Goal: Task Accomplishment & Management: Use online tool/utility

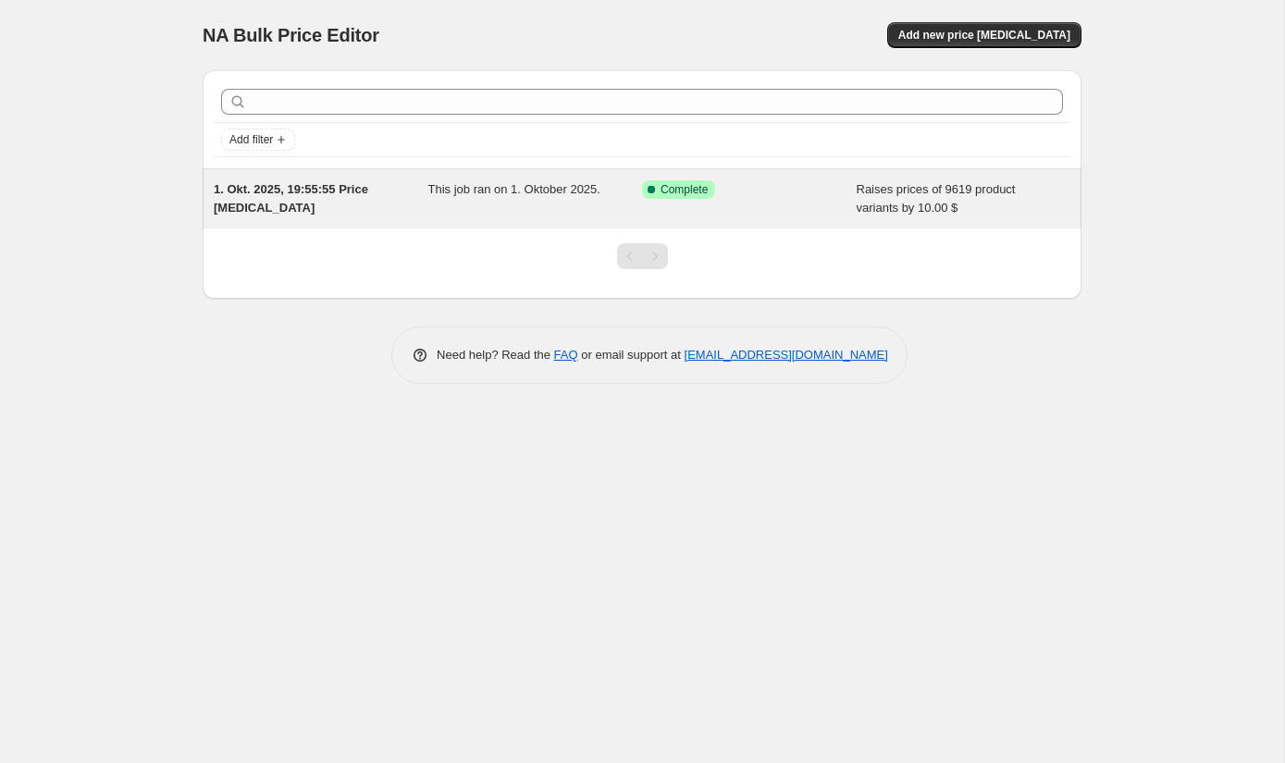
click at [312, 195] on span "1. Okt. 2025, 19:55:55 Price [MEDICAL_DATA]" at bounding box center [291, 198] width 154 height 32
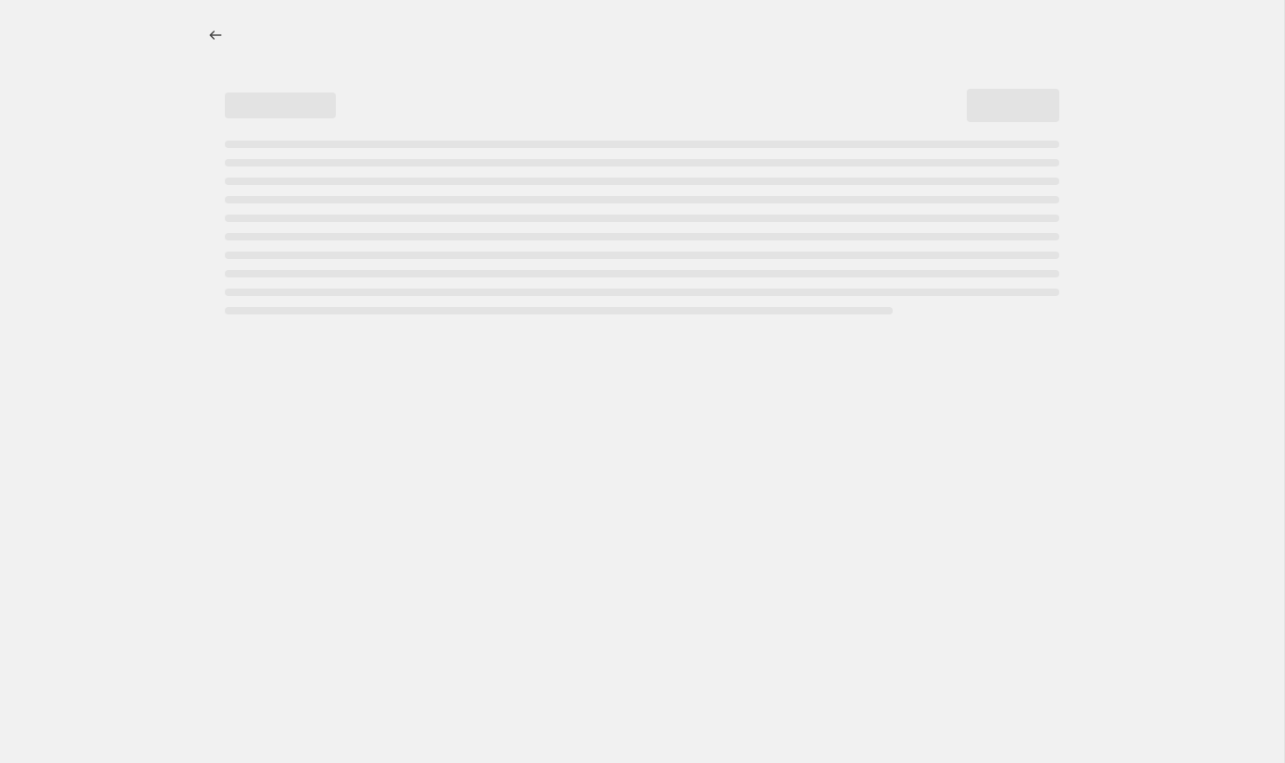
select select "by"
select select "collection"
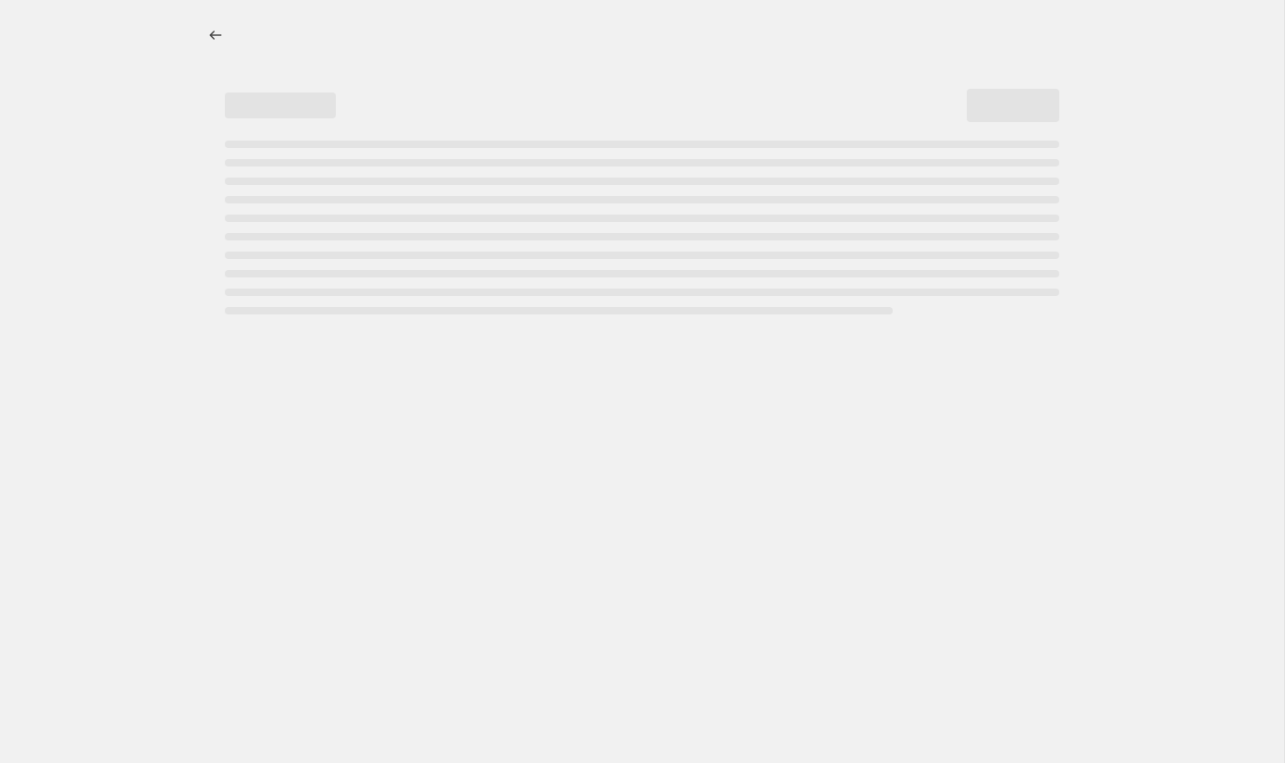
select select "collection"
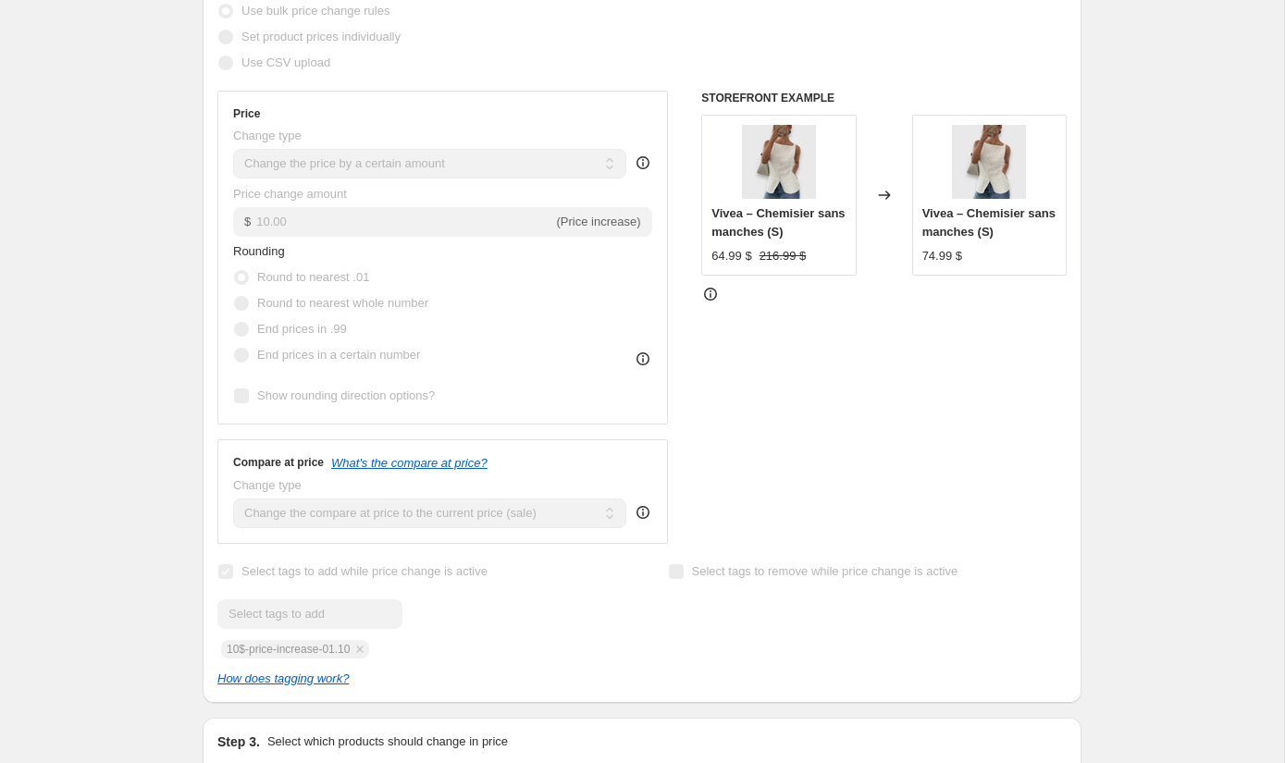
scroll to position [446, 0]
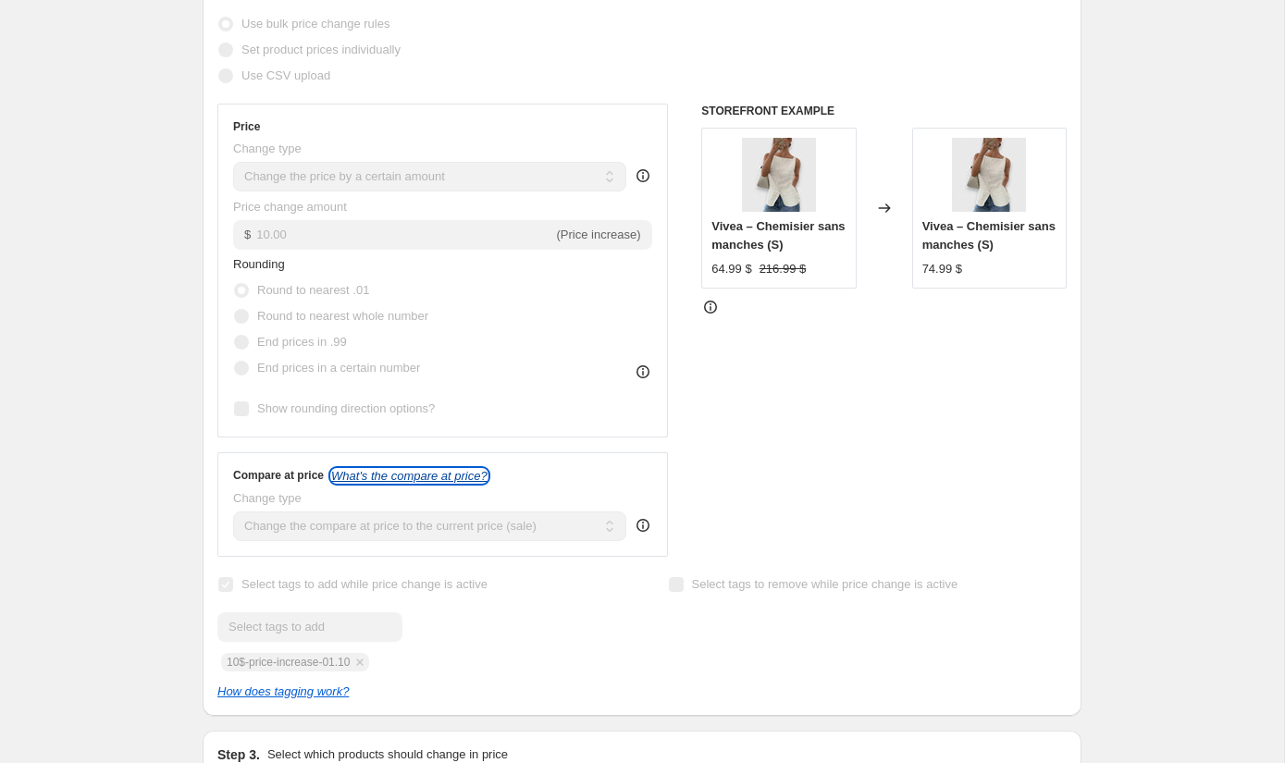
click at [379, 469] on icon "What's the compare at price?" at bounding box center [409, 476] width 156 height 14
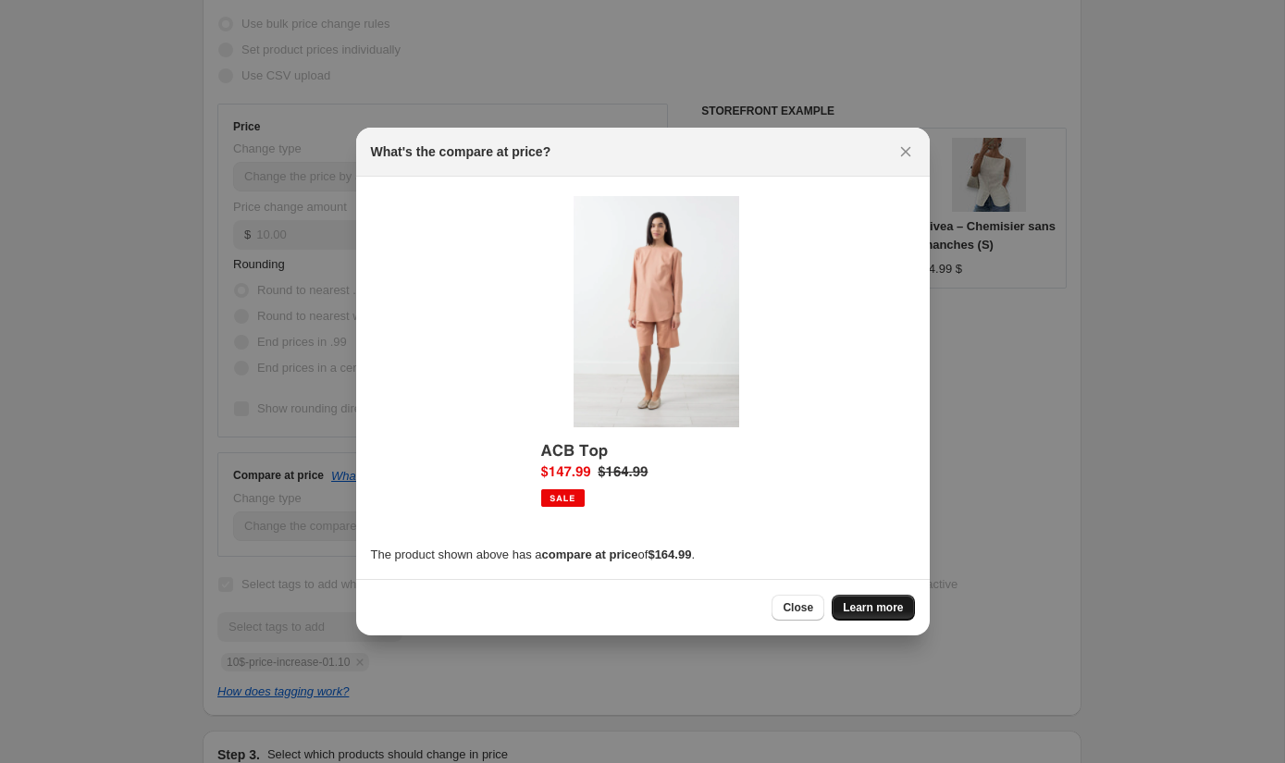
click at [867, 599] on link "Learn more" at bounding box center [872, 608] width 82 height 26
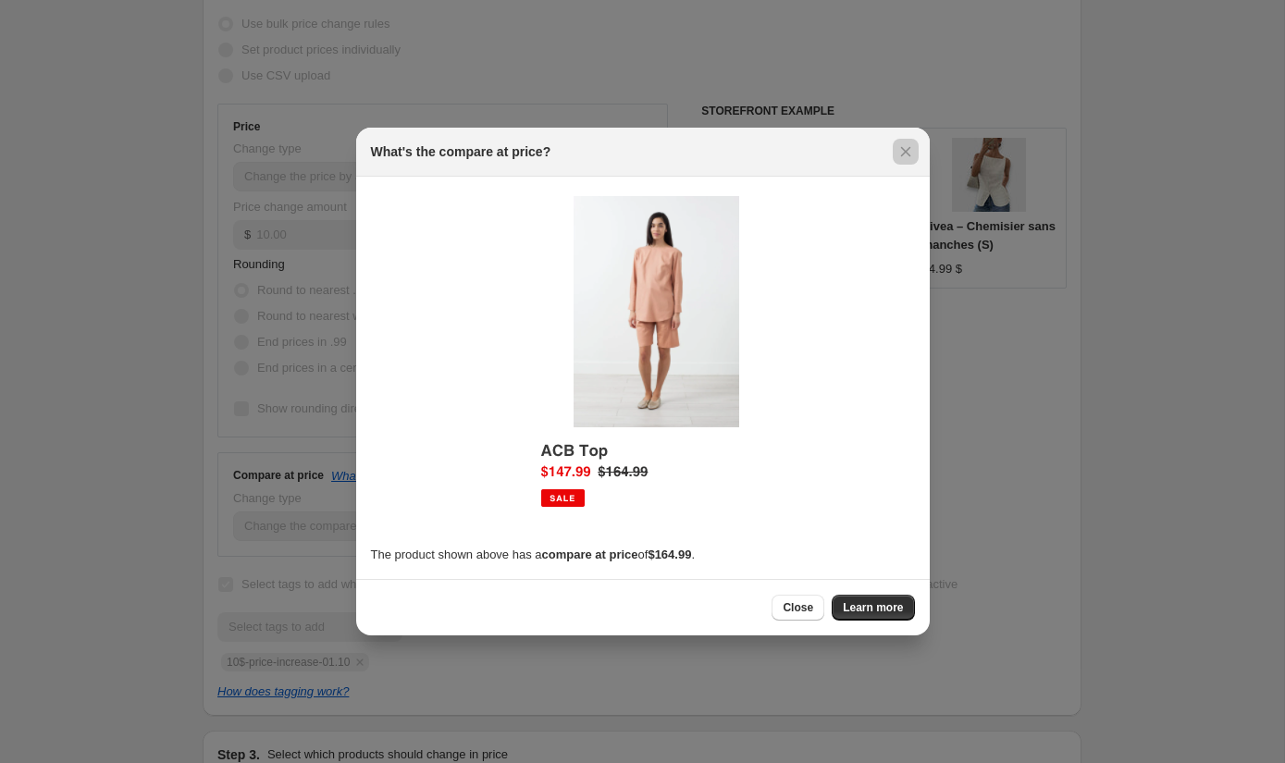
click at [291, 556] on div at bounding box center [642, 381] width 1285 height 763
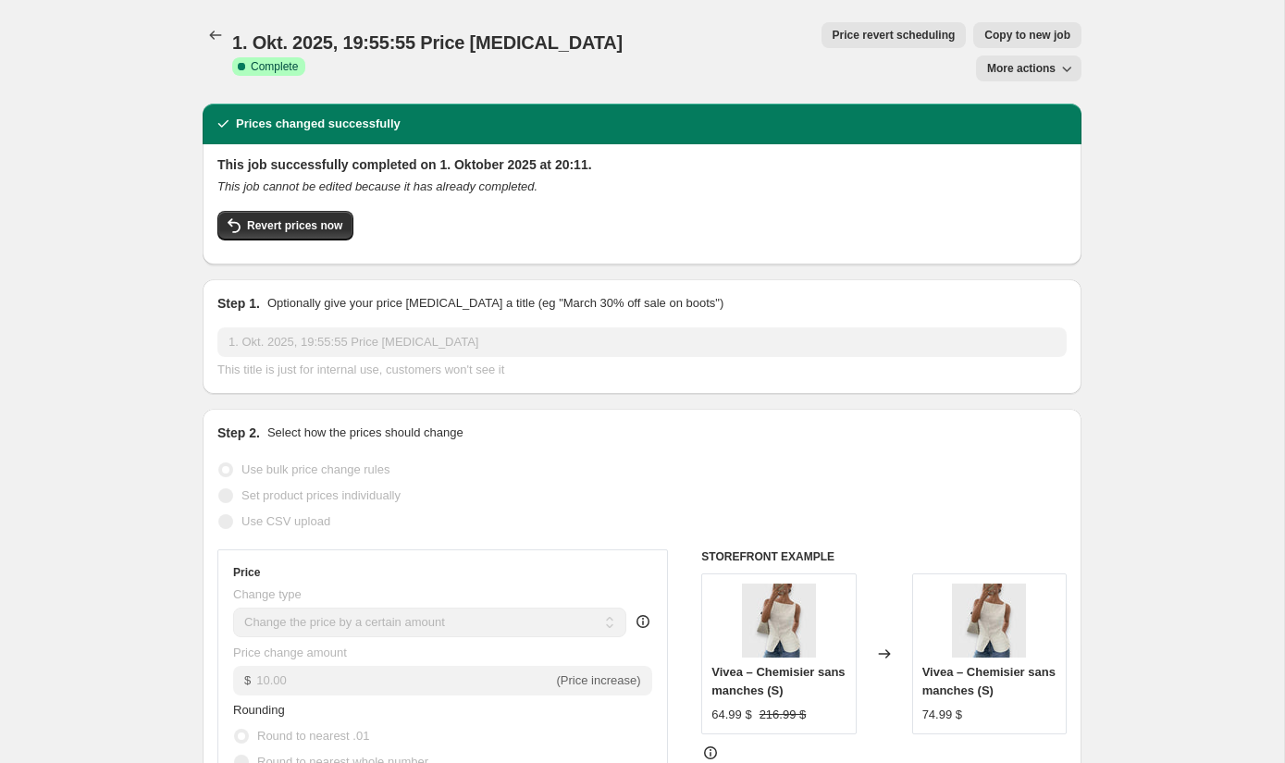
click at [1063, 59] on icon "button" at bounding box center [1066, 68] width 18 height 18
click at [995, 61] on span "More actions" at bounding box center [1021, 68] width 68 height 15
click at [832, 31] on span "Price revert scheduling" at bounding box center [893, 35] width 123 height 15
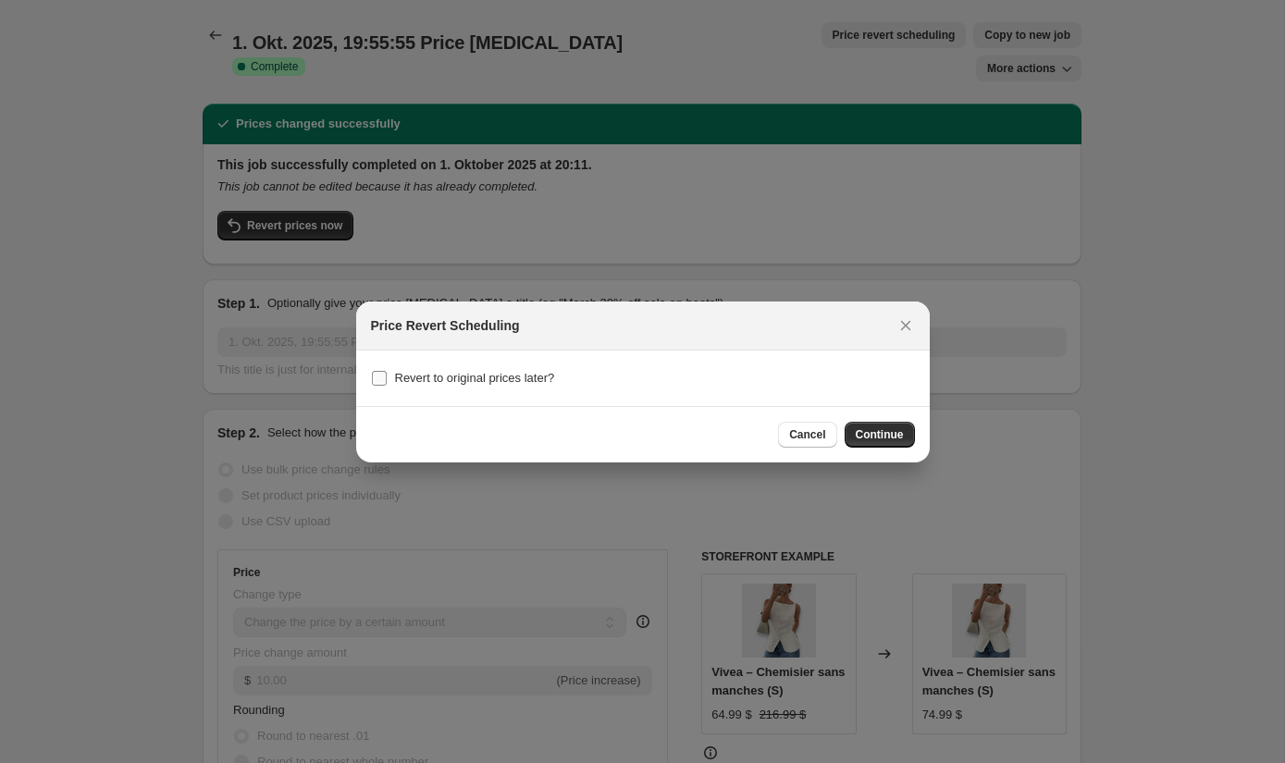
click at [524, 369] on span "Revert to original prices later?" at bounding box center [475, 378] width 160 height 18
click at [387, 371] on input "Revert to original prices later?" at bounding box center [379, 378] width 15 height 15
checkbox input "true"
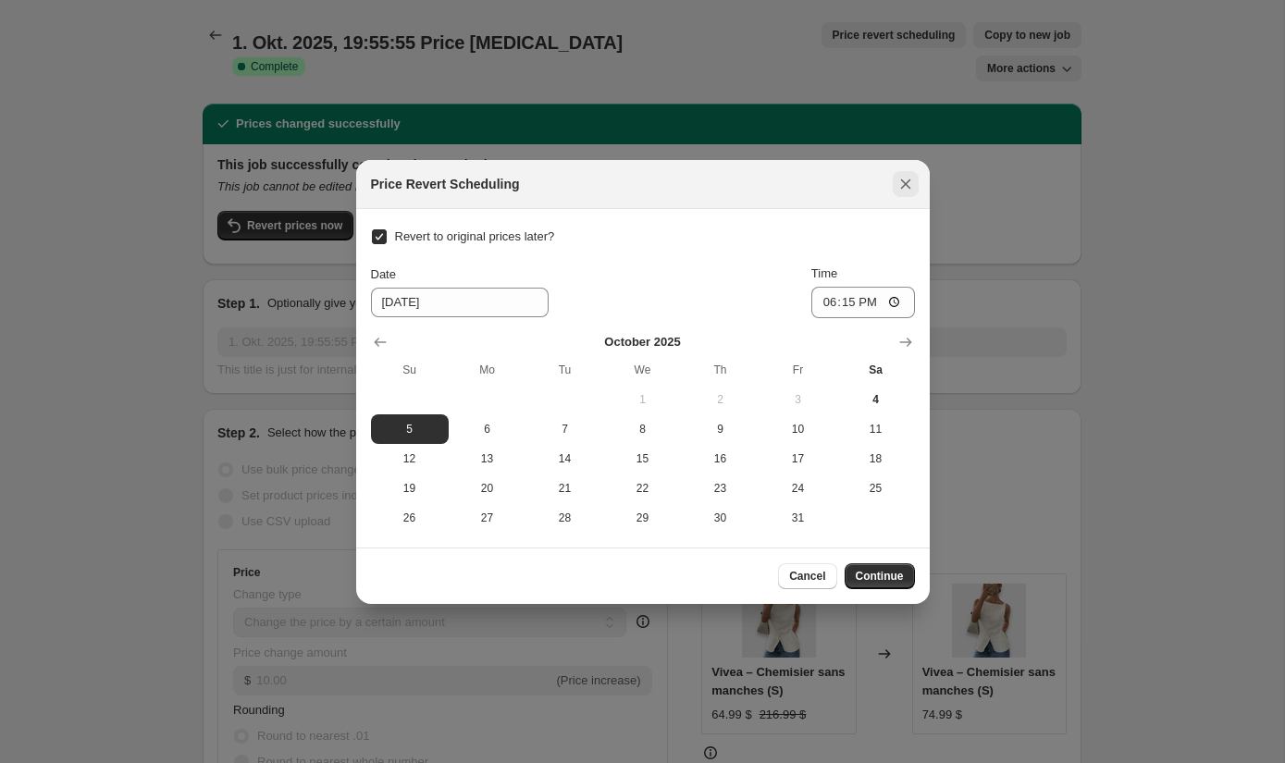
click at [918, 184] on button "Close" at bounding box center [906, 184] width 26 height 26
checkbox input "false"
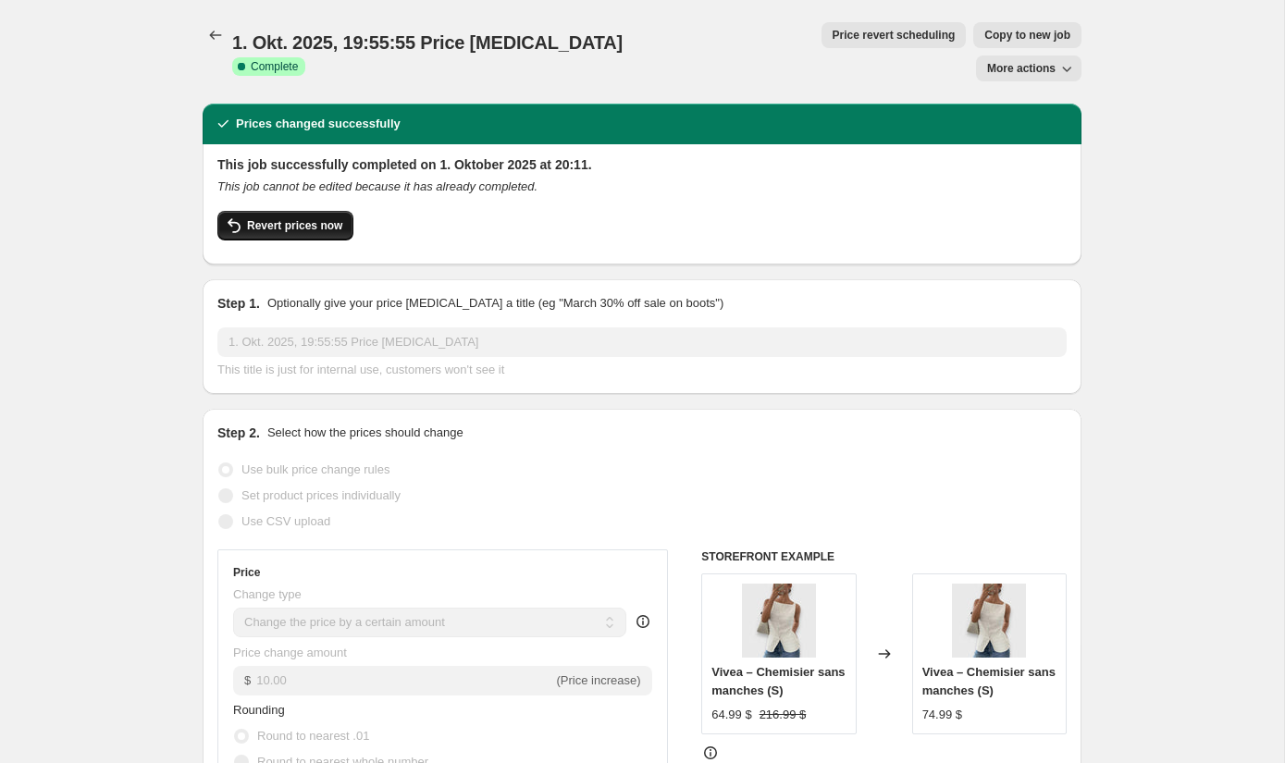
click at [329, 218] on span "Revert prices now" at bounding box center [294, 225] width 95 height 15
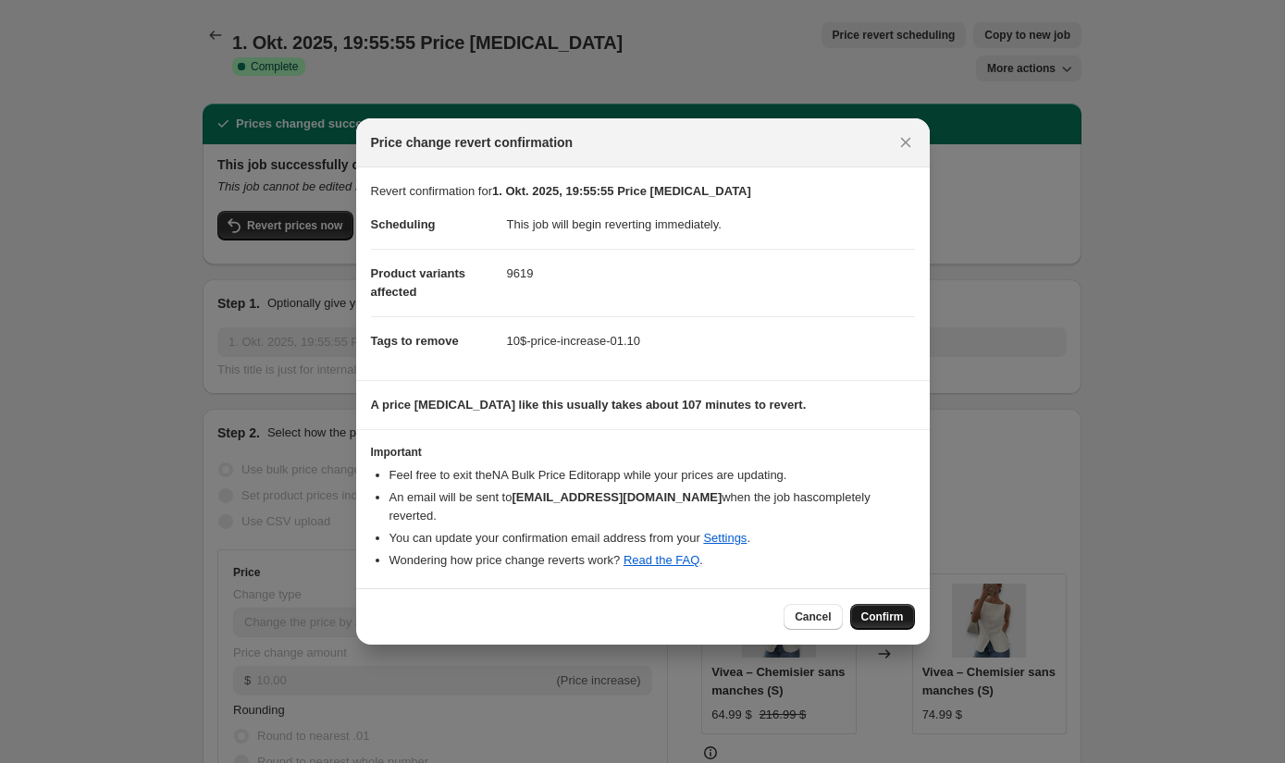
click at [881, 611] on span "Confirm" at bounding box center [882, 617] width 43 height 15
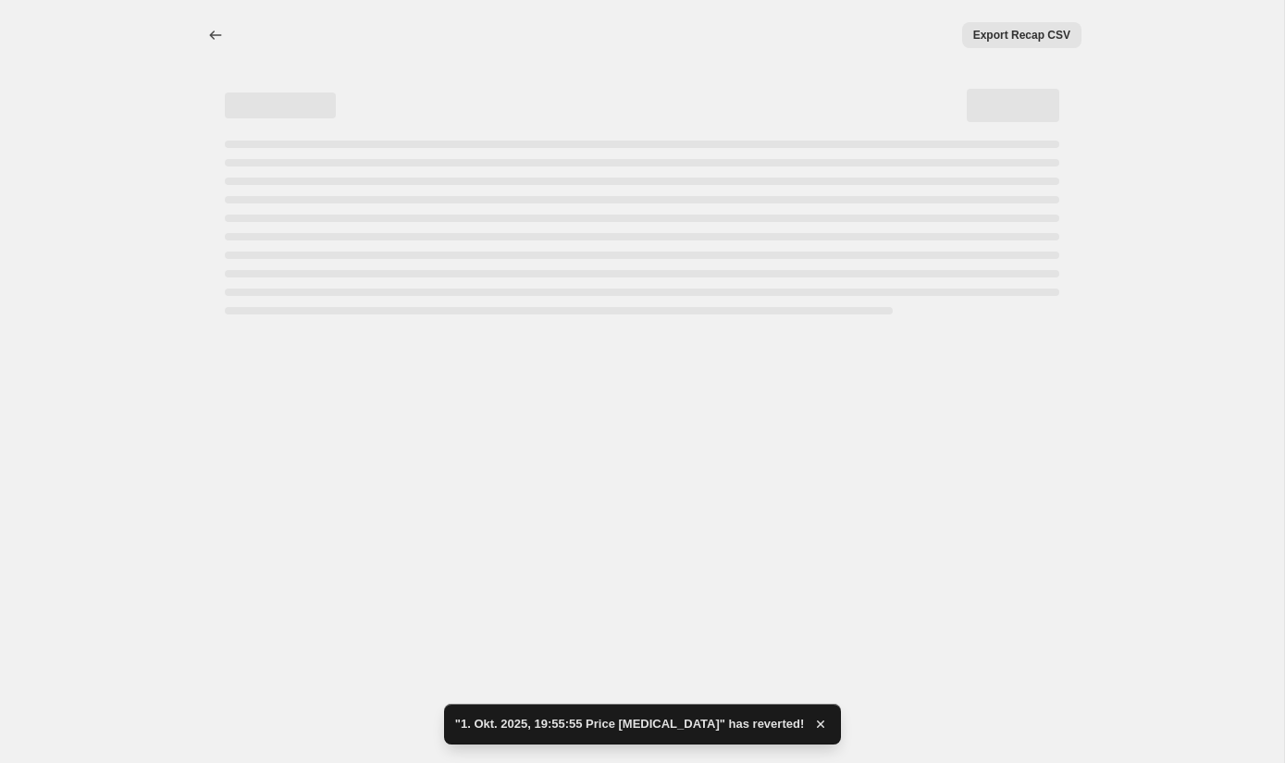
select select "by"
select select "collection"
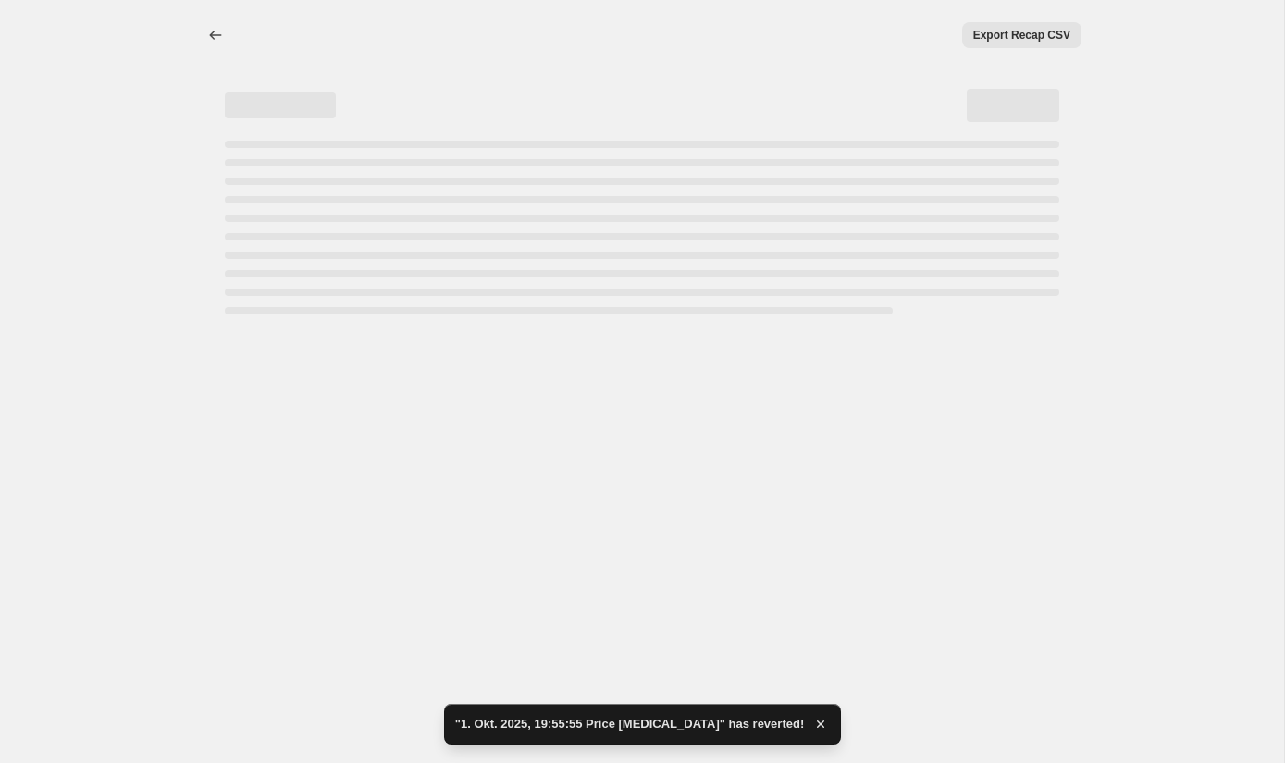
select select "collection"
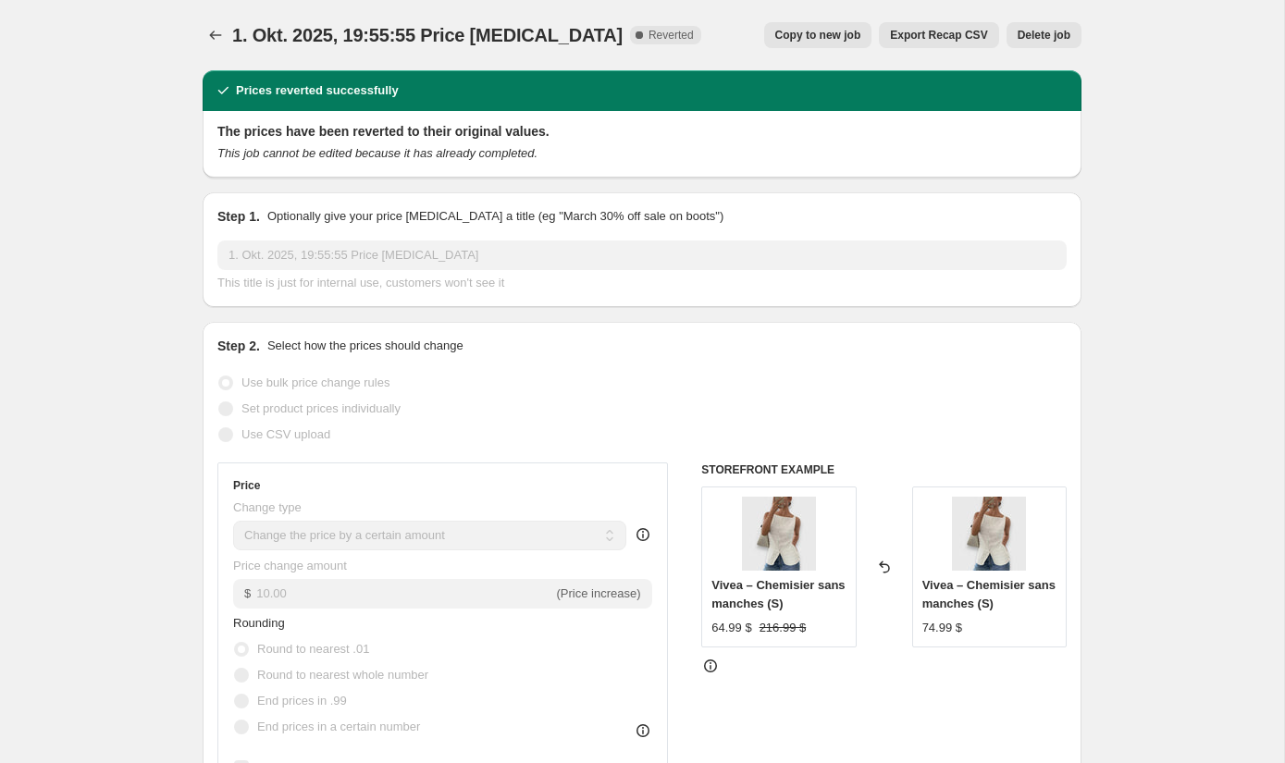
click at [809, 38] on span "Copy to new job" at bounding box center [818, 35] width 86 height 15
select select "by"
select select "collection"
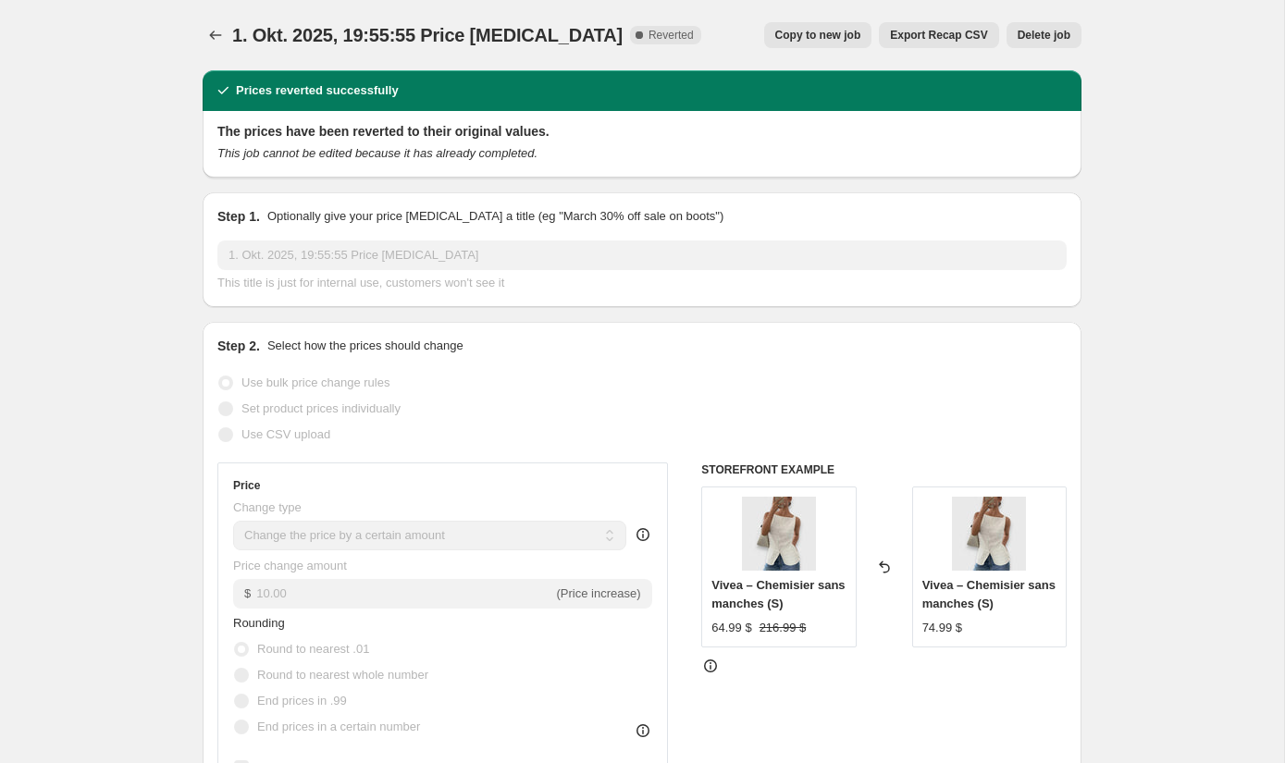
select select "collection"
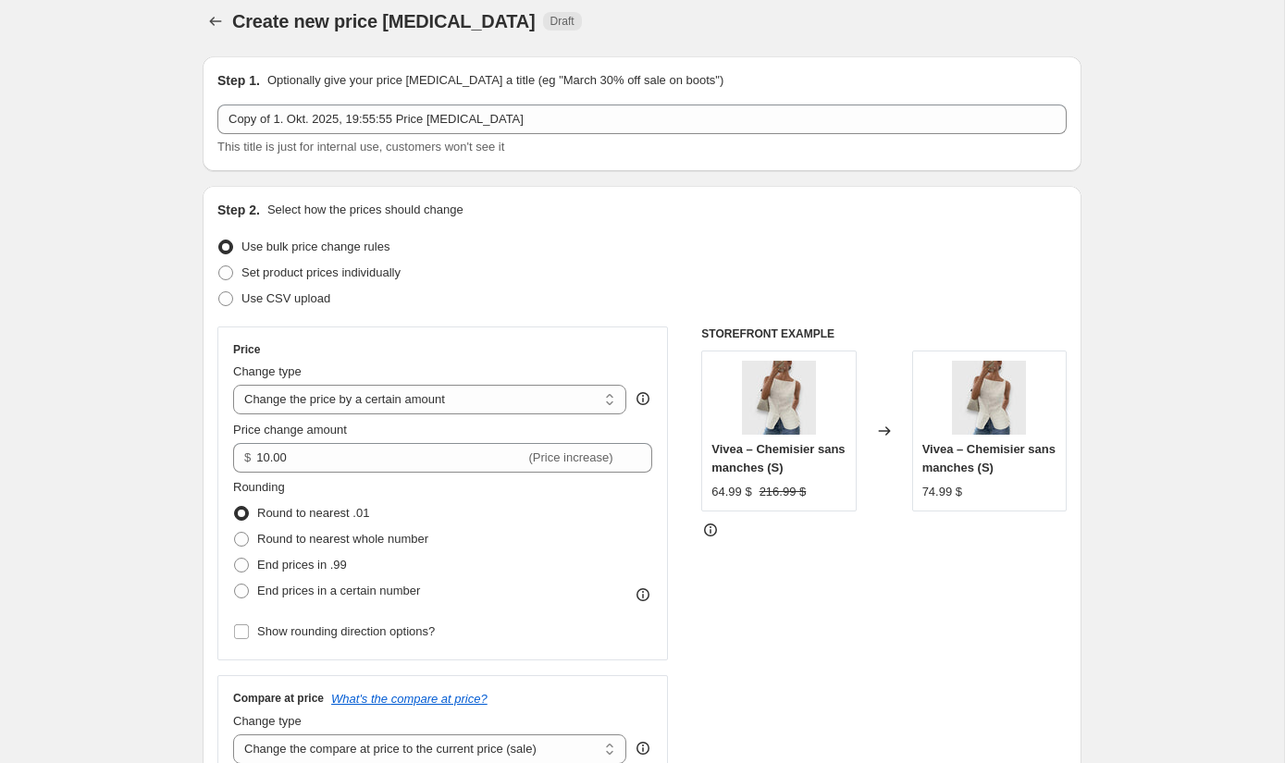
scroll to position [10, 0]
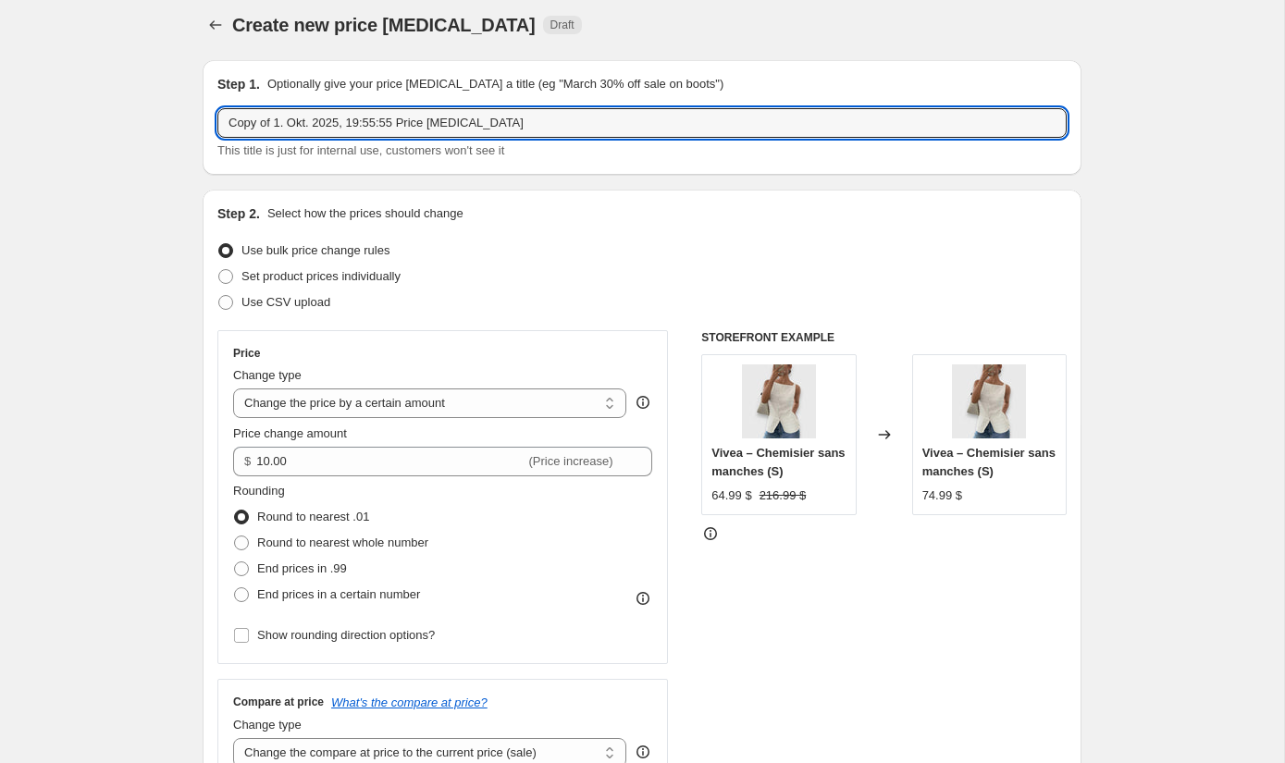
drag, startPoint x: 220, startPoint y: 124, endPoint x: 553, endPoint y: 137, distance: 333.2
click at [553, 137] on div "Copy of 1. Okt. 2025, 19:55:55 Price change job This title is just for internal…" at bounding box center [641, 134] width 849 height 52
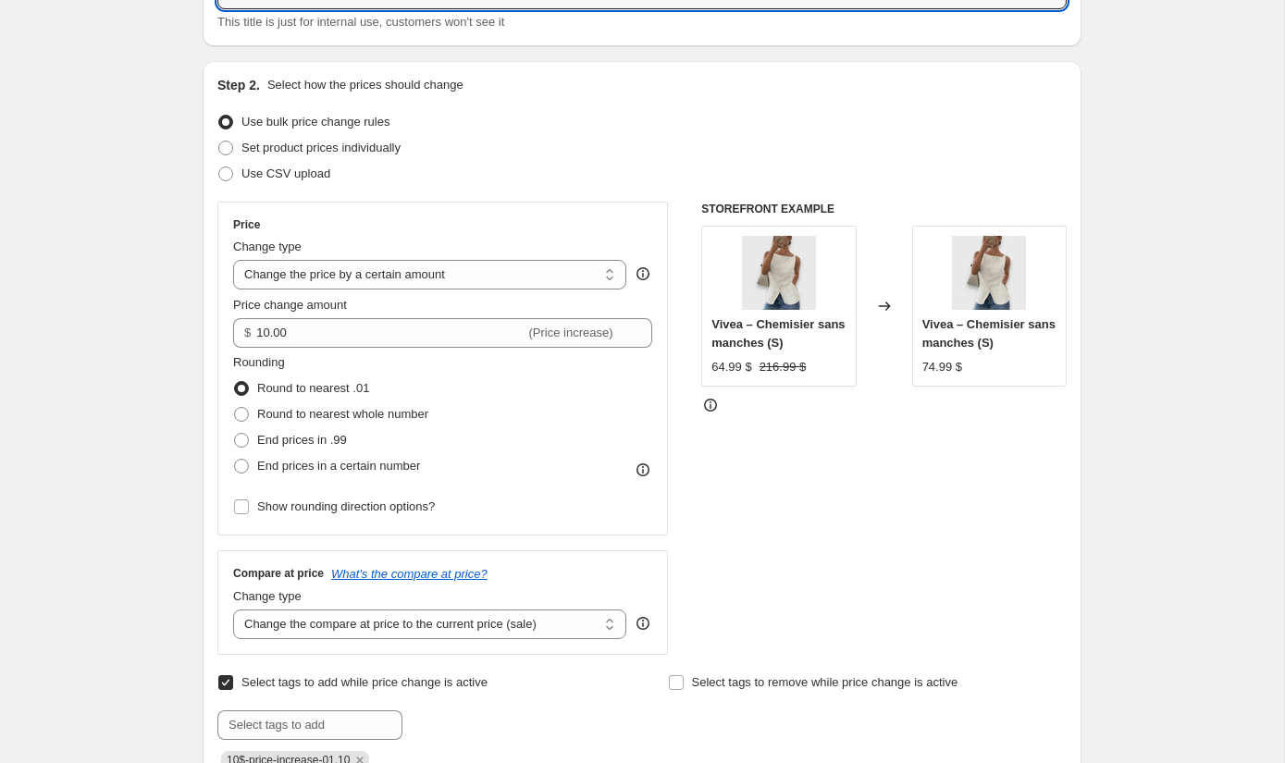
scroll to position [141, 0]
type input "Price + Discount Amount"
click at [490, 614] on select "Change the compare at price to the current price (sale) Change the compare at p…" at bounding box center [429, 623] width 393 height 30
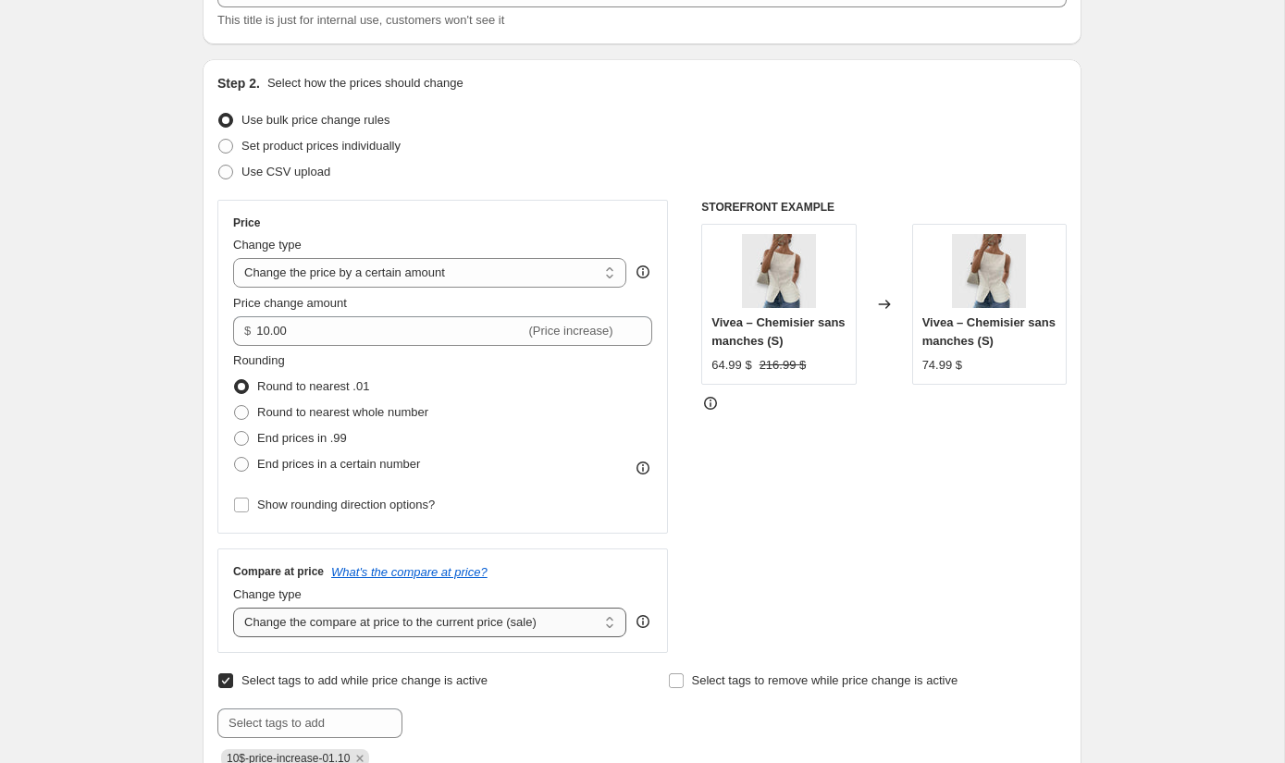
click at [233, 608] on select "Change the compare at price to the current price (sale) Change the compare at p…" at bounding box center [429, 623] width 393 height 30
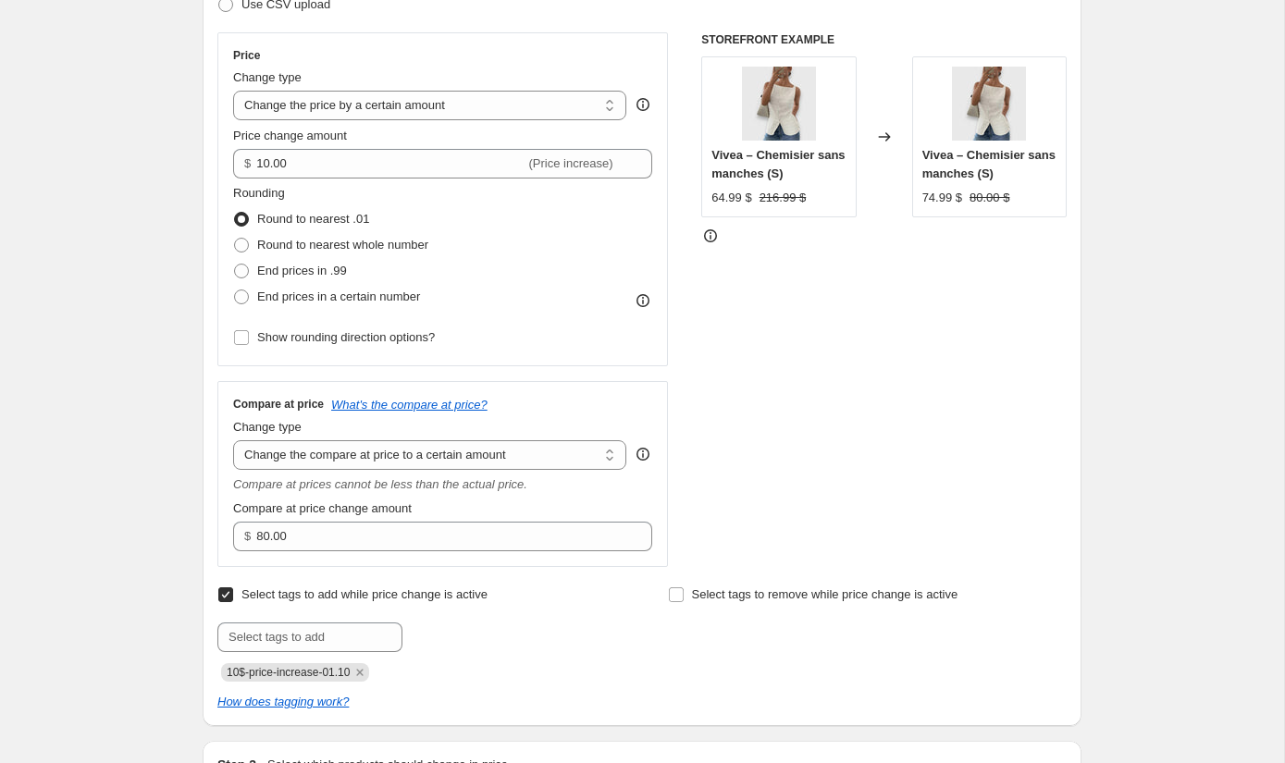
scroll to position [331, 0]
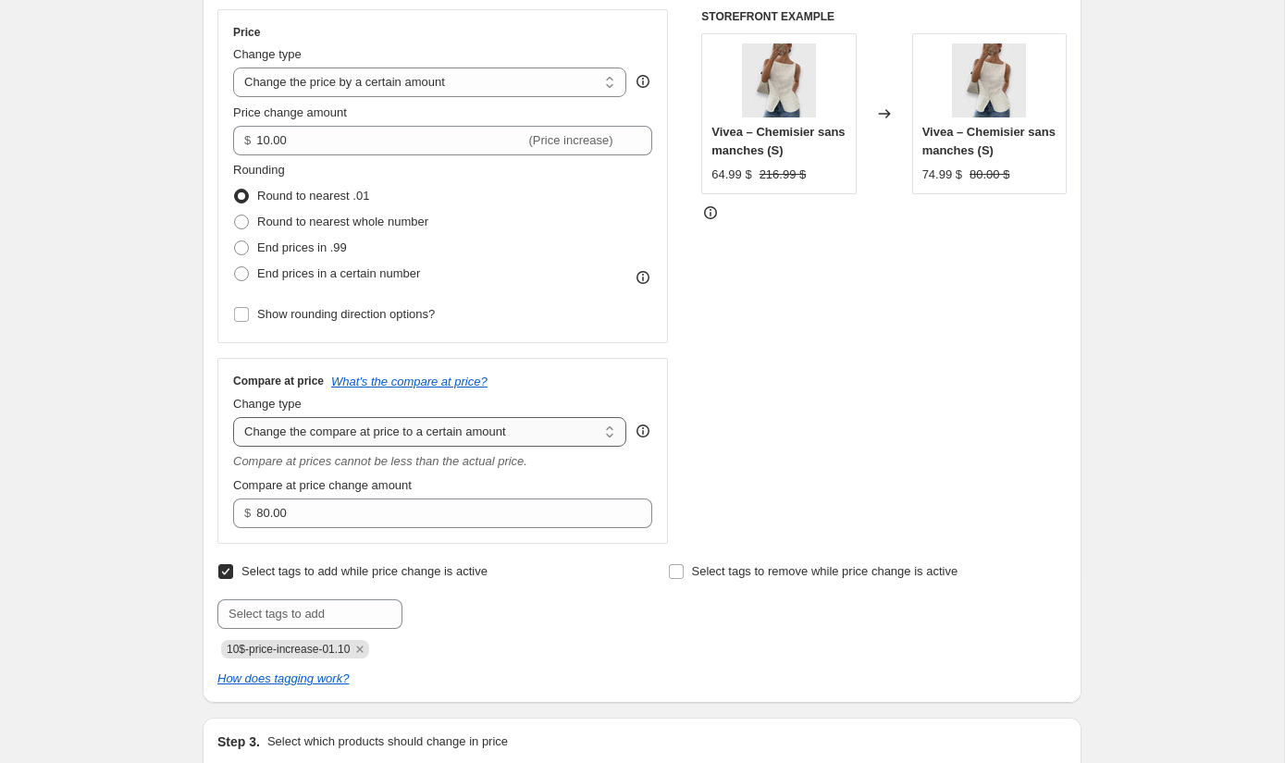
click at [535, 431] on select "Change the compare at price to the current price (sale) Change the compare at p…" at bounding box center [429, 432] width 393 height 30
select select "percentage"
click at [233, 417] on select "Change the compare at price to the current price (sale) Change the compare at p…" at bounding box center [429, 432] width 393 height 30
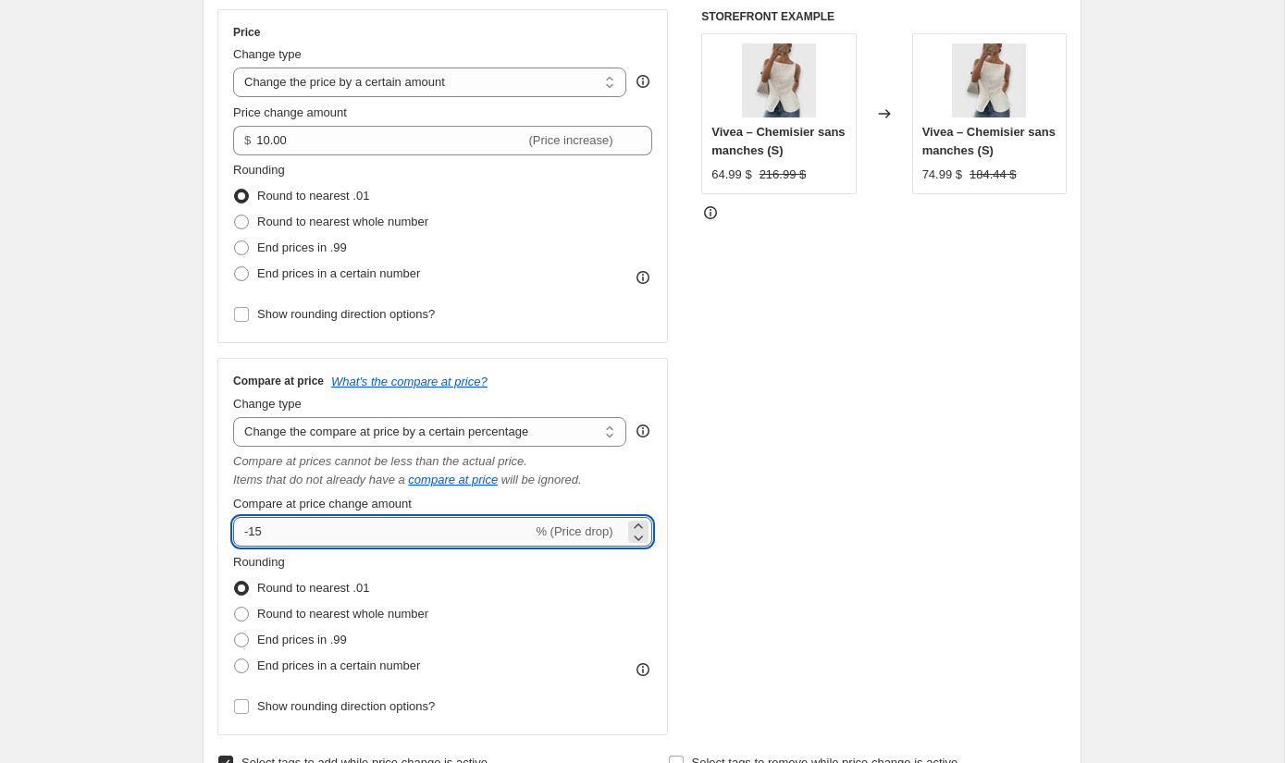
click at [451, 540] on input "-15" at bounding box center [382, 532] width 299 height 30
type input "-1"
type input "-5"
type input "-60"
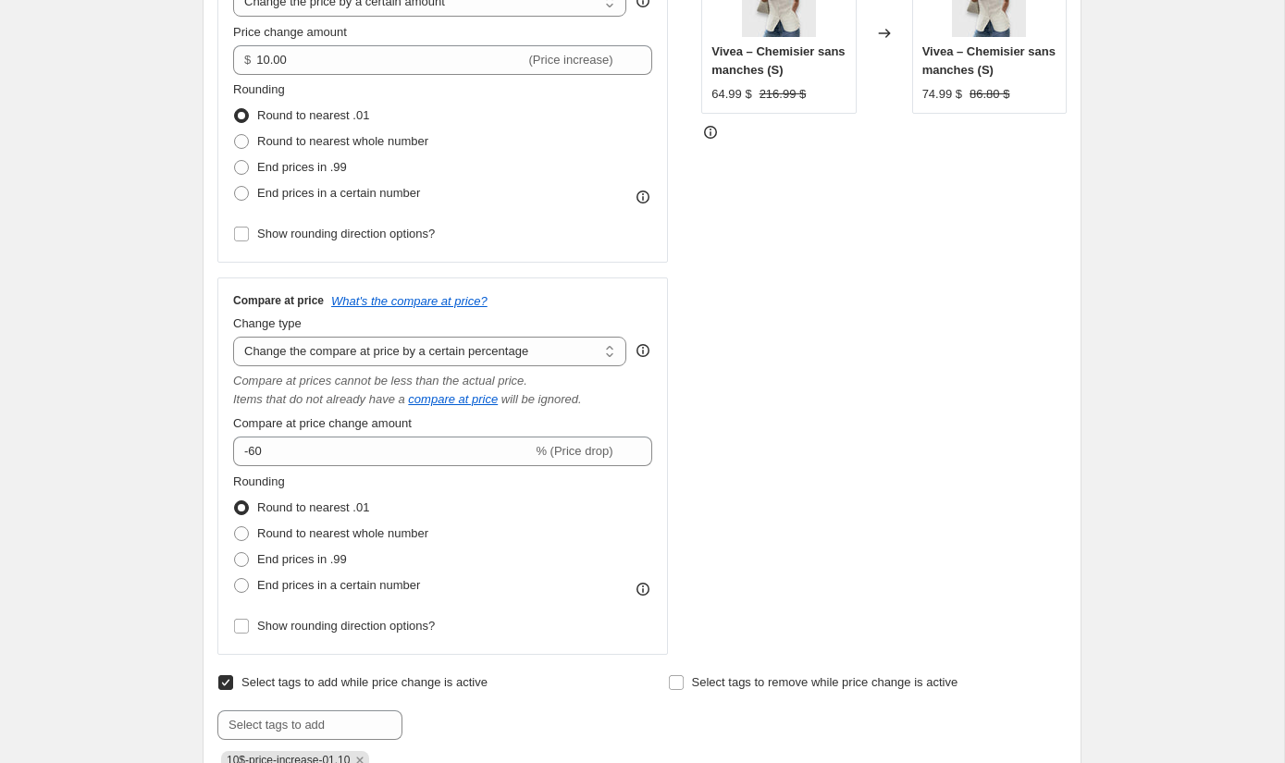
scroll to position [417, 0]
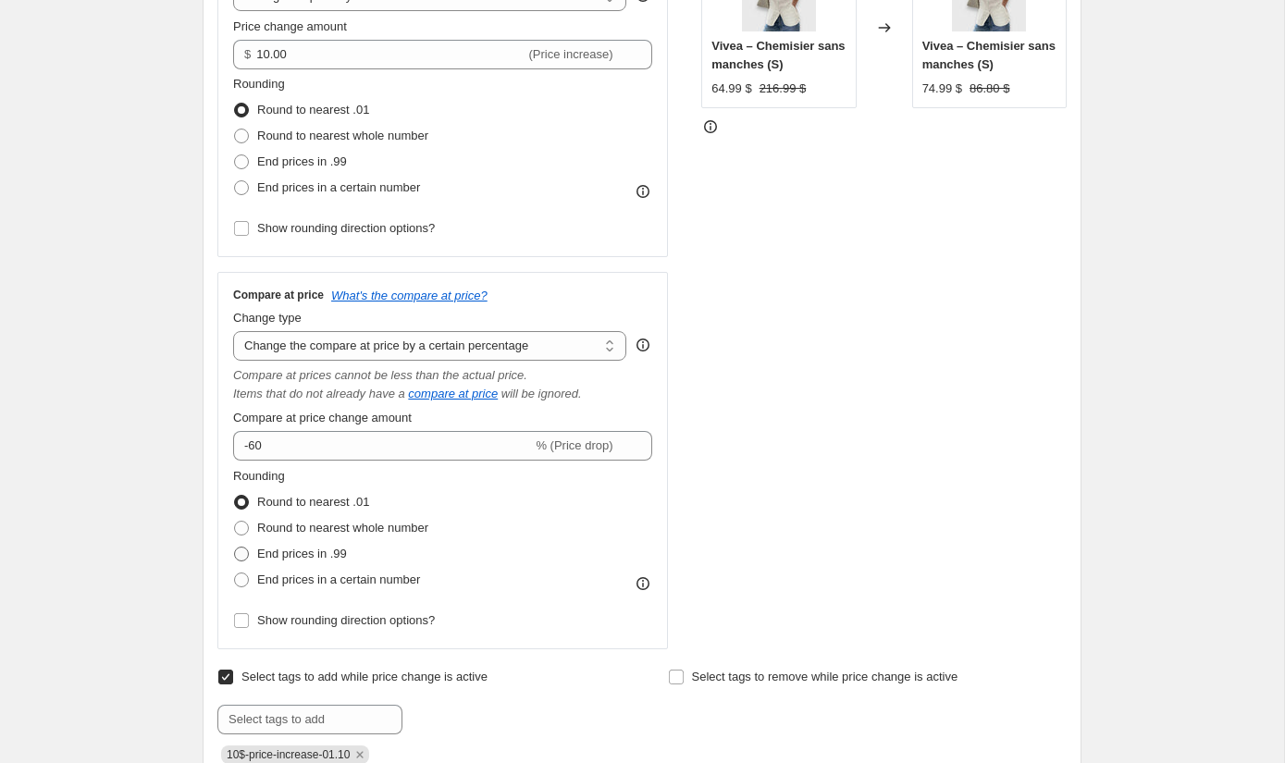
click at [283, 548] on span "End prices in .99" at bounding box center [302, 554] width 90 height 14
click at [235, 548] on input "End prices in .99" at bounding box center [234, 547] width 1 height 1
radio input "true"
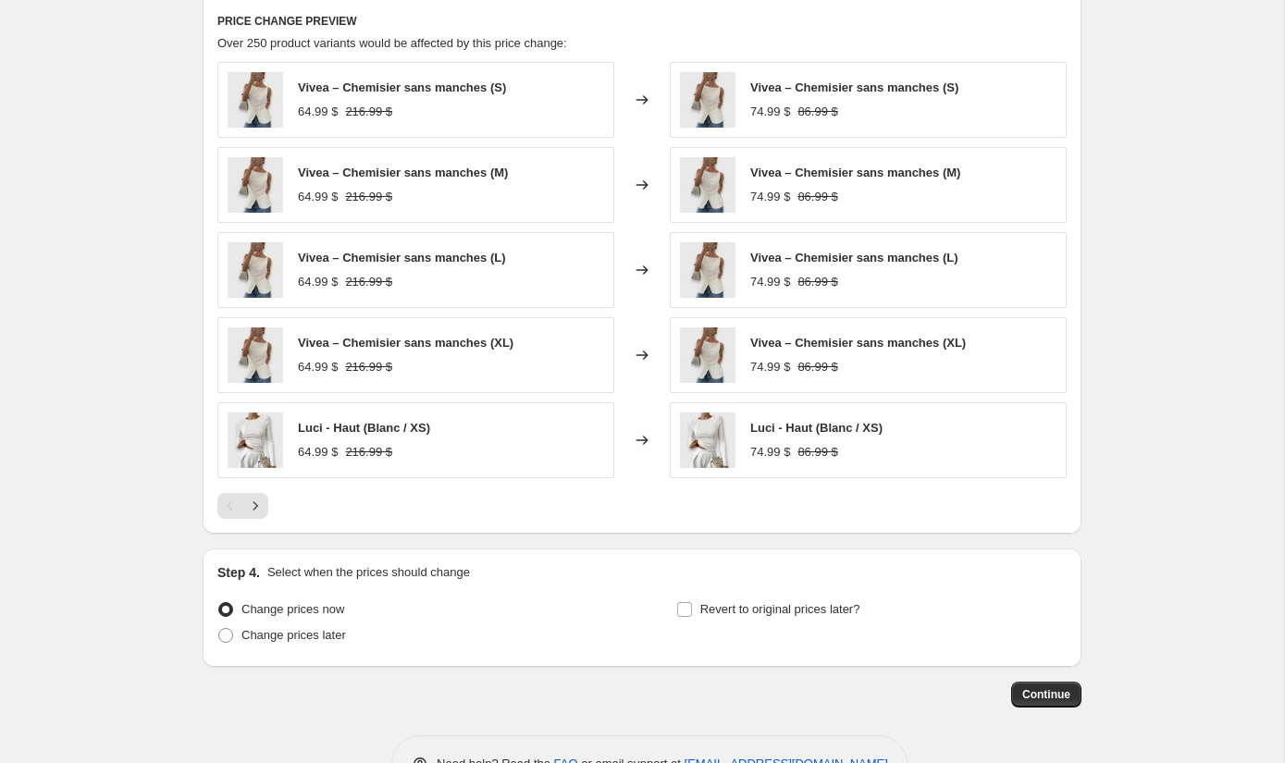
scroll to position [1952, 0]
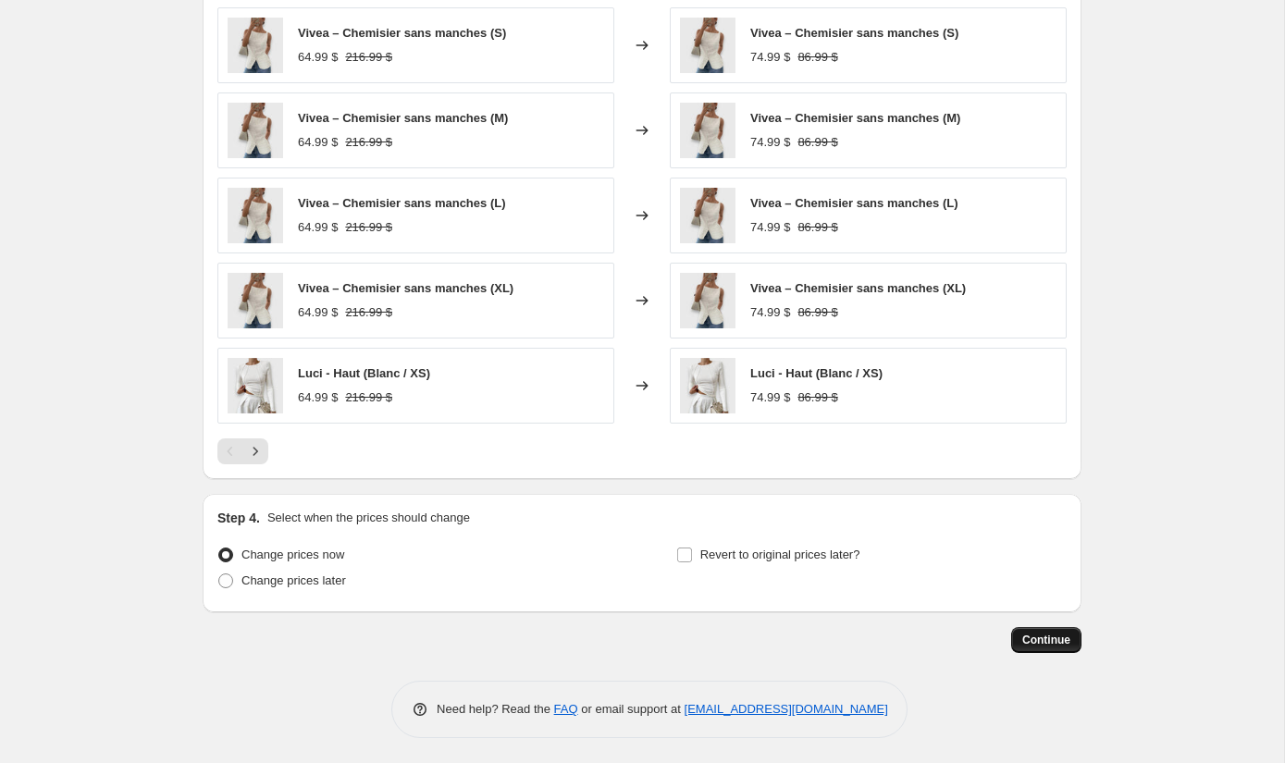
click at [1053, 634] on span "Continue" at bounding box center [1046, 640] width 48 height 15
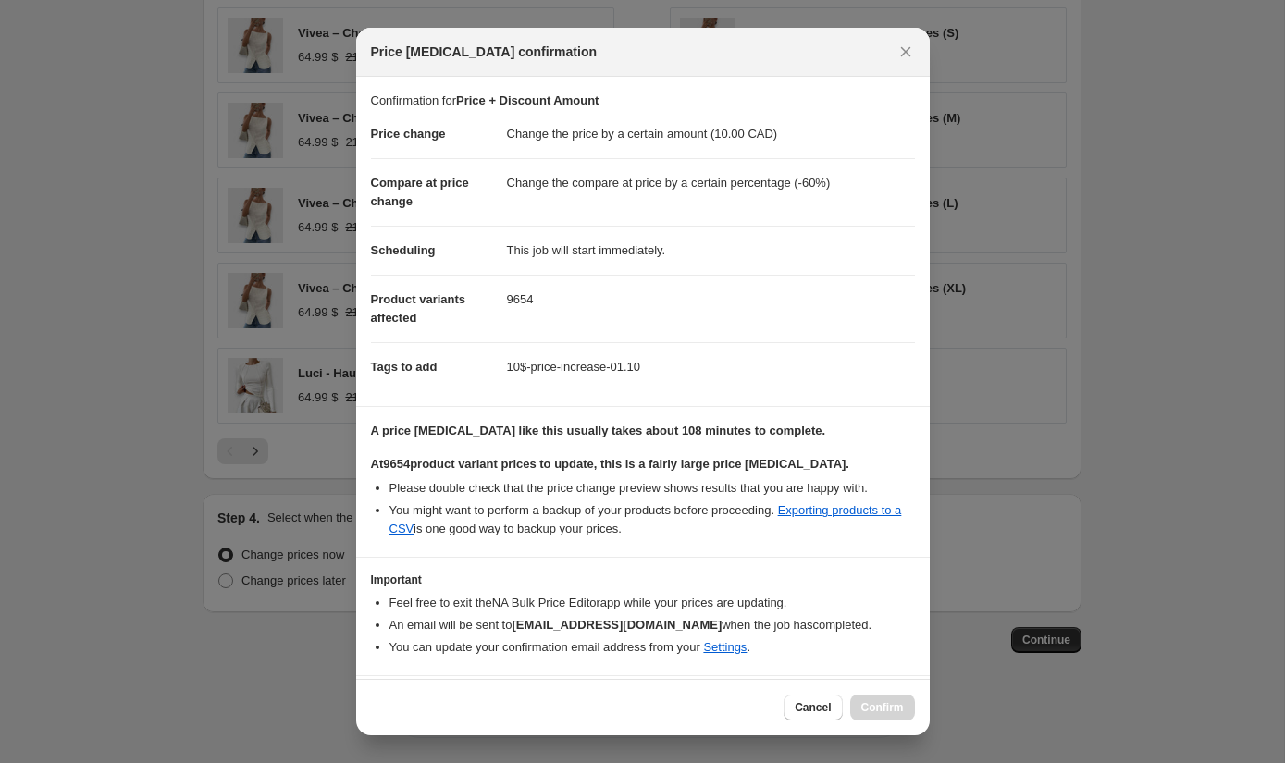
scroll to position [51, 0]
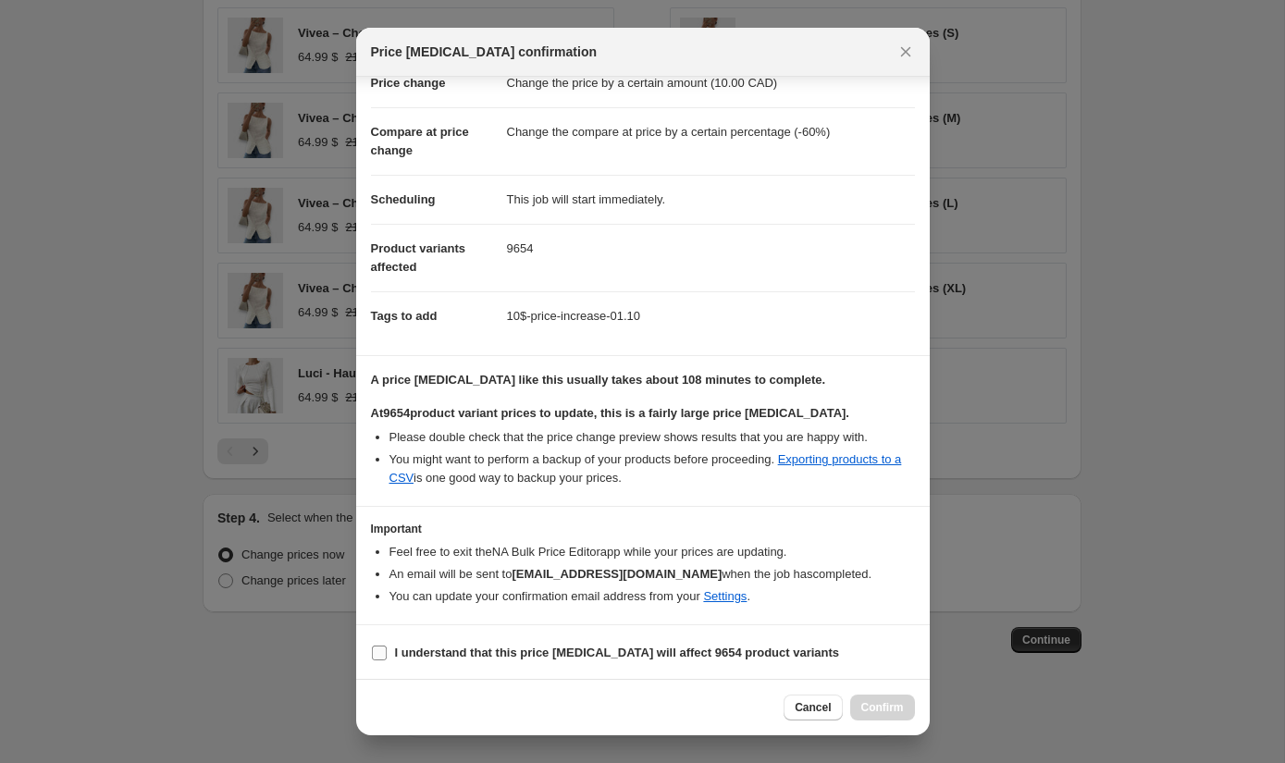
click at [538, 656] on b "I understand that this price change job will affect 9654 product variants" at bounding box center [617, 653] width 445 height 14
click at [387, 656] on input "I understand that this price change job will affect 9654 product variants" at bounding box center [379, 653] width 15 height 15
checkbox input "true"
click at [882, 708] on span "Confirm" at bounding box center [882, 707] width 43 height 15
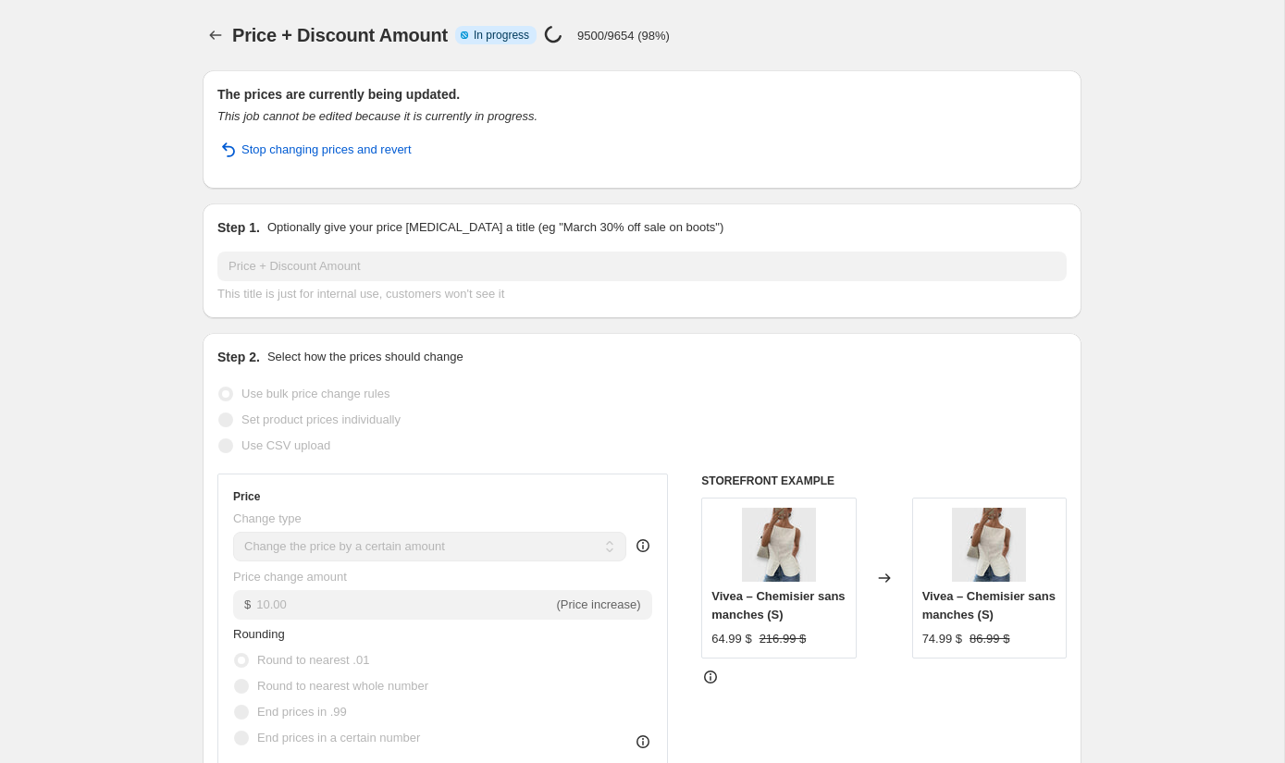
select select "by"
select select "percentage"
select select "collection"
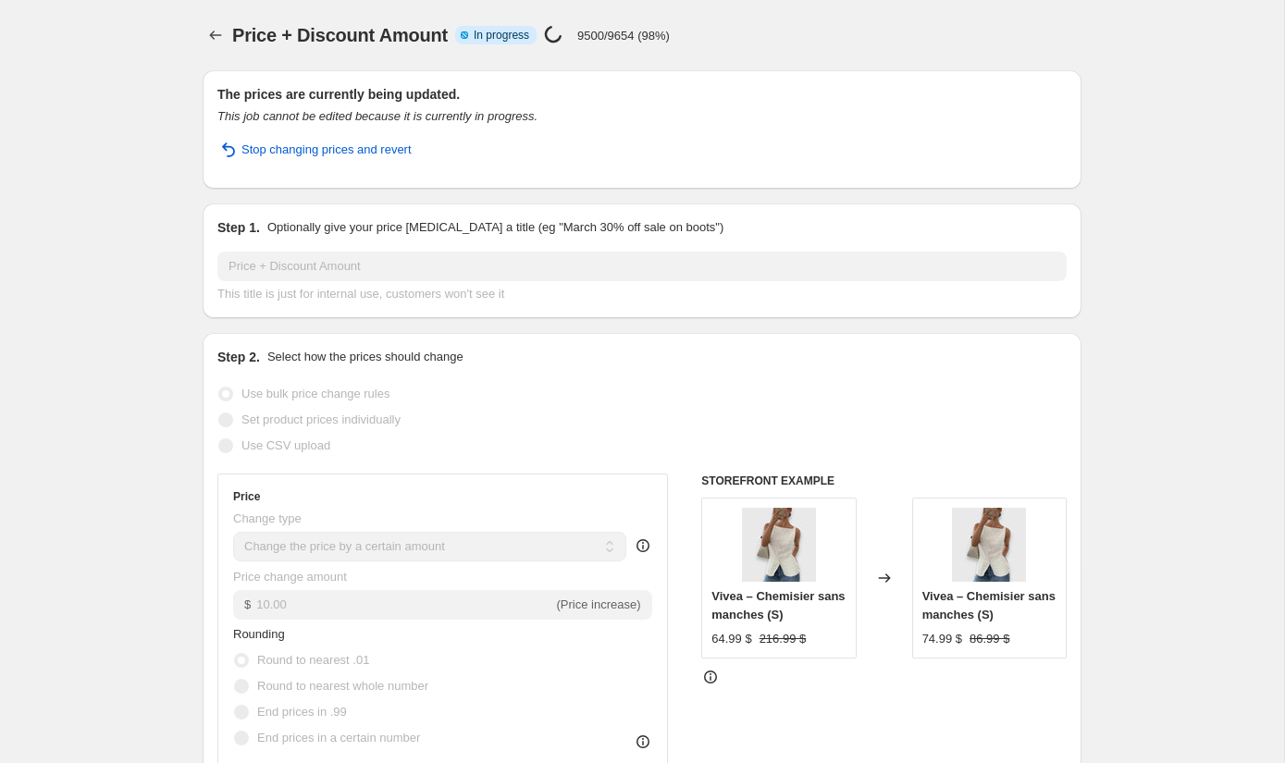
select select "collection"
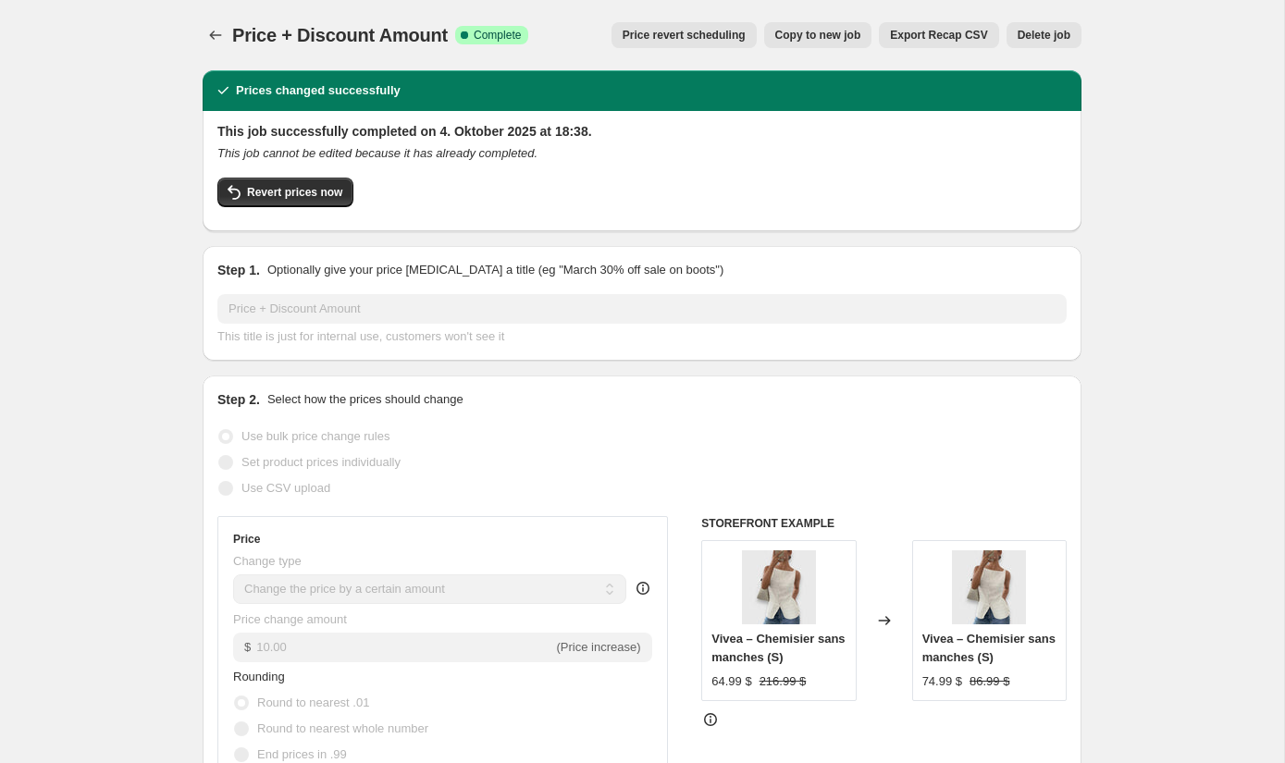
click at [436, 182] on div "Revert prices now" at bounding box center [641, 197] width 849 height 39
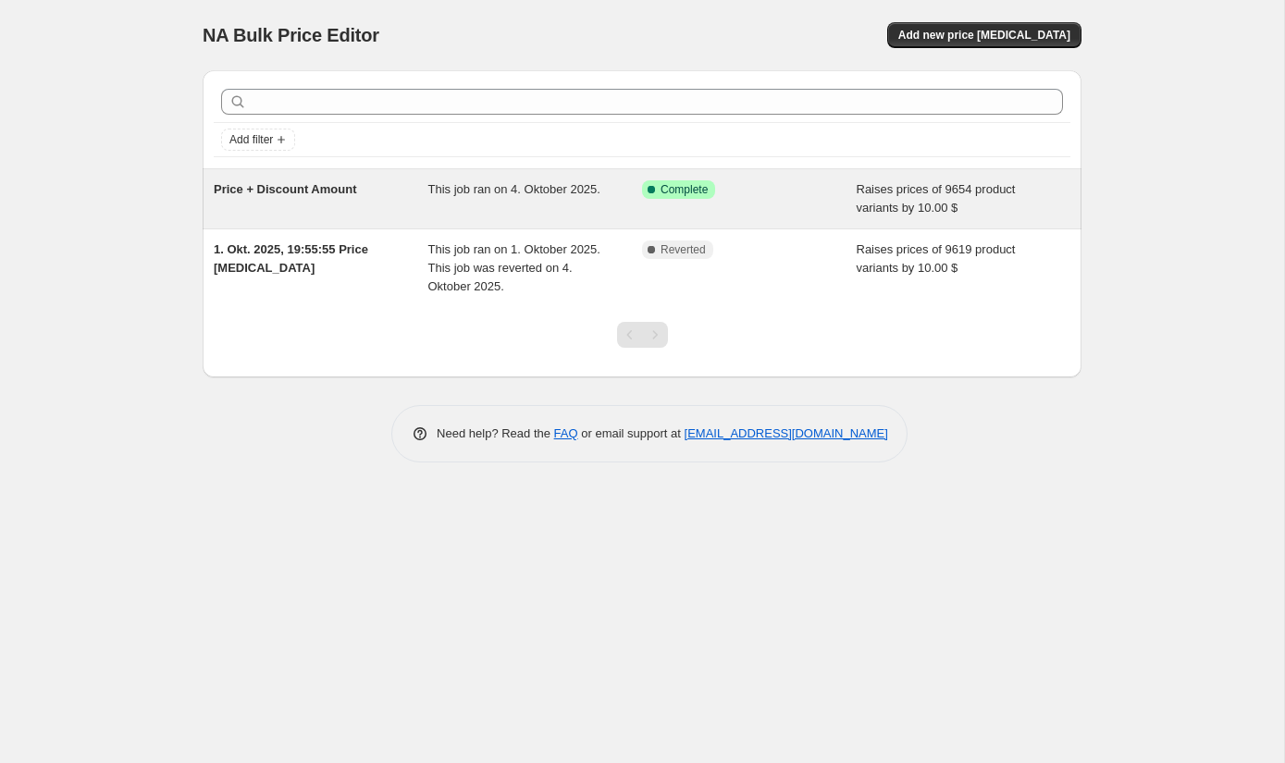
click at [511, 185] on span "This job ran on 4. Oktober 2025." at bounding box center [514, 189] width 172 height 14
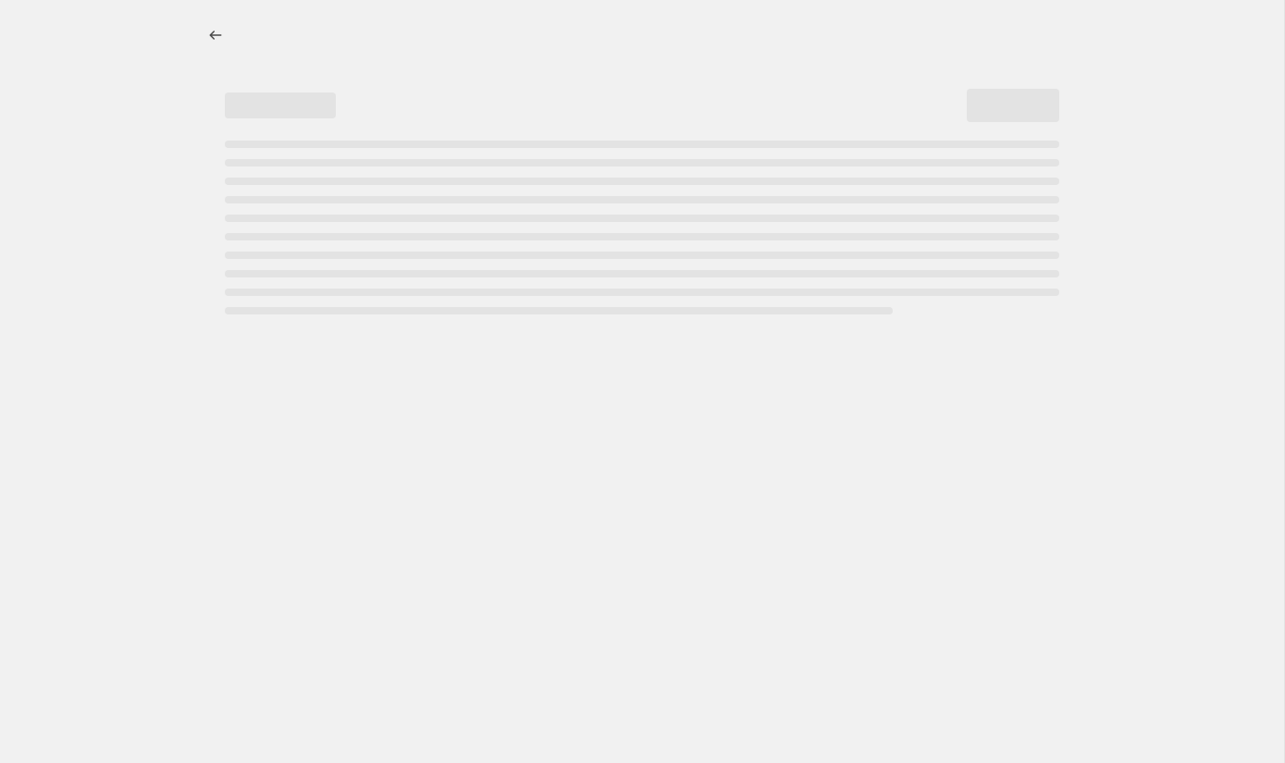
select select "by"
select select "percentage"
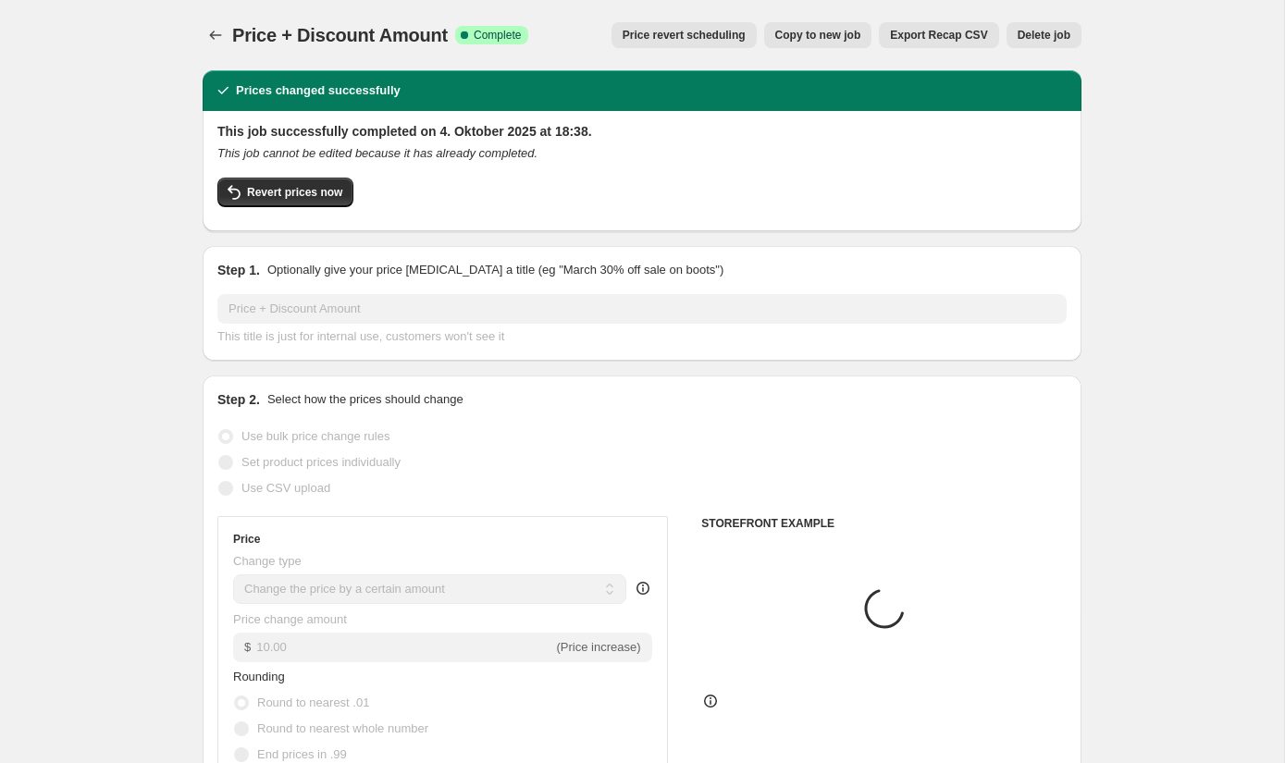
select select "collection"
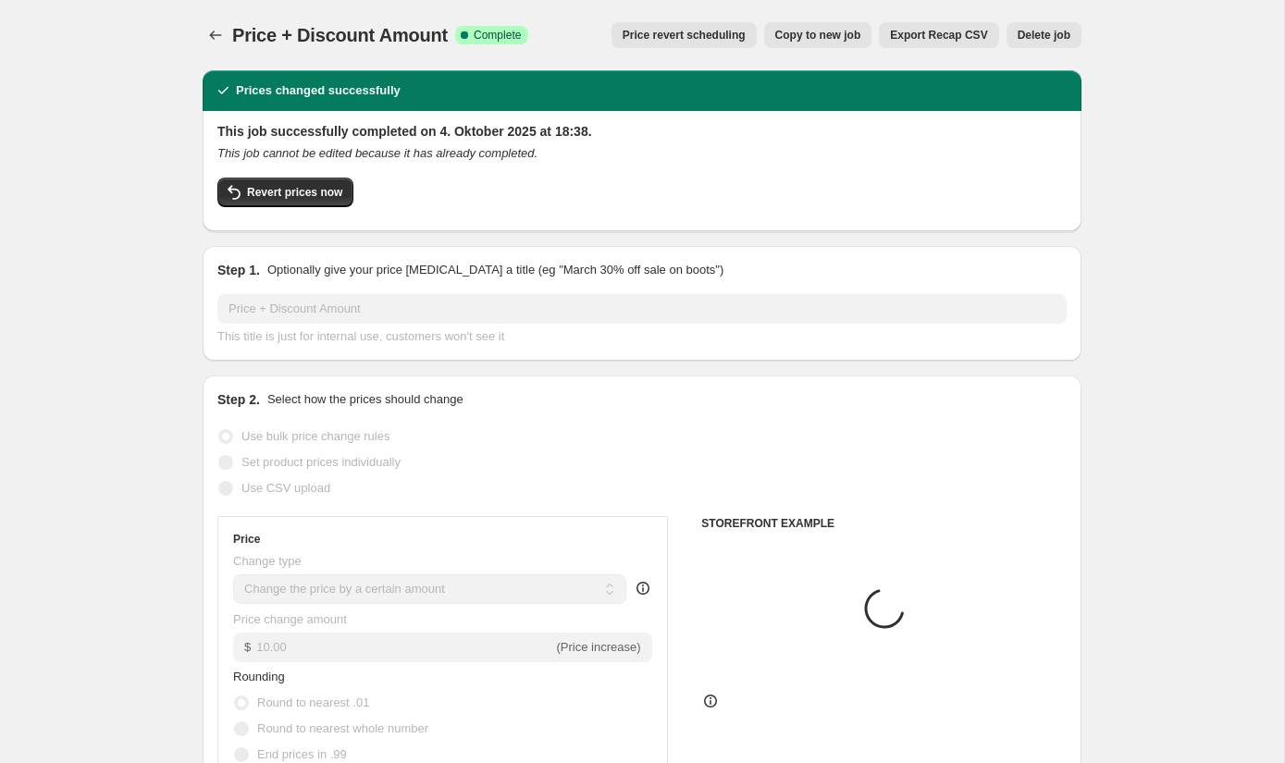
select select "collection"
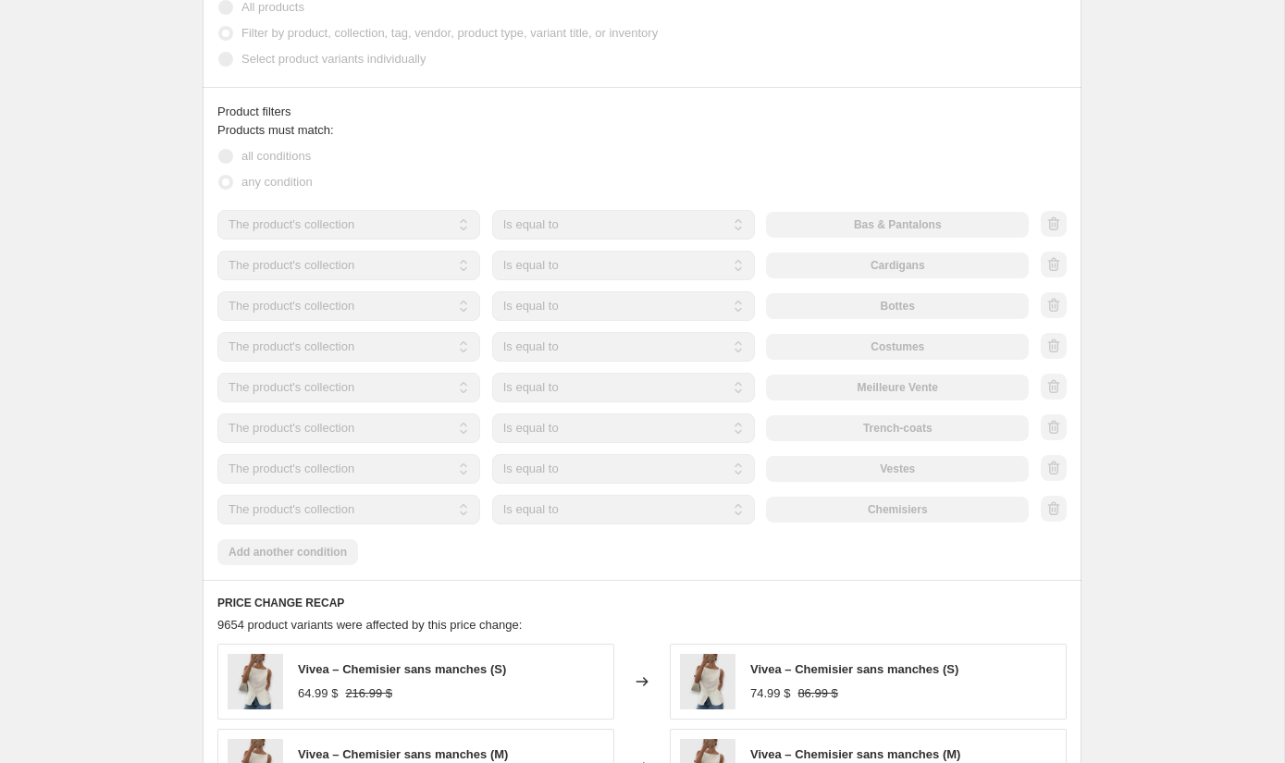
scroll to position [2088, 0]
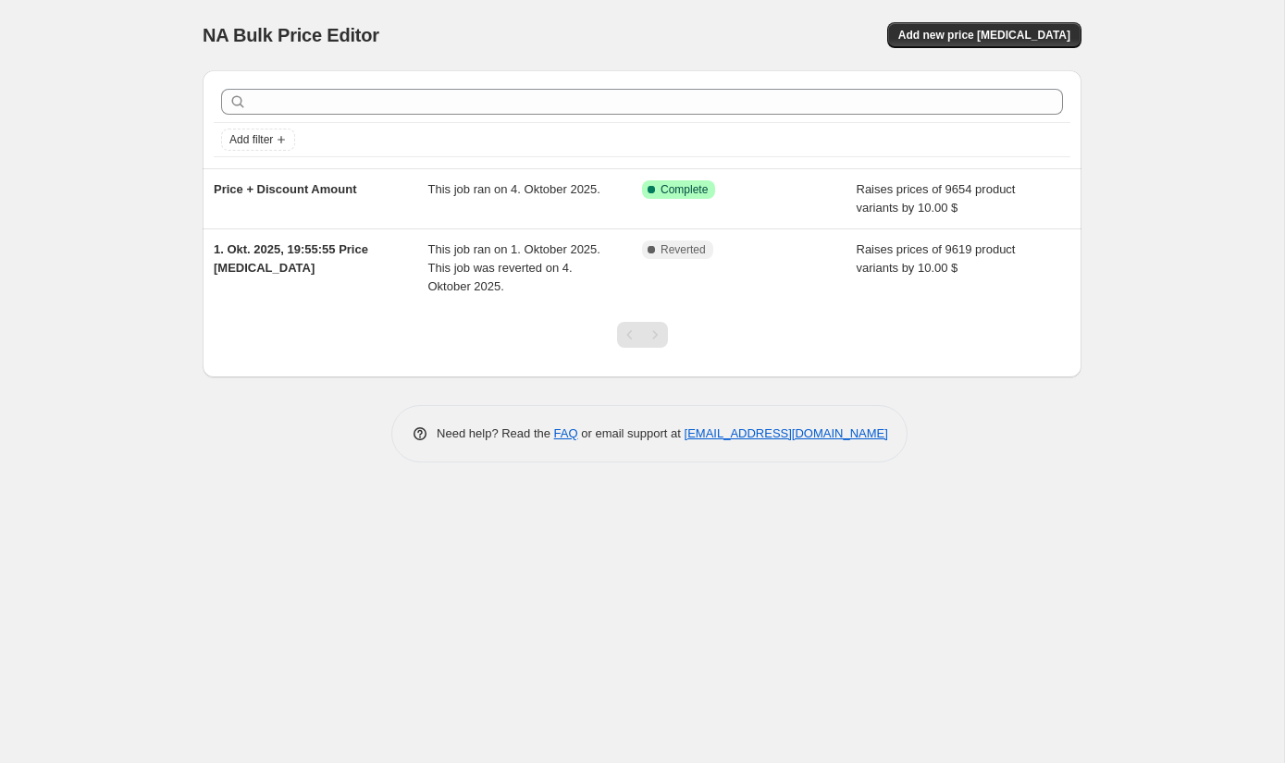
click at [157, 195] on div "NA Bulk Price Editor. This page is ready NA Bulk Price Editor Add new price cha…" at bounding box center [642, 381] width 1284 height 763
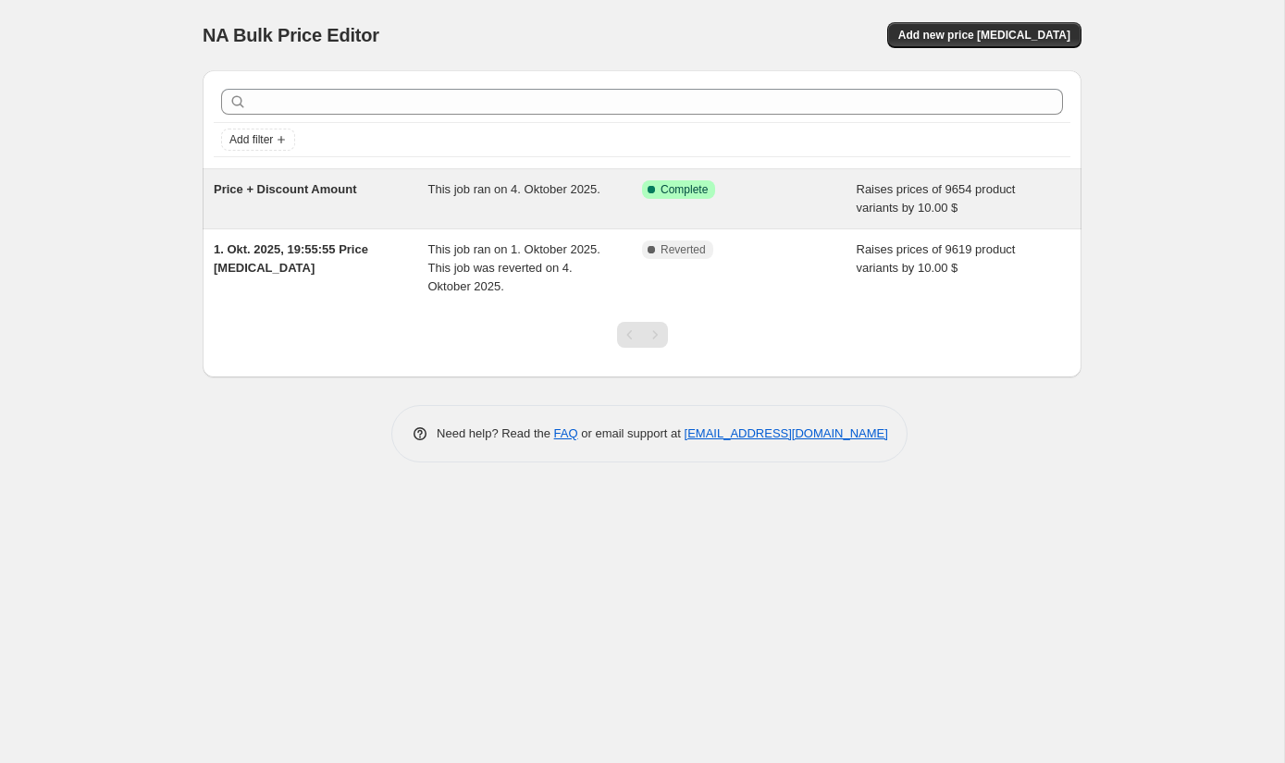
click at [526, 189] on span "This job ran on 4. Oktober 2025." at bounding box center [514, 189] width 172 height 14
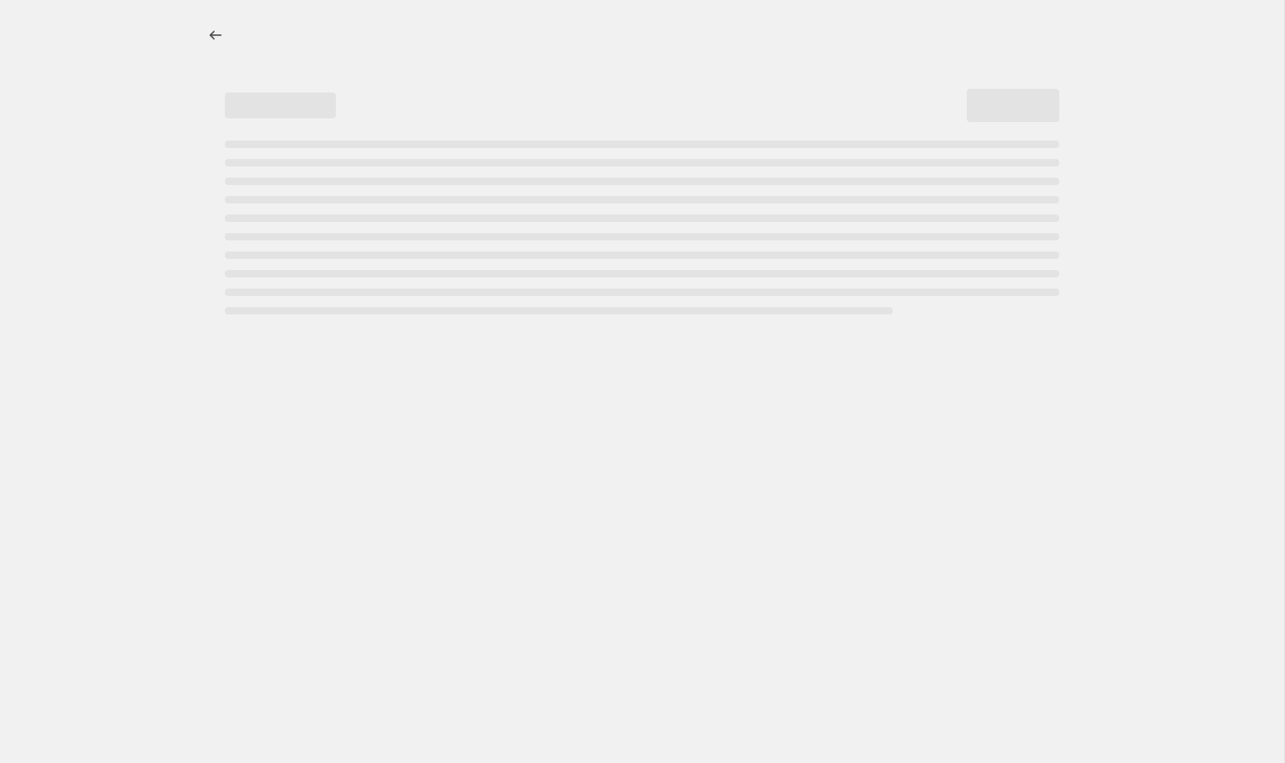
select select "by"
select select "percentage"
select select "collection"
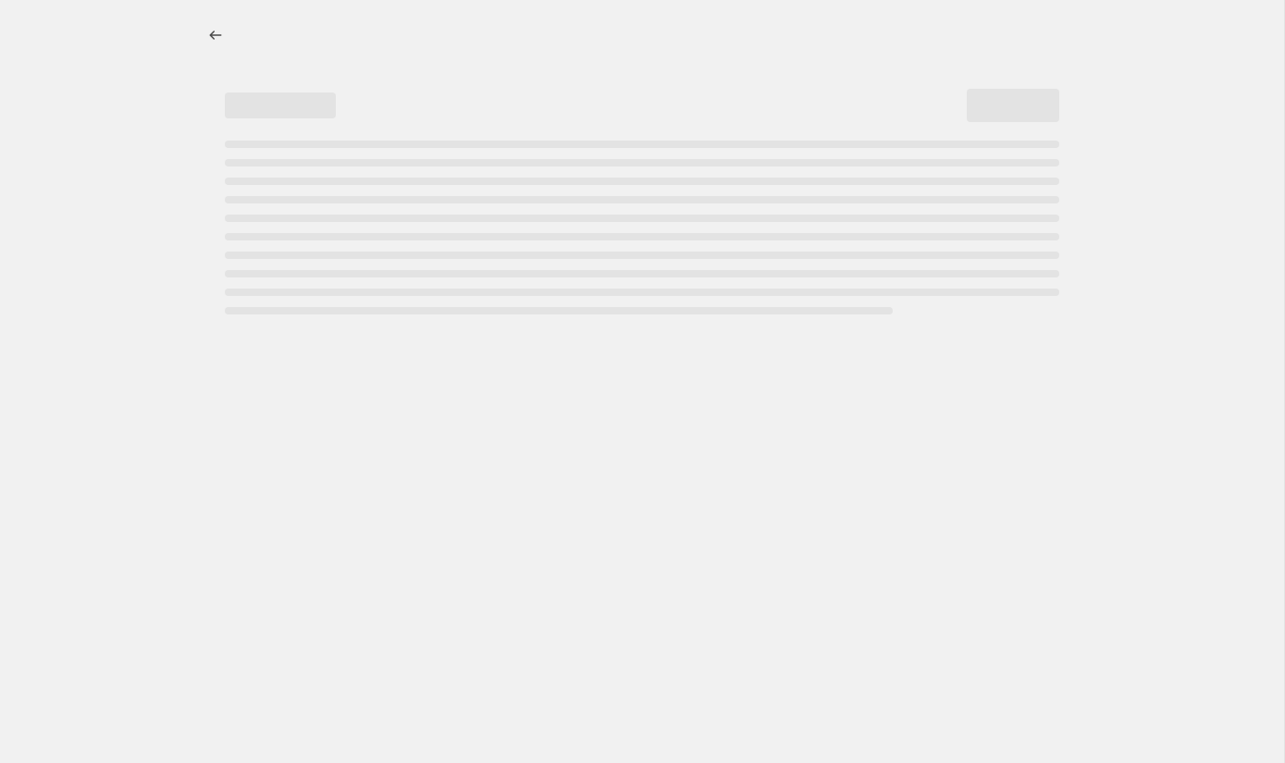
select select "collection"
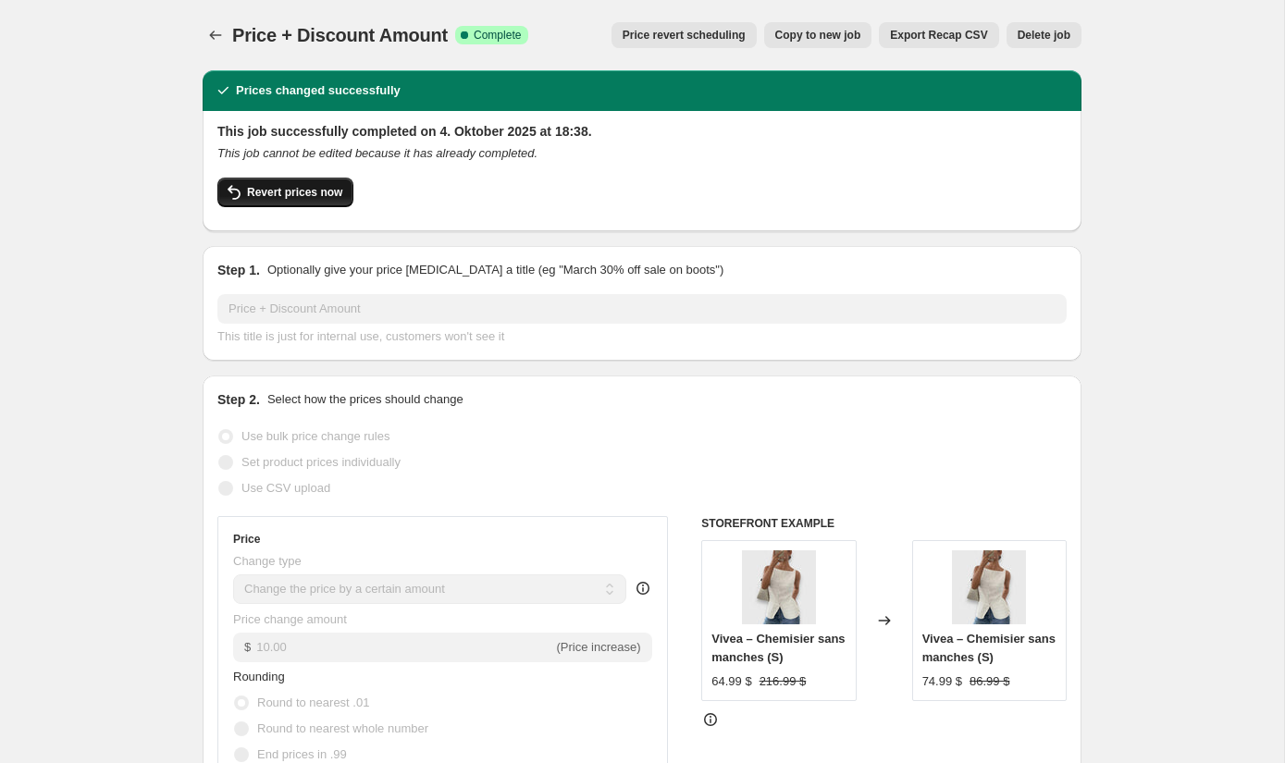
click at [316, 195] on span "Revert prices now" at bounding box center [294, 192] width 95 height 15
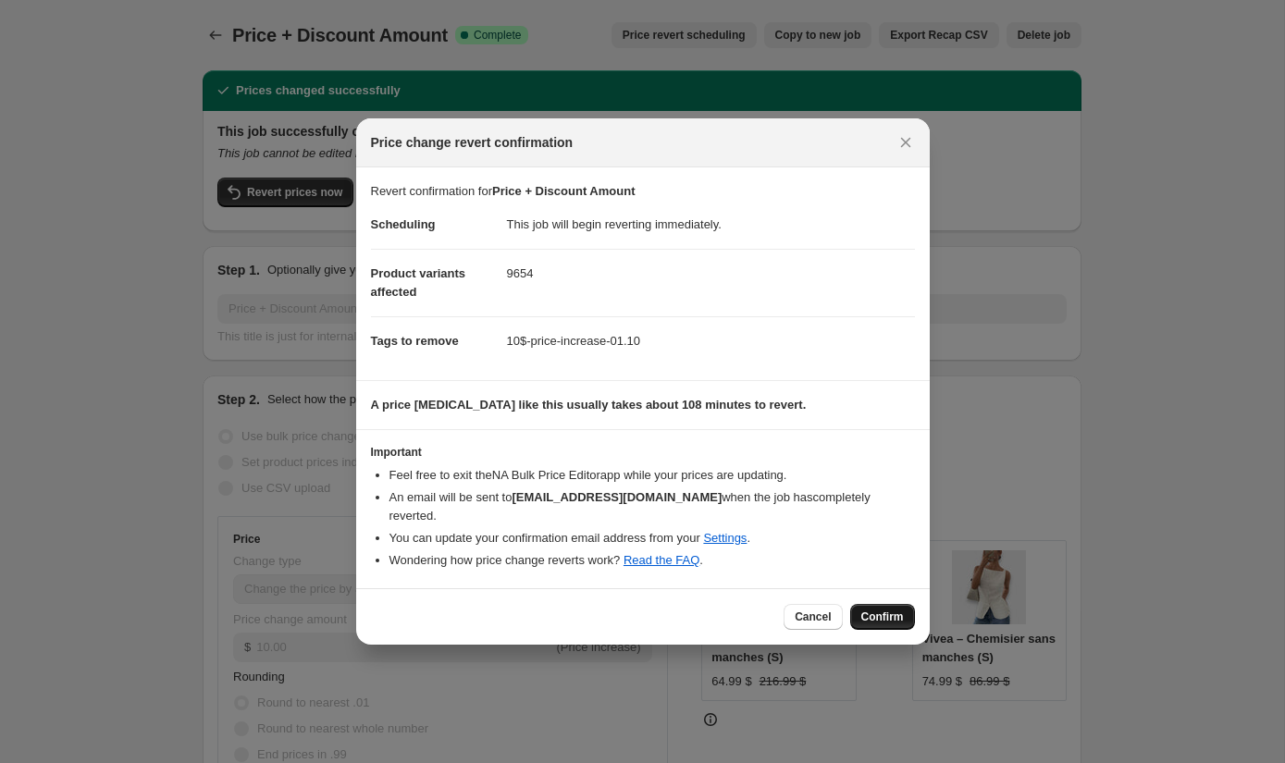
click at [886, 611] on span "Confirm" at bounding box center [882, 617] width 43 height 15
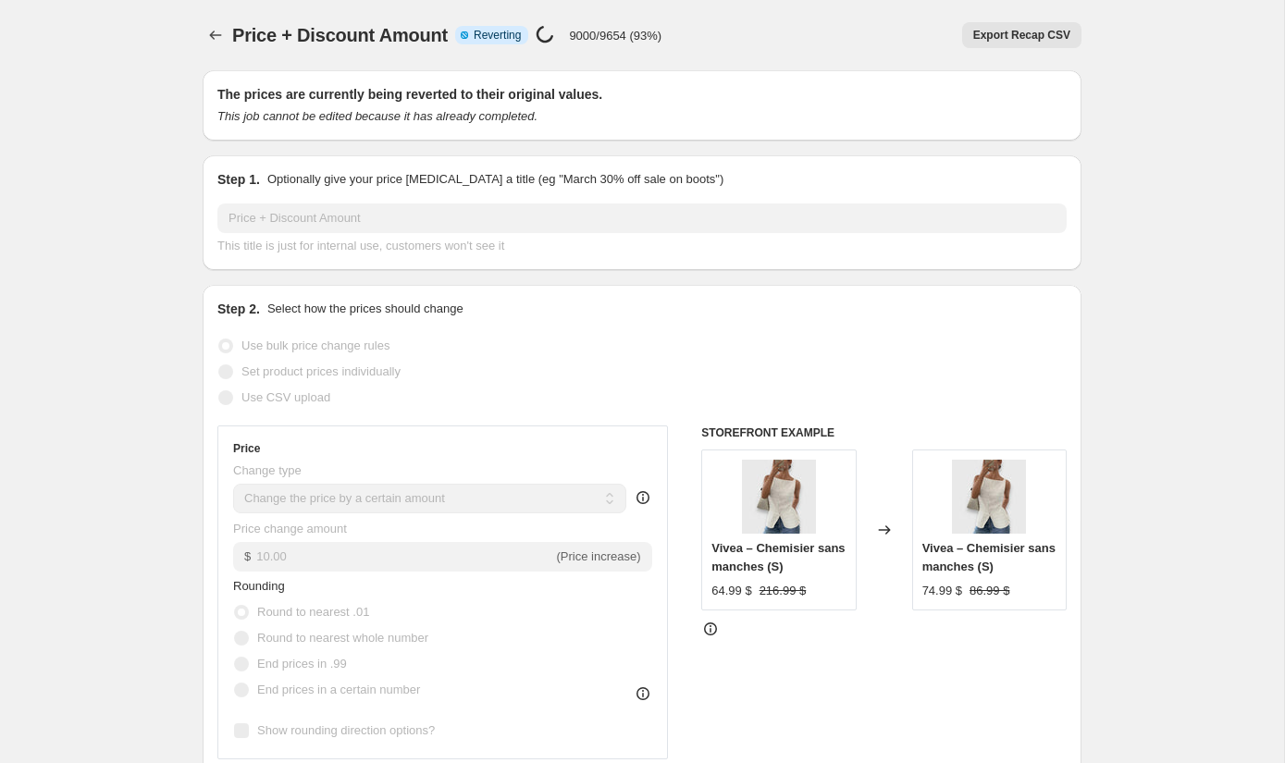
click at [527, 132] on div "The prices are currently being reverted to their original values. This job cann…" at bounding box center [642, 105] width 879 height 70
click at [807, 197] on div "Step 1. Optionally give your price change job a title (eg "March 30% off sale o…" at bounding box center [641, 212] width 849 height 85
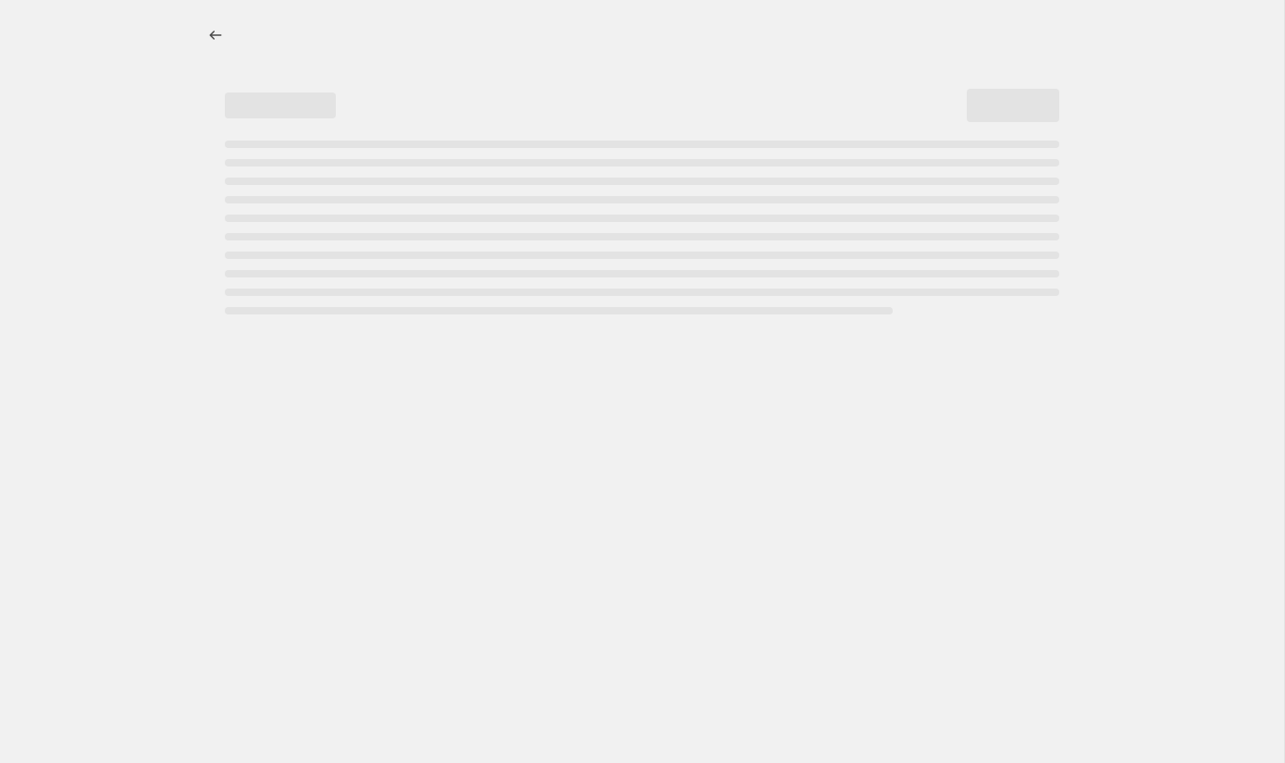
select select "by"
select select "percentage"
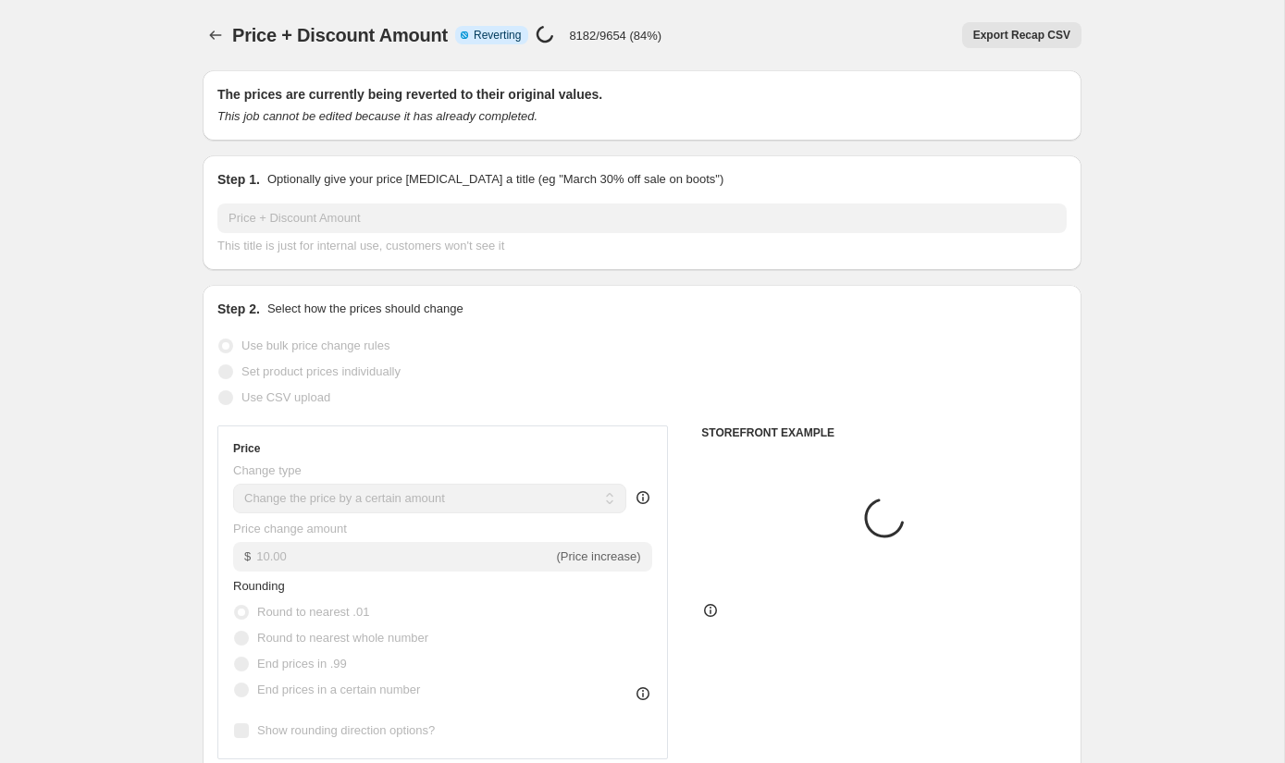
select select "collection"
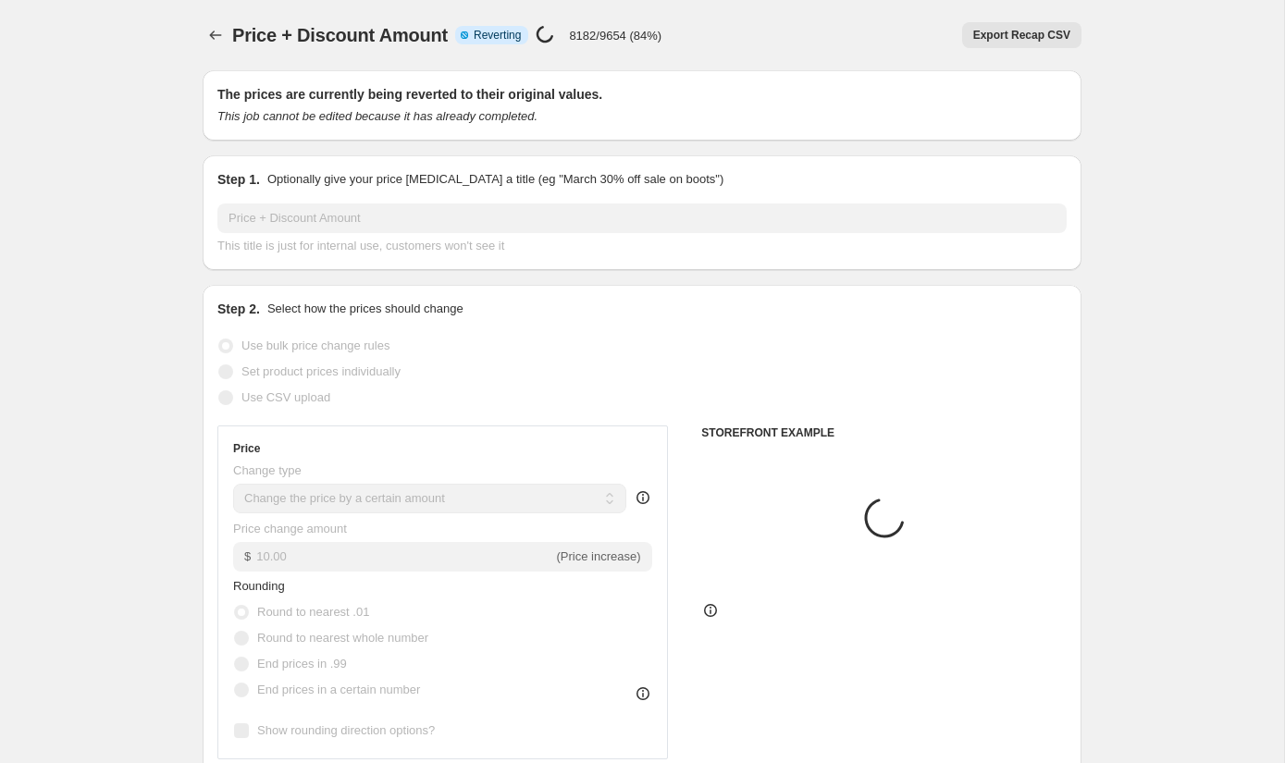
select select "collection"
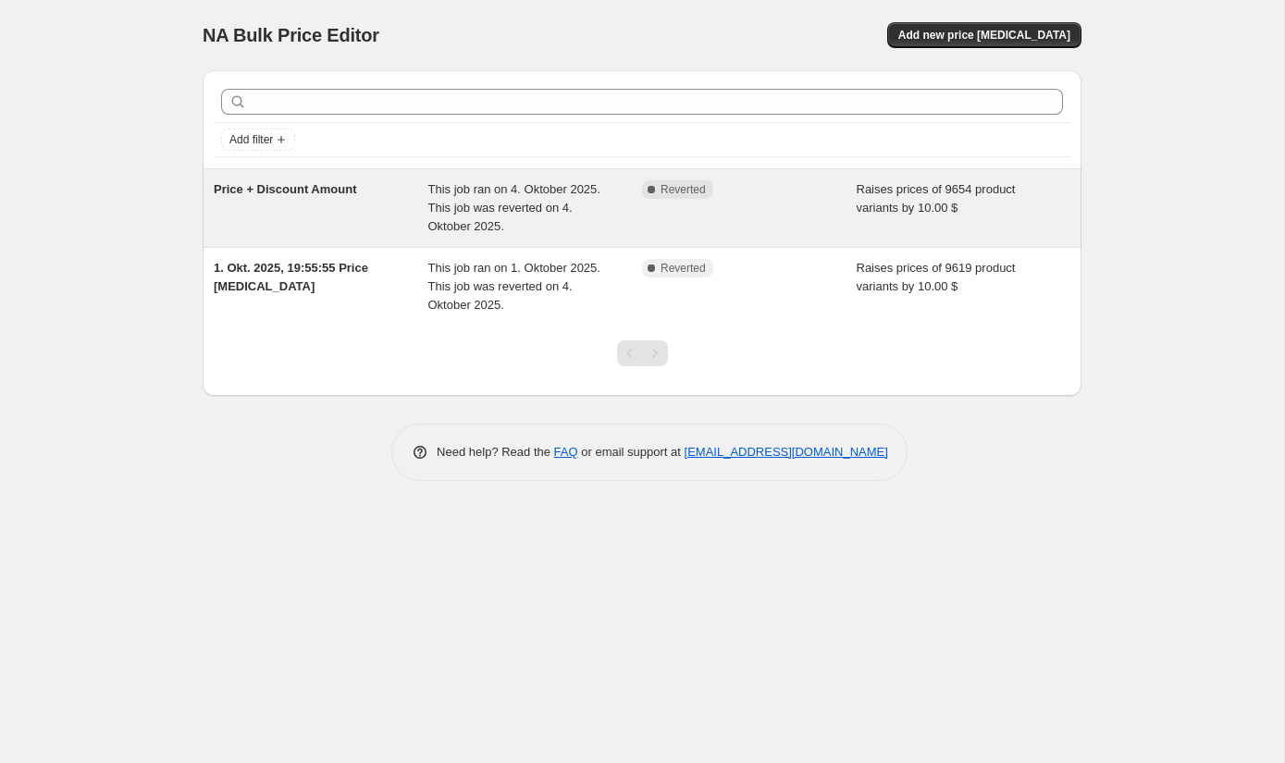
click at [283, 184] on span "Price + Discount Amount" at bounding box center [285, 189] width 142 height 14
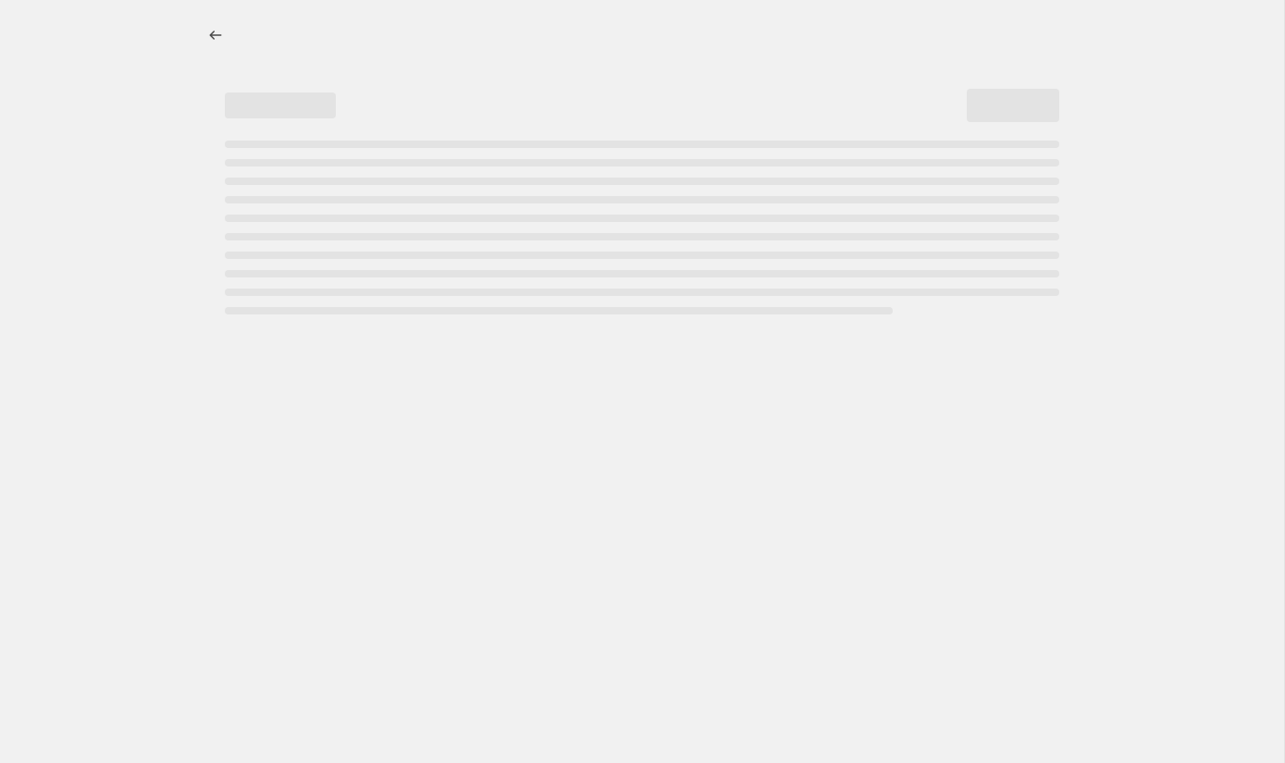
select select "by"
select select "percentage"
select select "collection"
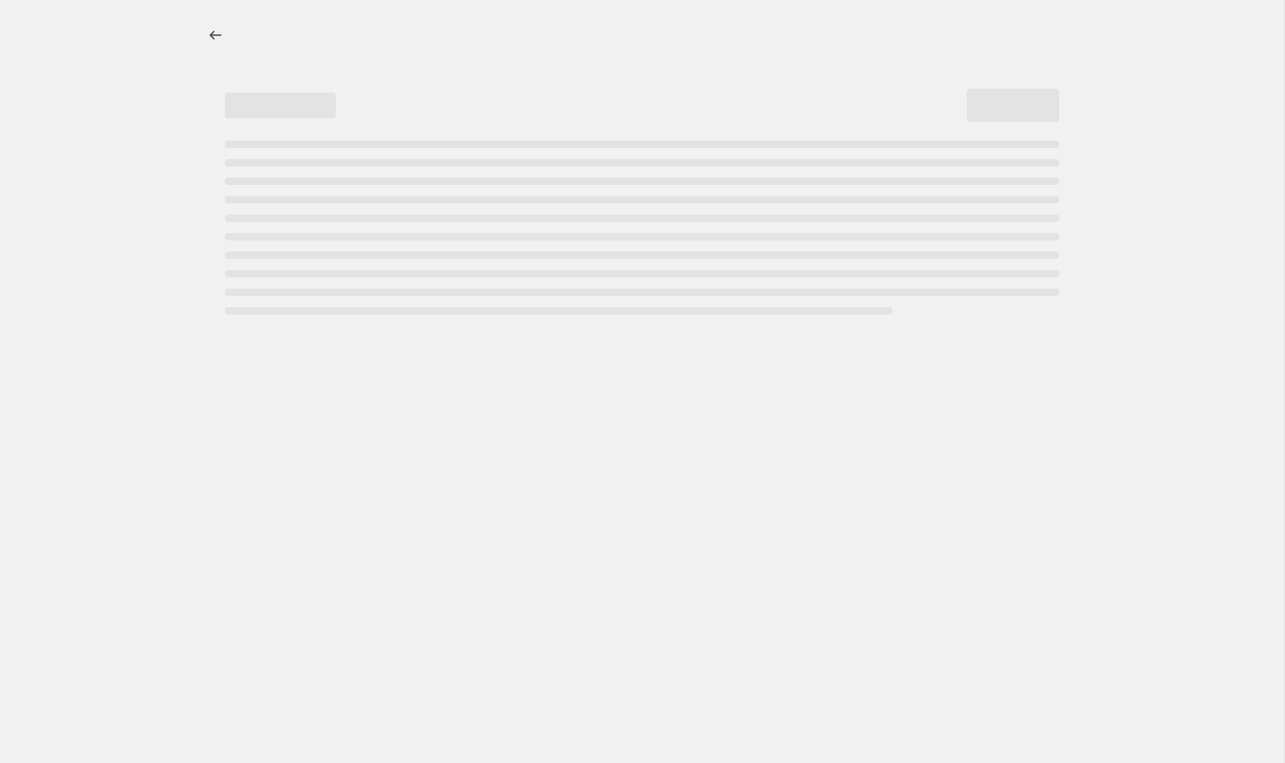
select select "collection"
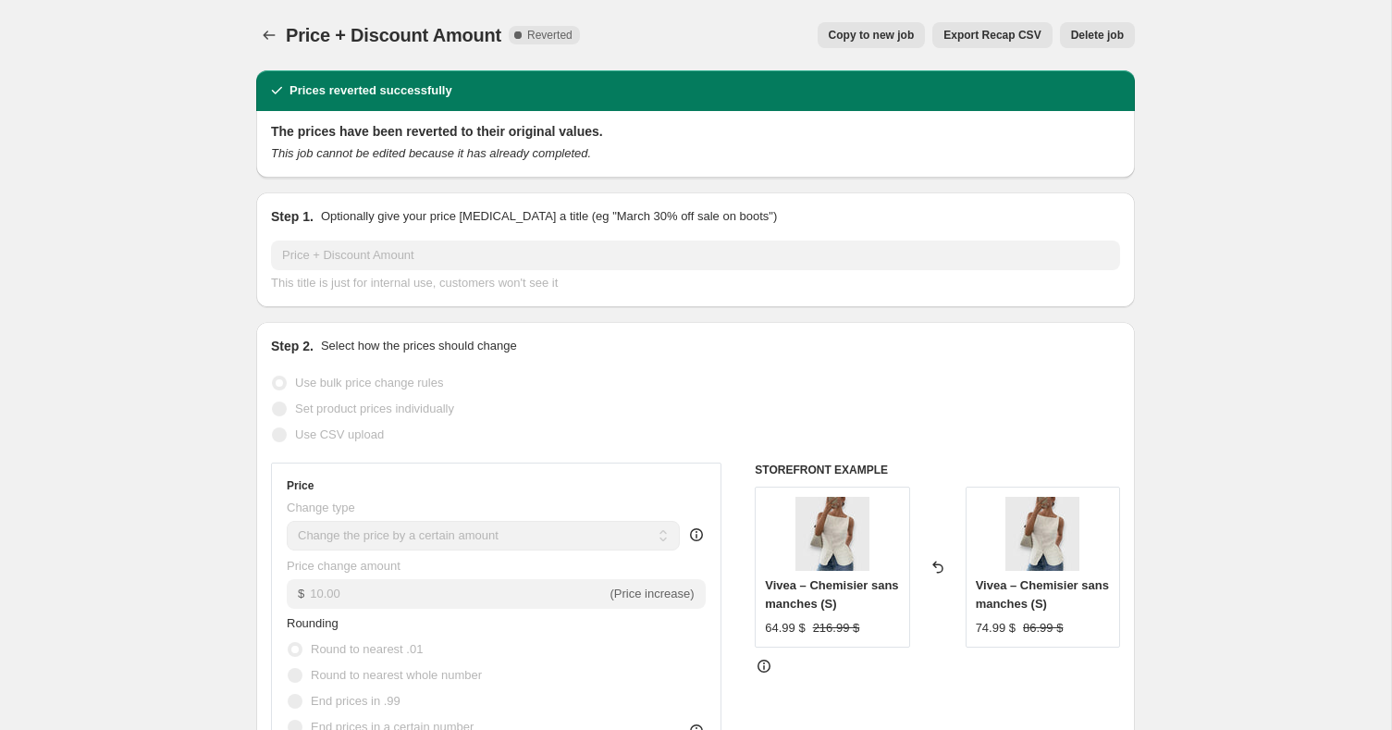
click at [288, 30] on span "Price + Discount Amount" at bounding box center [394, 35] width 216 height 20
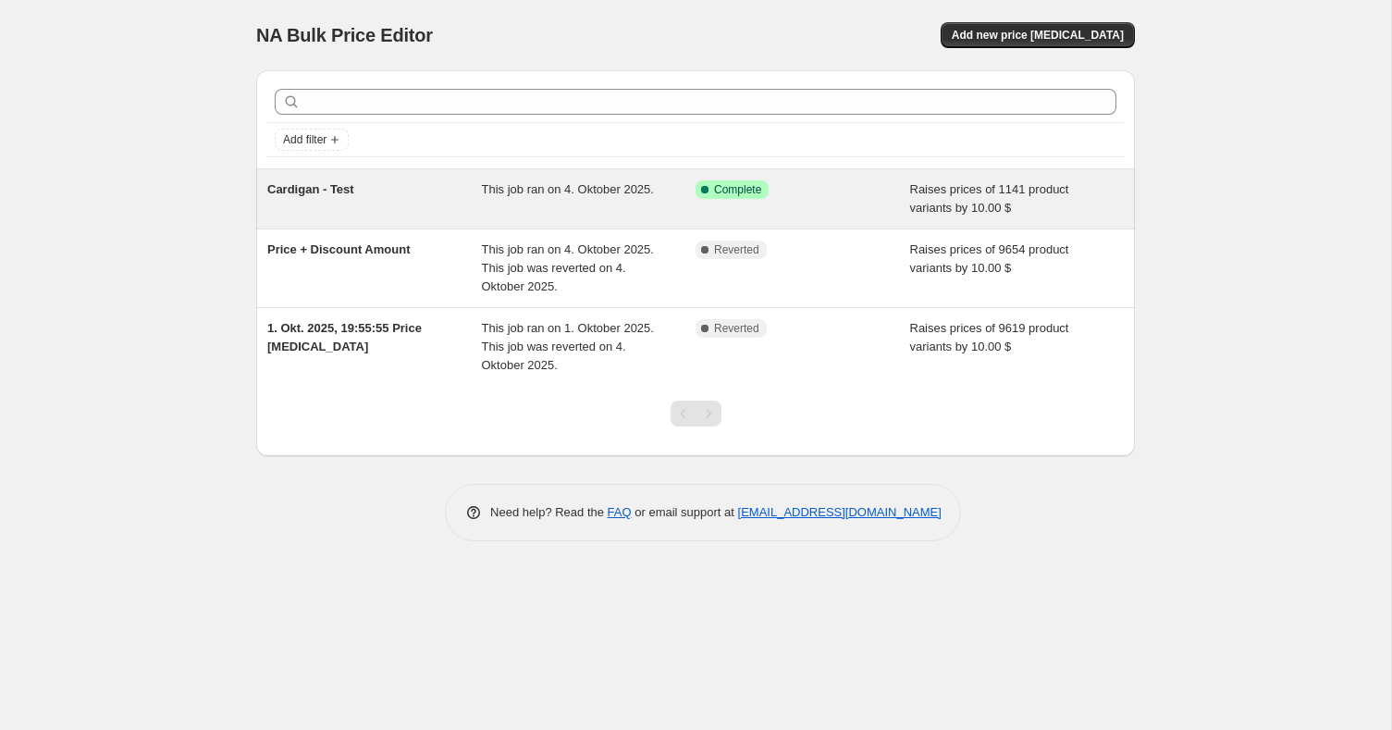
click at [875, 185] on div "Success Complete Complete" at bounding box center [789, 189] width 187 height 18
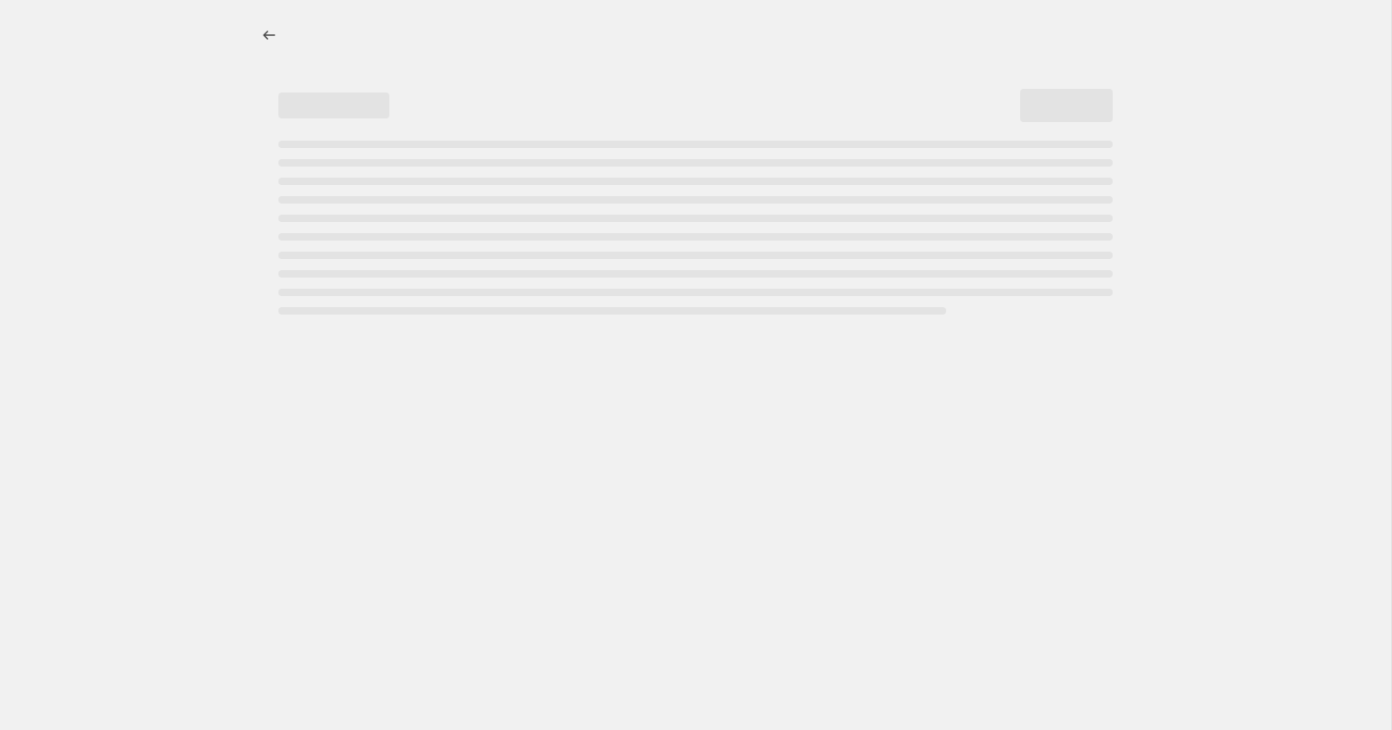
select select "by"
select select "percentage"
select select "collection"
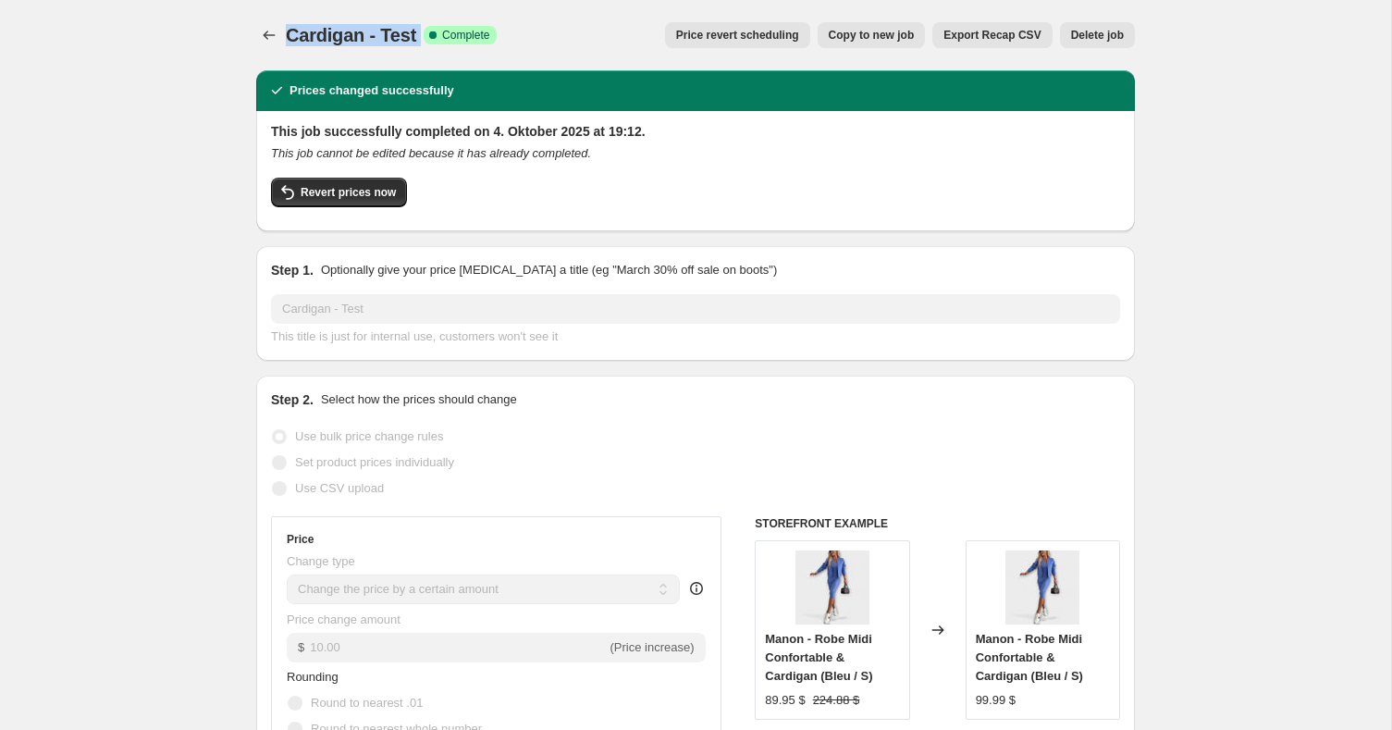
drag, startPoint x: 289, startPoint y: 31, endPoint x: 419, endPoint y: 38, distance: 130.6
click at [419, 38] on div "Cardigan - Test Success Complete Complete" at bounding box center [391, 35] width 211 height 26
click at [376, 198] on span "Revert prices now" at bounding box center [348, 192] width 95 height 15
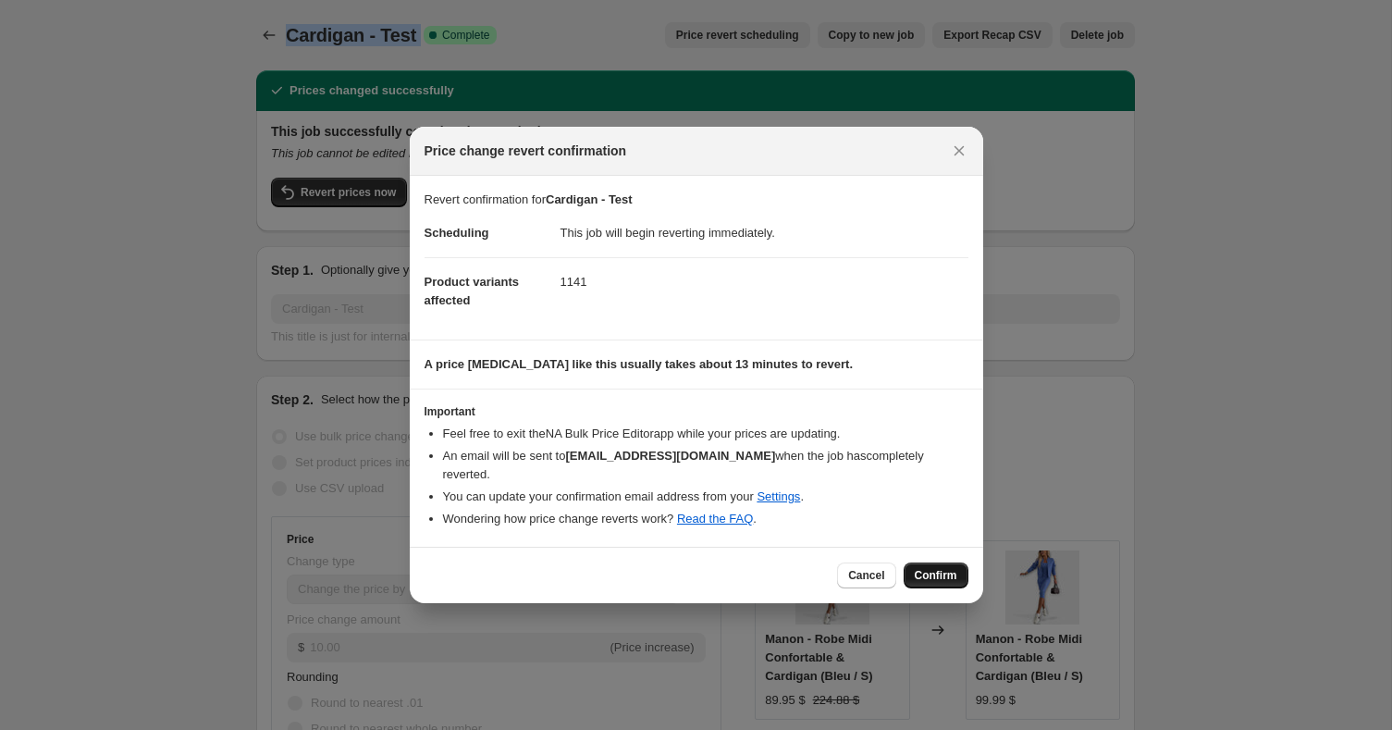
click at [925, 568] on span "Confirm" at bounding box center [936, 575] width 43 height 15
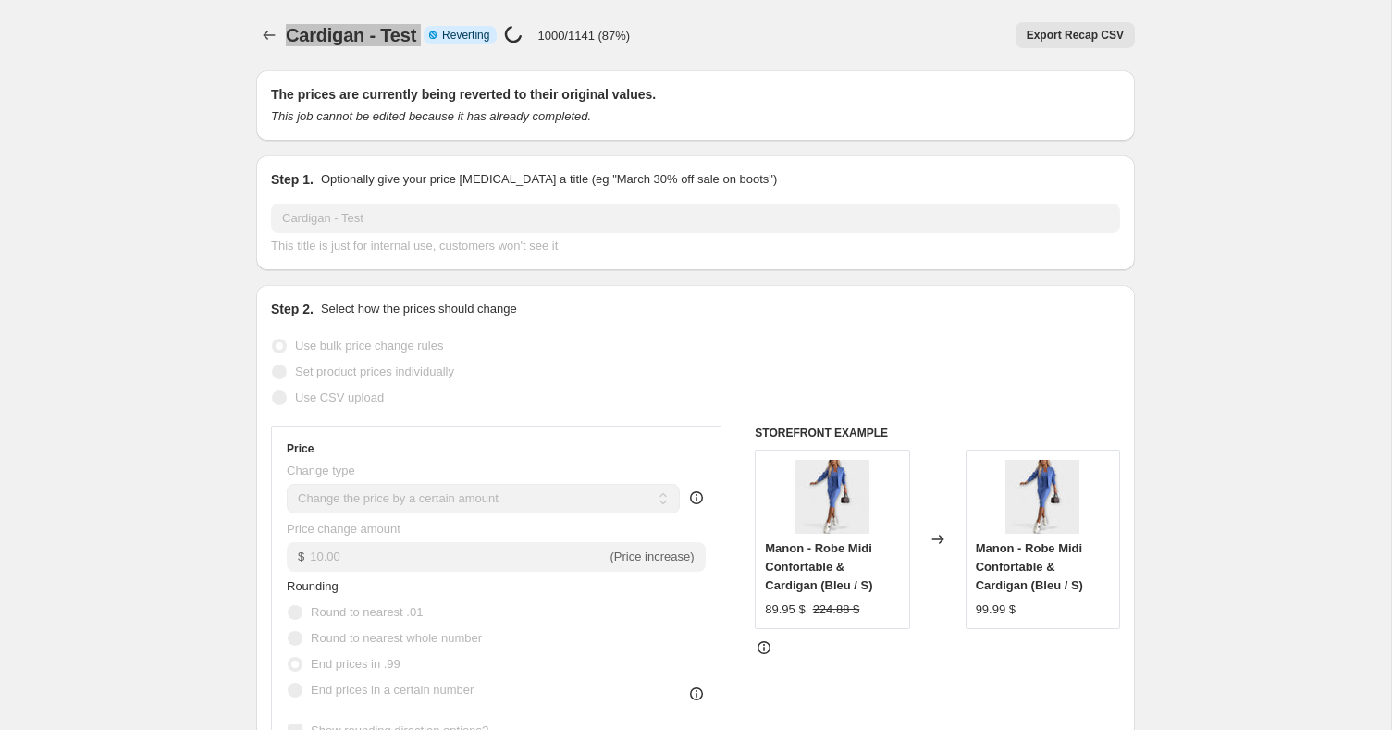
select select "by"
select select "percentage"
select select "collection"
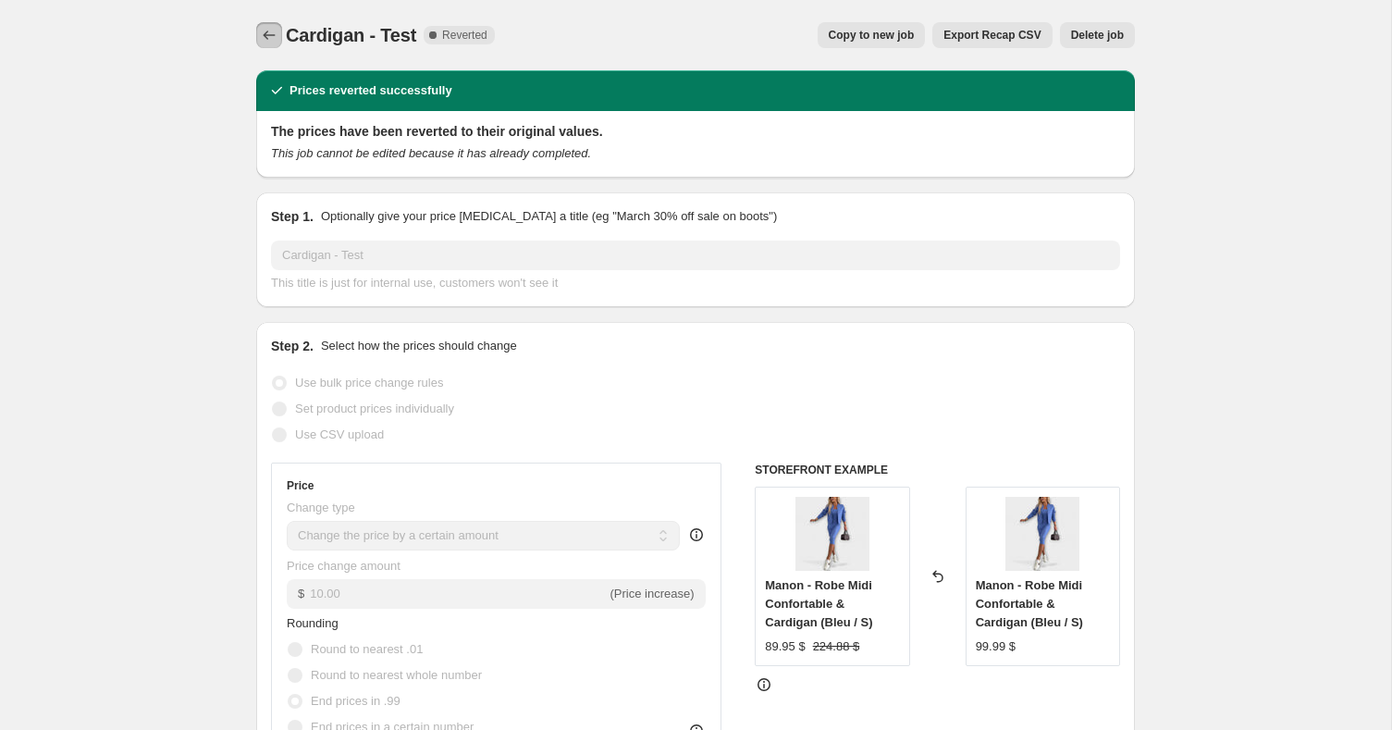
click at [268, 39] on icon "Price change jobs" at bounding box center [269, 35] width 18 height 18
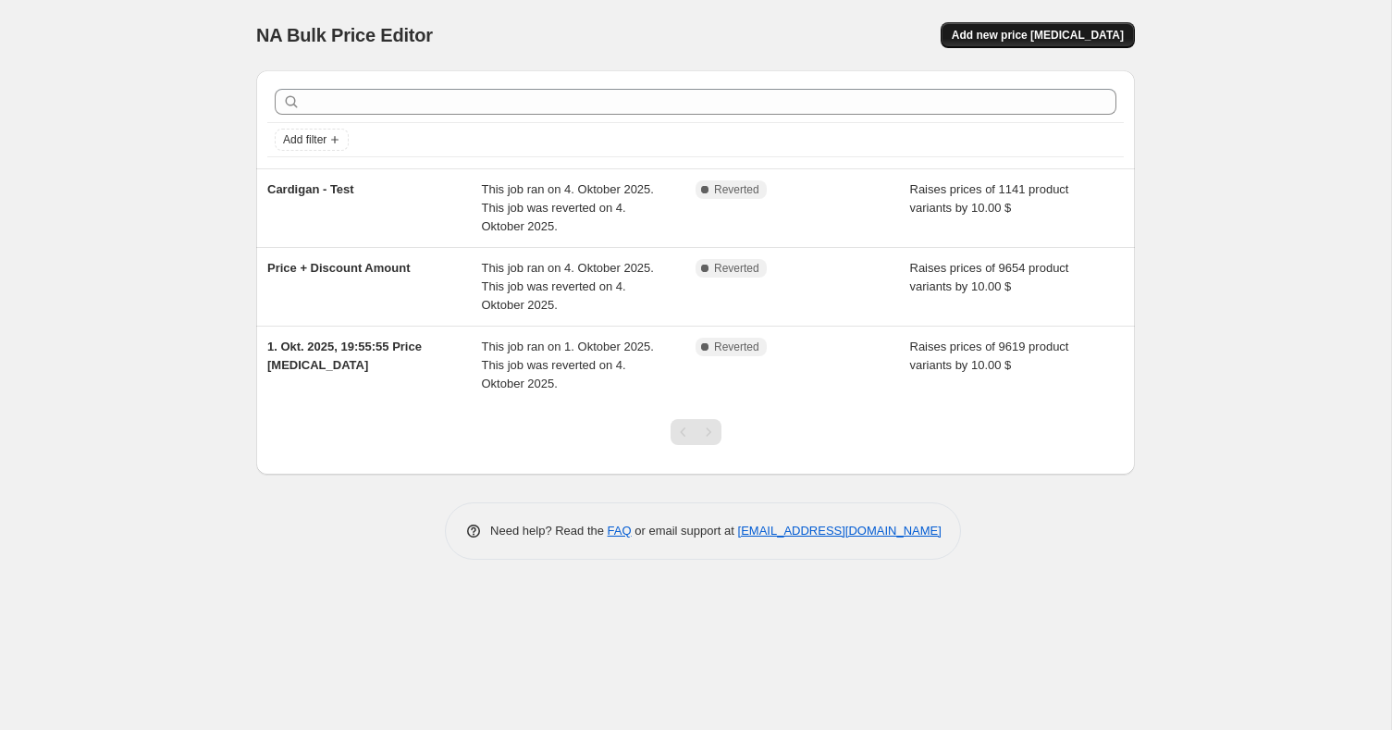
click at [1082, 32] on span "Add new price [MEDICAL_DATA]" at bounding box center [1038, 35] width 172 height 15
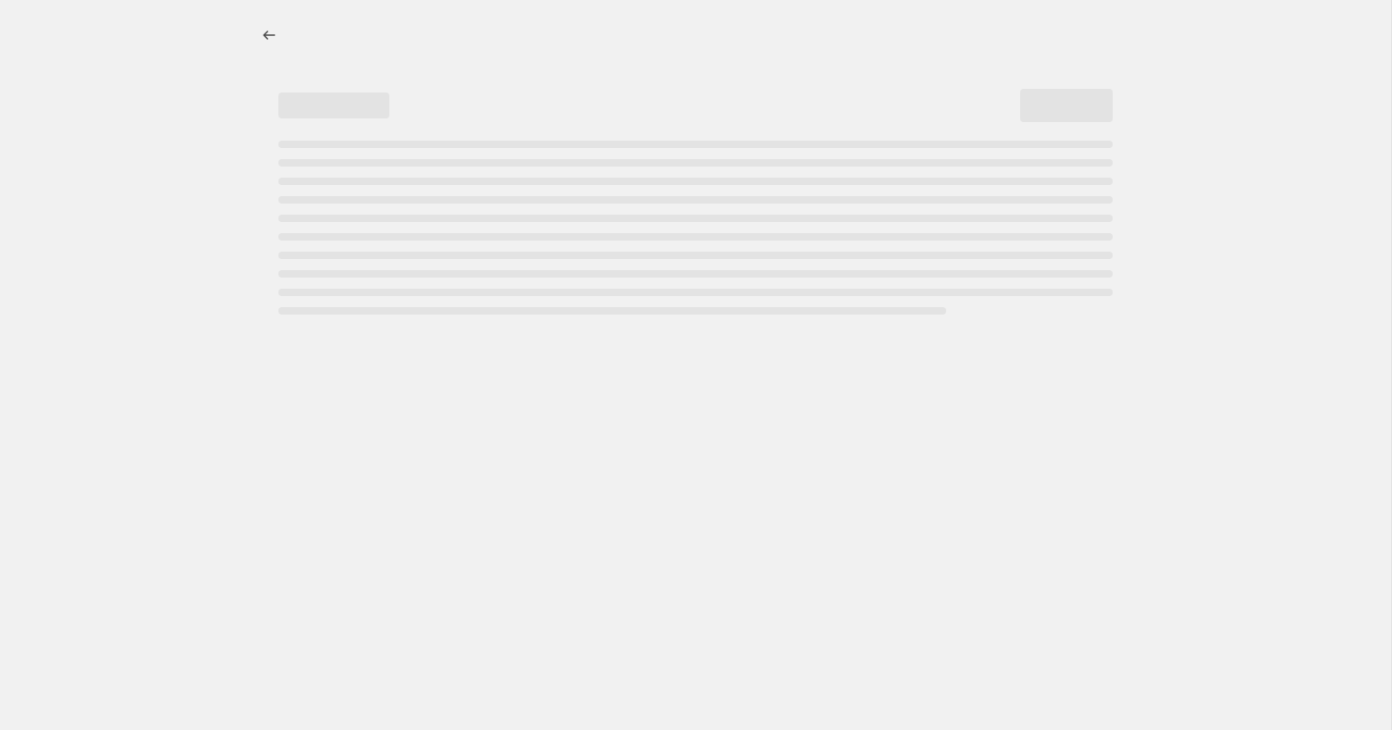
select select "percentage"
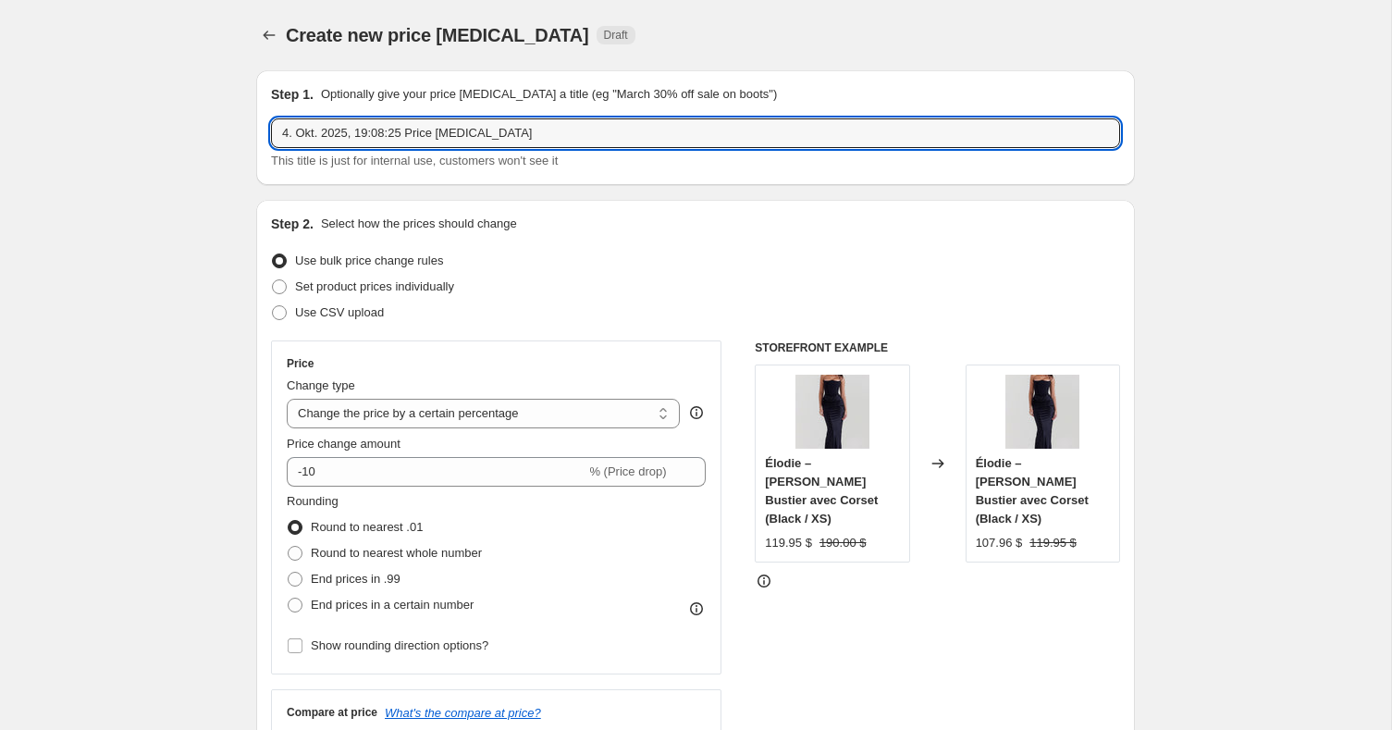
drag, startPoint x: 530, startPoint y: 129, endPoint x: 221, endPoint y: 125, distance: 308.9
type input "Lamp-Test"
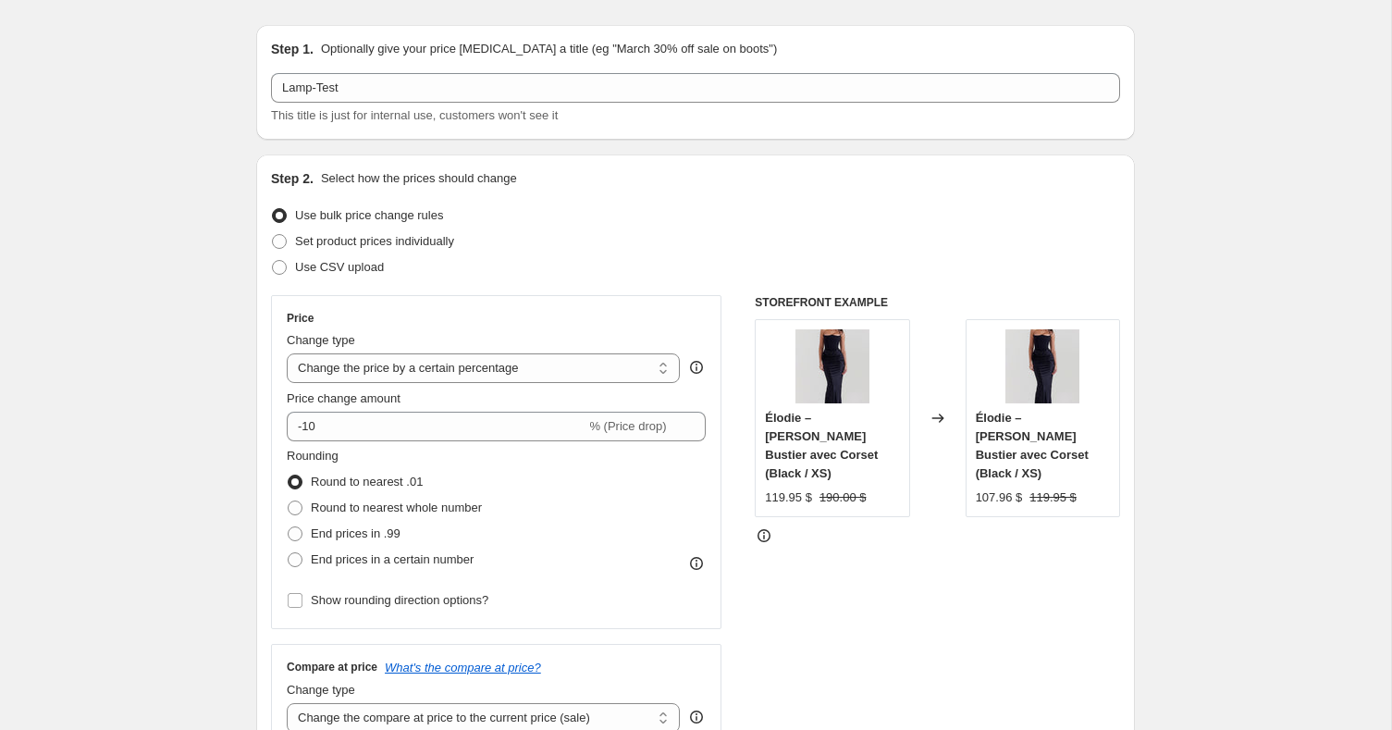
scroll to position [203, 0]
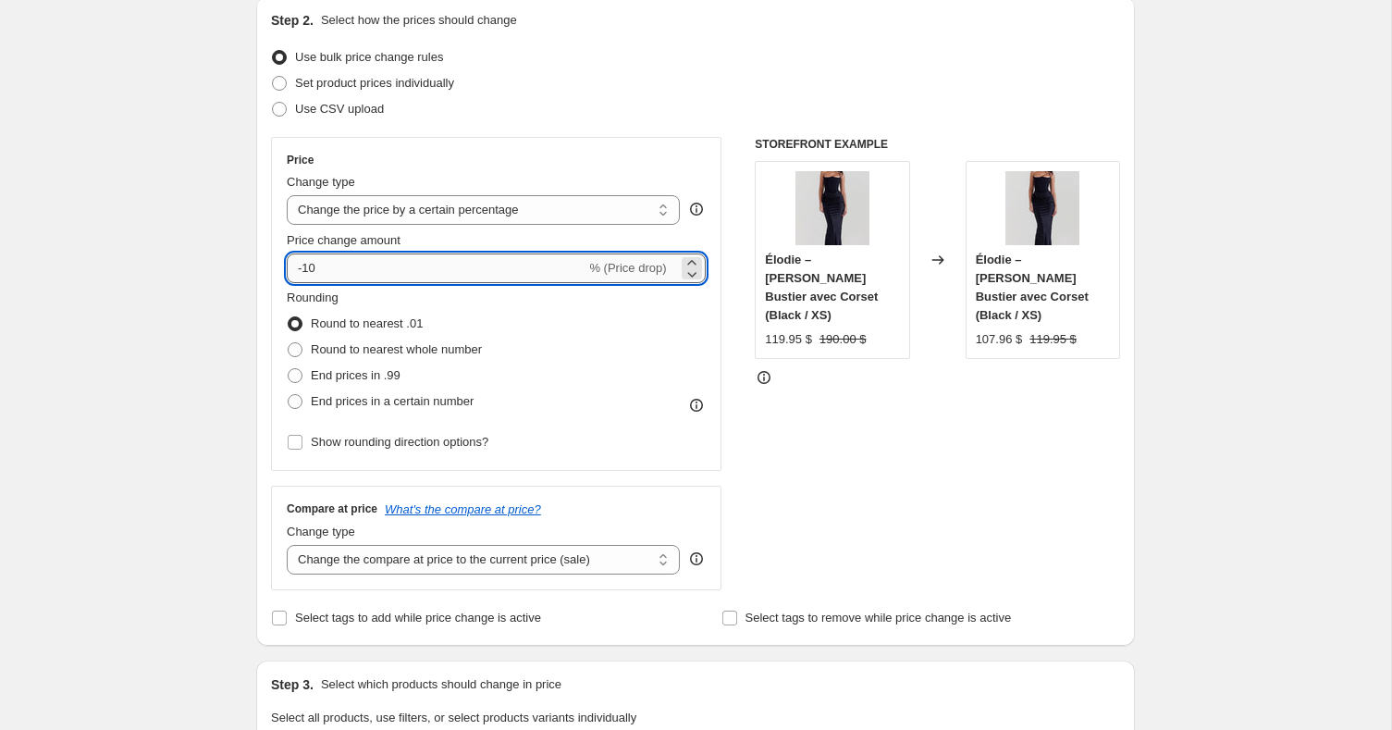
click at [437, 268] on input "-10" at bounding box center [436, 268] width 299 height 30
type input "-1"
type input "10"
click at [521, 206] on select "Change the price to a certain amount Change the price by a certain amount Chang…" at bounding box center [483, 210] width 393 height 30
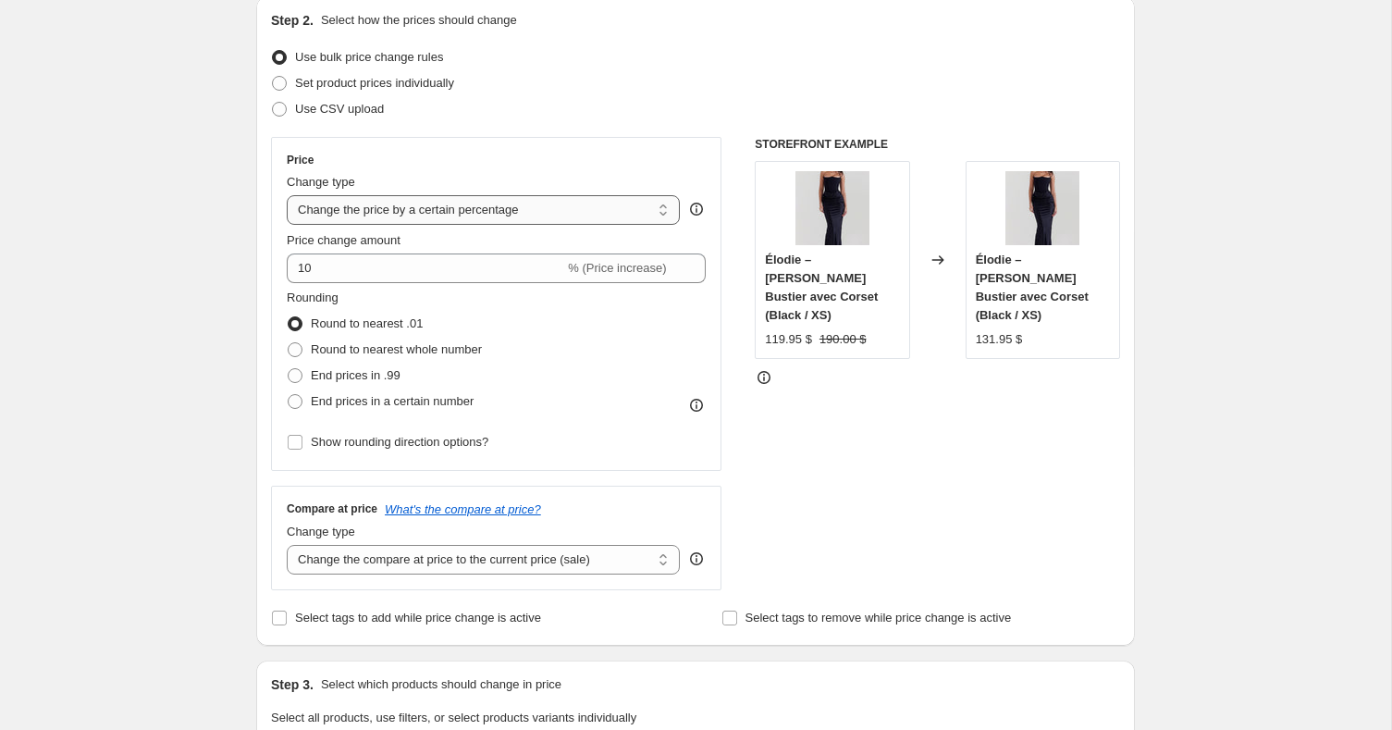
click at [287, 195] on select "Change the price to a certain amount Change the price by a certain amount Chang…" at bounding box center [483, 210] width 393 height 30
click at [558, 204] on select "Change the price to a certain amount Change the price by a certain amount Chang…" at bounding box center [483, 210] width 393 height 30
select select "by"
click at [287, 195] on select "Change the price to a certain amount Change the price by a certain amount Chang…" at bounding box center [483, 210] width 393 height 30
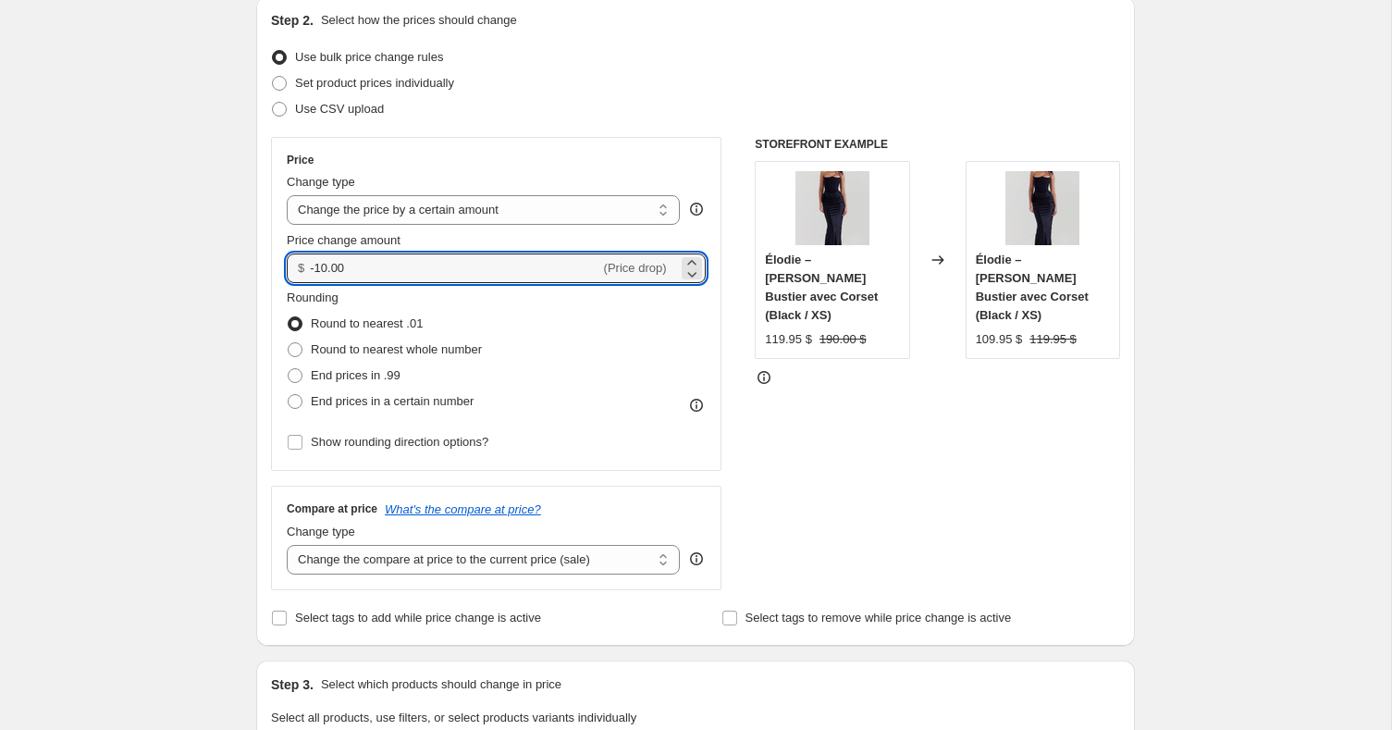
drag, startPoint x: 383, startPoint y: 268, endPoint x: 255, endPoint y: 252, distance: 128.6
click at [256, 252] on div "Step 2. Select how the prices should change Use bulk price change rules Set pro…" at bounding box center [695, 320] width 879 height 649
type input "10.00"
click at [156, 242] on div "Create new price change job. This page is ready Create new price change job Dra…" at bounding box center [695, 736] width 1391 height 1878
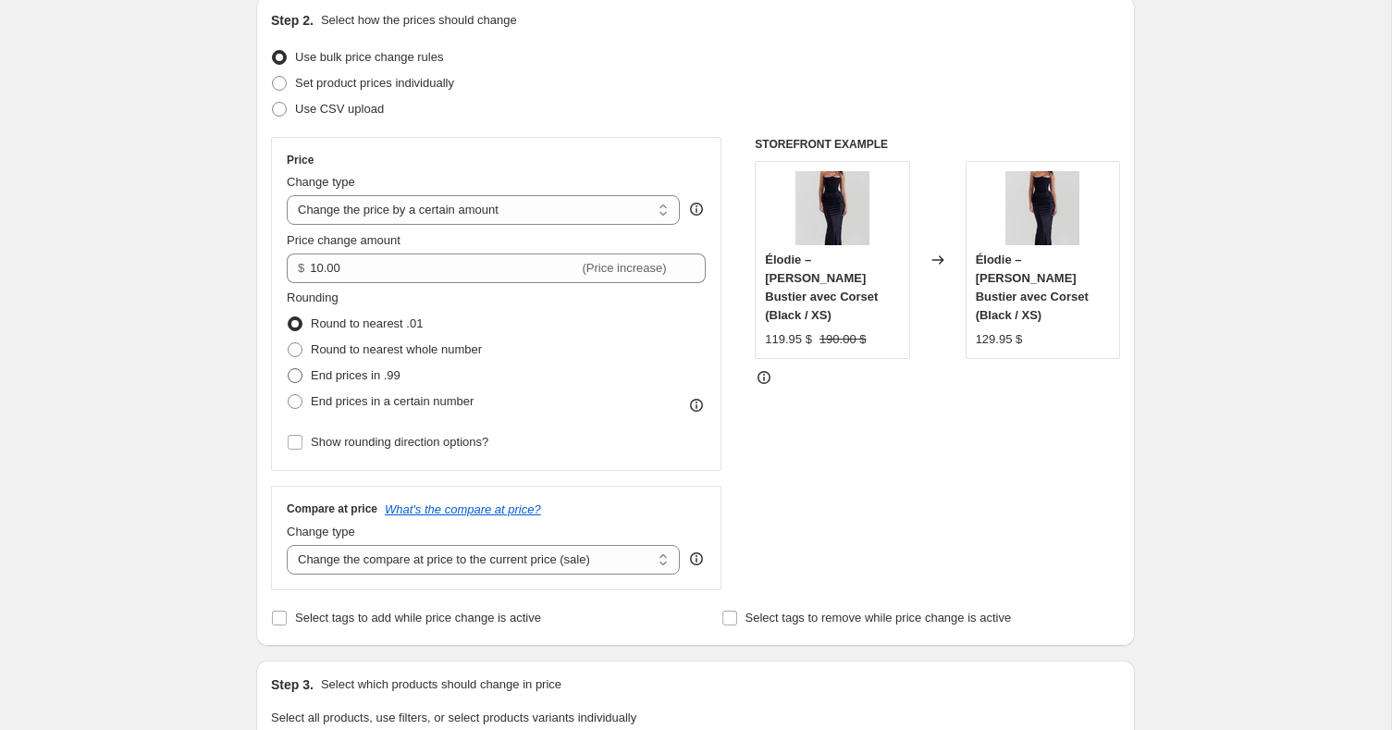
click at [307, 378] on label "End prices in .99" at bounding box center [344, 376] width 114 height 26
click at [289, 369] on input "End prices in .99" at bounding box center [288, 368] width 1 height 1
radio input "true"
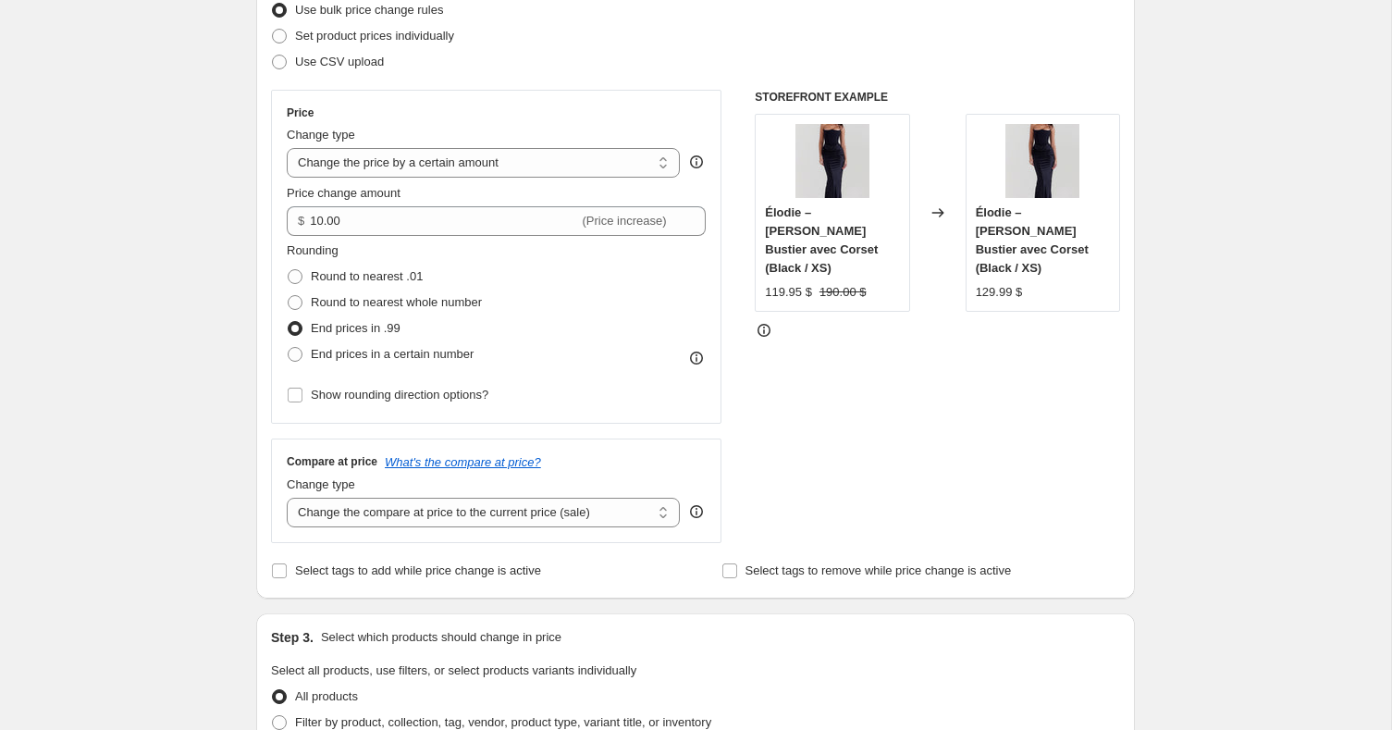
scroll to position [282, 0]
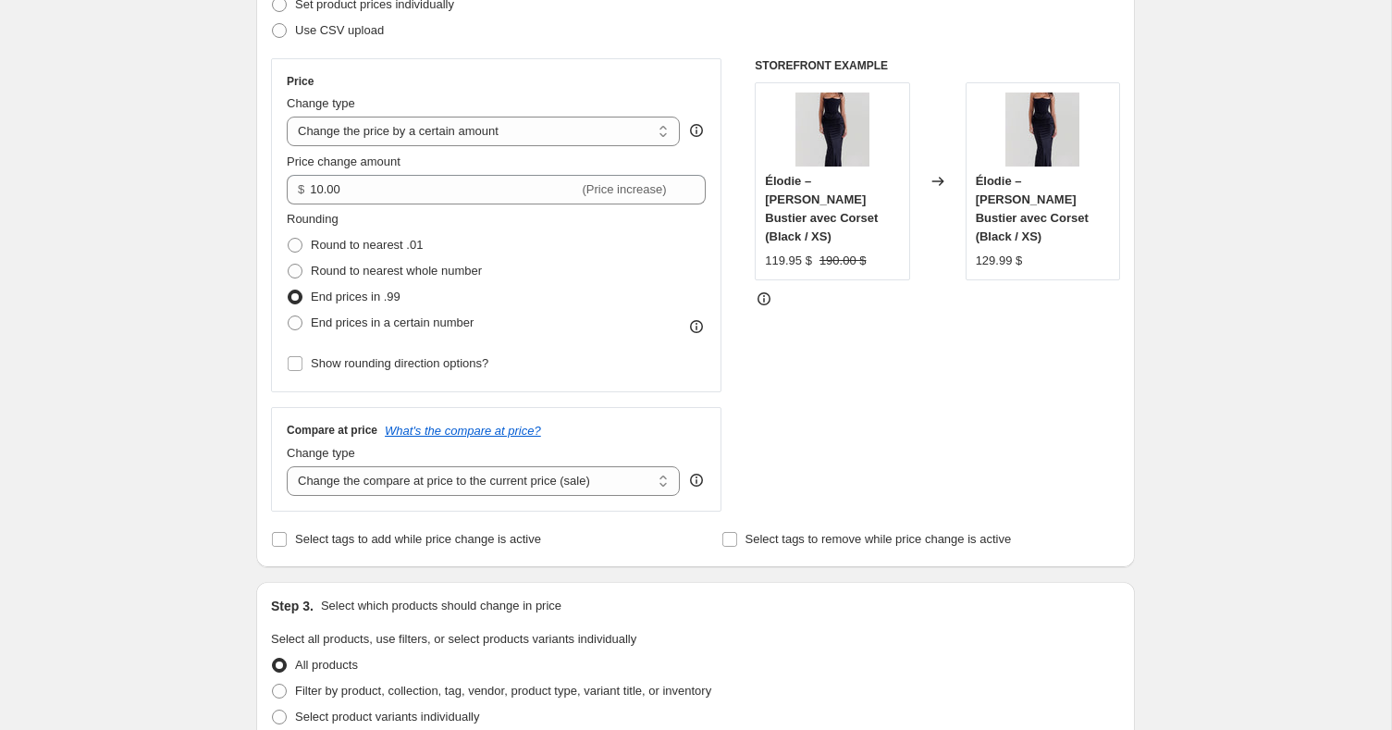
click at [393, 499] on div "Compare at price What's the compare at price? Change type Change the compare at…" at bounding box center [496, 459] width 450 height 104
click at [397, 490] on select "Change the compare at price to the current price (sale) Change the compare at p…" at bounding box center [483, 481] width 393 height 30
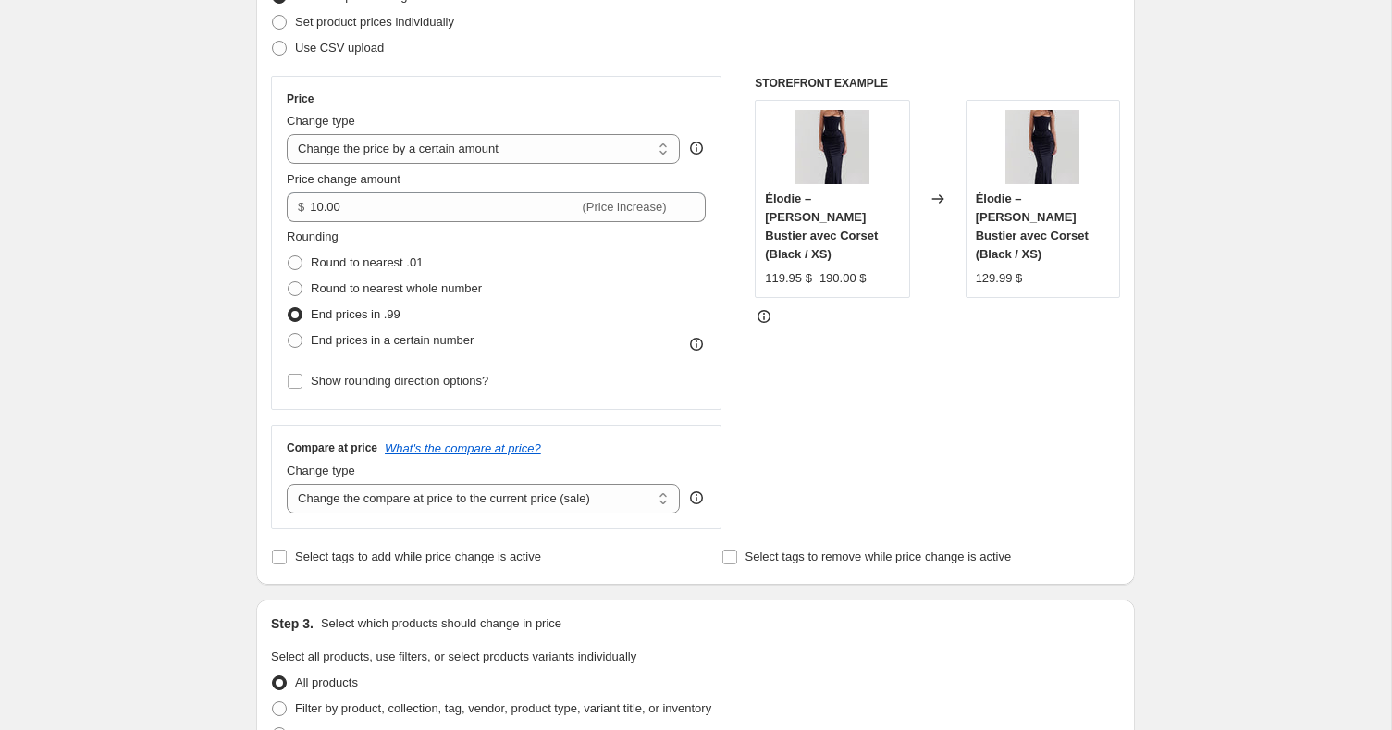
scroll to position [264, 0]
click at [353, 498] on select "Change the compare at price to the current price (sale) Change the compare at p…" at bounding box center [483, 500] width 393 height 30
select select "no_change"
click at [287, 485] on select "Change the compare at price to the current price (sale) Change the compare at p…" at bounding box center [483, 500] width 393 height 30
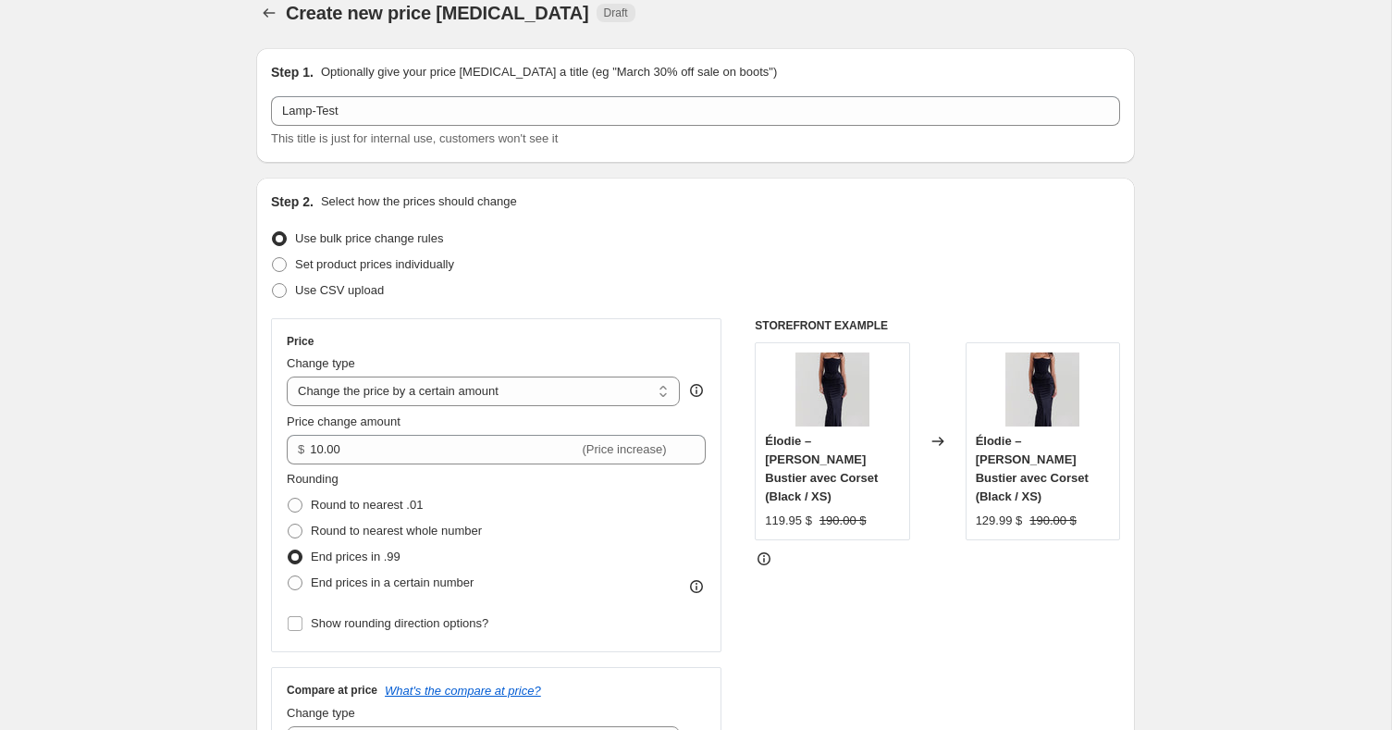
scroll to position [0, 0]
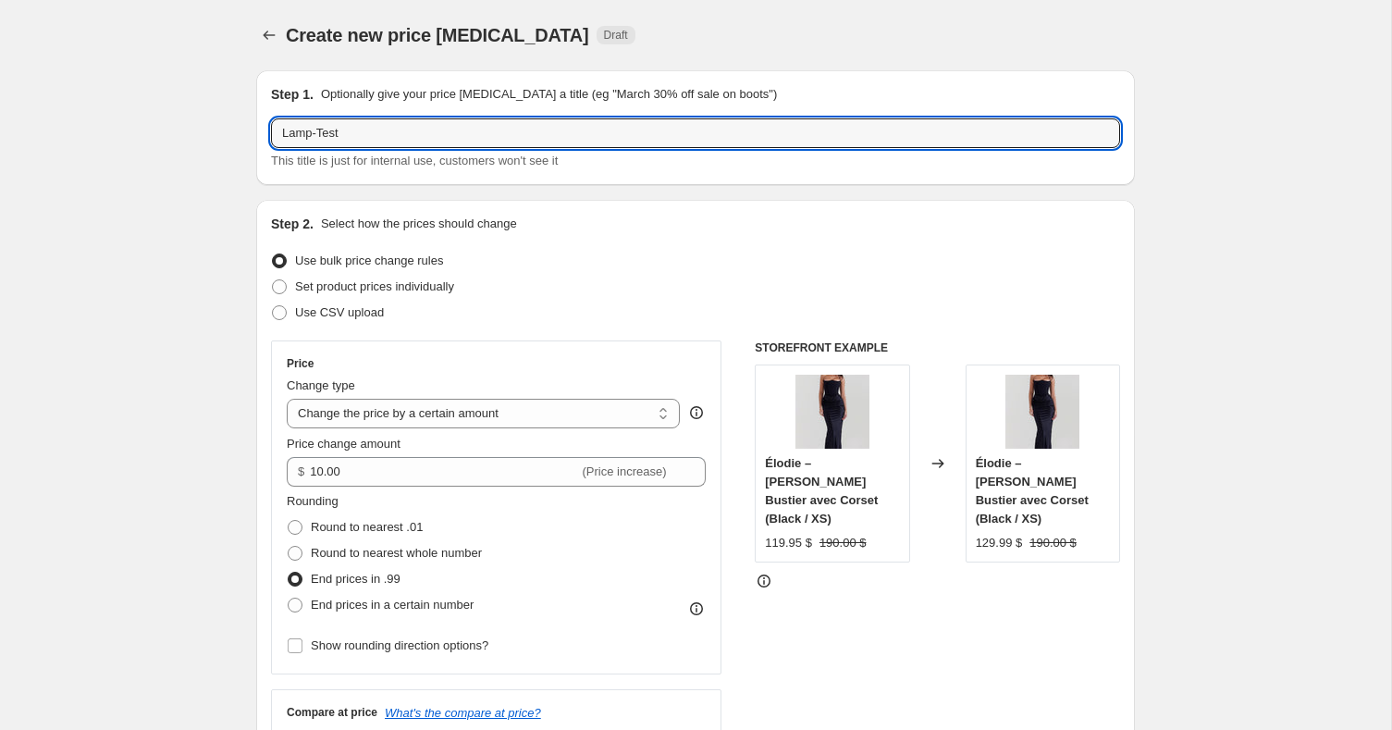
drag, startPoint x: 371, startPoint y: 131, endPoint x: 241, endPoint y: 131, distance: 129.5
type input "Dress"
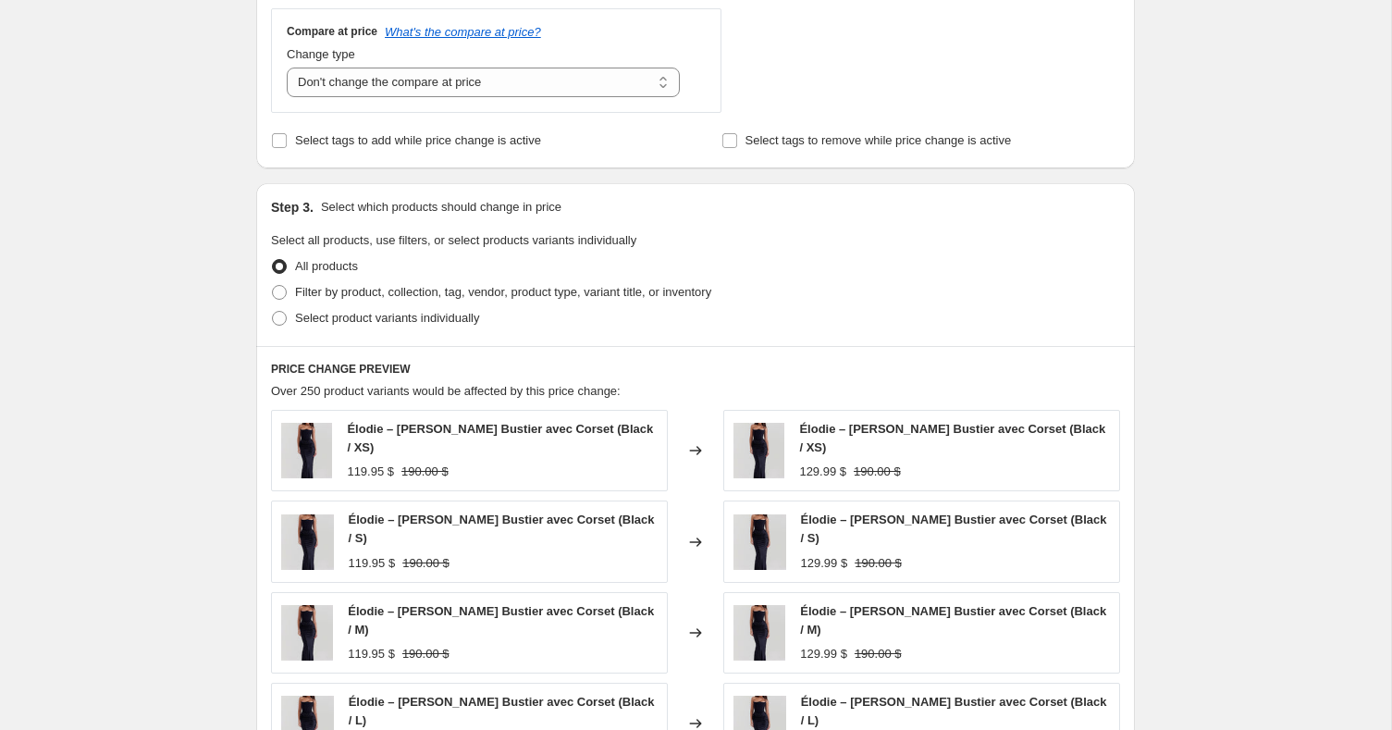
scroll to position [533, 0]
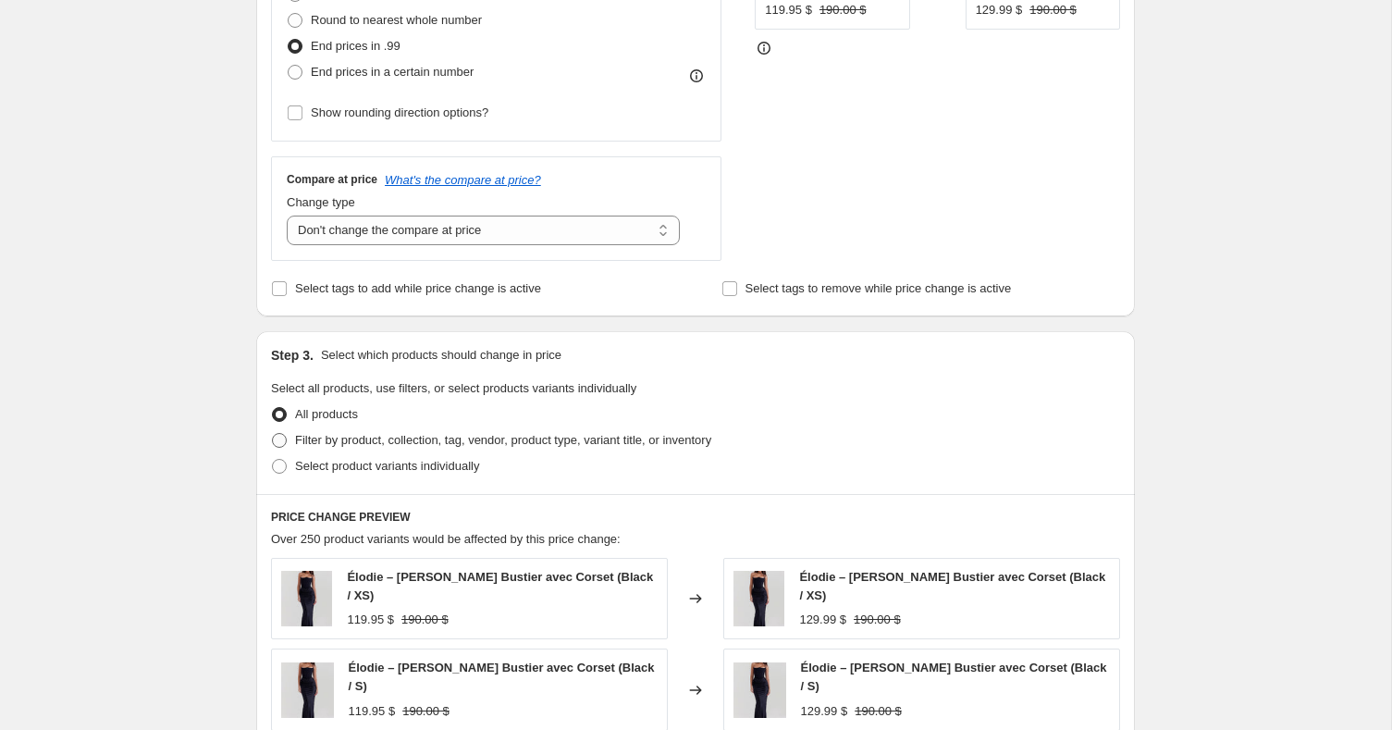
click at [384, 439] on span "Filter by product, collection, tag, vendor, product type, variant title, or inv…" at bounding box center [503, 440] width 416 height 14
click at [273, 434] on input "Filter by product, collection, tag, vendor, product type, variant title, or inv…" at bounding box center [272, 433] width 1 height 1
radio input "true"
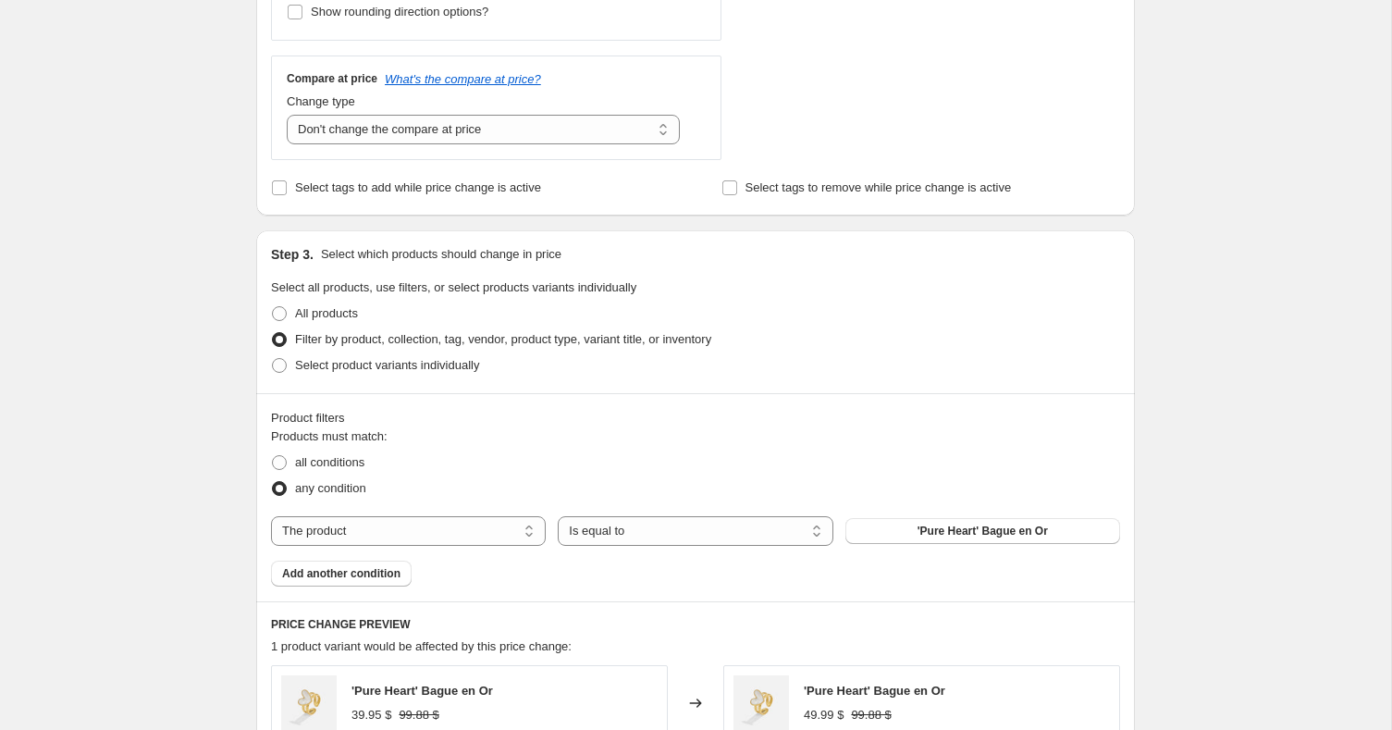
scroll to position [706, 0]
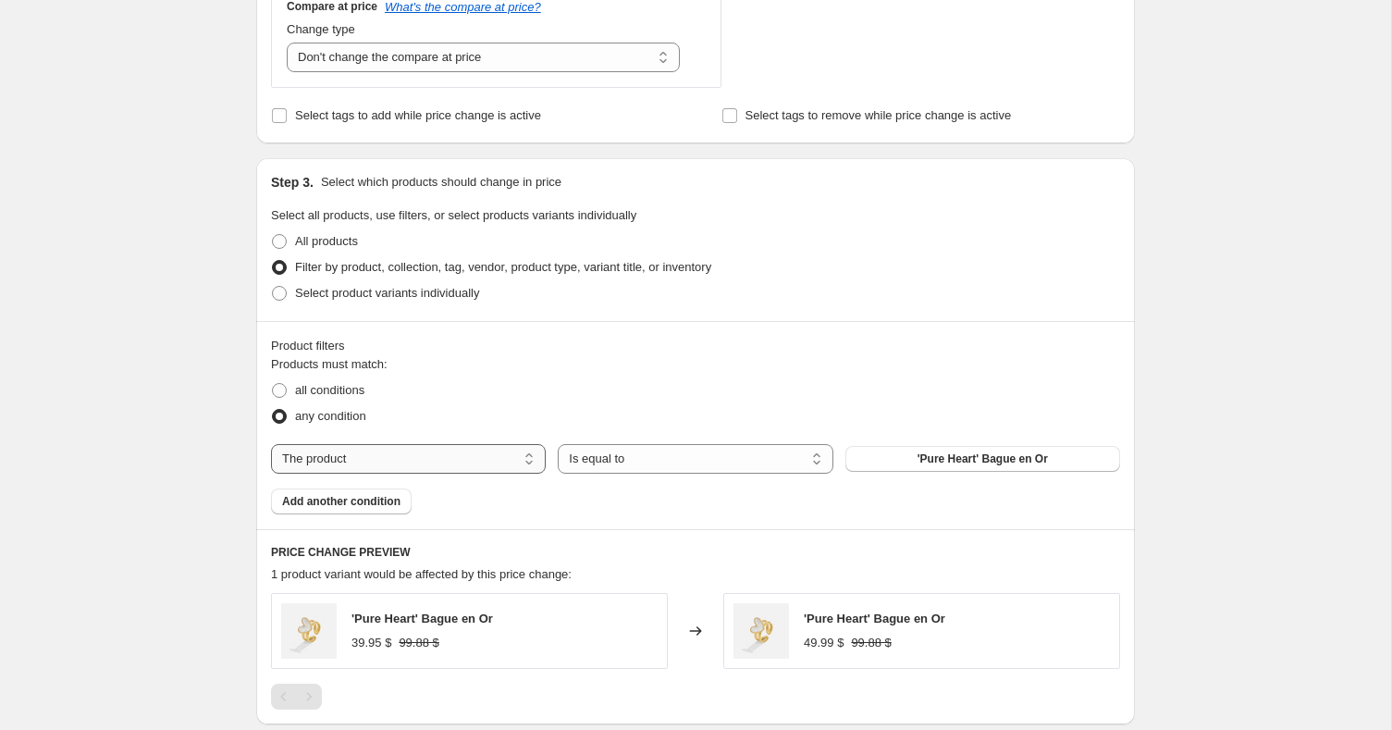
click at [388, 453] on select "The product The product's collection The product's tag The product's vendor The…" at bounding box center [408, 459] width 275 height 30
select select "collection"
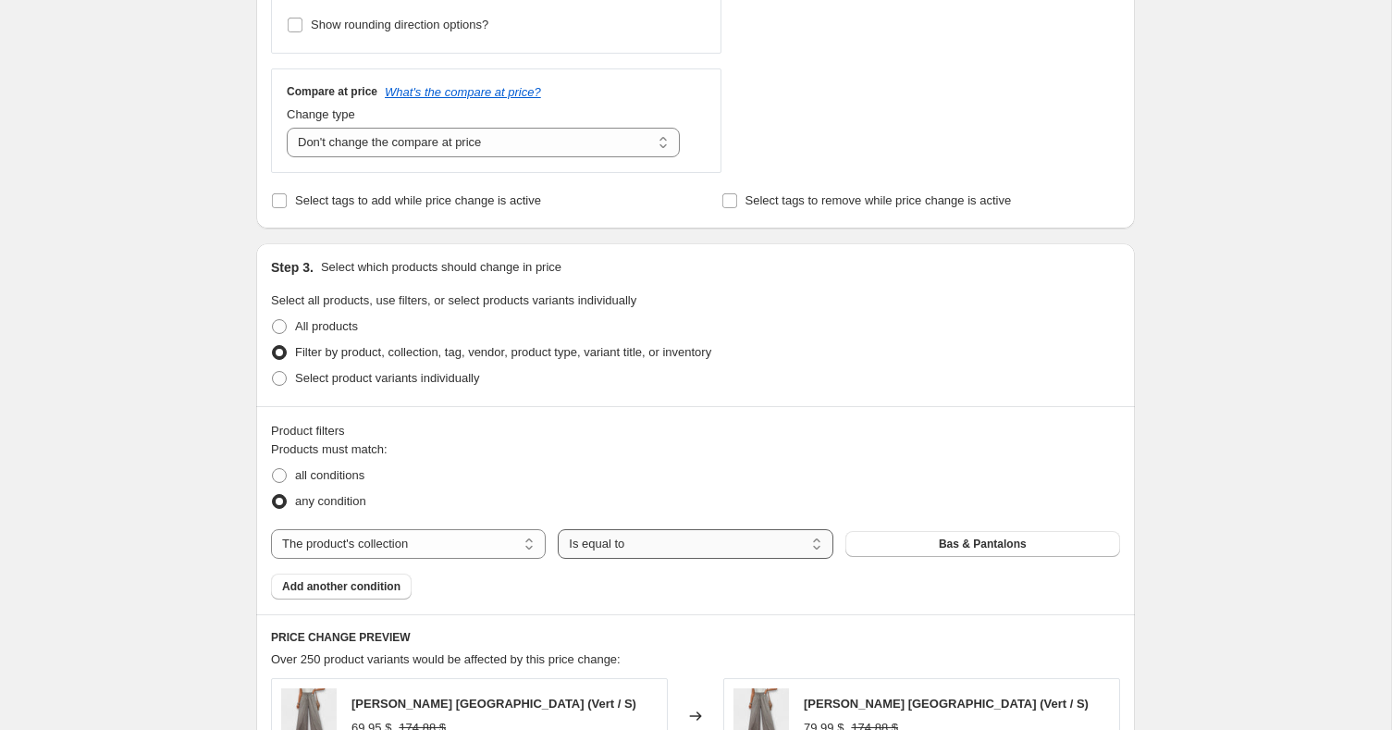
scroll to position [782, 0]
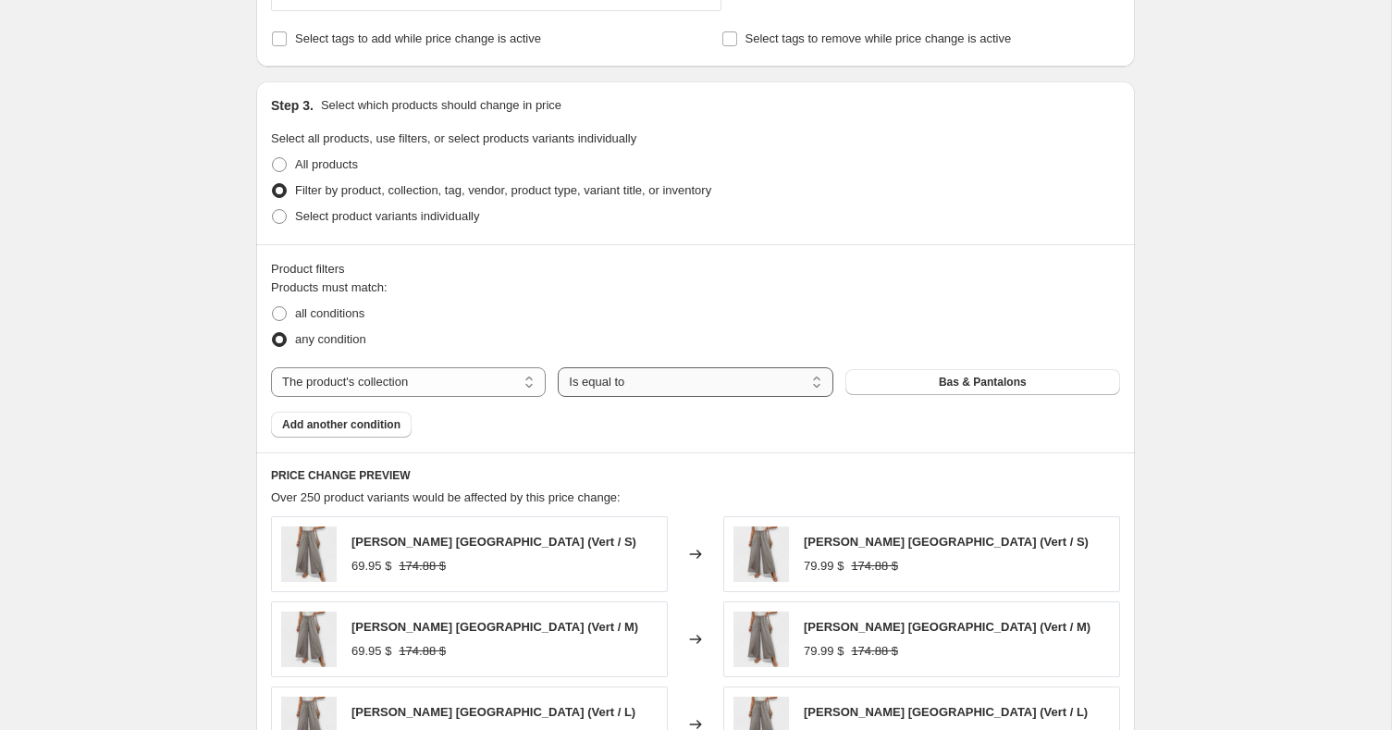
click at [641, 370] on select "Is equal to Is not equal to" at bounding box center [695, 382] width 275 height 30
click at [900, 375] on button "Bas & Pantalons" at bounding box center [982, 382] width 275 height 26
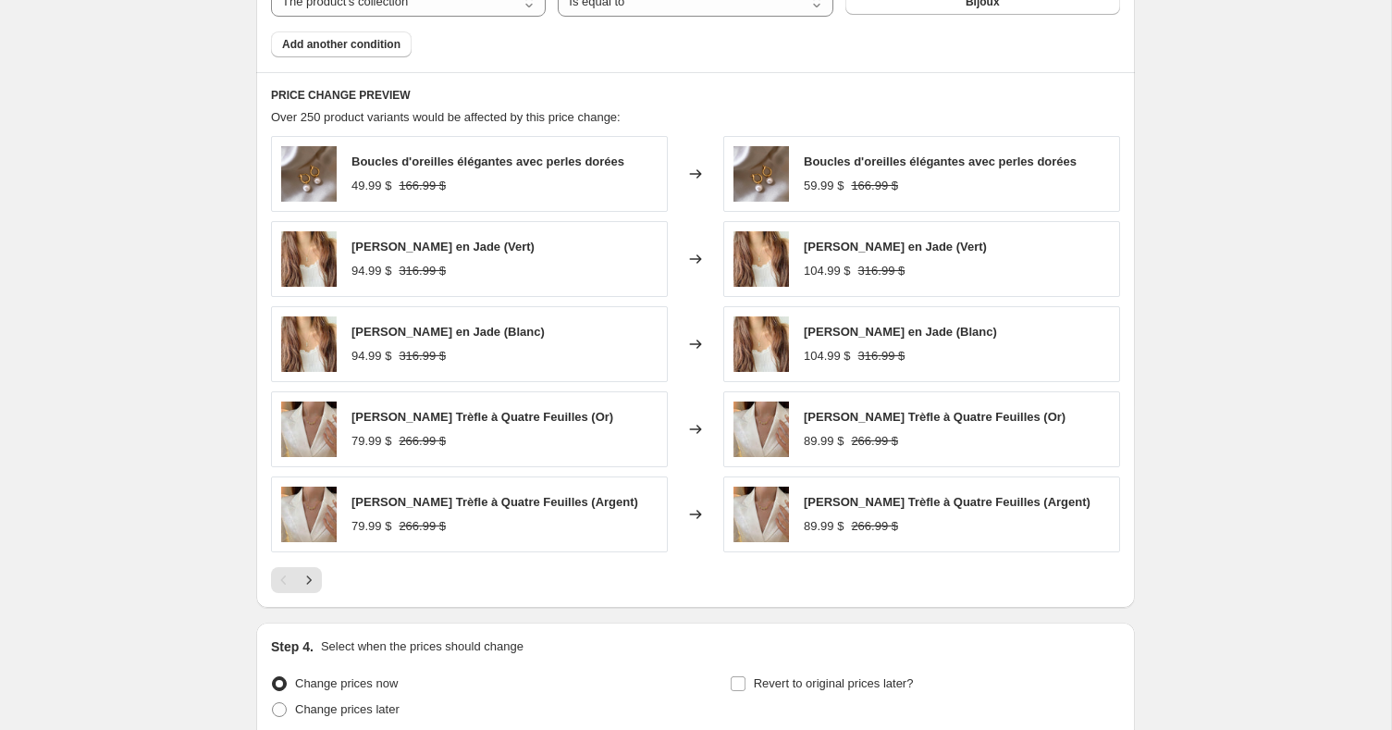
scroll to position [1324, 0]
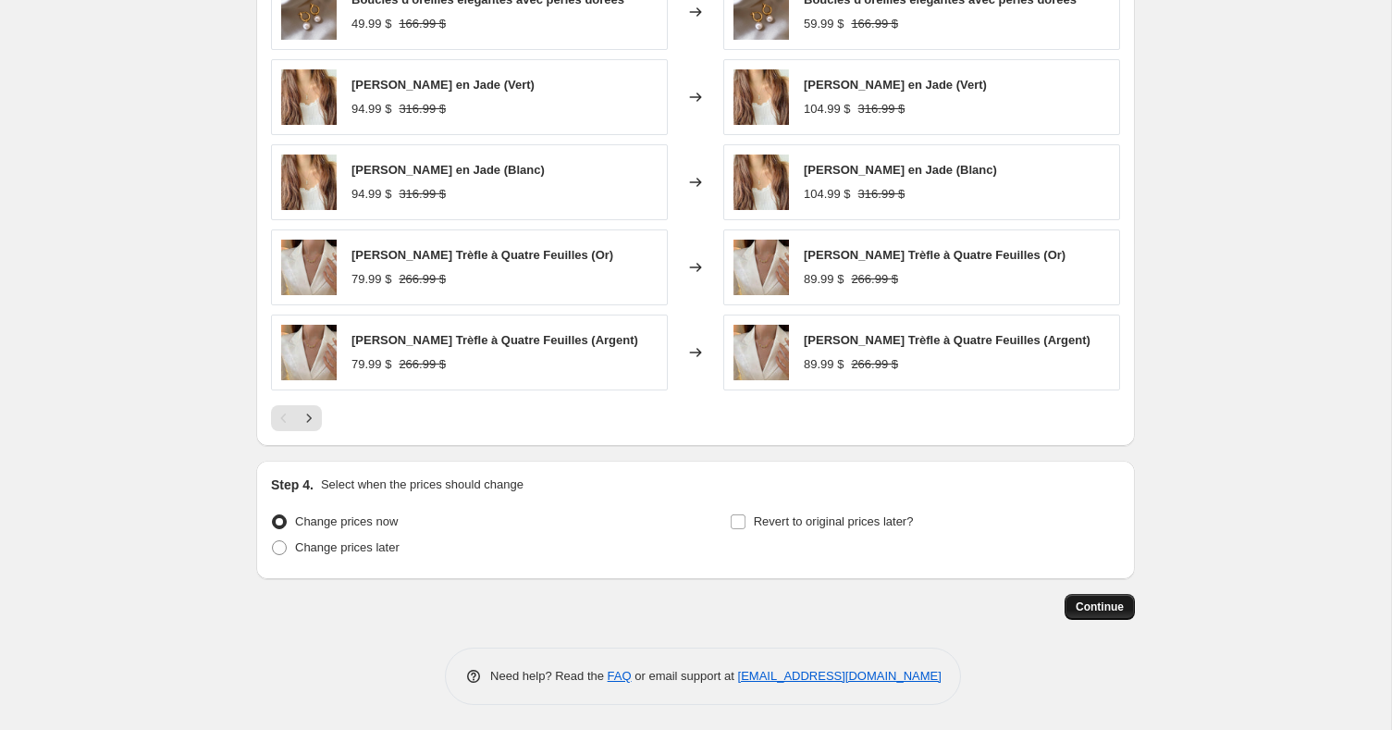
click at [1112, 604] on span "Continue" at bounding box center [1100, 606] width 48 height 15
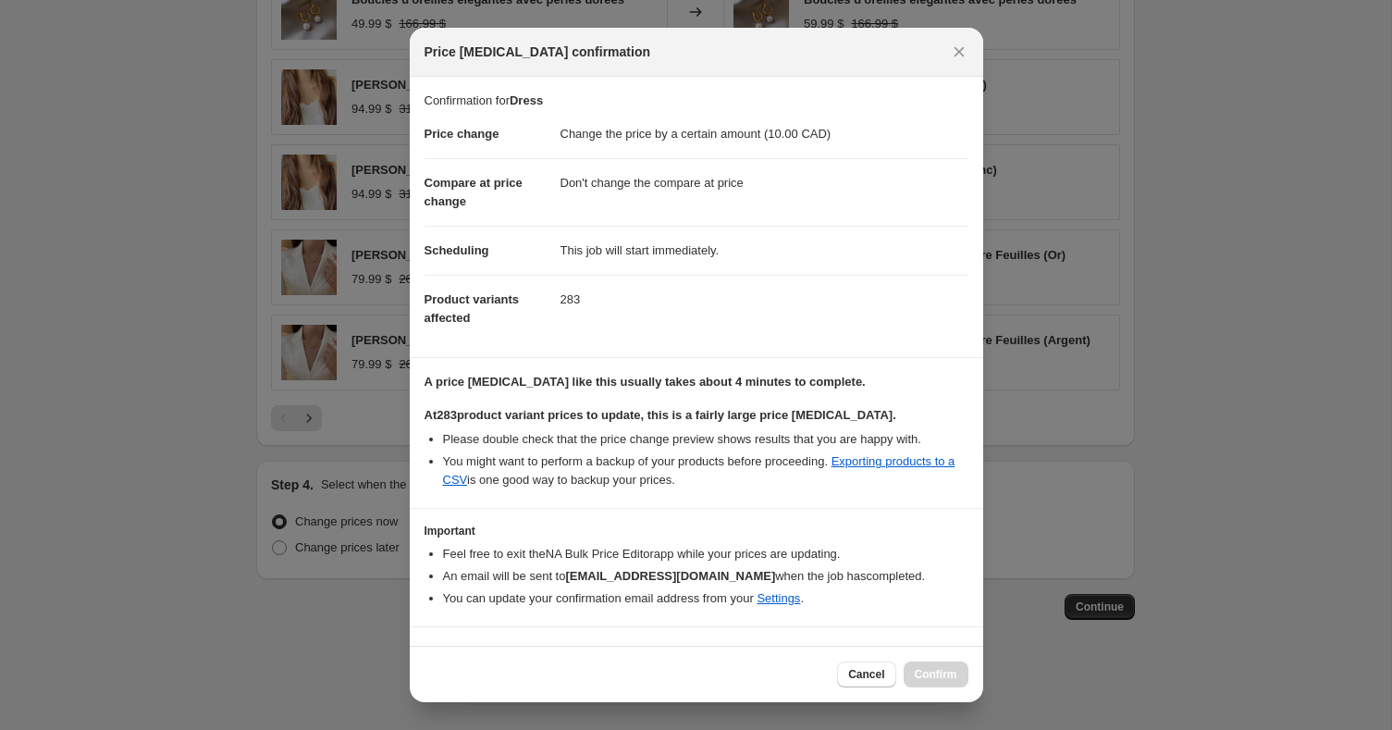
scroll to position [35, 0]
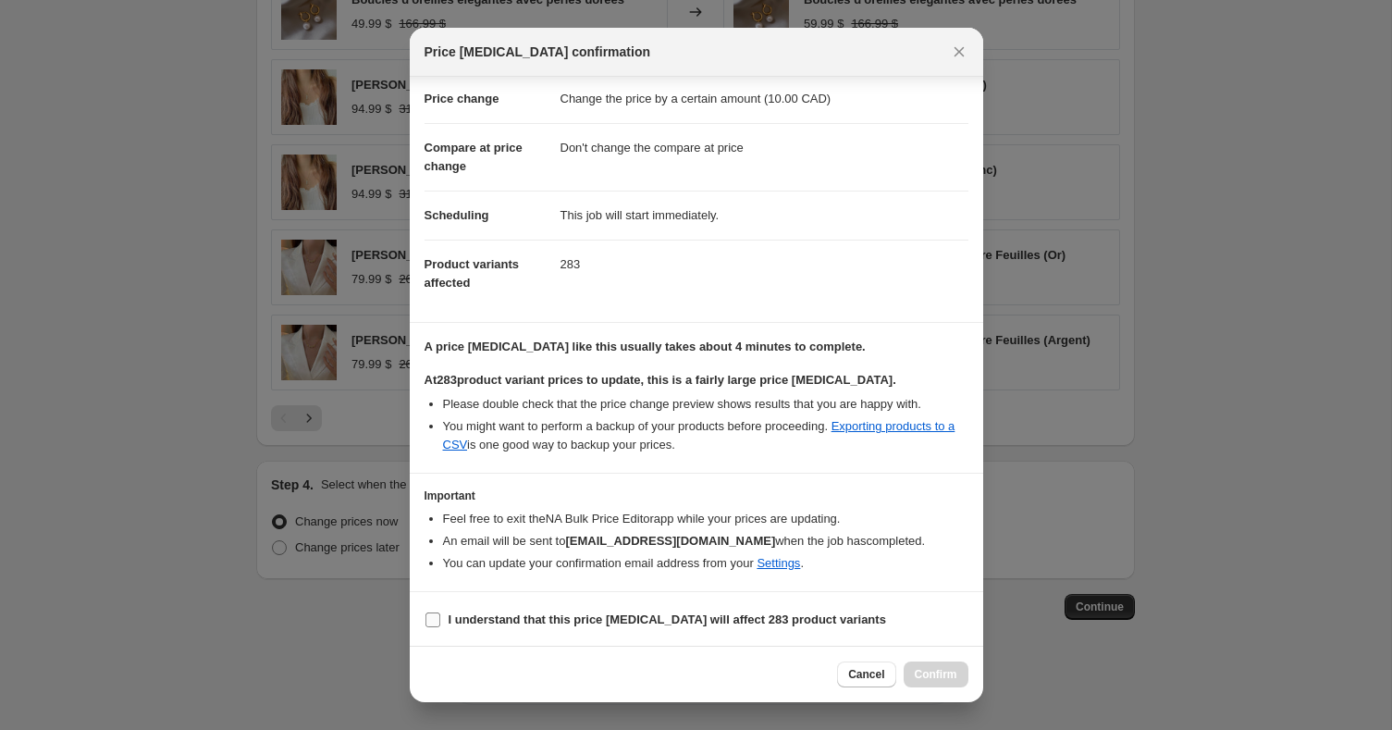
click at [642, 612] on b "I understand that this price change job will affect 283 product variants" at bounding box center [667, 619] width 437 height 14
click at [440, 612] on input "I understand that this price change job will affect 283 product variants" at bounding box center [432, 619] width 15 height 15
checkbox input "true"
click at [954, 686] on button "Confirm" at bounding box center [936, 674] width 65 height 26
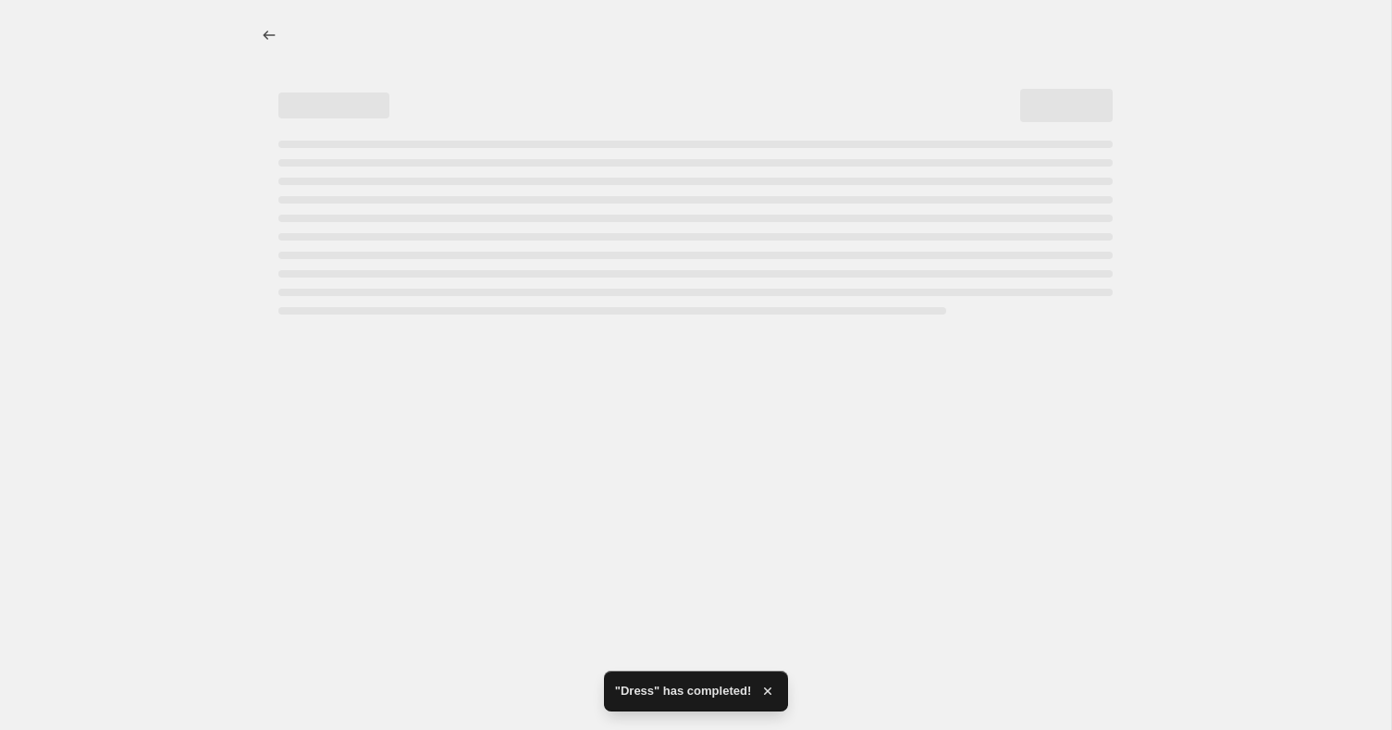
select select "by"
select select "no_change"
select select "collection"
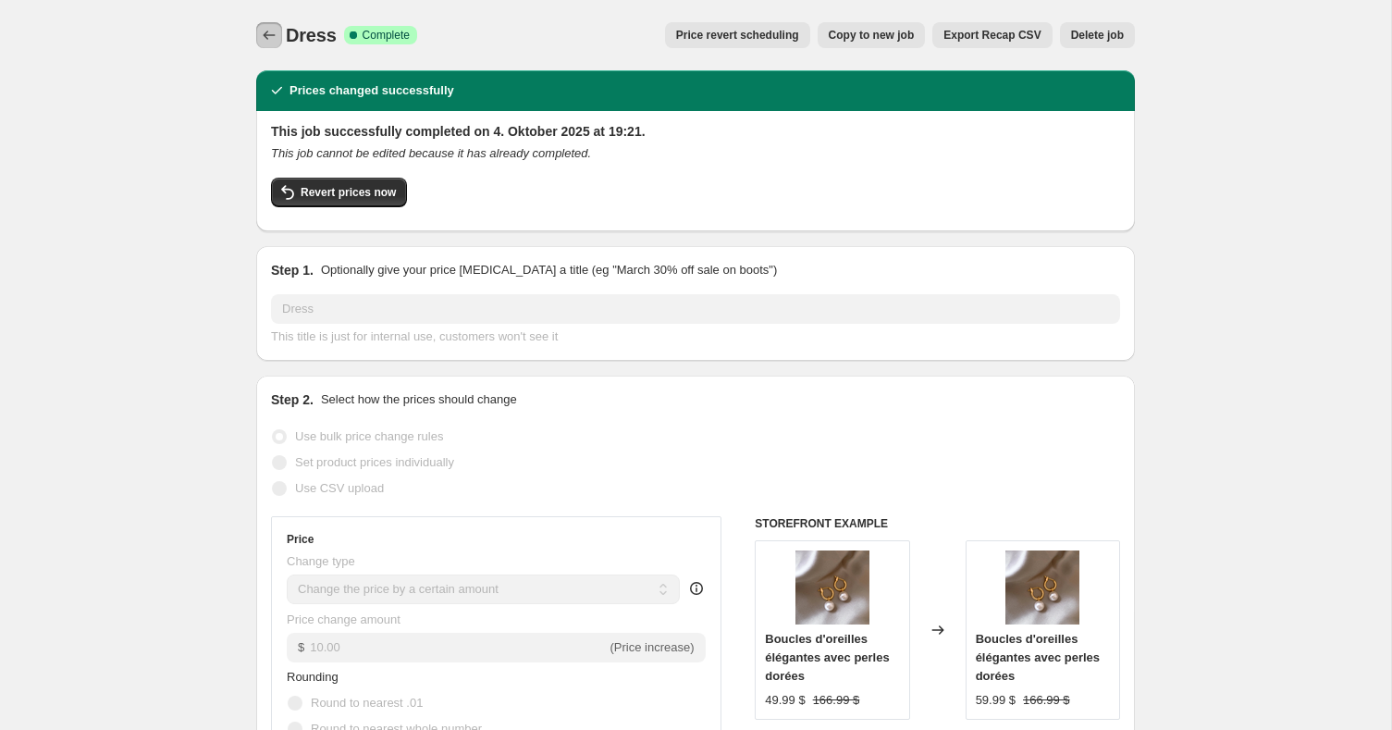
click at [265, 43] on icon "Price change jobs" at bounding box center [269, 35] width 18 height 18
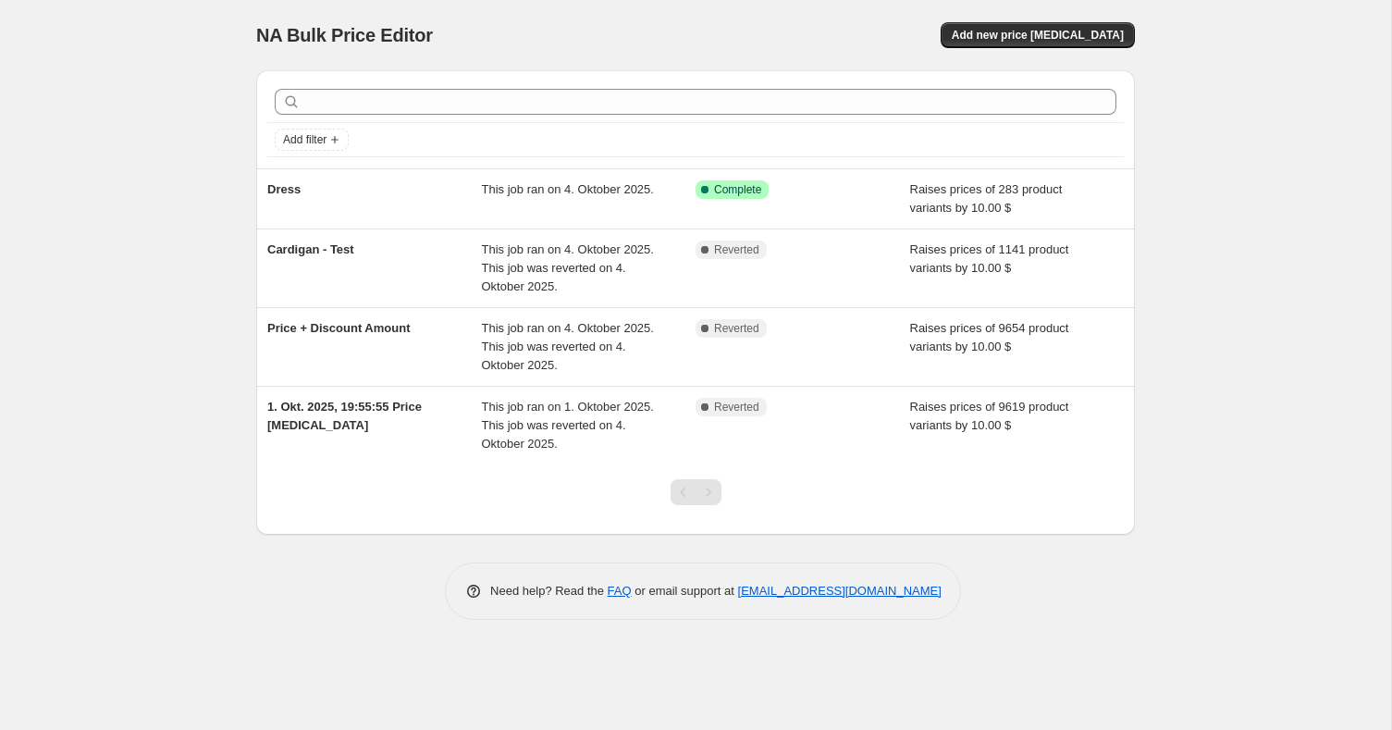
drag, startPoint x: 1100, startPoint y: 28, endPoint x: 1085, endPoint y: 153, distance: 125.7
click at [1079, 132] on div "NA Bulk Price Editor. This page is ready NA Bulk Price Editor Add new price cha…" at bounding box center [695, 323] width 923 height 647
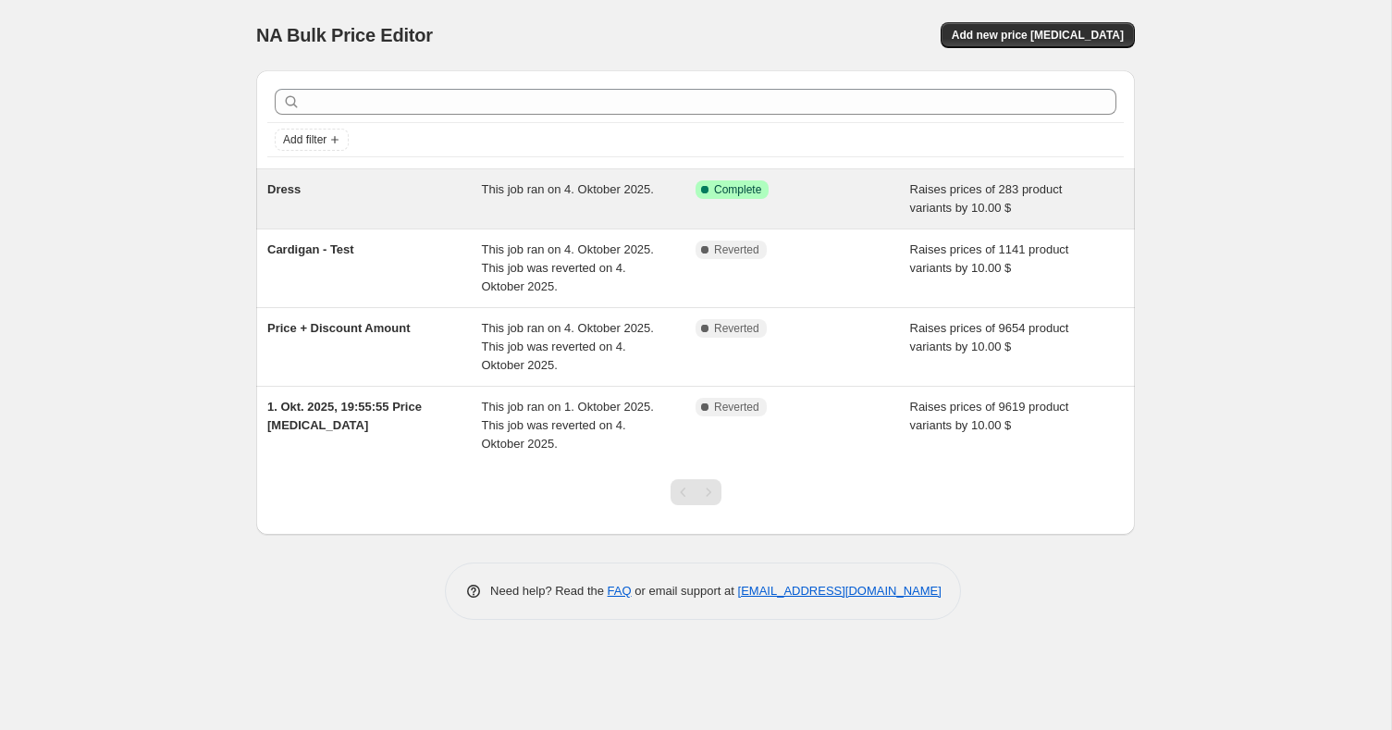
click at [912, 195] on div "Raises prices of 283 product variants by 10.00 $" at bounding box center [1017, 198] width 215 height 37
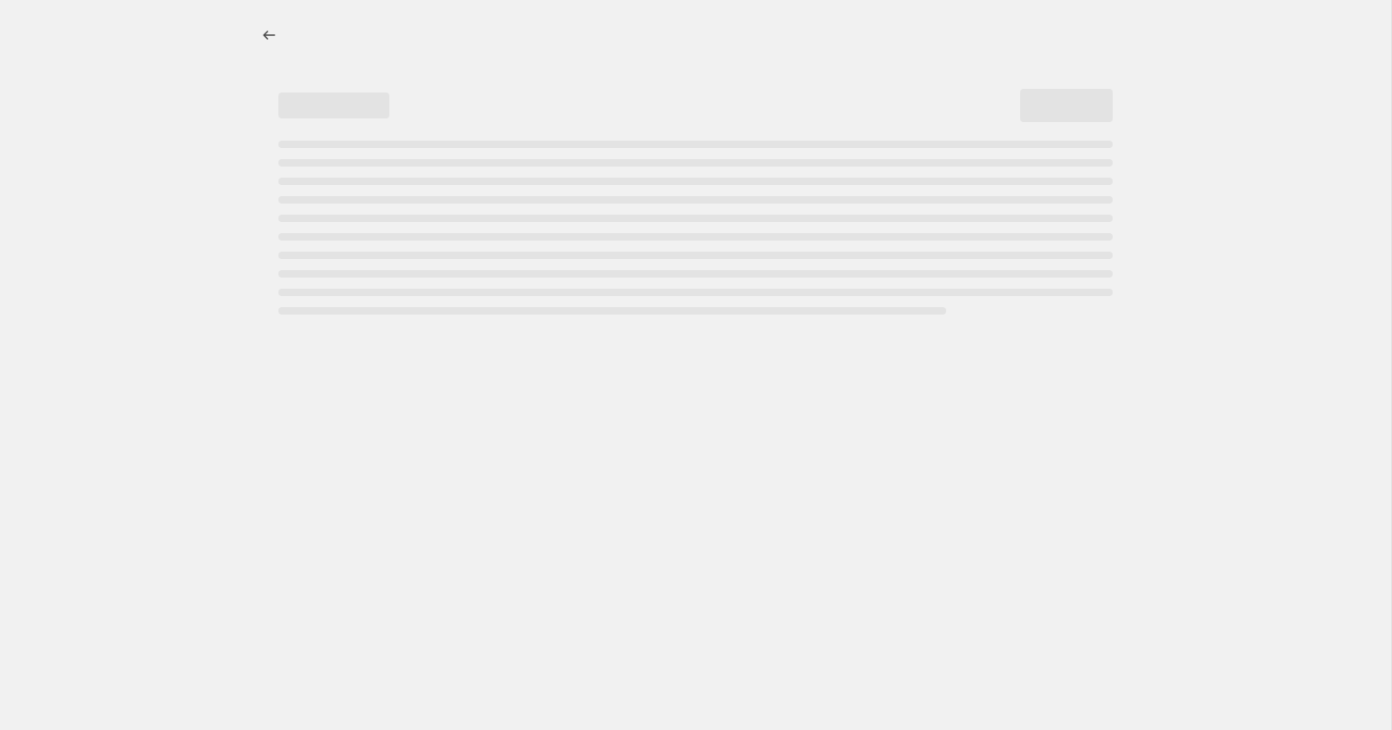
select select "by"
select select "no_change"
select select "collection"
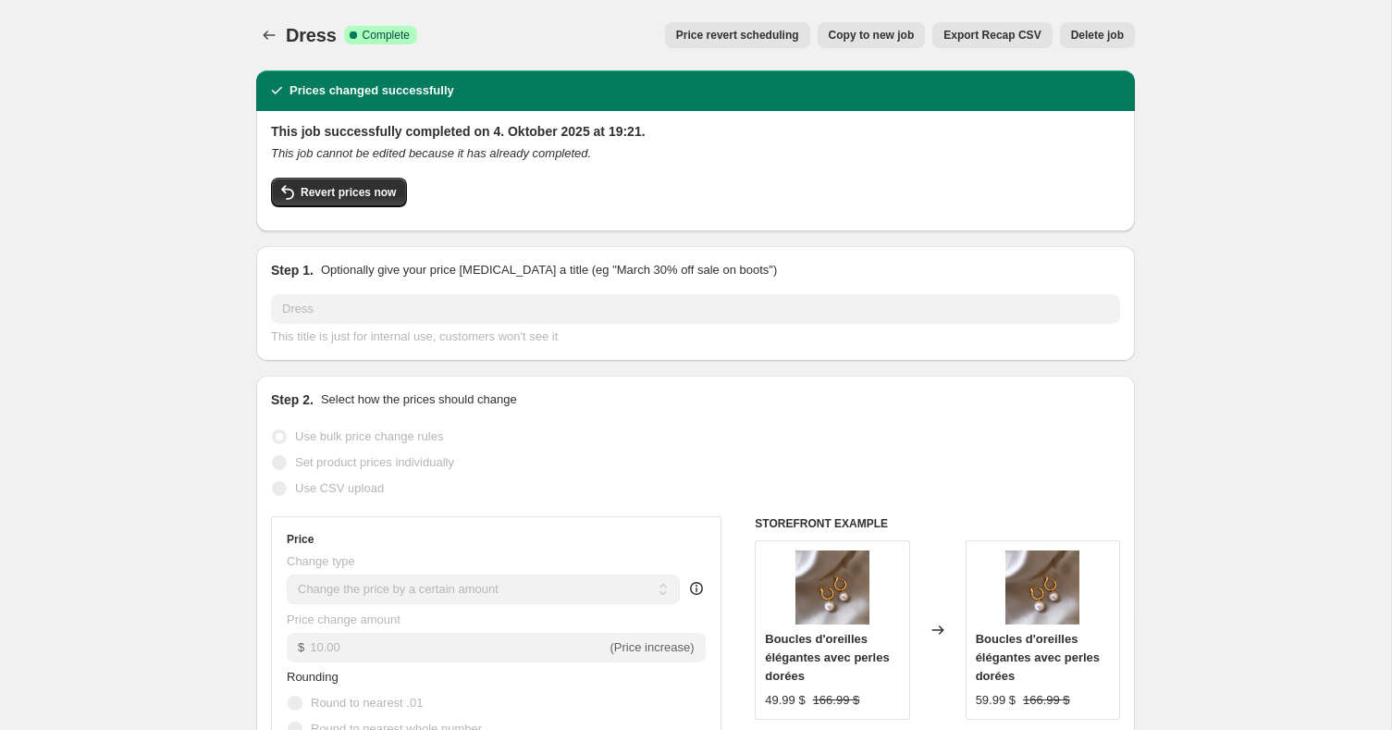
click at [881, 43] on button "Copy to new job" at bounding box center [872, 35] width 108 height 26
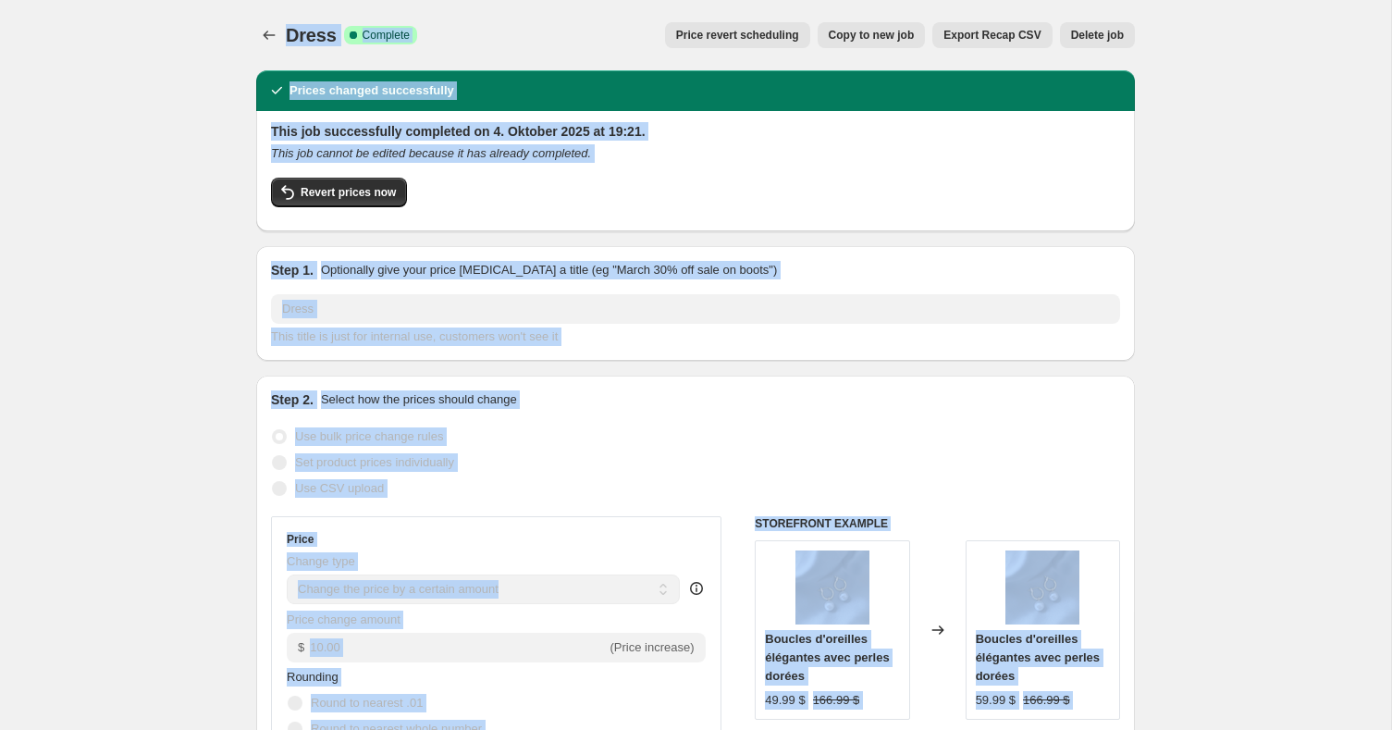
select select "by"
select select "no_change"
select select "collection"
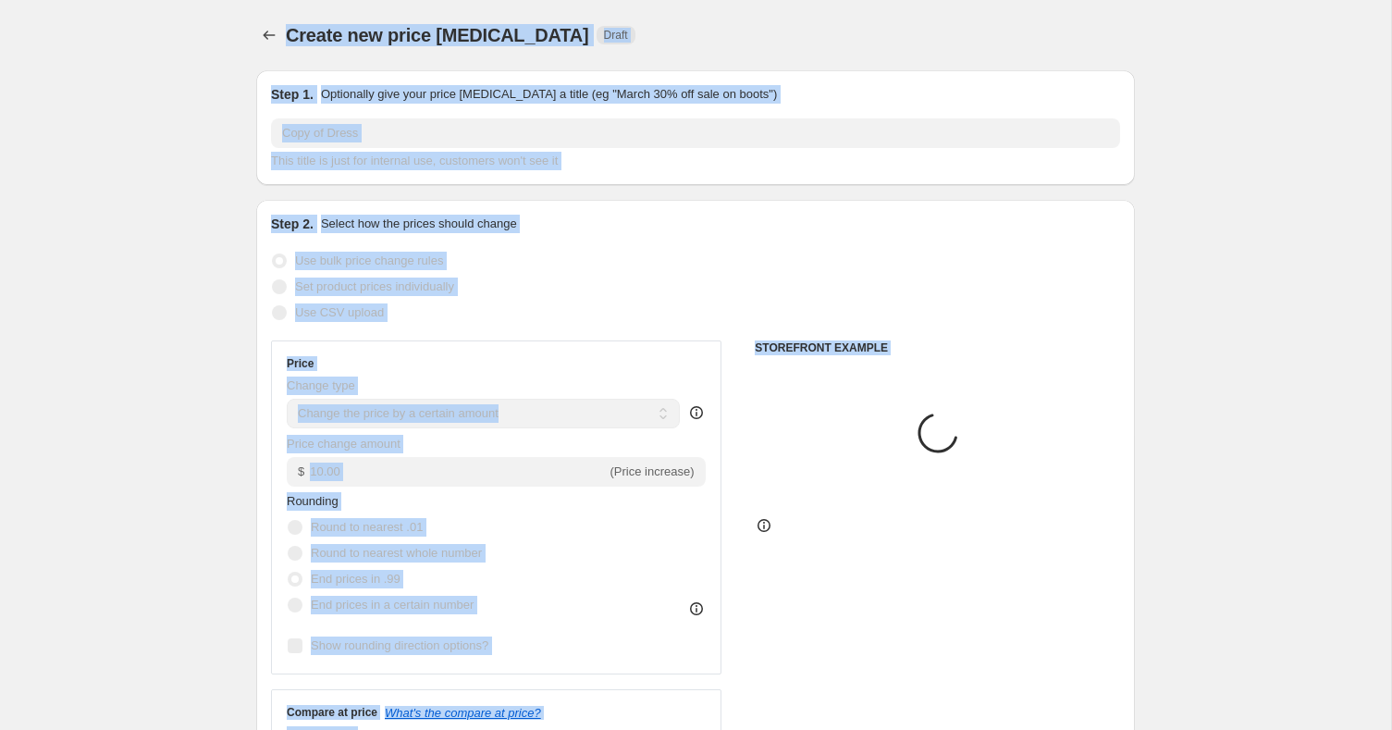
click at [881, 43] on div "Create new price change job Draft" at bounding box center [695, 35] width 879 height 26
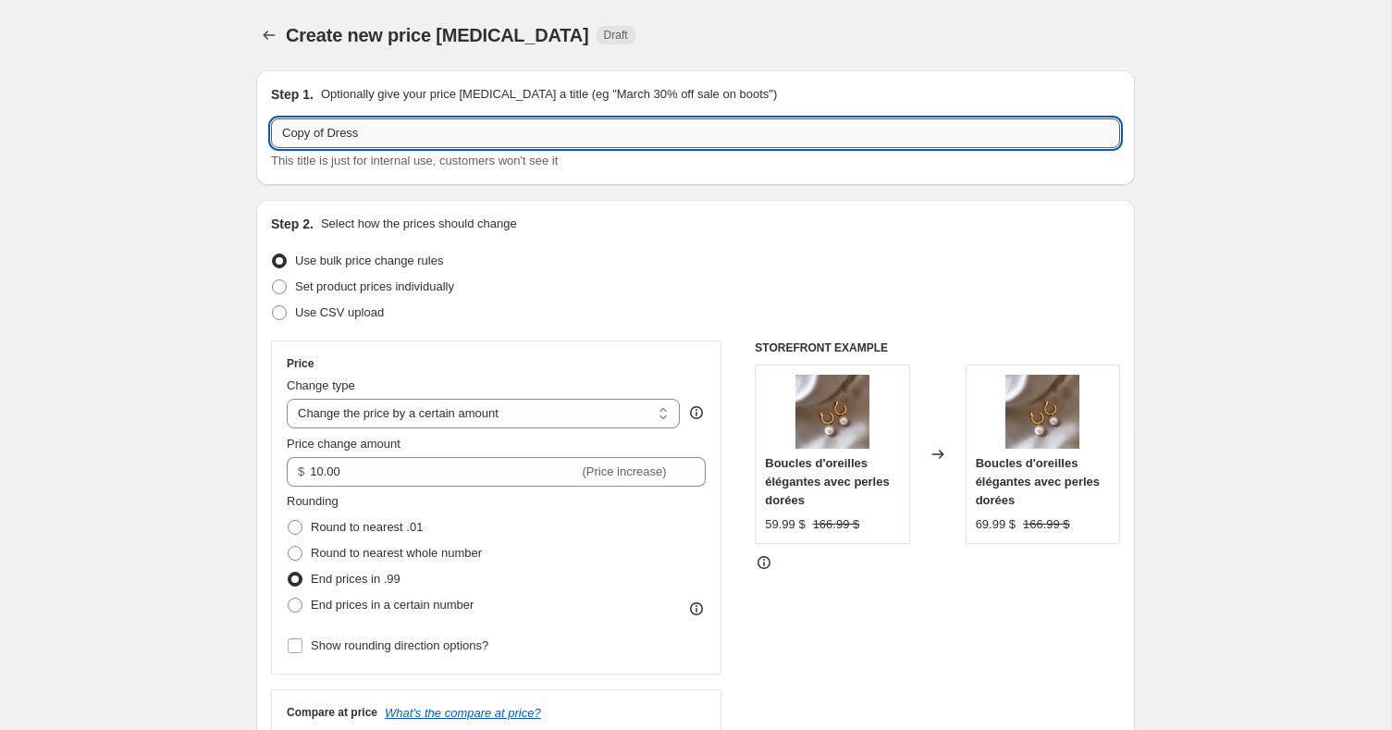
click at [450, 137] on input "Copy of Dress" at bounding box center [695, 133] width 849 height 30
type input "C"
type input "S"
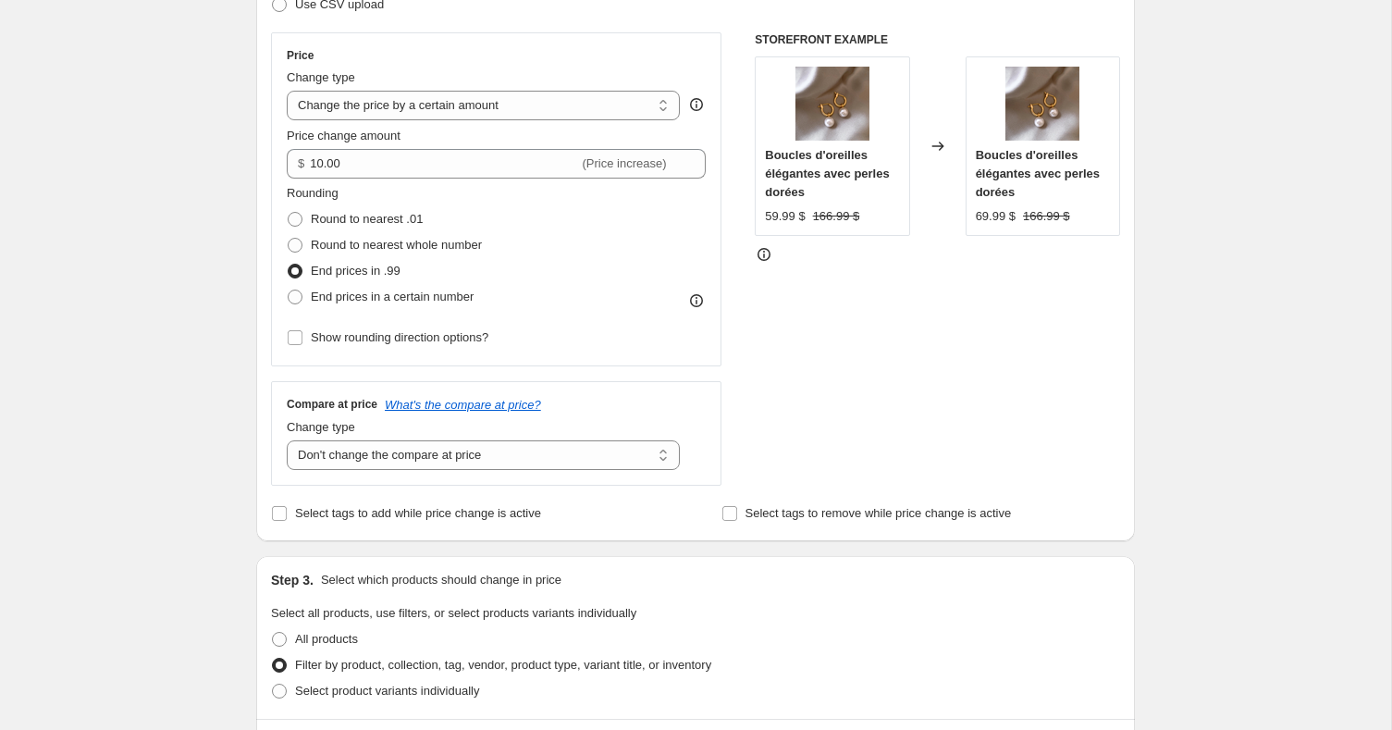
scroll to position [401, 0]
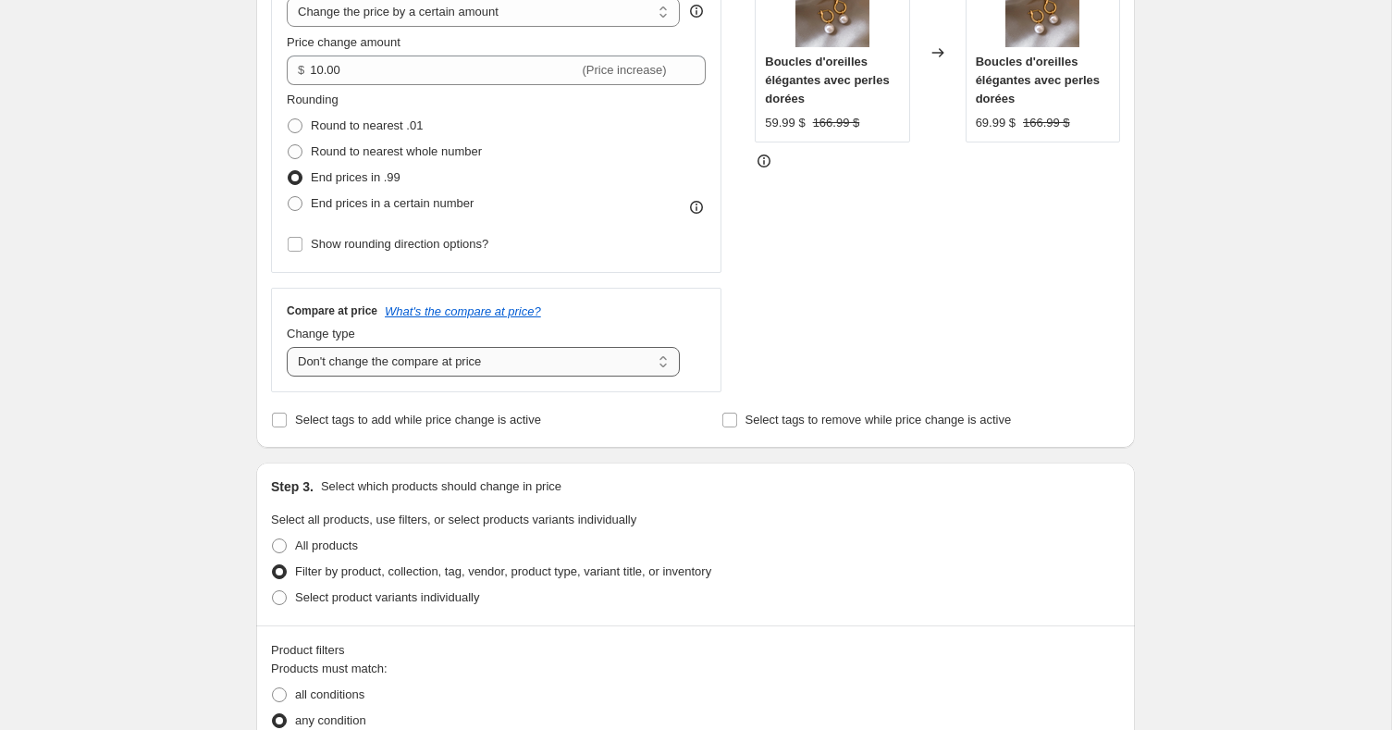
type input "Cardigans"
click at [628, 363] on select "Change the compare at price to the current price (sale) Change the compare at p…" at bounding box center [483, 362] width 393 height 30
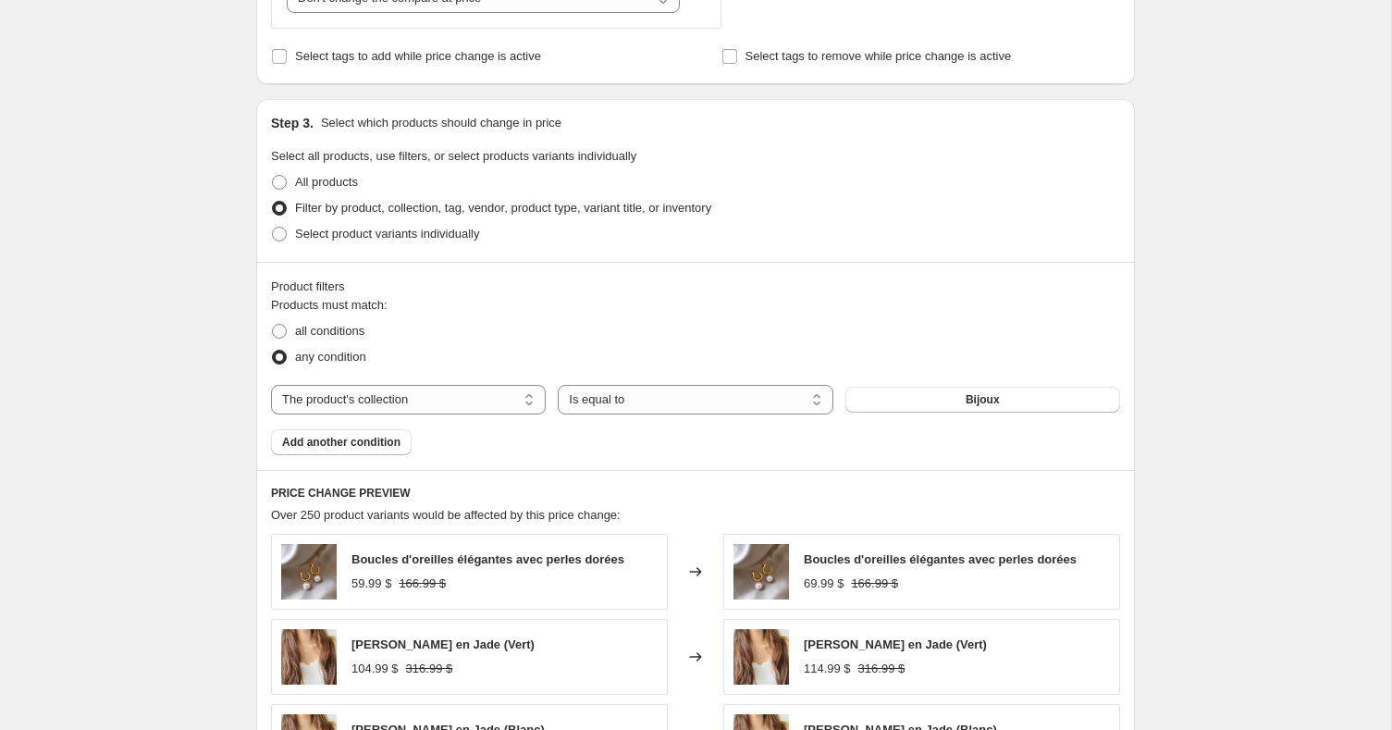
scroll to position [858, 0]
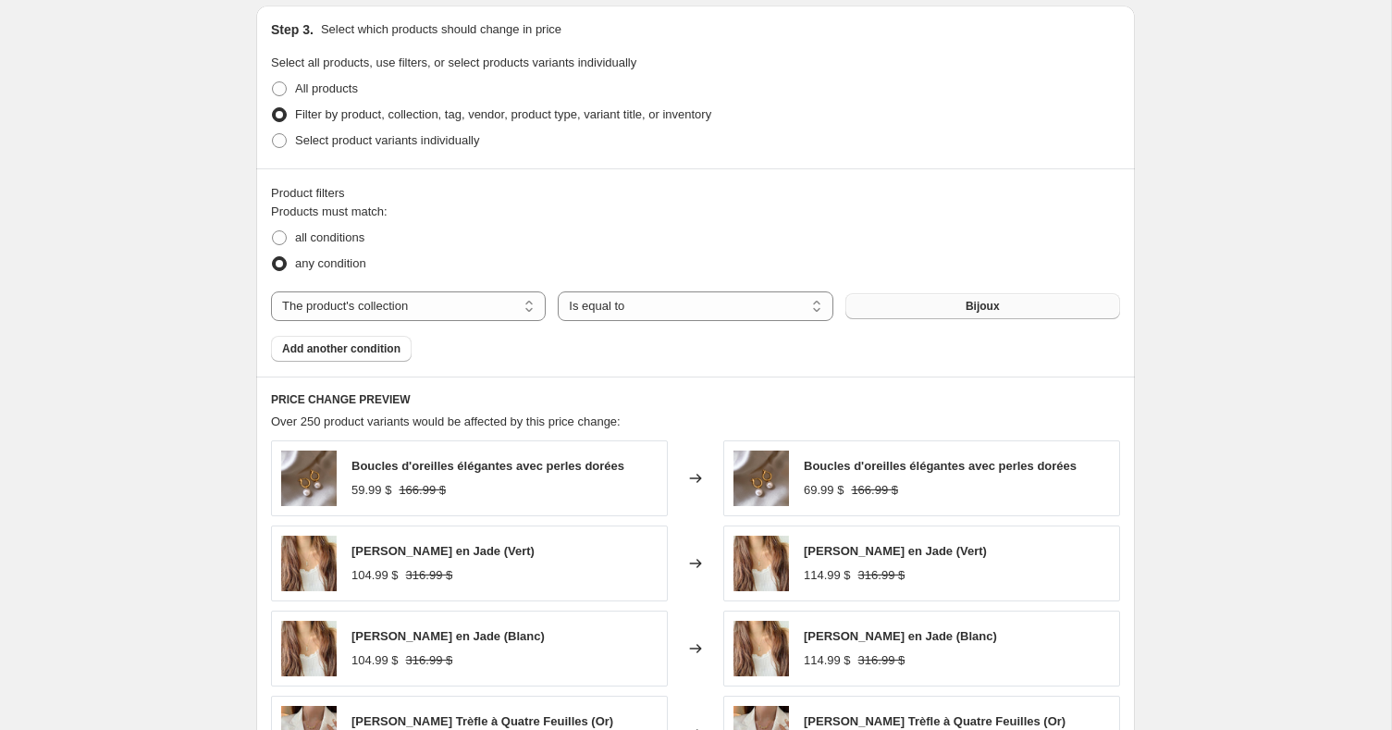
click at [929, 305] on button "Bijoux" at bounding box center [982, 306] width 275 height 26
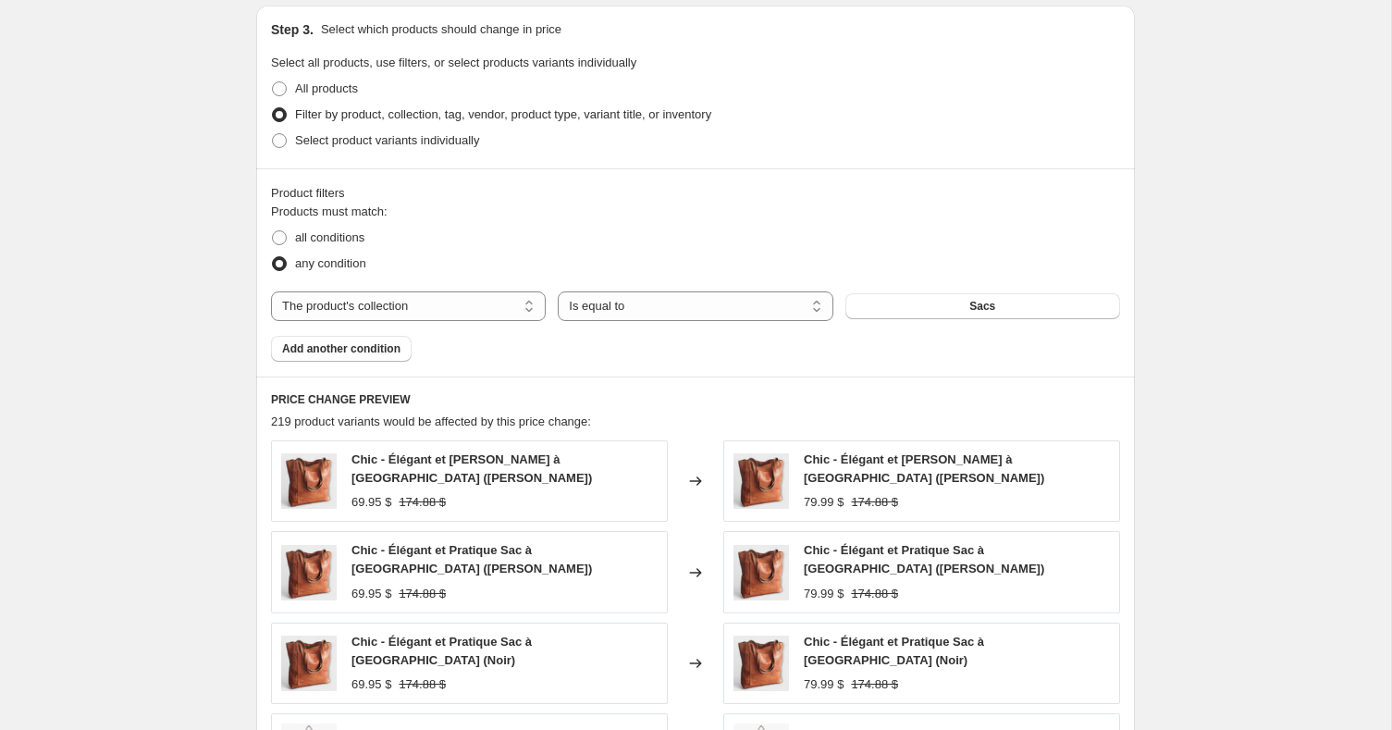
scroll to position [1336, 0]
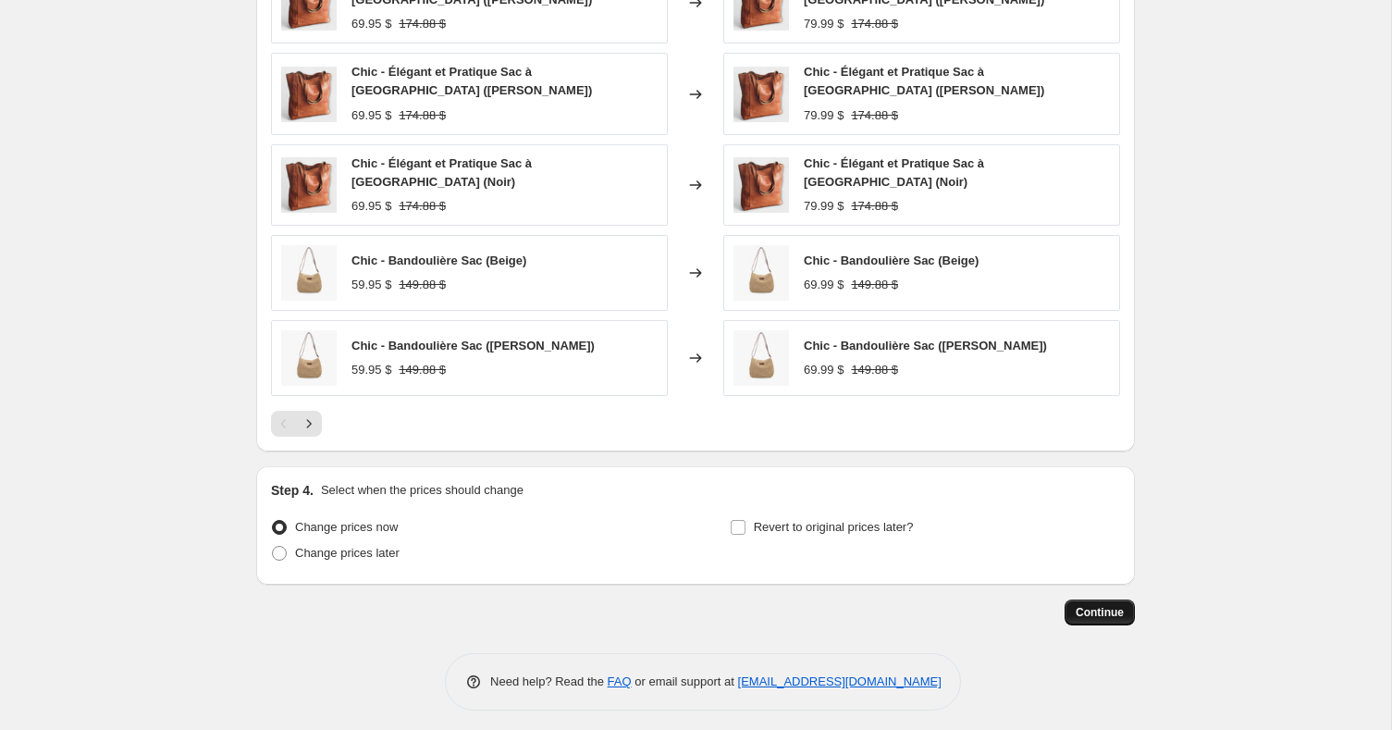
click at [1127, 606] on button "Continue" at bounding box center [1100, 612] width 70 height 26
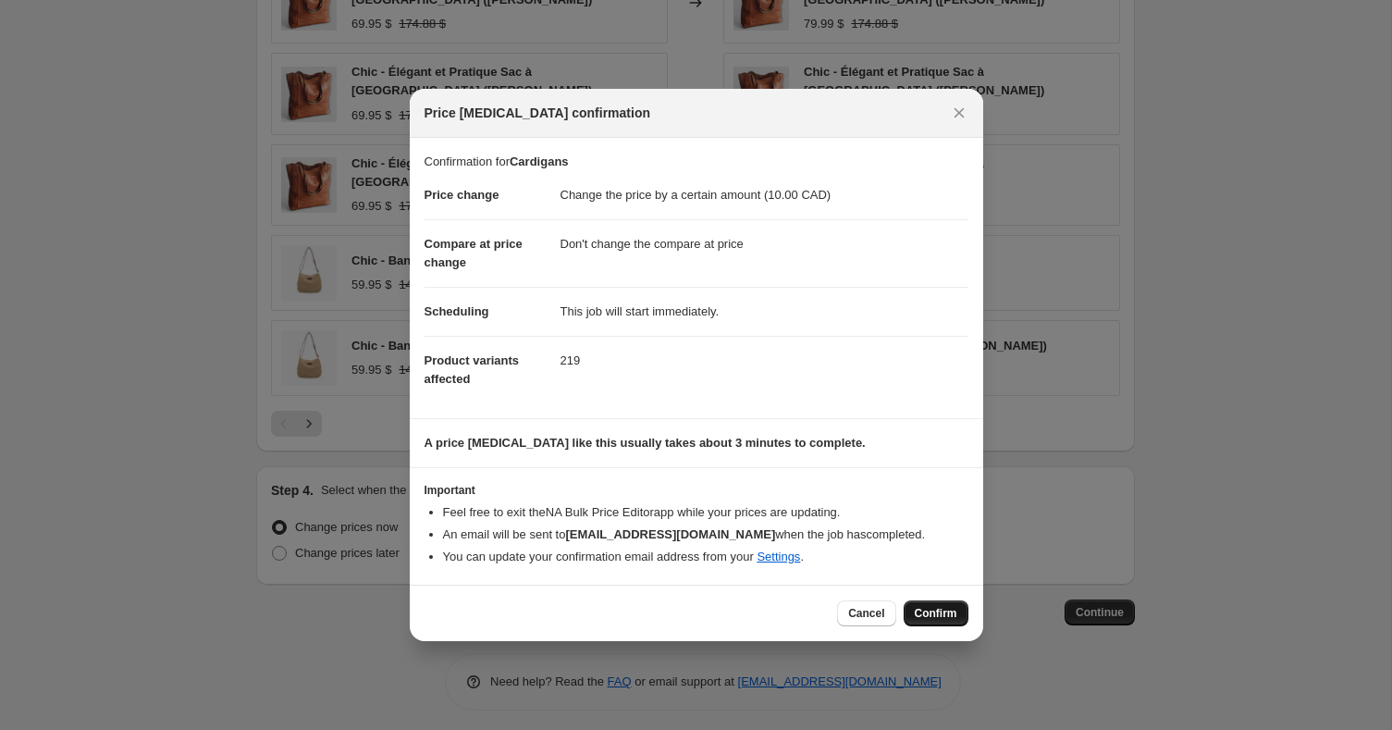
click at [931, 625] on button "Confirm" at bounding box center [936, 613] width 65 height 26
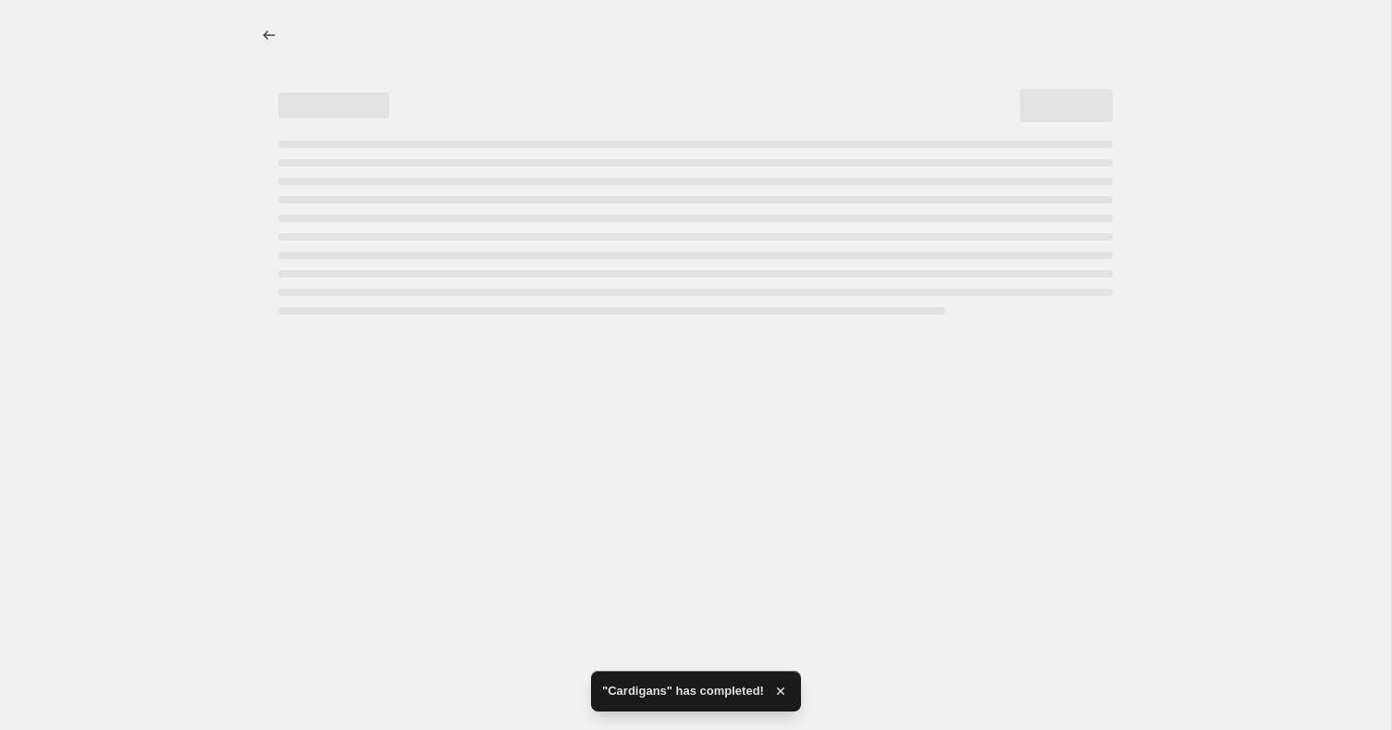
select select "by"
select select "no_change"
select select "collection"
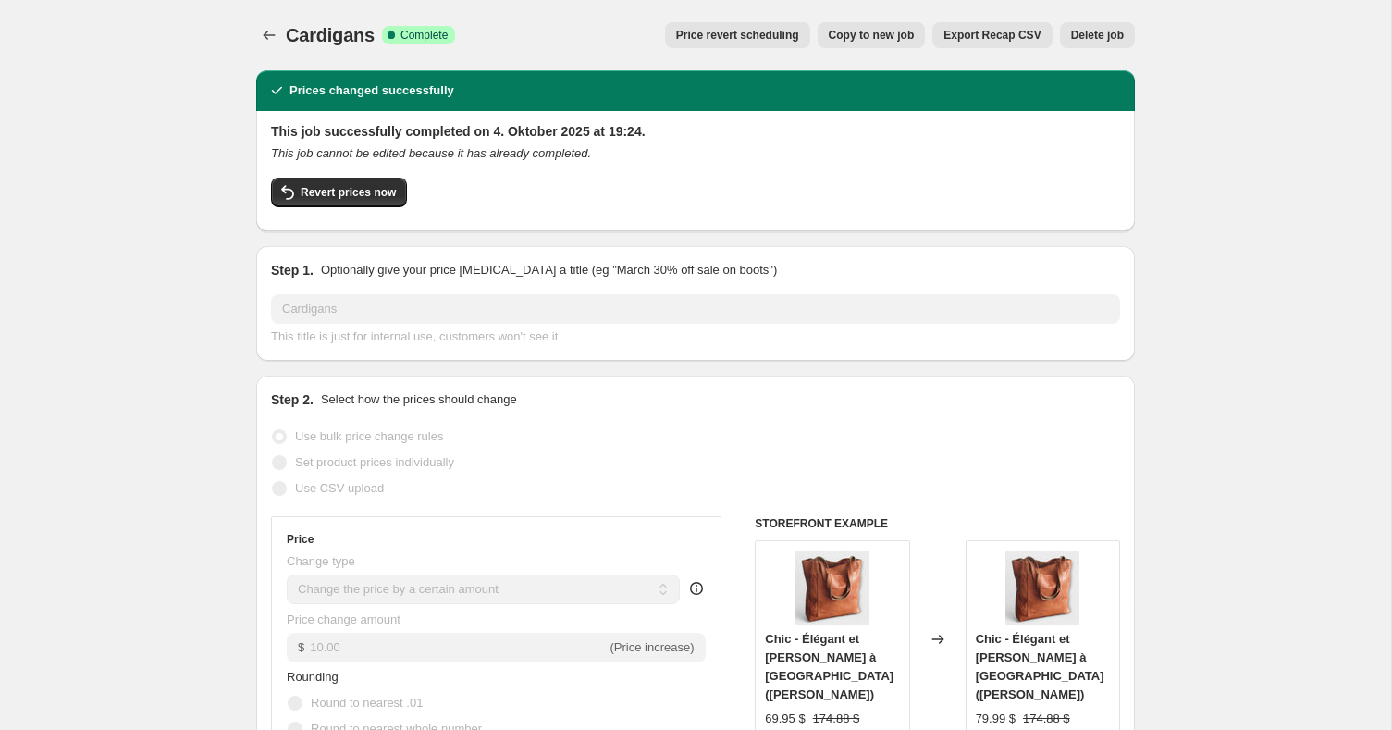
click at [860, 43] on button "Copy to new job" at bounding box center [872, 35] width 108 height 26
select select "by"
select select "no_change"
select select "collection"
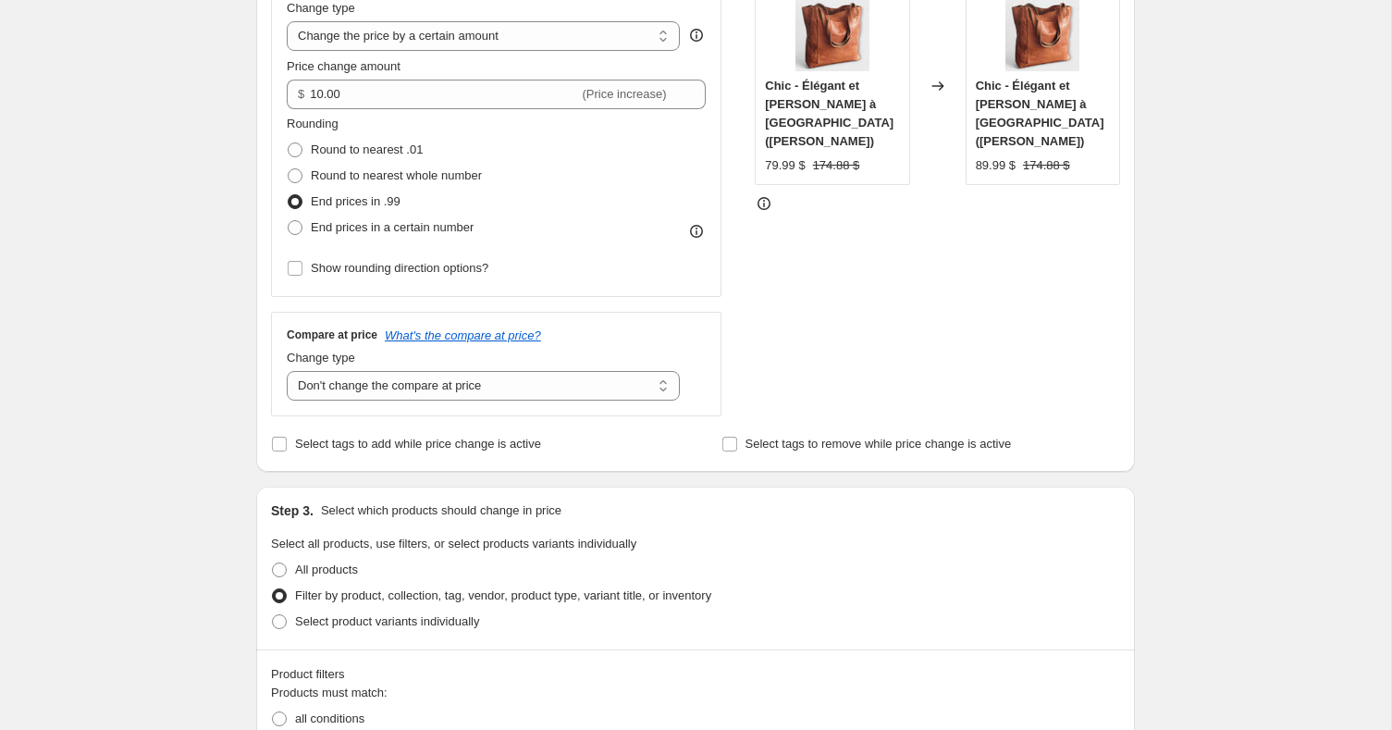
scroll to position [388, 0]
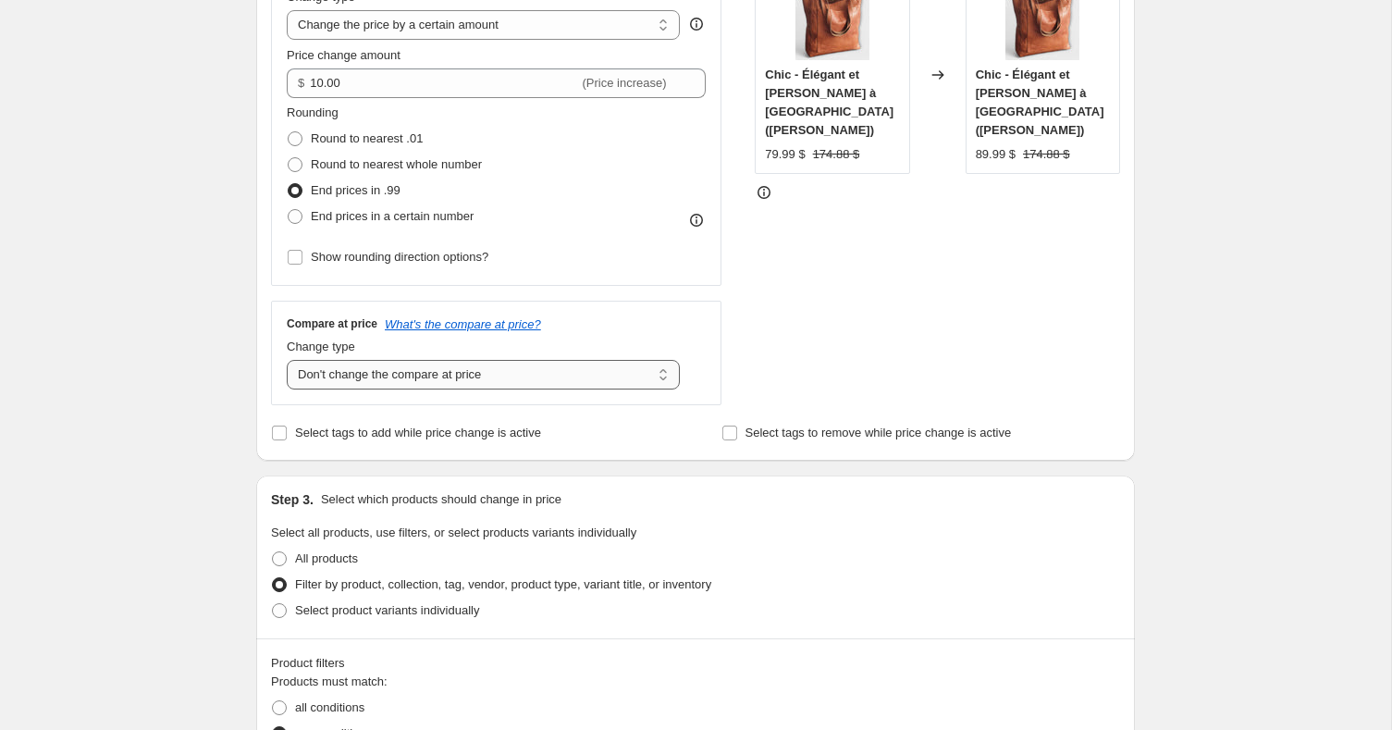
click at [511, 360] on select "Change the compare at price to the current price (sale) Change the compare at p…" at bounding box center [483, 375] width 393 height 30
click at [287, 360] on select "Change the compare at price to the current price (sale) Change the compare at p…" at bounding box center [483, 375] width 393 height 30
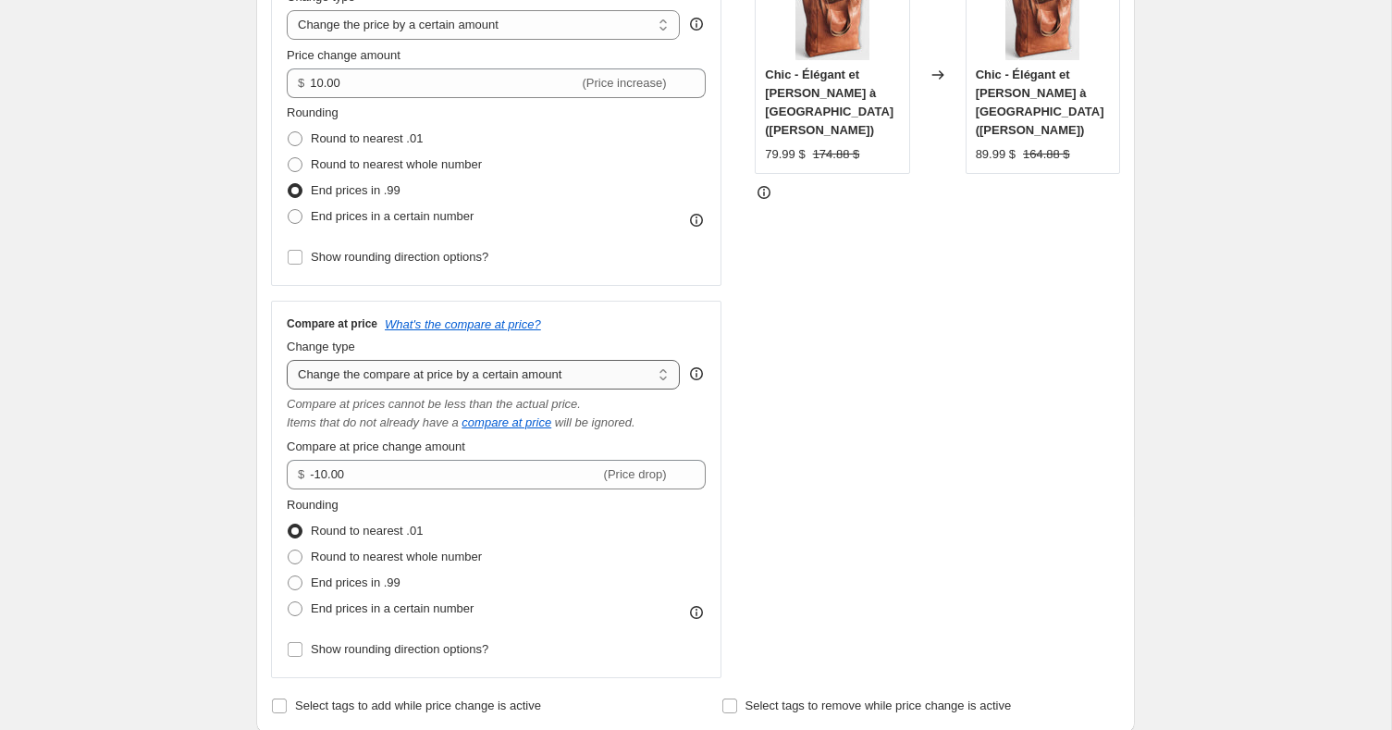
click at [510, 375] on select "Change the compare at price to the current price (sale) Change the compare at p…" at bounding box center [483, 375] width 393 height 30
select select "percentage"
click at [287, 360] on select "Change the compare at price to the current price (sale) Change the compare at p…" at bounding box center [483, 375] width 393 height 30
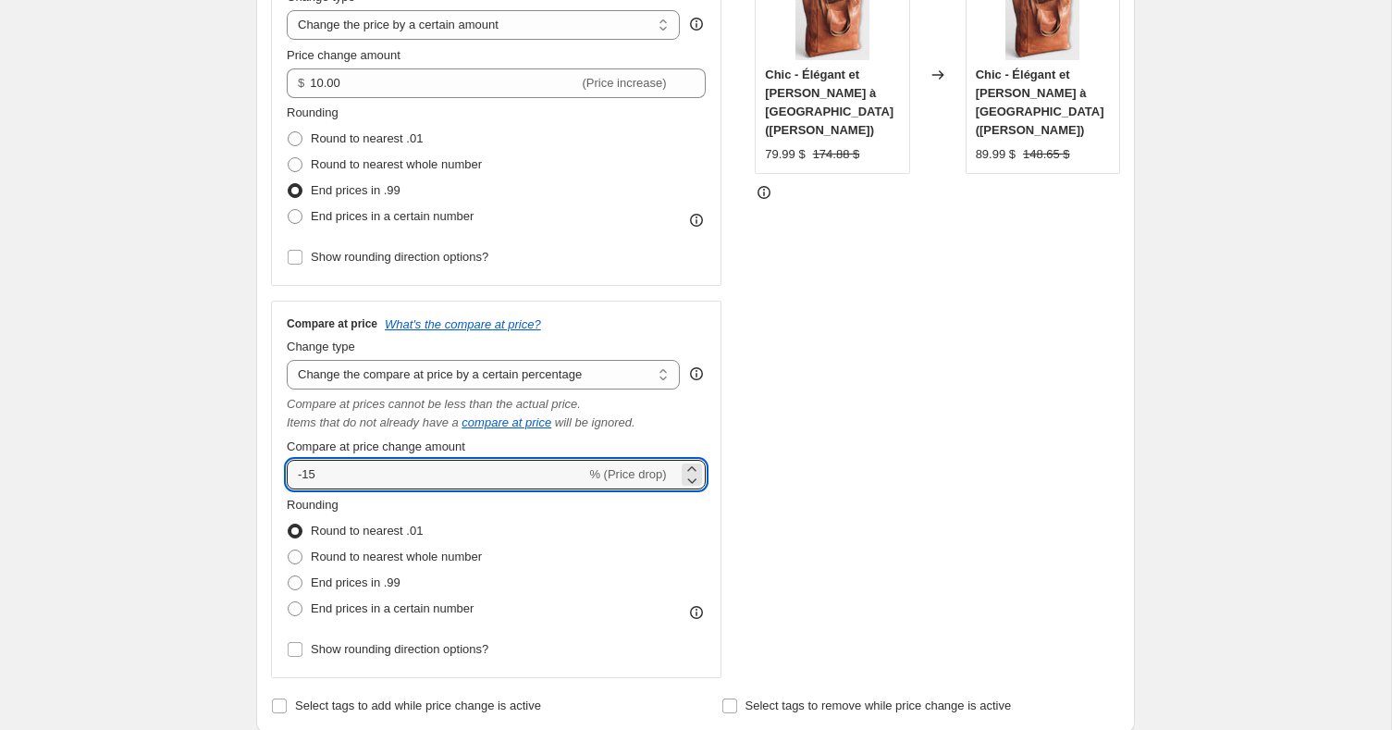
drag, startPoint x: 357, startPoint y: 469, endPoint x: 273, endPoint y: 463, distance: 84.3
click at [273, 463] on div "Compare at price What's the compare at price? Change type Change the compare at…" at bounding box center [496, 489] width 450 height 377
type input "10"
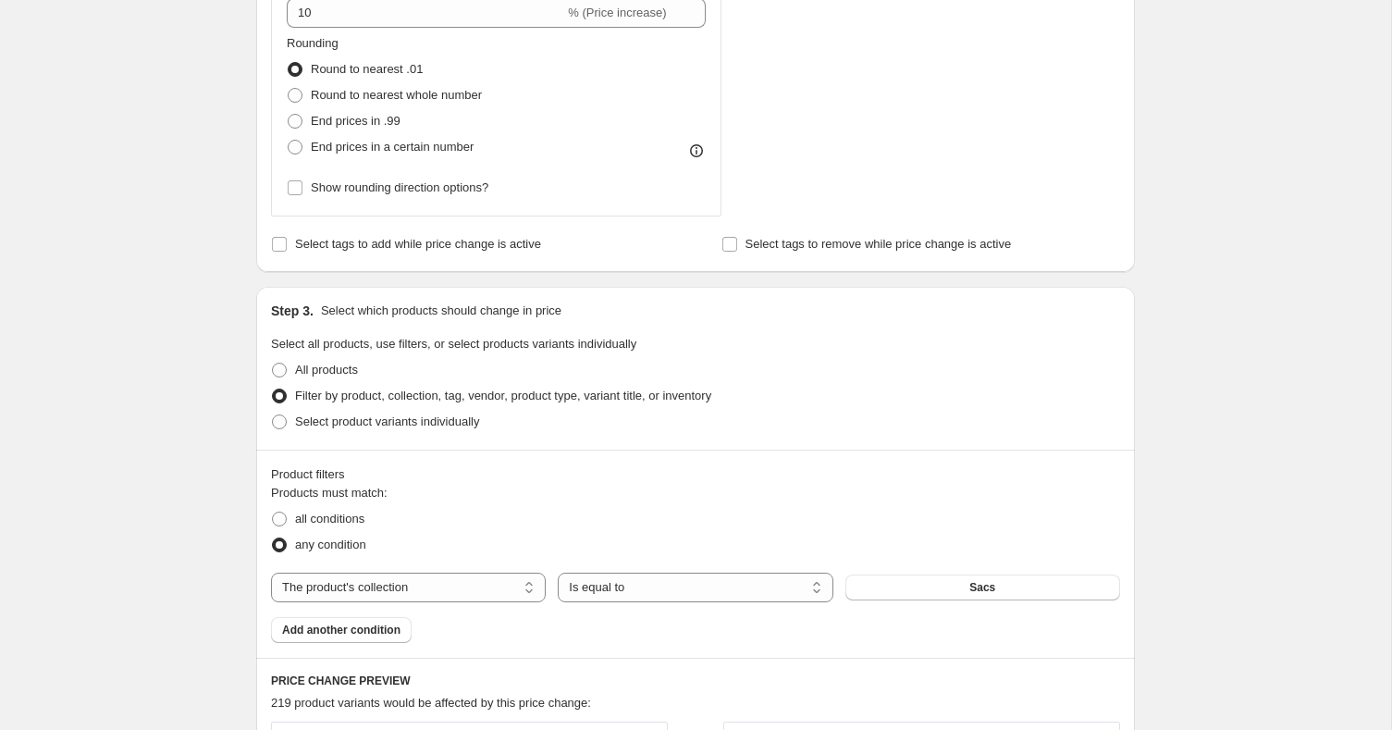
scroll to position [932, 0]
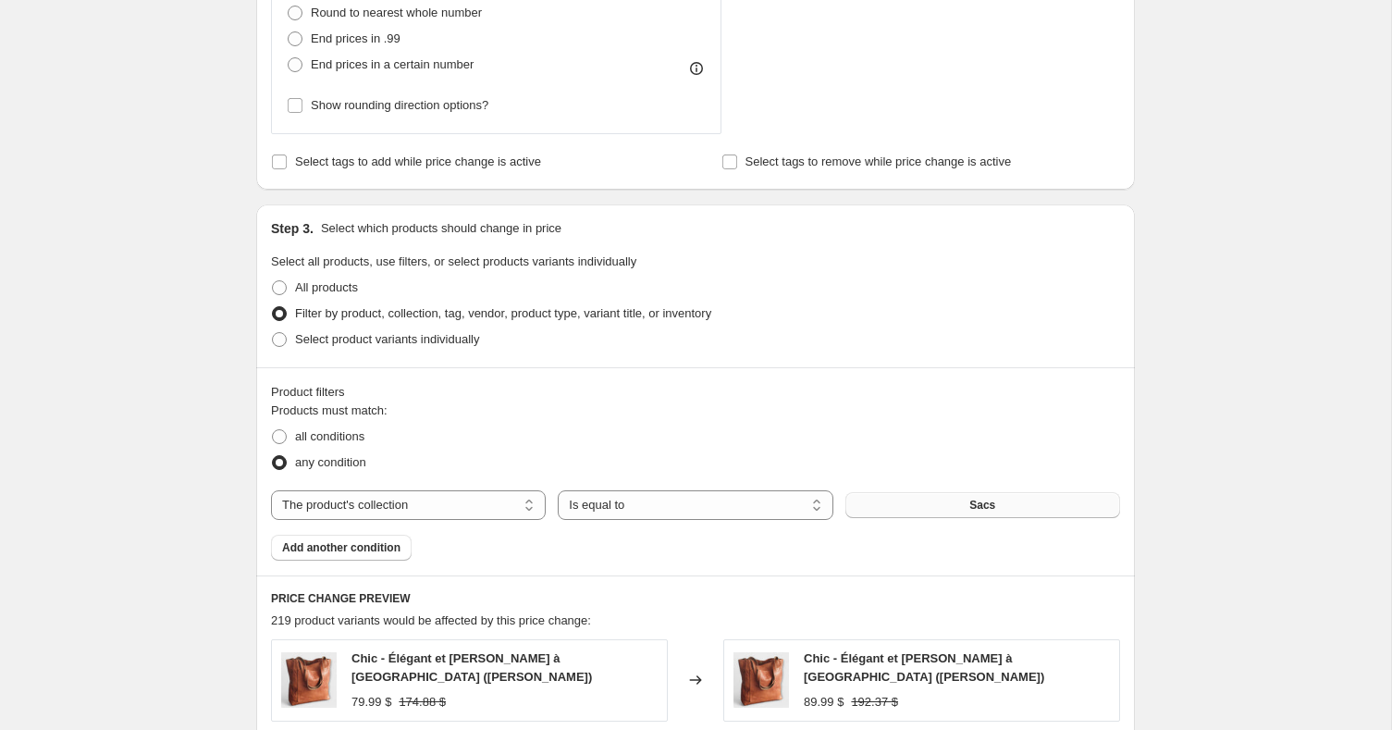
click at [1025, 513] on button "Sacs" at bounding box center [982, 505] width 275 height 26
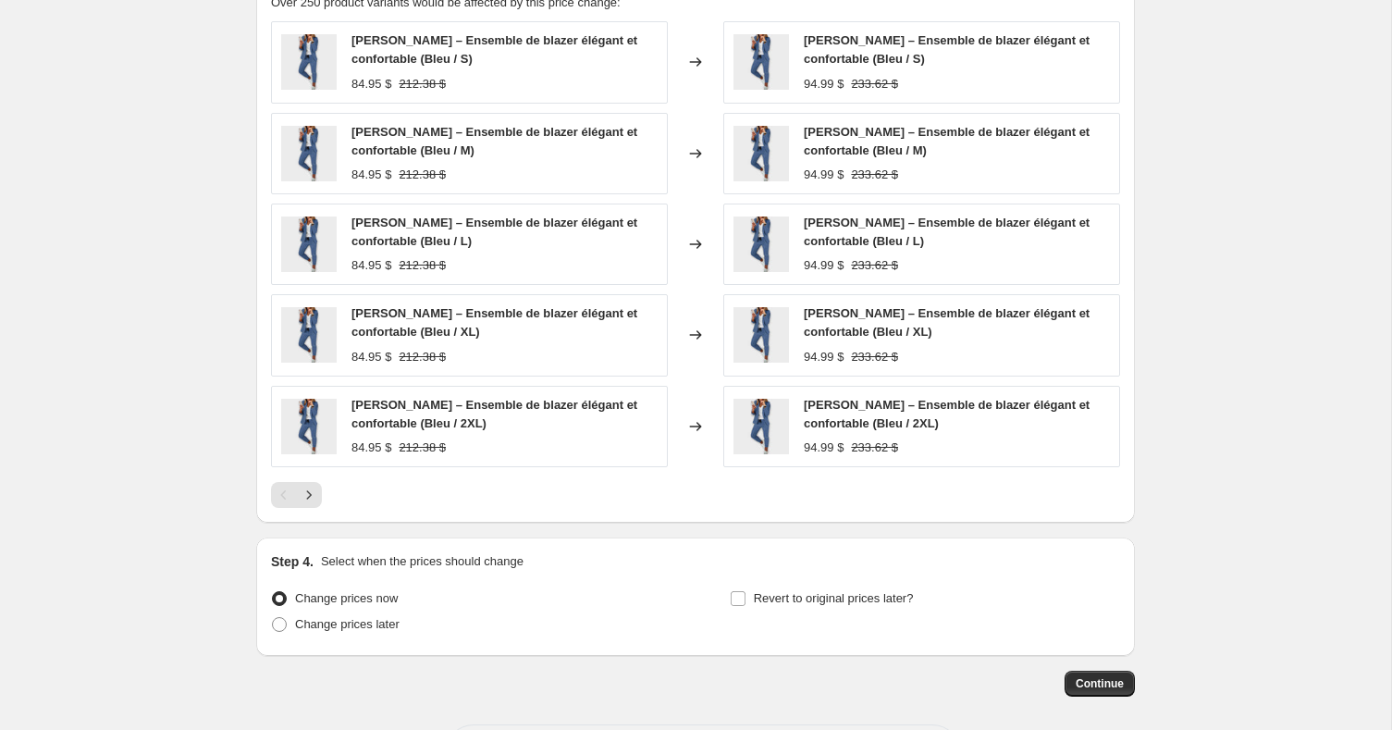
scroll to position [1177, 0]
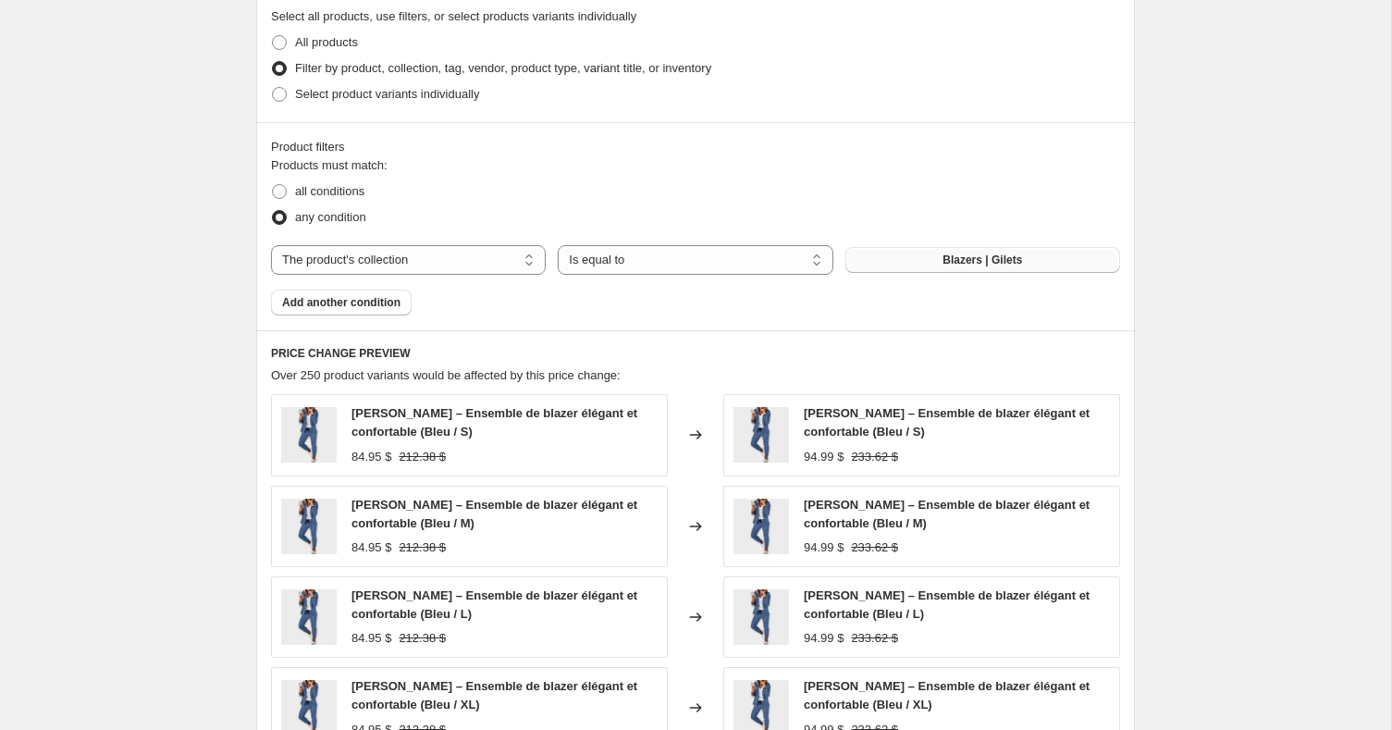
click at [981, 260] on span "Blazers | Gilets" at bounding box center [982, 259] width 80 height 15
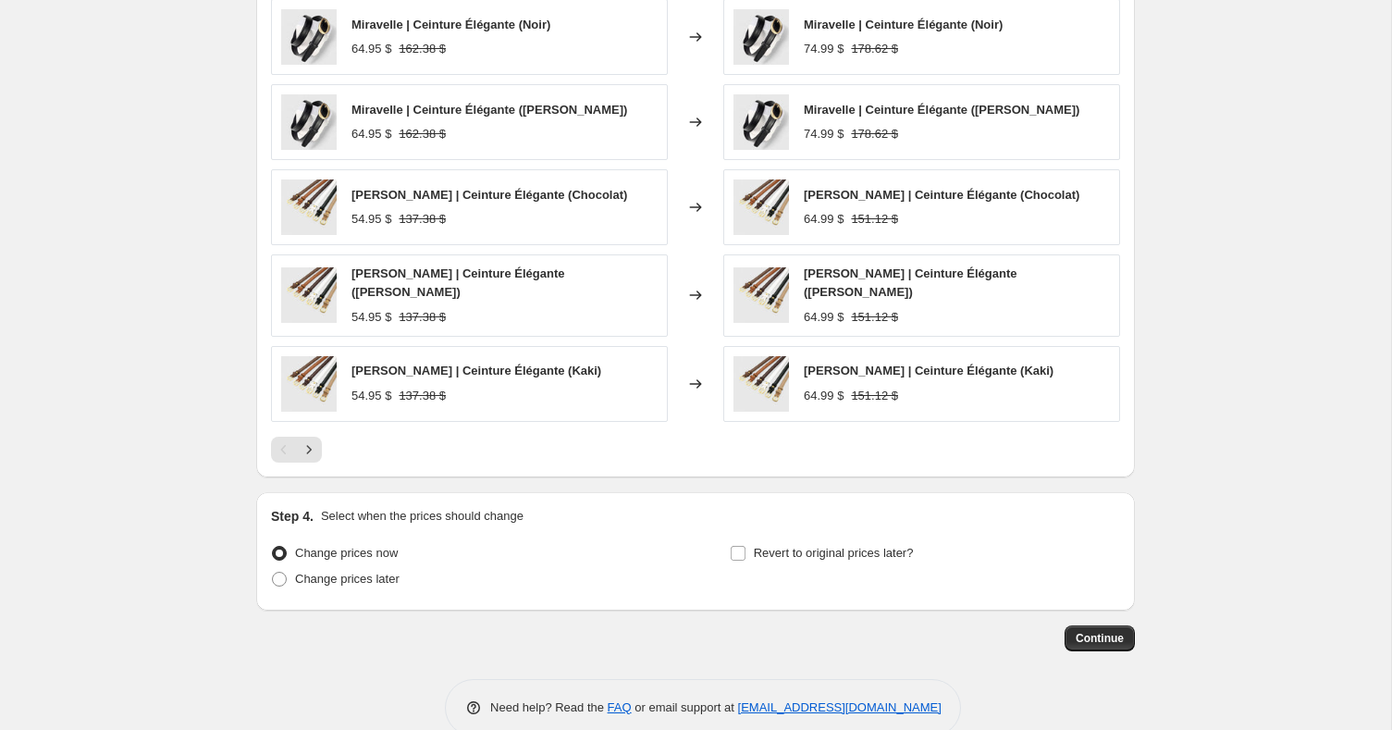
scroll to position [1597, 0]
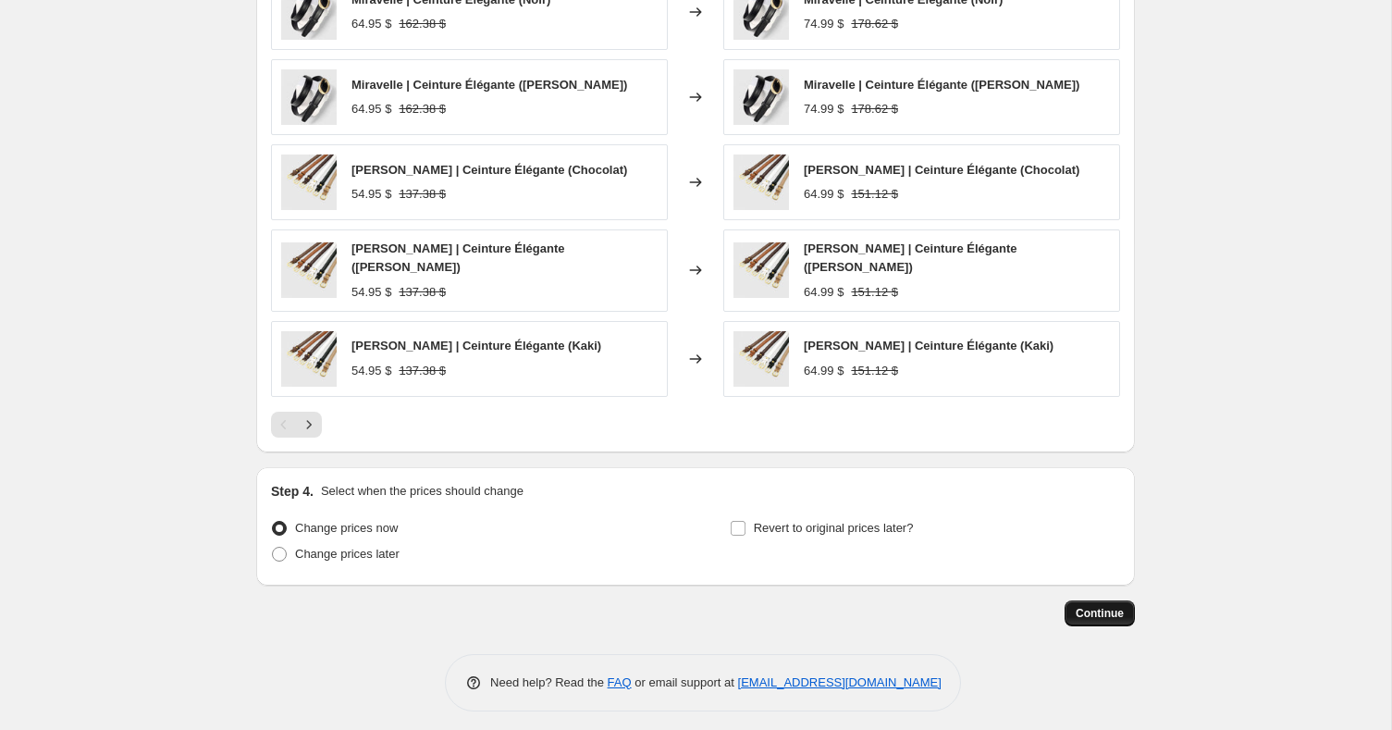
click at [1100, 606] on span "Continue" at bounding box center [1100, 613] width 48 height 15
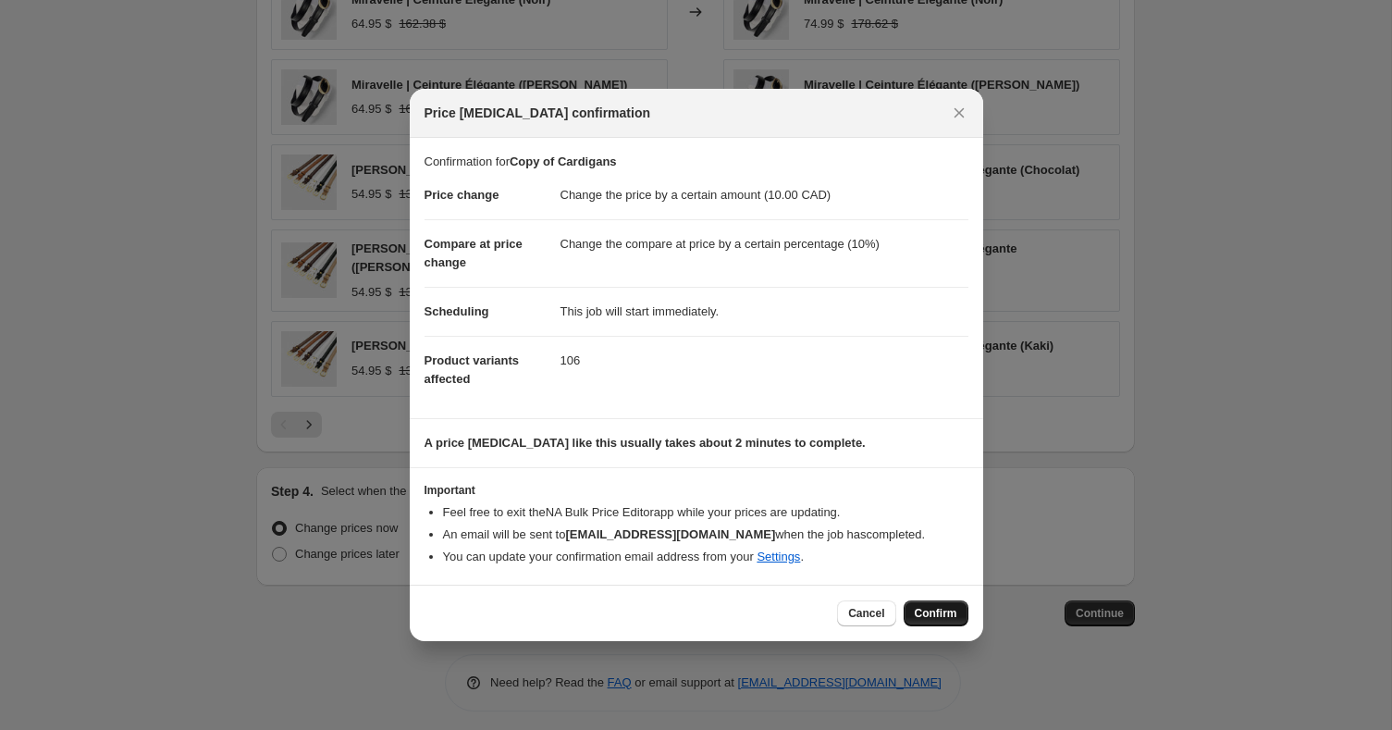
click at [921, 603] on button "Confirm" at bounding box center [936, 613] width 65 height 26
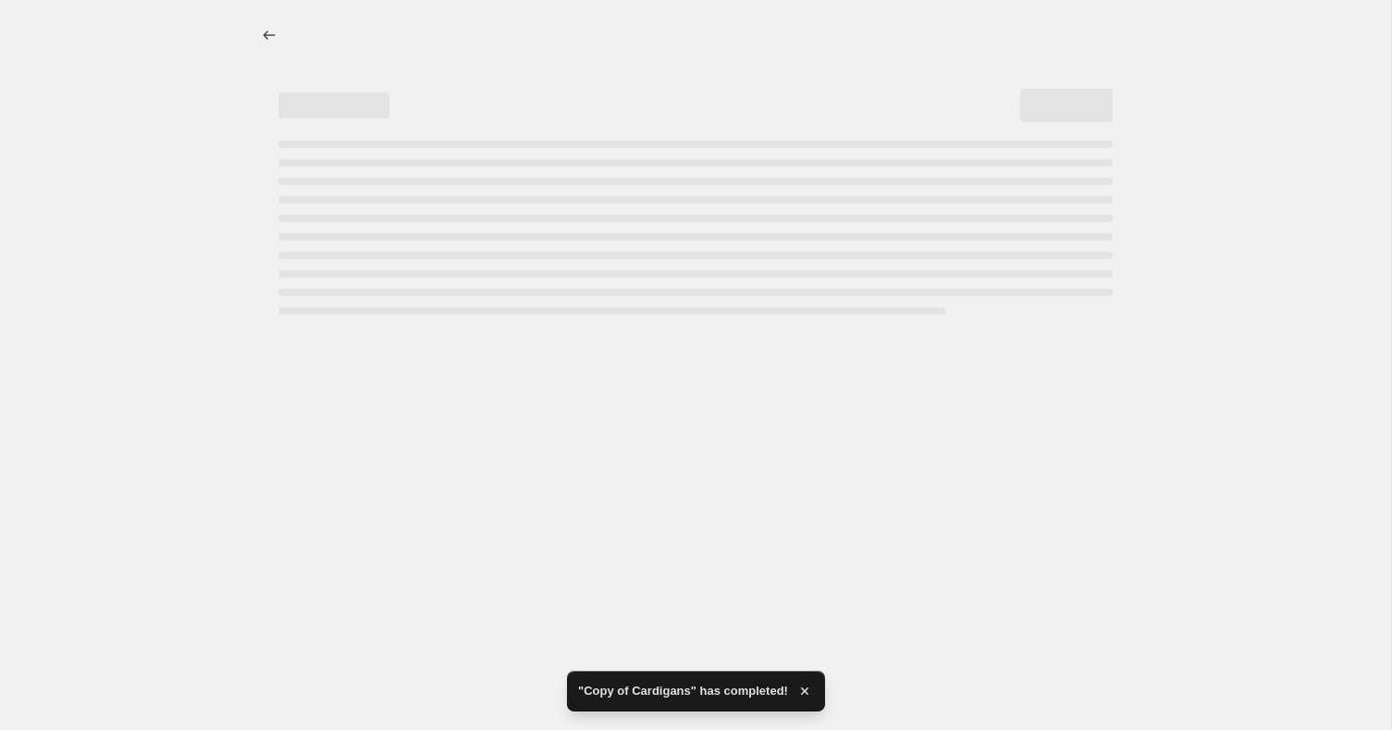
select select "by"
select select "percentage"
select select "collection"
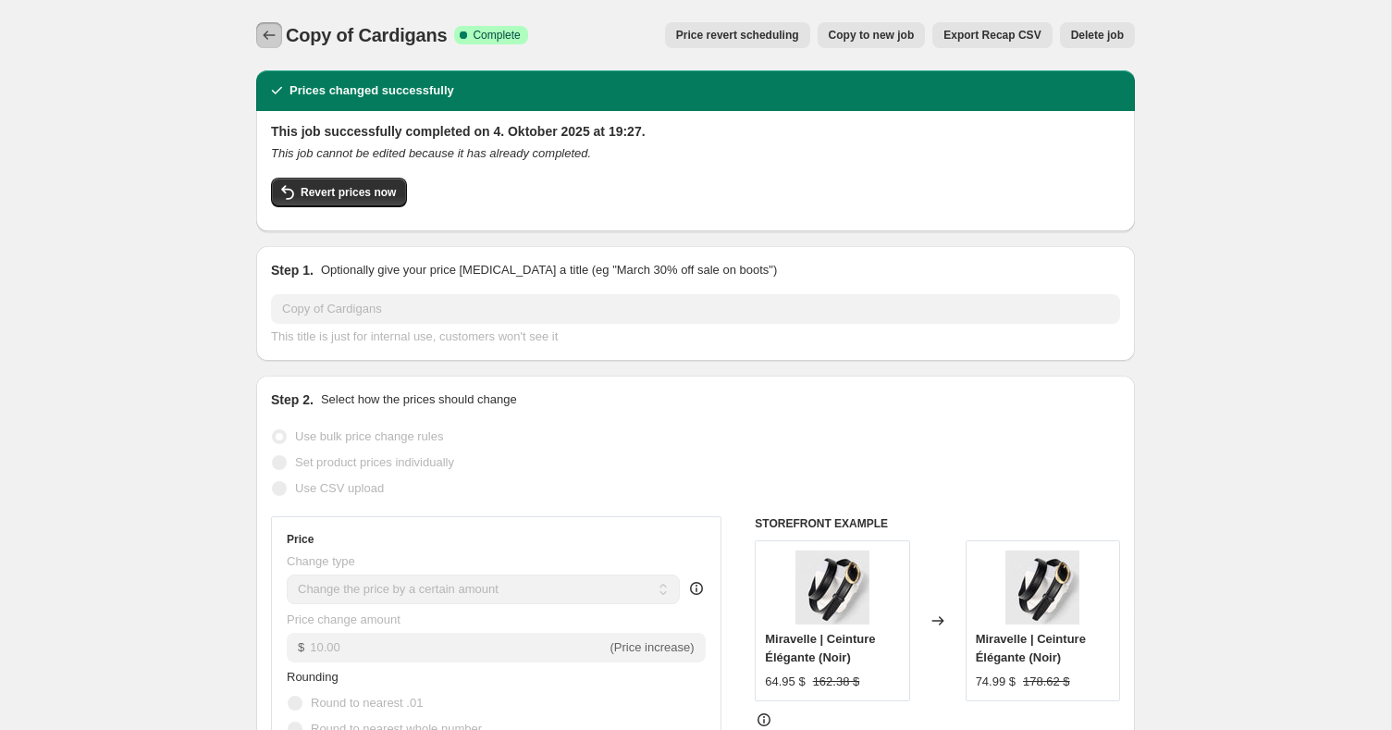
click at [271, 45] on button "Price change jobs" at bounding box center [269, 35] width 26 height 26
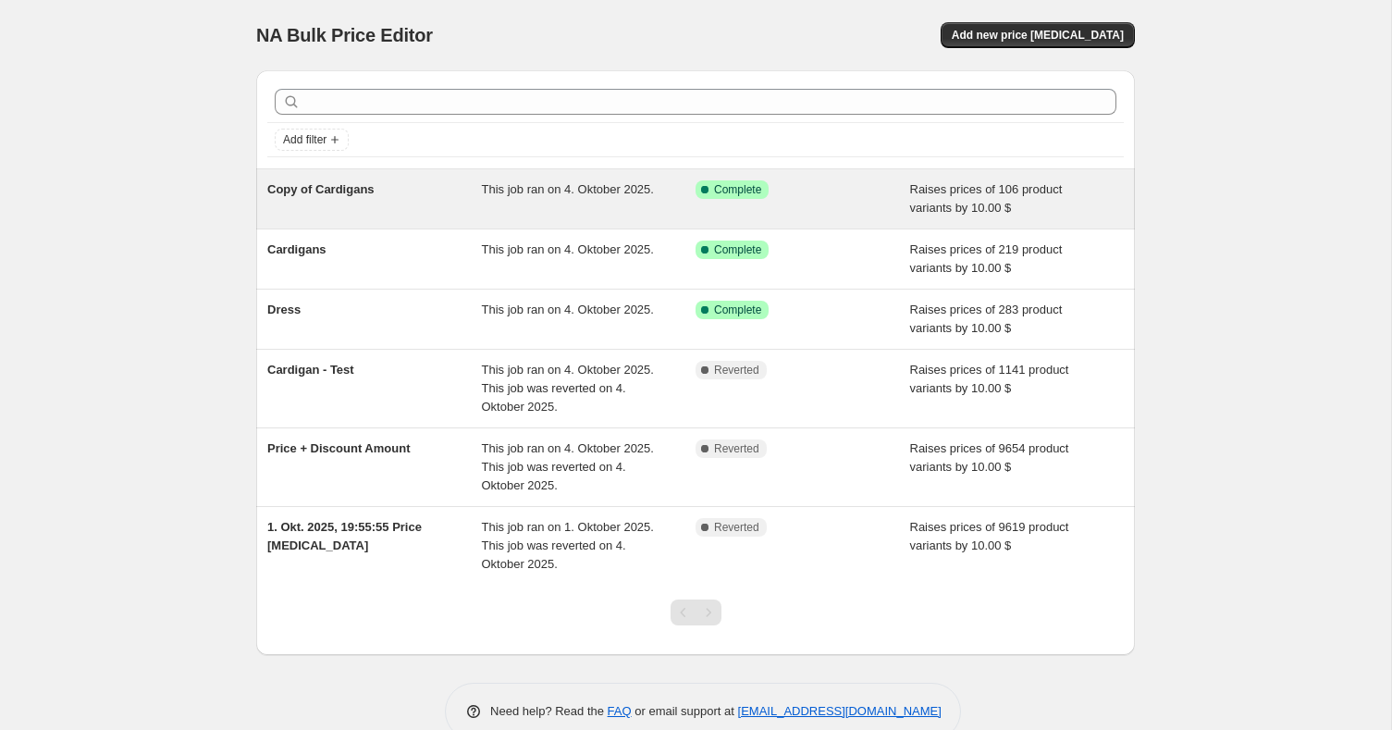
click at [1057, 192] on span "Raises prices of 106 product variants by 10.00 $" at bounding box center [986, 198] width 153 height 32
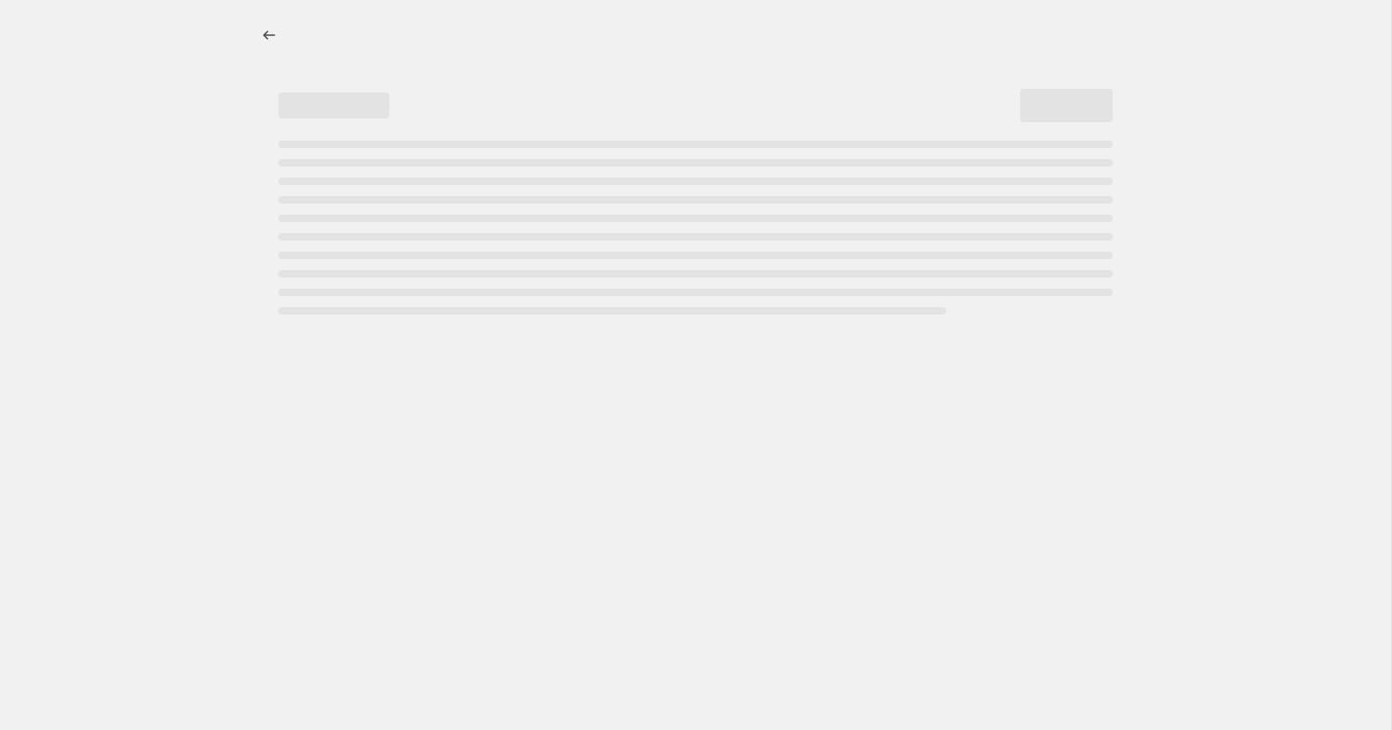
select select "by"
select select "percentage"
select select "collection"
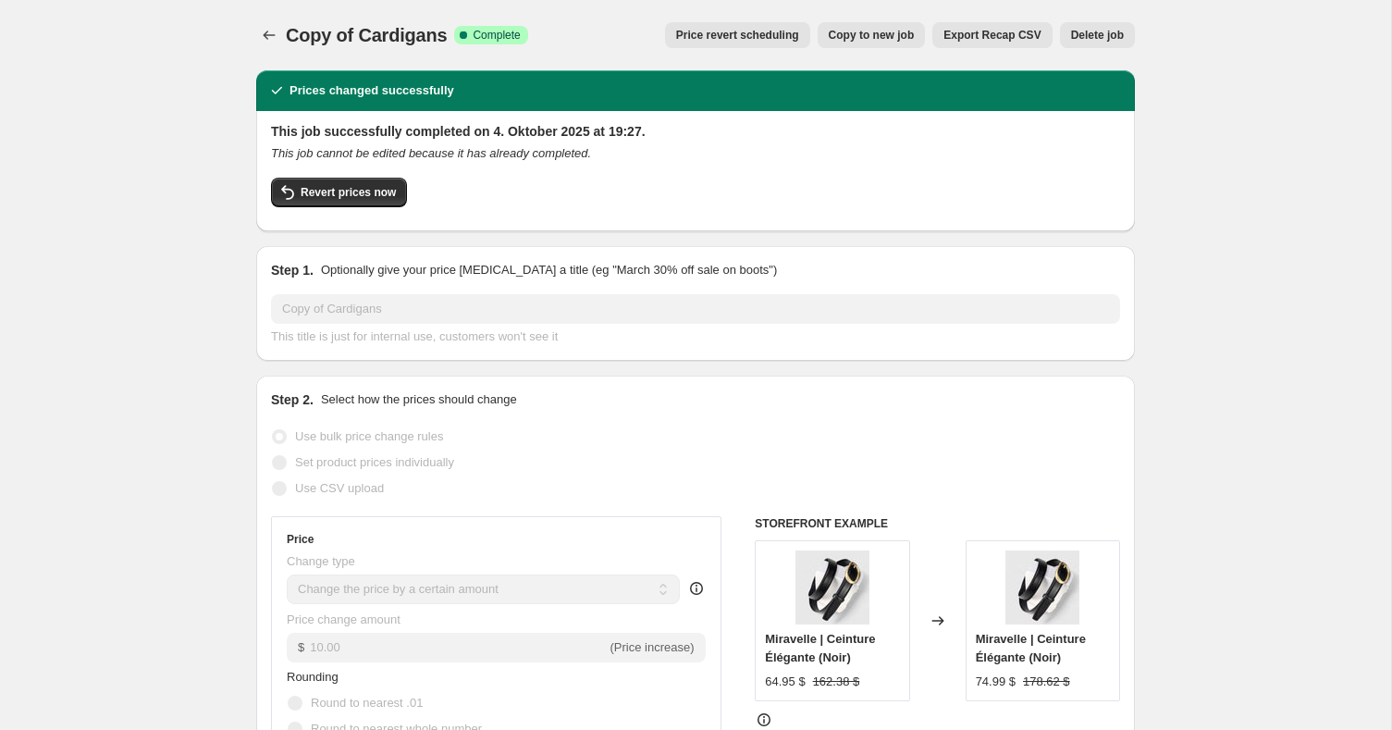
click at [904, 32] on span "Copy to new job" at bounding box center [872, 35] width 86 height 15
select select "by"
select select "percentage"
select select "collection"
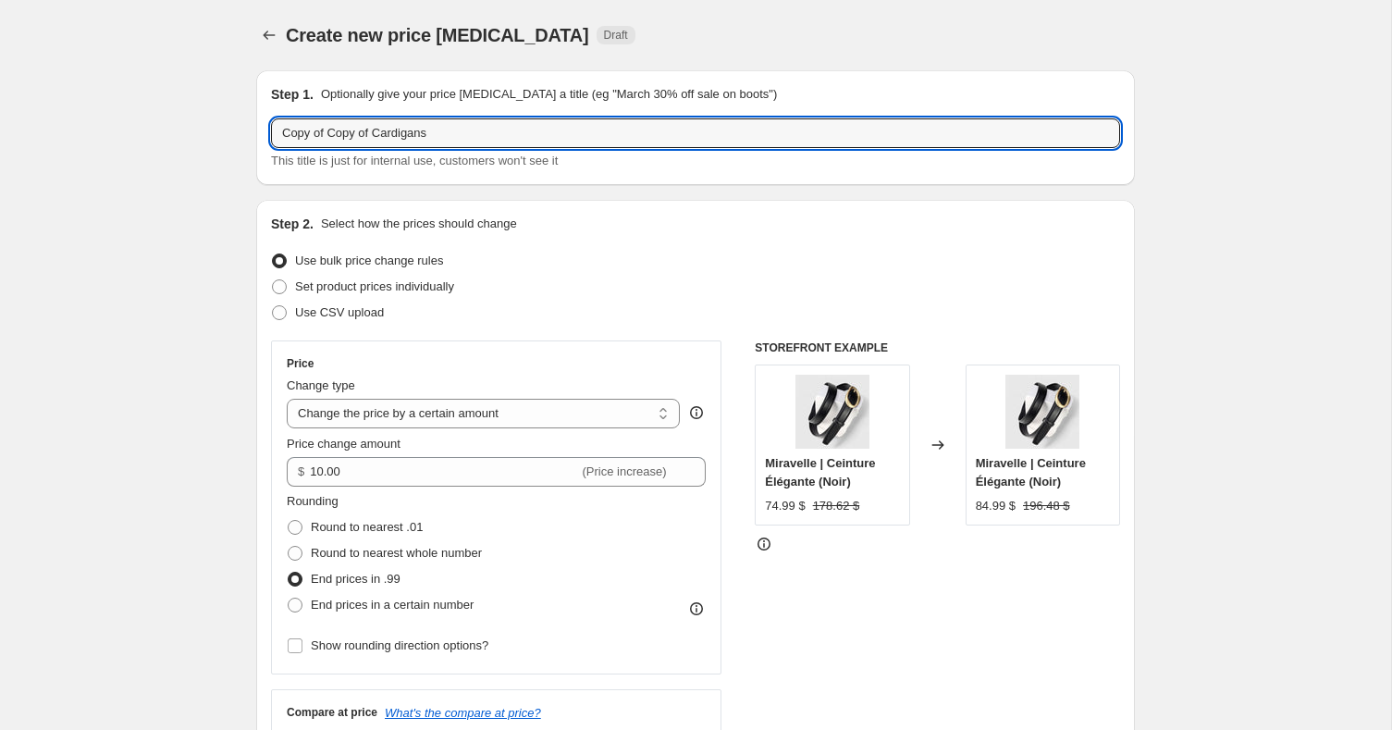
drag, startPoint x: 460, startPoint y: 131, endPoint x: 205, endPoint y: 134, distance: 254.4
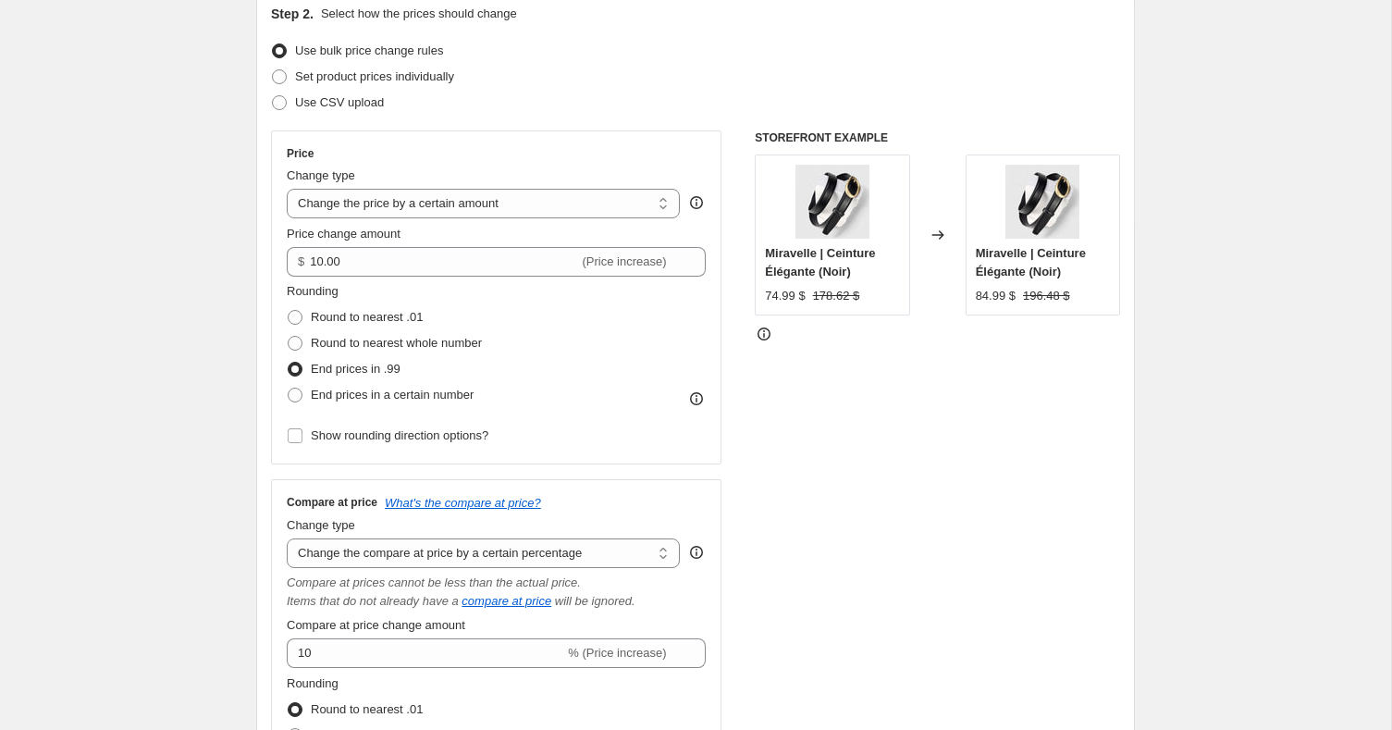
scroll to position [605, 0]
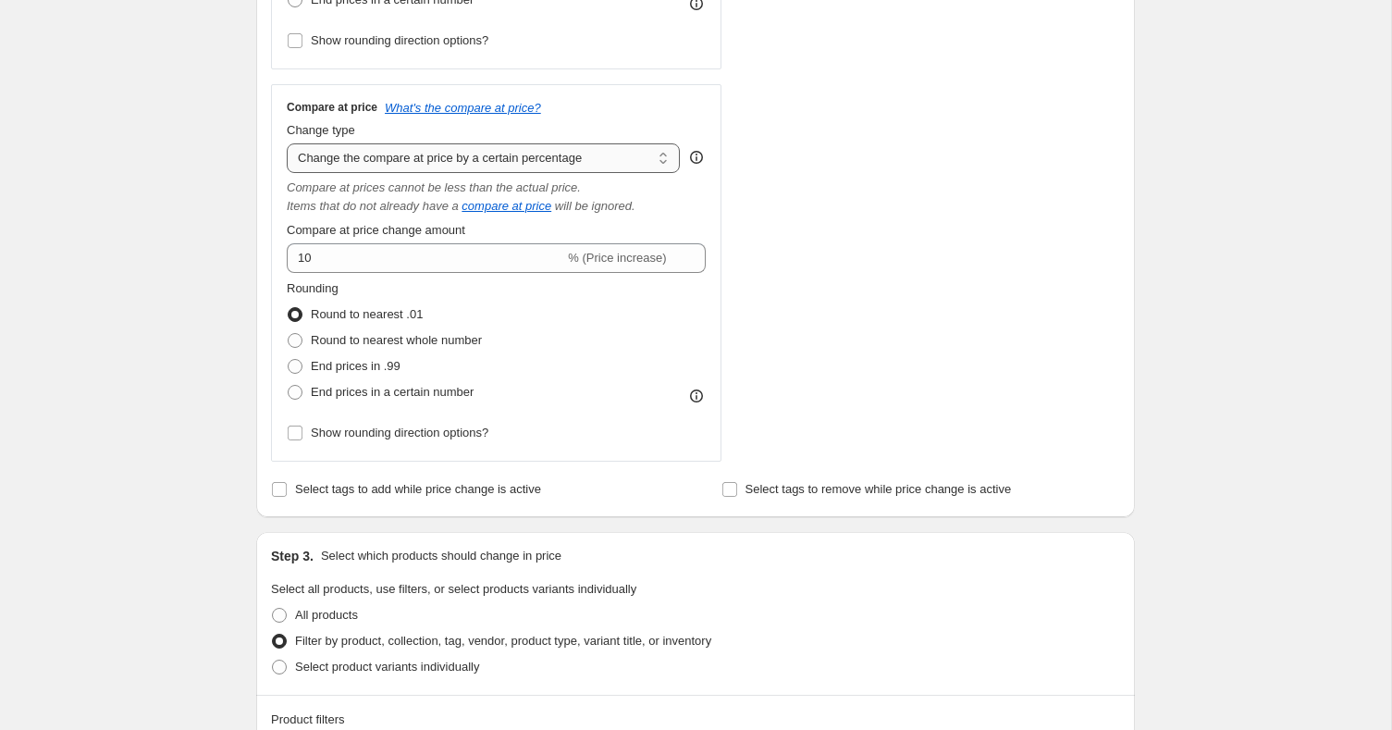
type input "Real Cardigans"
click at [621, 148] on select "Change the compare at price to the current price (sale) Change the compare at p…" at bounding box center [483, 158] width 393 height 30
select select "by"
click at [287, 143] on select "Change the compare at price to the current price (sale) Change the compare at p…" at bounding box center [483, 158] width 393 height 30
type input "-10.00"
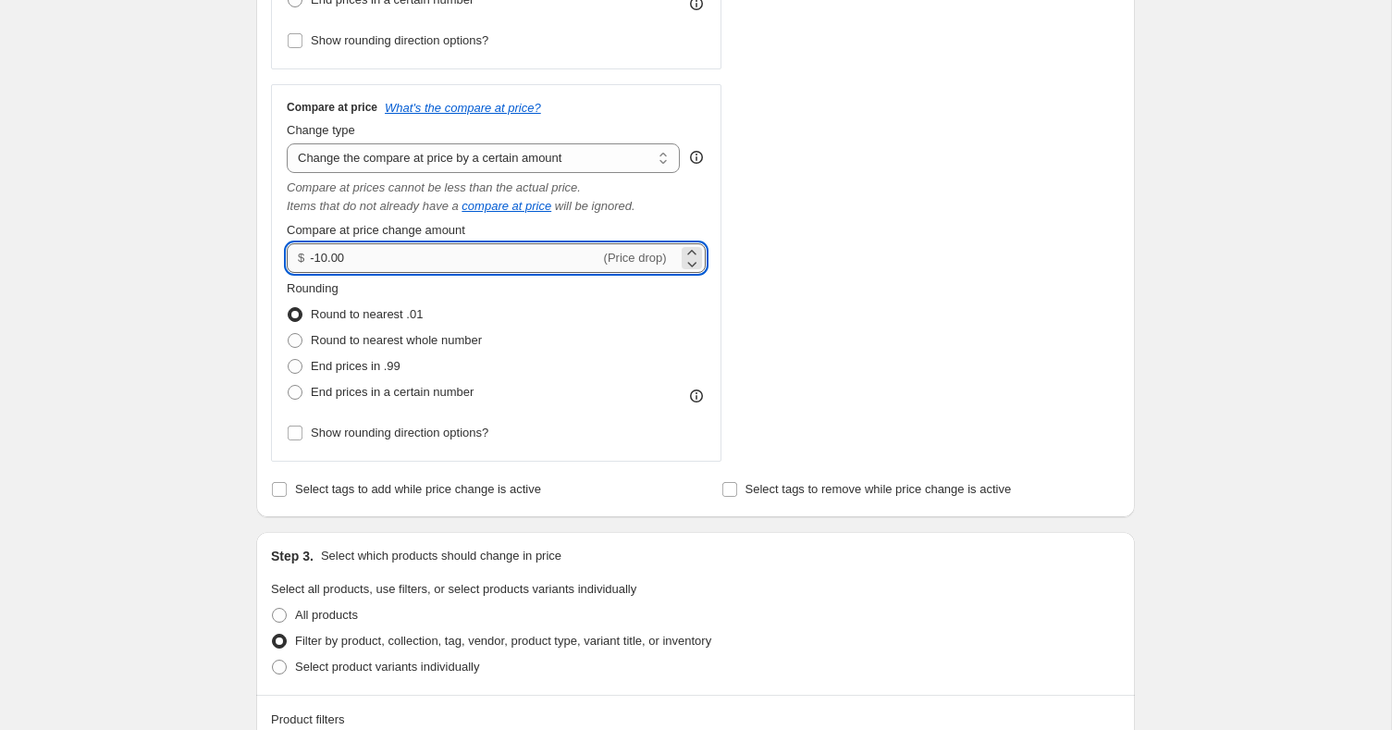
click at [321, 259] on input "-10.00" at bounding box center [454, 258] width 289 height 30
click at [634, 153] on select "Change the compare at price to the current price (sale) Change the compare at p…" at bounding box center [483, 158] width 393 height 30
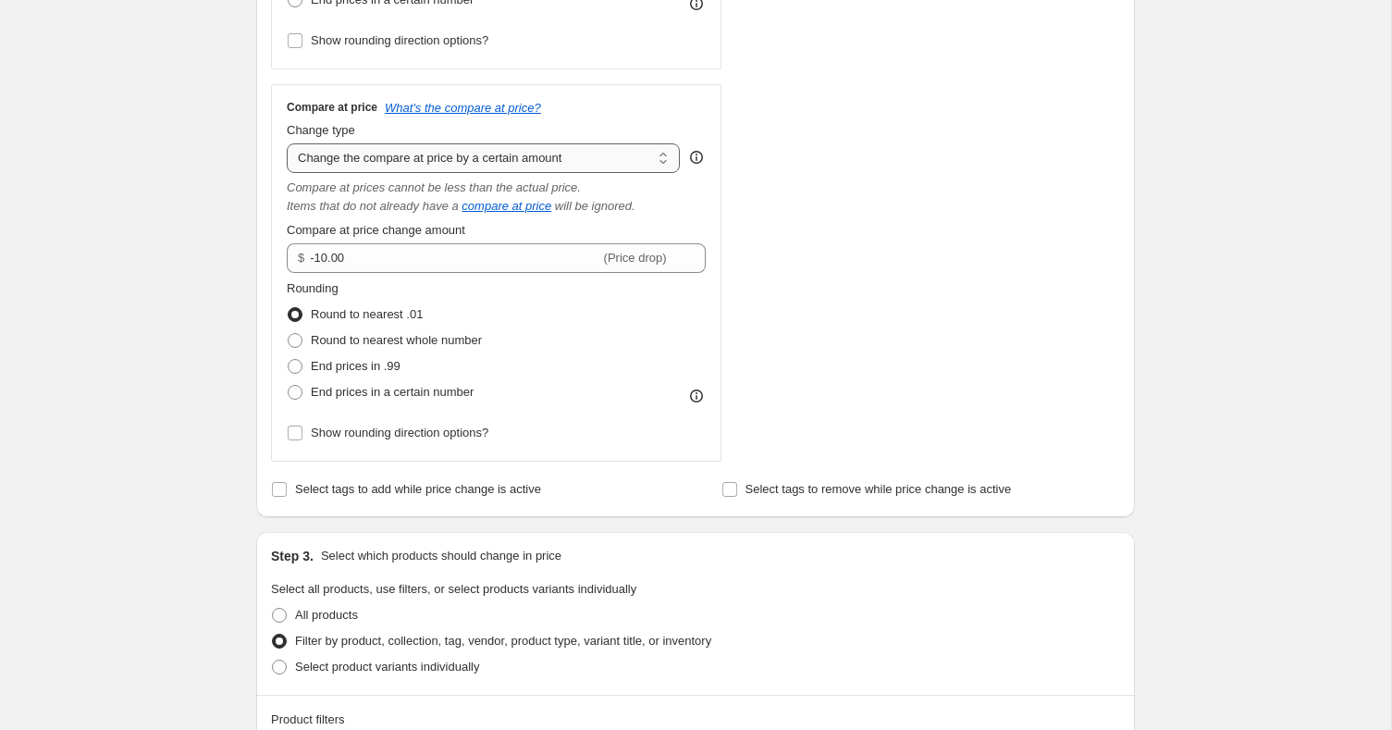
select select "to"
click at [287, 143] on select "Change the compare at price to the current price (sale) Change the compare at p…" at bounding box center [483, 158] width 393 height 30
type input "80.00"
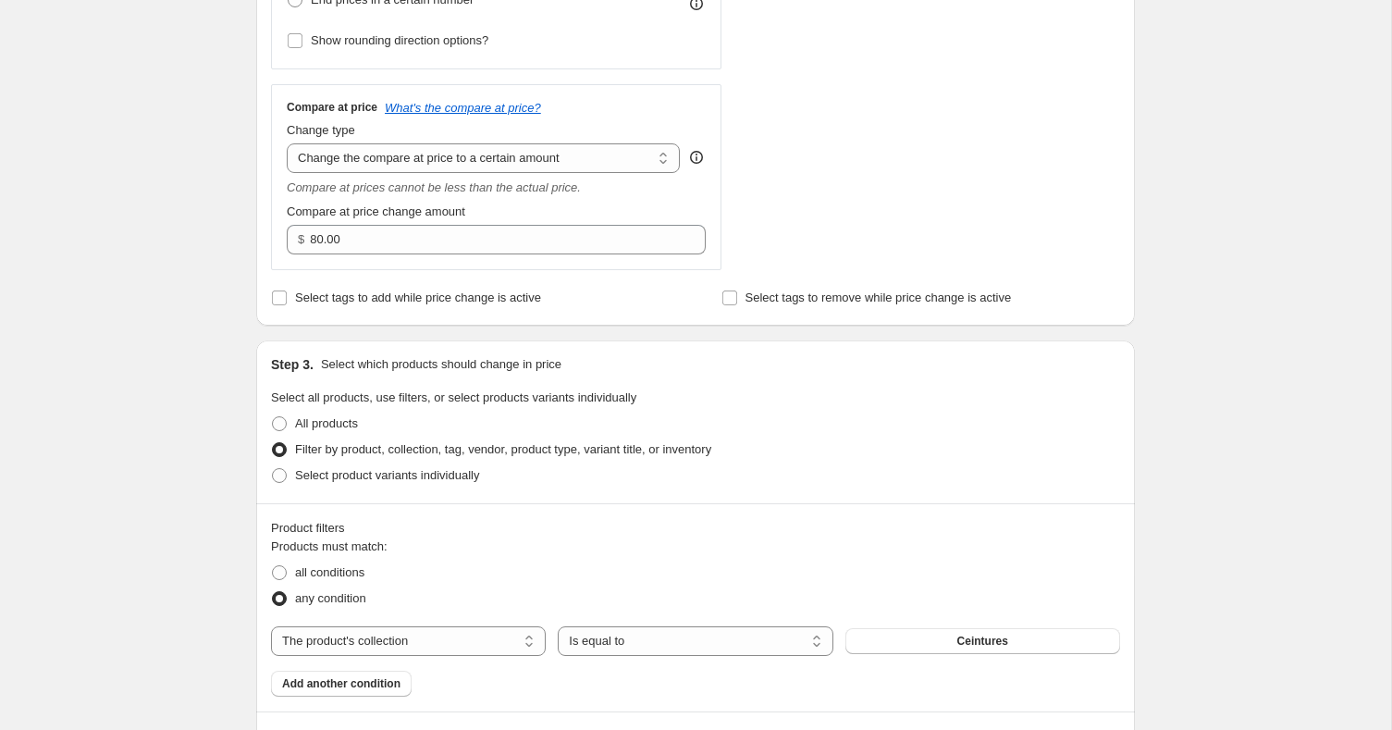
click at [648, 140] on div "Change type Change the compare at price to the current price (sale) Change the …" at bounding box center [483, 147] width 393 height 52
click at [645, 143] on select "Change the compare at price to the current price (sale) Change the compare at p…" at bounding box center [483, 158] width 393 height 30
select select "by"
click at [287, 143] on select "Change the compare at price to the current price (sale) Change the compare at p…" at bounding box center [483, 158] width 393 height 30
type input "-10.00"
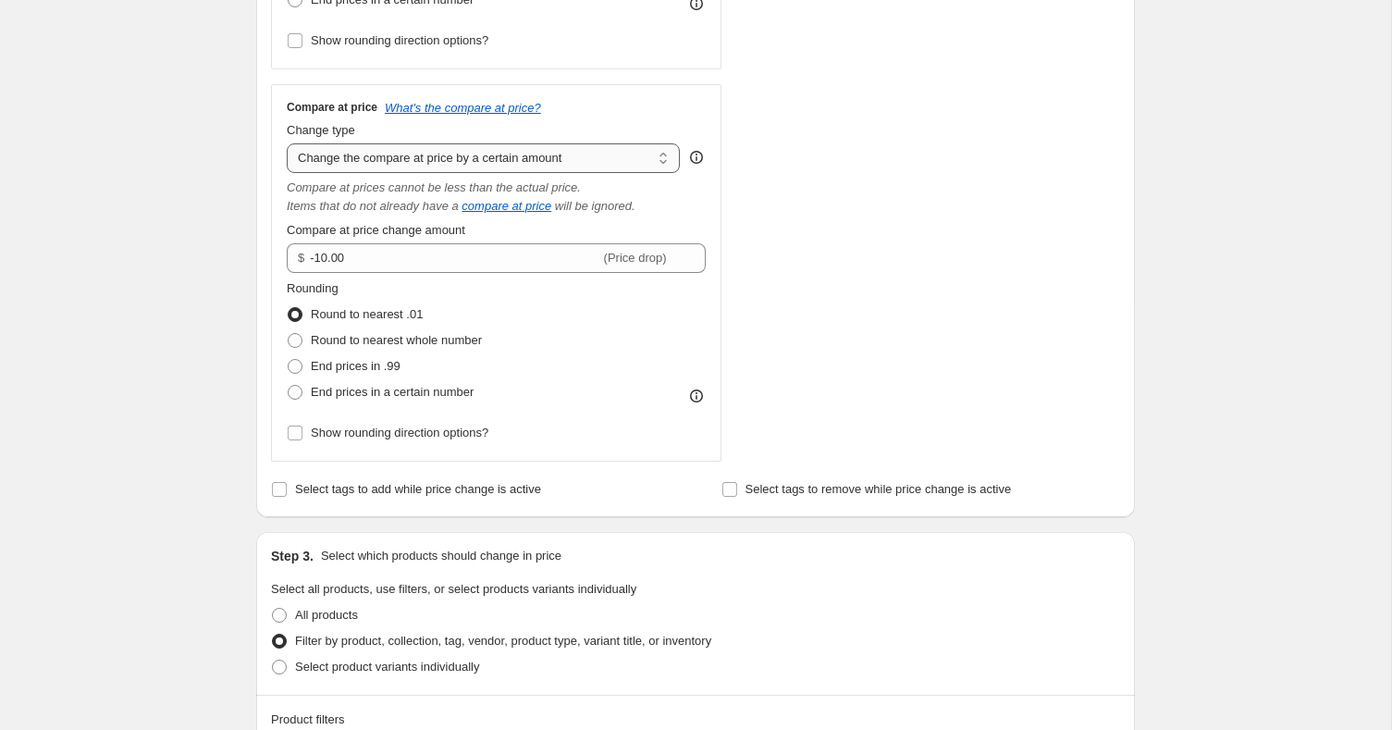
click at [541, 156] on select "Change the compare at price to the current price (sale) Change the compare at p…" at bounding box center [483, 158] width 393 height 30
select select "percentage"
click at [287, 143] on select "Change the compare at price to the current price (sale) Change the compare at p…" at bounding box center [483, 158] width 393 height 30
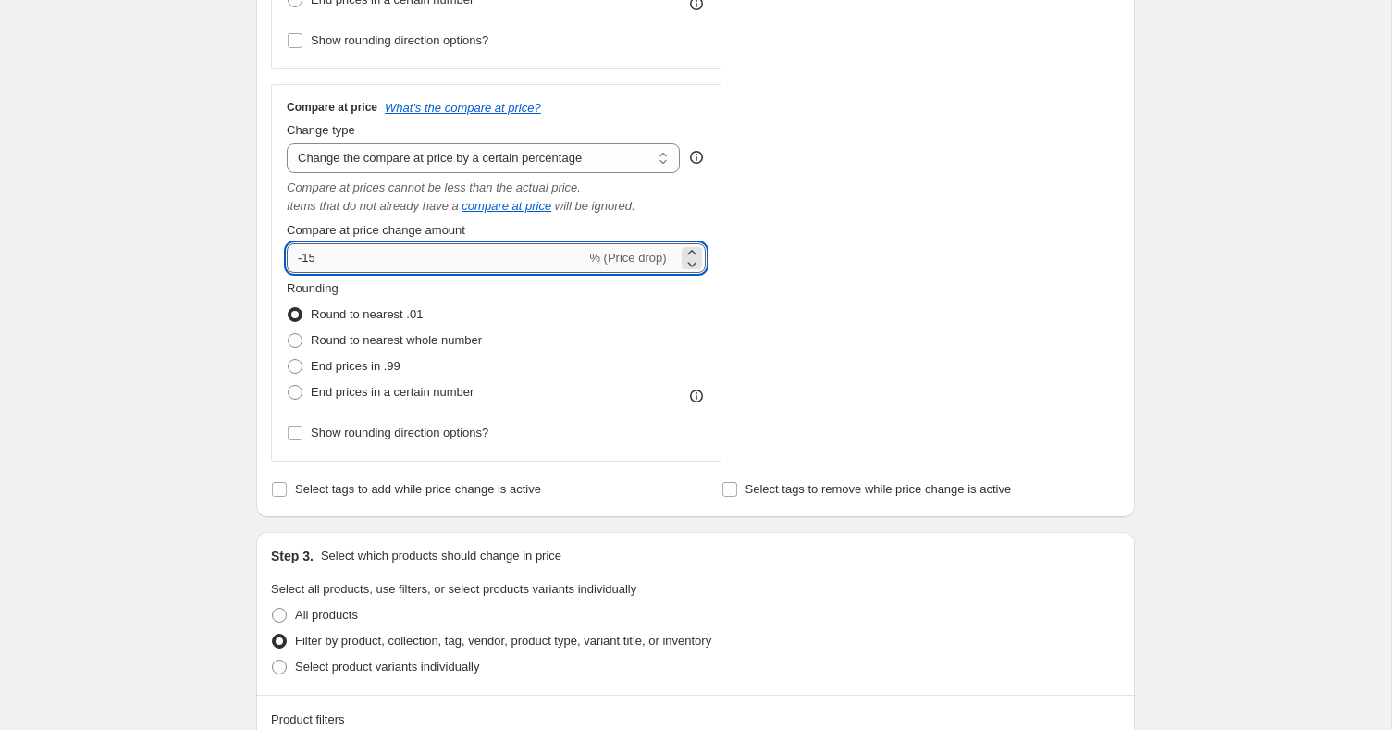
click at [305, 256] on input "-15" at bounding box center [436, 258] width 299 height 30
type input "15"
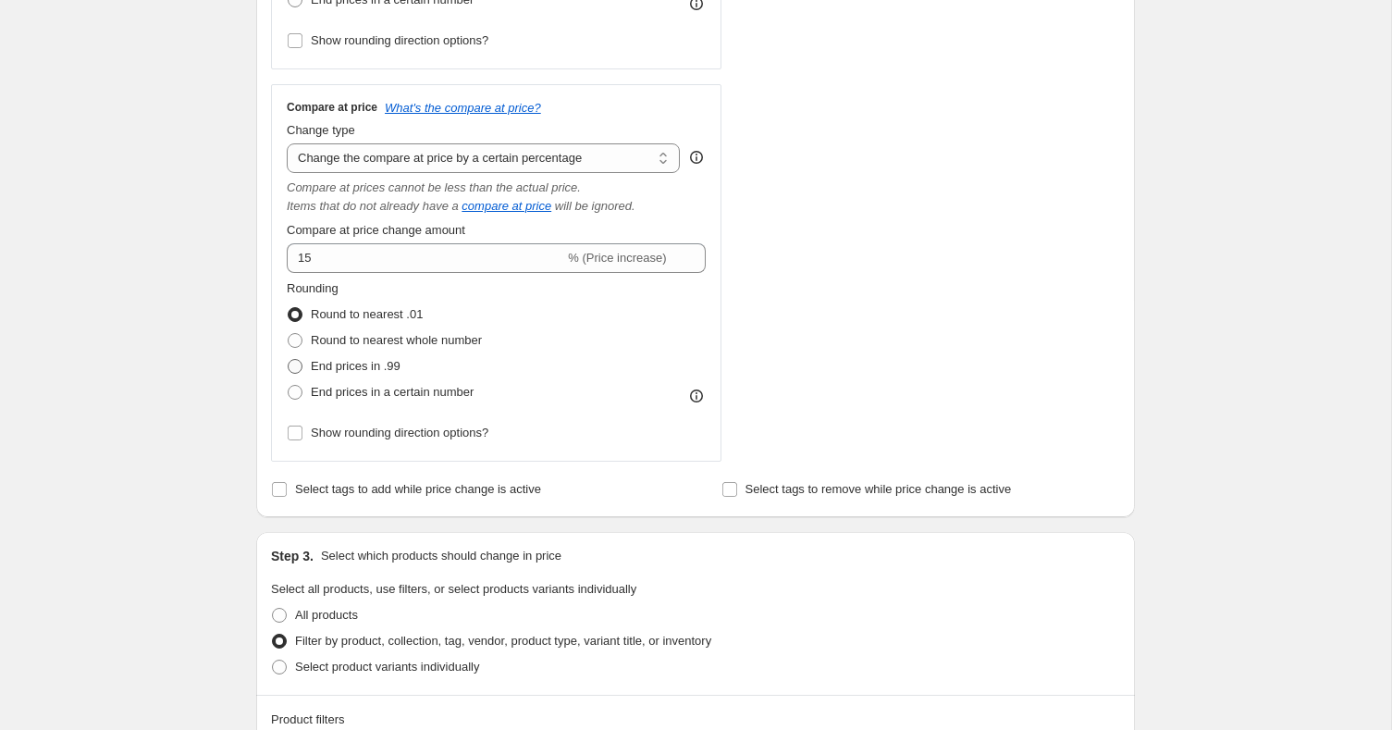
click at [384, 369] on span "End prices in .99" at bounding box center [356, 366] width 90 height 14
click at [289, 360] on input "End prices in .99" at bounding box center [288, 359] width 1 height 1
radio input "true"
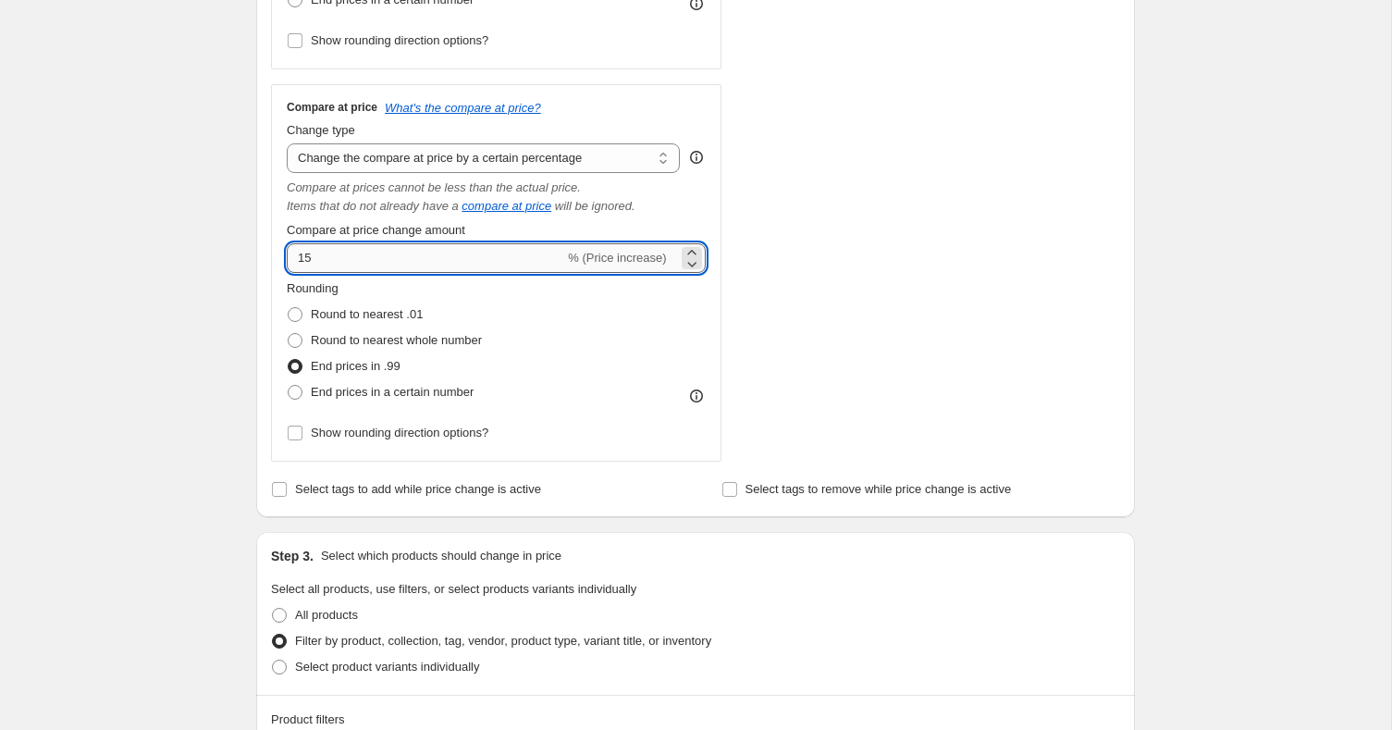
click at [351, 257] on input "15" at bounding box center [425, 258] width 277 height 30
type input "1"
type input "20"
click at [173, 319] on div "Create new price change job. This page is ready Create new price change job Dra…" at bounding box center [695, 563] width 1391 height 2336
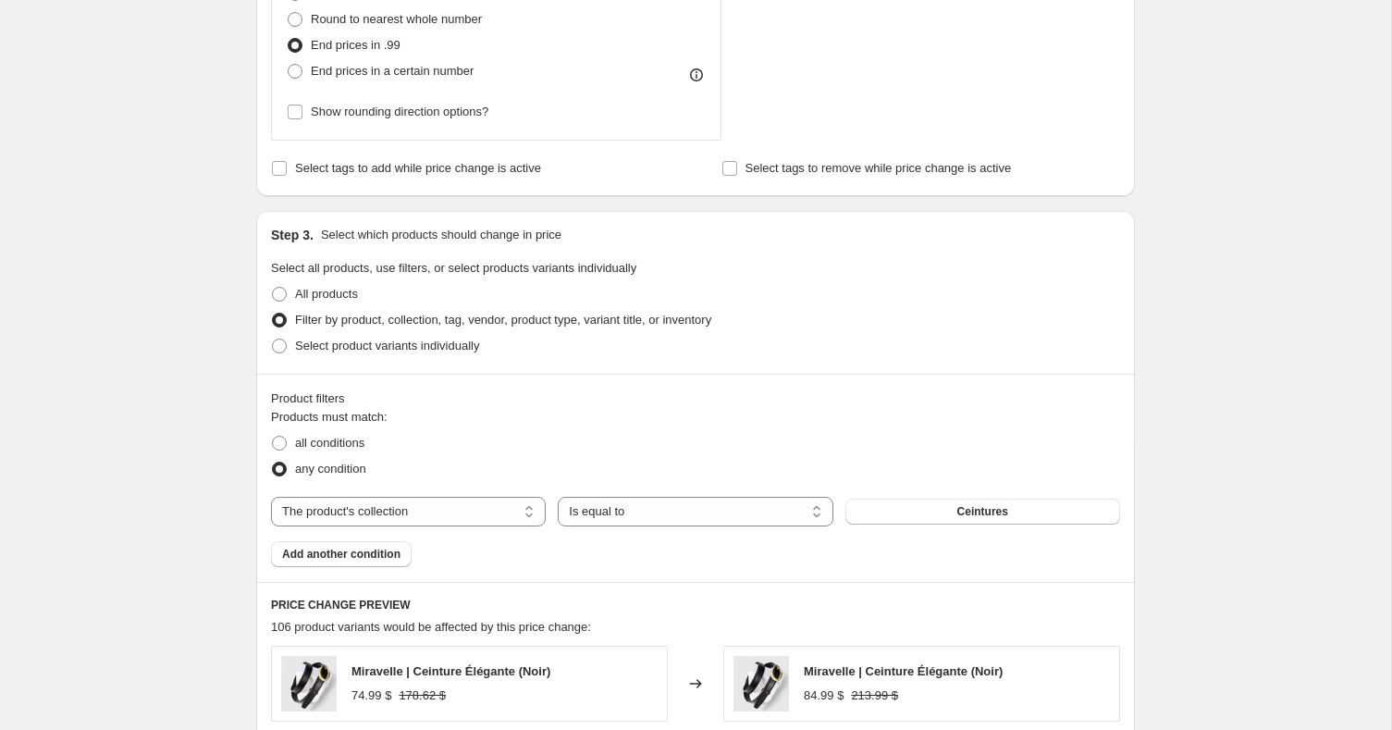
scroll to position [1069, 0]
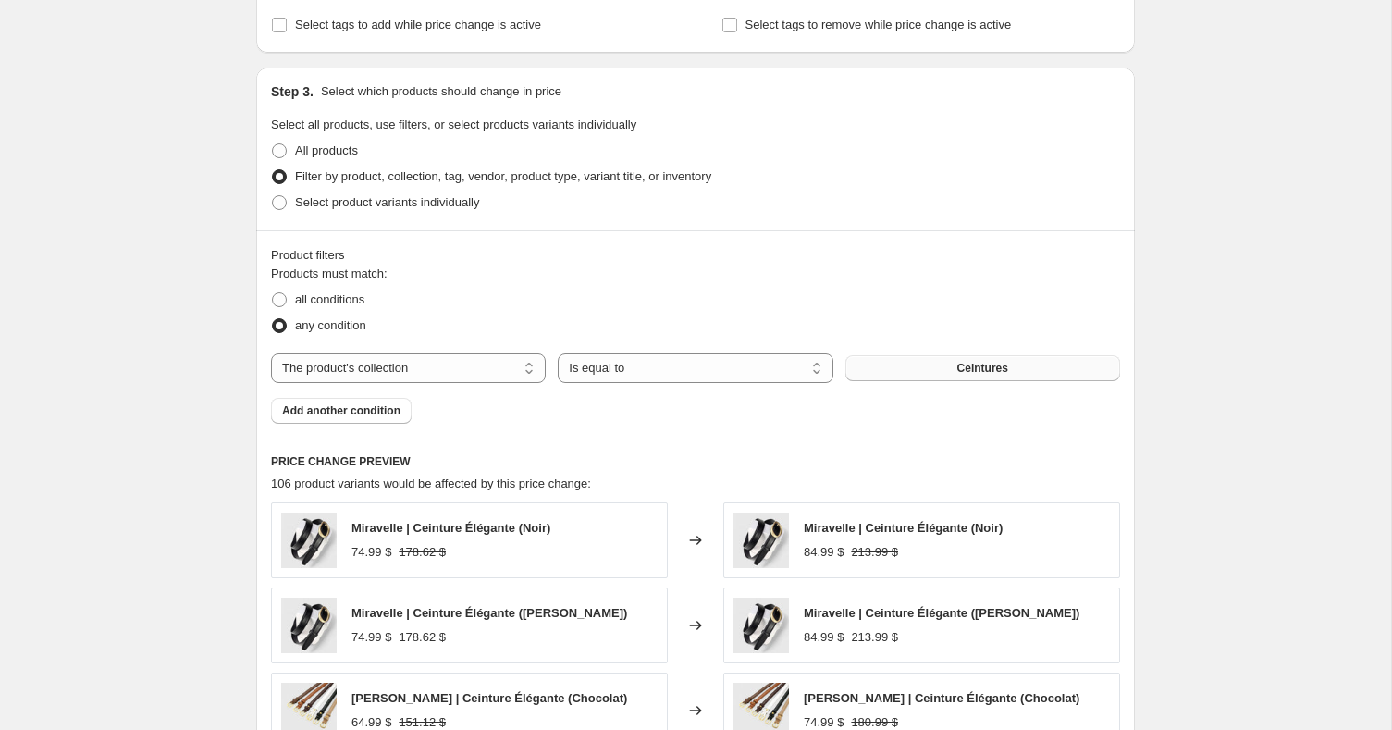
click at [971, 376] on button "Ceintures" at bounding box center [982, 368] width 275 height 26
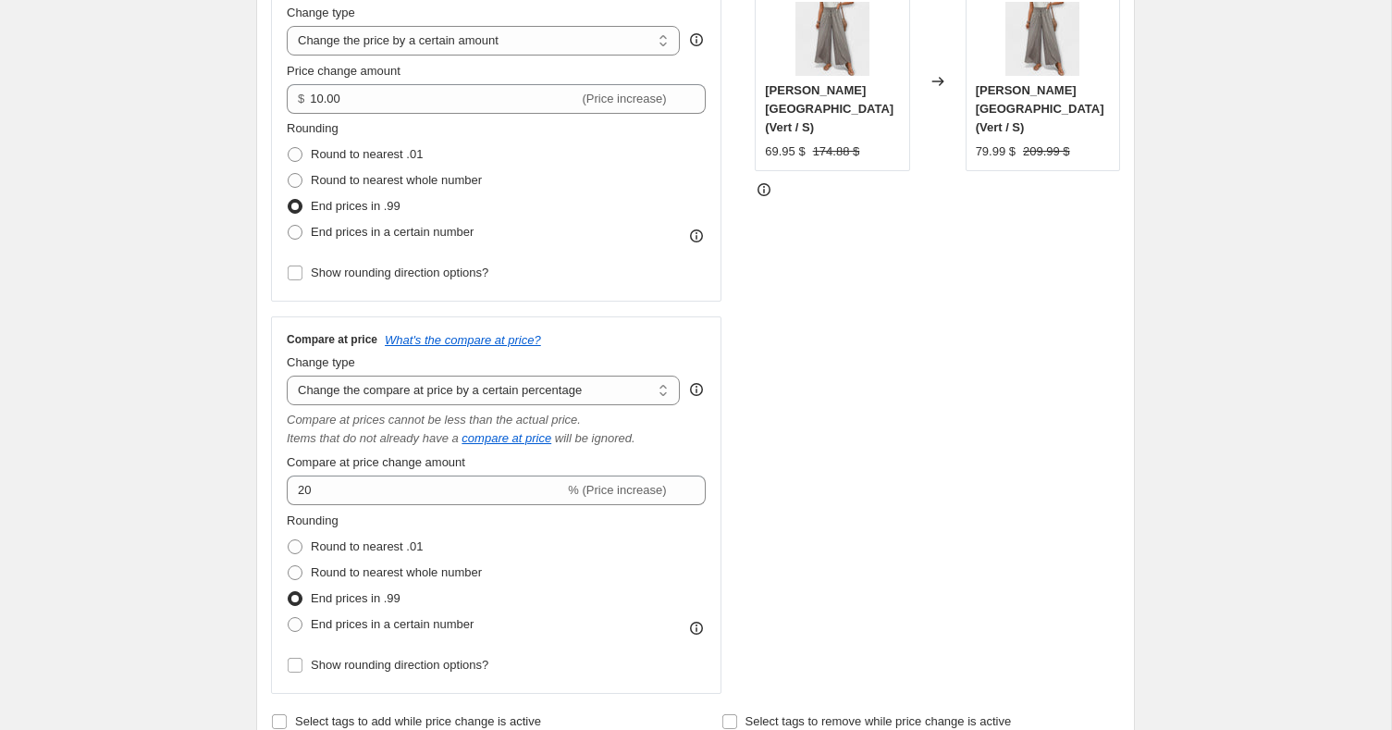
scroll to position [0, 0]
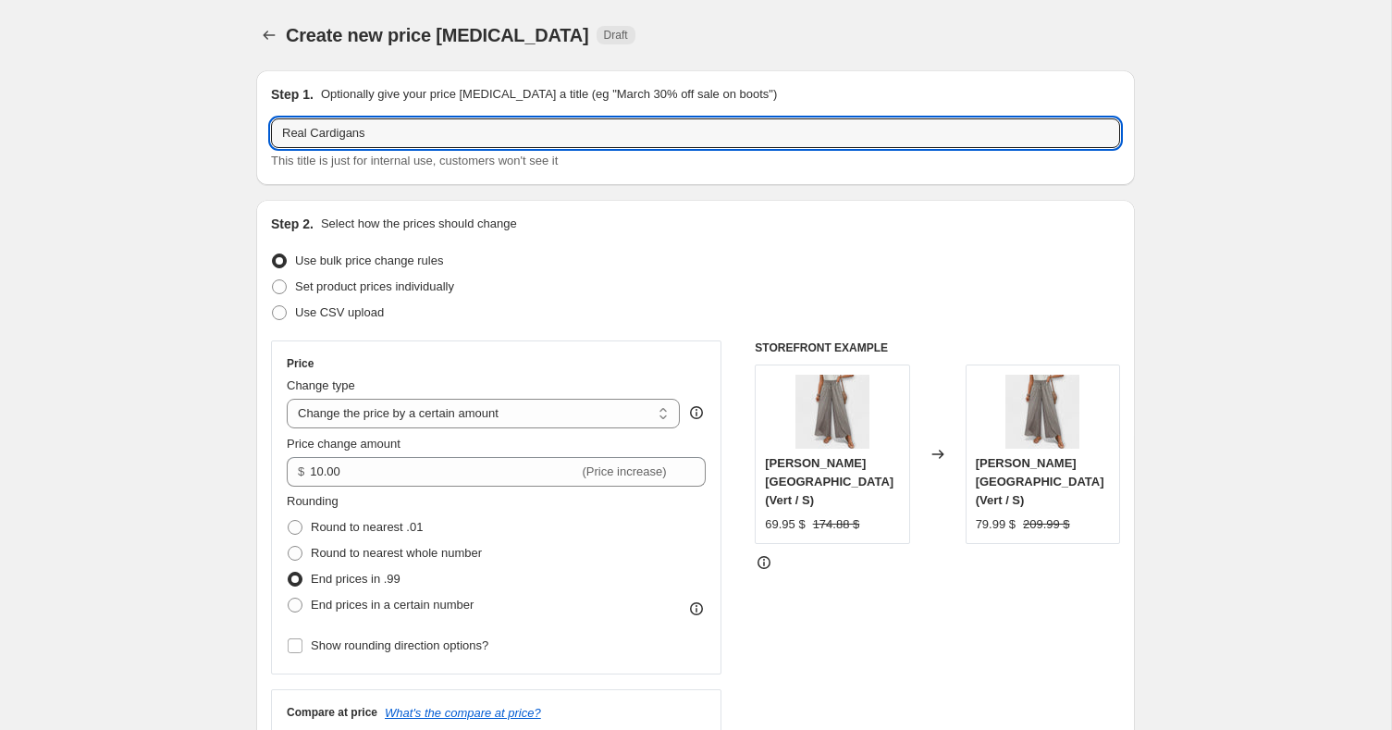
drag, startPoint x: 385, startPoint y: 135, endPoint x: 257, endPoint y: 133, distance: 127.7
click at [257, 133] on div "Step 1. Optionally give your price change job a title (eg "March 30% off sale o…" at bounding box center [695, 127] width 879 height 115
type input "BAS & Pentalons"
click at [257, 138] on div "Step 1. Optionally give your price change job a title (eg "March 30% off sale o…" at bounding box center [695, 127] width 879 height 115
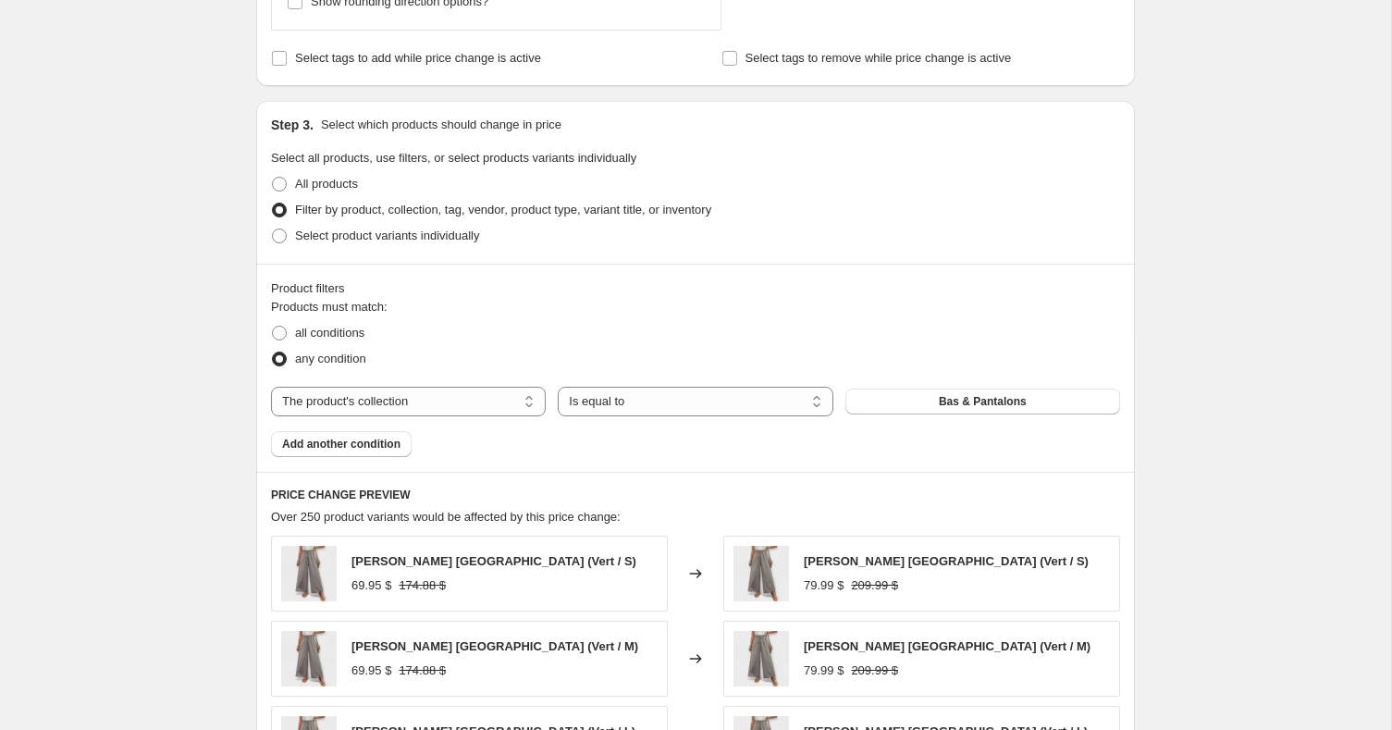
scroll to position [1485, 0]
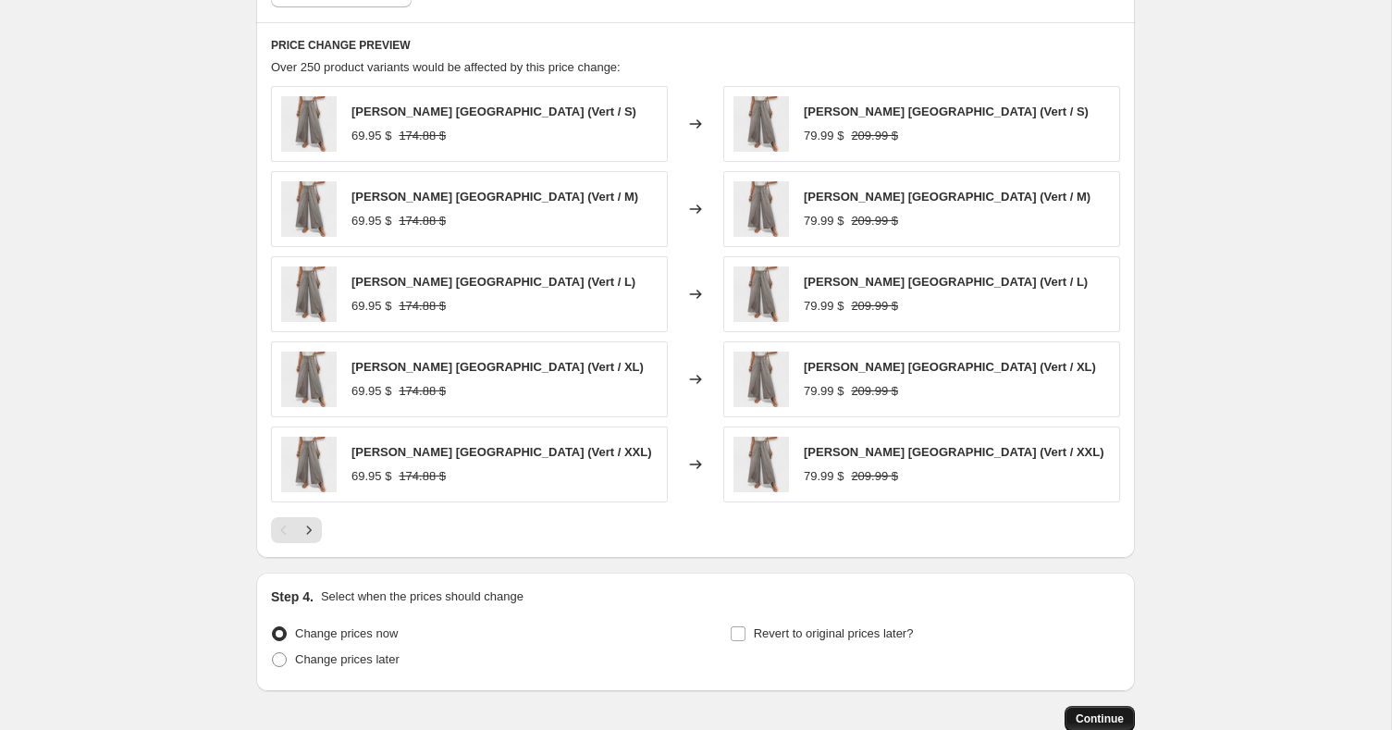
click at [1124, 706] on button "Continue" at bounding box center [1100, 719] width 70 height 26
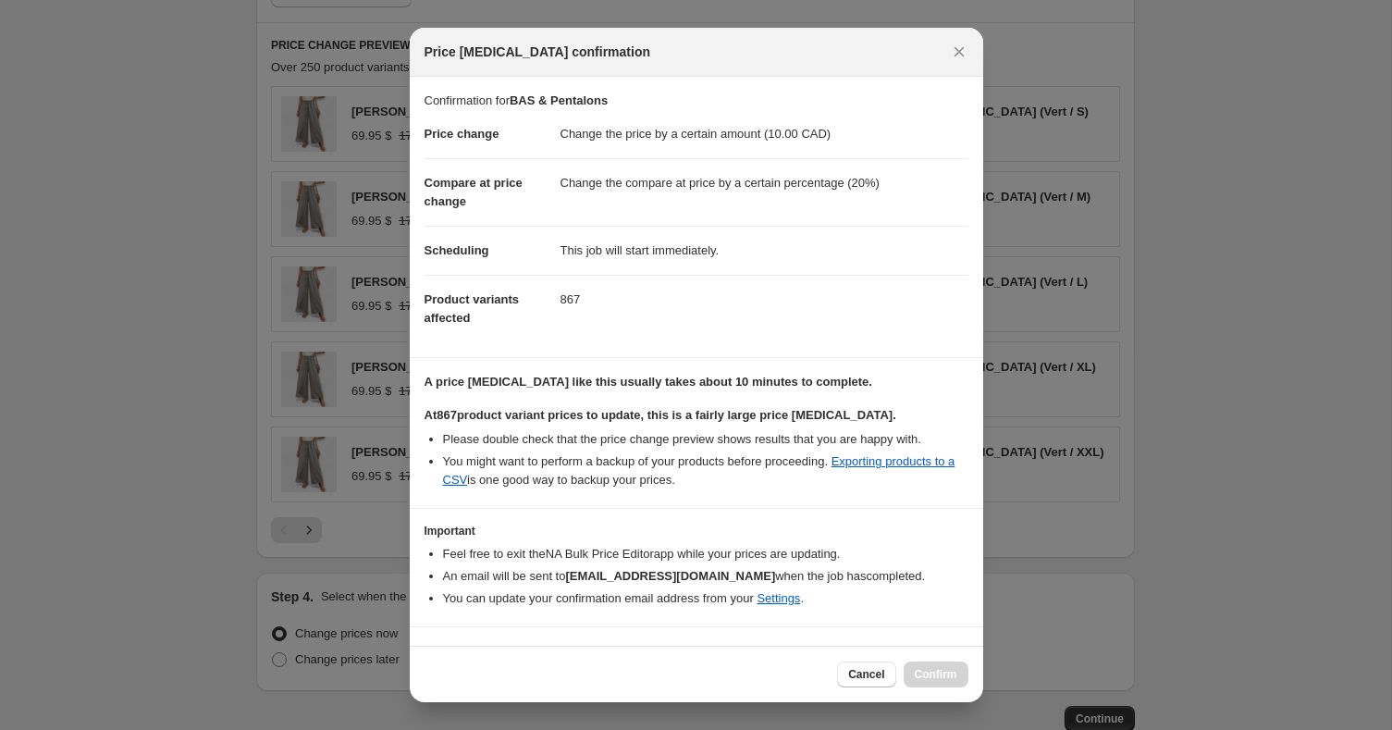
scroll to position [35, 0]
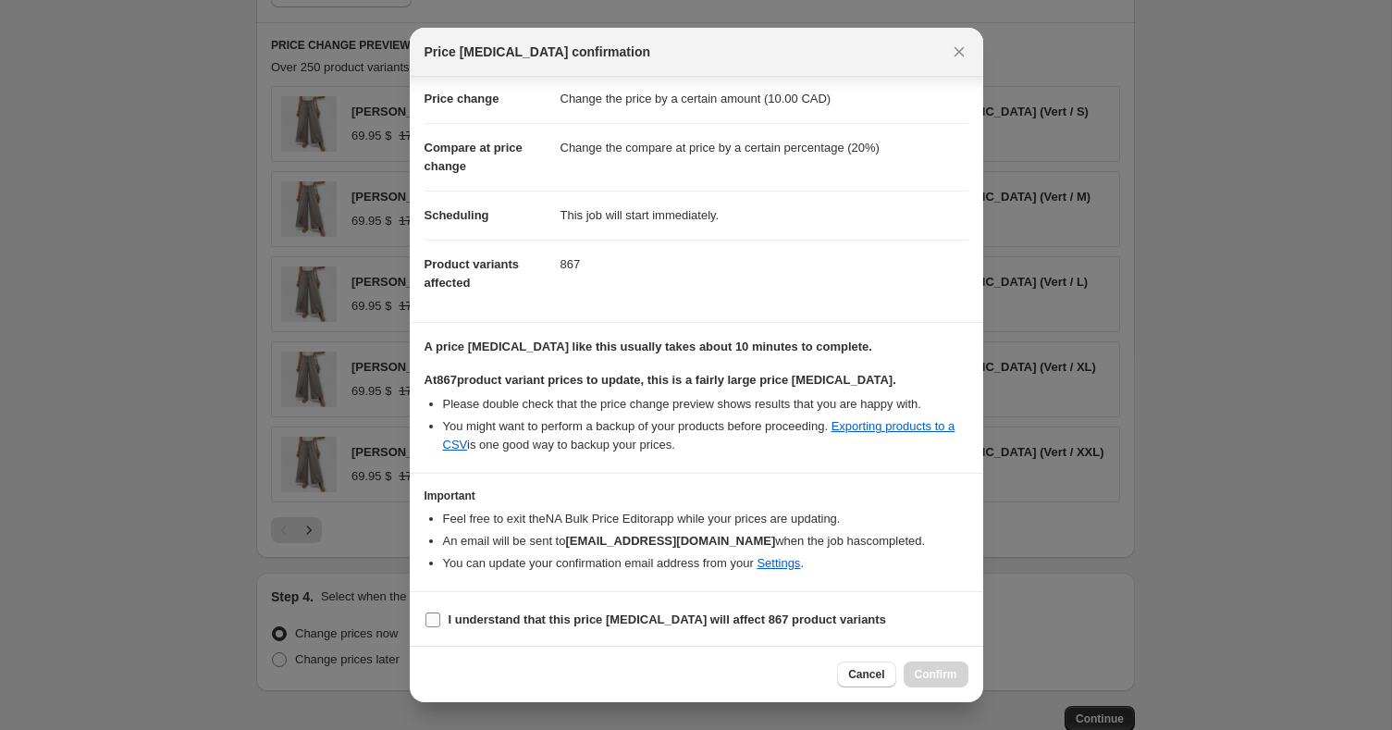
click at [582, 620] on b "I understand that this price change job will affect 867 product variants" at bounding box center [667, 619] width 437 height 14
click at [440, 620] on input "I understand that this price change job will affect 867 product variants" at bounding box center [432, 619] width 15 height 15
checkbox input "true"
click at [946, 672] on span "Confirm" at bounding box center [936, 674] width 43 height 15
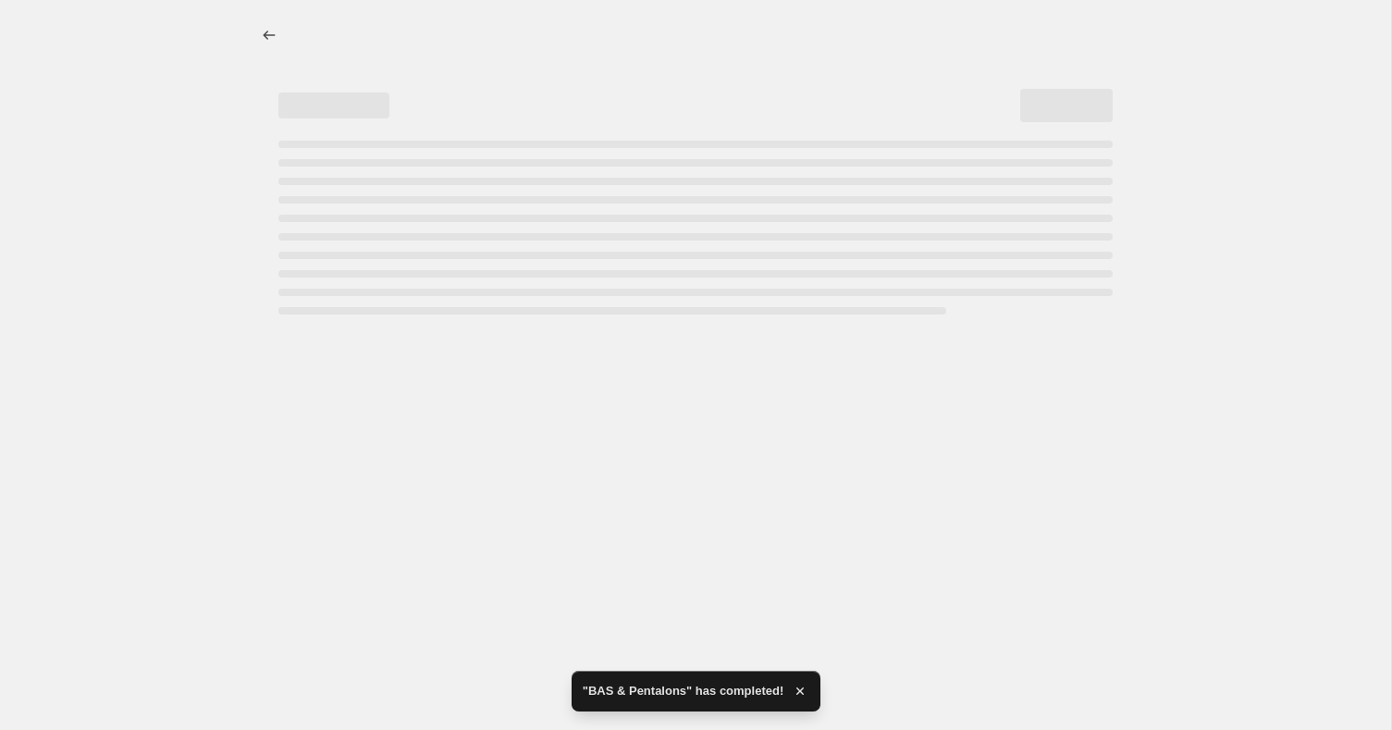
select select "by"
select select "percentage"
select select "collection"
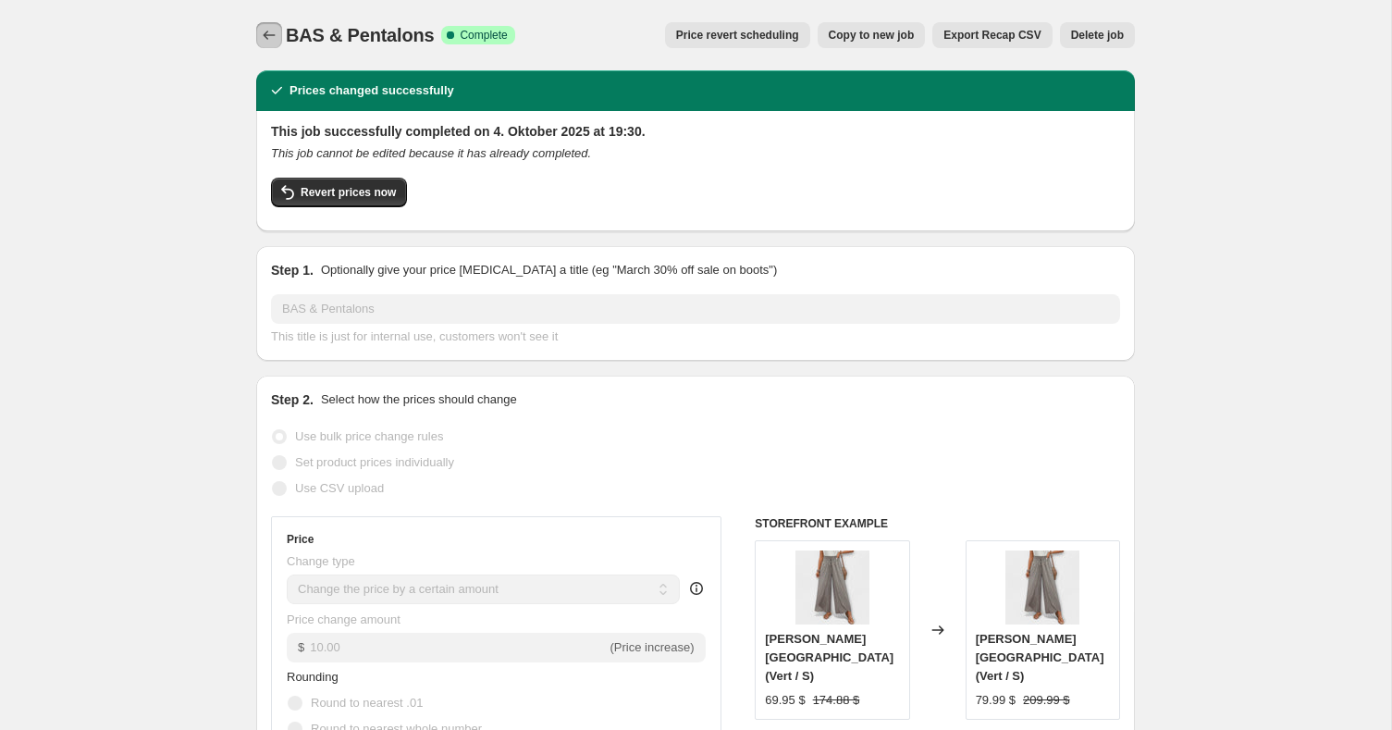
click at [260, 29] on icon "Price change jobs" at bounding box center [269, 35] width 18 height 18
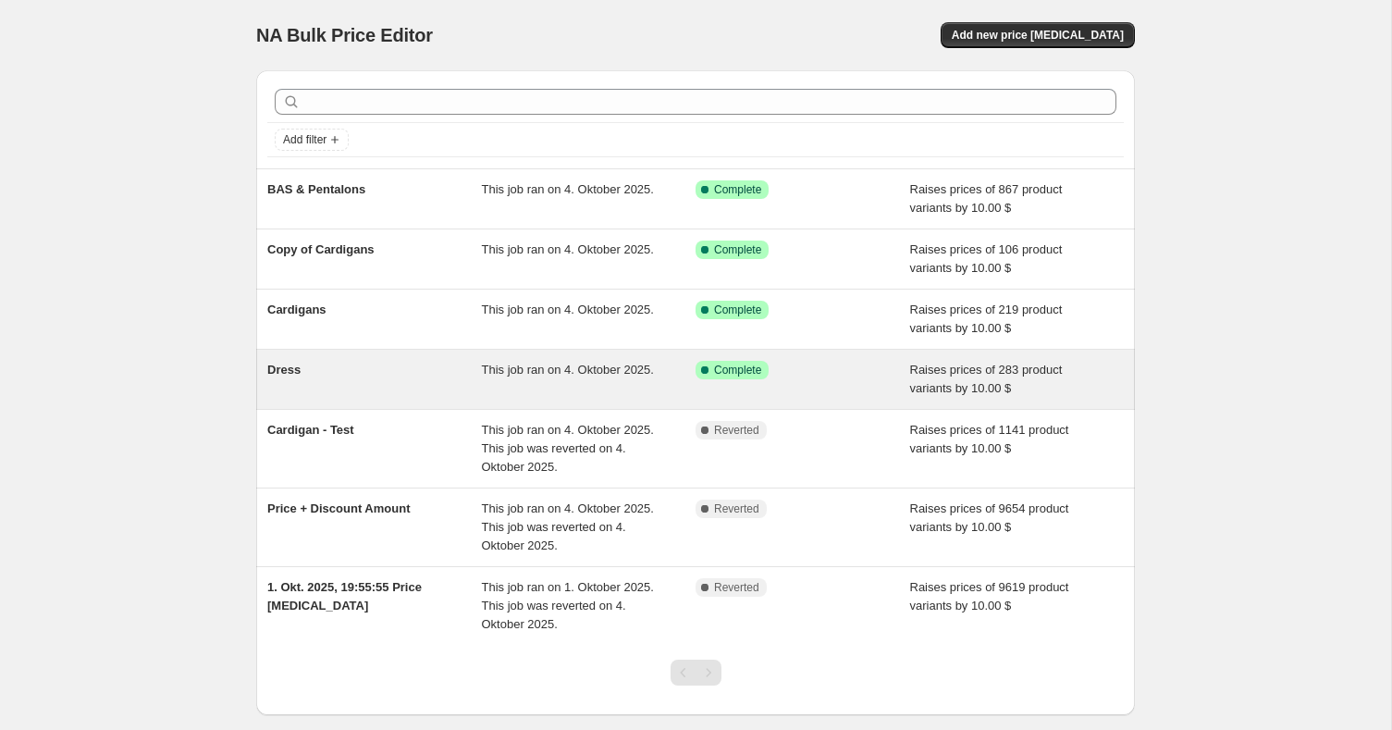
click at [421, 367] on div "Dress" at bounding box center [374, 379] width 215 height 37
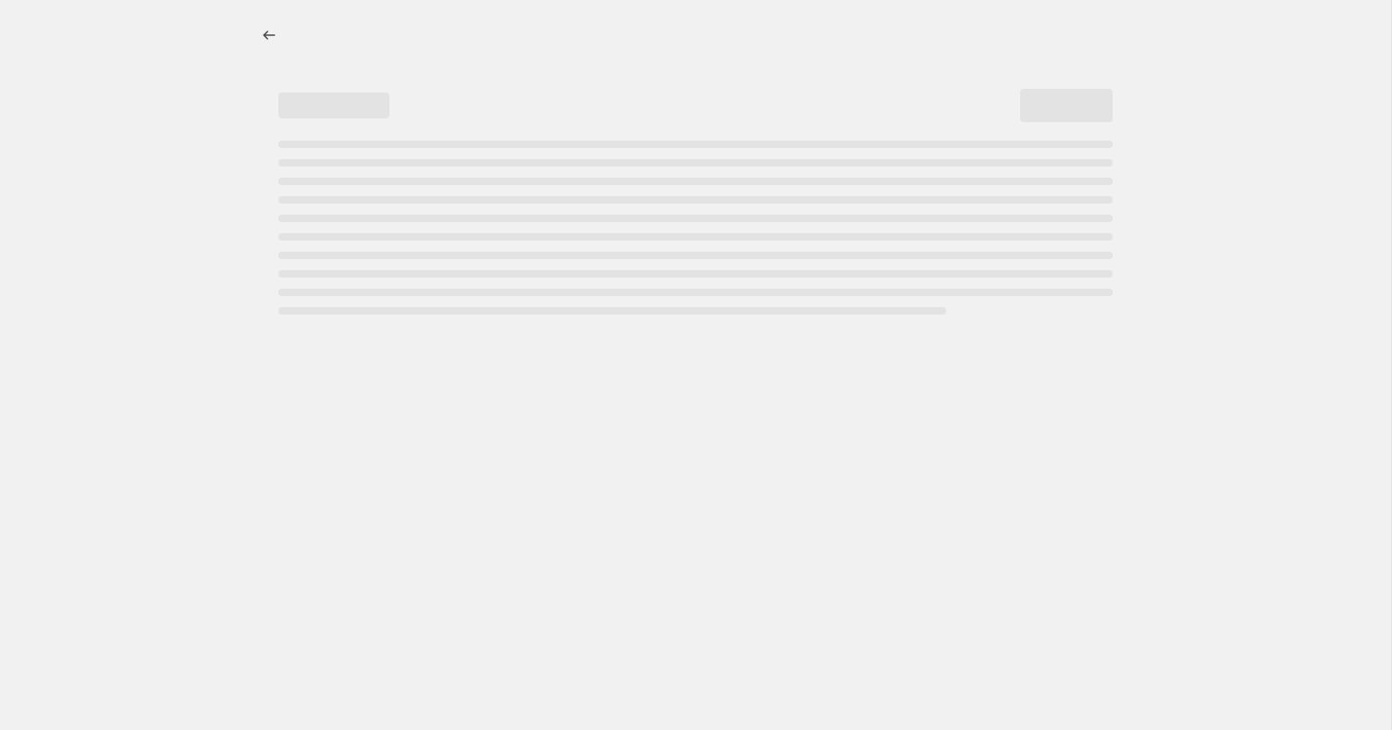
select select "by"
select select "no_change"
select select "collection"
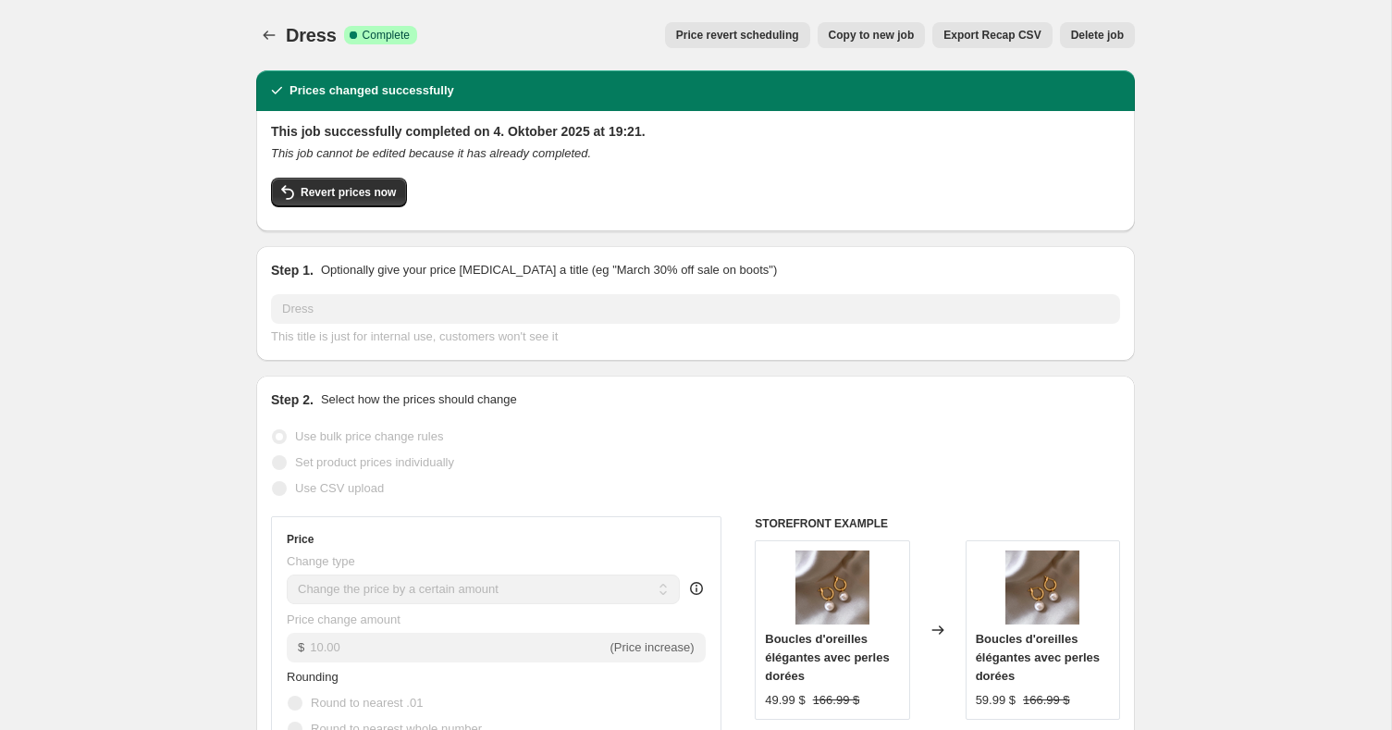
click at [1088, 31] on span "Delete job" at bounding box center [1097, 35] width 53 height 15
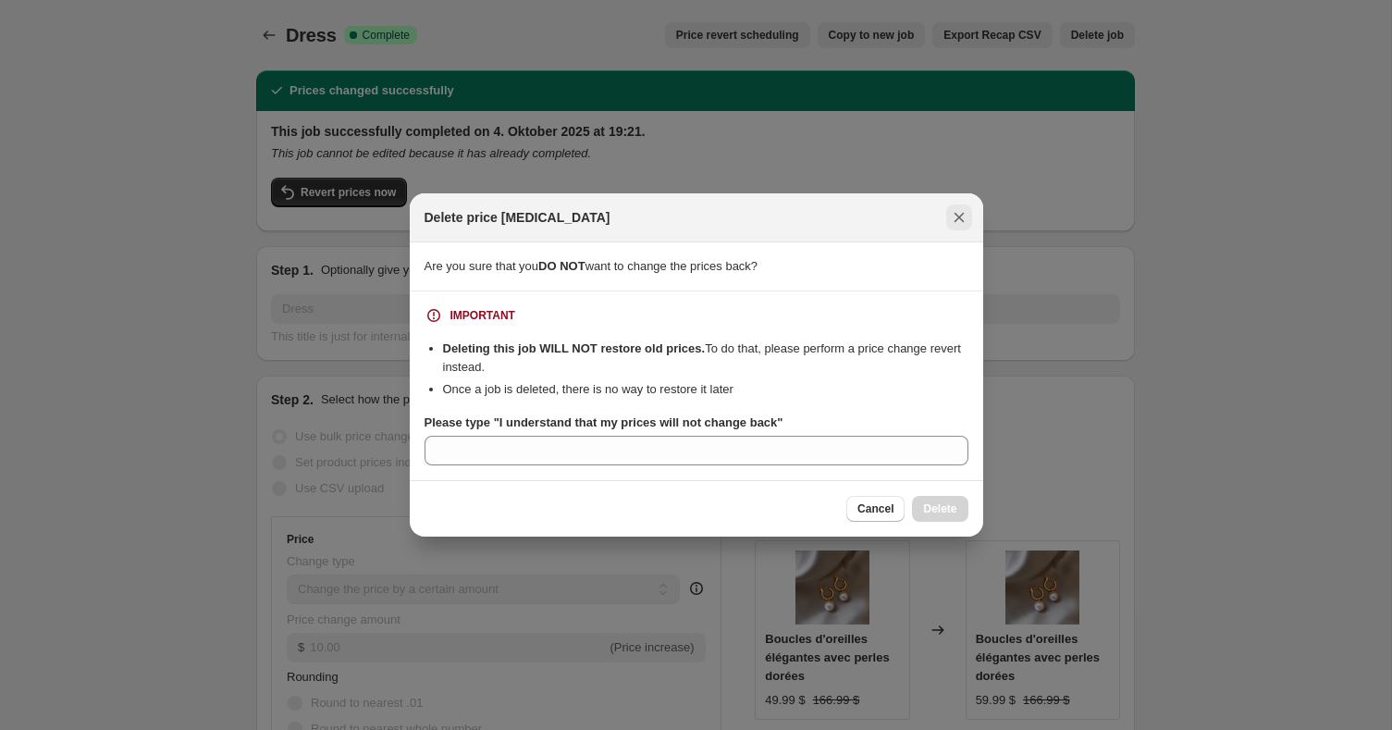
click at [957, 215] on icon "Close" at bounding box center [959, 217] width 18 height 18
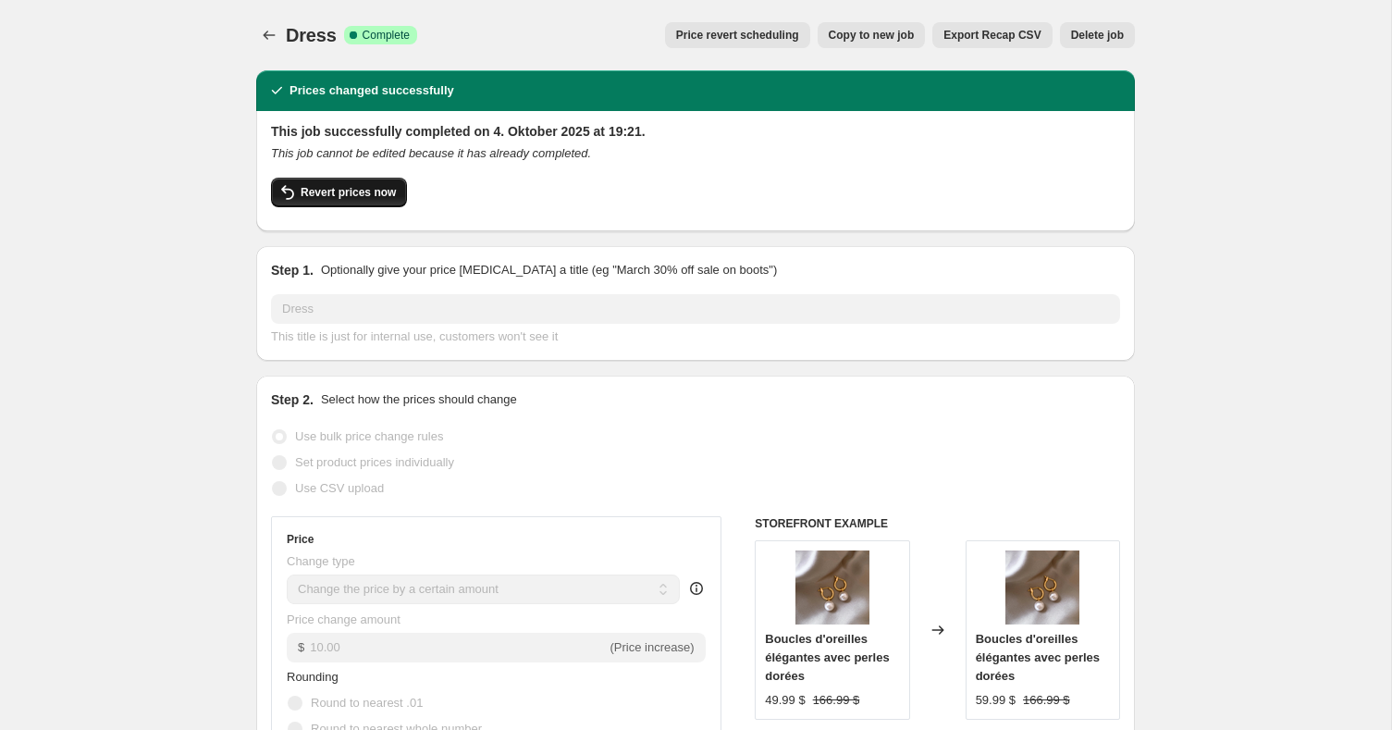
click at [362, 179] on button "Revert prices now" at bounding box center [339, 193] width 136 height 30
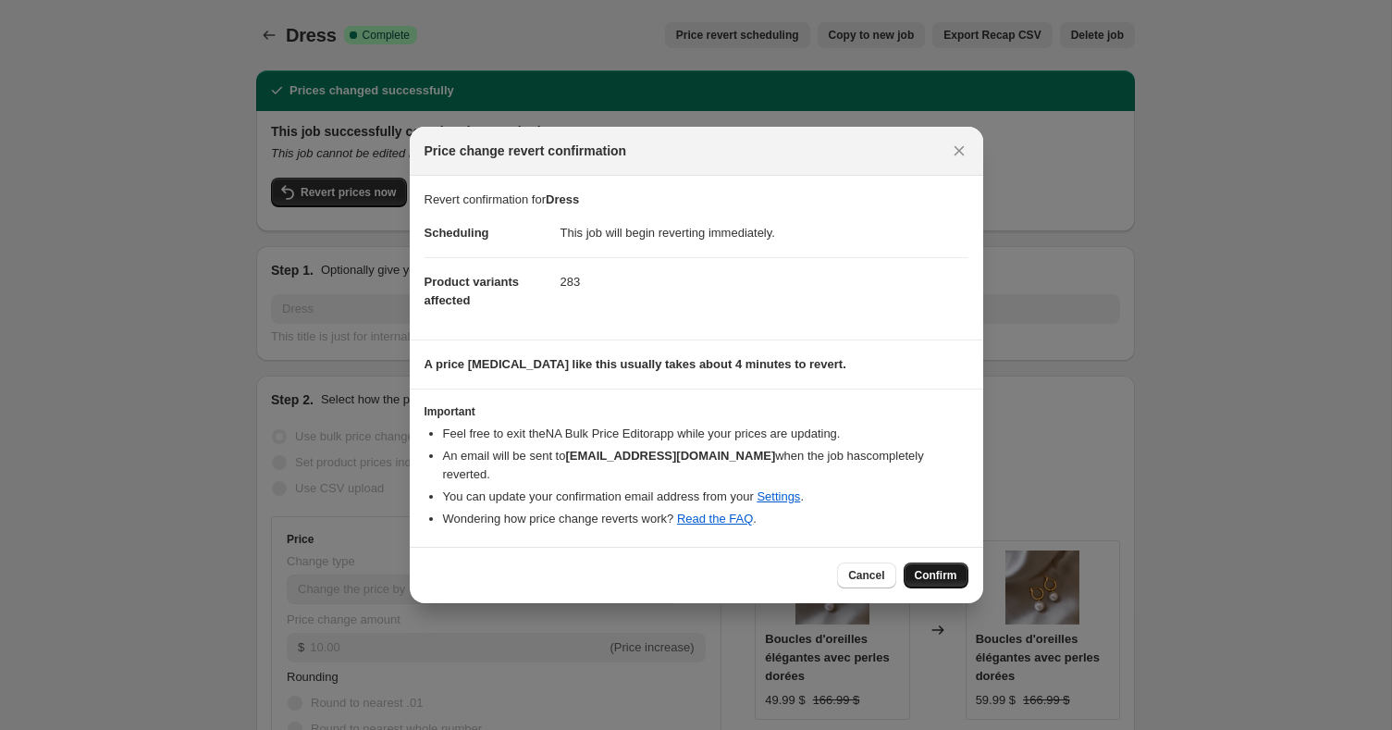
click at [951, 576] on button "Confirm" at bounding box center [936, 575] width 65 height 26
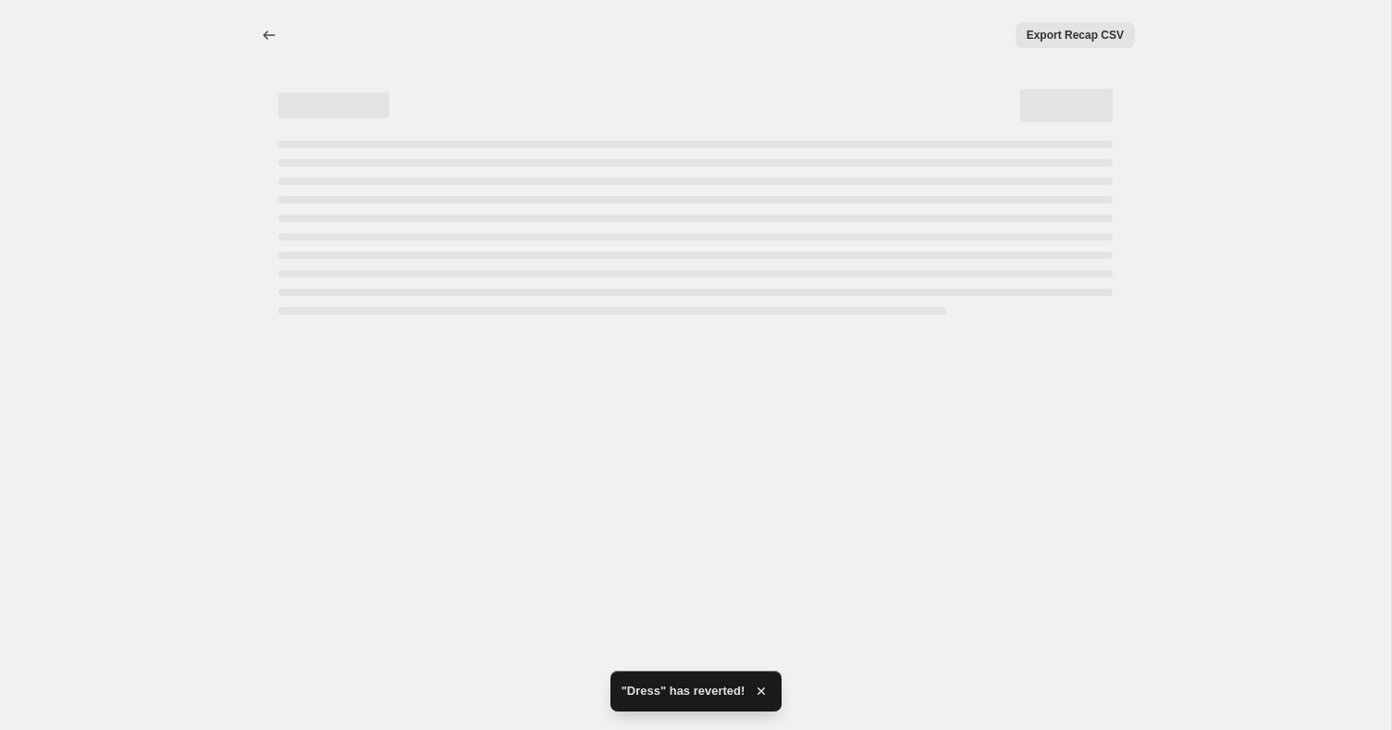
select select "by"
select select "no_change"
select select "collection"
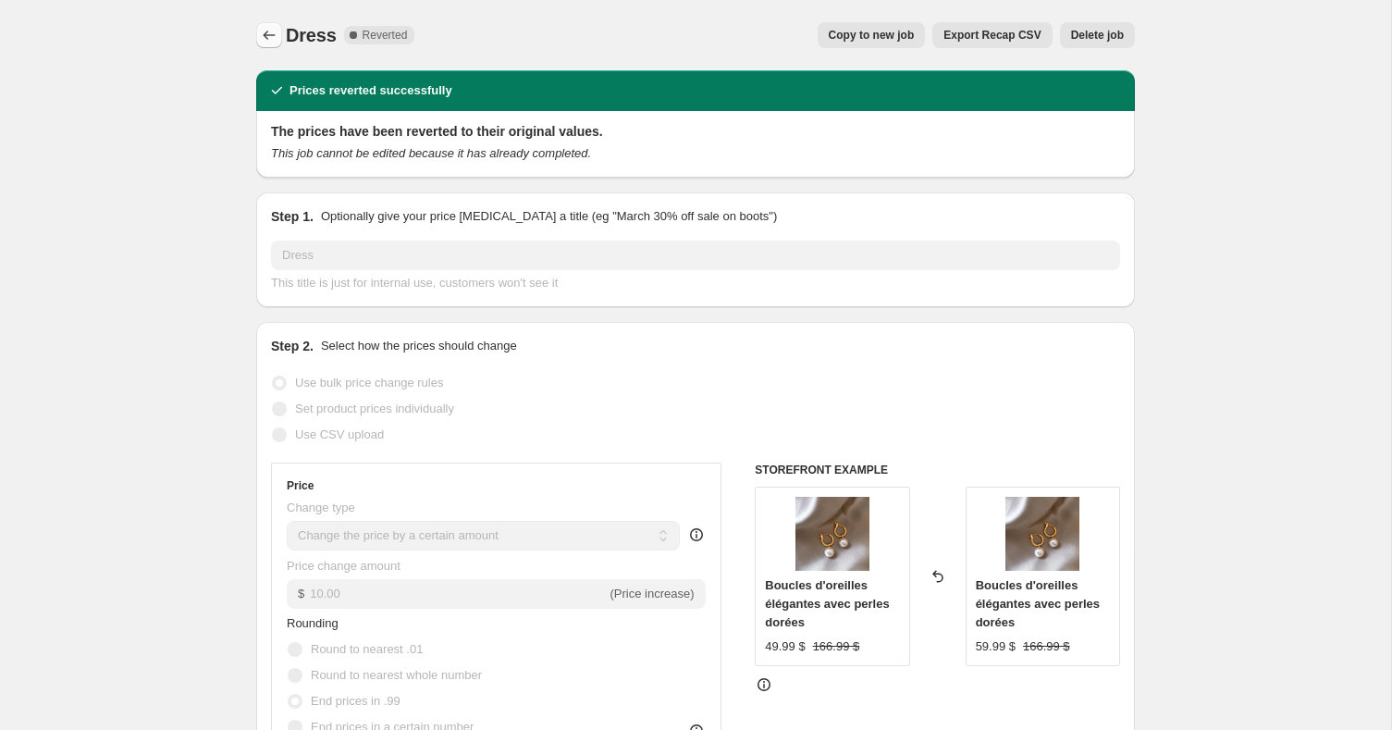
click at [268, 33] on icon "Price change jobs" at bounding box center [269, 35] width 18 height 18
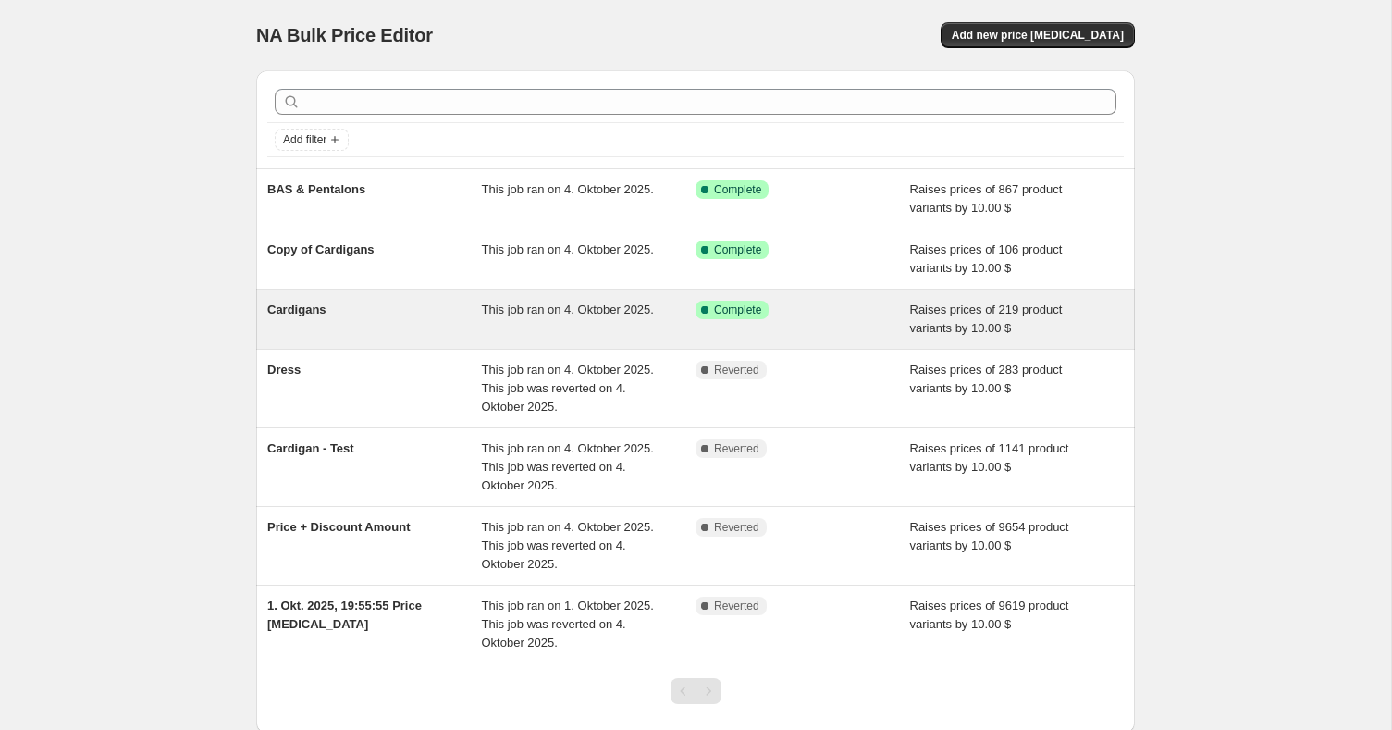
click at [424, 335] on div "Cardigans" at bounding box center [374, 319] width 215 height 37
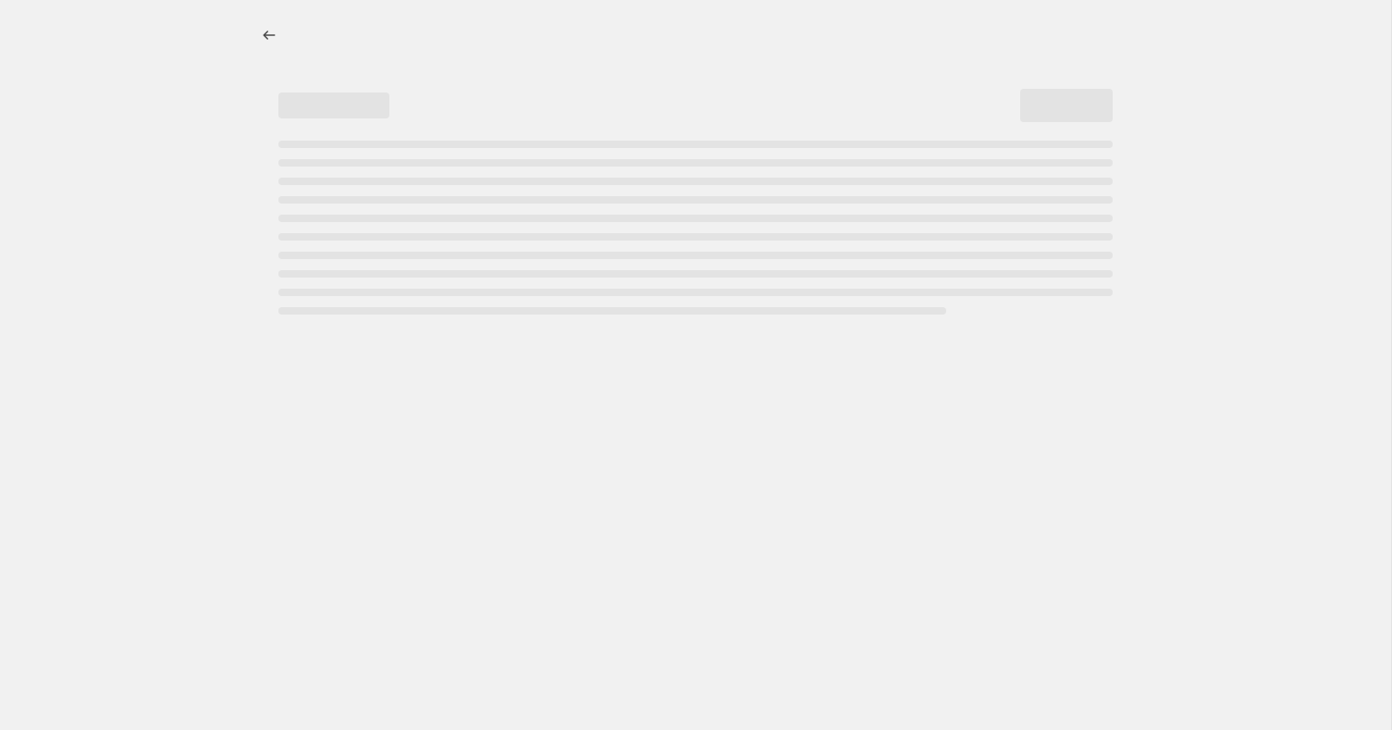
select select "by"
select select "no_change"
select select "collection"
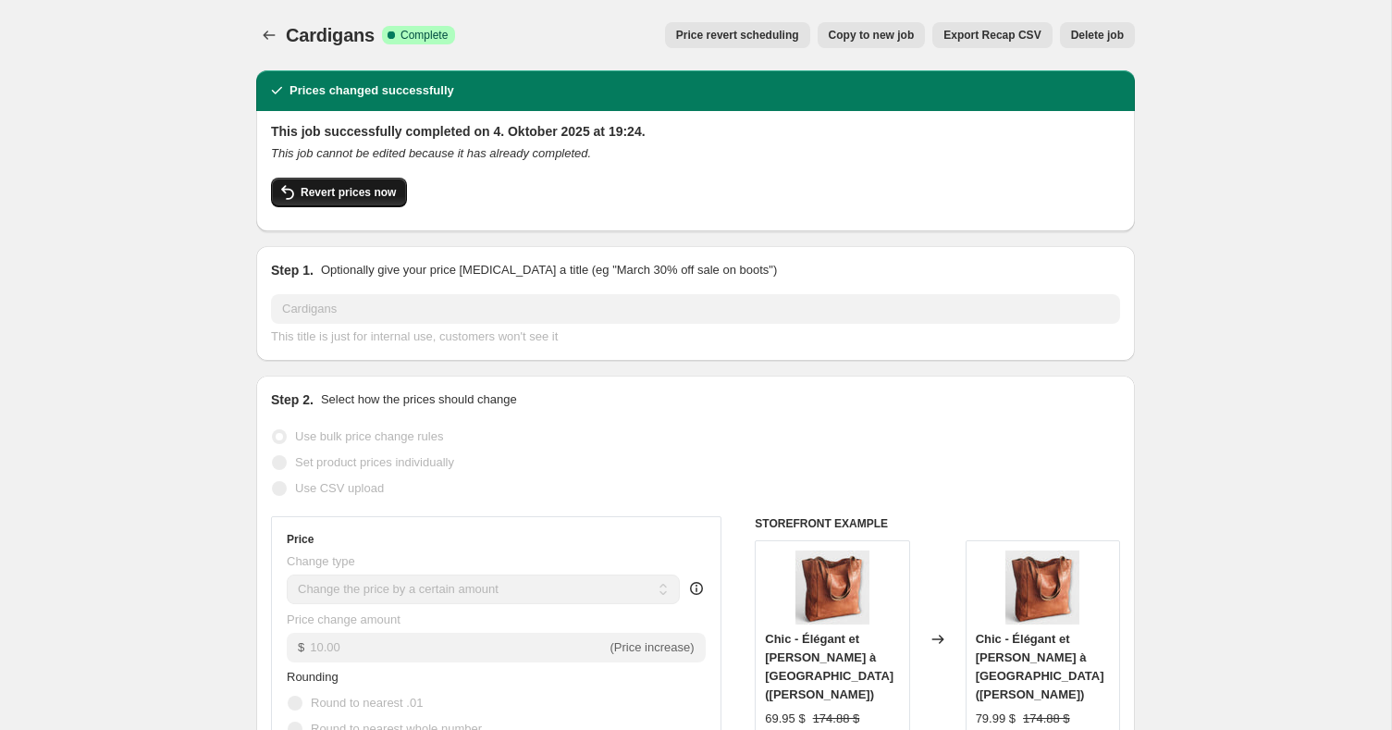
click at [387, 197] on span "Revert prices now" at bounding box center [348, 192] width 95 height 15
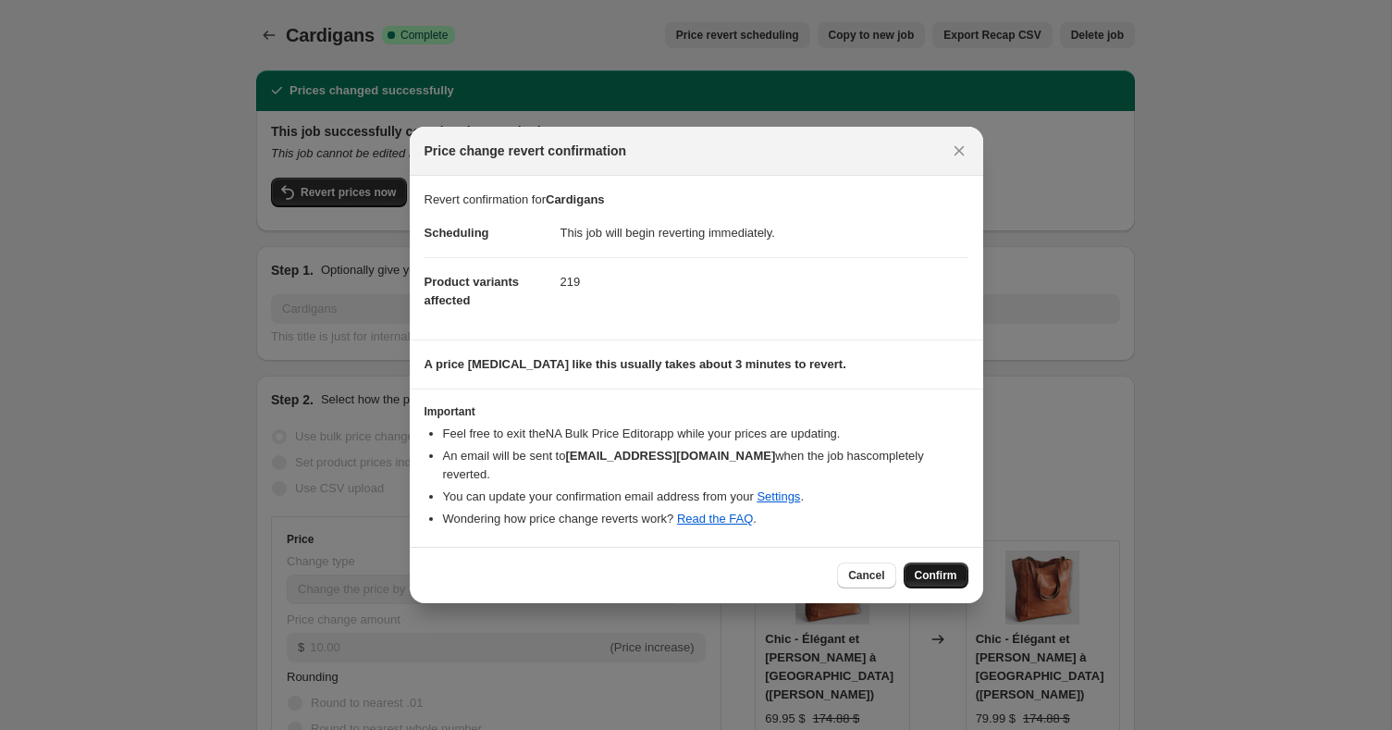
click at [922, 568] on span "Confirm" at bounding box center [936, 575] width 43 height 15
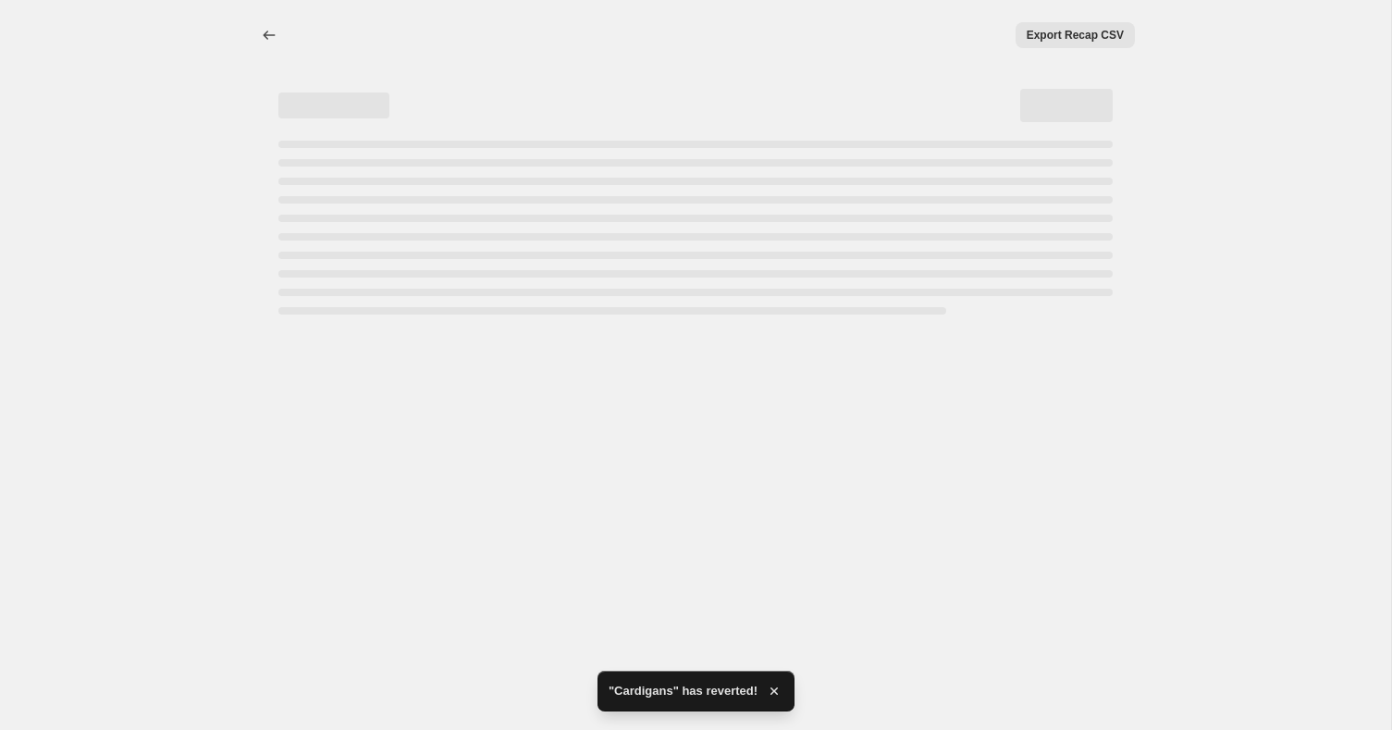
select select "by"
select select "no_change"
select select "collection"
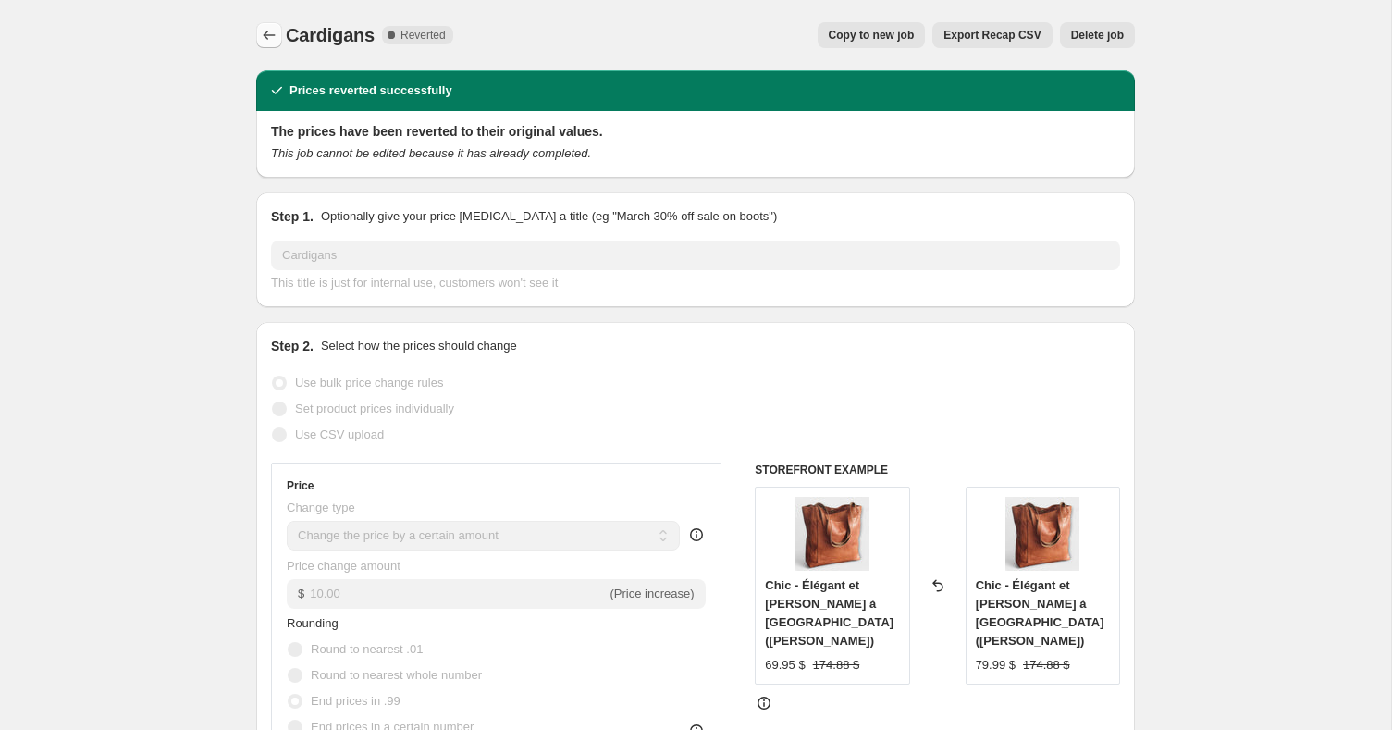
click at [277, 39] on icon "Price change jobs" at bounding box center [269, 35] width 18 height 18
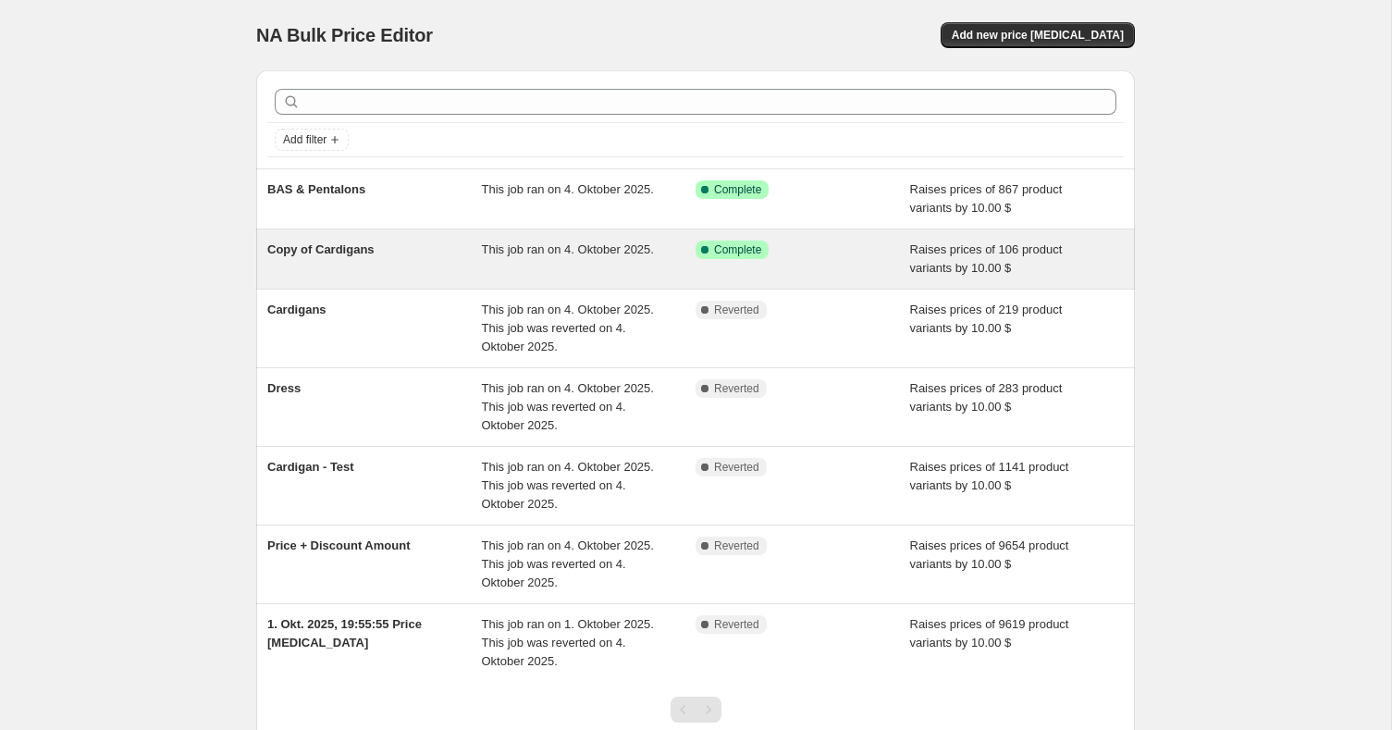
click at [421, 265] on div "Copy of Cardigans" at bounding box center [374, 258] width 215 height 37
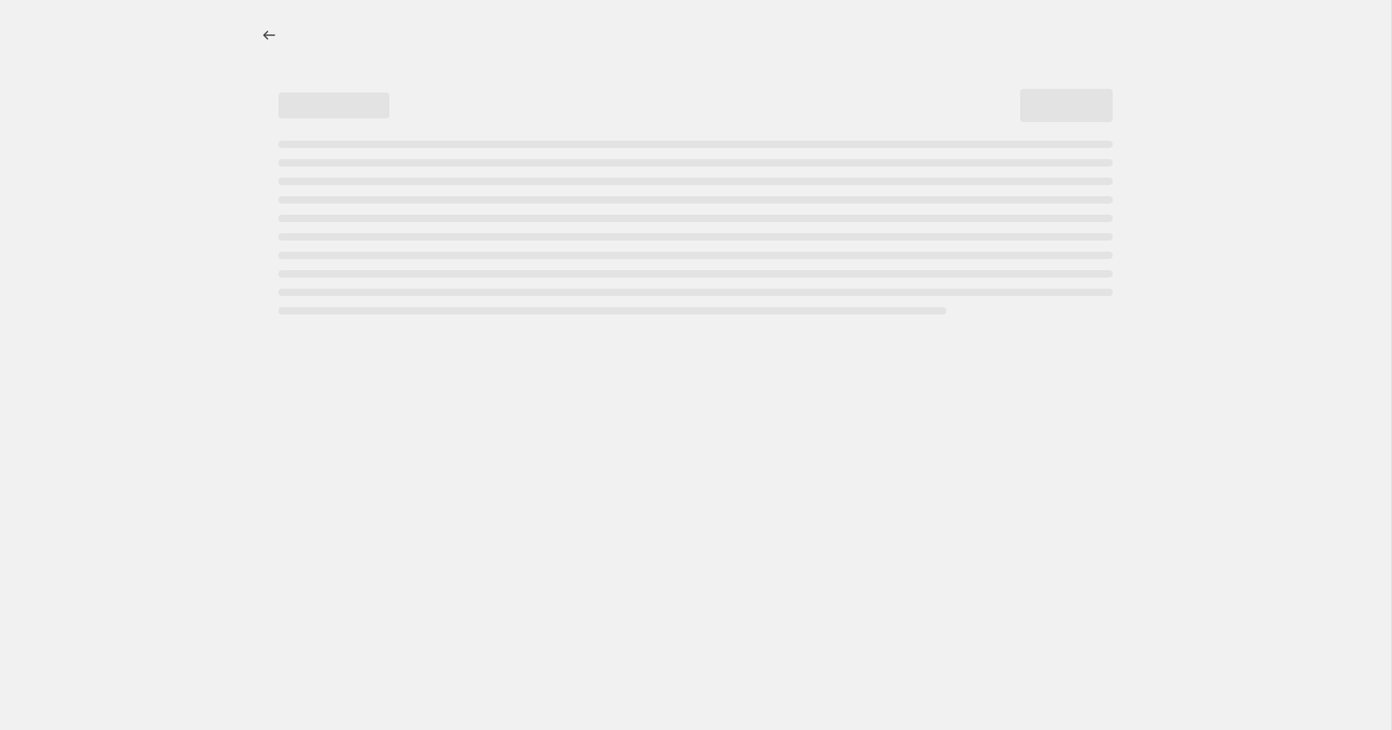
select select "by"
select select "percentage"
select select "collection"
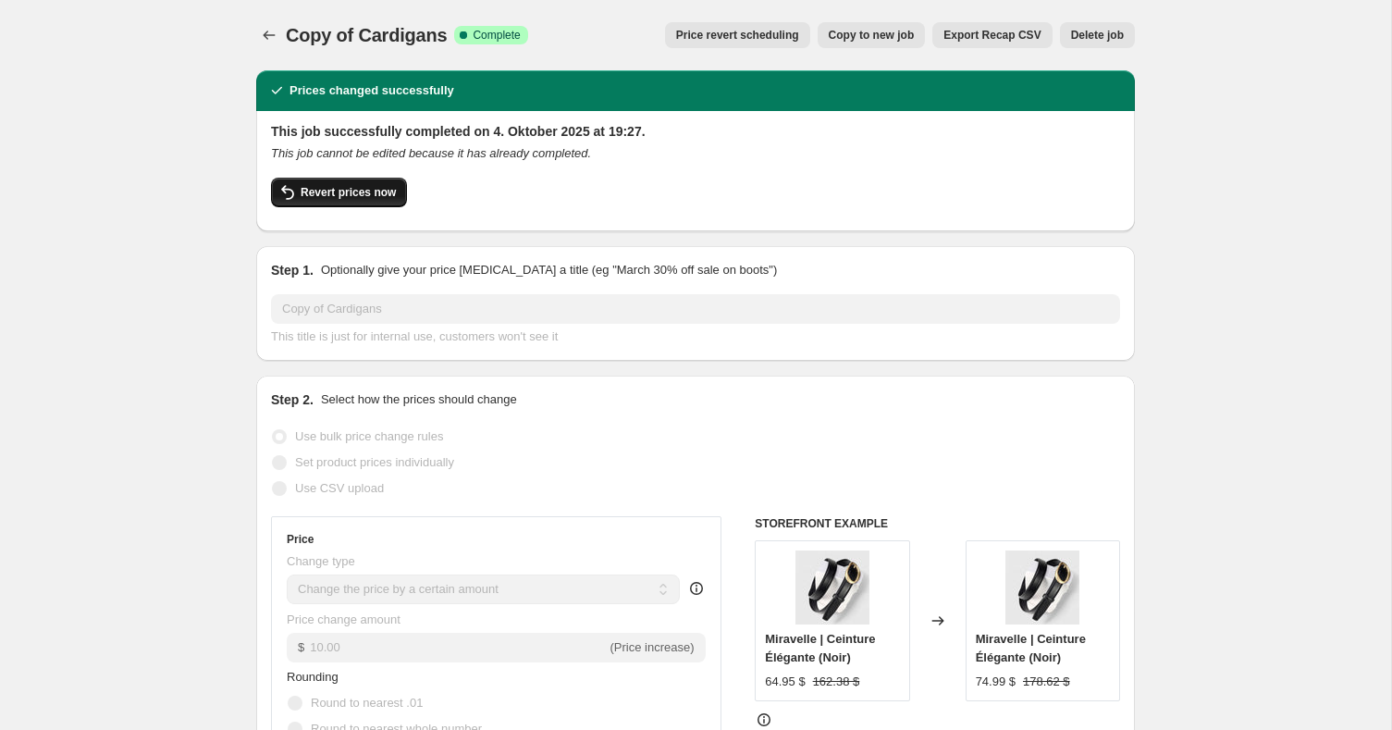
click at [396, 184] on button "Revert prices now" at bounding box center [339, 193] width 136 height 30
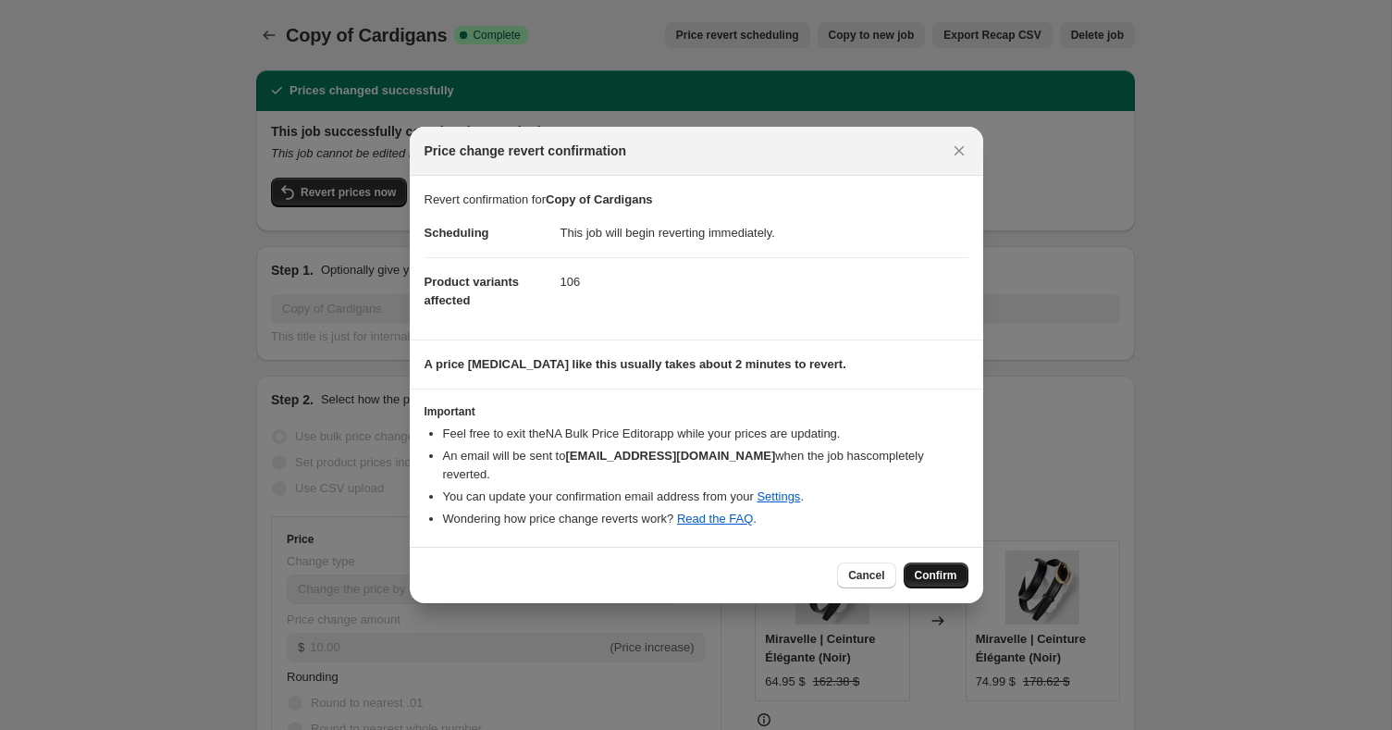
click at [942, 562] on button "Confirm" at bounding box center [936, 575] width 65 height 26
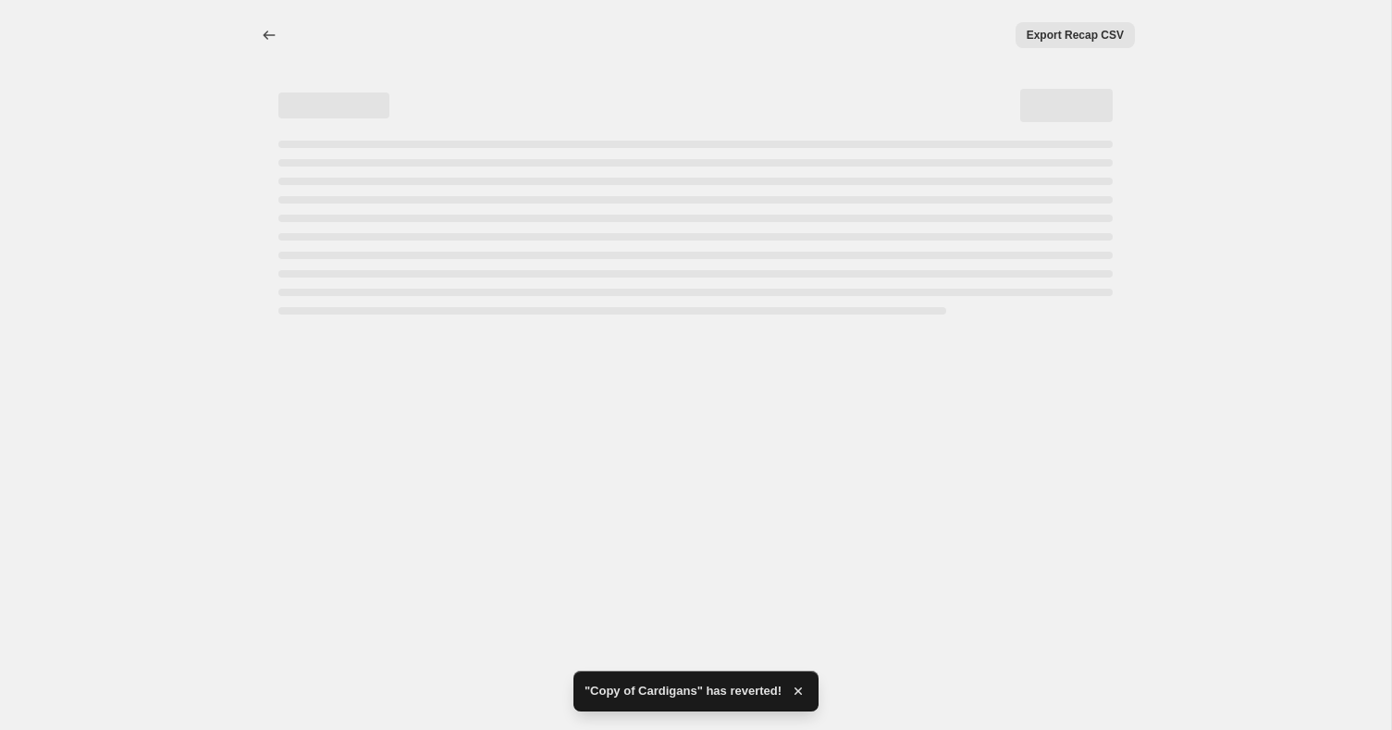
select select "by"
select select "percentage"
select select "collection"
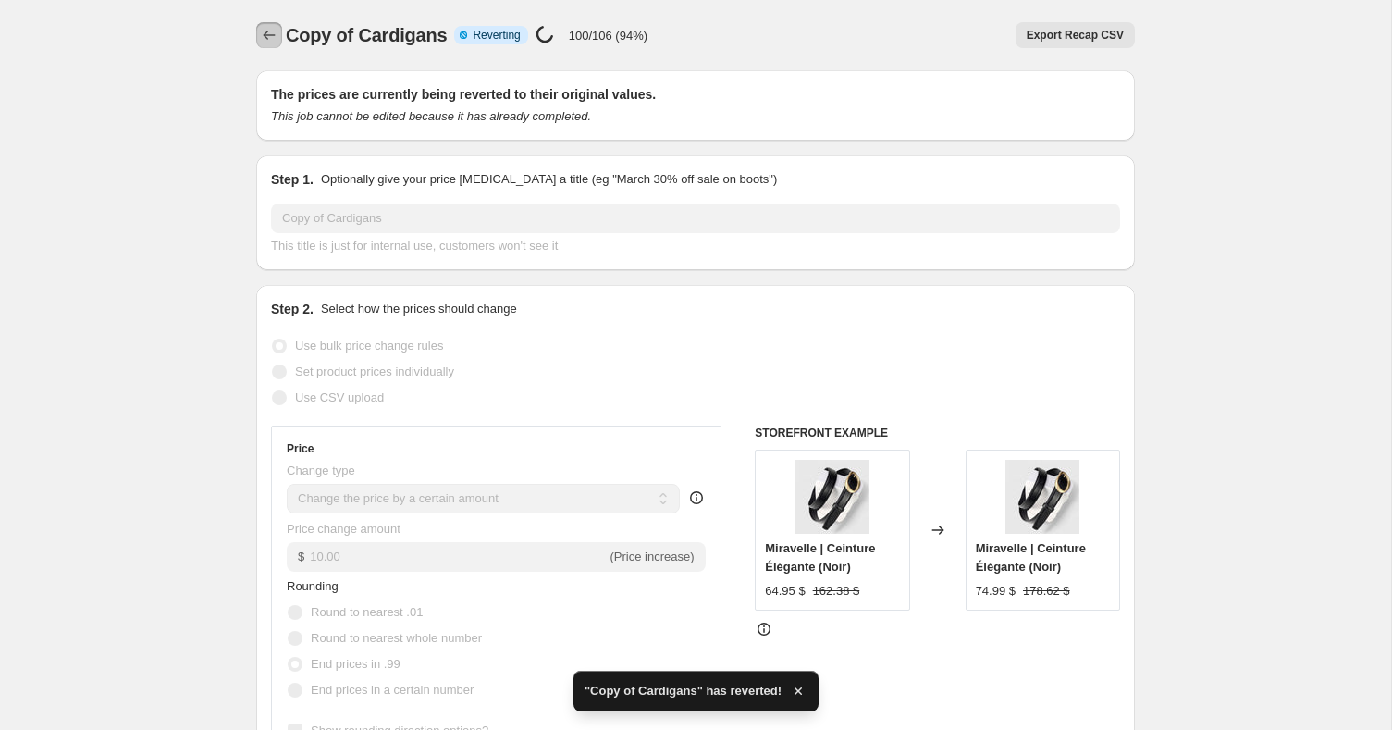
click at [264, 38] on icon "Price change jobs" at bounding box center [269, 35] width 18 height 18
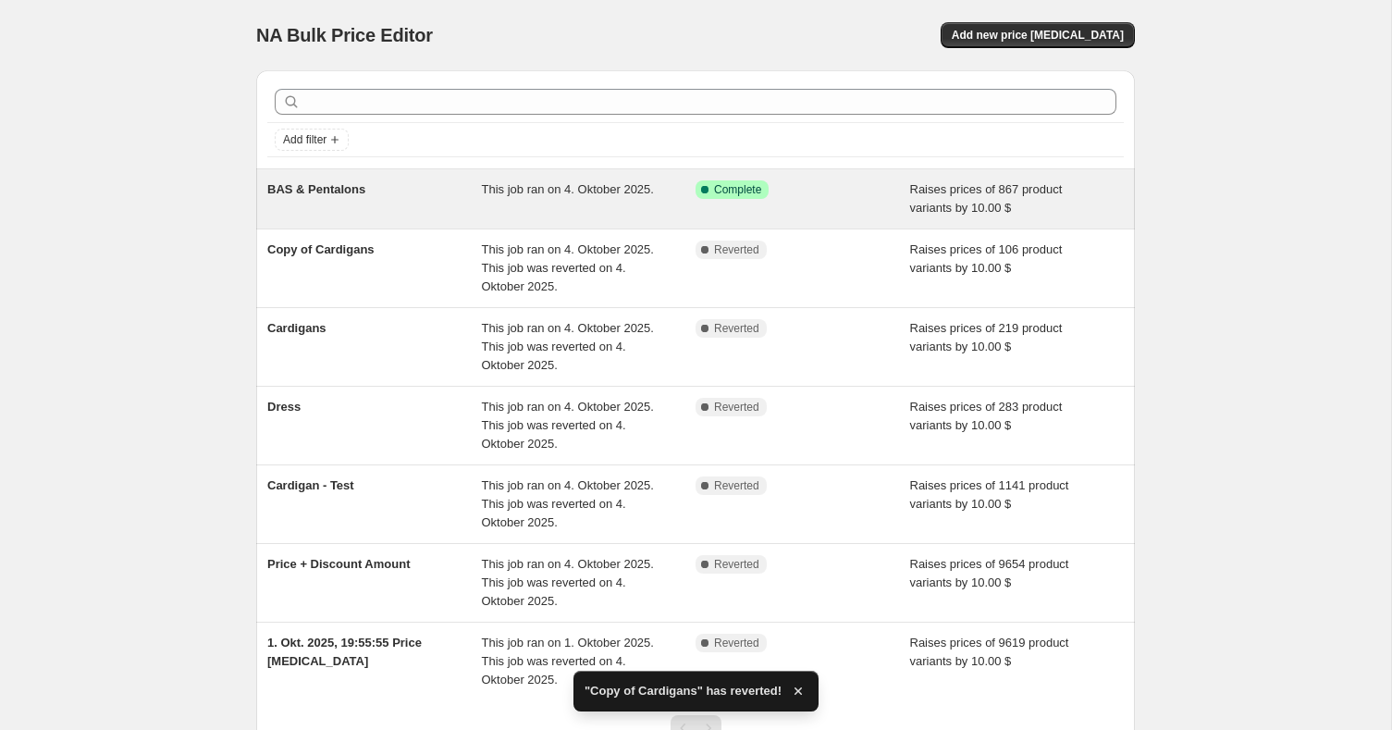
click at [857, 204] on div "Success Complete Complete" at bounding box center [803, 198] width 215 height 37
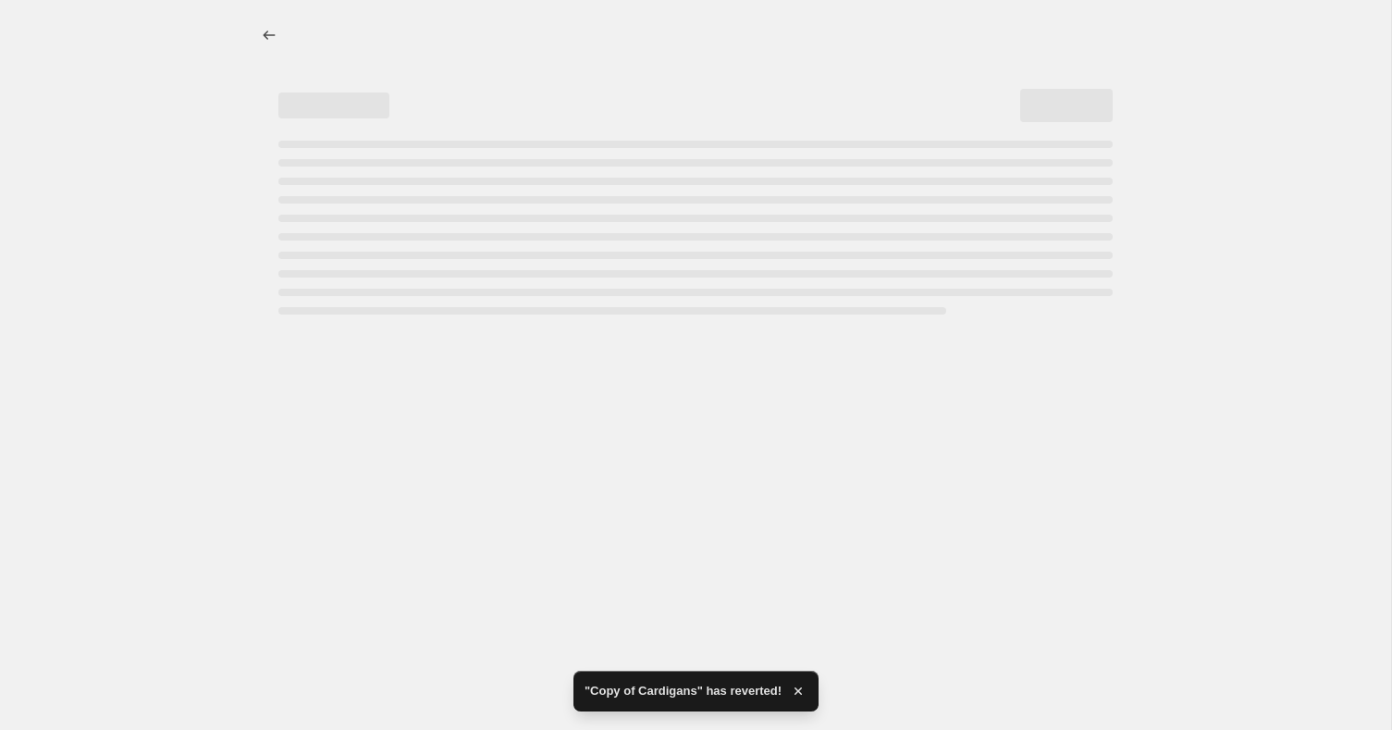
select select "by"
select select "percentage"
select select "collection"
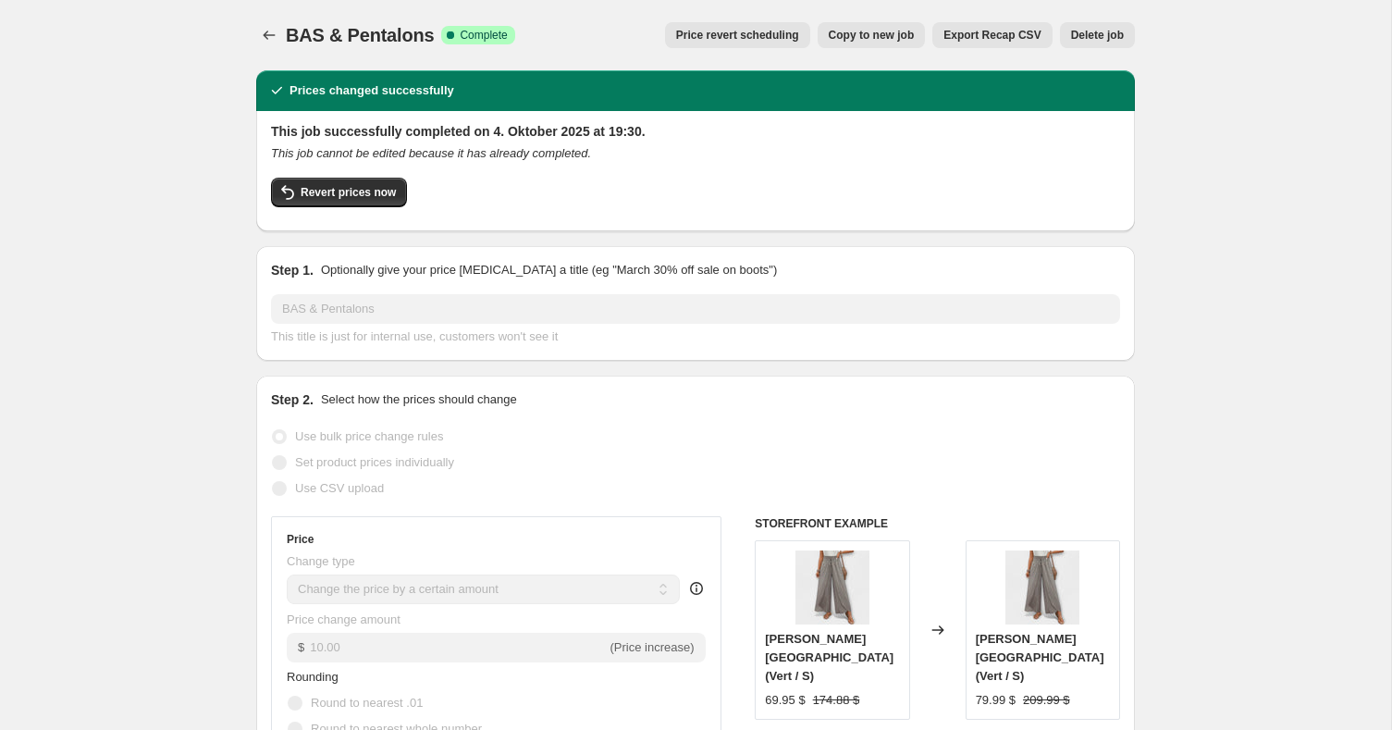
click at [868, 43] on button "Copy to new job" at bounding box center [872, 35] width 108 height 26
select select "by"
select select "percentage"
select select "collection"
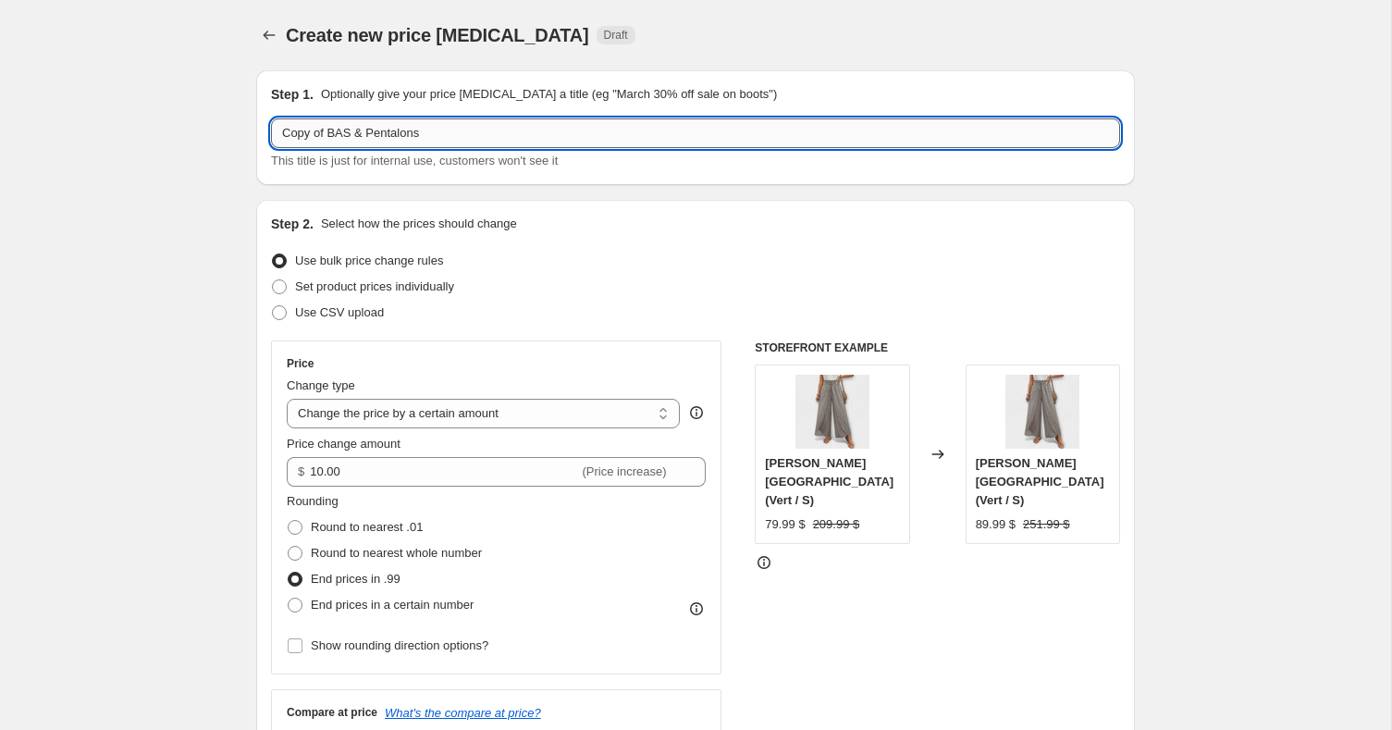
click at [339, 122] on input "Copy of BAS & Pentalons" at bounding box center [695, 133] width 849 height 30
drag, startPoint x: 462, startPoint y: 142, endPoint x: 166, endPoint y: 133, distance: 296.1
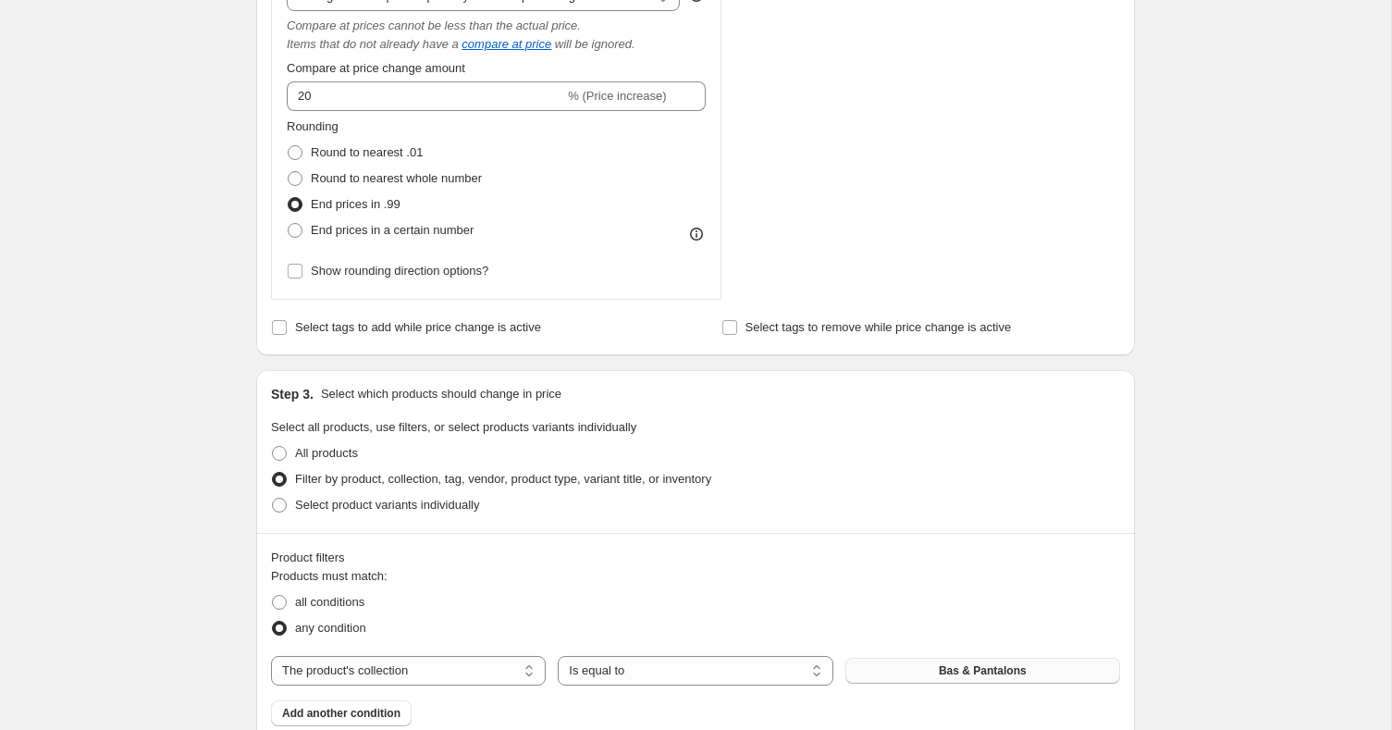
scroll to position [975, 0]
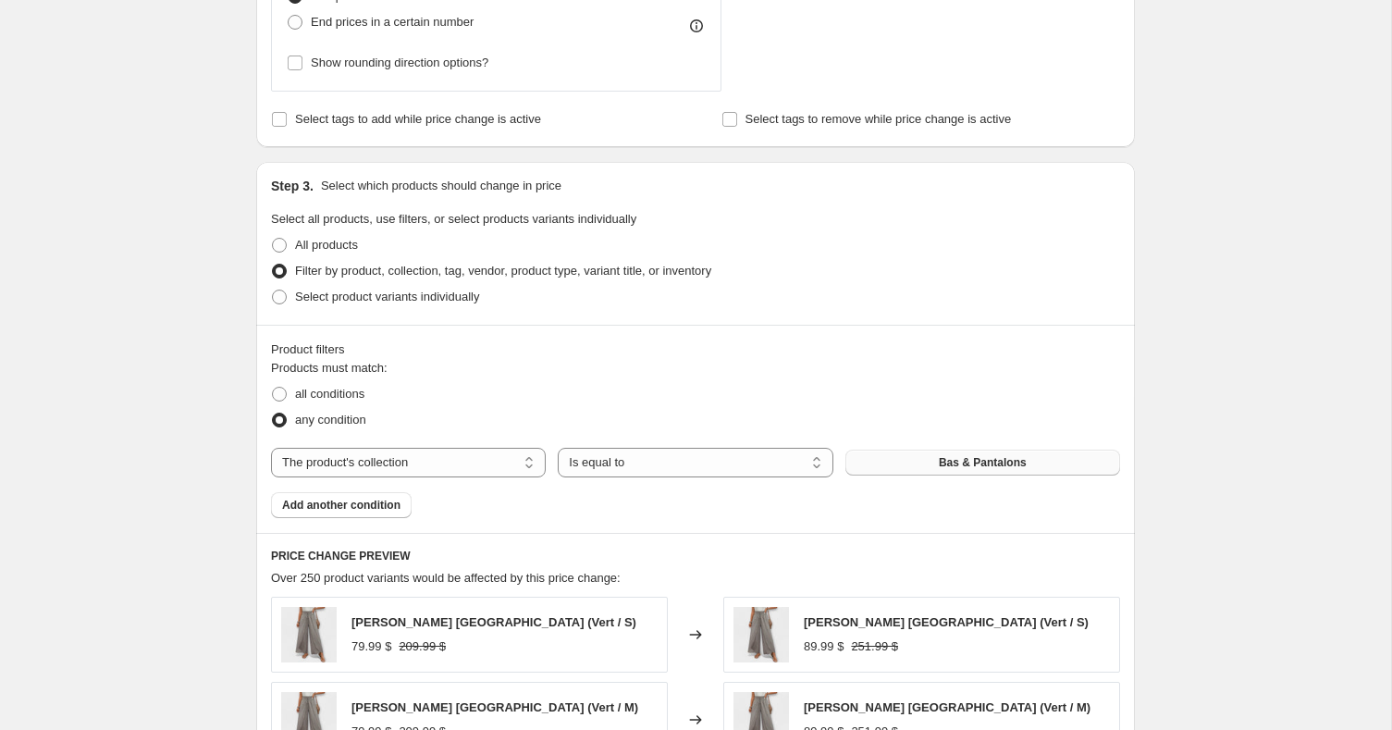
type input "Cardigans"
click at [998, 457] on span "Bas & Pantalons" at bounding box center [983, 462] width 88 height 15
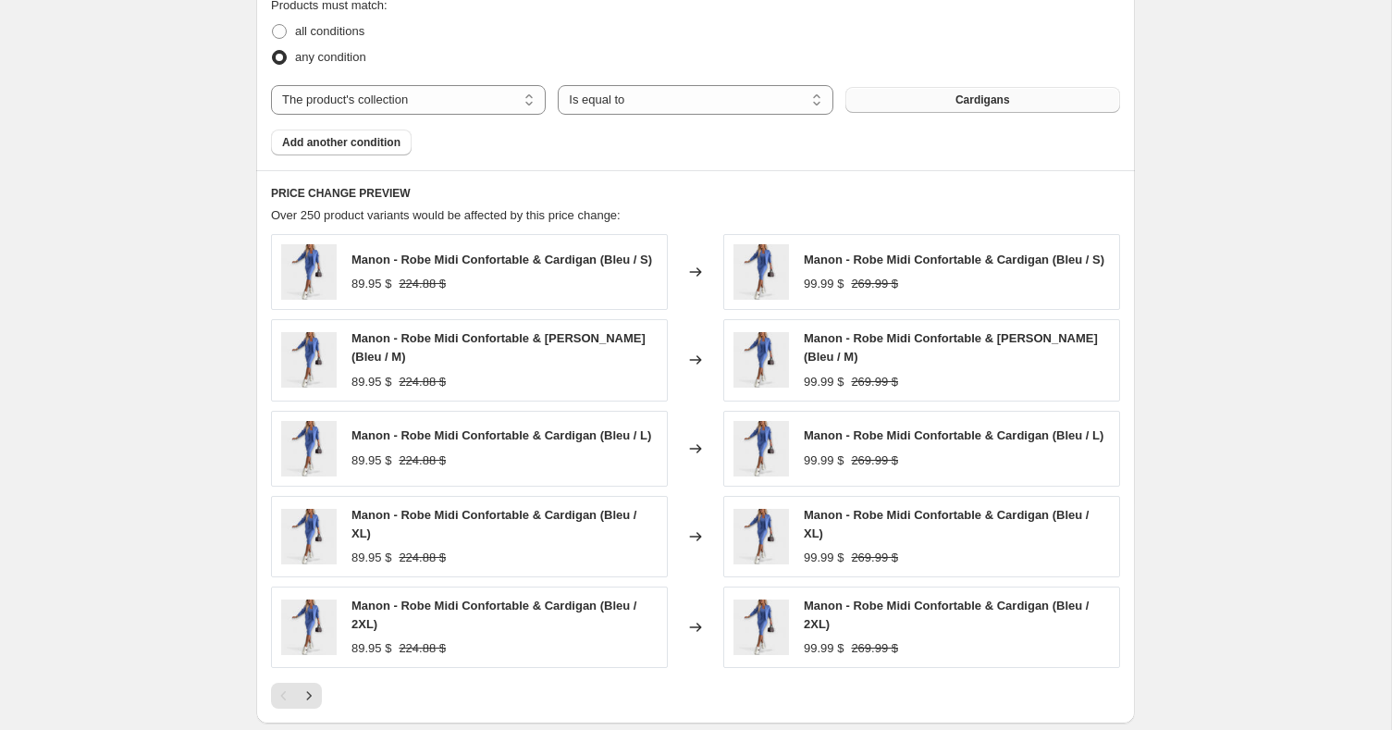
scroll to position [1524, 0]
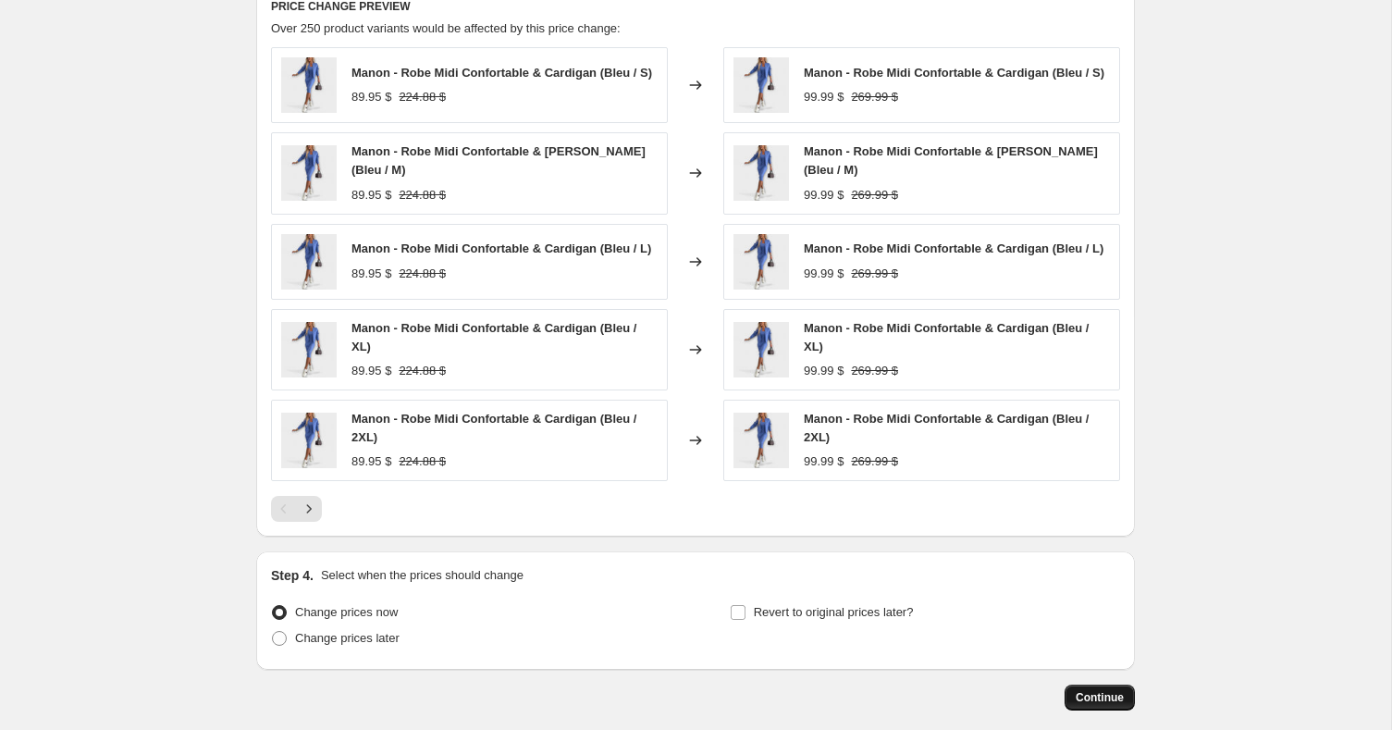
click at [1110, 705] on span "Continue" at bounding box center [1100, 697] width 48 height 15
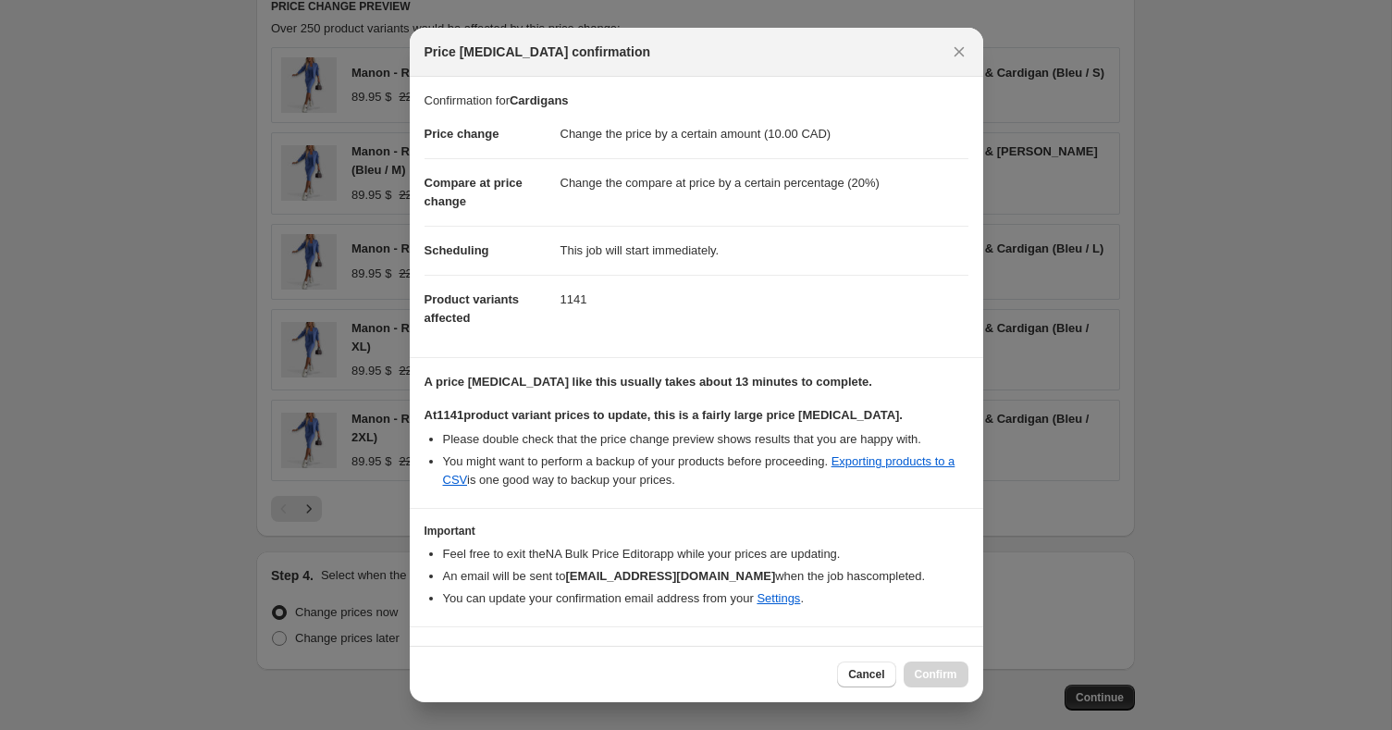
scroll to position [35, 0]
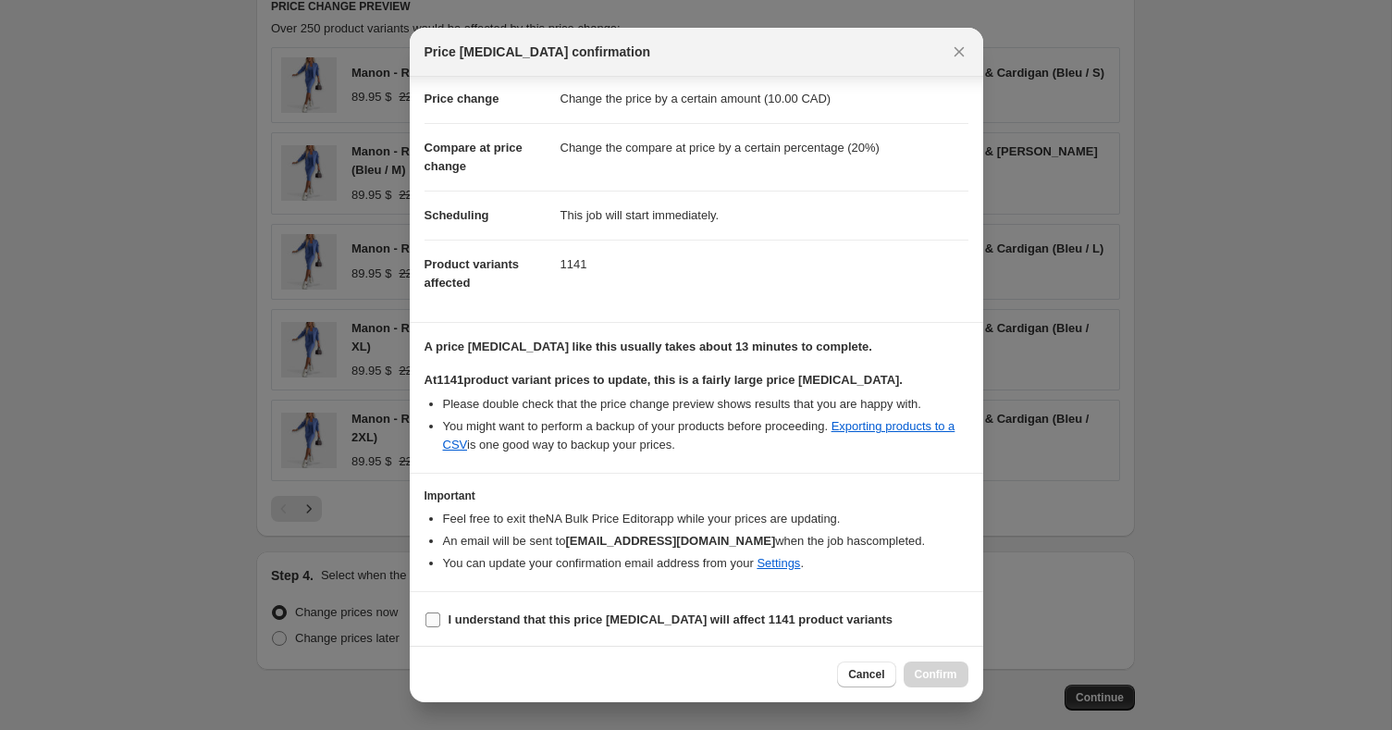
click at [543, 612] on b "I understand that this price change job will affect 1141 product variants" at bounding box center [671, 619] width 445 height 14
click at [440, 612] on input "I understand that this price change job will affect 1141 product variants" at bounding box center [432, 619] width 15 height 15
checkbox input "true"
click at [940, 677] on span "Confirm" at bounding box center [936, 674] width 43 height 15
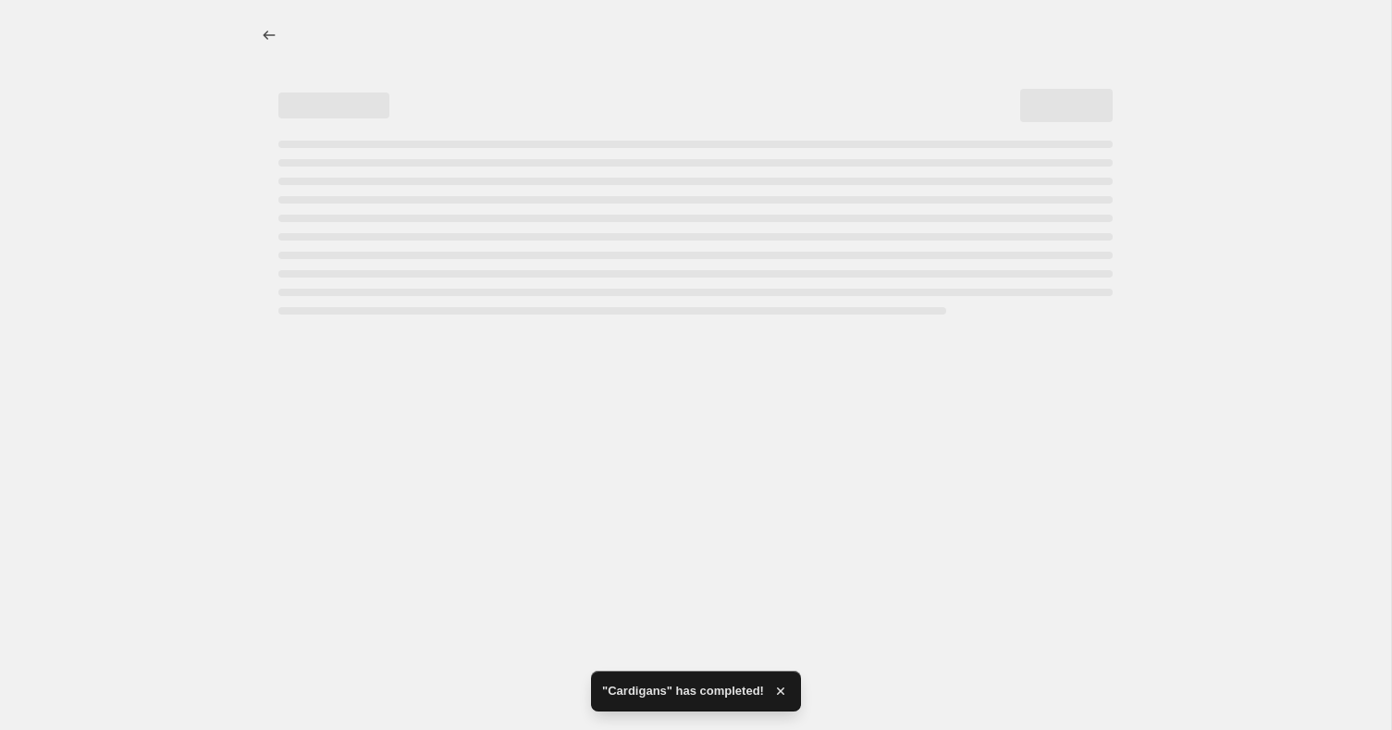
select select "by"
select select "percentage"
select select "collection"
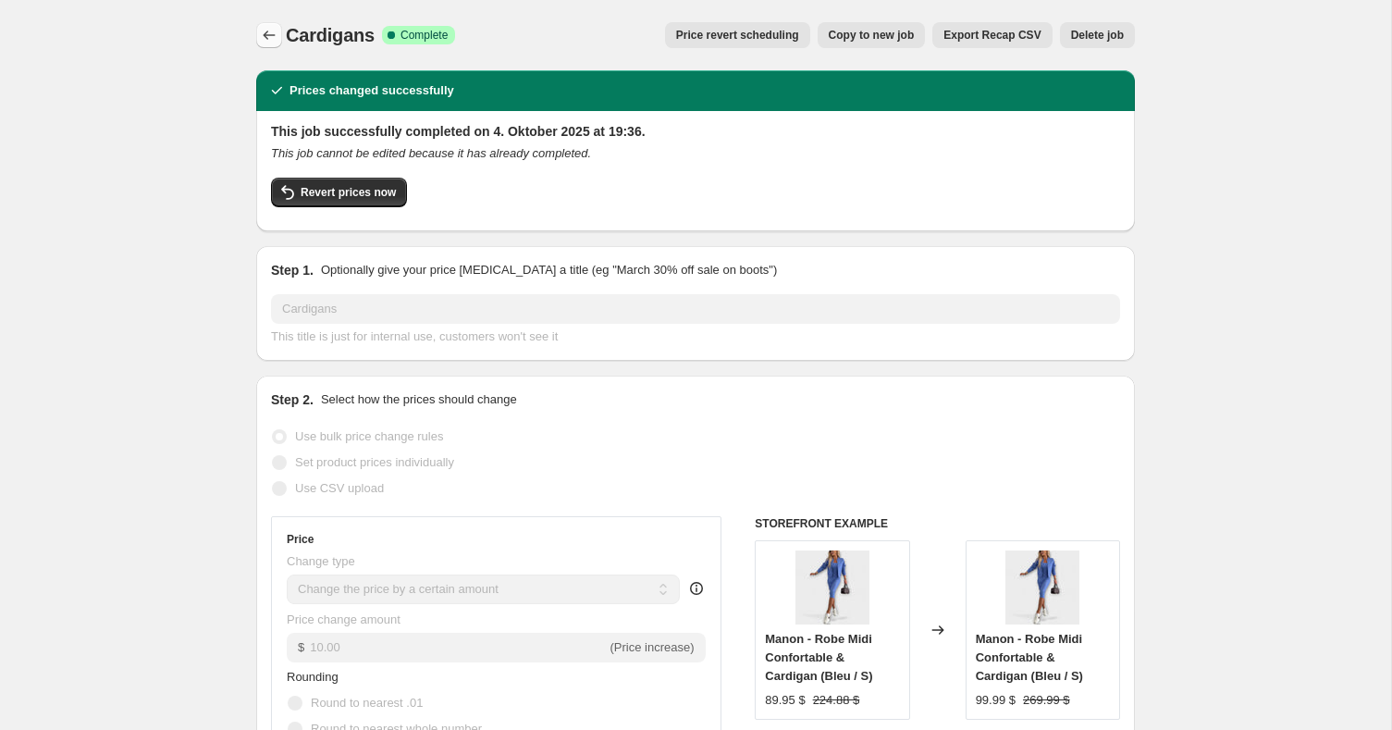
click at [267, 31] on icon "Price change jobs" at bounding box center [269, 35] width 18 height 18
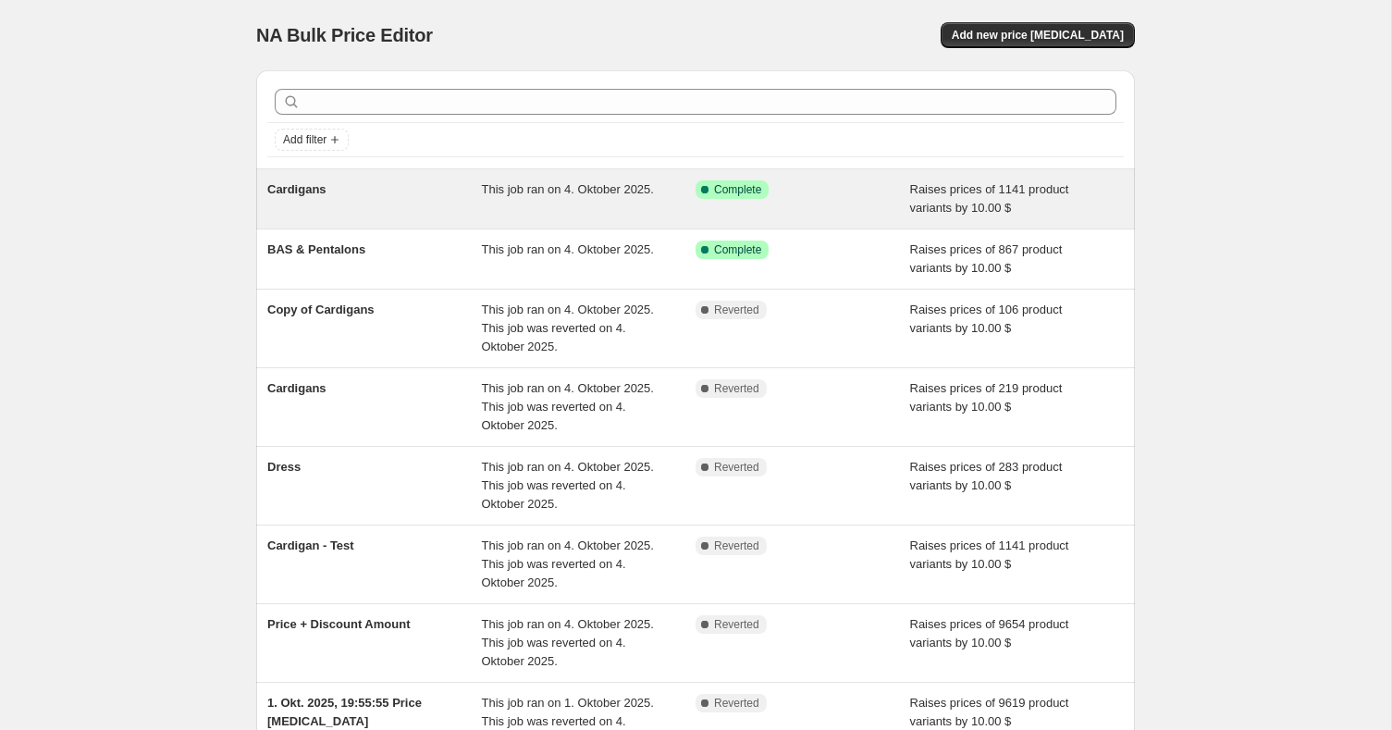
click at [1022, 222] on div "Cardigans This job ran on 4. Oktober 2025. Success Complete Complete Raises pri…" at bounding box center [695, 198] width 879 height 59
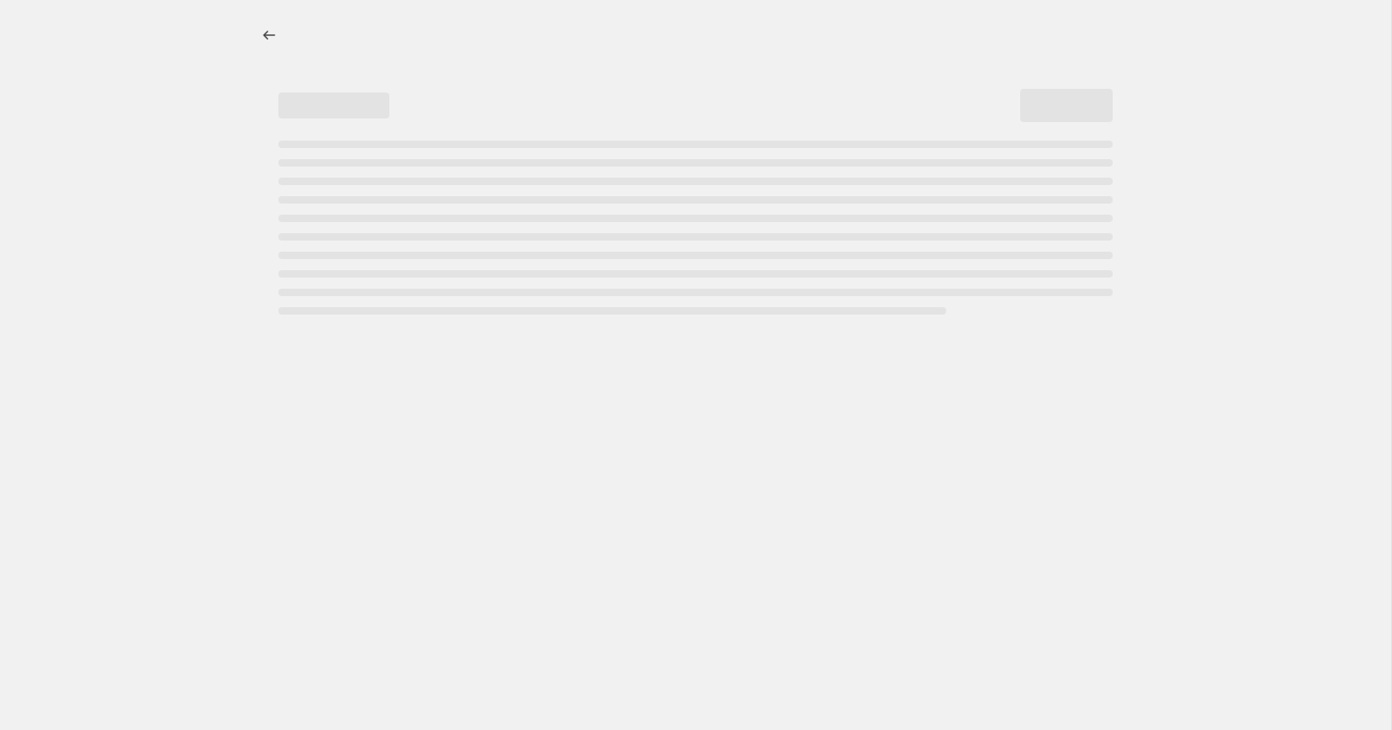
select select "by"
select select "percentage"
select select "collection"
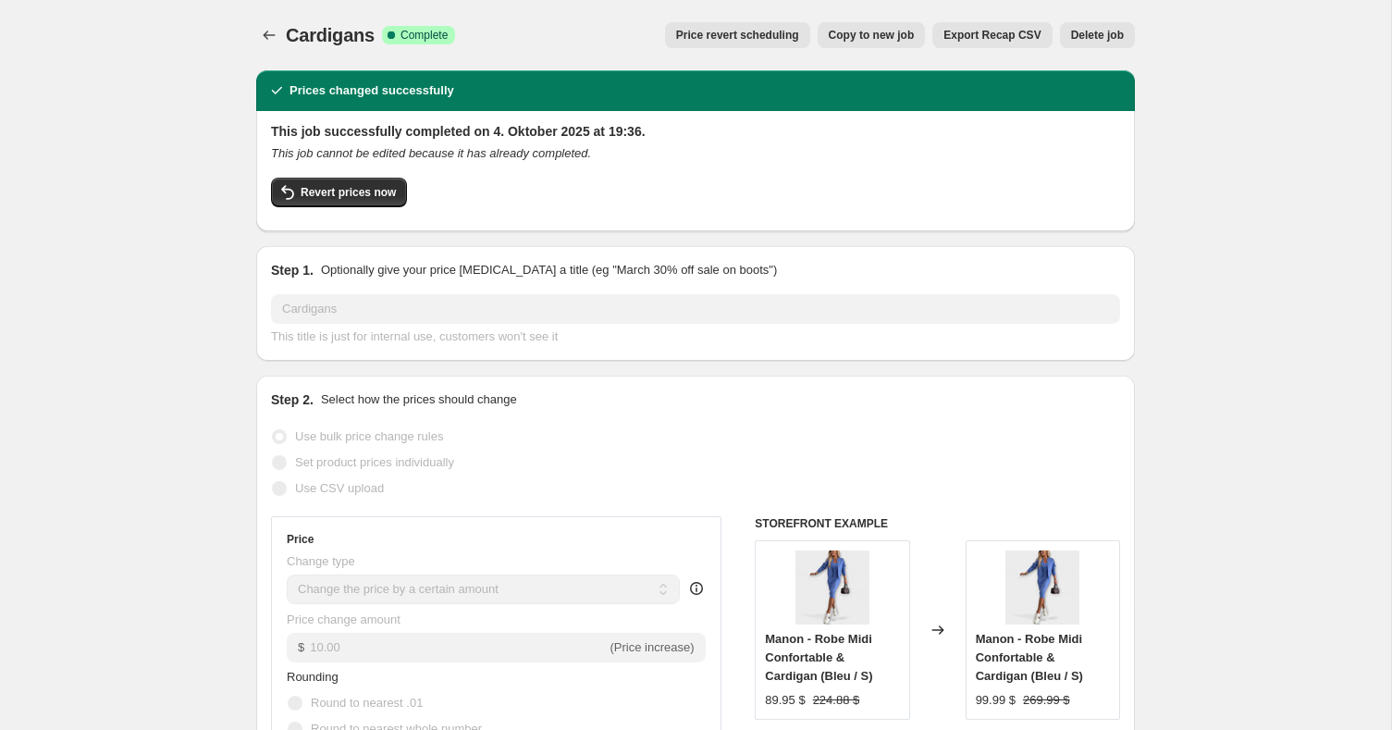
click at [843, 38] on span "Copy to new job" at bounding box center [872, 35] width 86 height 15
select select "by"
select select "percentage"
select select "collection"
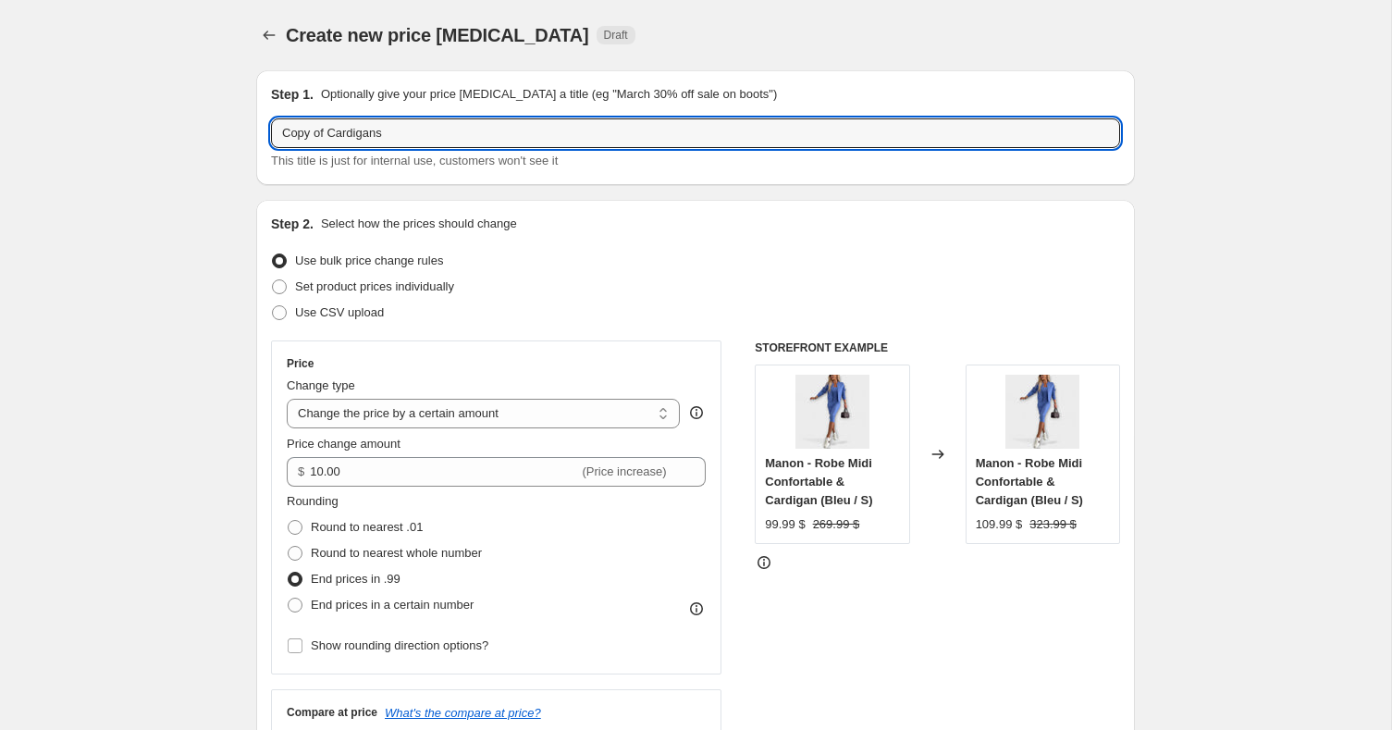
drag, startPoint x: 403, startPoint y: 137, endPoint x: 193, endPoint y: 127, distance: 210.2
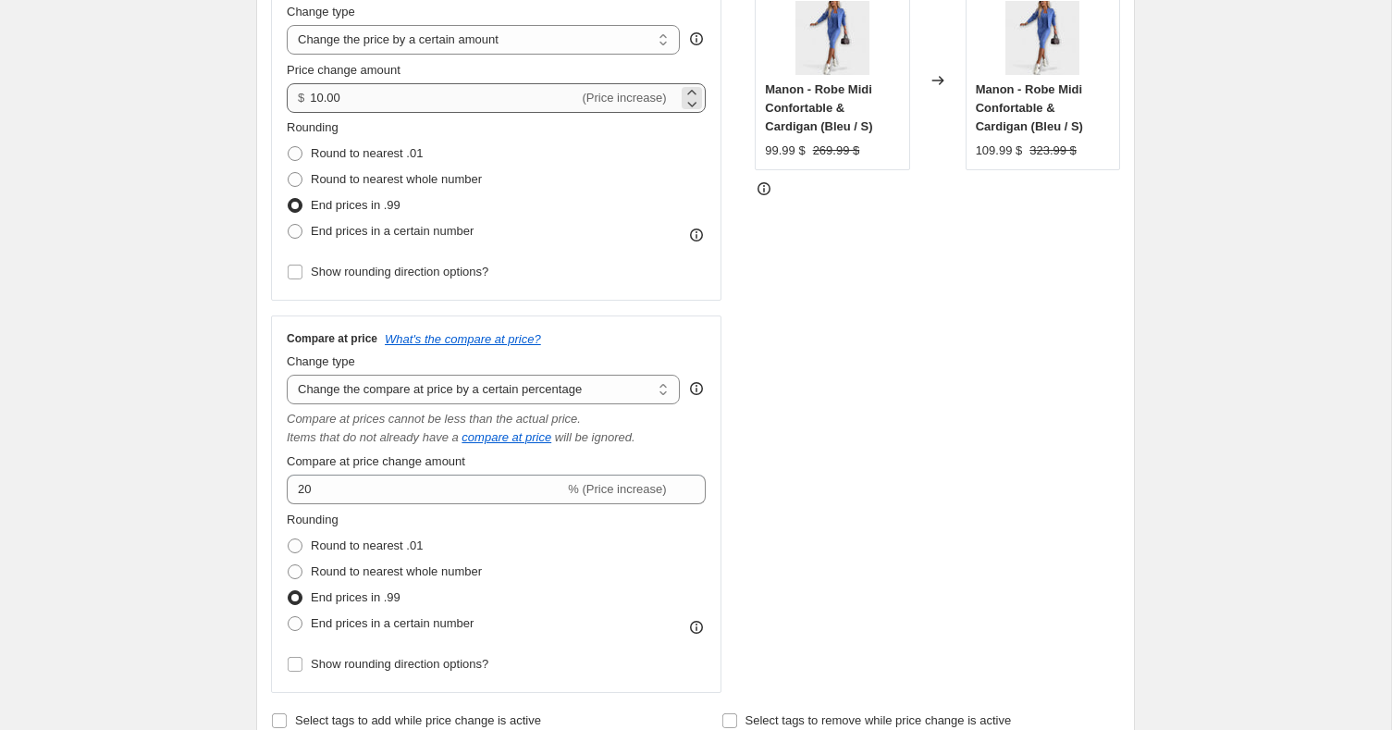
scroll to position [427, 0]
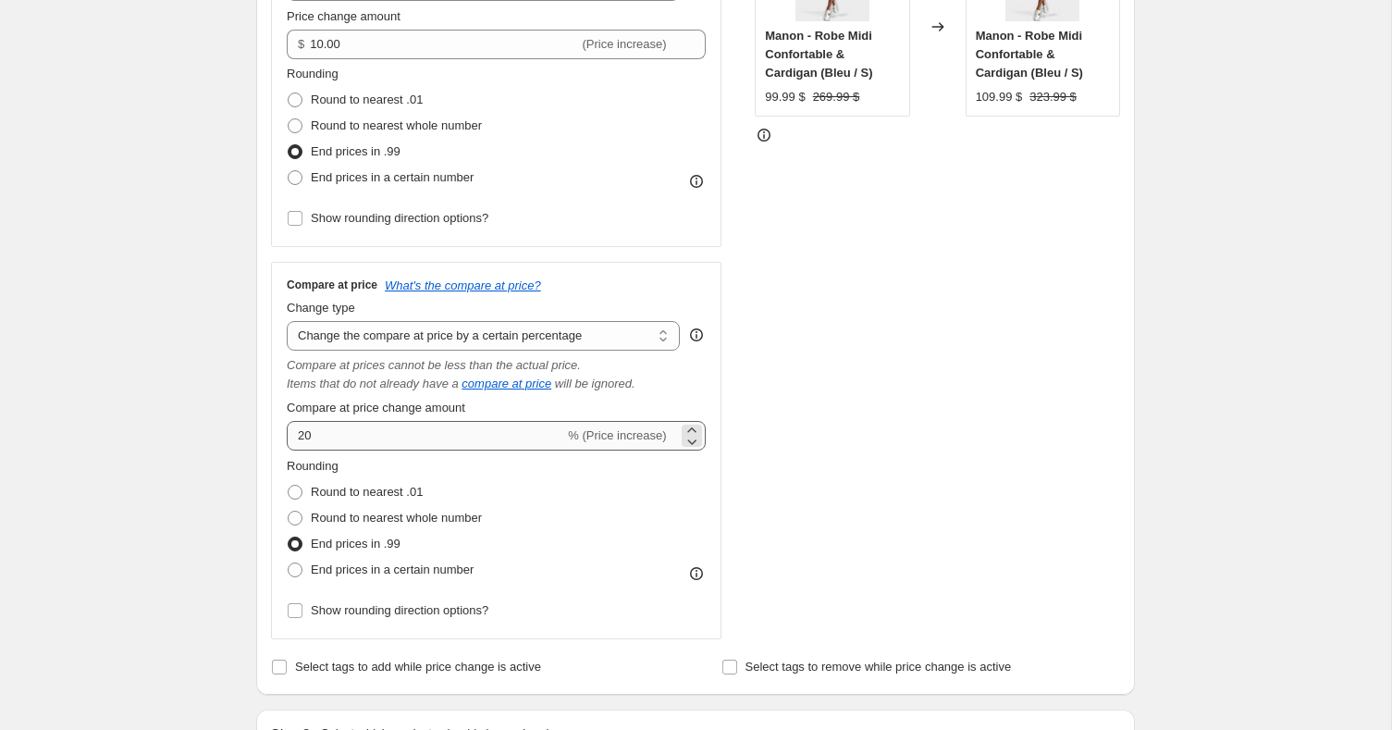
type input "Trench Coats"
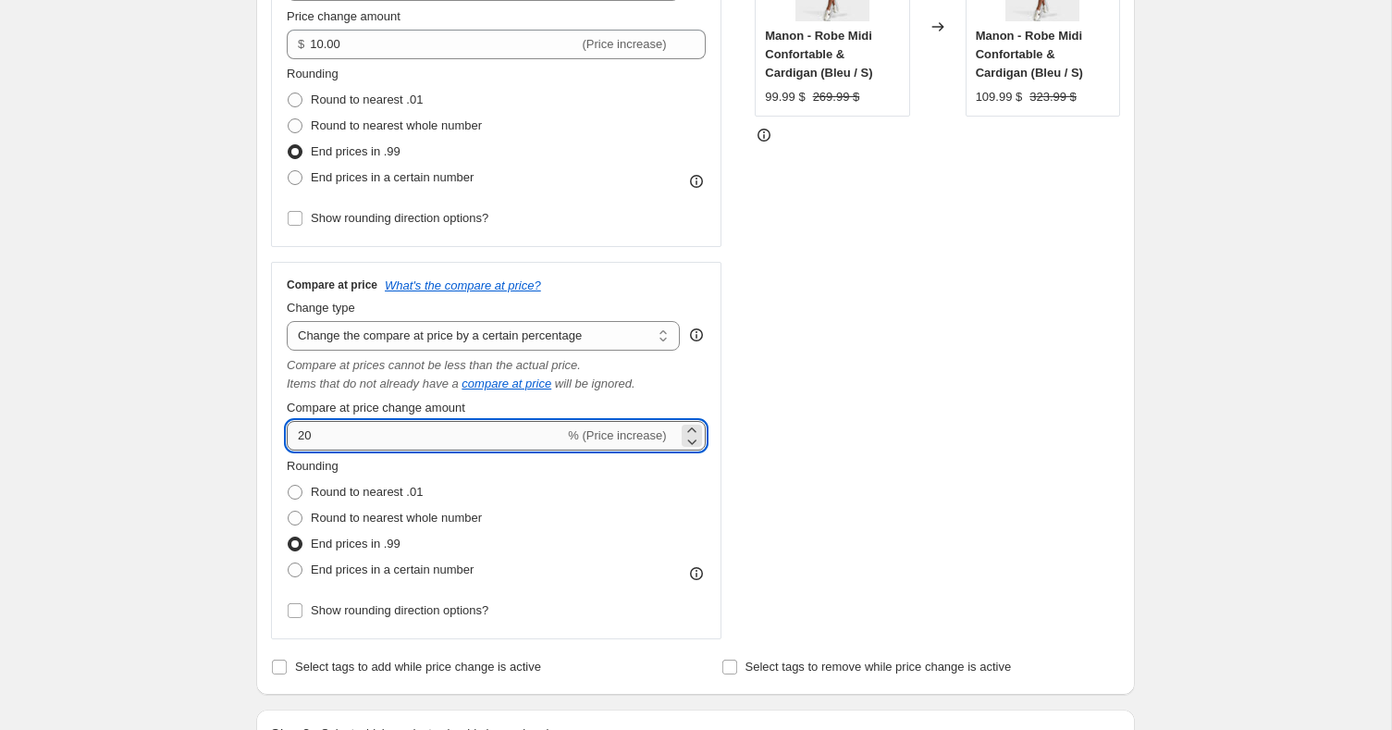
click at [360, 435] on input "20" at bounding box center [425, 436] width 277 height 30
type input "2"
type input "18"
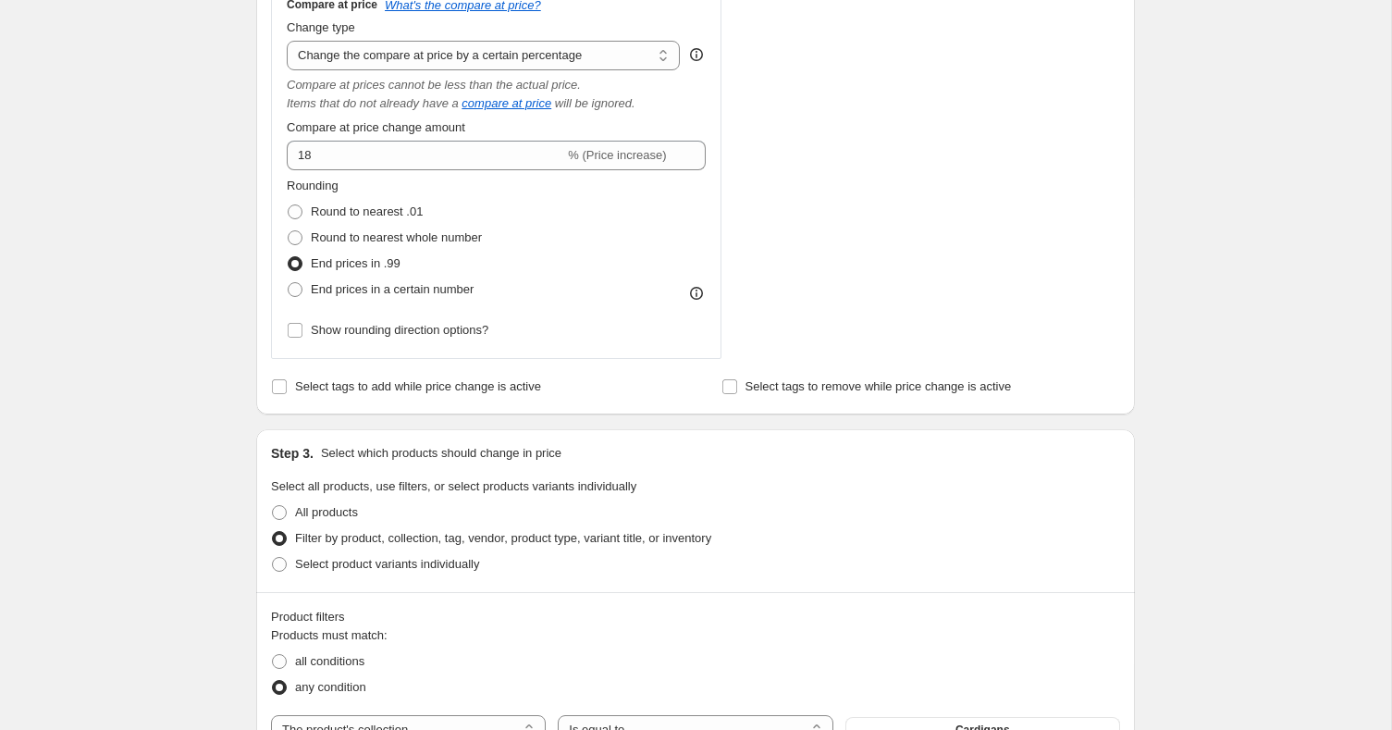
scroll to position [924, 0]
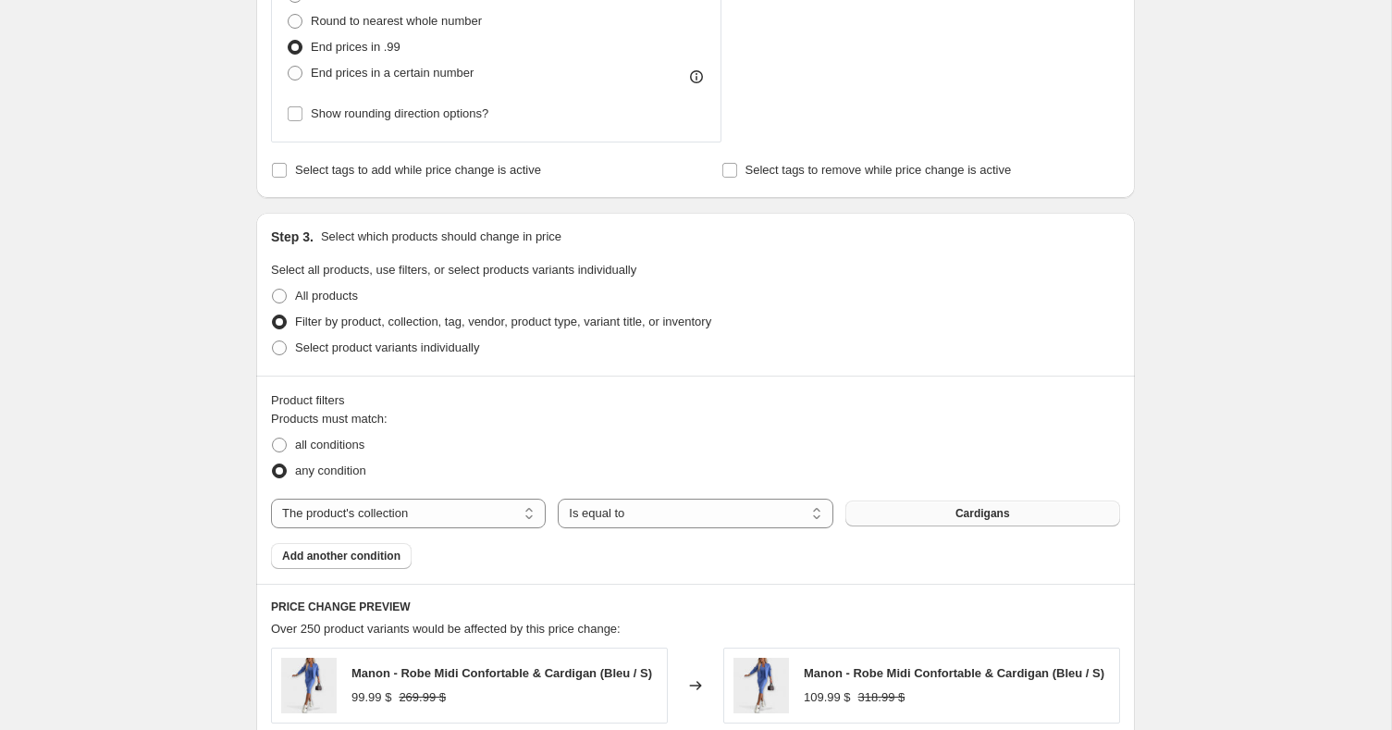
click at [887, 514] on button "Cardigans" at bounding box center [982, 513] width 275 height 26
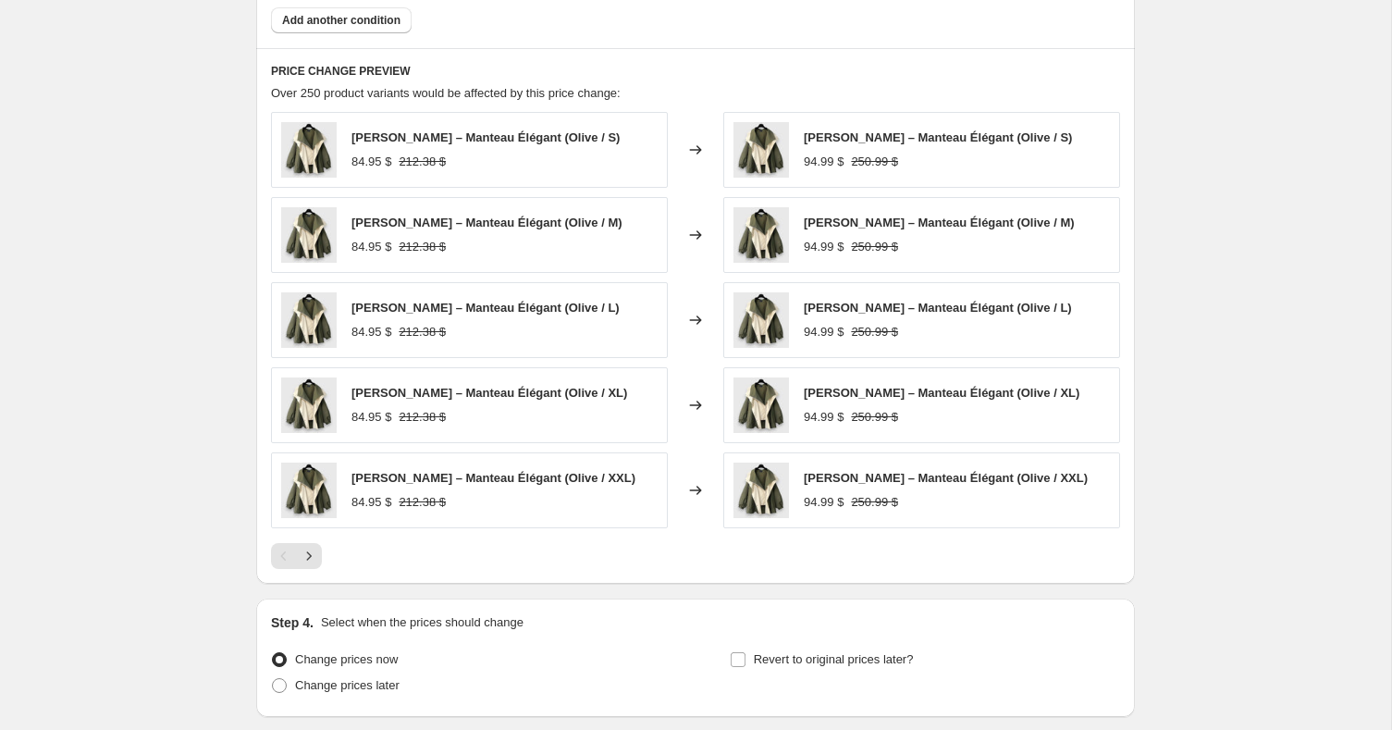
scroll to position [1597, 0]
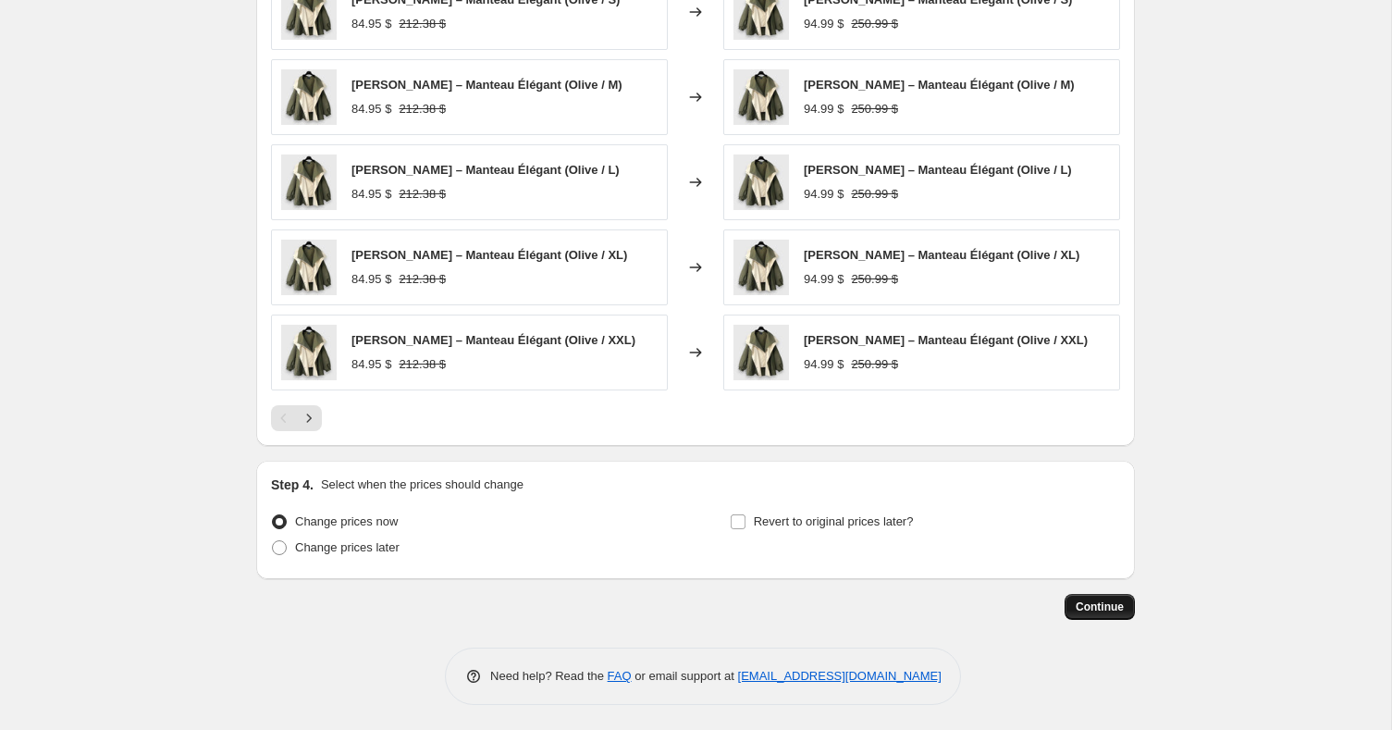
click at [1093, 614] on button "Continue" at bounding box center [1100, 607] width 70 height 26
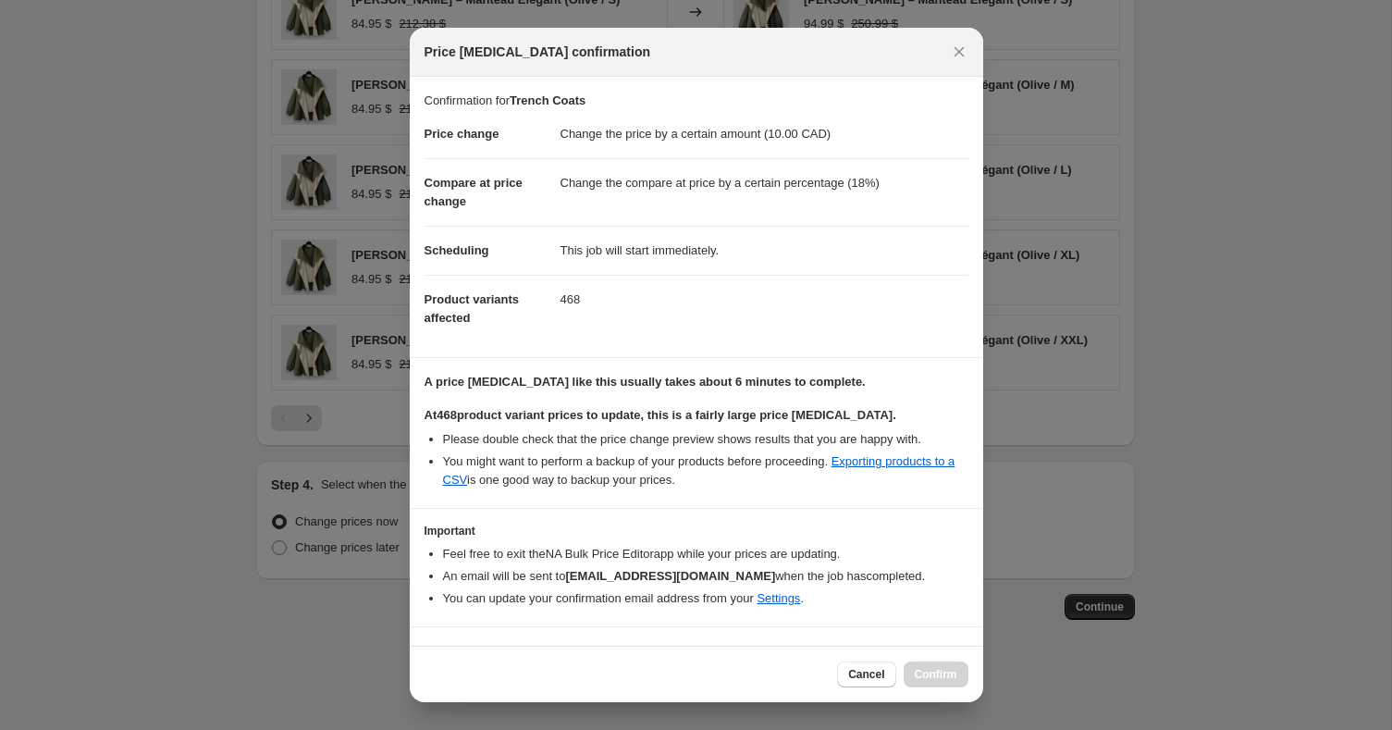
scroll to position [35, 0]
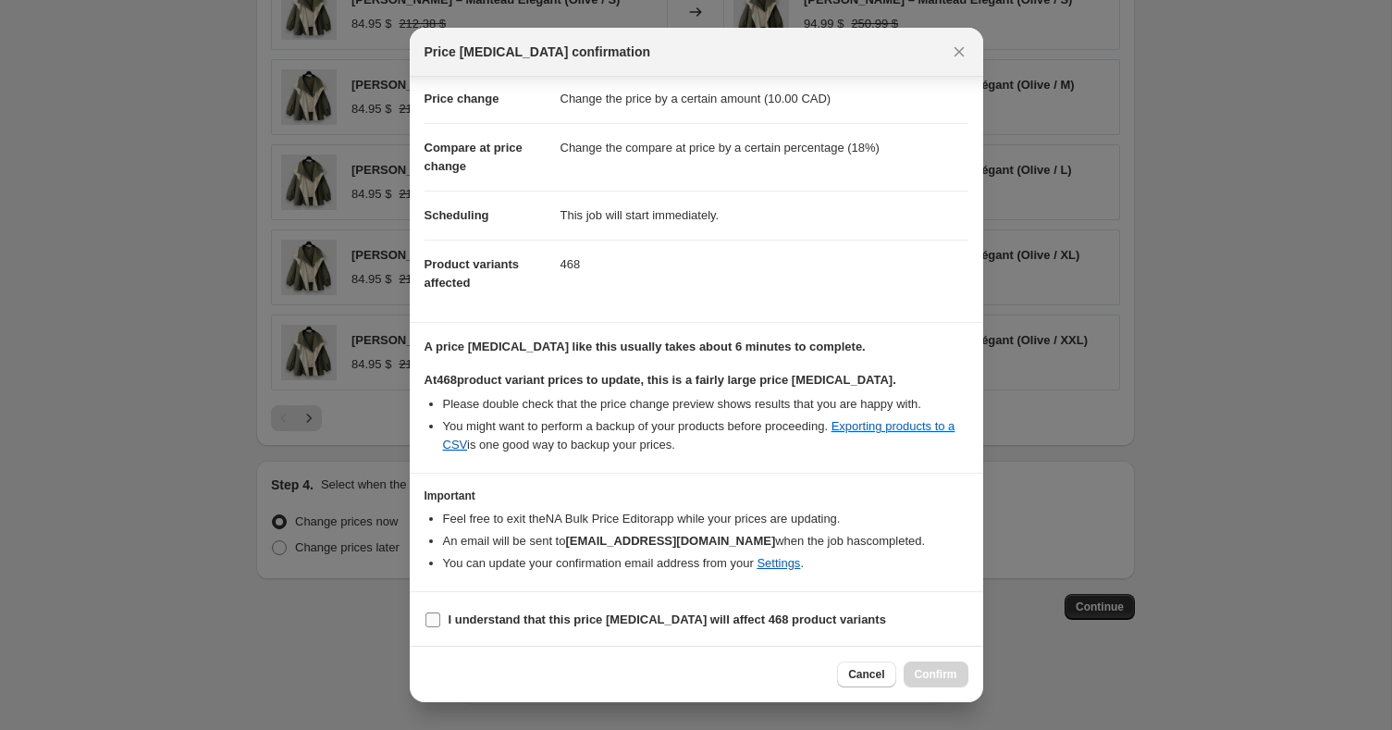
click at [790, 620] on b "I understand that this price change job will affect 468 product variants" at bounding box center [667, 619] width 437 height 14
click at [440, 620] on input "I understand that this price change job will affect 468 product variants" at bounding box center [432, 619] width 15 height 15
checkbox input "true"
click at [945, 669] on span "Confirm" at bounding box center [936, 674] width 43 height 15
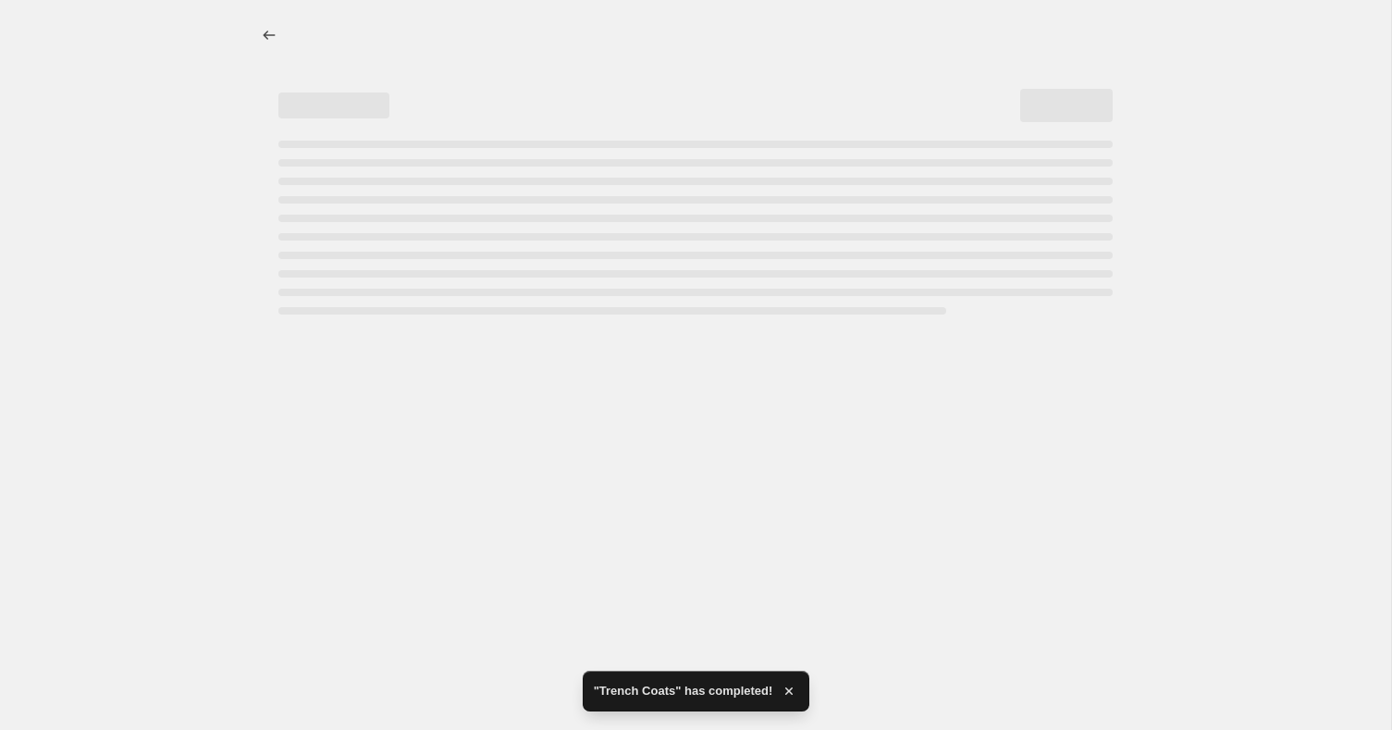
select select "by"
select select "percentage"
select select "collection"
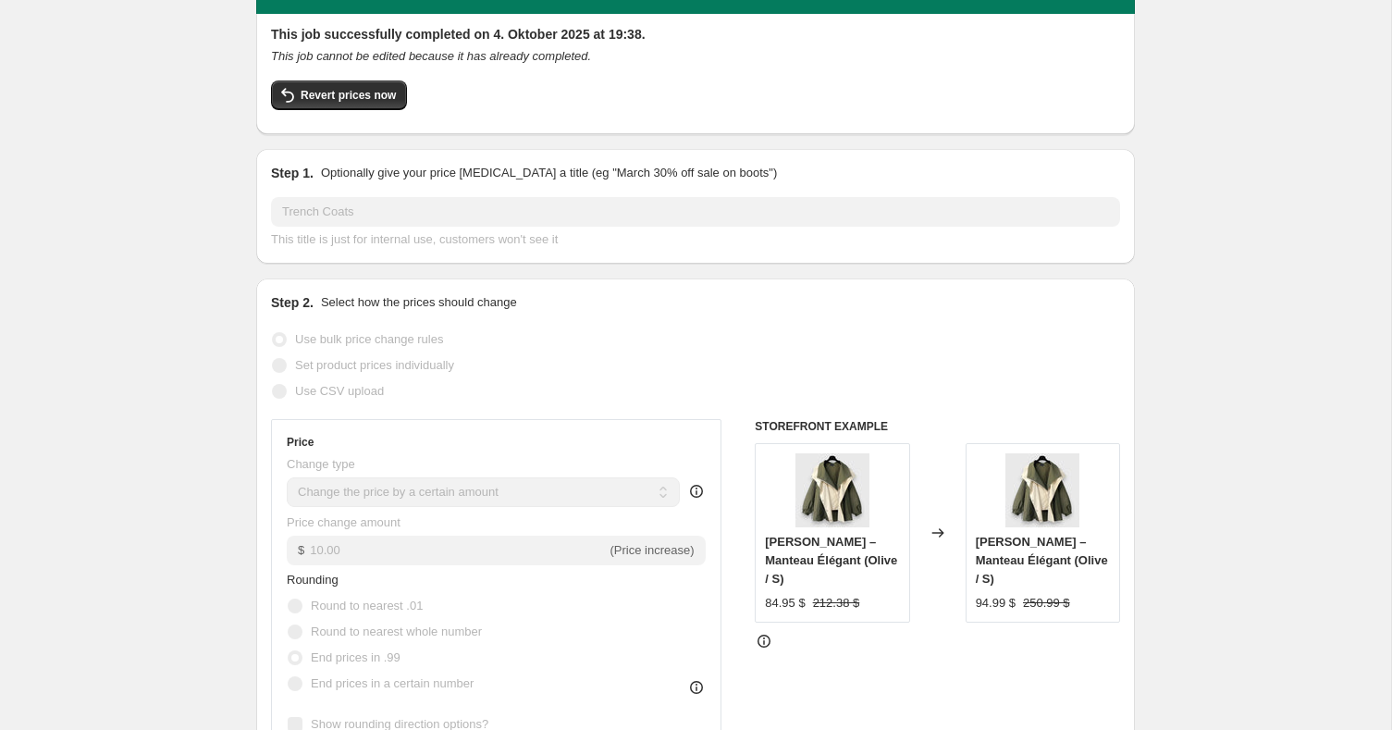
scroll to position [4, 0]
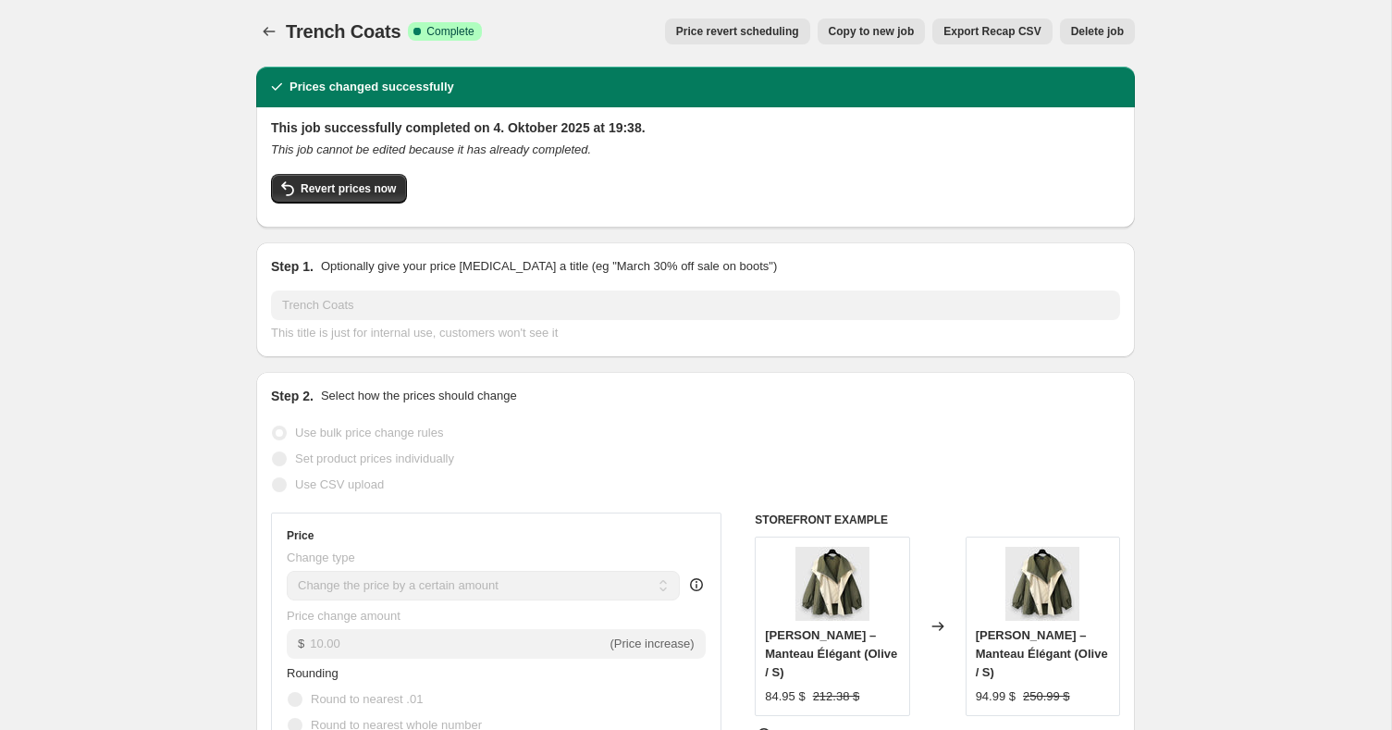
click at [886, 35] on span "Copy to new job" at bounding box center [872, 31] width 86 height 15
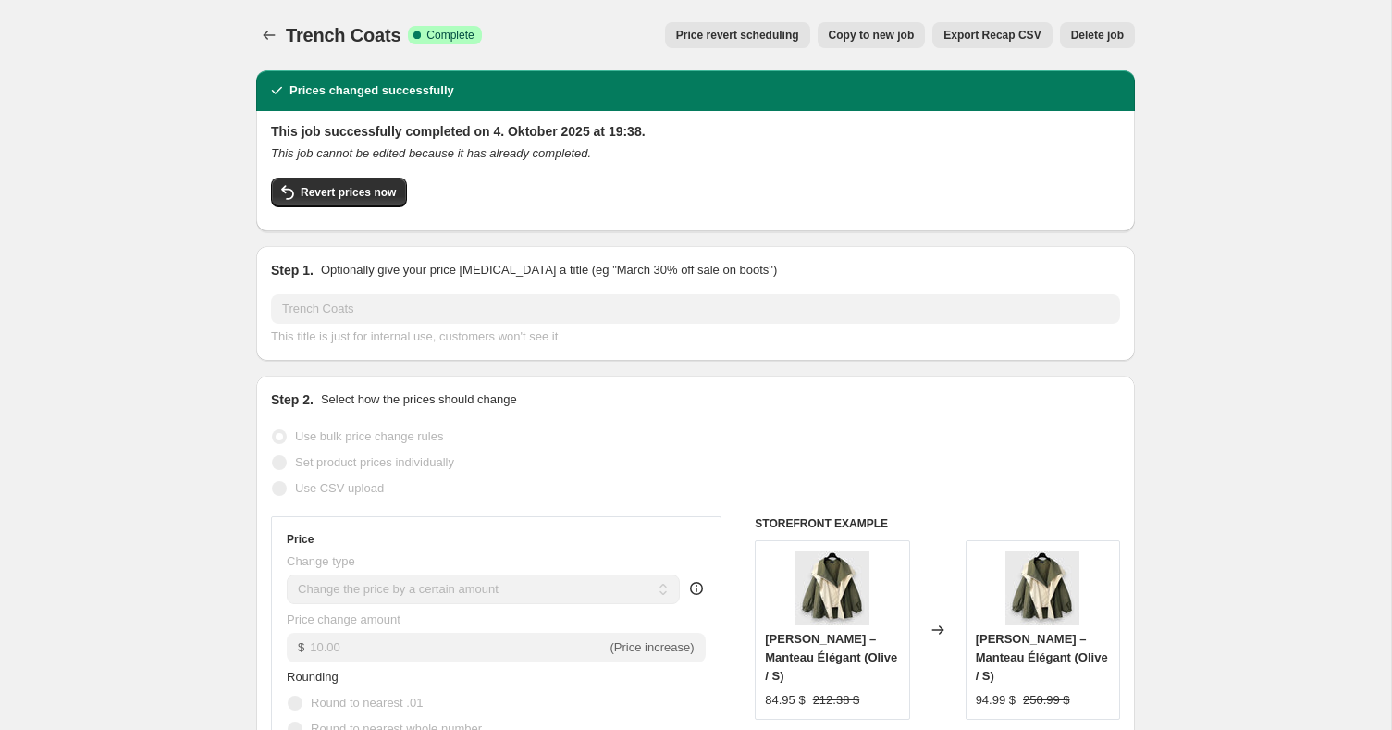
select select "by"
select select "percentage"
select select "collection"
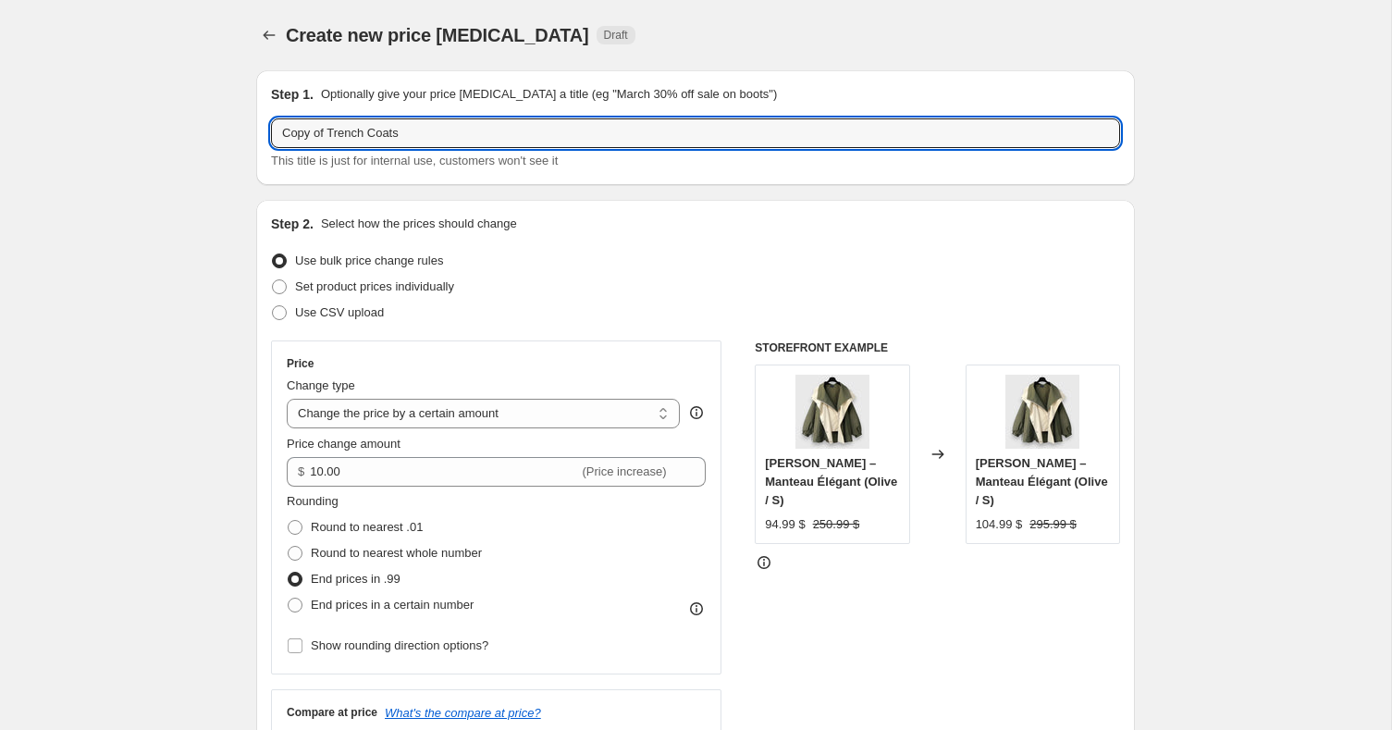
drag, startPoint x: 427, startPoint y: 131, endPoint x: 203, endPoint y: 129, distance: 224.8
type input "Pull Femme"
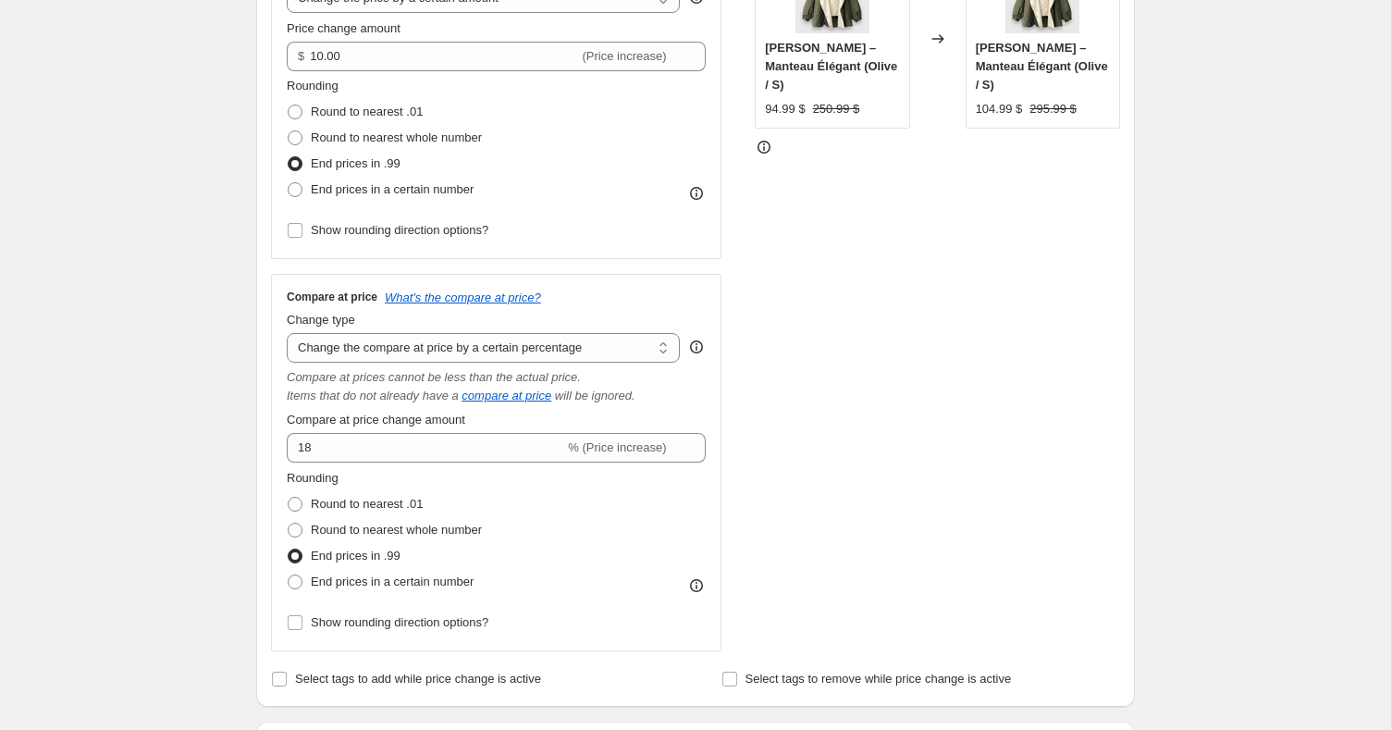
scroll to position [536, 0]
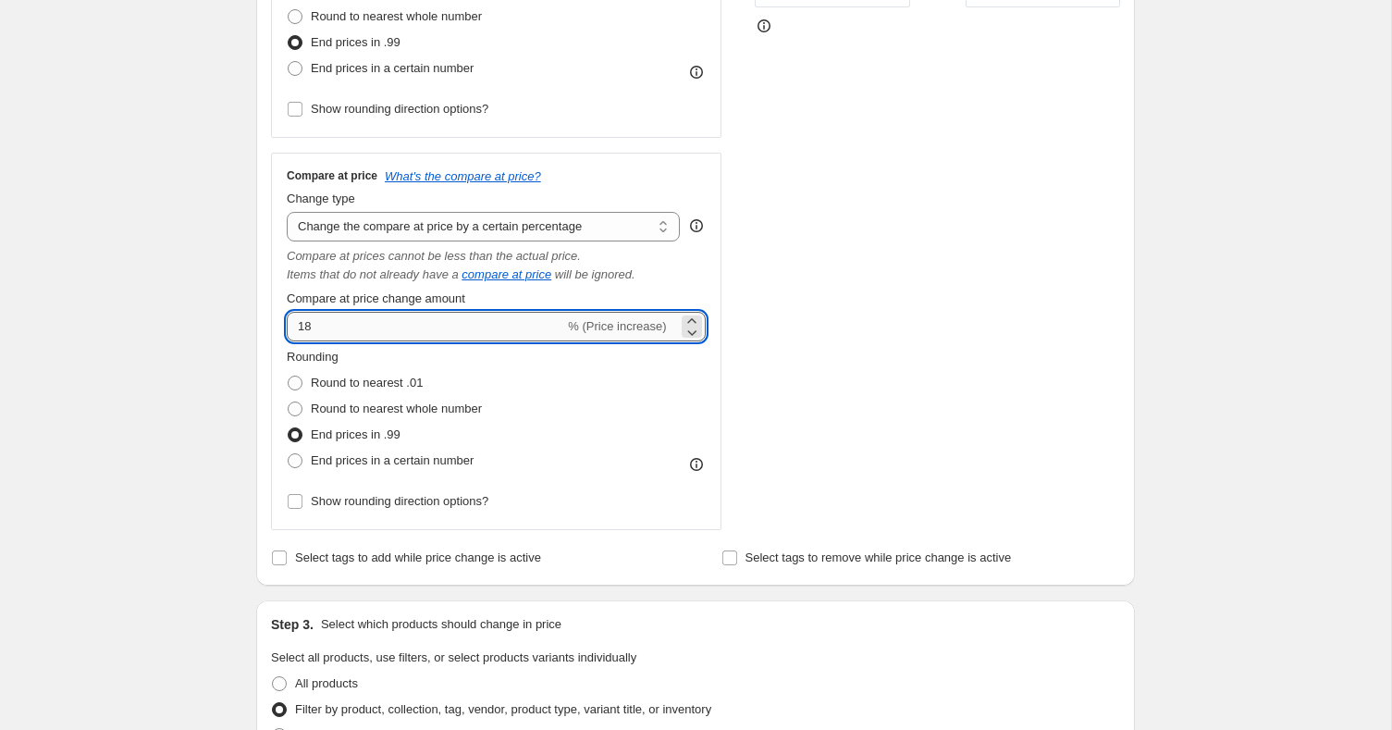
click at [400, 326] on input "18" at bounding box center [425, 327] width 277 height 30
type input "16"
click at [696, 348] on div "Rounding Round to nearest .01 Round to nearest whole number End prices in .99 E…" at bounding box center [496, 411] width 419 height 126
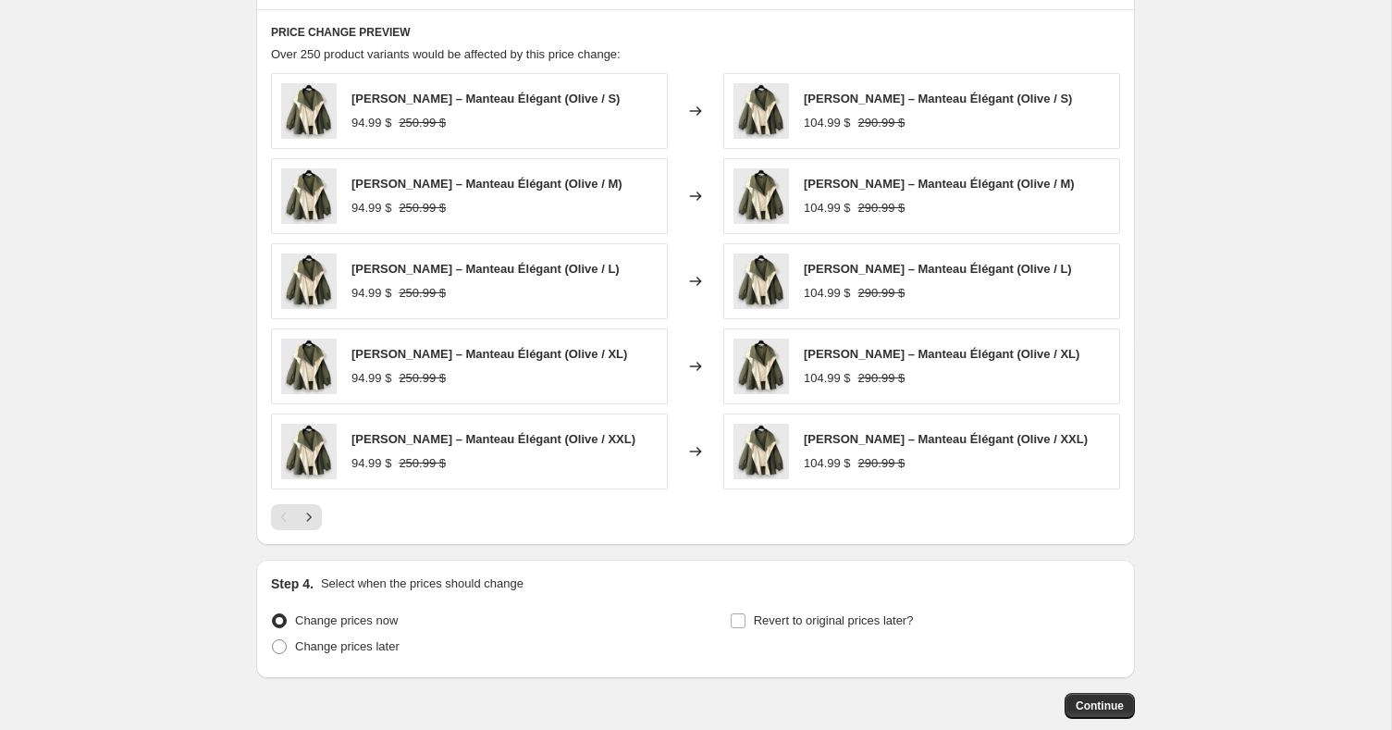
scroll to position [1597, 0]
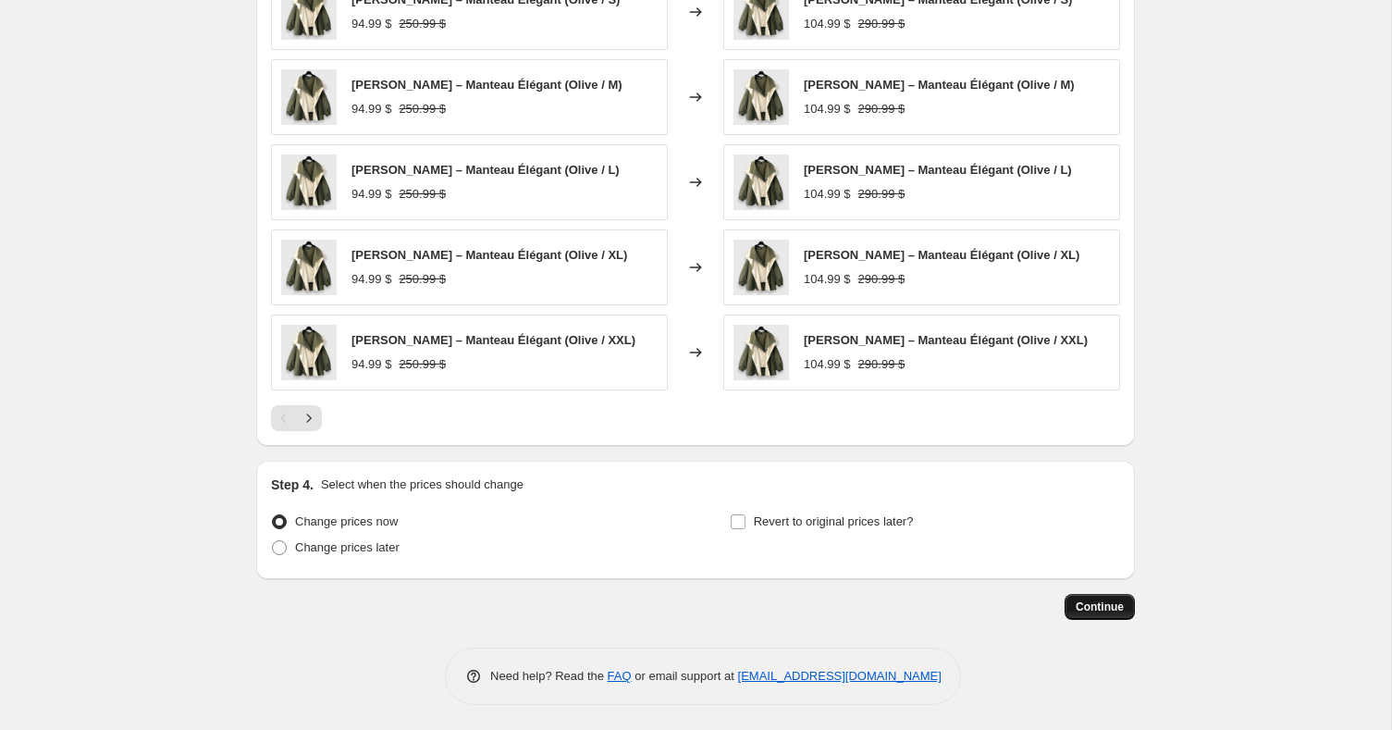
click at [1113, 600] on span "Continue" at bounding box center [1100, 606] width 48 height 15
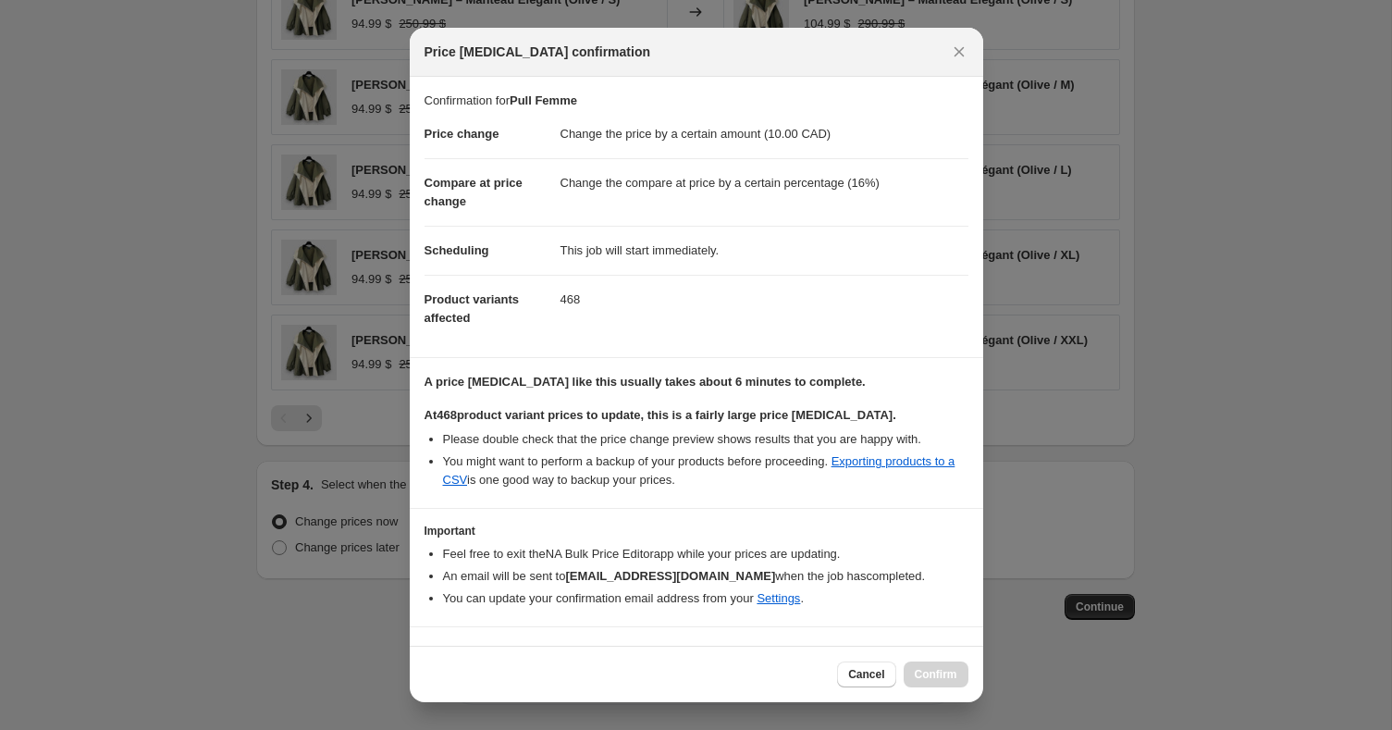
scroll to position [35, 0]
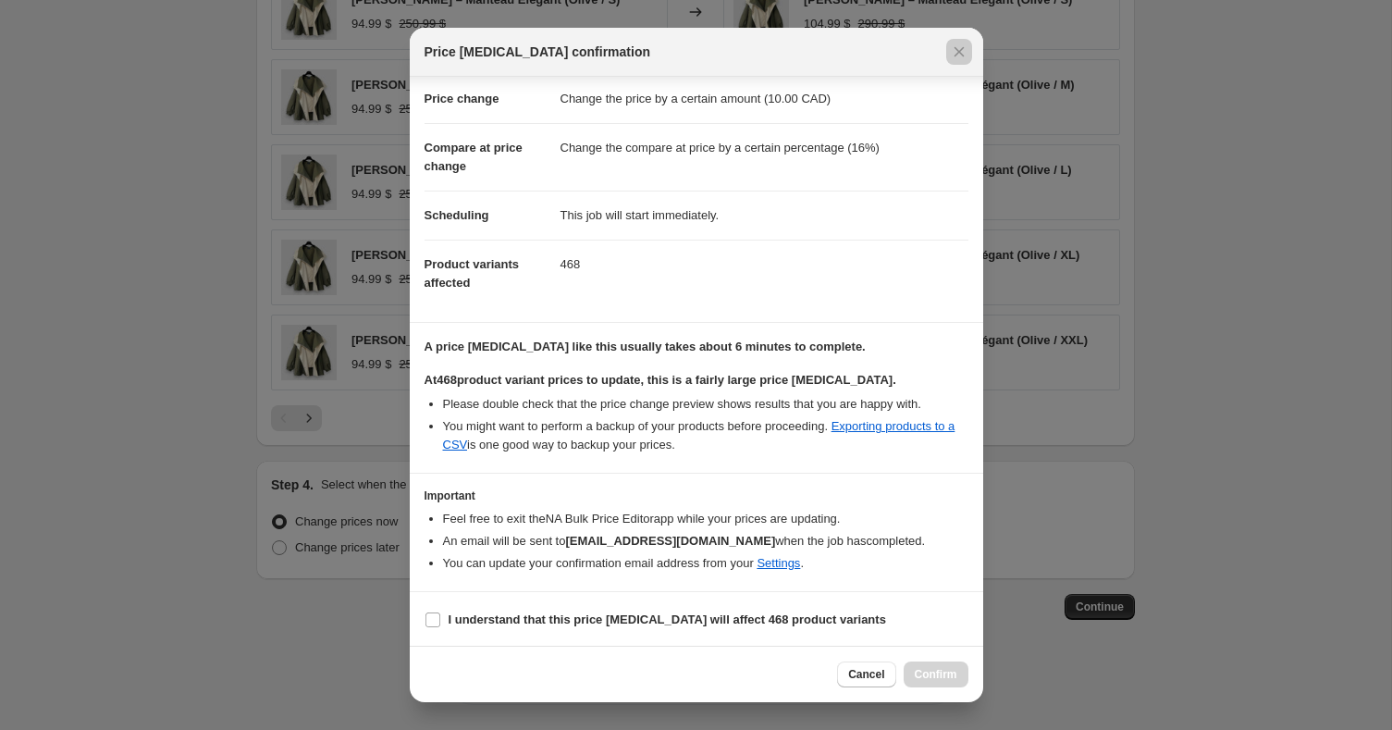
click at [1016, 458] on div at bounding box center [696, 365] width 1392 height 730
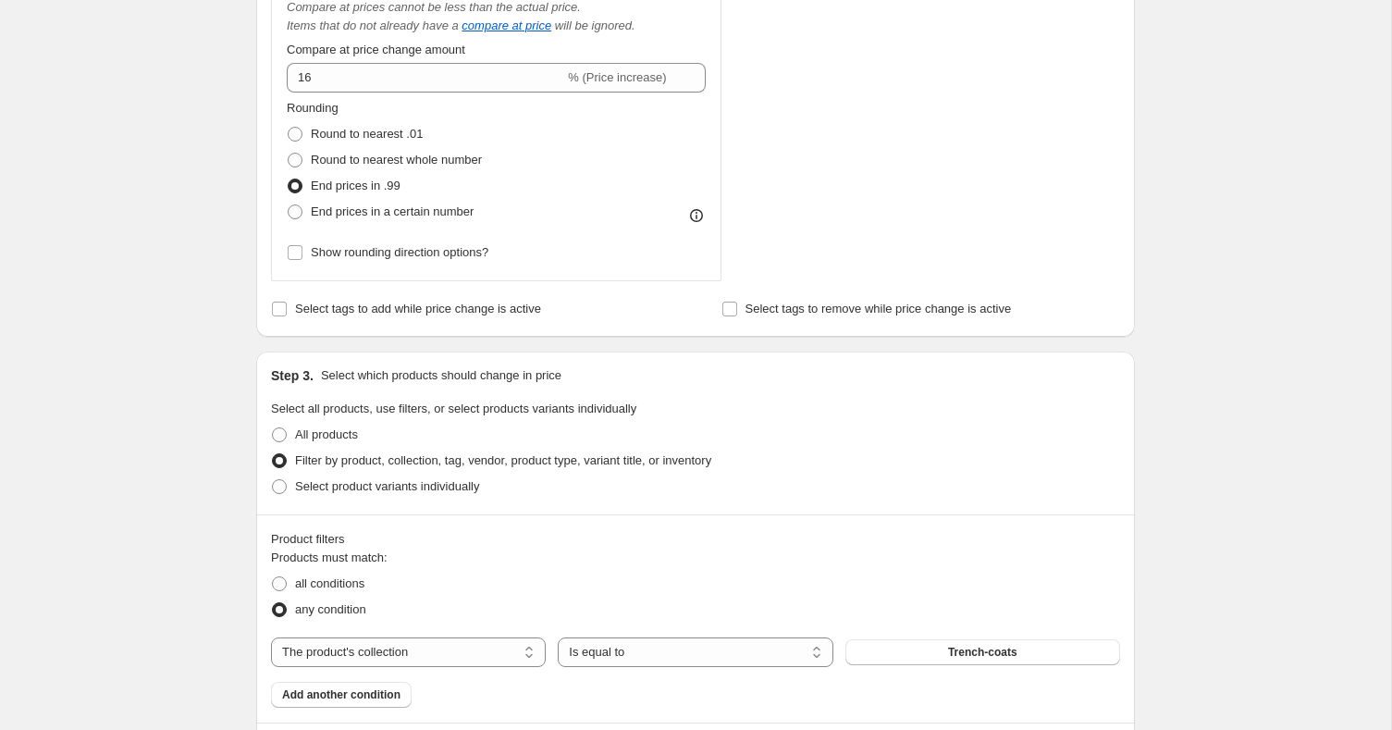
scroll to position [1034, 0]
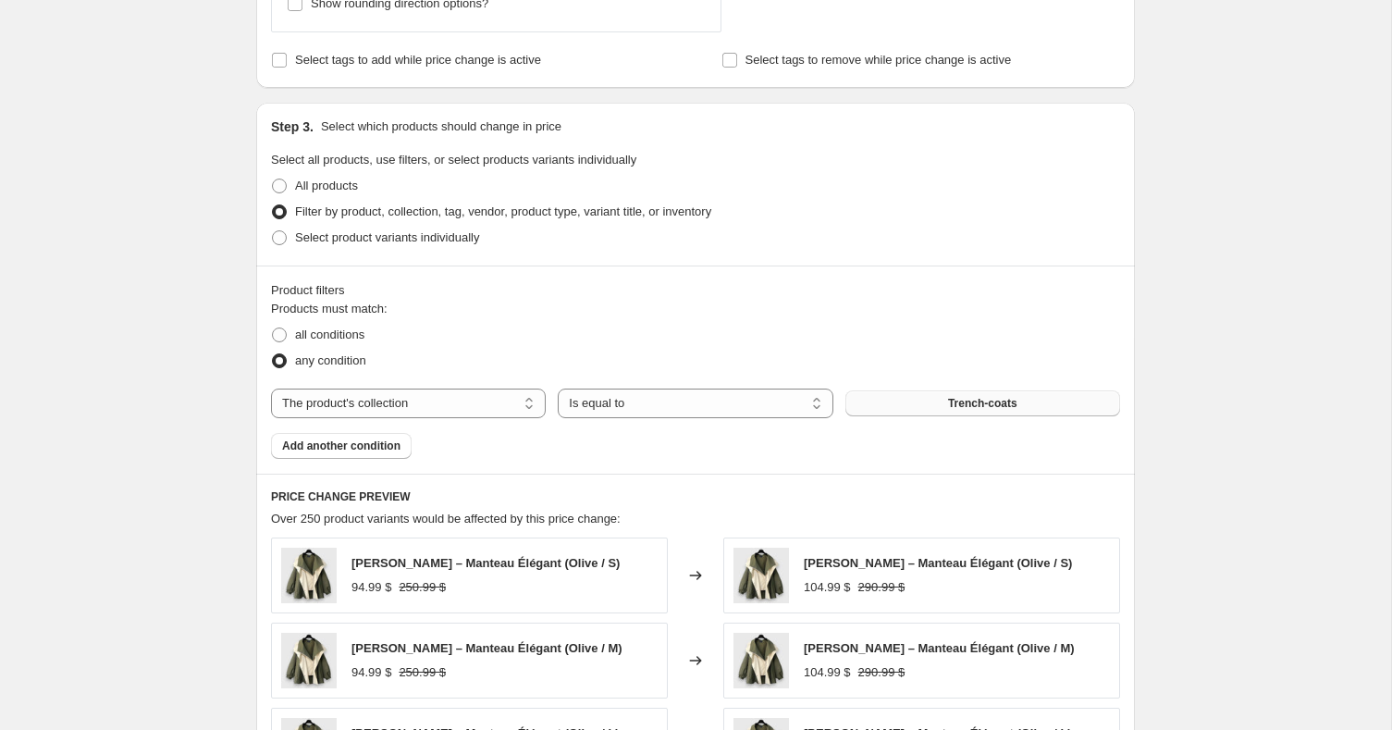
click at [987, 396] on span "Trench-coats" at bounding box center [982, 403] width 69 height 15
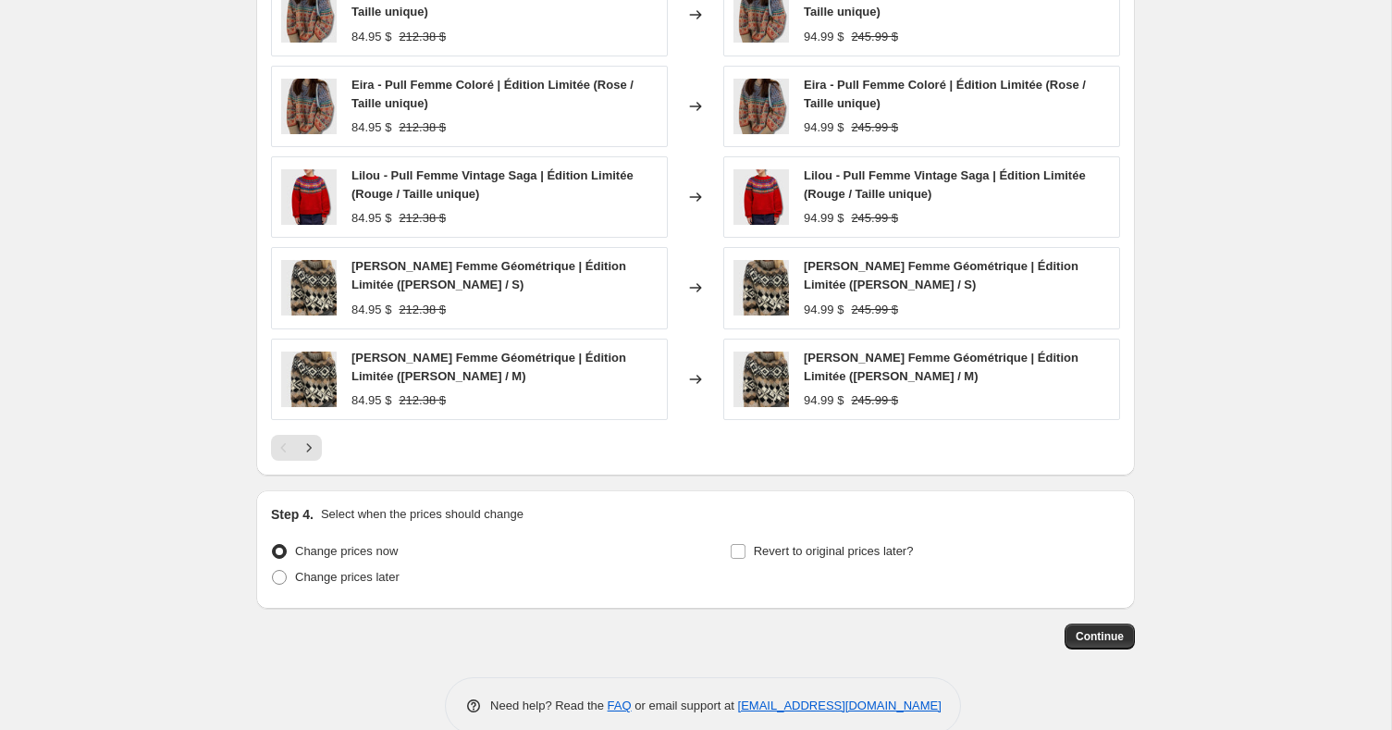
scroll to position [1595, 0]
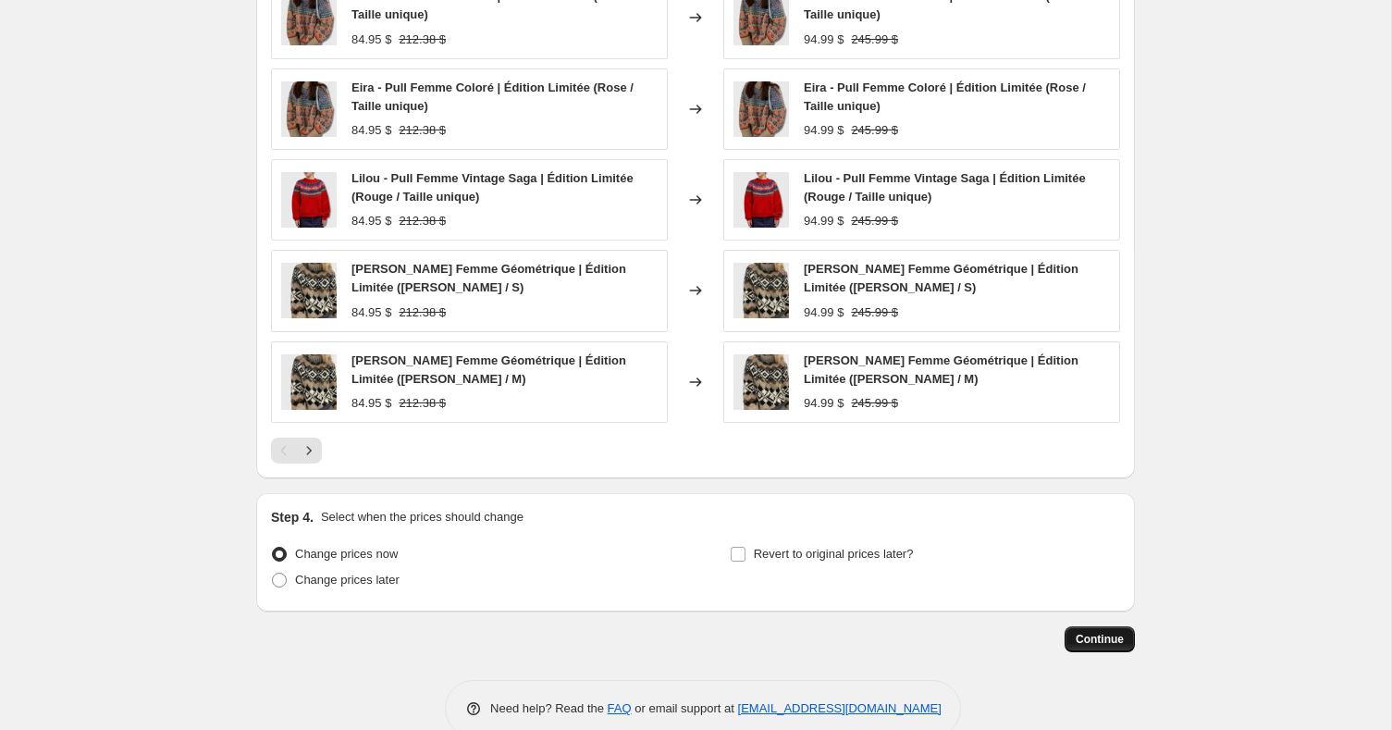
click at [1098, 634] on span "Continue" at bounding box center [1100, 639] width 48 height 15
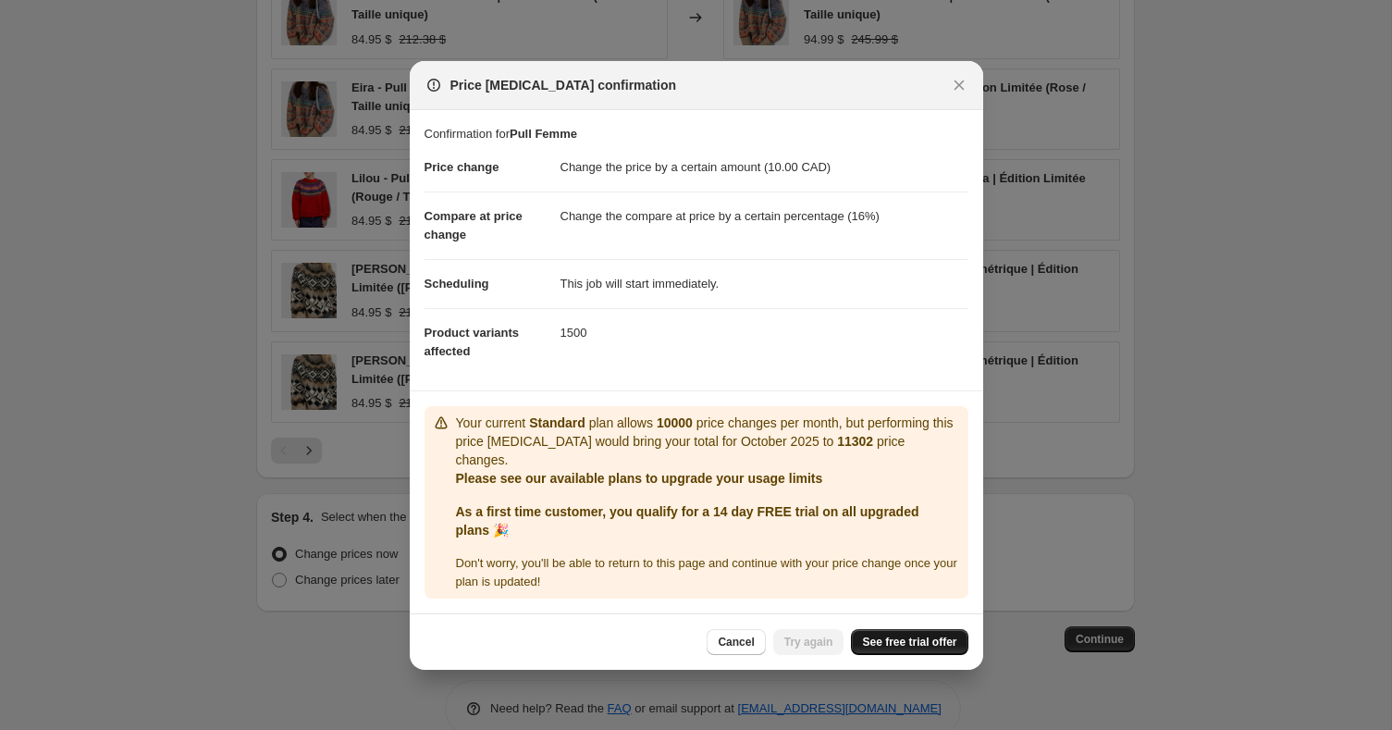
click at [907, 640] on span "See free trial offer" at bounding box center [909, 641] width 94 height 15
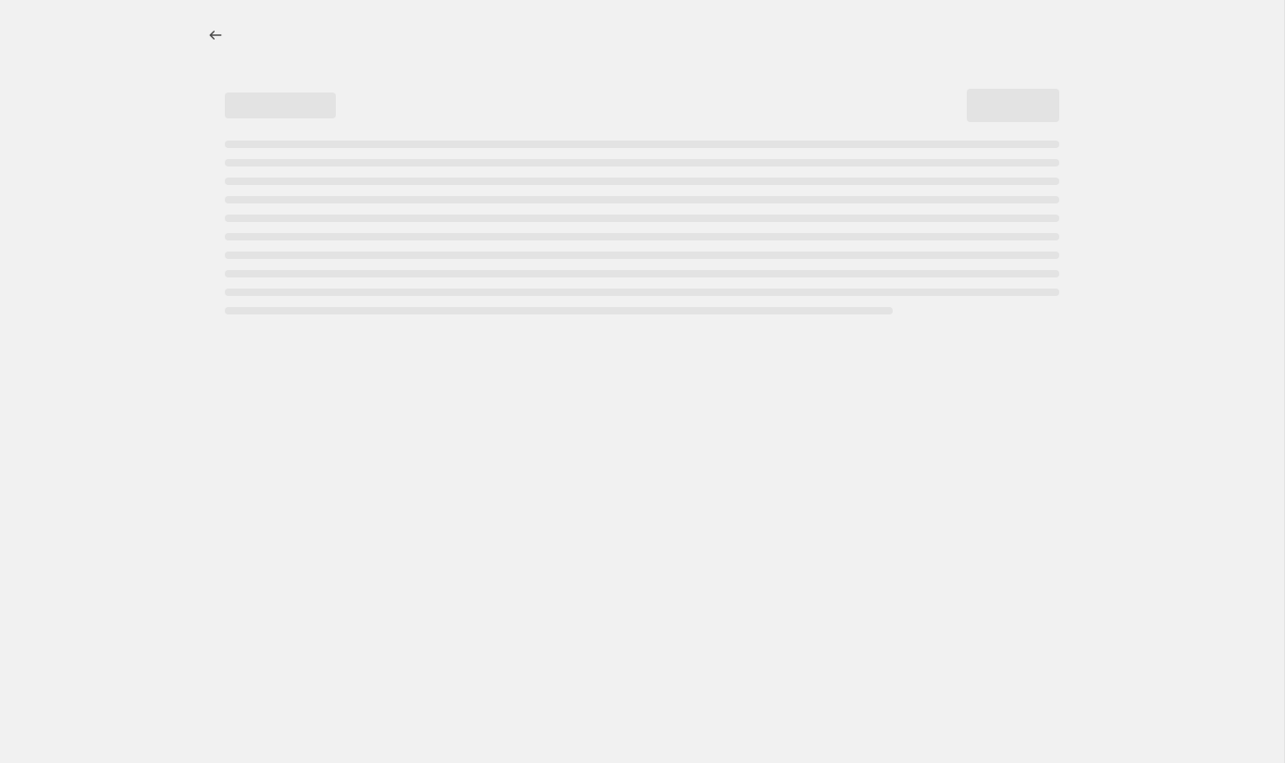
select select "by"
select select "percentage"
select select "collection"
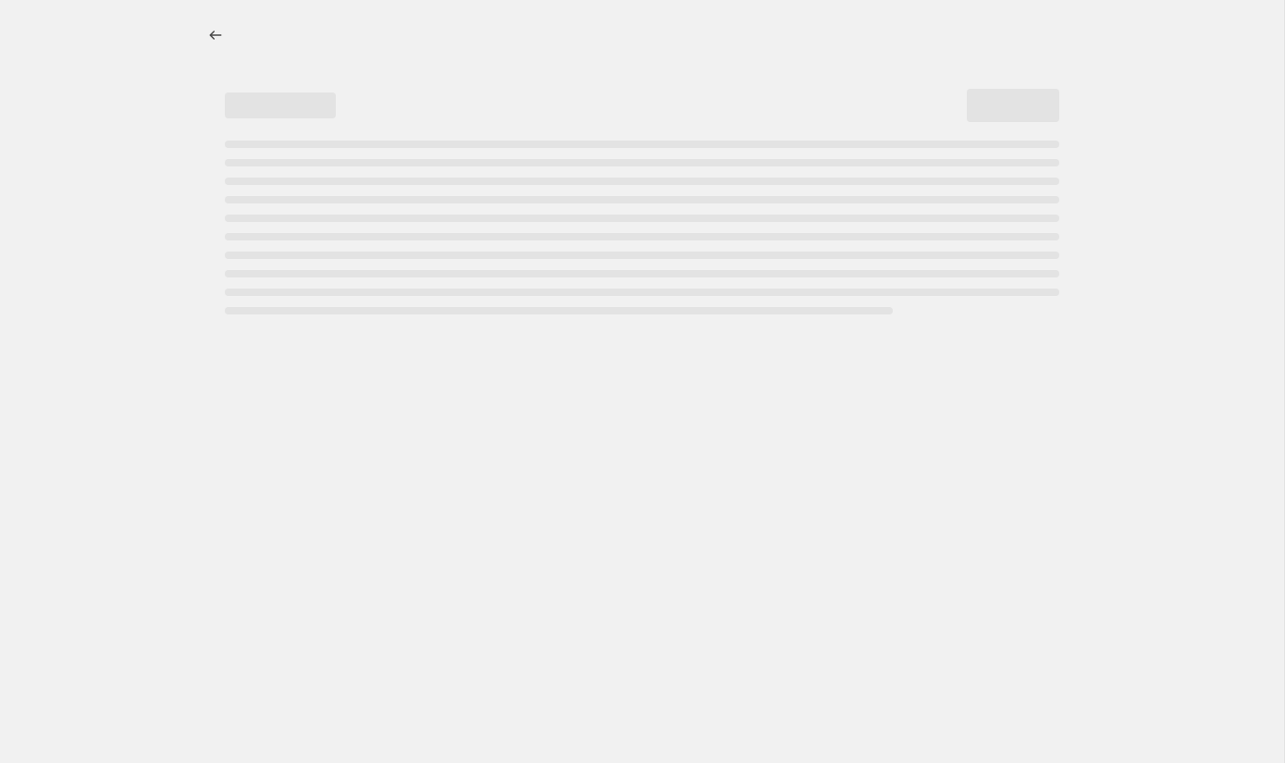
select select "collection"
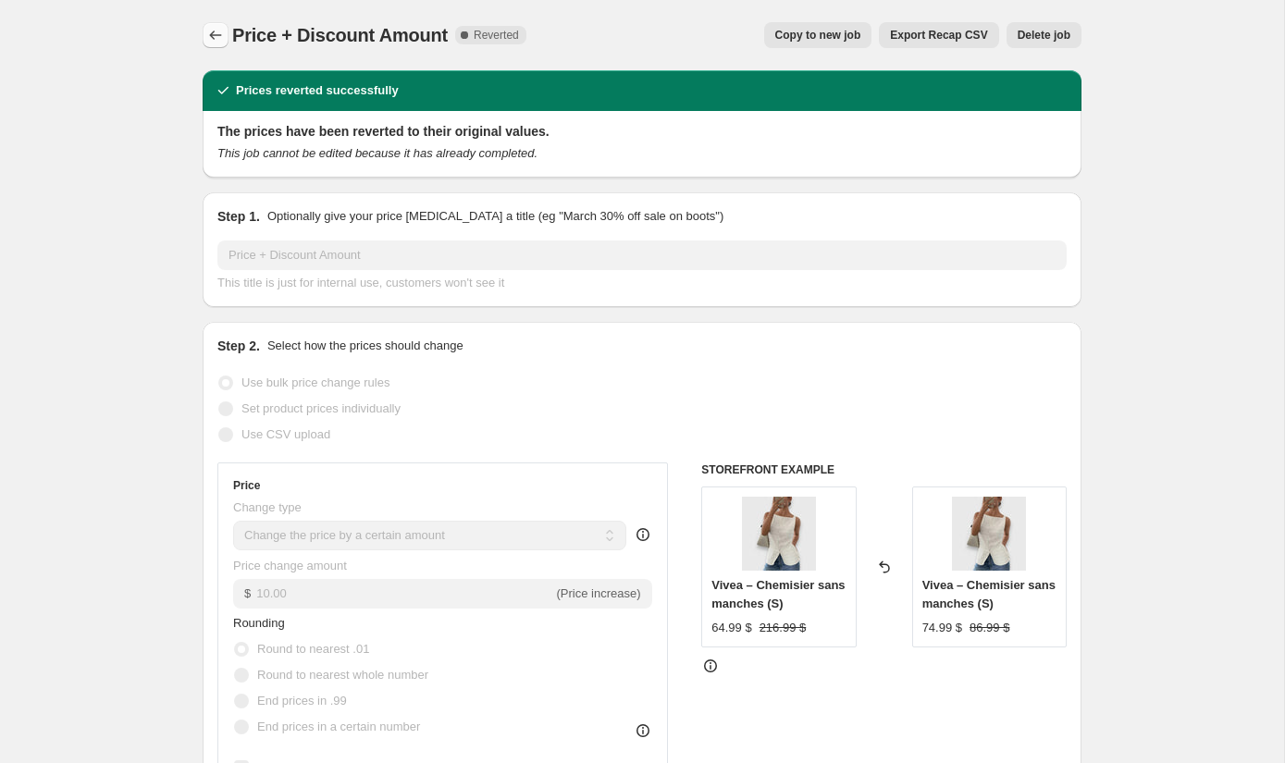
click at [215, 35] on icon "Price change jobs" at bounding box center [216, 35] width 12 height 9
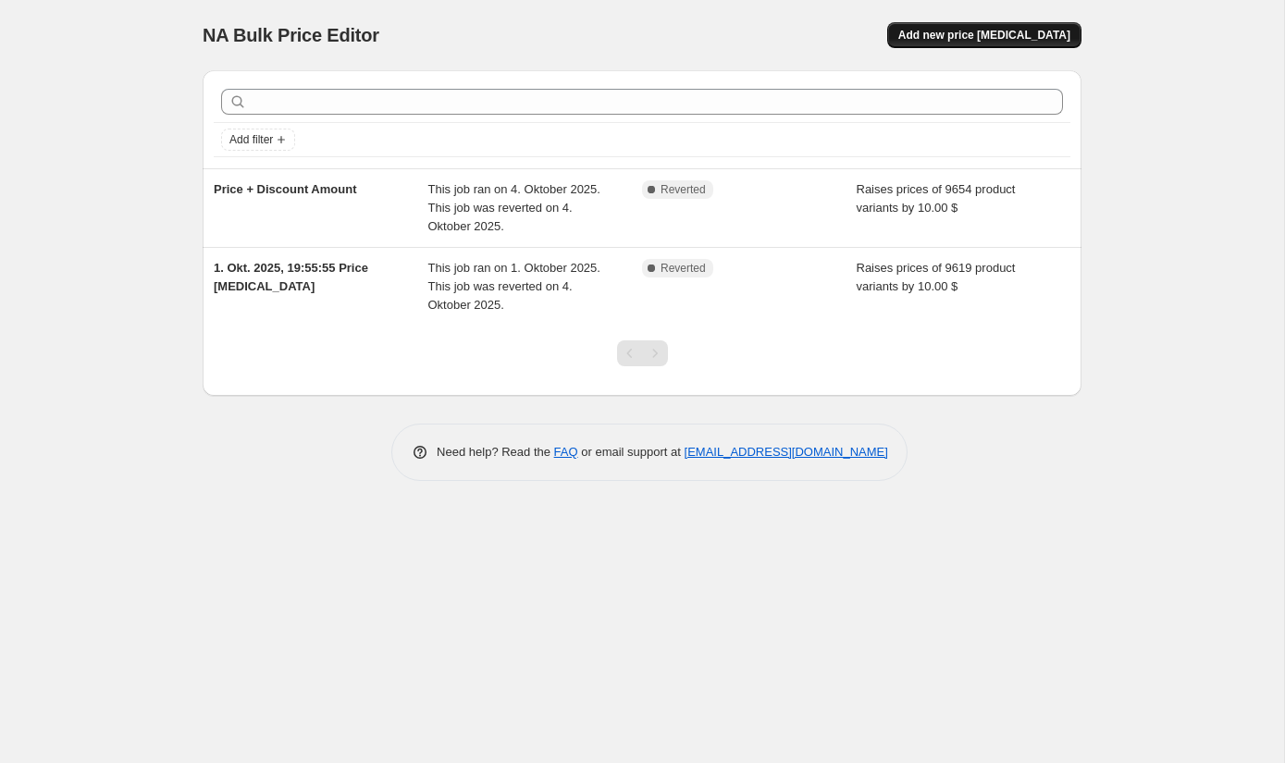
click at [958, 33] on span "Add new price [MEDICAL_DATA]" at bounding box center [984, 35] width 172 height 15
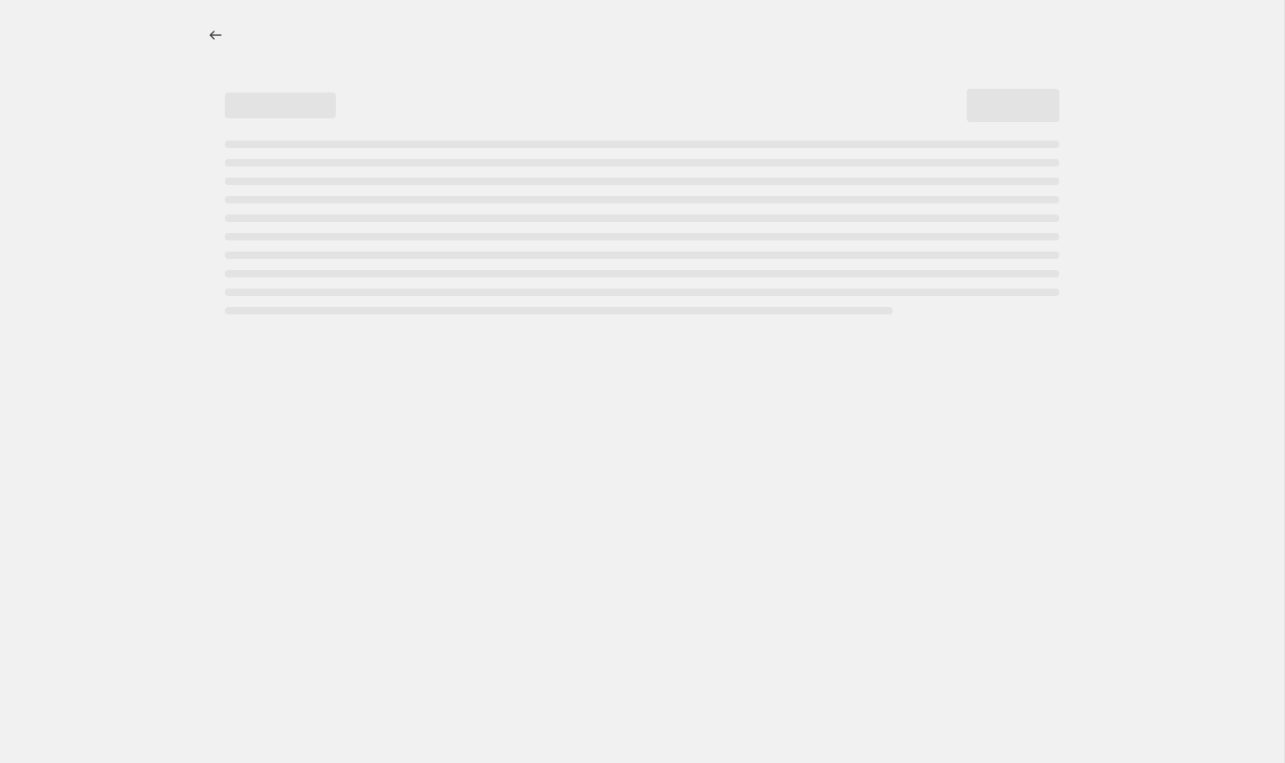
select select "percentage"
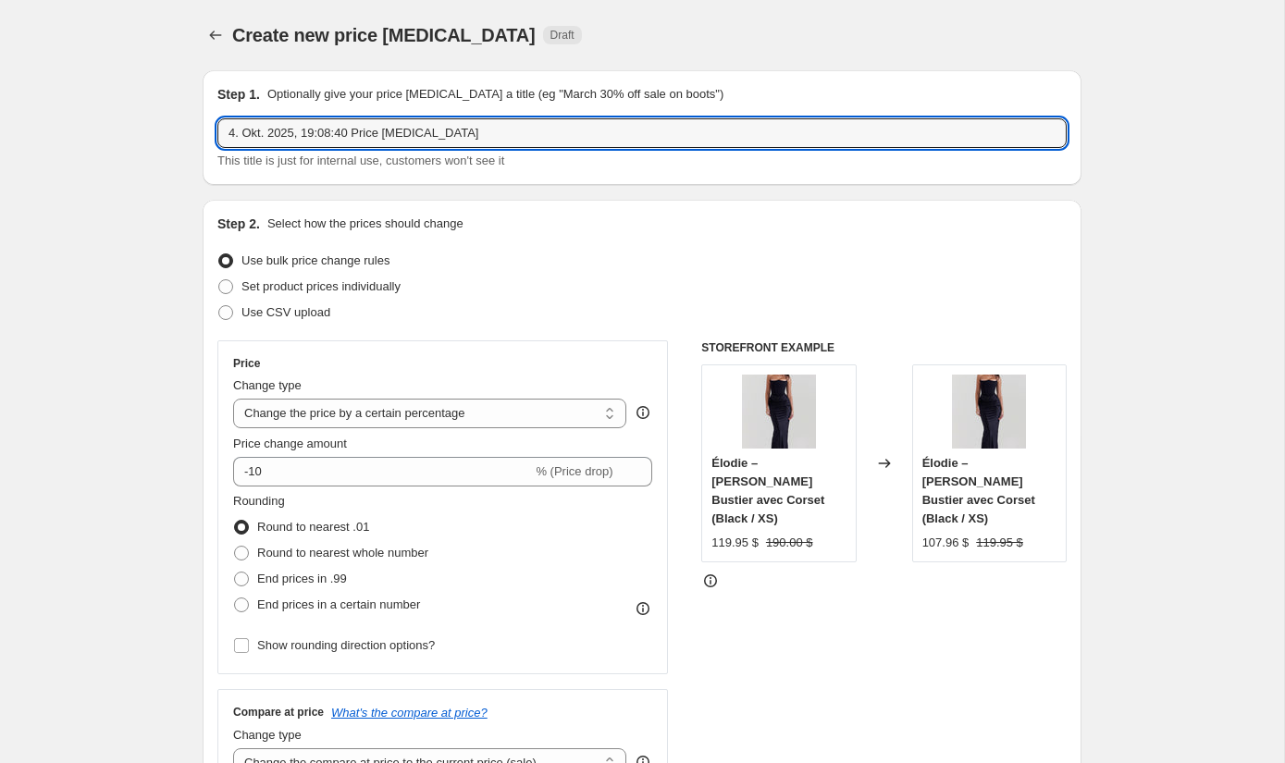
drag, startPoint x: 506, startPoint y: 133, endPoint x: 209, endPoint y: 133, distance: 296.9
click at [209, 133] on div "Step 1. Optionally give your price change job a title (eg "March 30% off sale o…" at bounding box center [642, 127] width 879 height 115
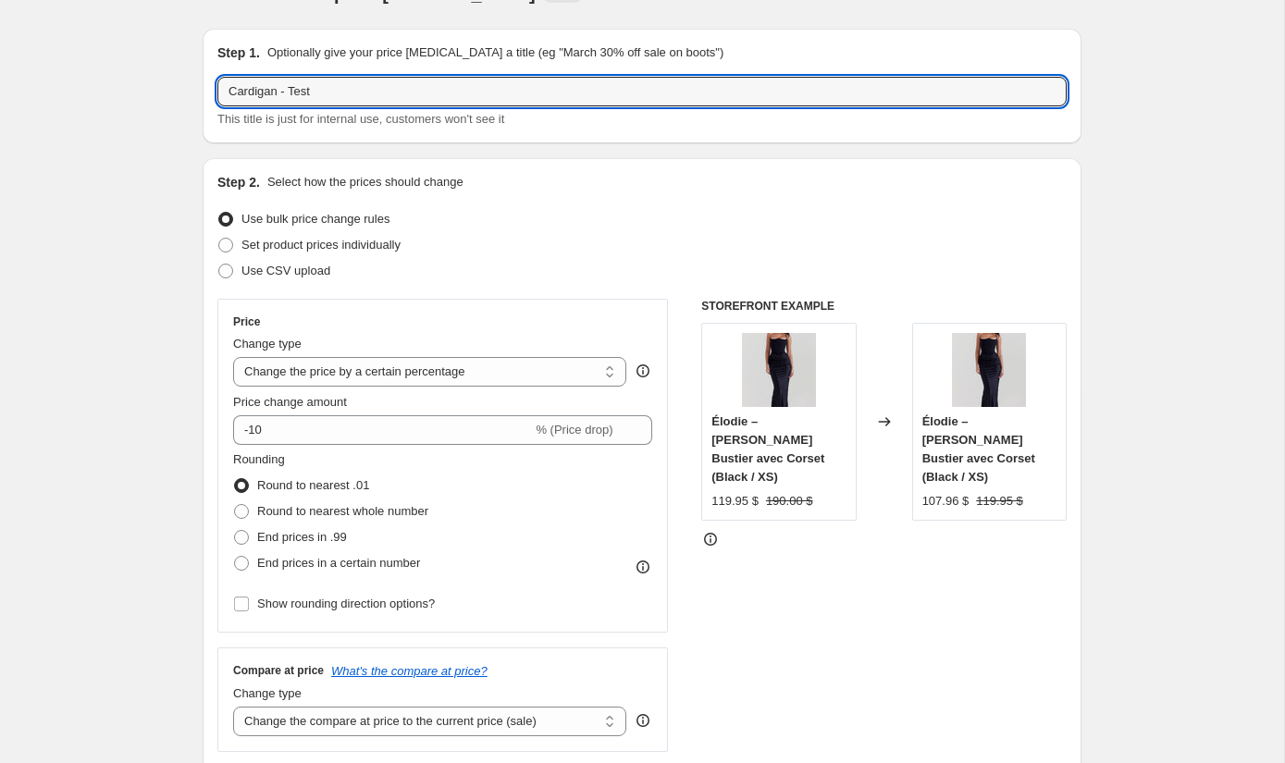
scroll to position [41, 0]
type input "Cardigan - Test"
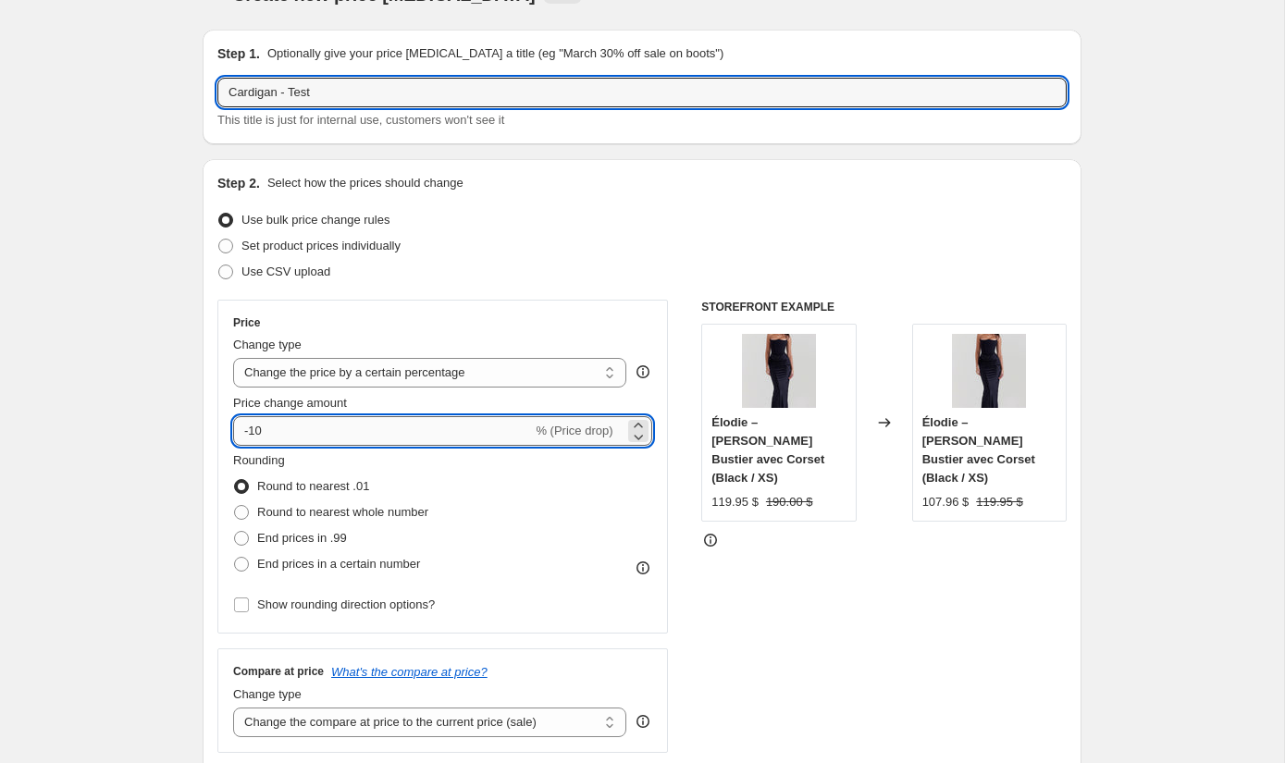
click at [348, 425] on input "-10" at bounding box center [382, 431] width 299 height 30
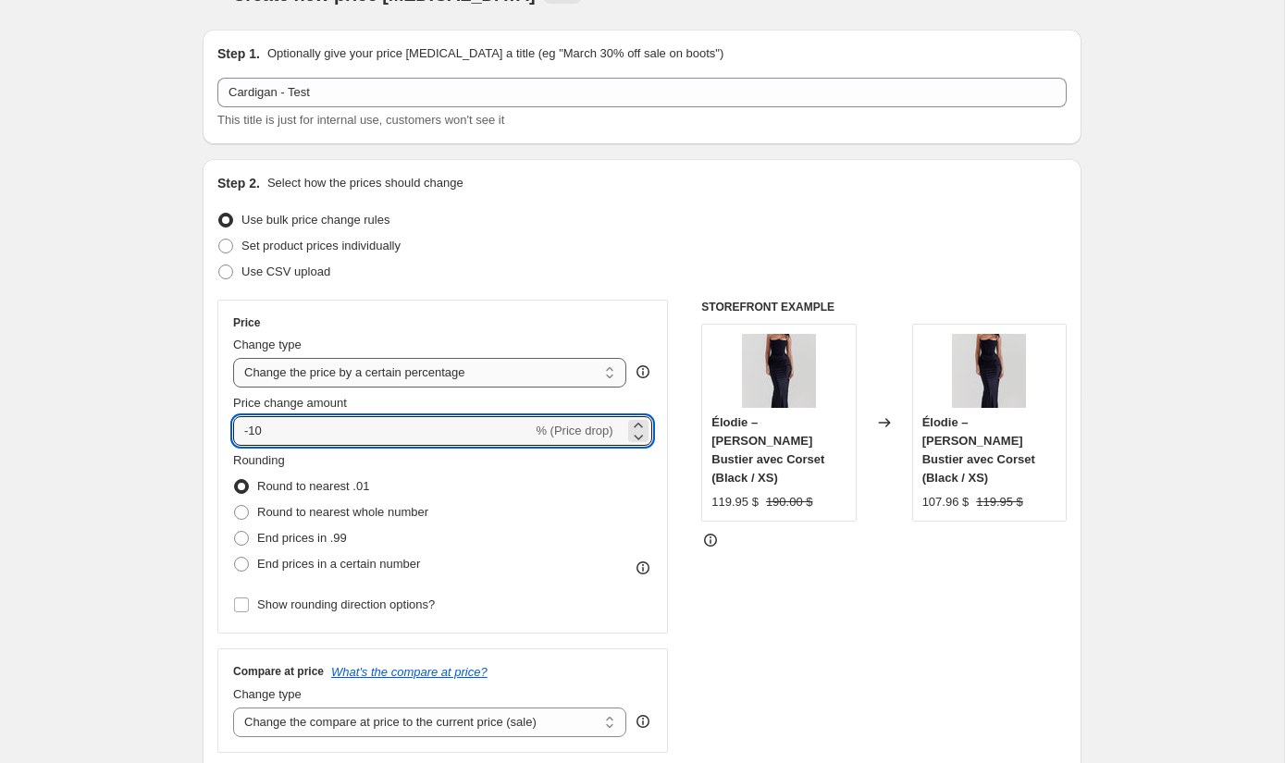
click at [532, 381] on select "Change the price to a certain amount Change the price by a certain amount Chang…" at bounding box center [429, 373] width 393 height 30
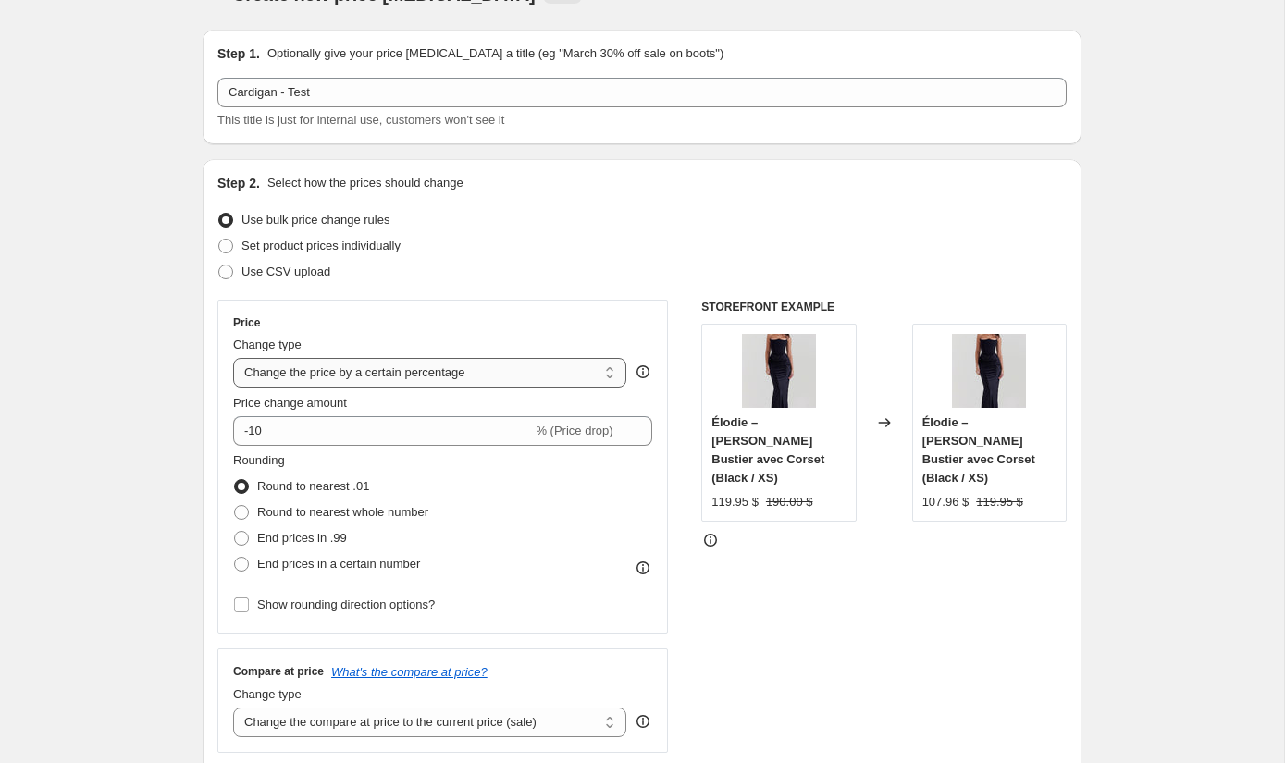
select select "to"
click at [233, 358] on select "Change the price to a certain amount Change the price by a certain amount Chang…" at bounding box center [429, 373] width 393 height 30
type input "80.00"
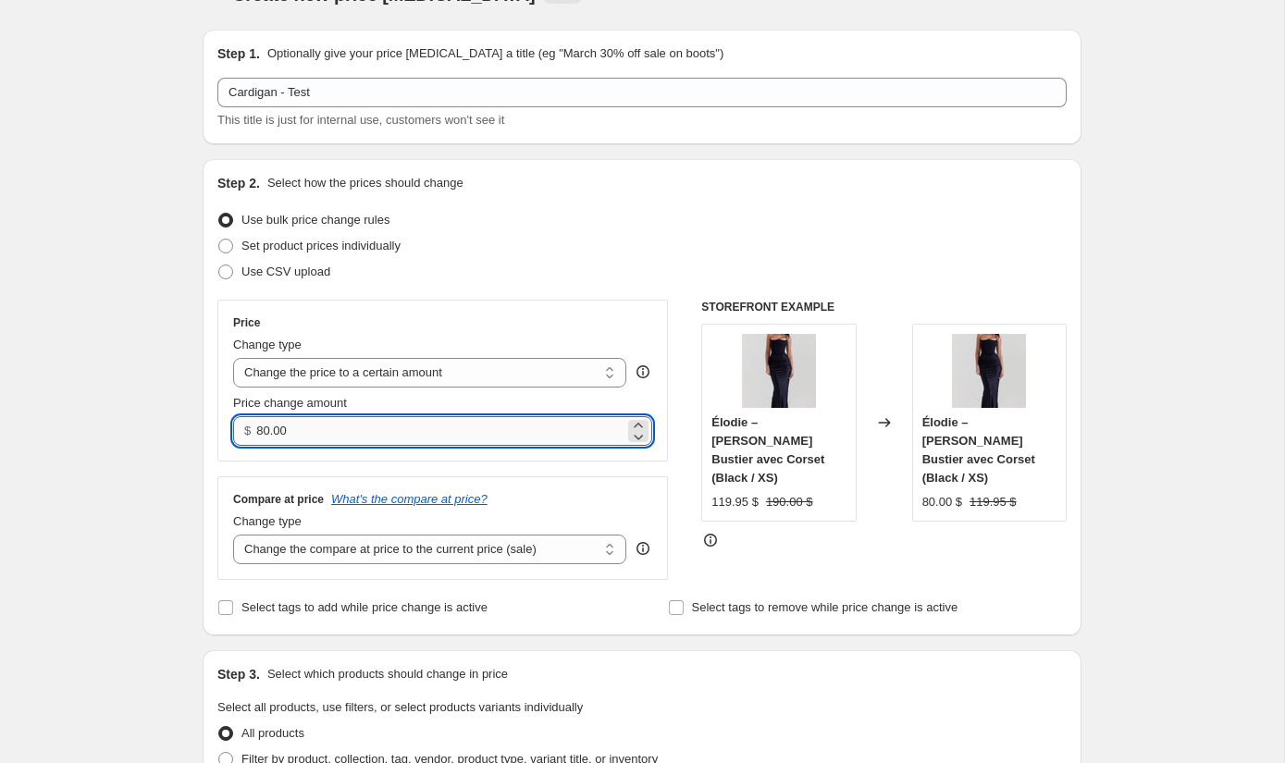
click at [458, 425] on input "80.00" at bounding box center [439, 431] width 367 height 30
click at [424, 378] on select "Change the price to a certain amount Change the price by a certain amount Chang…" at bounding box center [429, 373] width 393 height 30
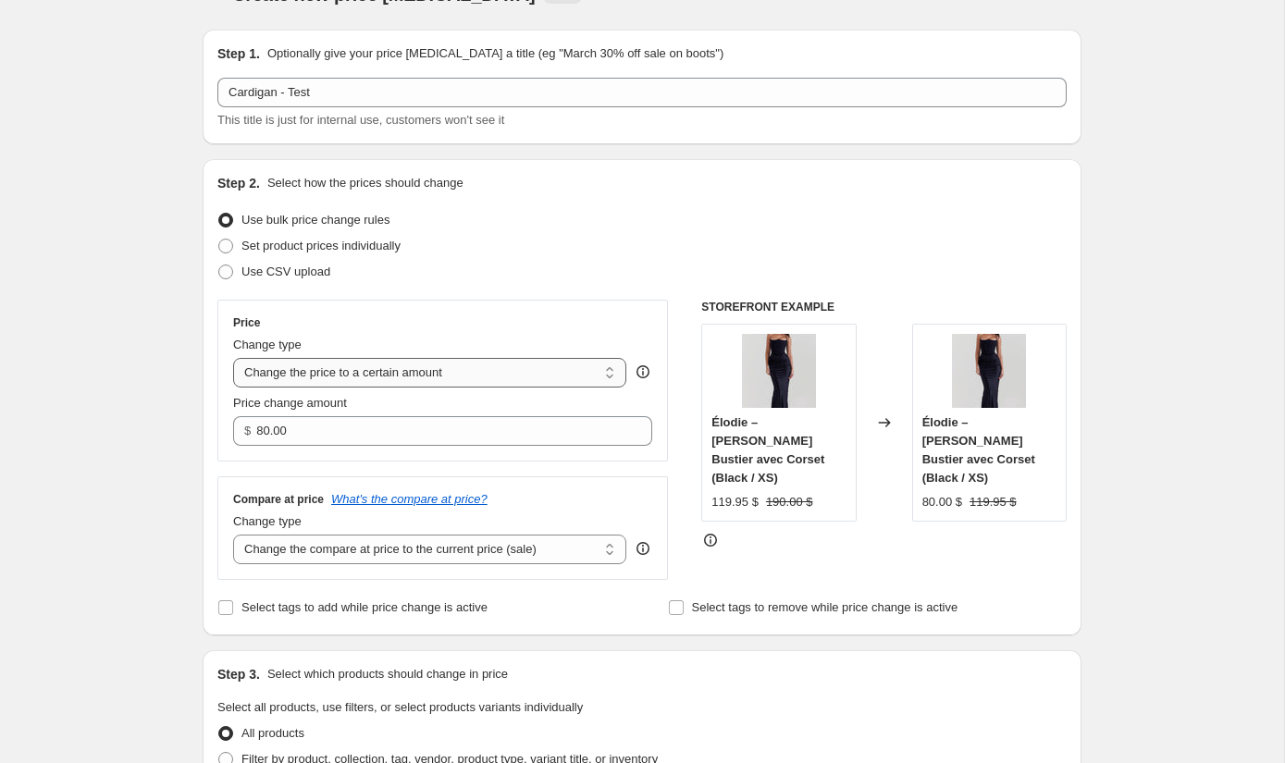
select select "by"
click at [233, 358] on select "Change the price to a certain amount Change the price by a certain amount Chang…" at bounding box center [429, 373] width 393 height 30
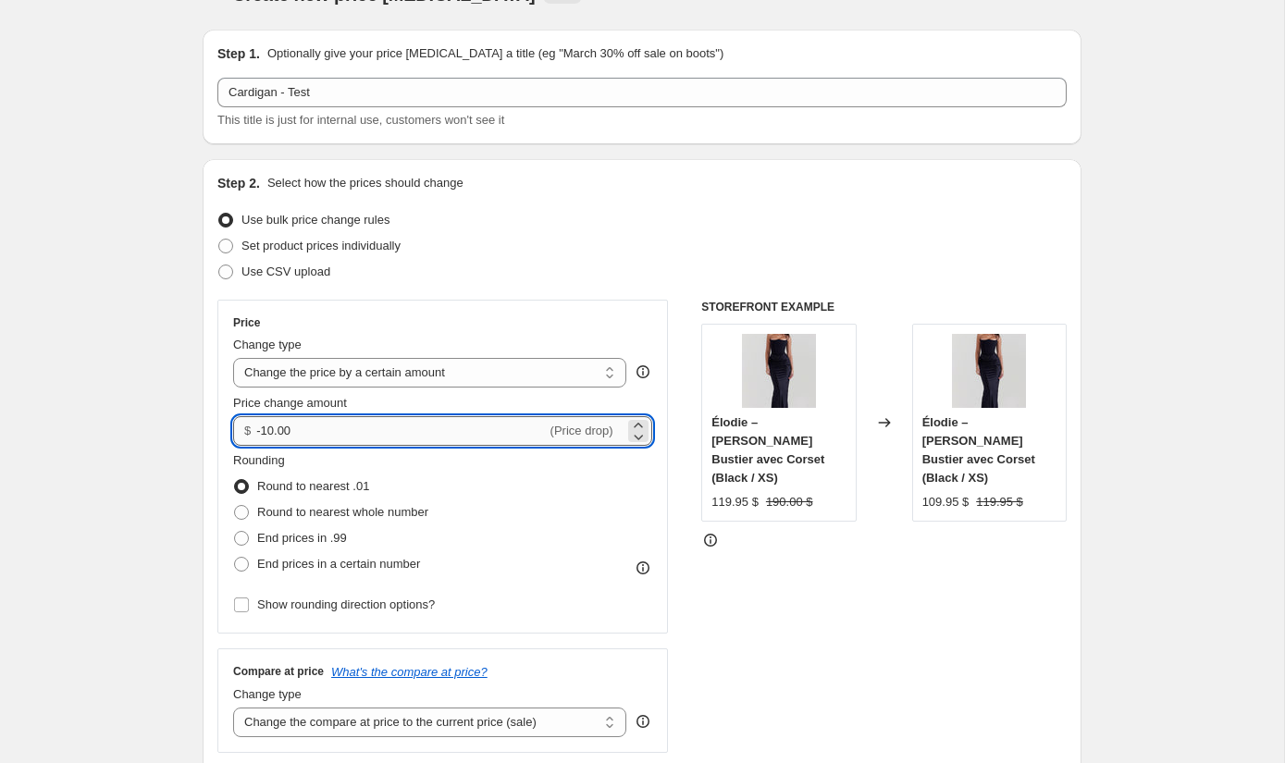
click at [430, 425] on input "-10.00" at bounding box center [400, 431] width 289 height 30
type input "-1"
type input "10.00"
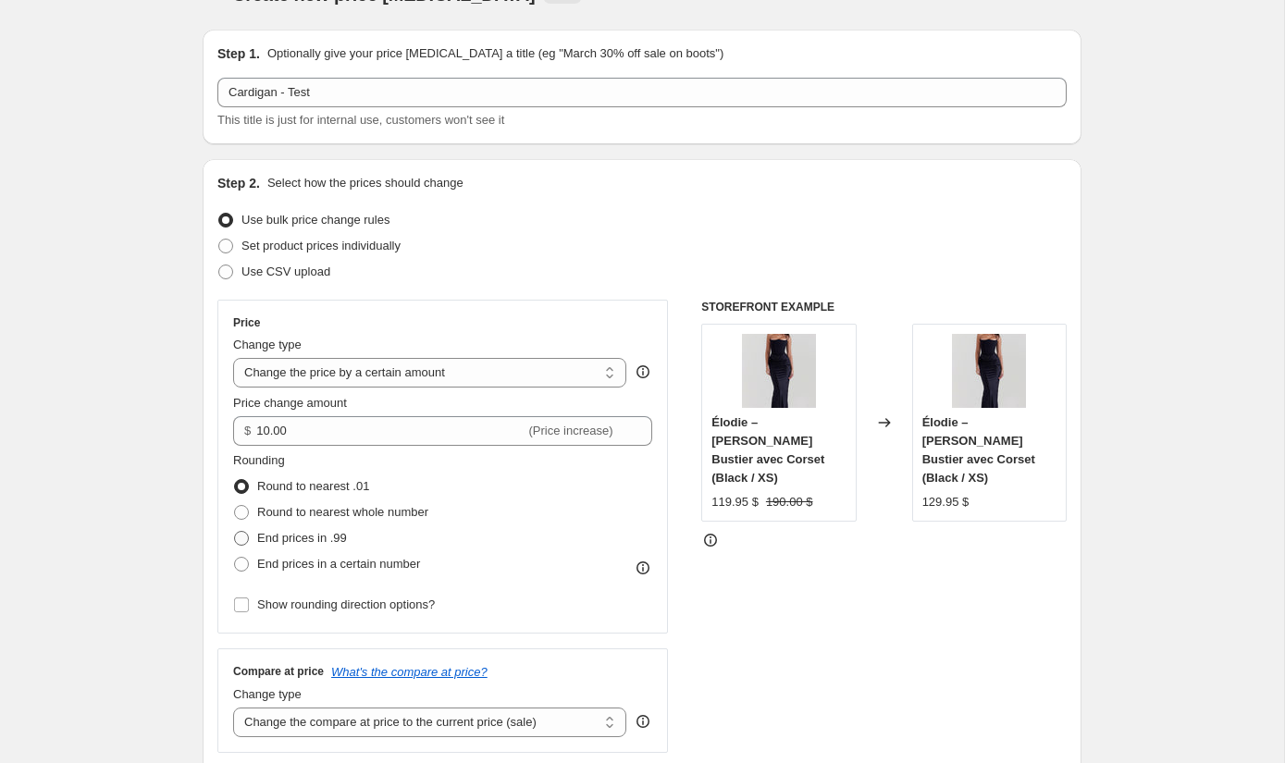
click at [269, 535] on span "End prices in .99" at bounding box center [302, 538] width 90 height 14
click at [235, 532] on input "End prices in .99" at bounding box center [234, 531] width 1 height 1
radio input "true"
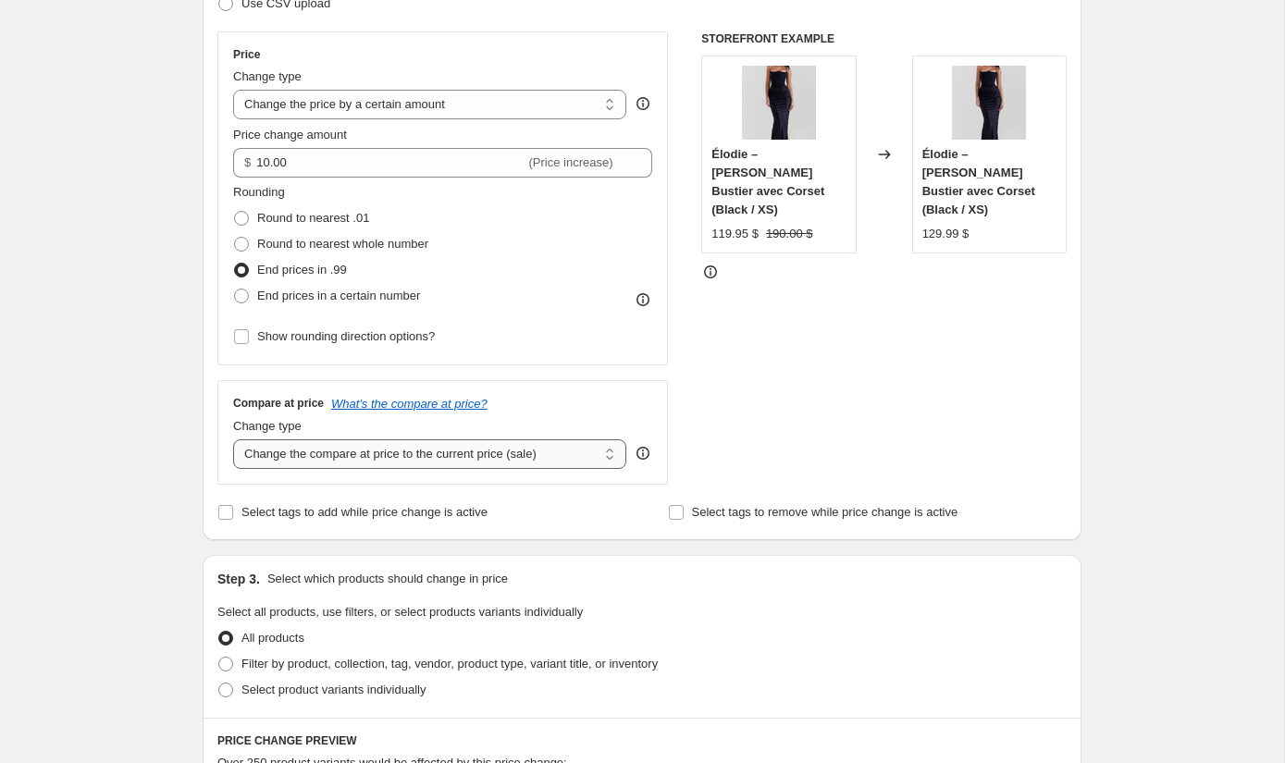
click at [494, 449] on select "Change the compare at price to the current price (sale) Change the compare at p…" at bounding box center [429, 454] width 393 height 30
select select "percentage"
click at [233, 439] on select "Change the compare at price to the current price (sale) Change the compare at p…" at bounding box center [429, 454] width 393 height 30
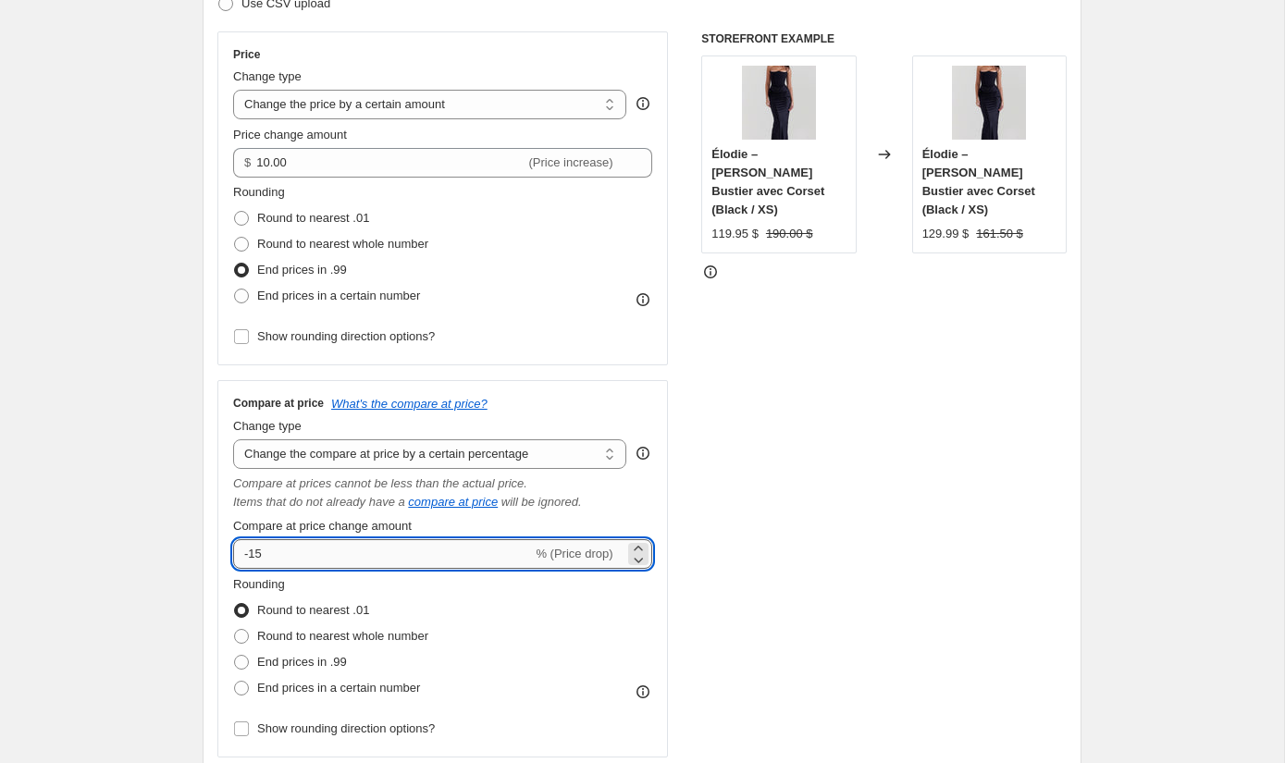
click at [335, 546] on input "-15" at bounding box center [382, 554] width 299 height 30
type input "-1"
click at [150, 568] on div "Create new price change job. This page is ready Create new price change job Dra…" at bounding box center [642, 766] width 1284 height 2151
click at [241, 552] on input "60" at bounding box center [371, 554] width 277 height 30
type input "-60"
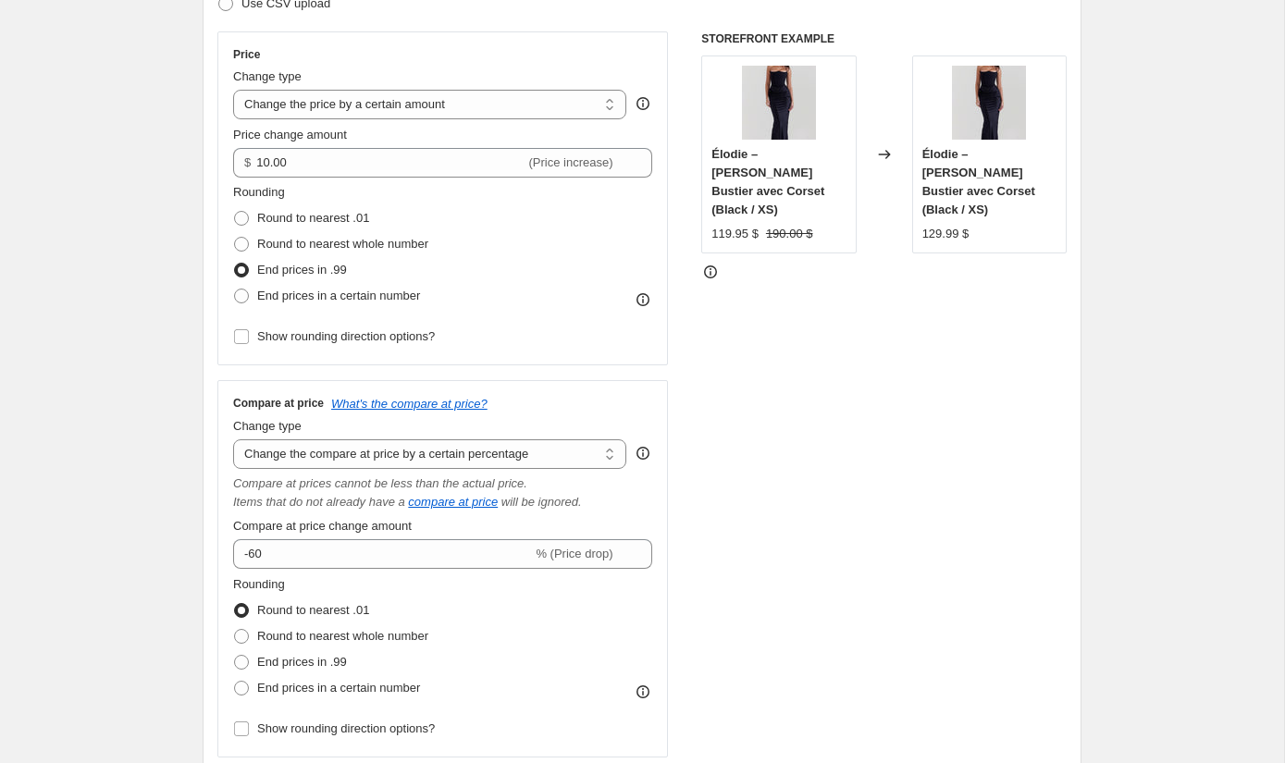
click at [198, 558] on div "Step 1. Optionally give your price change job a title (eg "March 30% off sale o…" at bounding box center [634, 738] width 893 height 1983
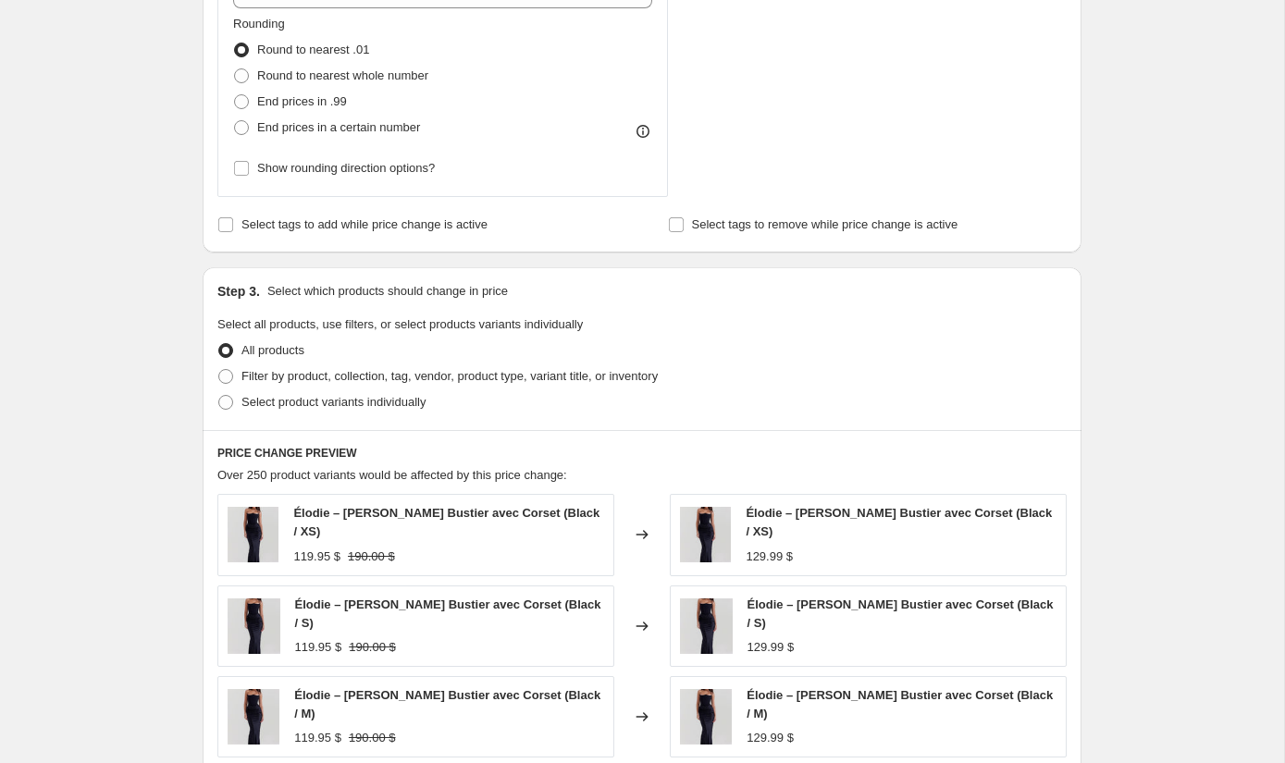
scroll to position [858, 0]
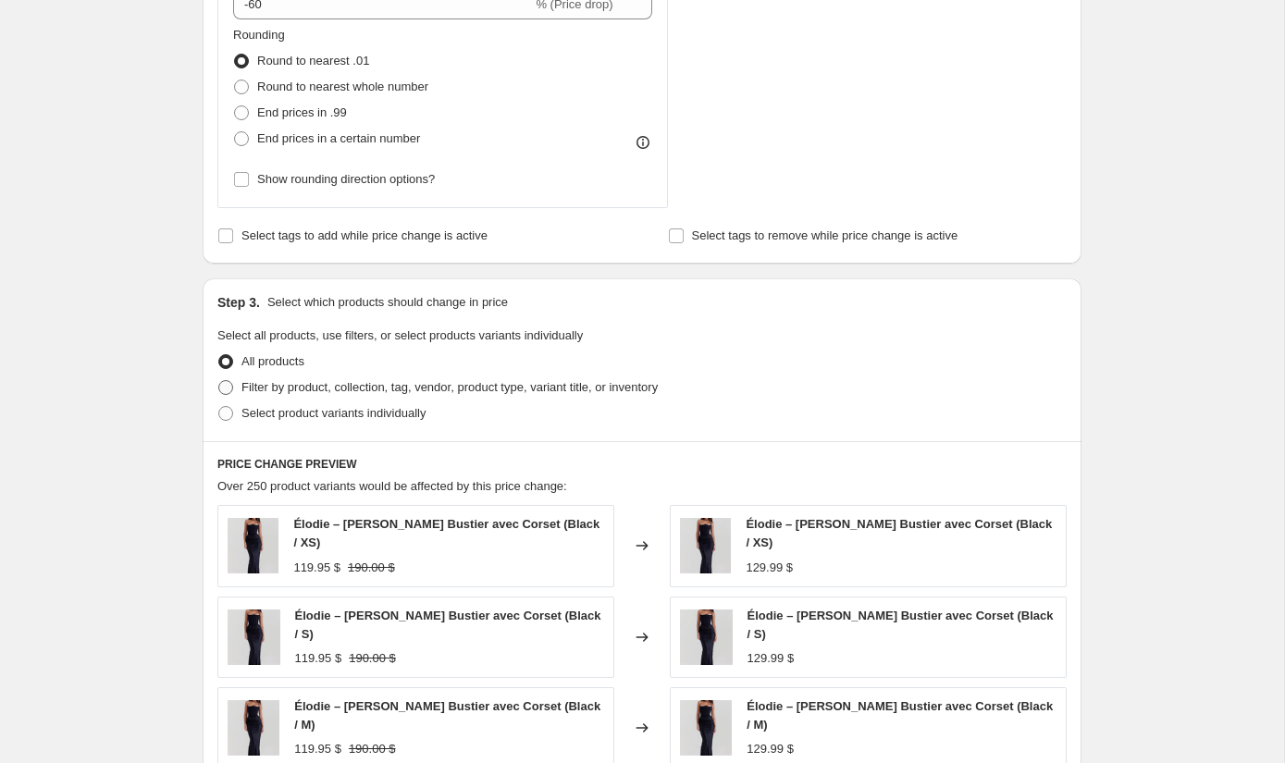
click at [318, 389] on span "Filter by product, collection, tag, vendor, product type, variant title, or inv…" at bounding box center [449, 387] width 416 height 14
click at [219, 381] on input "Filter by product, collection, tag, vendor, product type, variant title, or inv…" at bounding box center [218, 380] width 1 height 1
radio input "true"
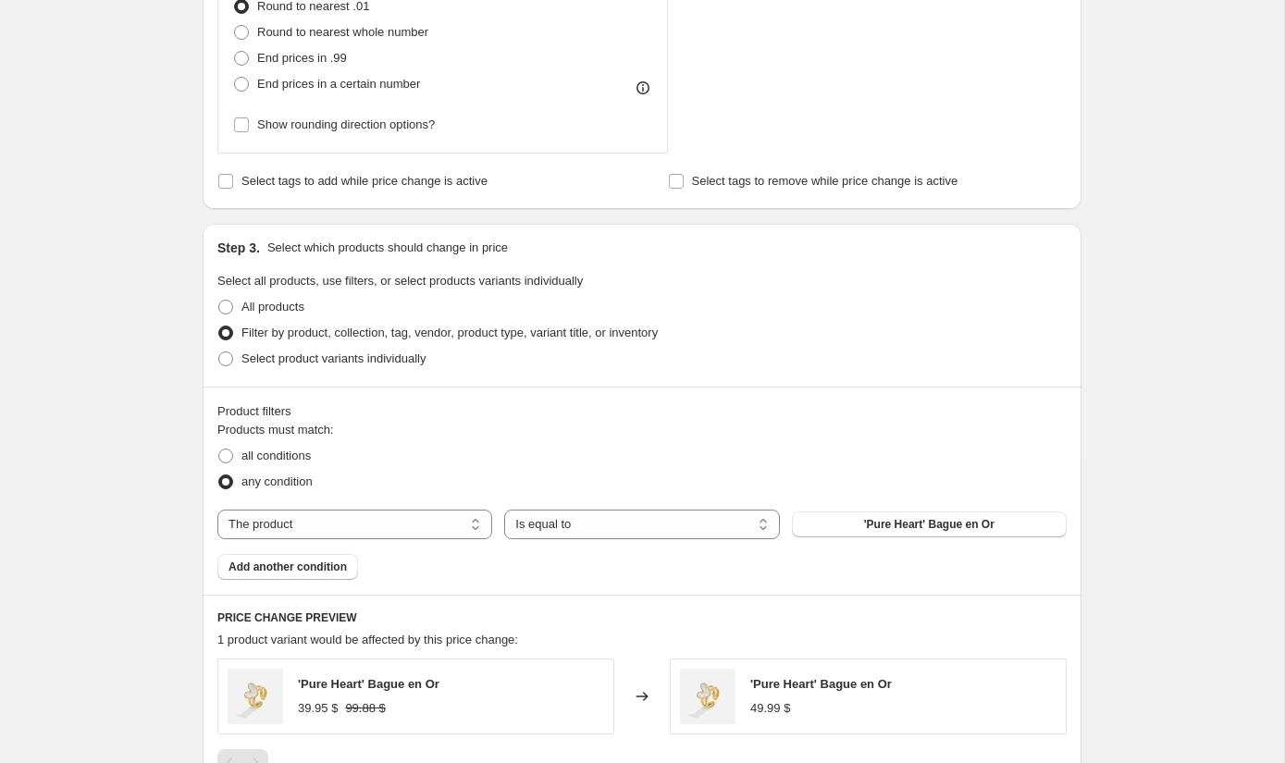
scroll to position [928, 0]
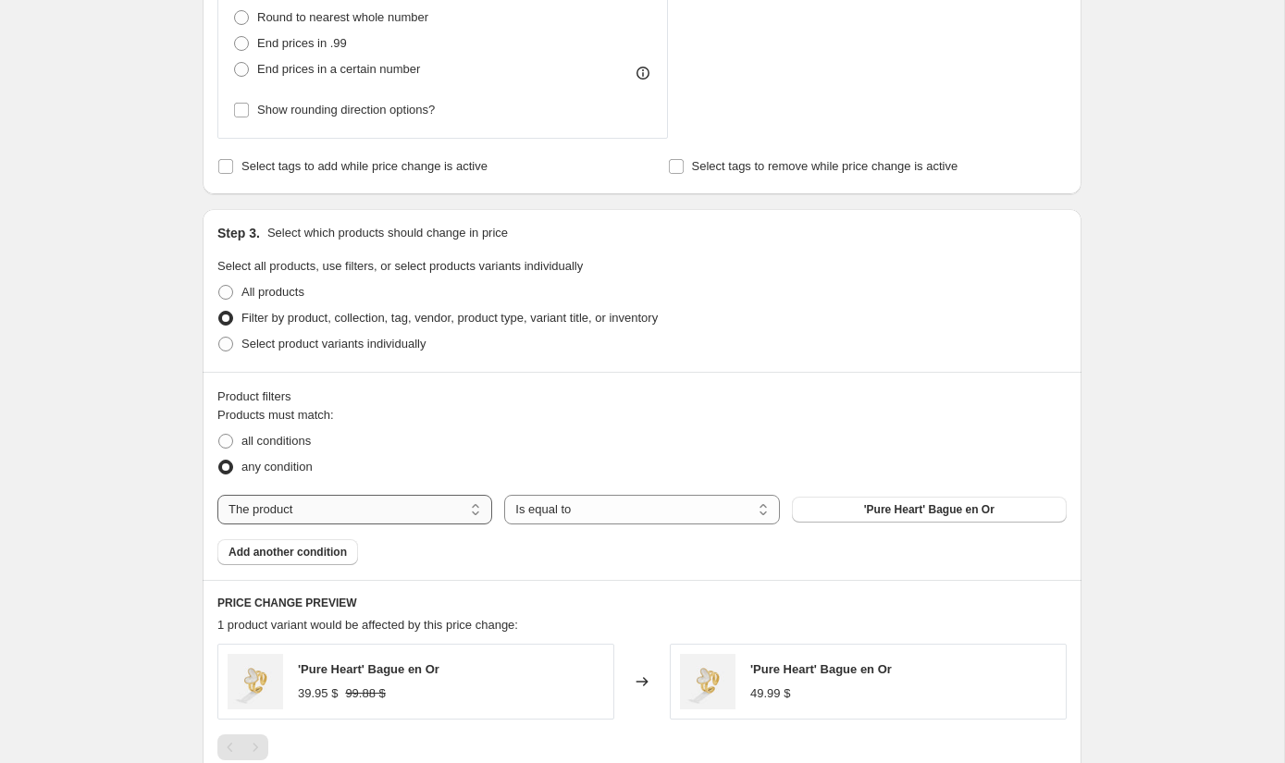
click at [339, 519] on select "The product The product's collection The product's tag The product's vendor The…" at bounding box center [354, 510] width 275 height 30
select select "collection"
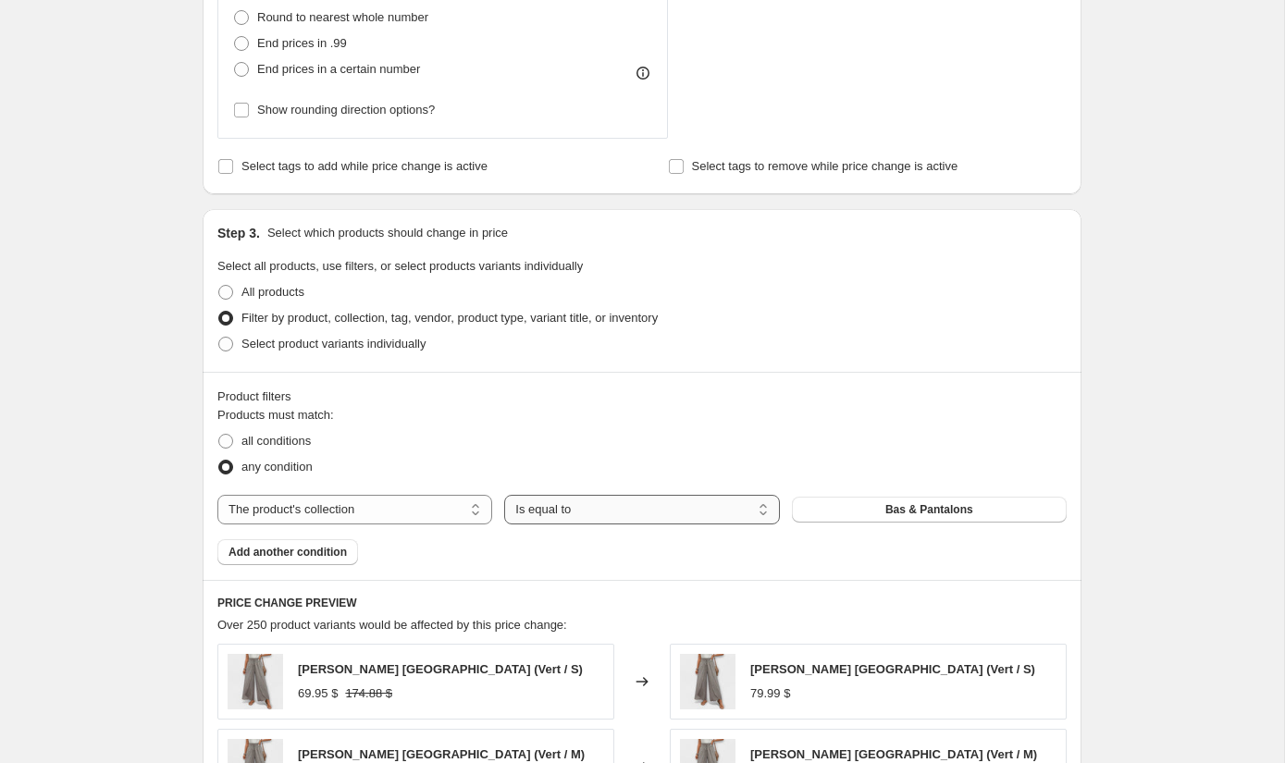
click at [575, 510] on select "Is equal to Is not equal to" at bounding box center [641, 510] width 275 height 30
click at [504, 495] on select "Is equal to Is not equal to" at bounding box center [641, 510] width 275 height 30
click at [841, 509] on button "Bas & Pantalons" at bounding box center [929, 510] width 275 height 26
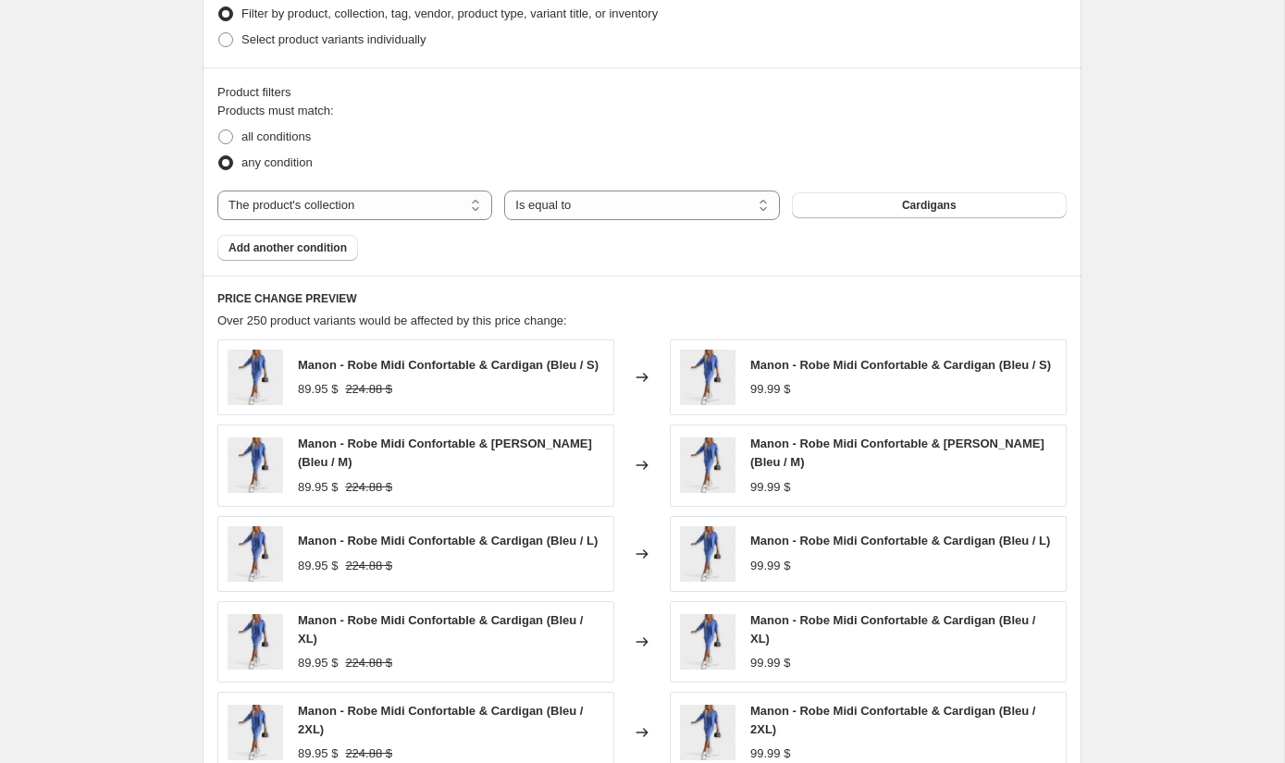
scroll to position [1594, 0]
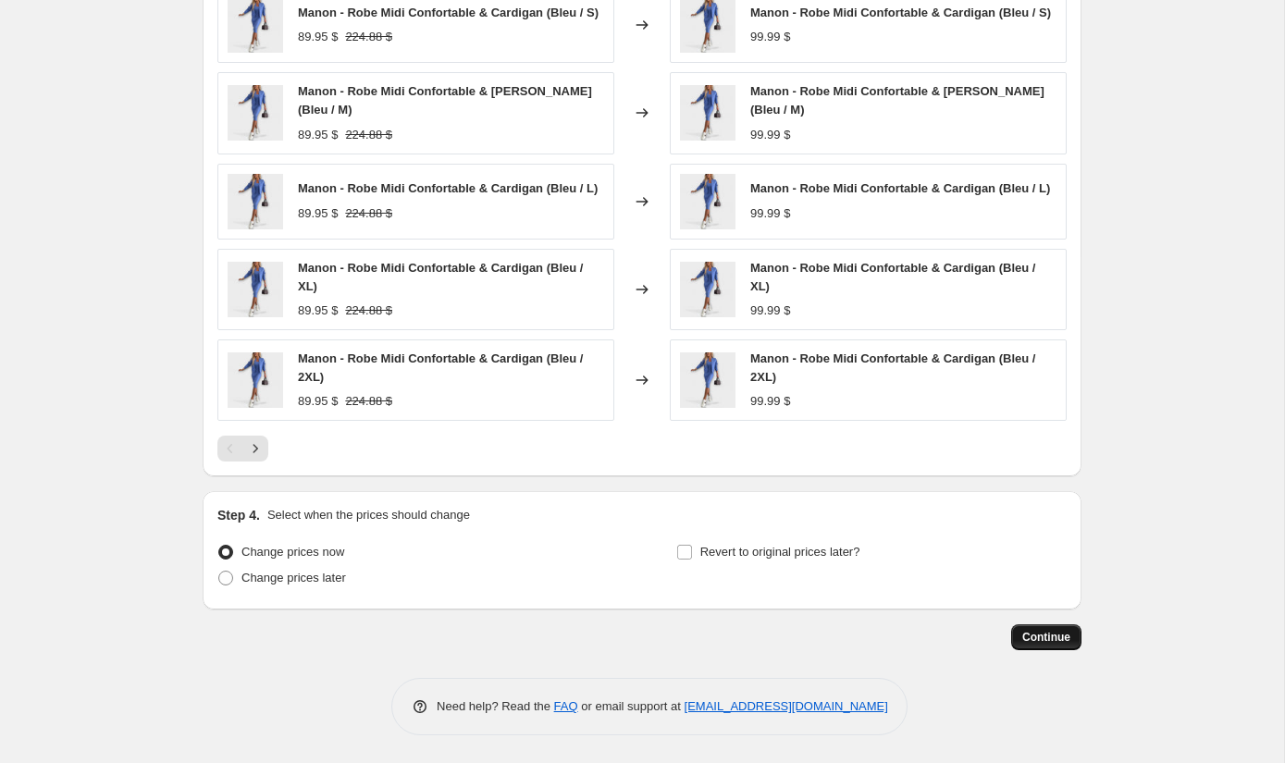
click at [1045, 635] on span "Continue" at bounding box center [1046, 637] width 48 height 15
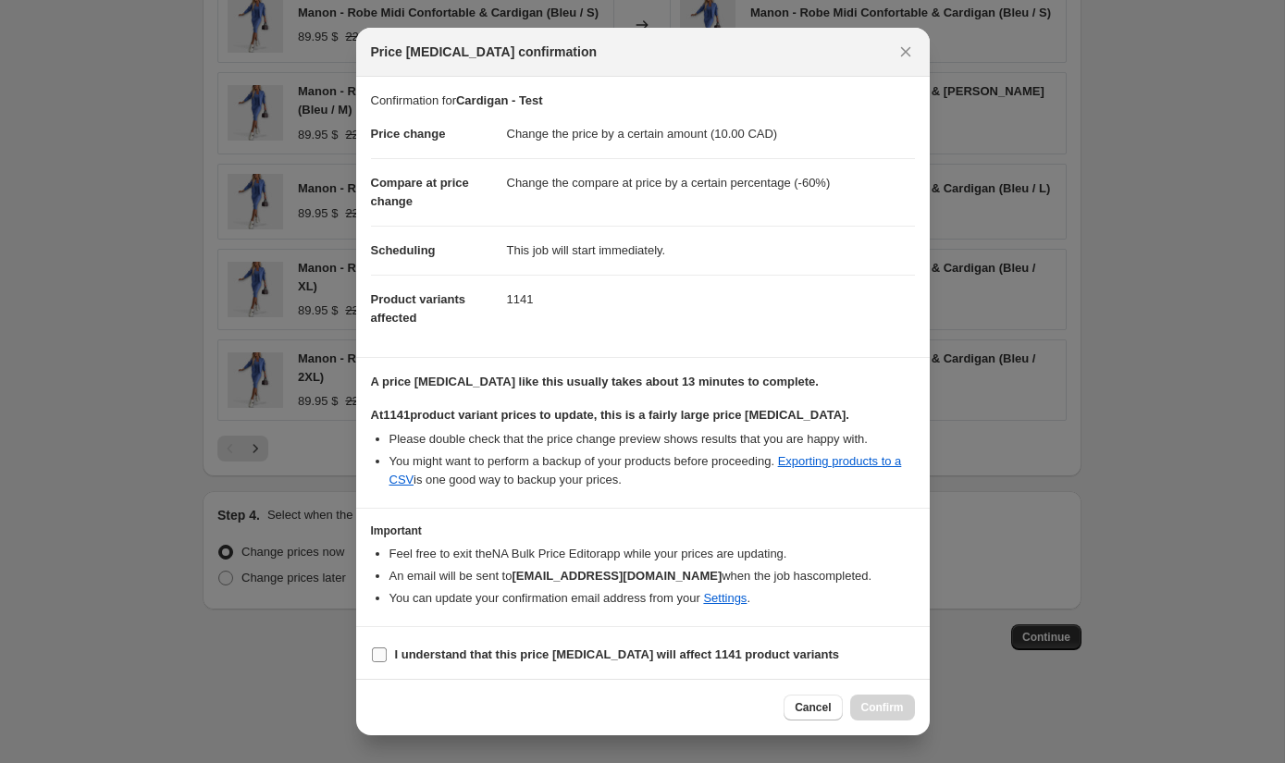
click at [622, 654] on b "I understand that this price change job will affect 1141 product variants" at bounding box center [617, 654] width 445 height 14
click at [387, 654] on input "I understand that this price change job will affect 1141 product variants" at bounding box center [379, 654] width 15 height 15
checkbox input "true"
click at [864, 705] on span "Confirm" at bounding box center [882, 707] width 43 height 15
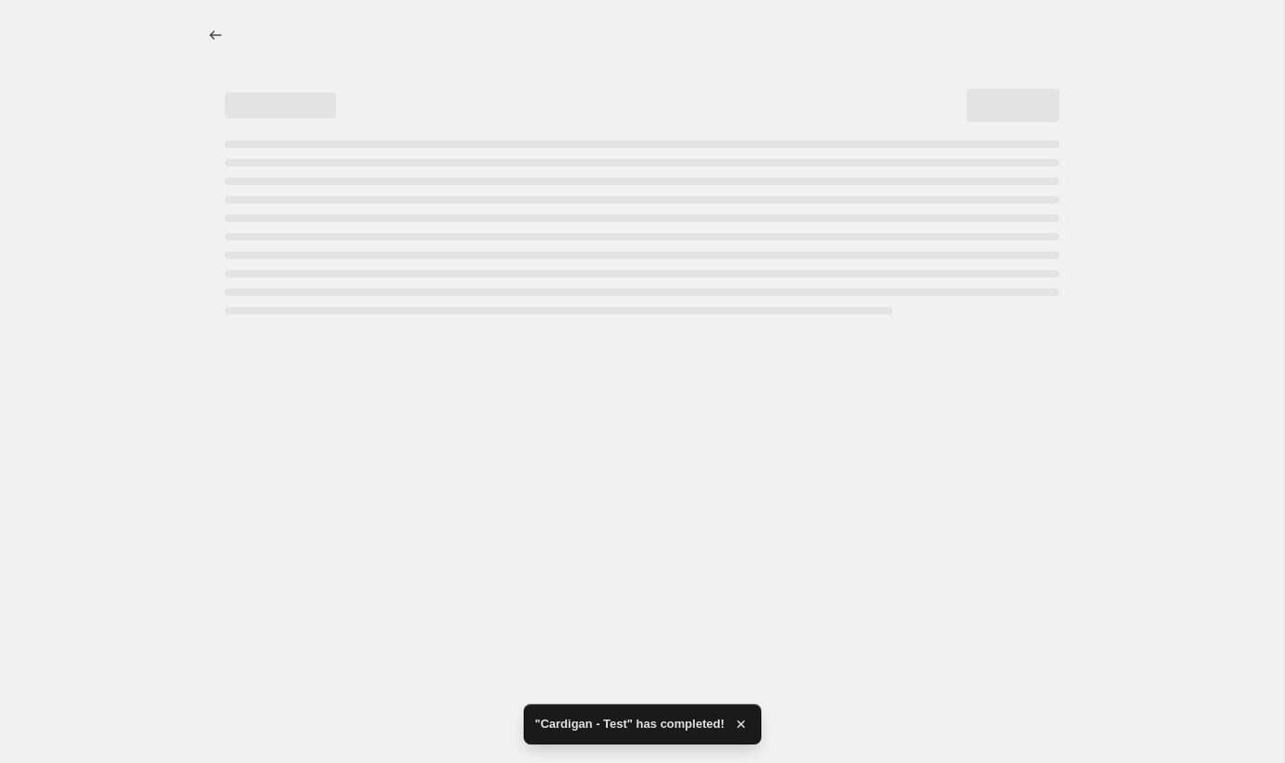
select select "by"
select select "percentage"
select select "collection"
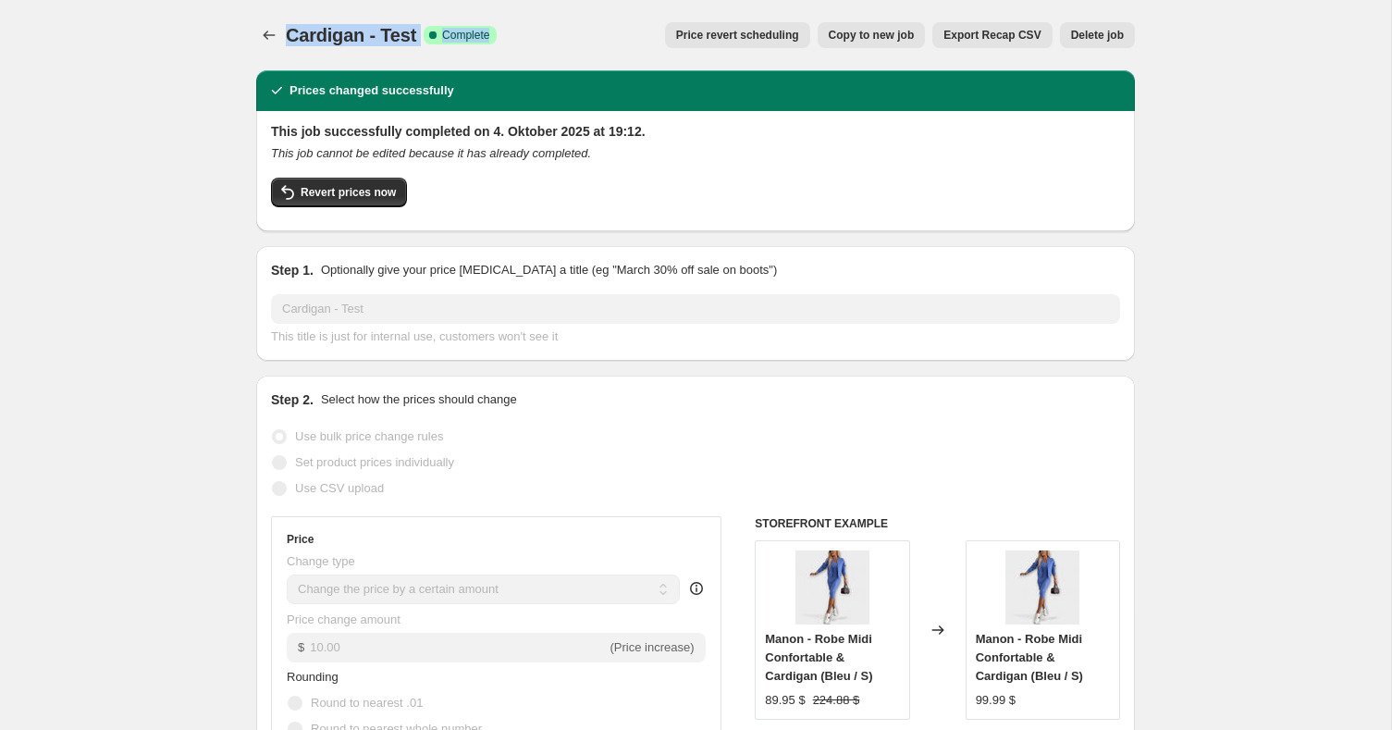
drag, startPoint x: 288, startPoint y: 38, endPoint x: 445, endPoint y: 43, distance: 157.3
click at [445, 43] on div "Cardigan - Test Success Complete Complete" at bounding box center [391, 35] width 211 height 26
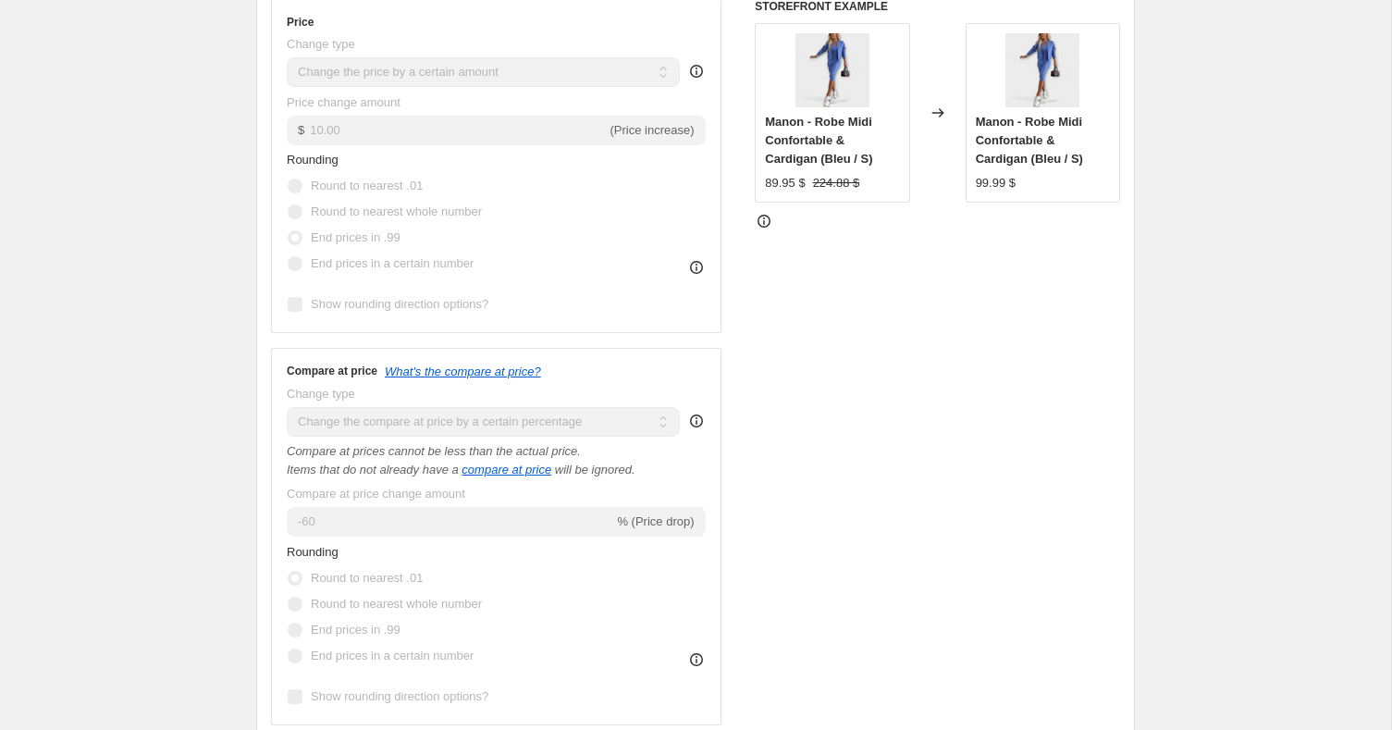
scroll to position [571, 0]
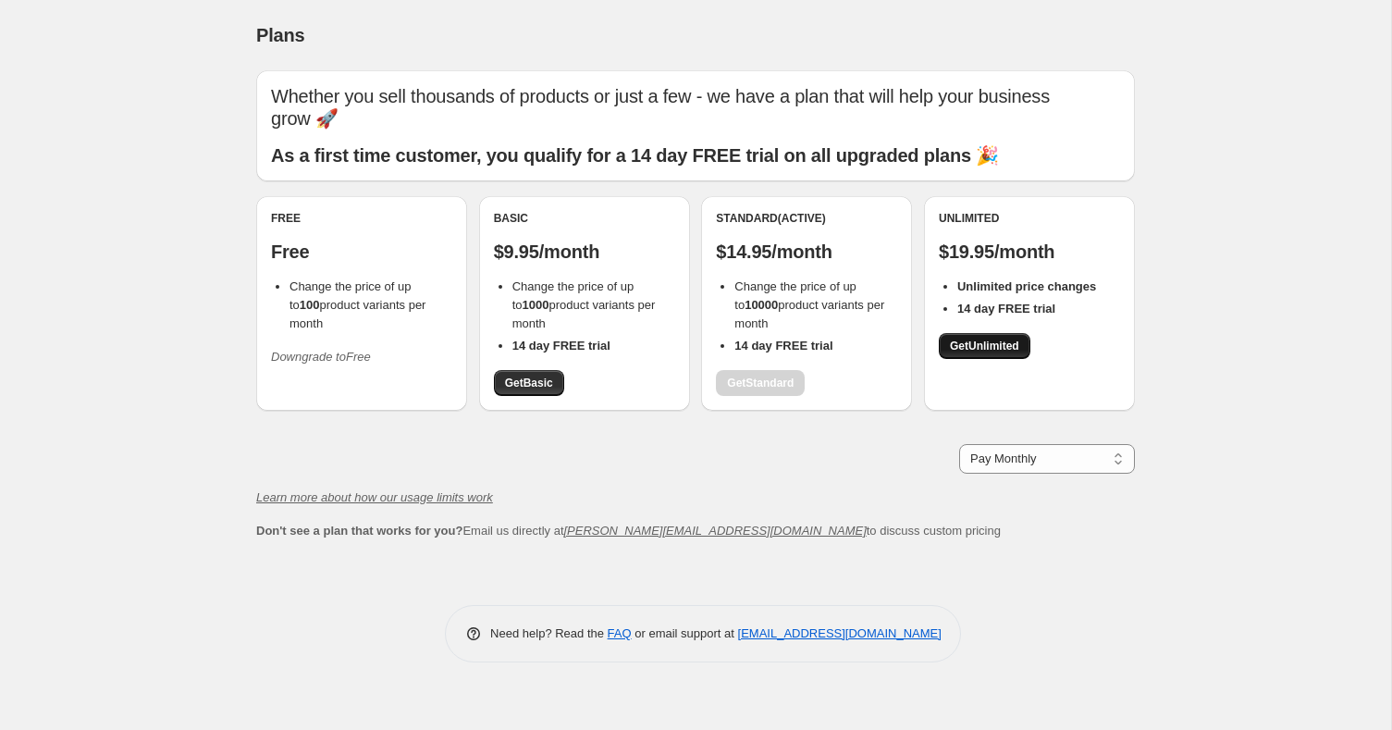
click at [986, 339] on span "Get Unlimited" at bounding box center [984, 346] width 69 height 15
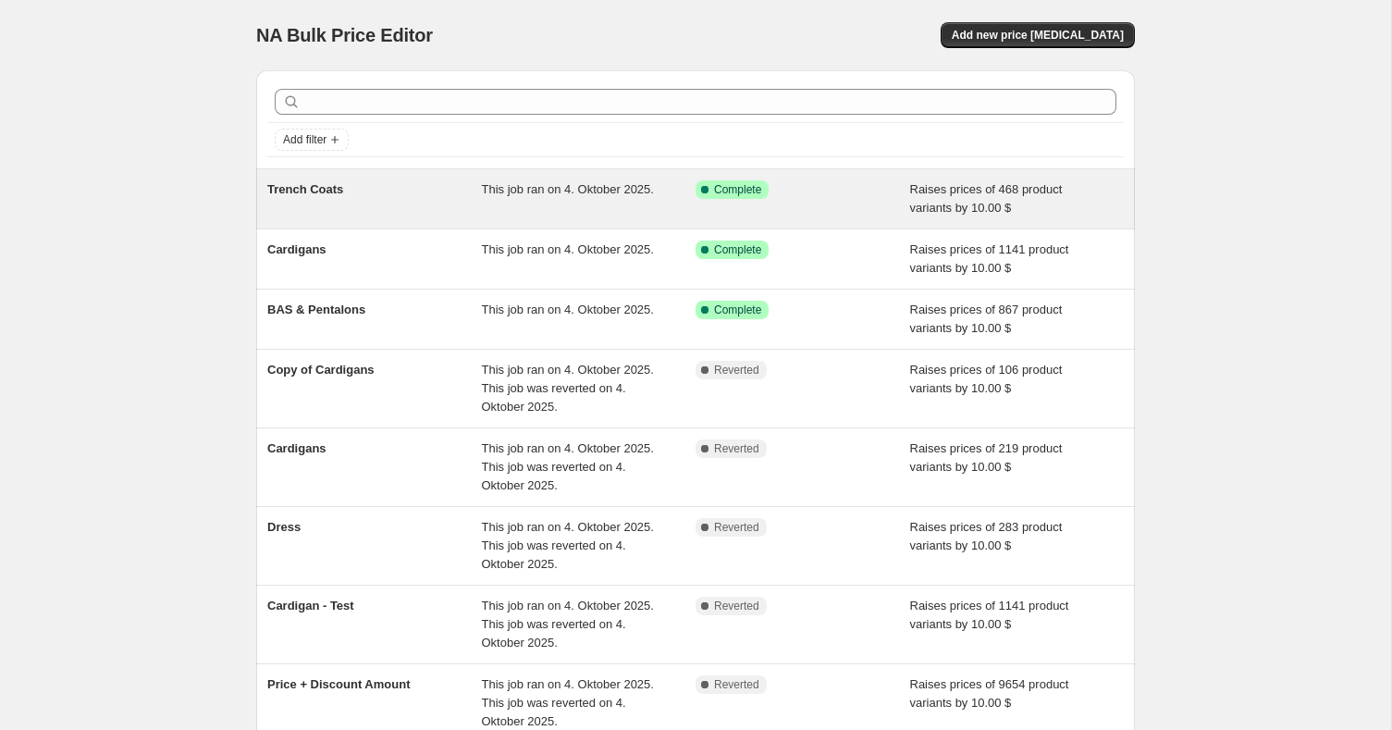
click at [896, 187] on div "Success Complete Complete" at bounding box center [803, 198] width 215 height 37
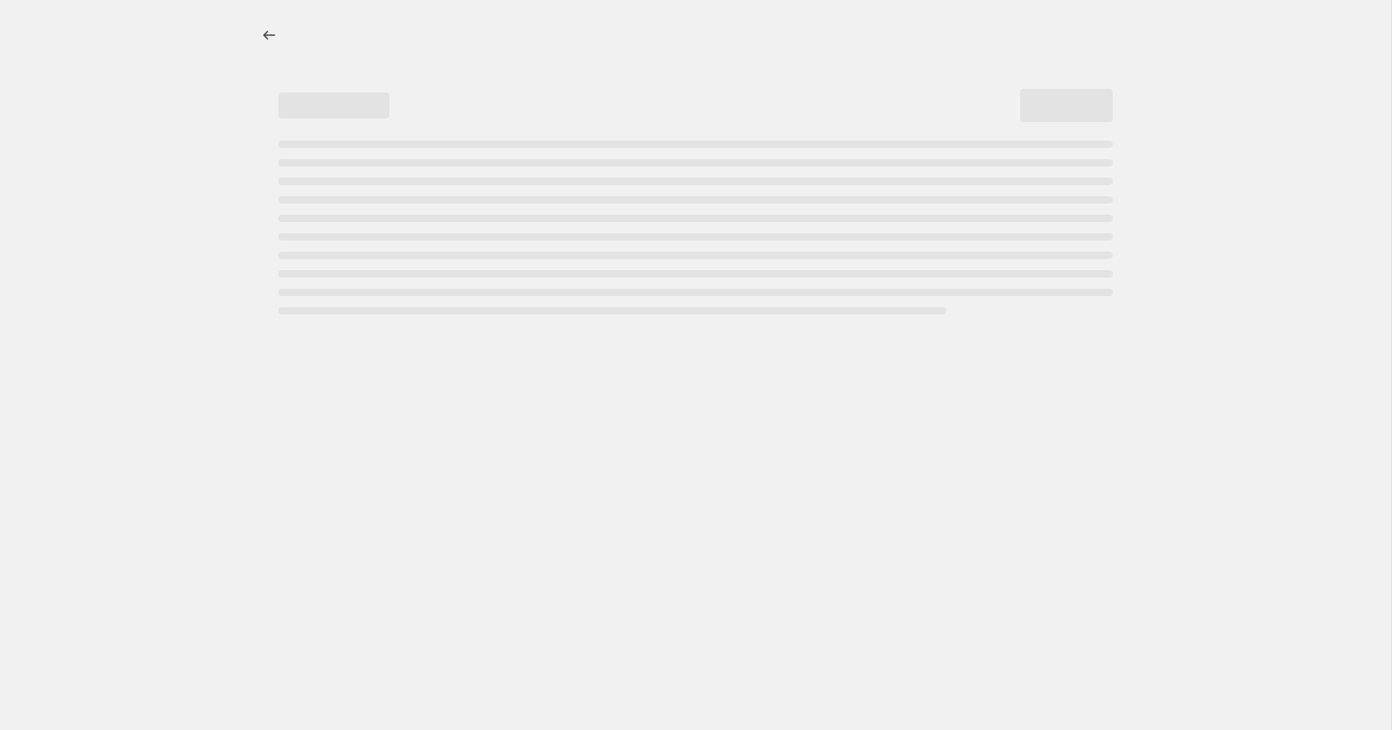
select select "by"
select select "percentage"
select select "collection"
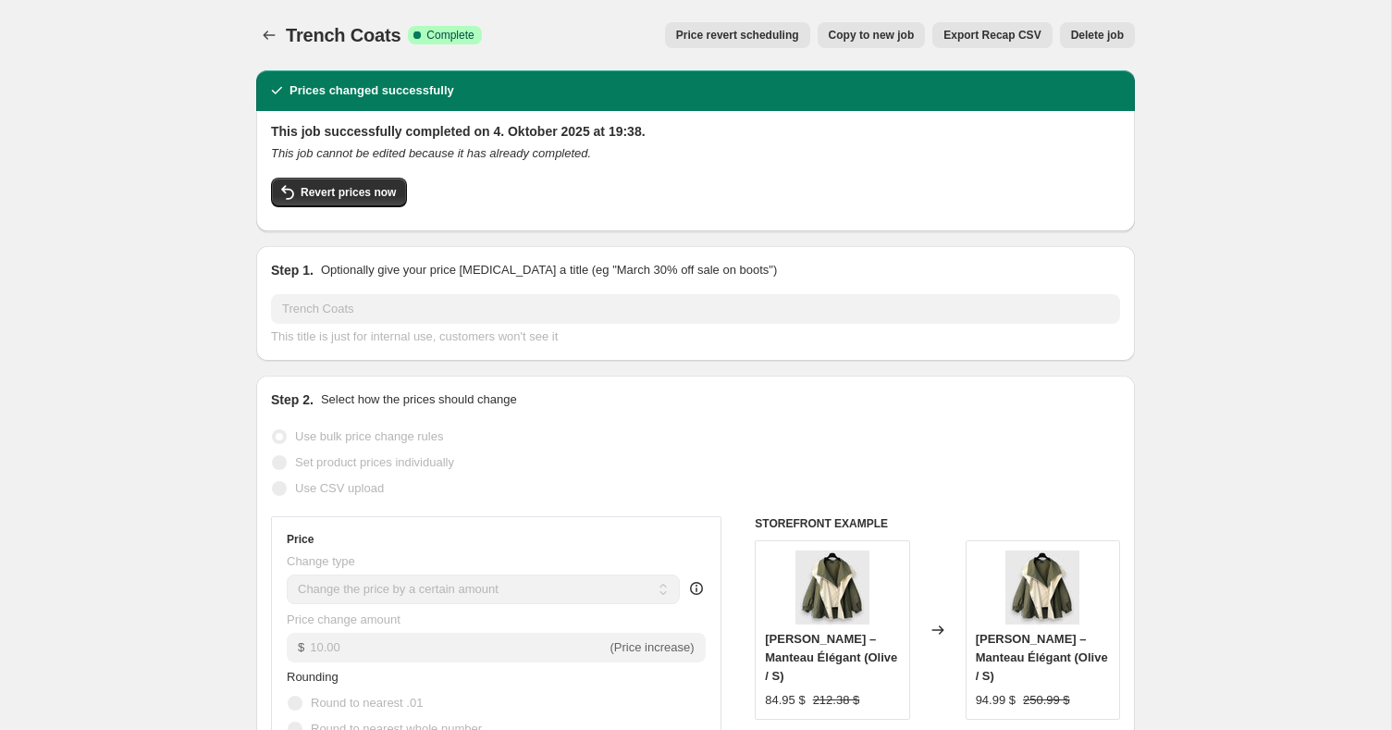
click at [896, 25] on button "Copy to new job" at bounding box center [872, 35] width 108 height 26
select select "by"
select select "percentage"
select select "collection"
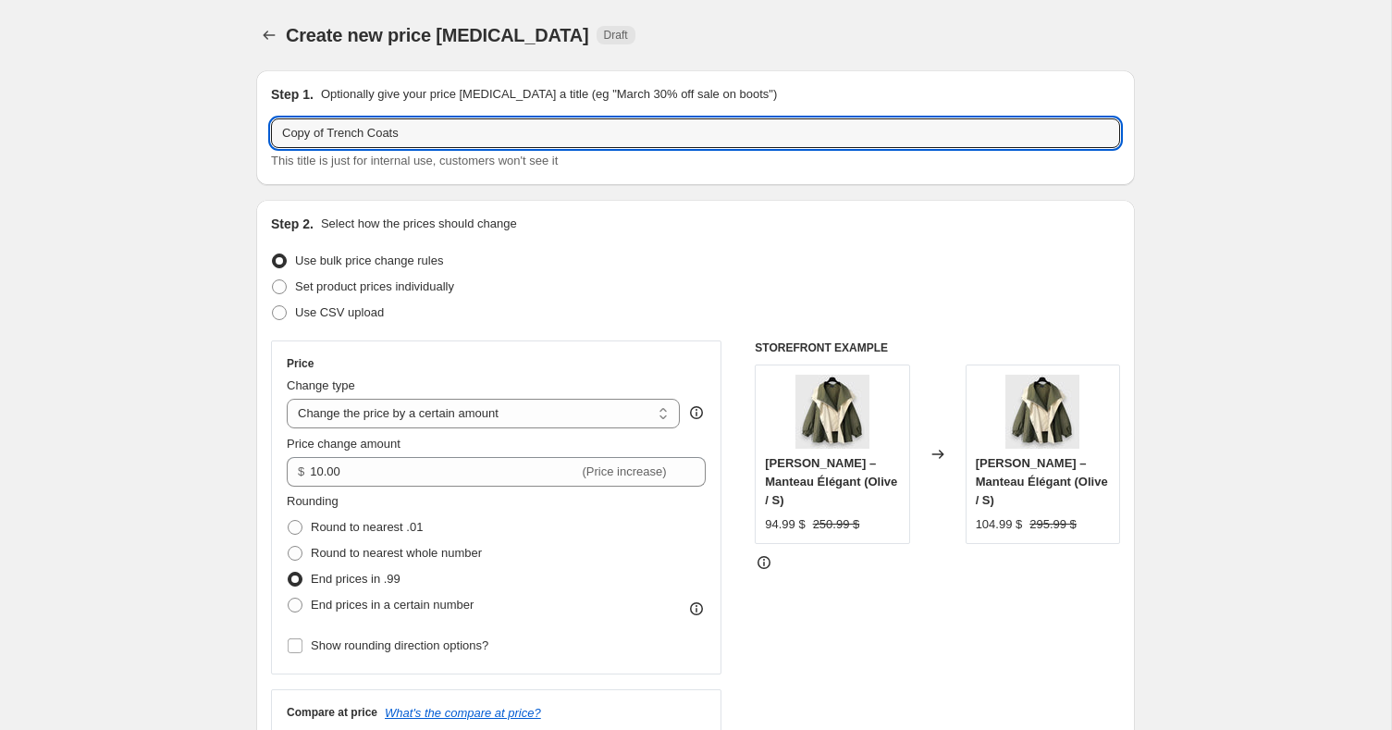
drag, startPoint x: 440, startPoint y: 131, endPoint x: 171, endPoint y: 132, distance: 269.1
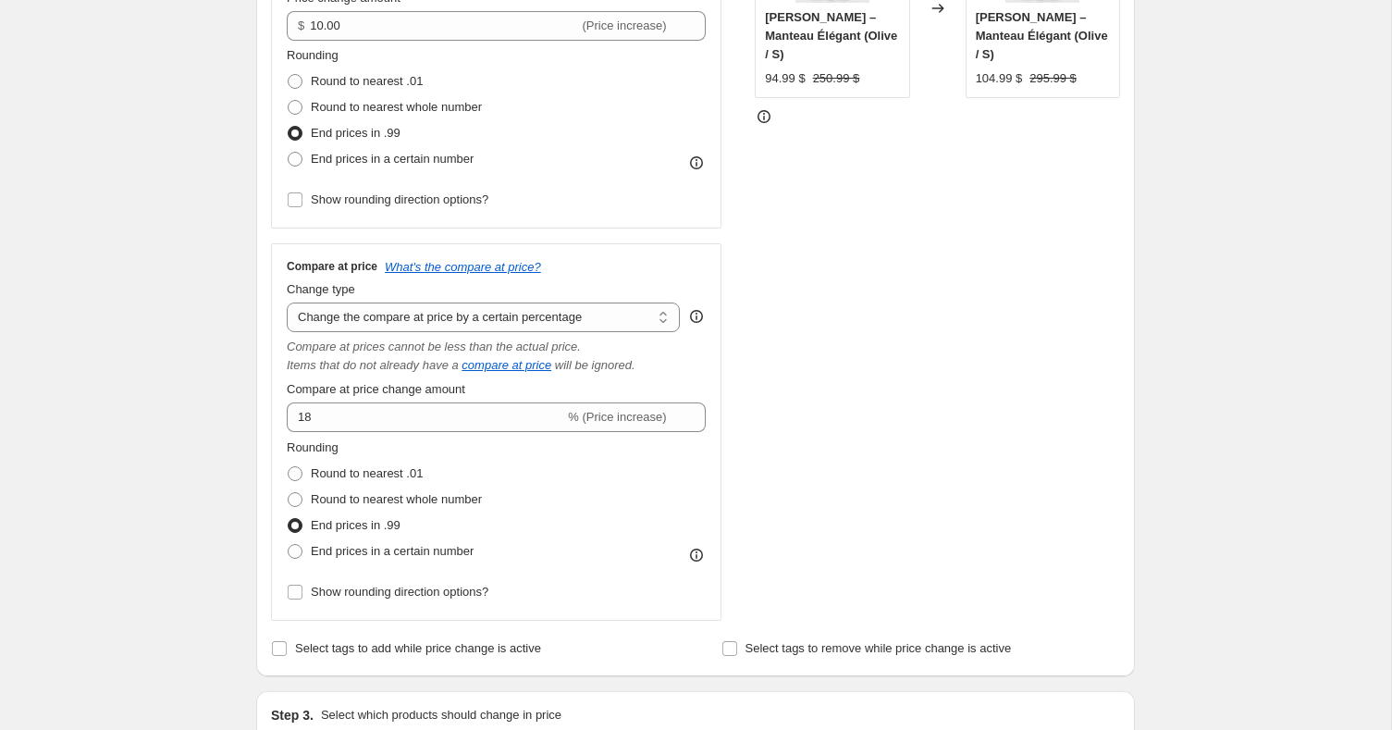
scroll to position [462, 0]
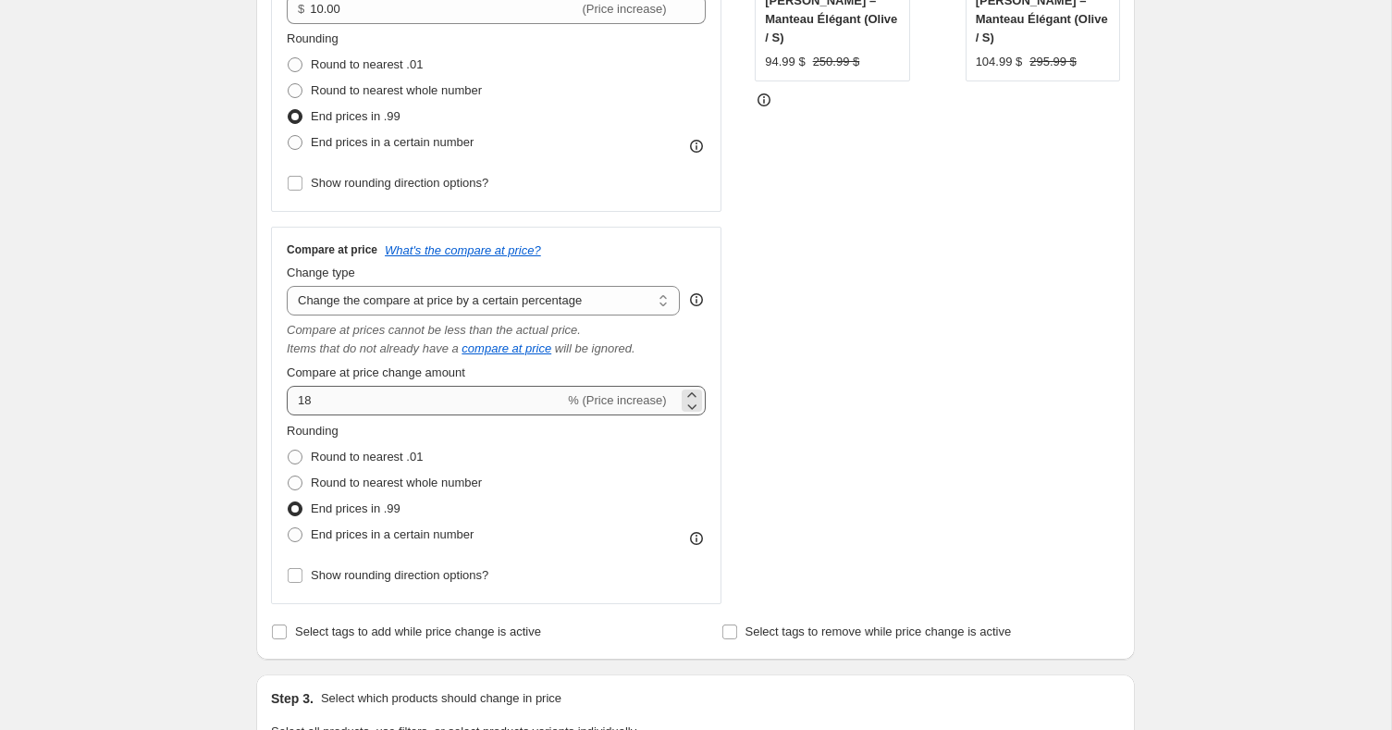
type input "Pull Femme"
click at [370, 393] on input "18" at bounding box center [425, 401] width 277 height 30
type input "16"
click at [966, 335] on div "STOREFRONT EXAMPLE [PERSON_NAME] – Manteau Élégant (Olive / S) 94.99 $ 250.99 $…" at bounding box center [937, 241] width 365 height 726
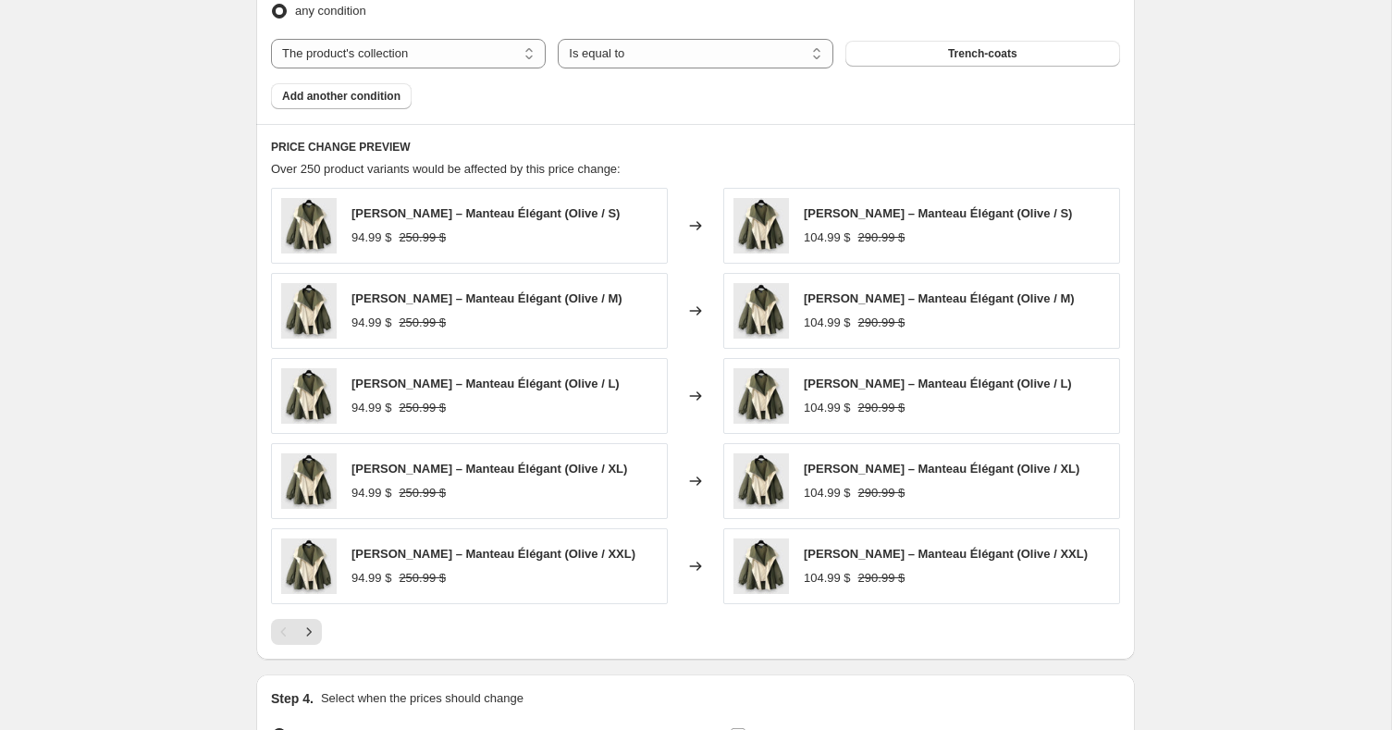
scroll to position [1597, 0]
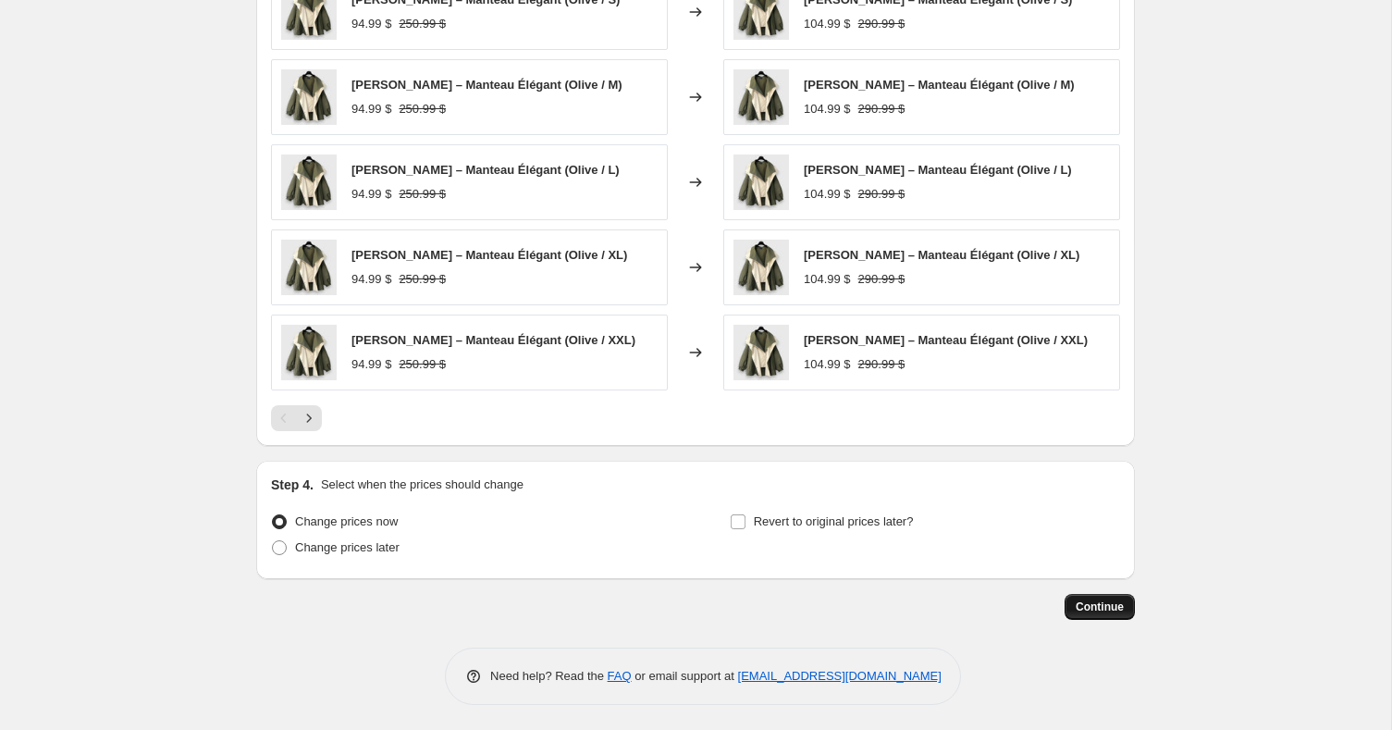
click at [1114, 595] on button "Continue" at bounding box center [1100, 607] width 70 height 26
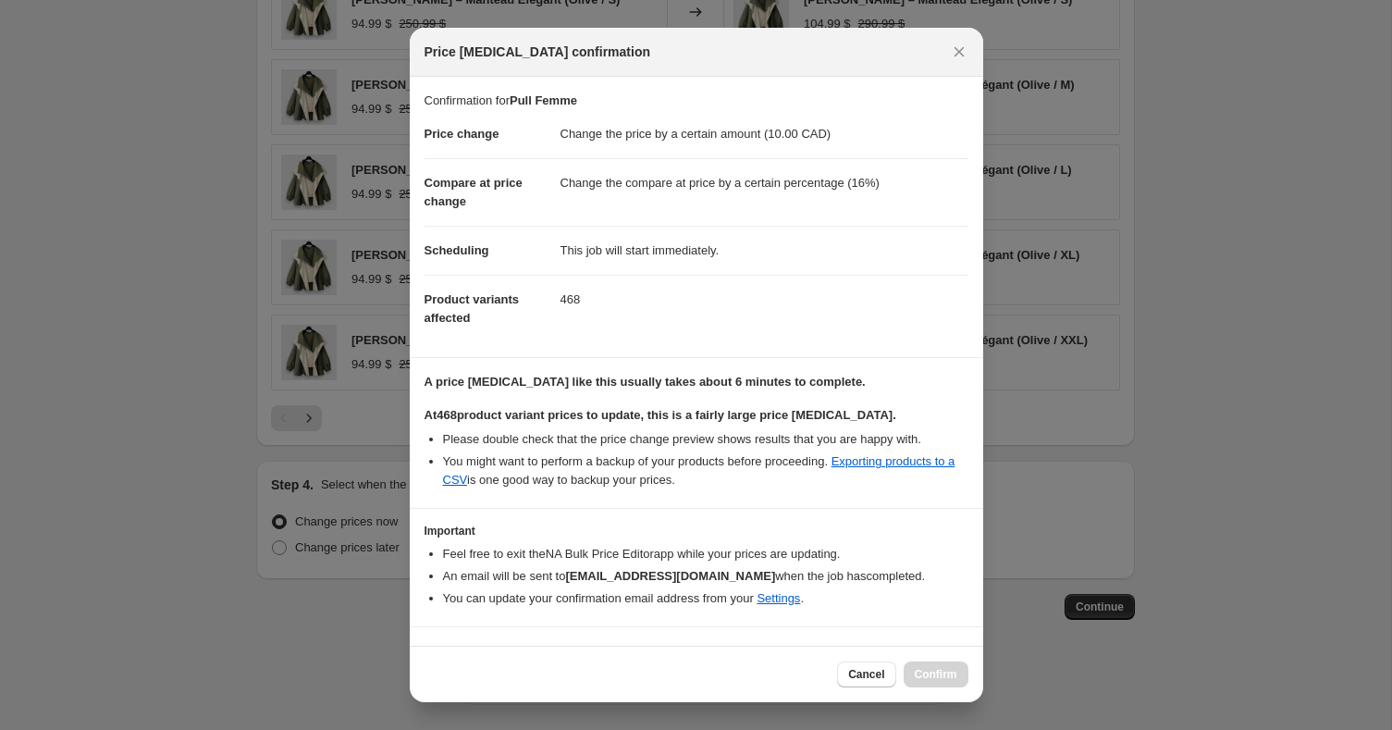
scroll to position [35, 0]
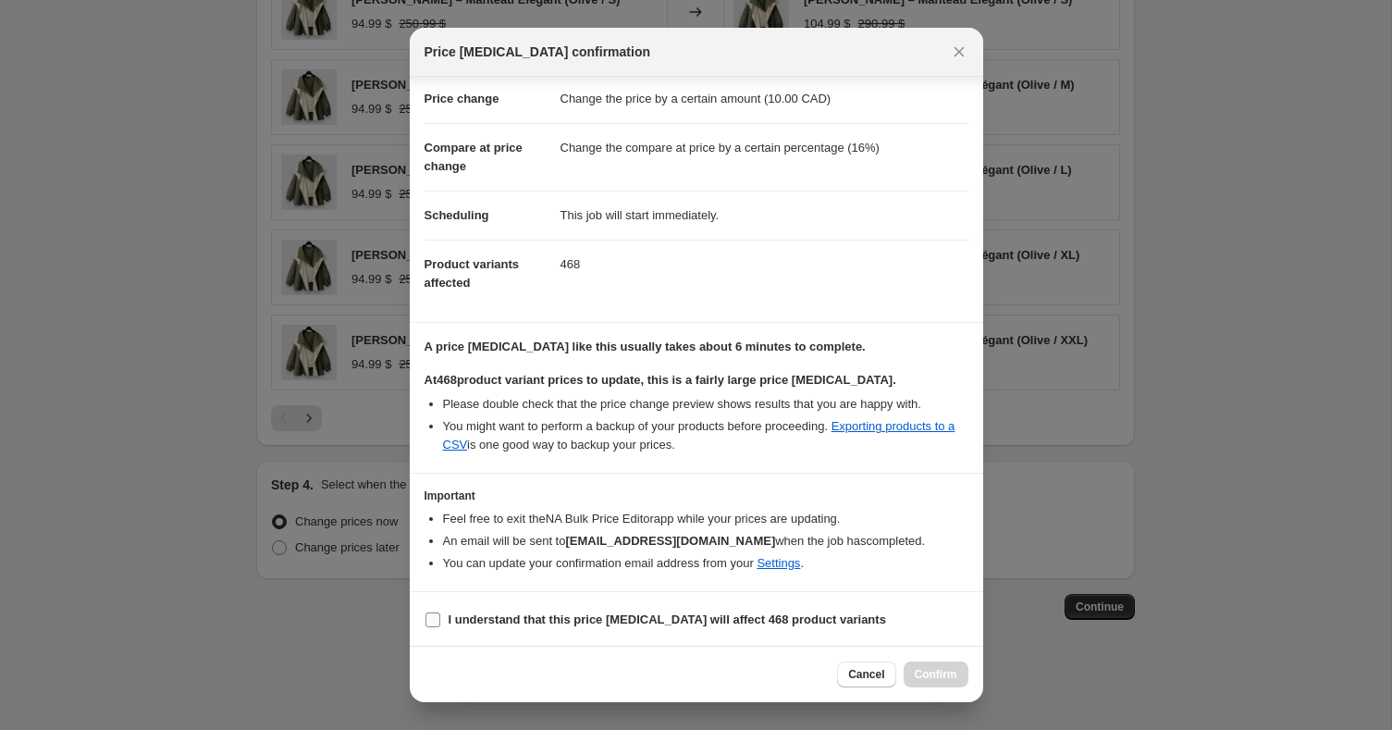
click at [531, 607] on label "I understand that this price [MEDICAL_DATA] will affect 468 product variants" at bounding box center [656, 620] width 462 height 26
click at [440, 612] on input "I understand that this price [MEDICAL_DATA] will affect 468 product variants" at bounding box center [432, 619] width 15 height 15
checkbox input "true"
click at [927, 665] on button "Confirm" at bounding box center [936, 674] width 65 height 26
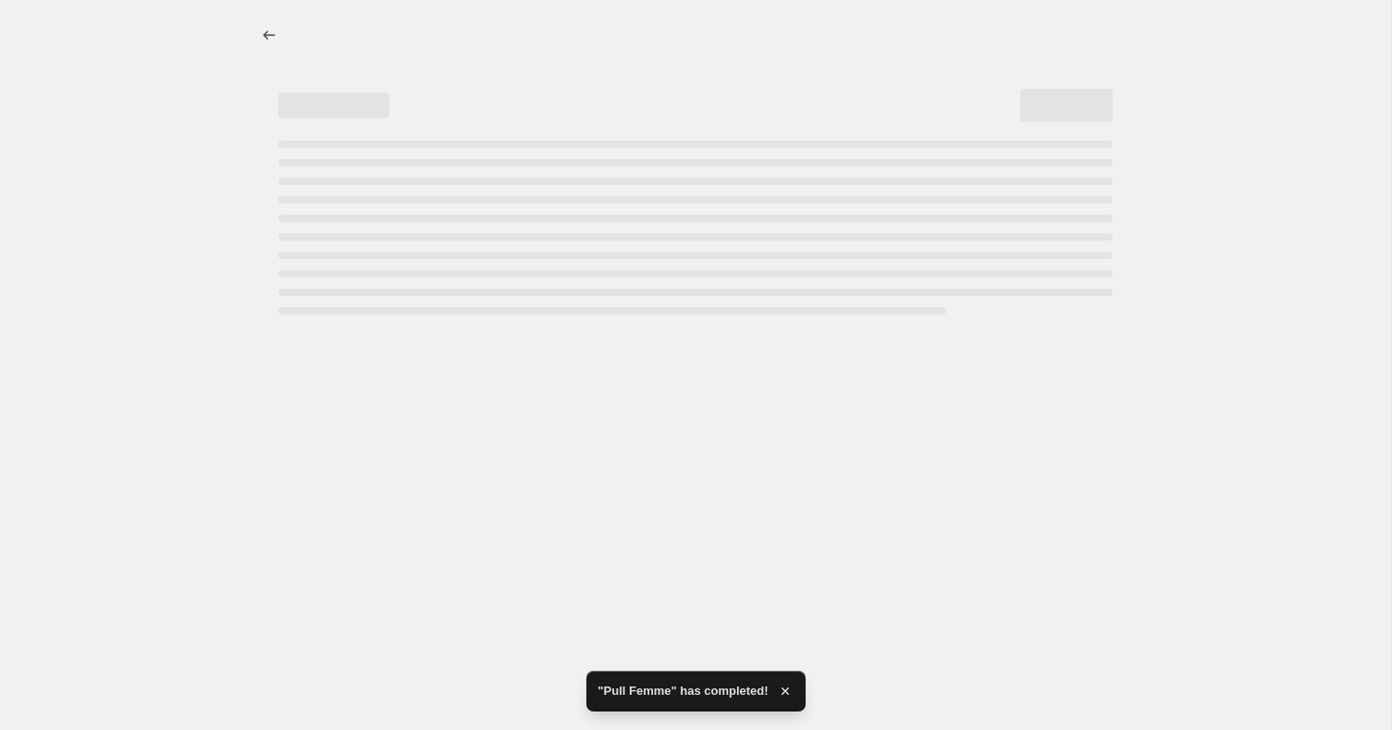
select select "by"
select select "percentage"
select select "collection"
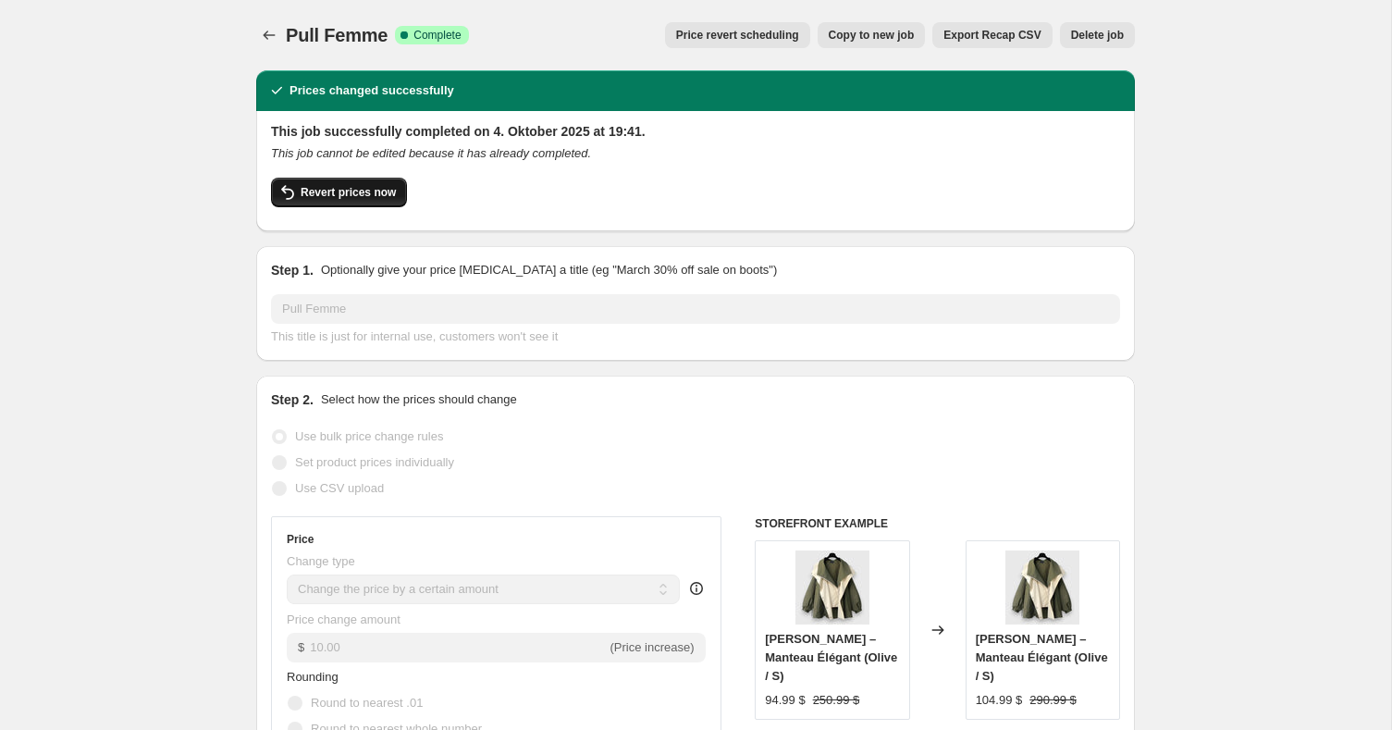
click at [327, 179] on button "Revert prices now" at bounding box center [339, 193] width 136 height 30
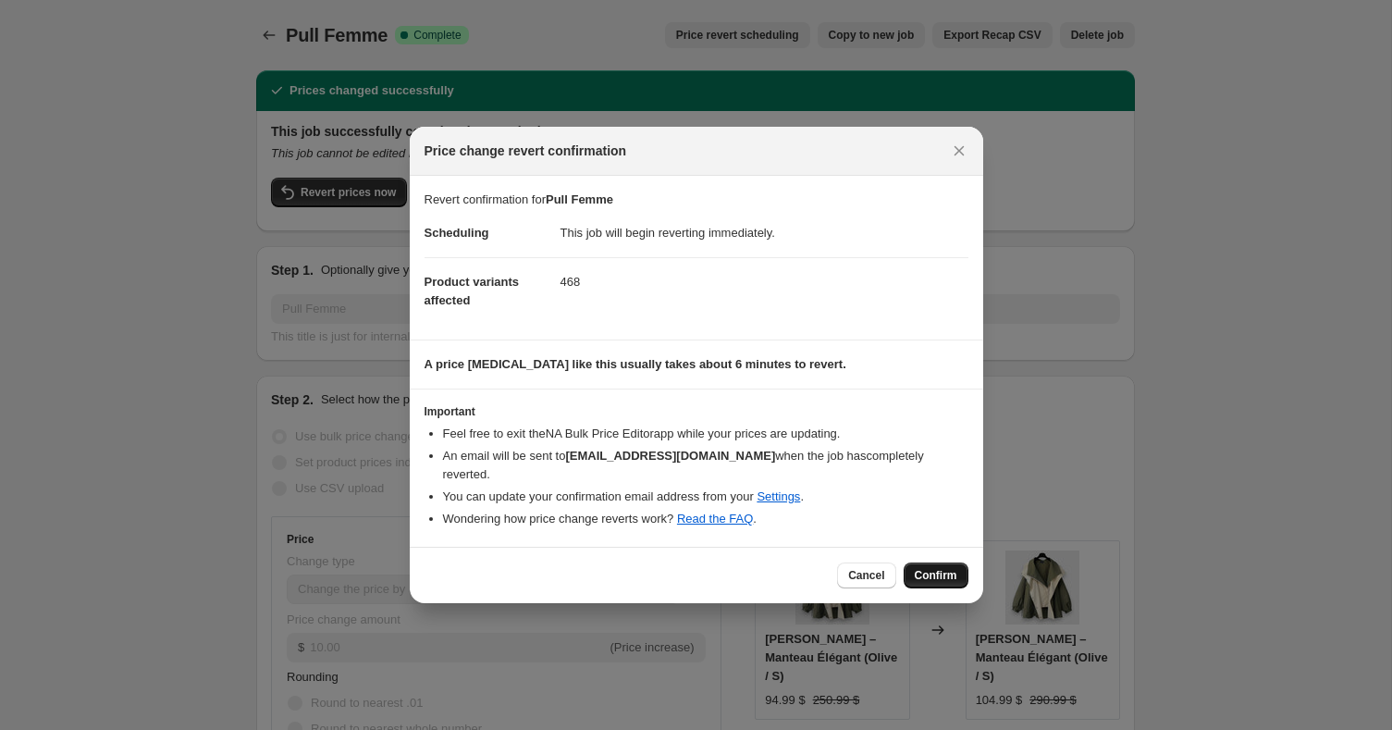
click at [929, 562] on button "Confirm" at bounding box center [936, 575] width 65 height 26
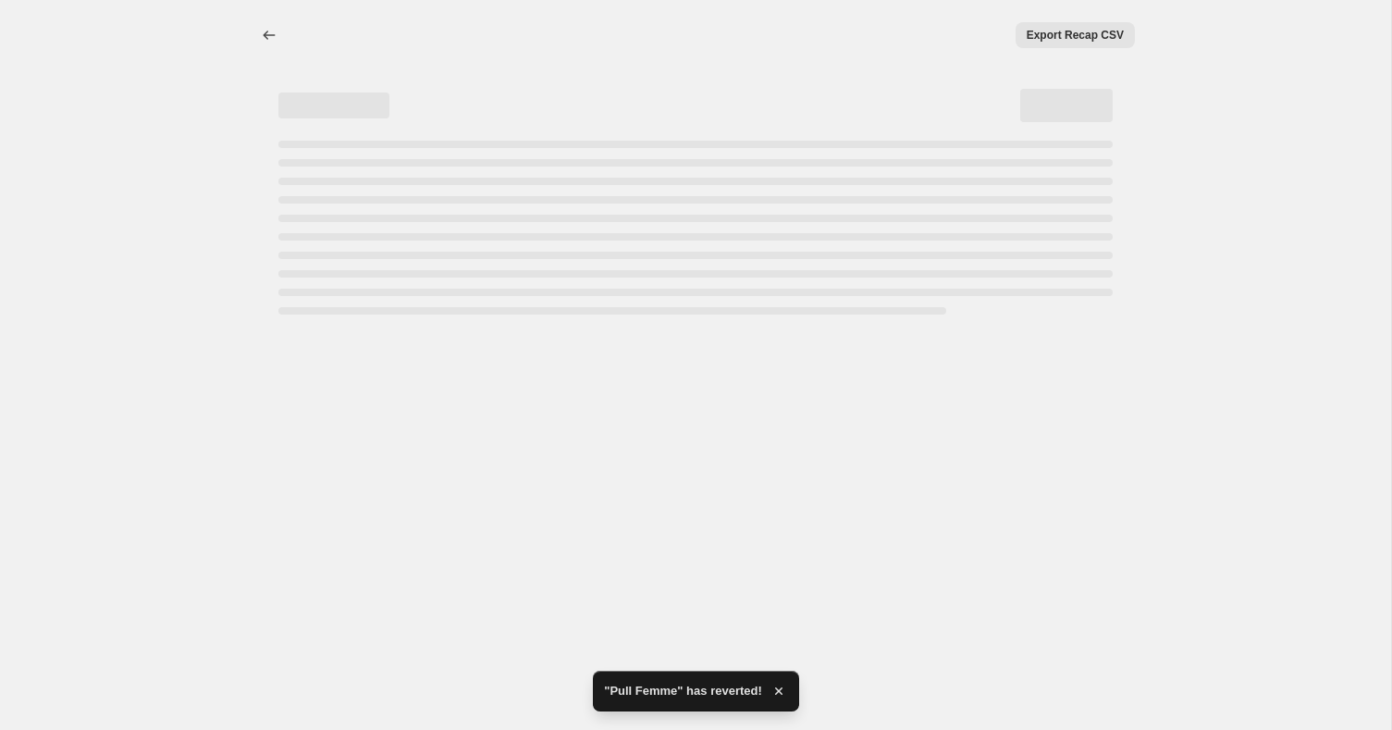
select select "by"
select select "percentage"
select select "collection"
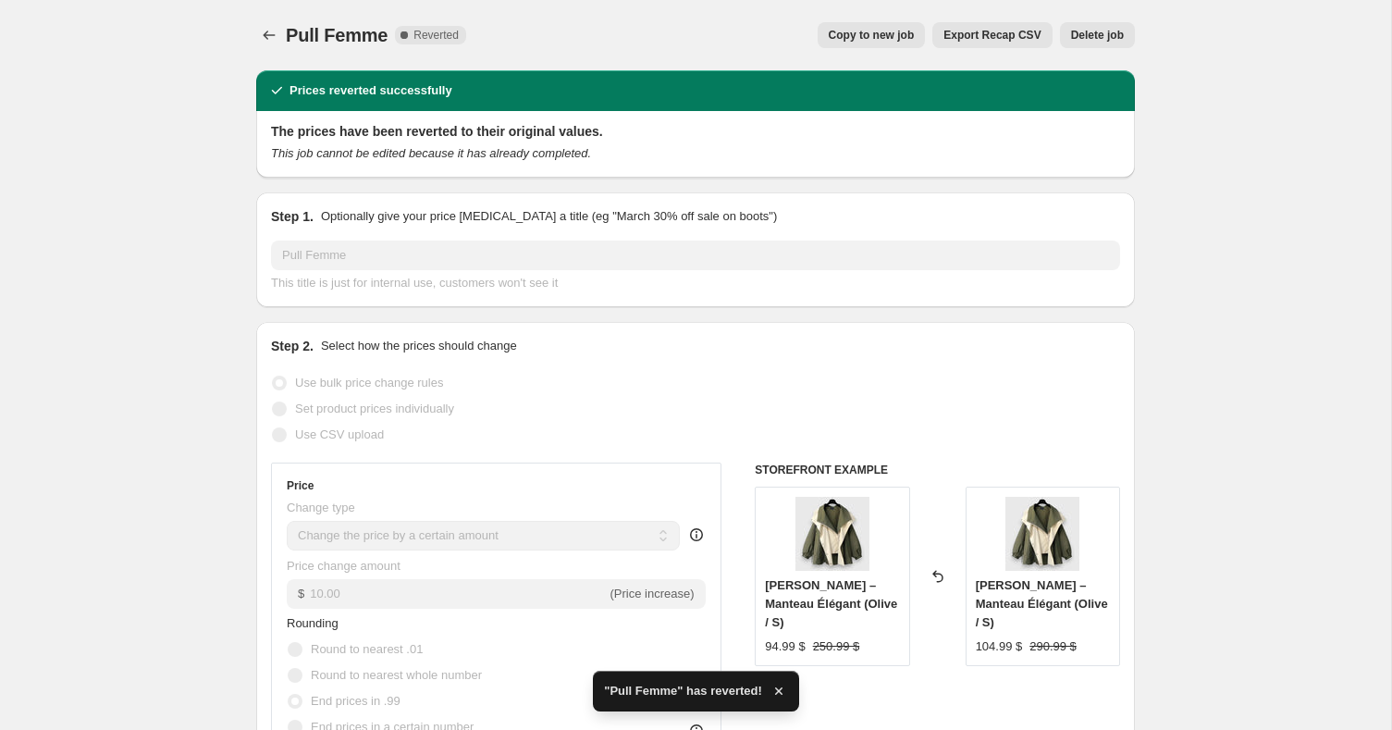
click at [849, 24] on button "Copy to new job" at bounding box center [872, 35] width 108 height 26
select select "by"
select select "percentage"
select select "collection"
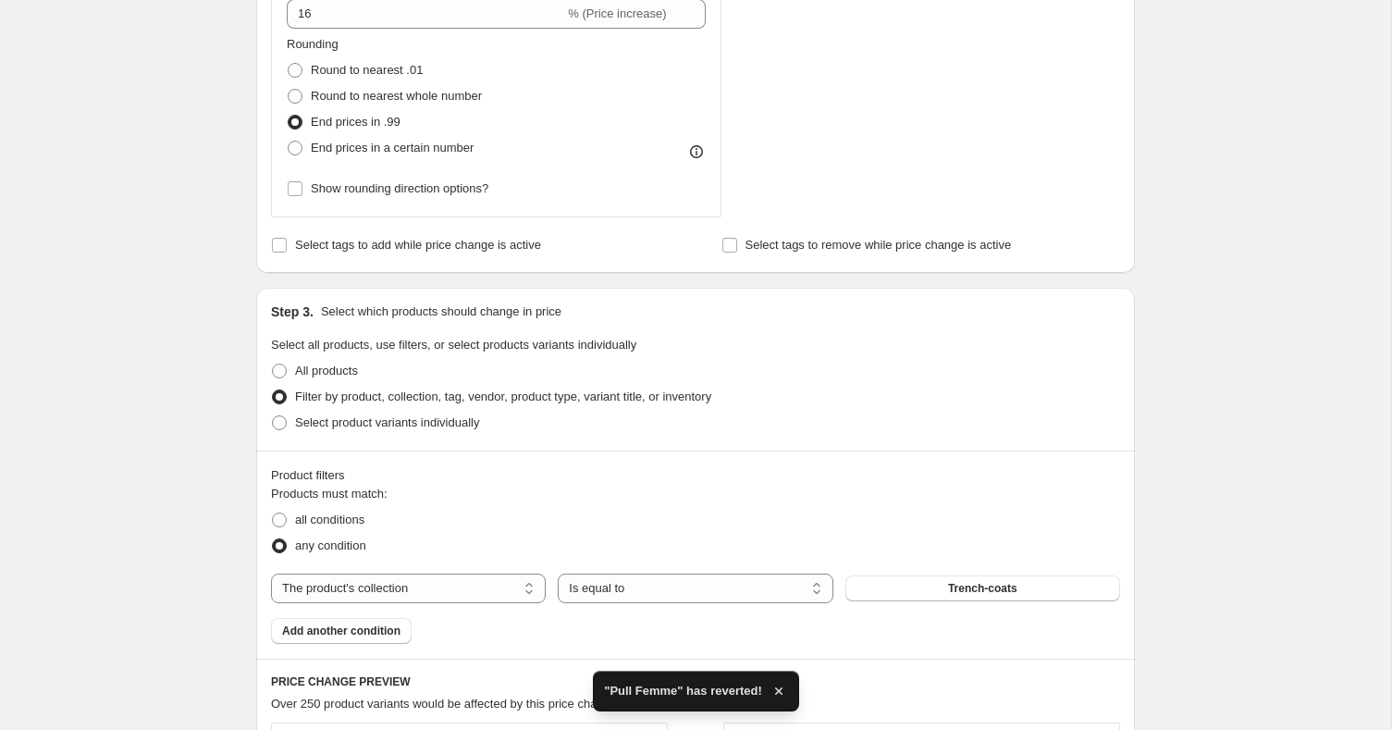
scroll to position [860, 0]
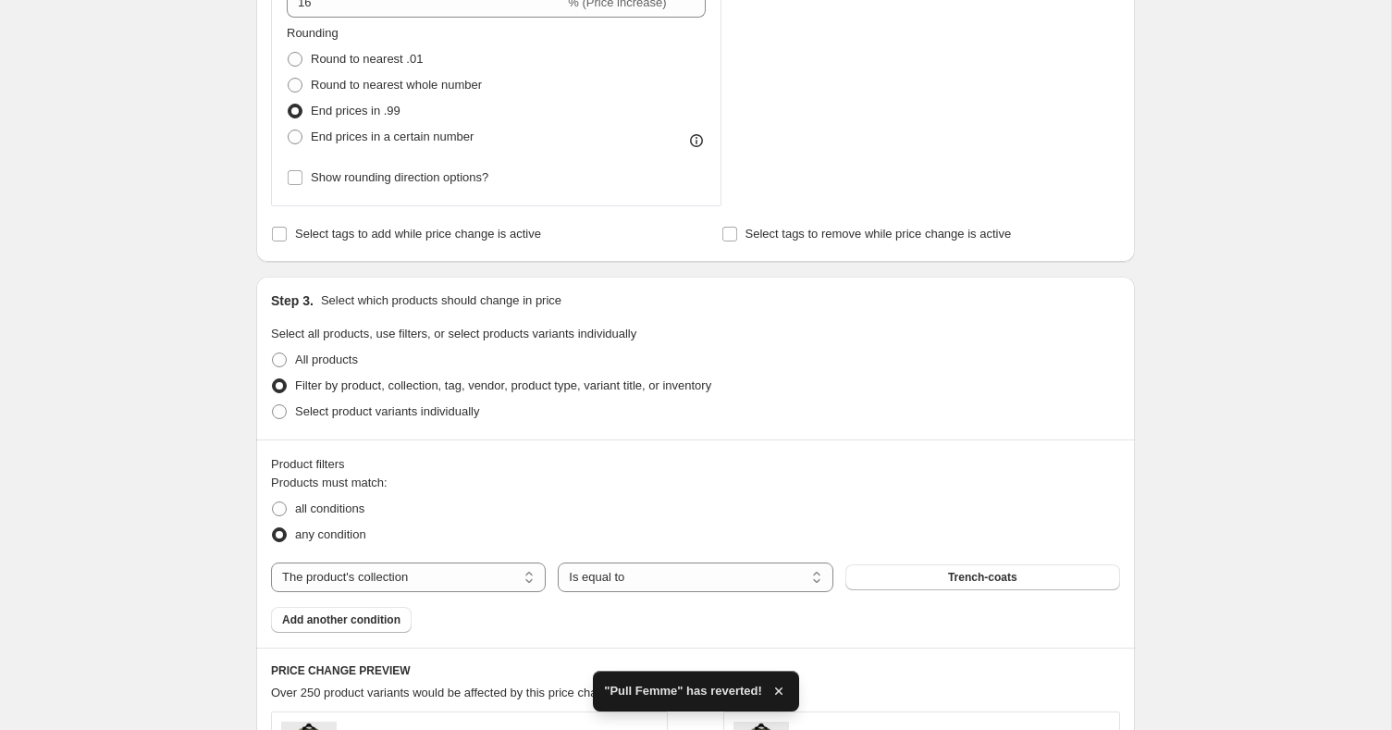
click at [1000, 590] on div "The product The product's collection The product's tag The product's vendor The…" at bounding box center [695, 577] width 849 height 30
click at [1001, 577] on span "Trench-coats" at bounding box center [982, 577] width 69 height 15
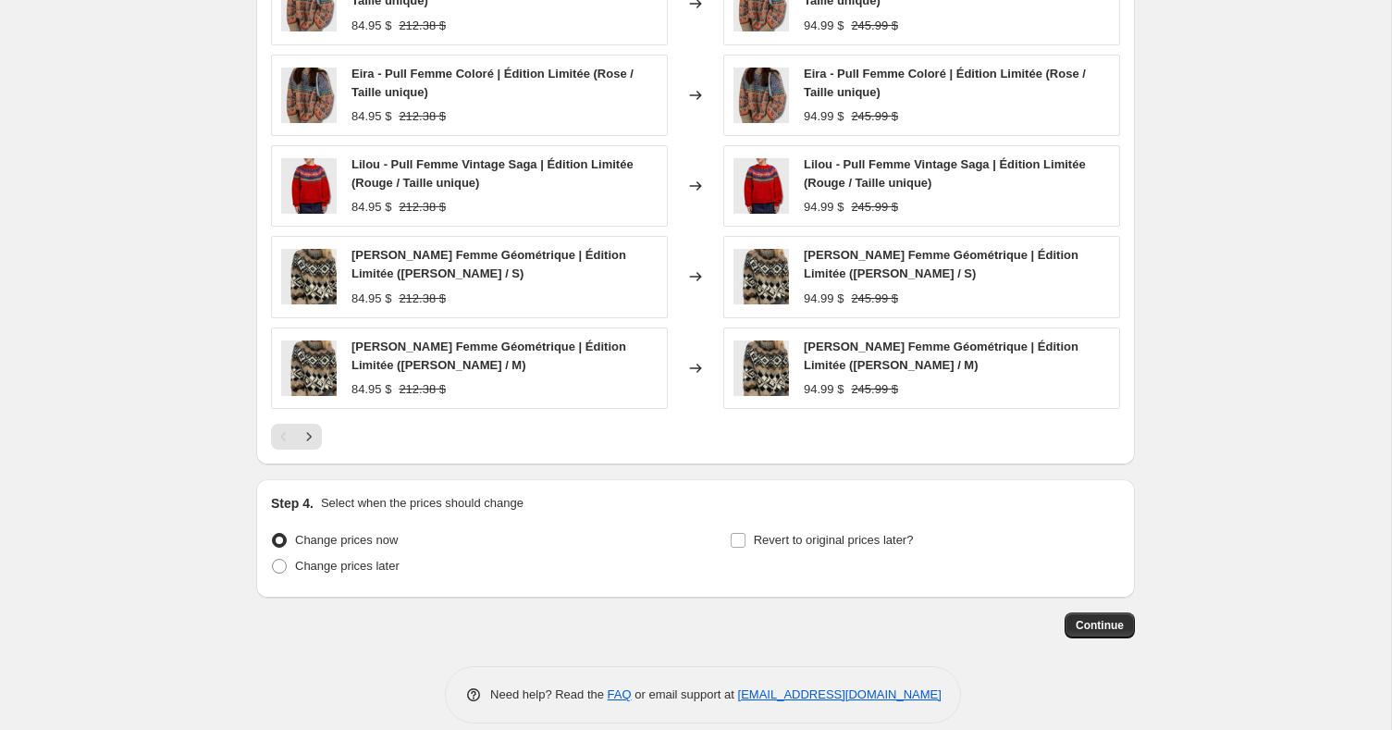
scroll to position [1628, 0]
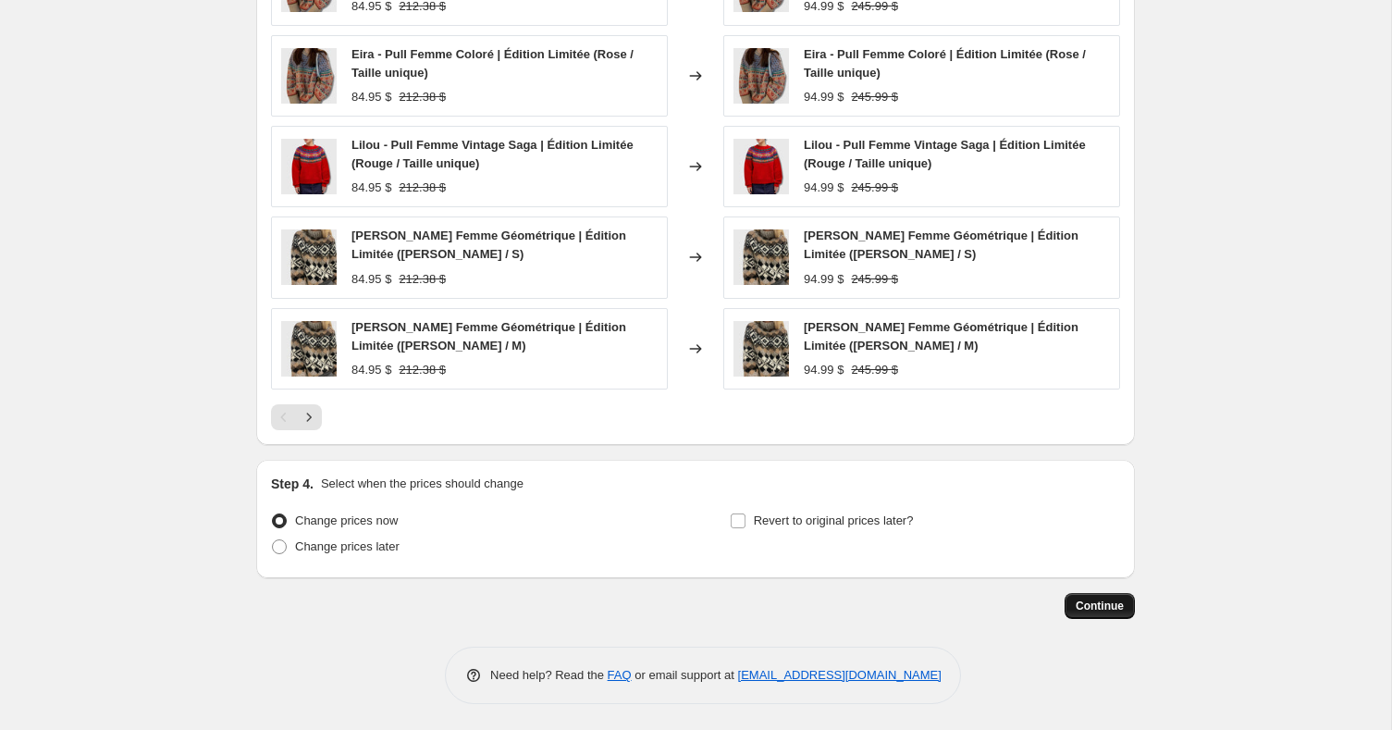
click at [1115, 613] on button "Continue" at bounding box center [1100, 606] width 70 height 26
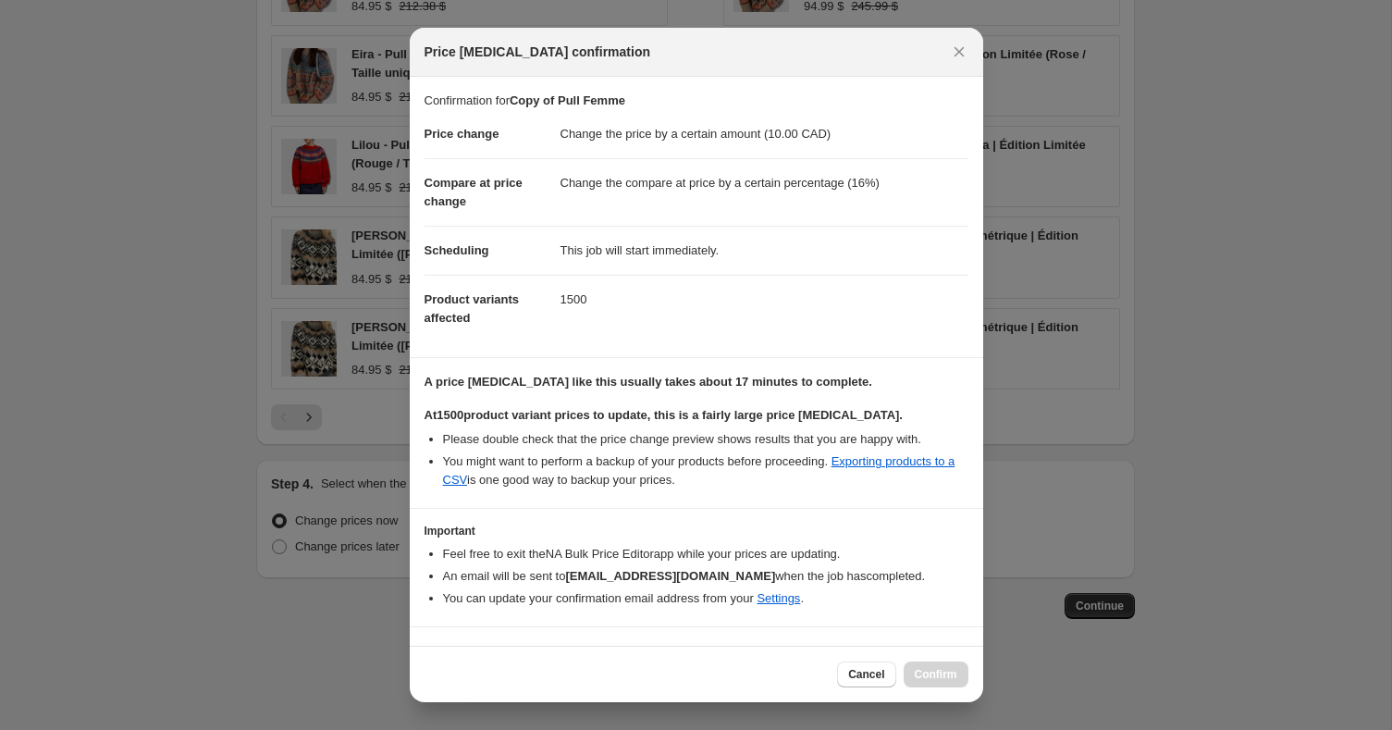
scroll to position [35, 0]
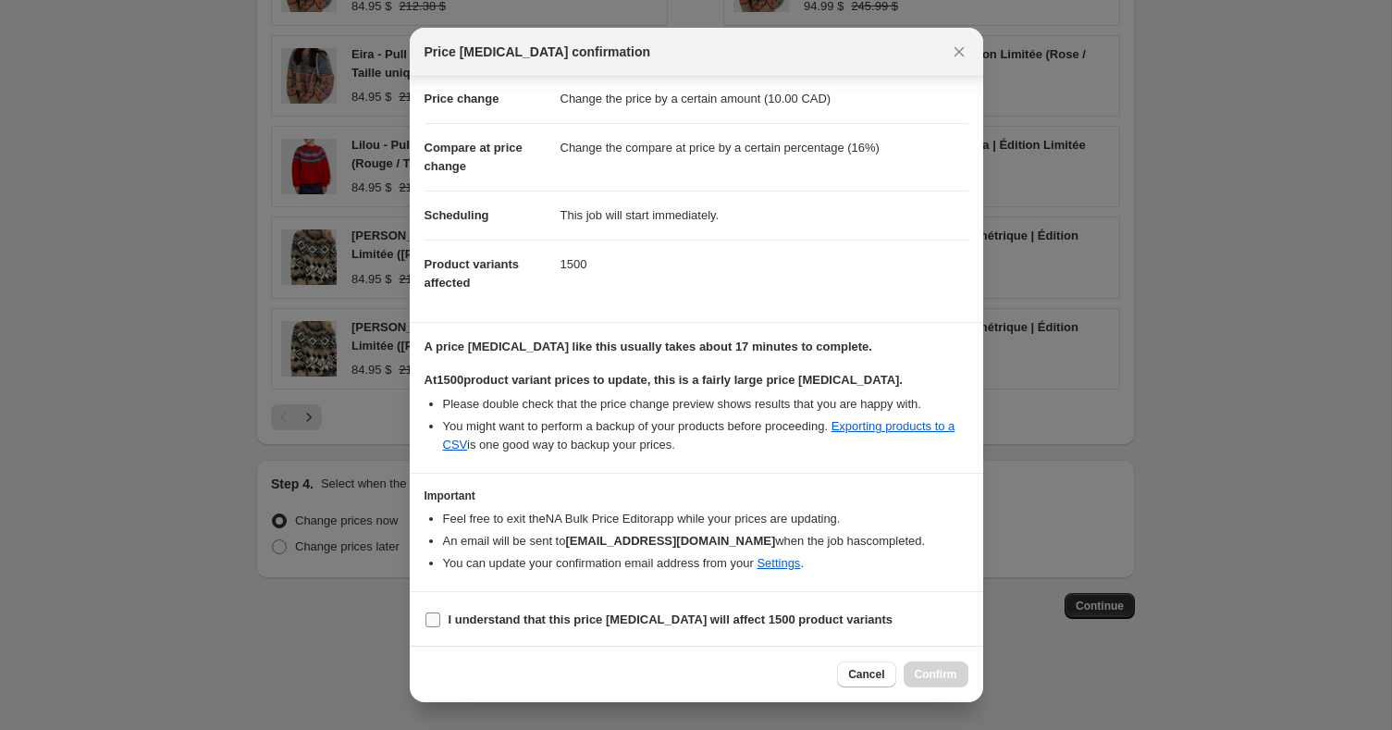
click at [530, 626] on span "I understand that this price [MEDICAL_DATA] will affect 1500 product variants" at bounding box center [671, 619] width 445 height 18
click at [440, 626] on input "I understand that this price [MEDICAL_DATA] will affect 1500 product variants" at bounding box center [432, 619] width 15 height 15
checkbox input "true"
click at [963, 668] on button "Confirm" at bounding box center [936, 674] width 65 height 26
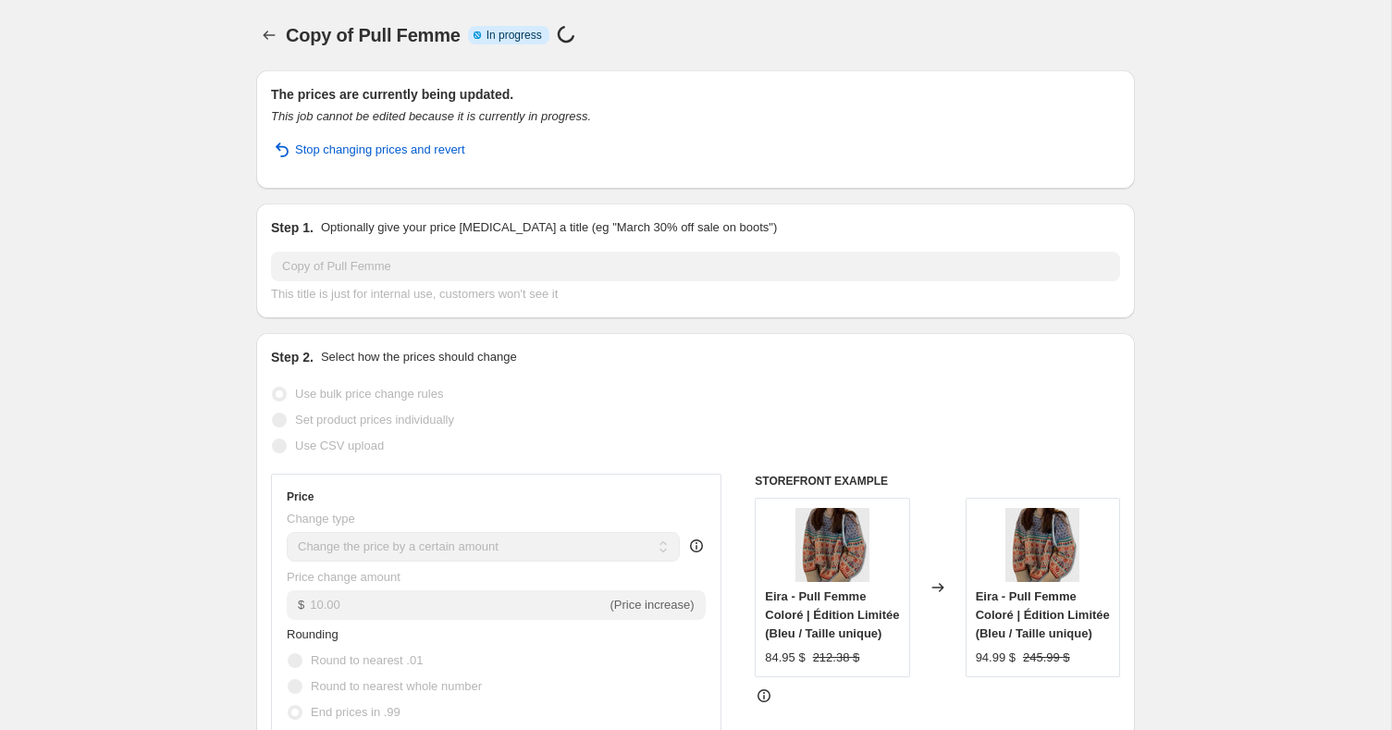
click at [812, 397] on div "Use bulk price change rules" at bounding box center [695, 394] width 849 height 26
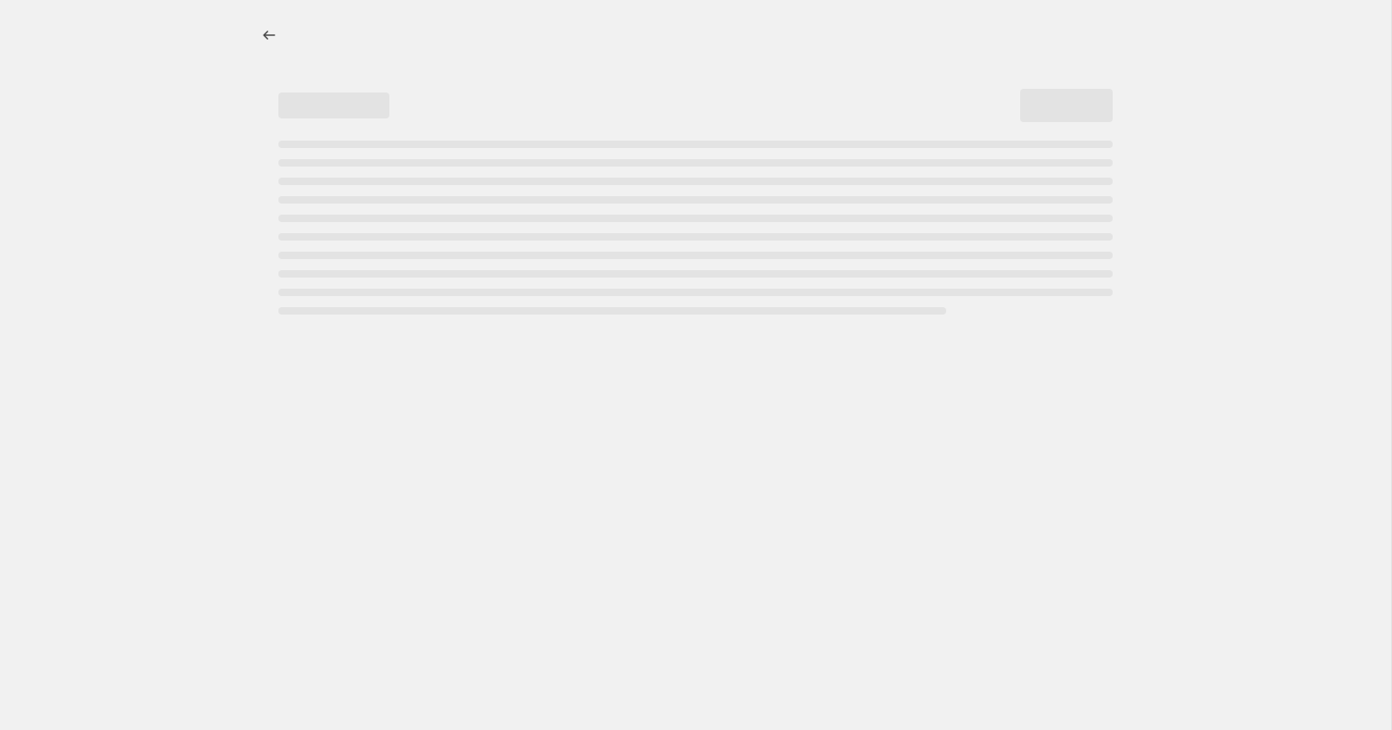
select select "by"
select select "percentage"
select select "collection"
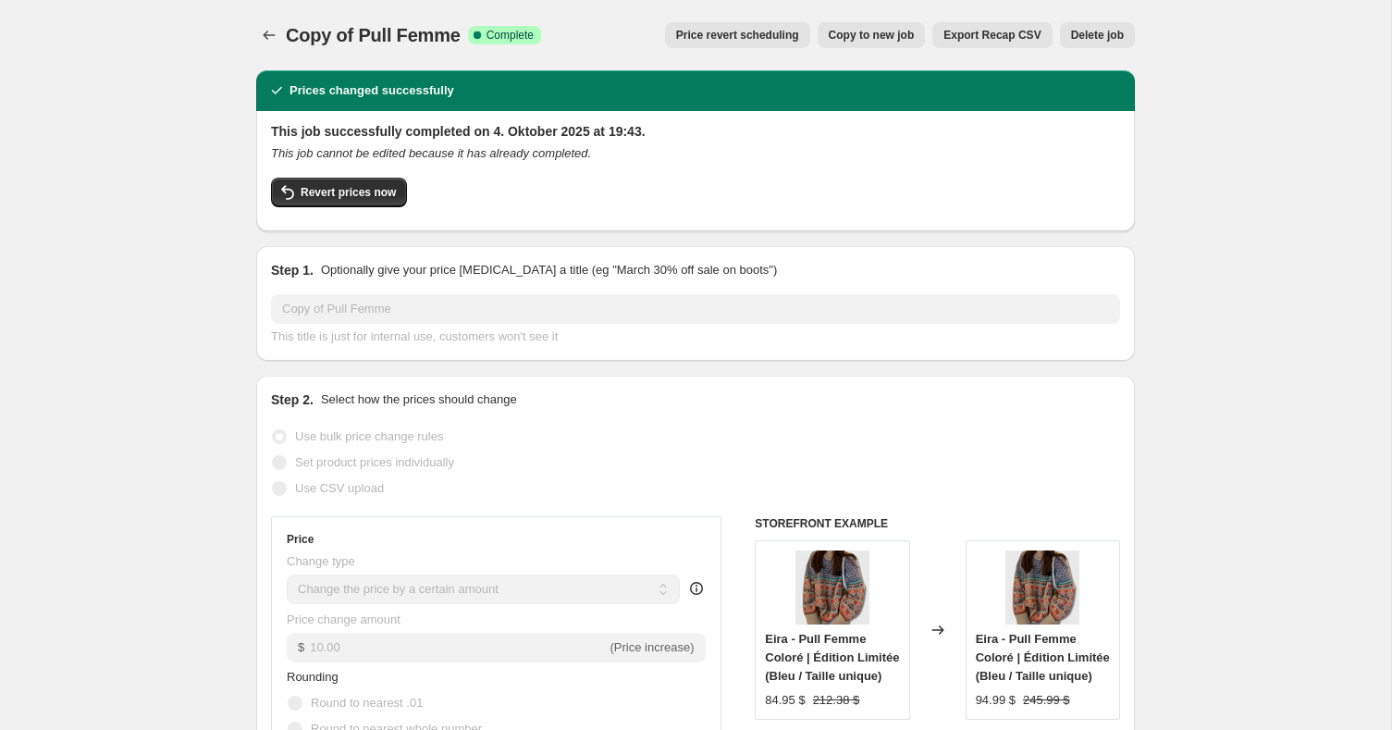
click at [264, 19] on div "Copy of Pull Femme. This page is ready Copy of Pull Femme Success Complete Comp…" at bounding box center [695, 35] width 879 height 70
click at [265, 25] on button "Price change jobs" at bounding box center [269, 35] width 26 height 26
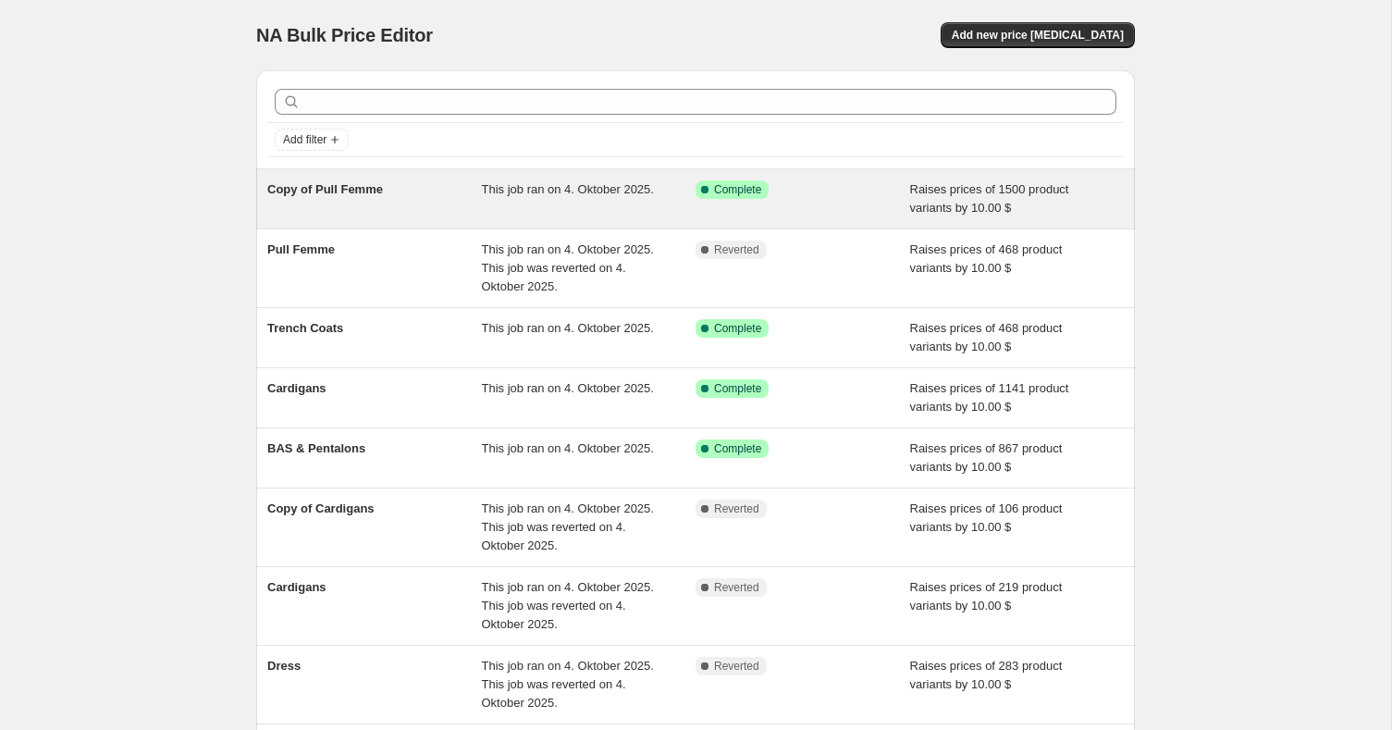
click at [889, 199] on div "Success Complete Complete" at bounding box center [803, 198] width 215 height 37
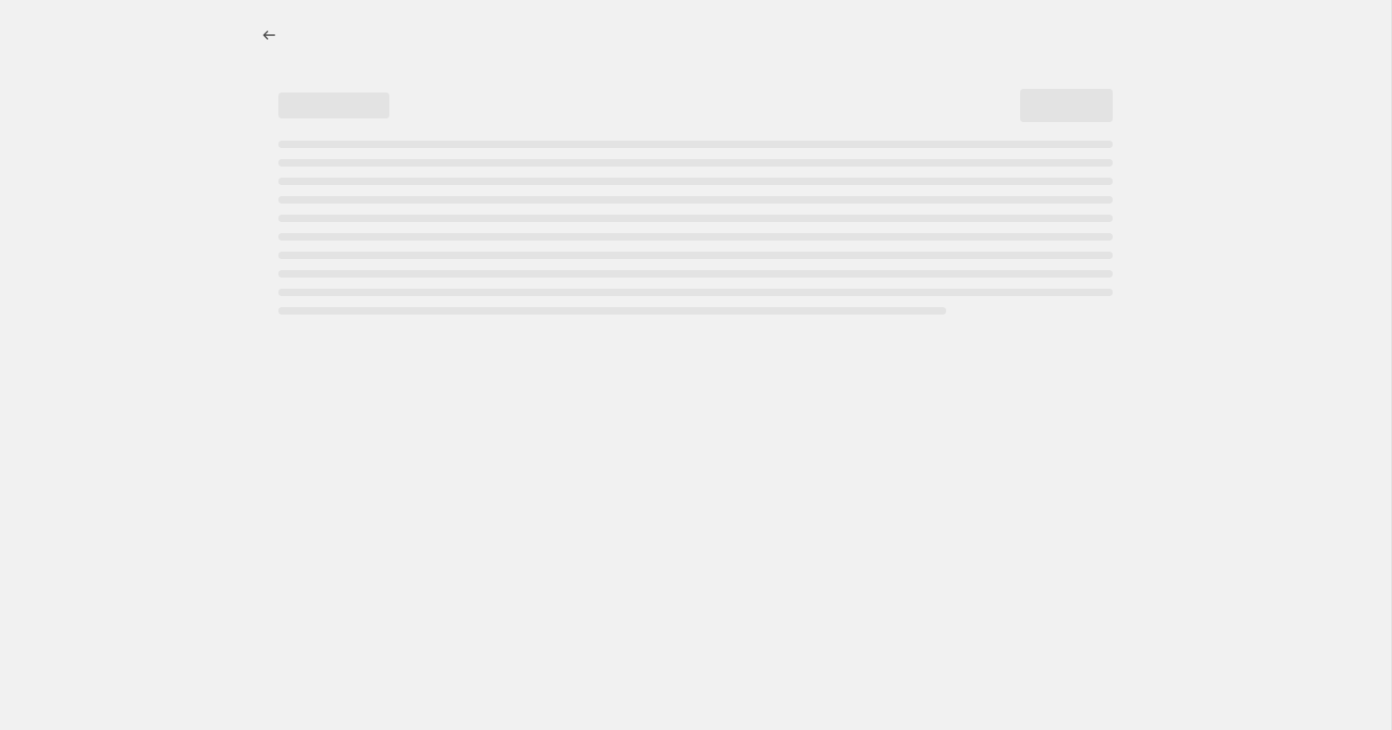
select select "by"
select select "percentage"
select select "collection"
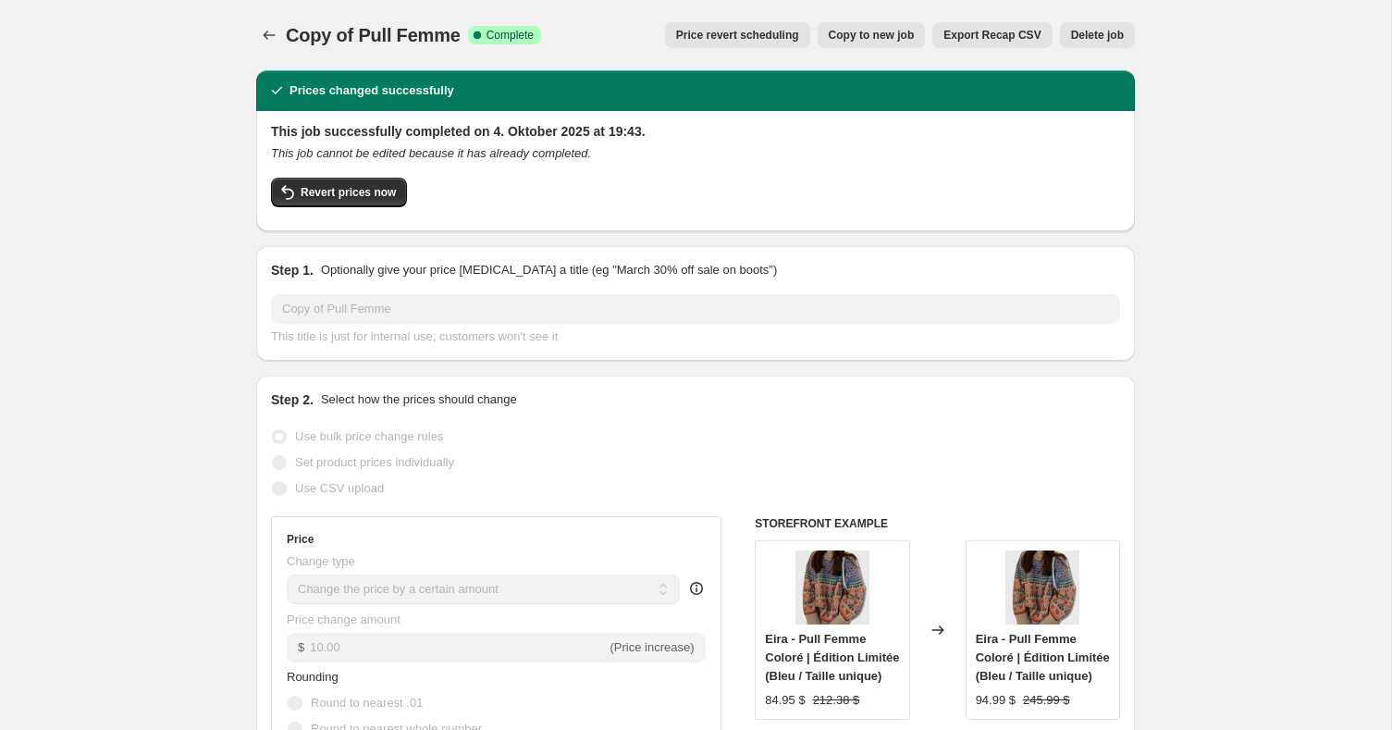
click at [915, 43] on button "Copy to new job" at bounding box center [872, 35] width 108 height 26
select select "by"
select select "percentage"
select select "collection"
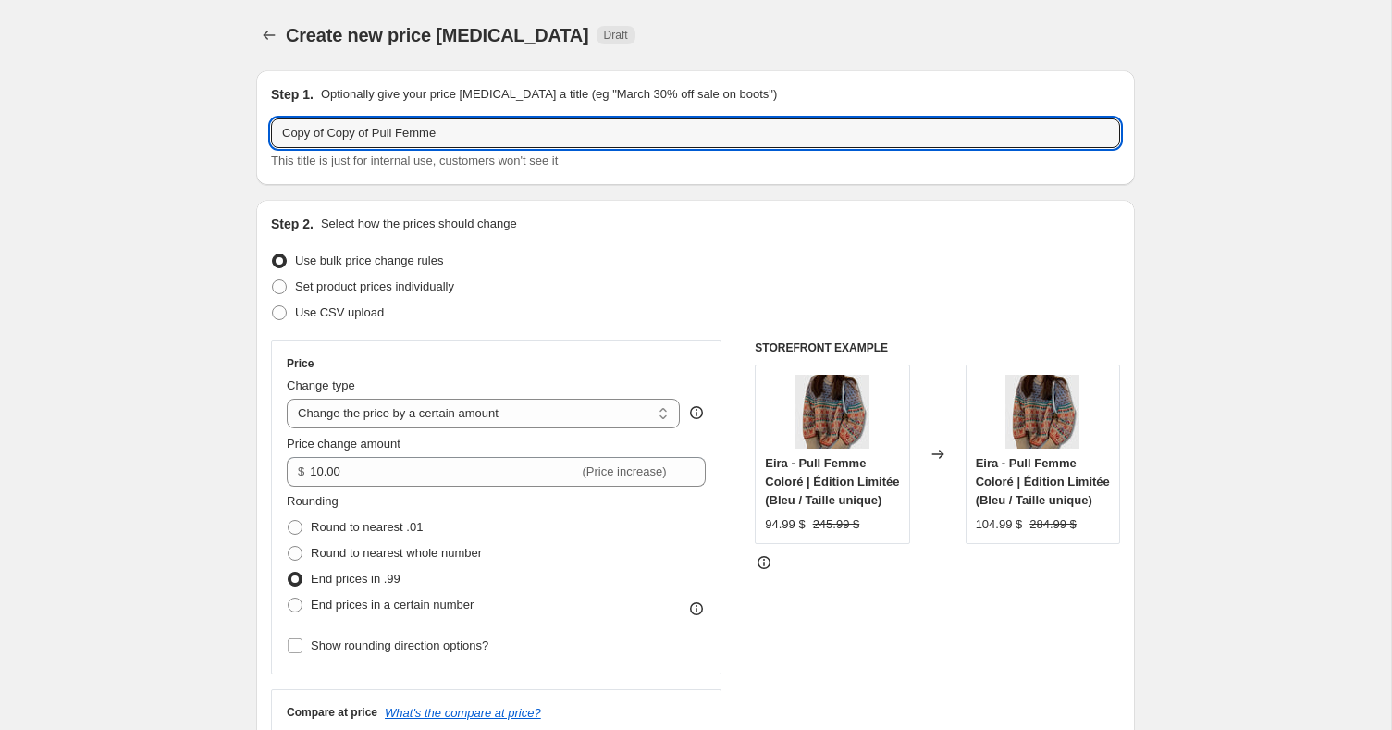
drag, startPoint x: 487, startPoint y: 141, endPoint x: 243, endPoint y: 129, distance: 243.5
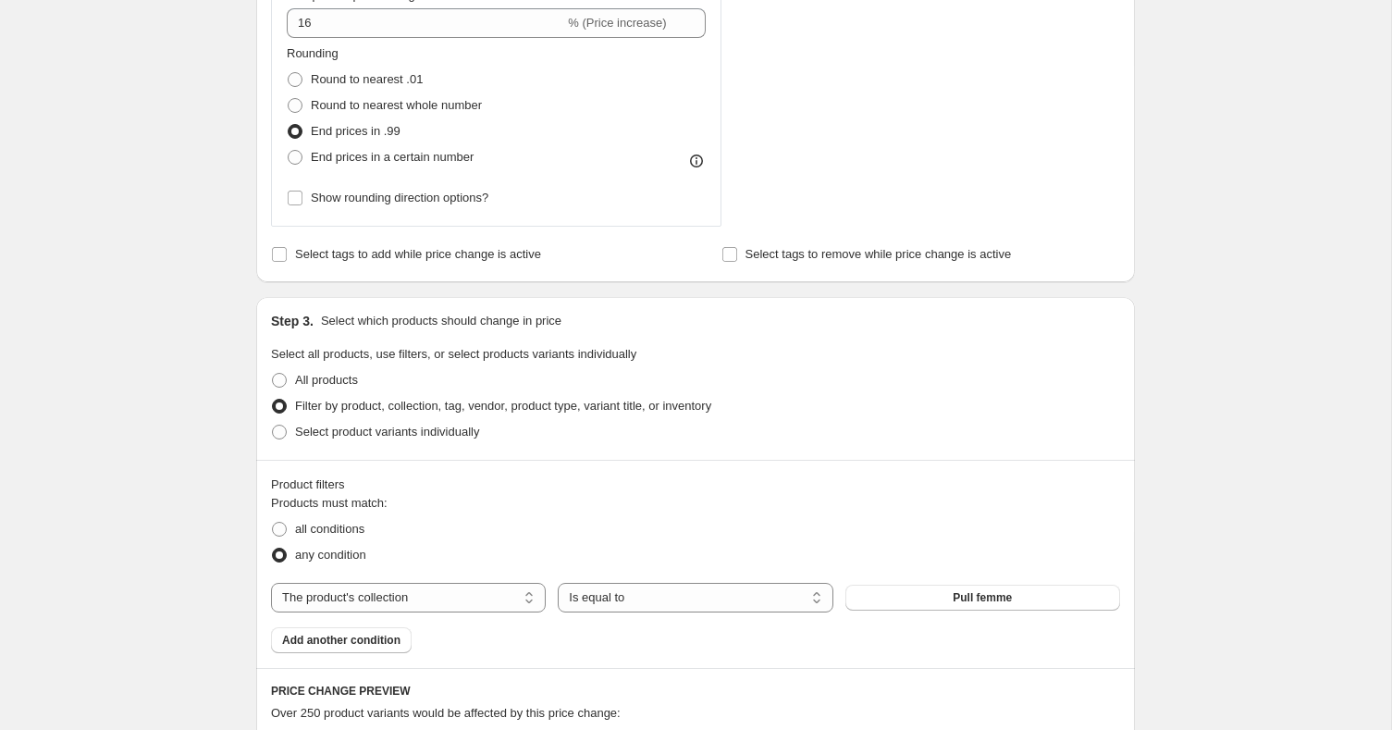
scroll to position [1008, 0]
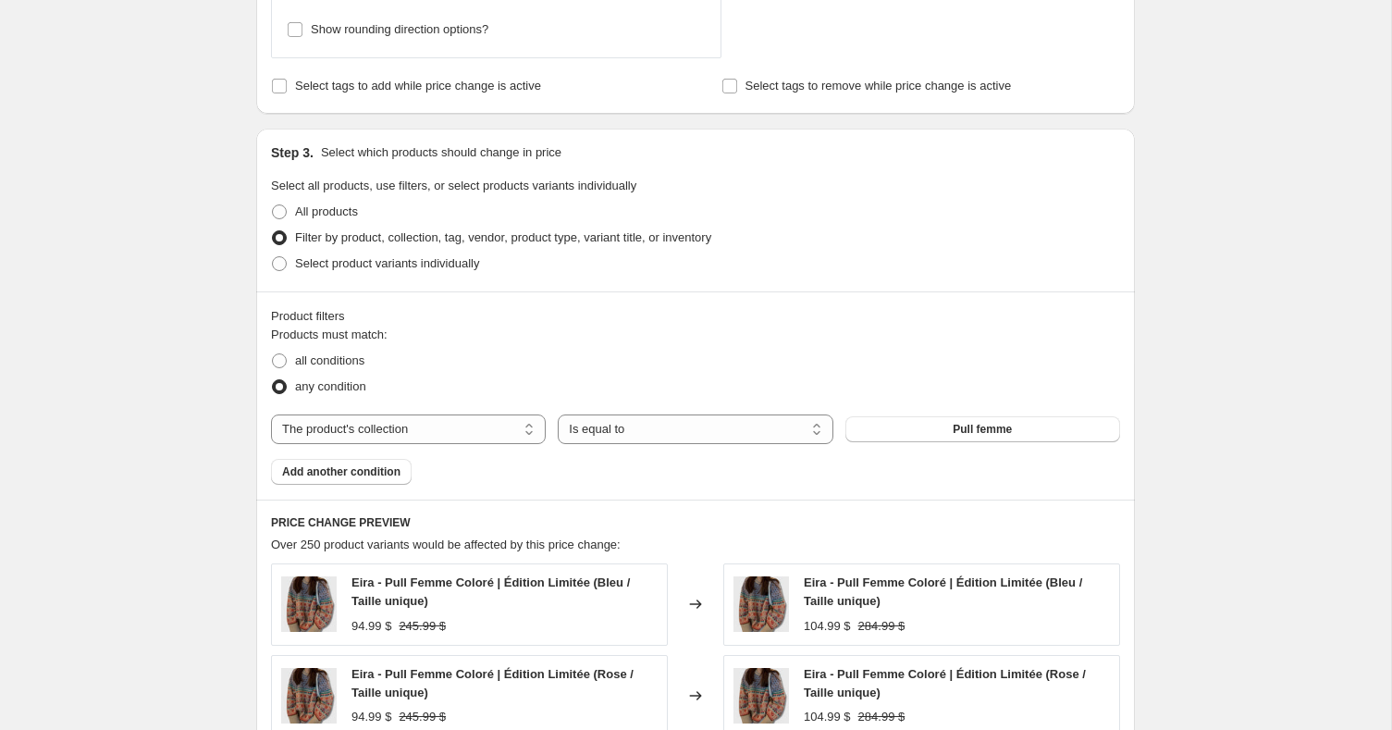
type input "CHEMISIERS"
click at [981, 441] on div "The product The product's collection The product's tag The product's vendor The…" at bounding box center [695, 429] width 849 height 30
click at [996, 428] on span "Pull femme" at bounding box center [982, 429] width 59 height 15
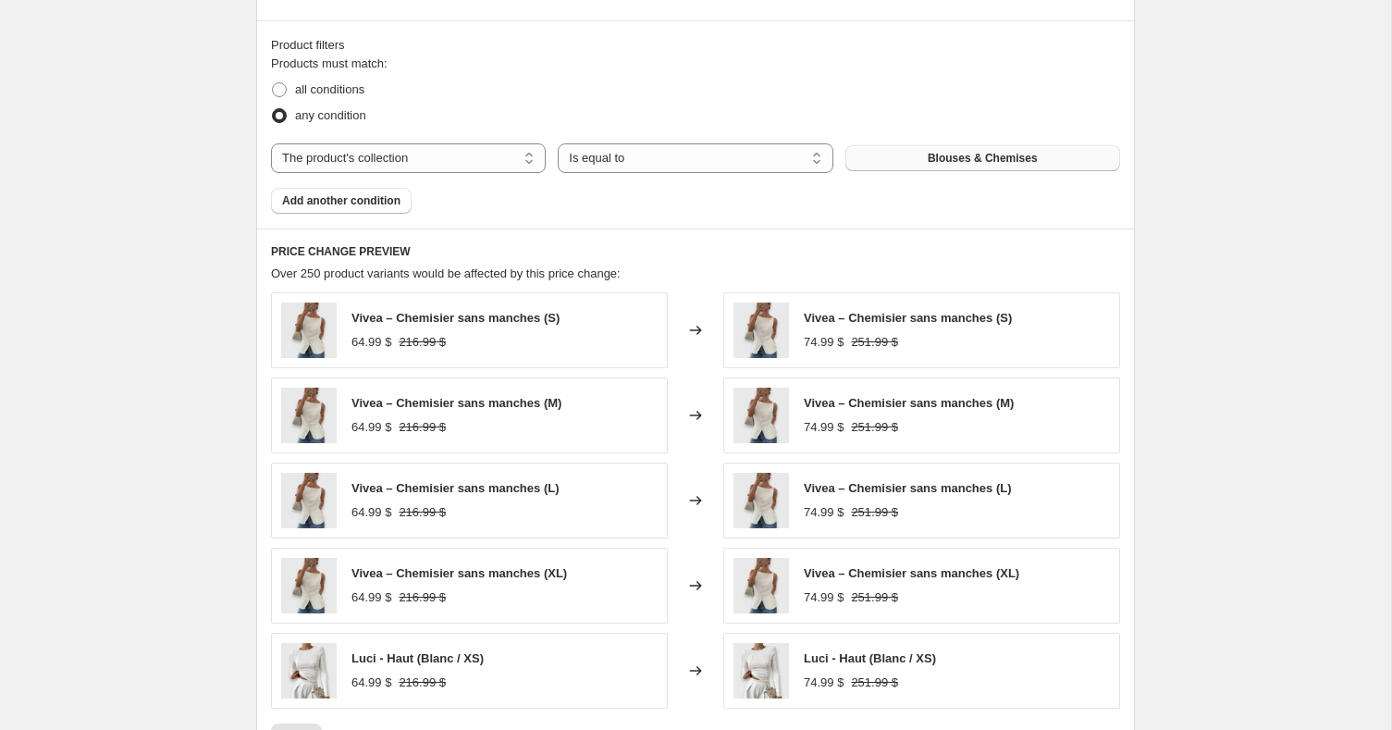
scroll to position [1597, 0]
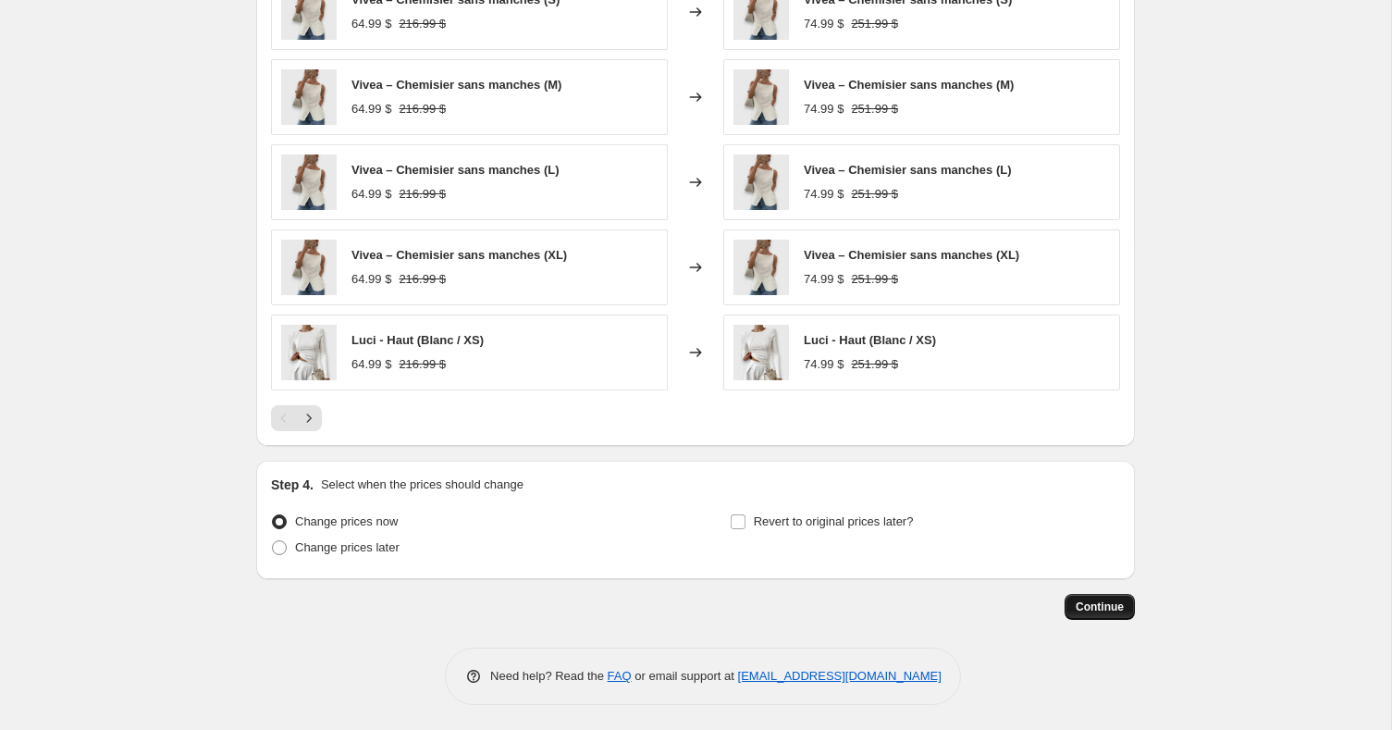
click at [1095, 599] on span "Continue" at bounding box center [1100, 606] width 48 height 15
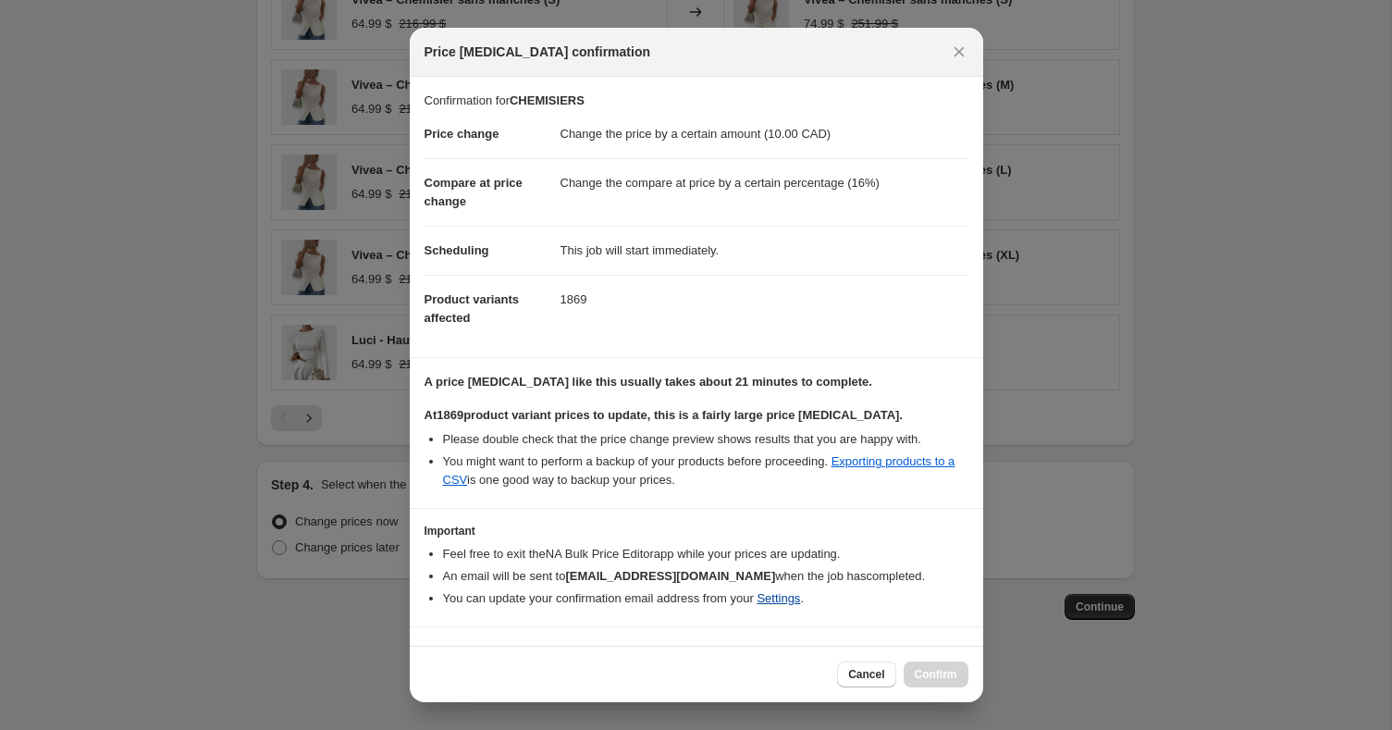
scroll to position [35, 0]
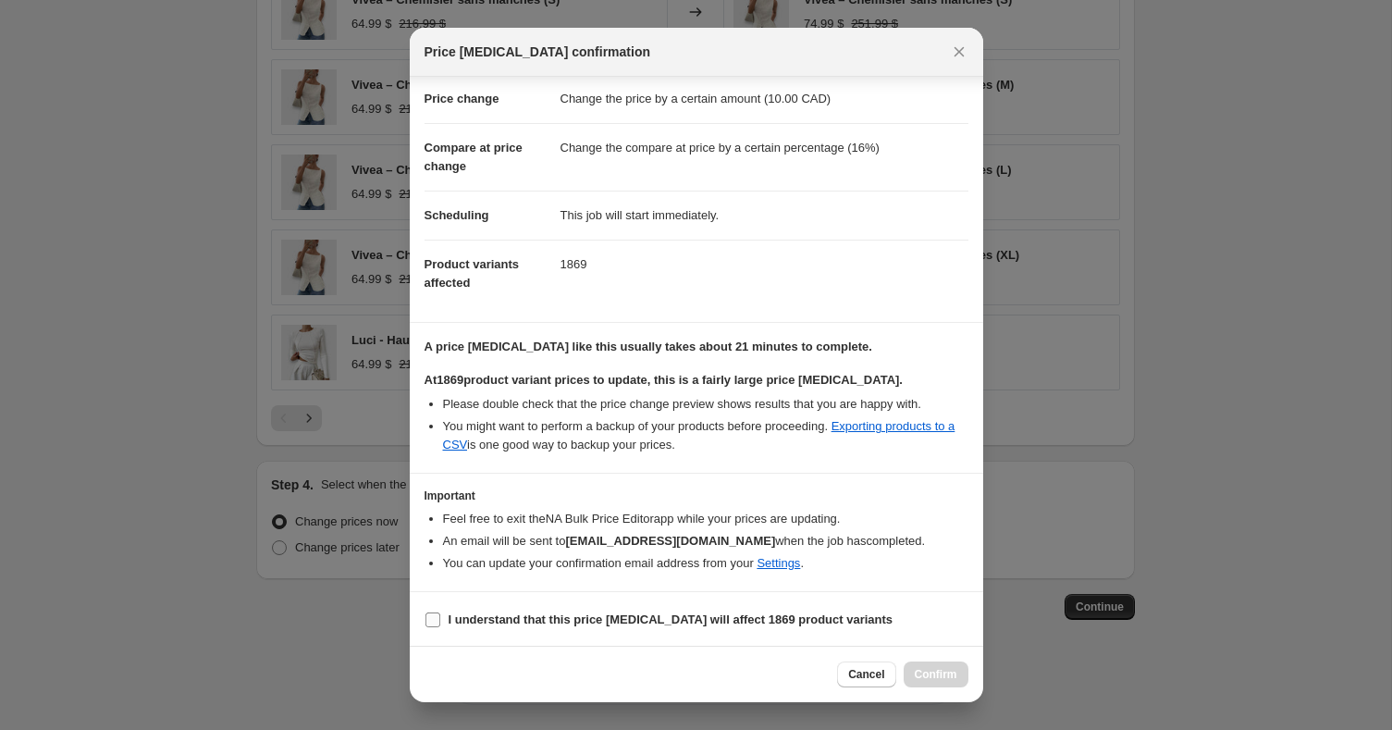
click at [556, 610] on span "I understand that this price change job will affect 1869 product variants" at bounding box center [671, 619] width 445 height 18
click at [440, 612] on input "I understand that this price change job will affect 1869 product variants" at bounding box center [432, 619] width 15 height 15
checkbox input "true"
click at [949, 679] on span "Confirm" at bounding box center [936, 674] width 43 height 15
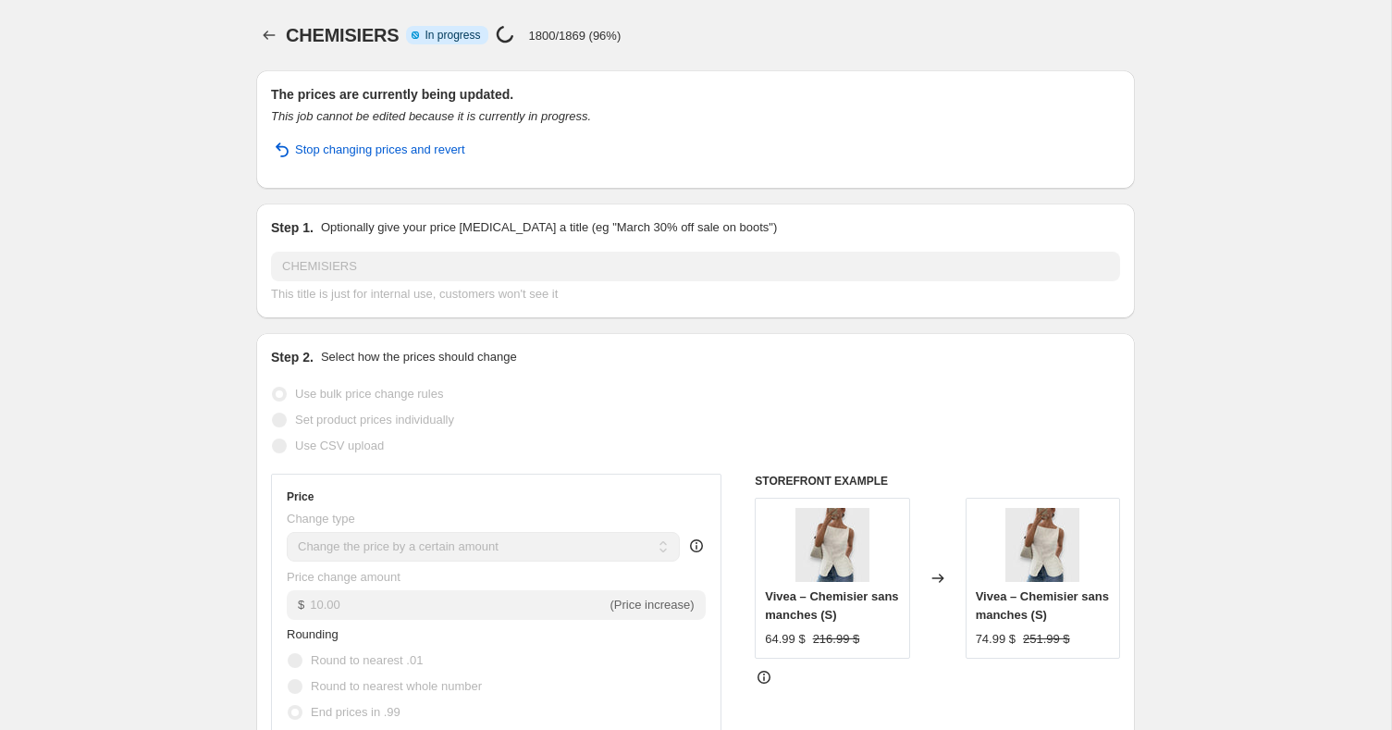
select select "by"
select select "percentage"
select select "collection"
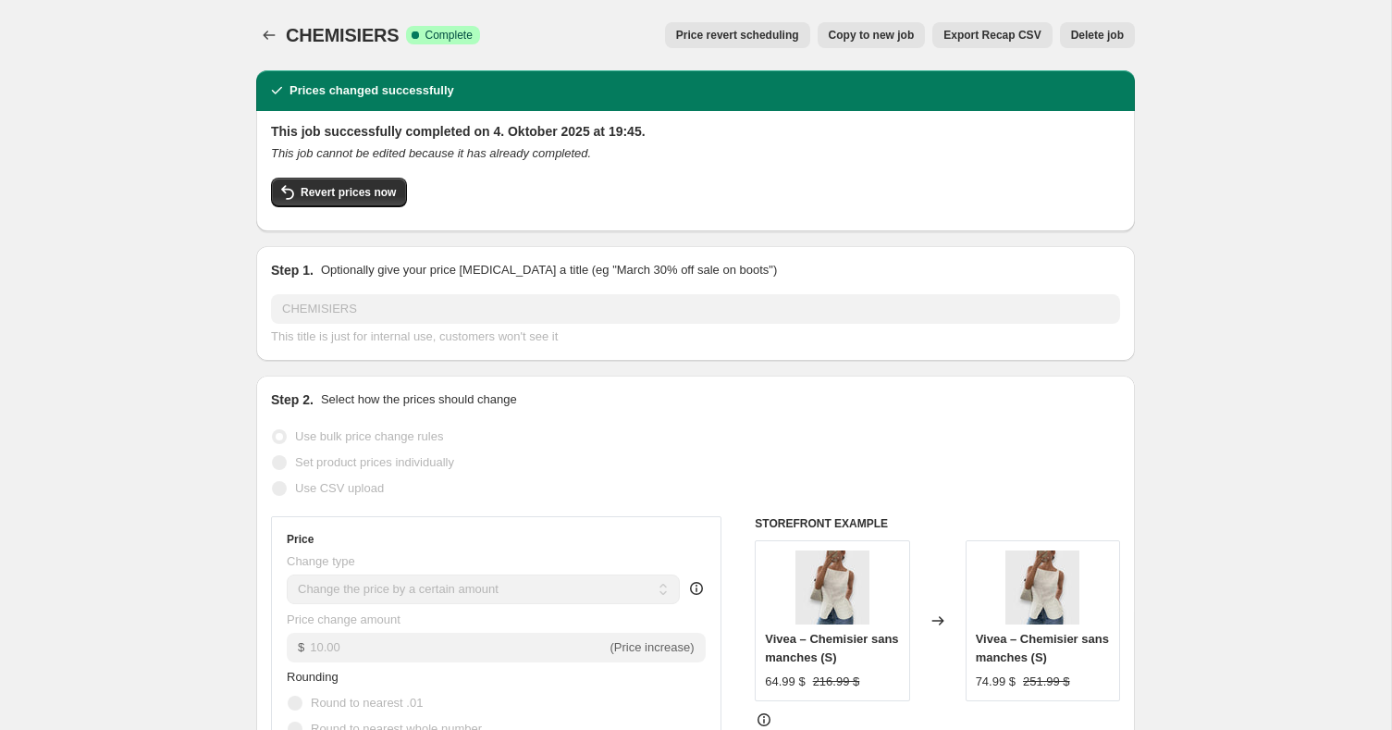
click at [509, 145] on div "This job cannot be edited because it has already completed." at bounding box center [695, 153] width 849 height 18
click at [354, 189] on span "Revert prices now" at bounding box center [348, 192] width 95 height 15
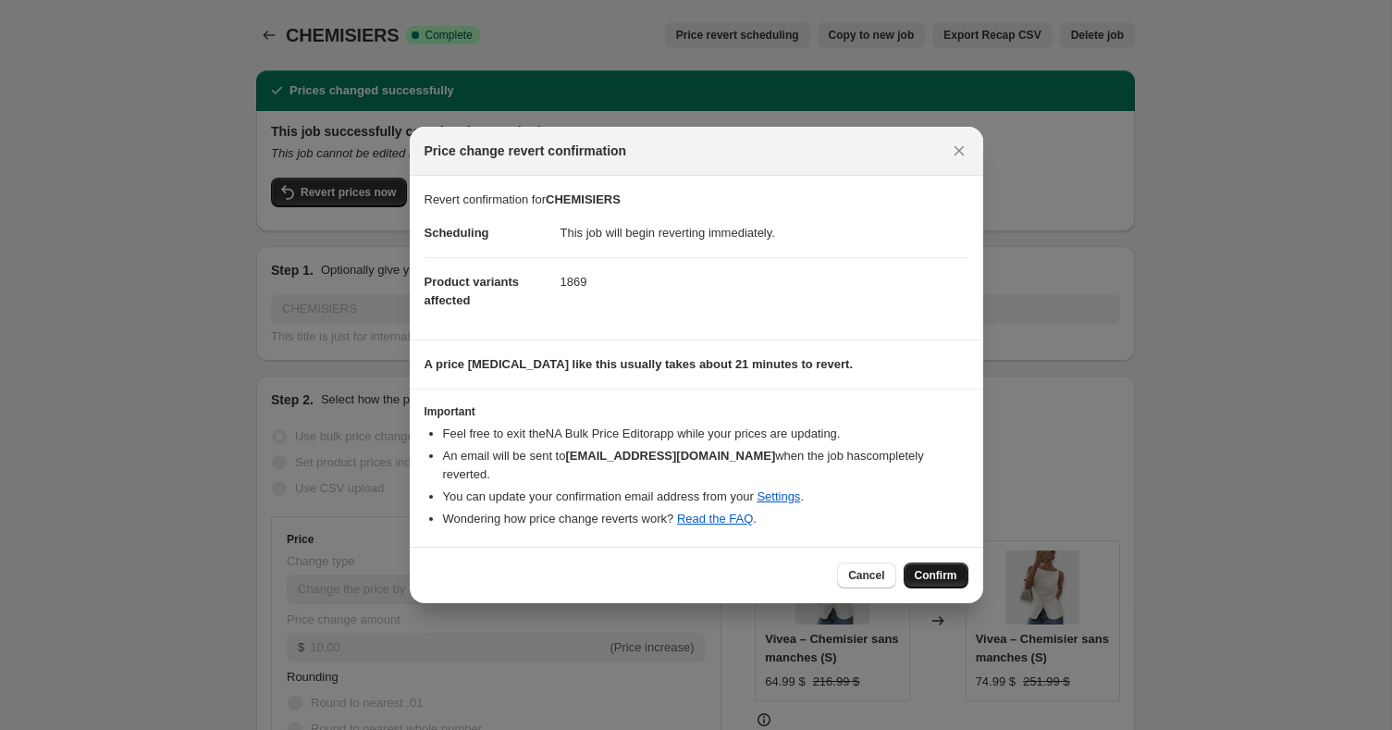
click at [942, 568] on span "Confirm" at bounding box center [936, 575] width 43 height 15
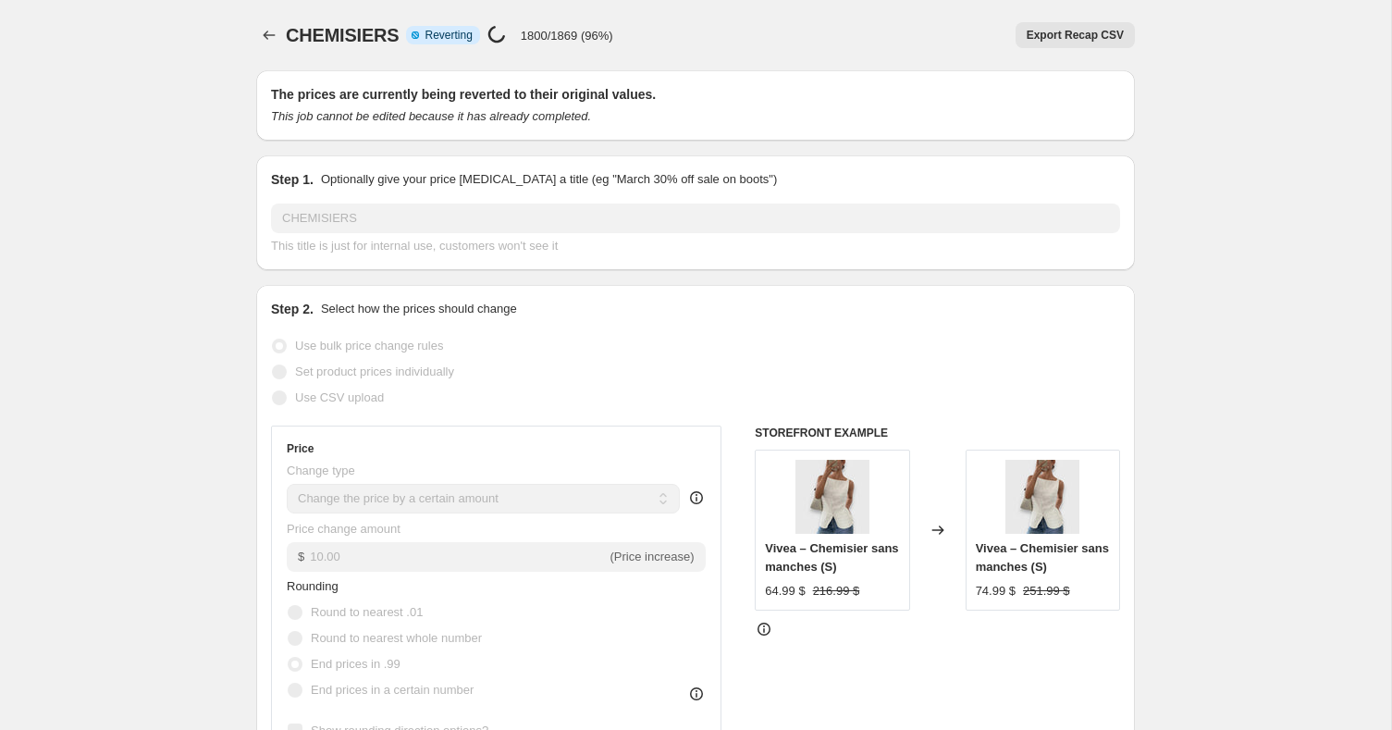
select select "by"
select select "percentage"
select select "collection"
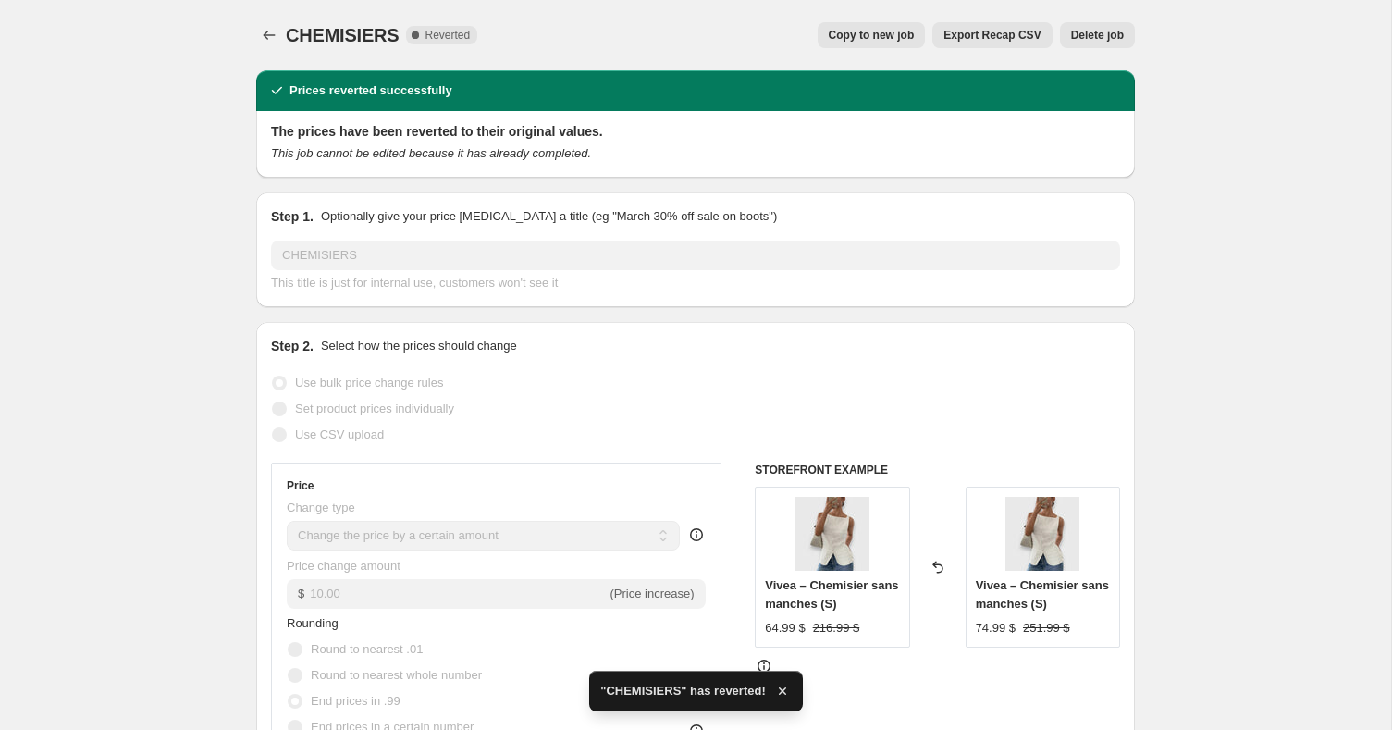
click at [882, 36] on span "Copy to new job" at bounding box center [872, 35] width 86 height 15
select select "by"
select select "percentage"
select select "collection"
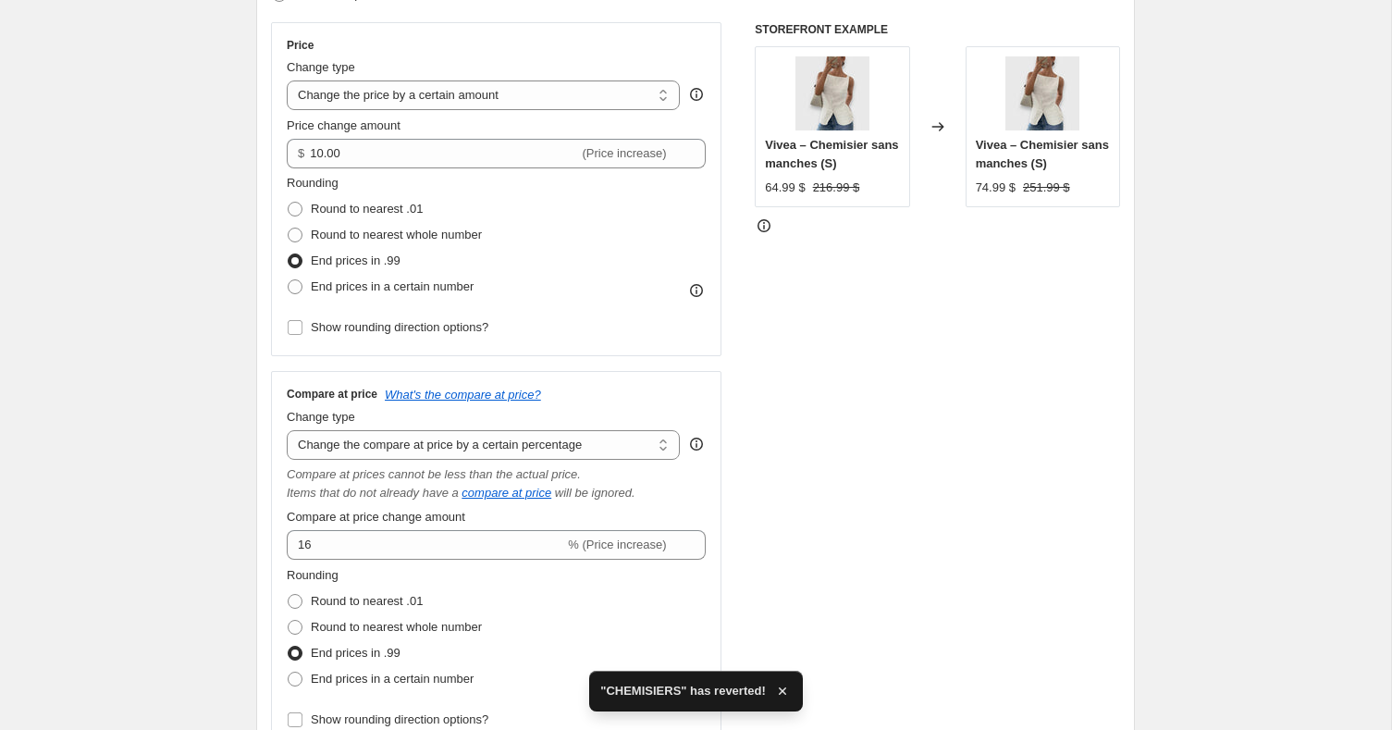
scroll to position [412, 0]
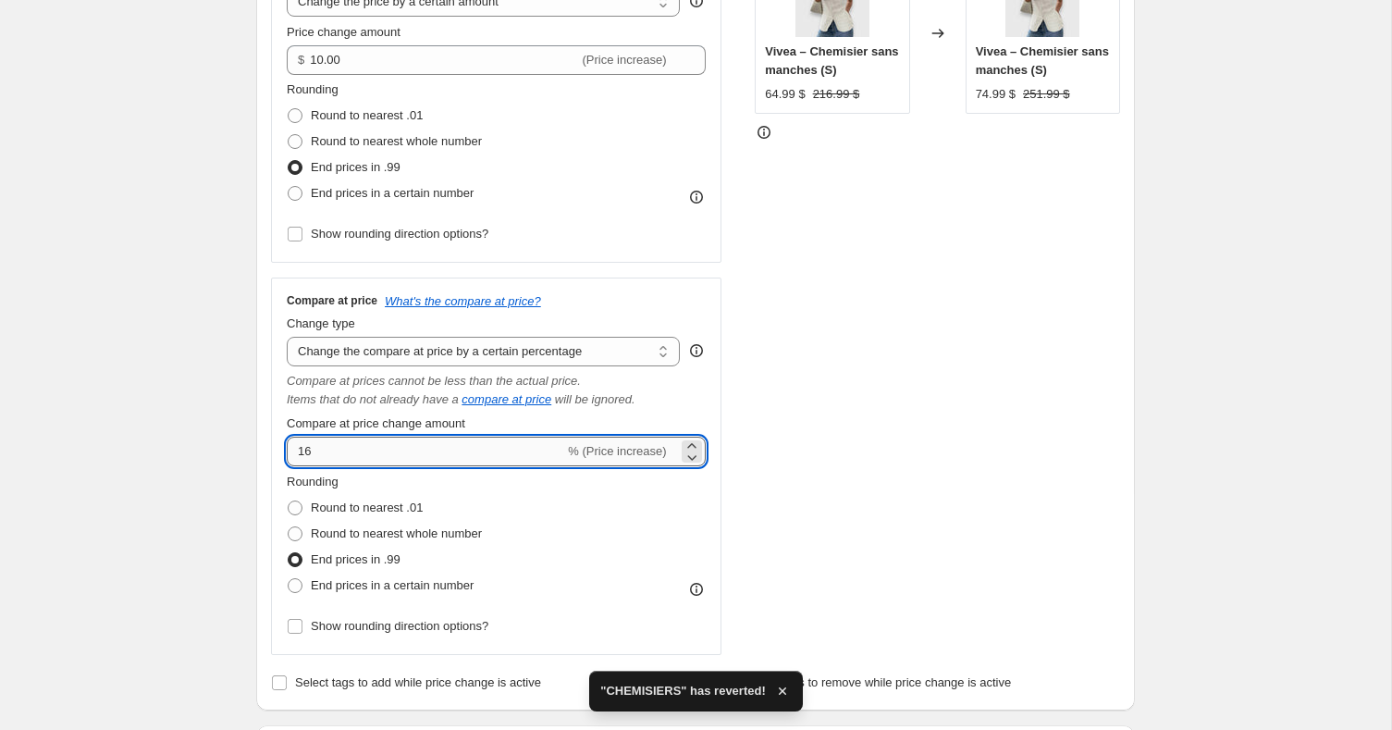
click at [366, 453] on input "16" at bounding box center [425, 452] width 277 height 30
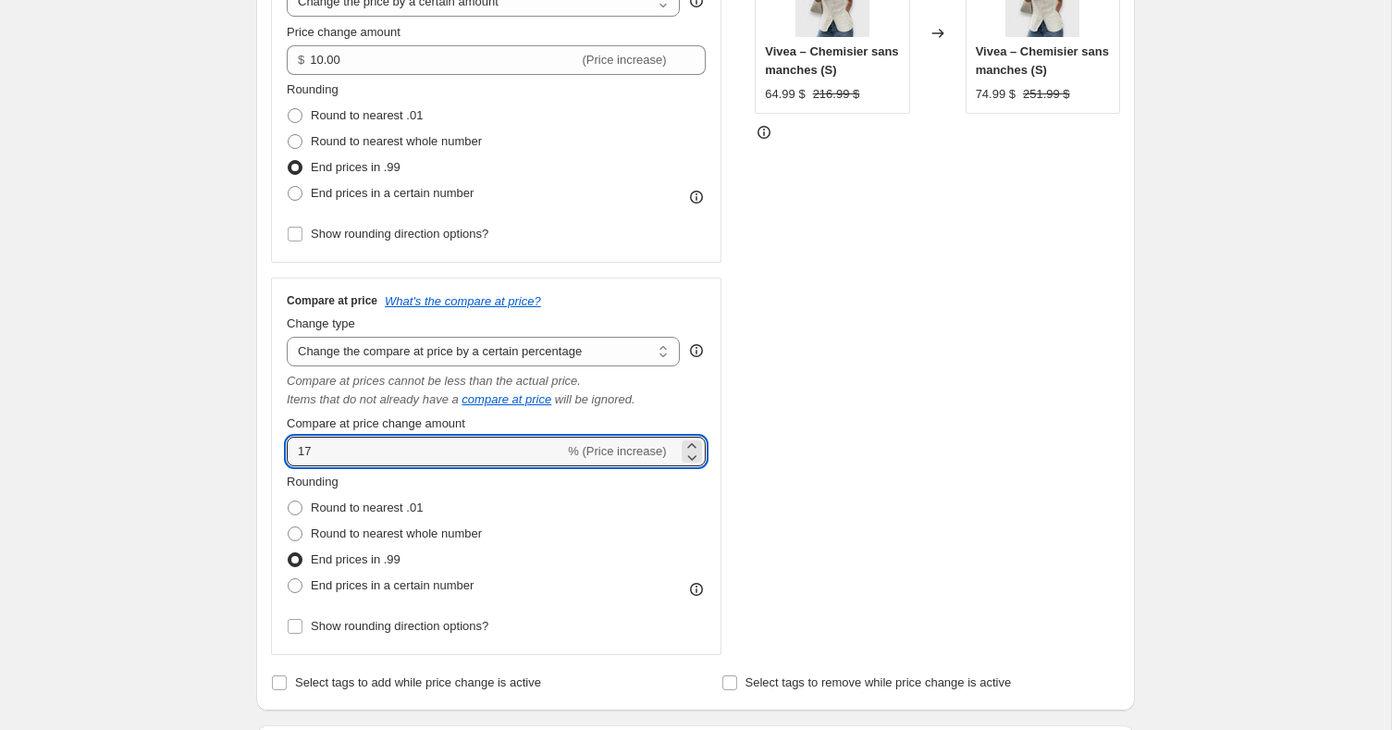
type input "17"
click at [846, 414] on div "STOREFRONT EXAMPLE Vivea – Chemisier sans manches (S) 64.99 $ 216.99 $ Changed …" at bounding box center [937, 292] width 365 height 726
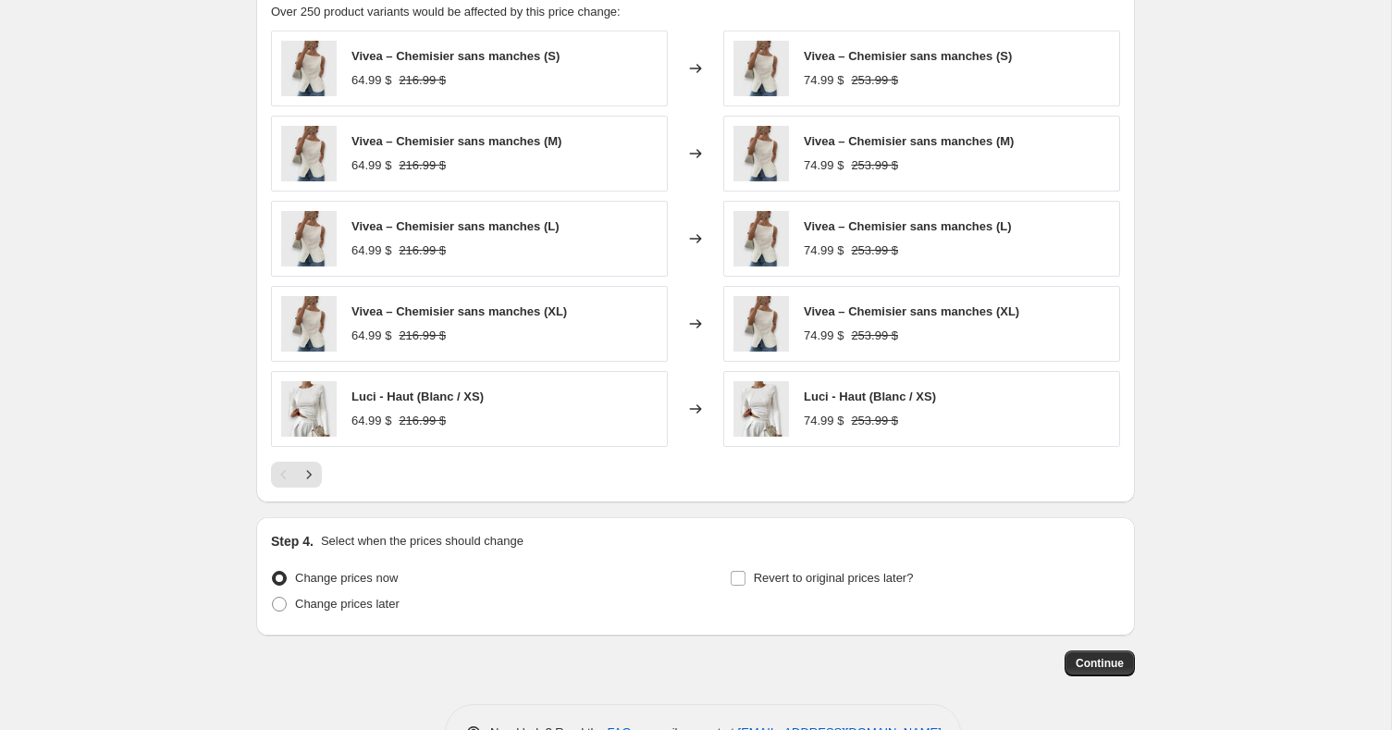
scroll to position [1597, 0]
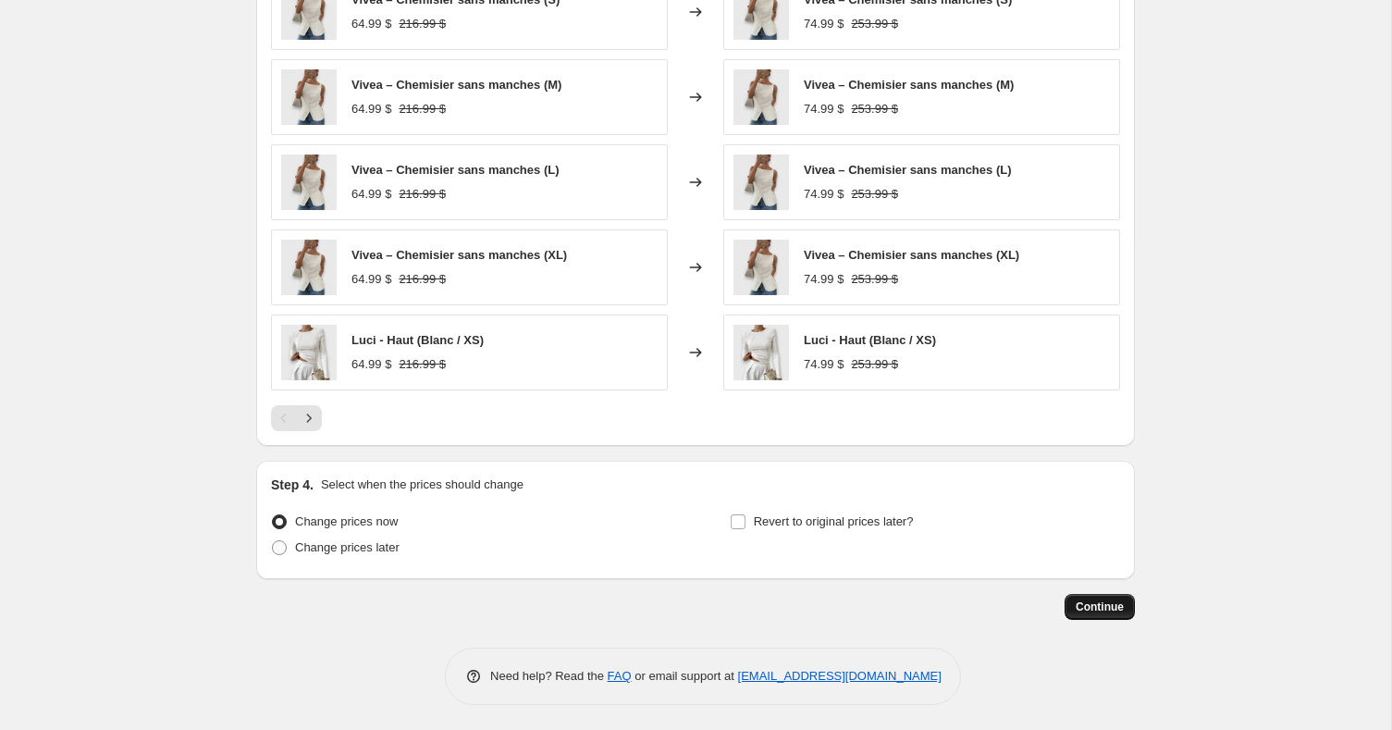
click at [1093, 608] on span "Continue" at bounding box center [1100, 606] width 48 height 15
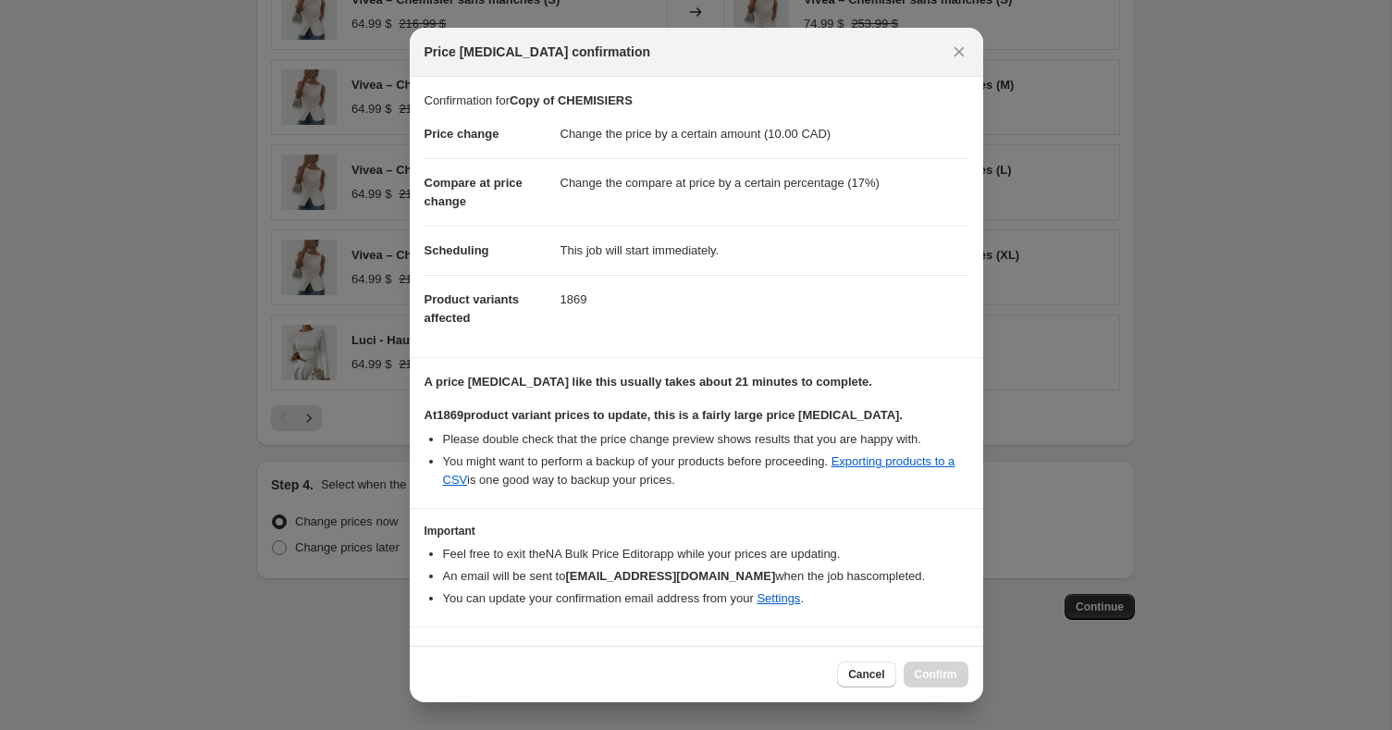
scroll to position [35, 0]
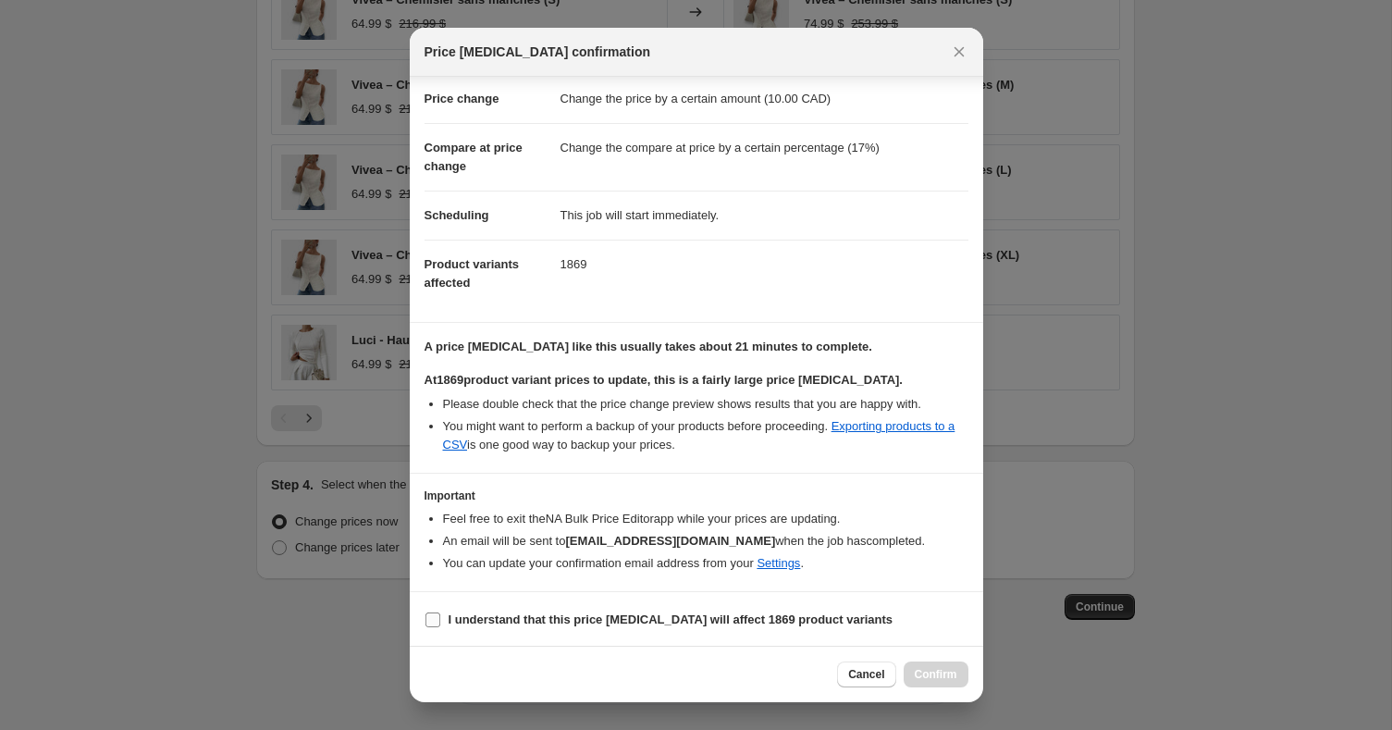
click at [515, 624] on b "I understand that this price change job will affect 1869 product variants" at bounding box center [671, 619] width 445 height 14
click at [440, 624] on input "I understand that this price change job will affect 1869 product variants" at bounding box center [432, 619] width 15 height 15
checkbox input "true"
click at [954, 682] on span "Confirm" at bounding box center [936, 674] width 43 height 15
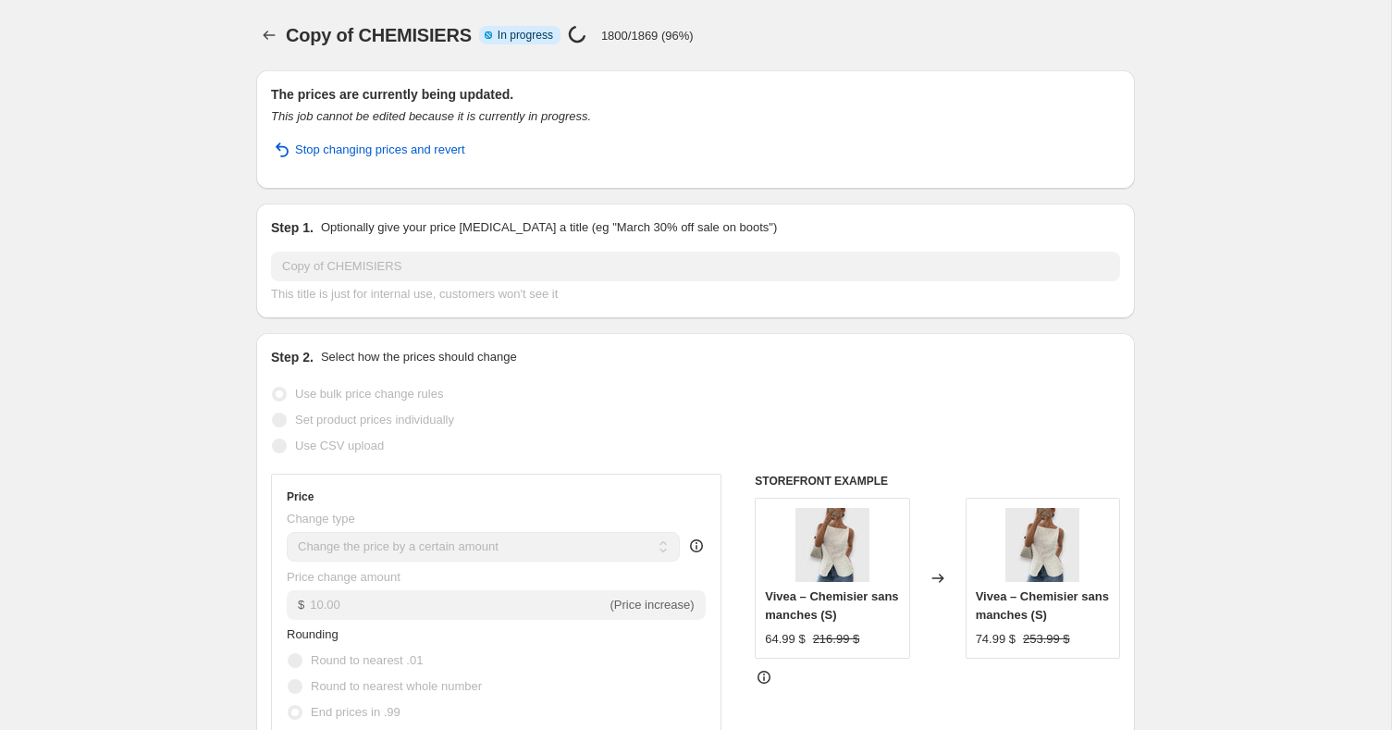
select select "by"
select select "percentage"
select select "collection"
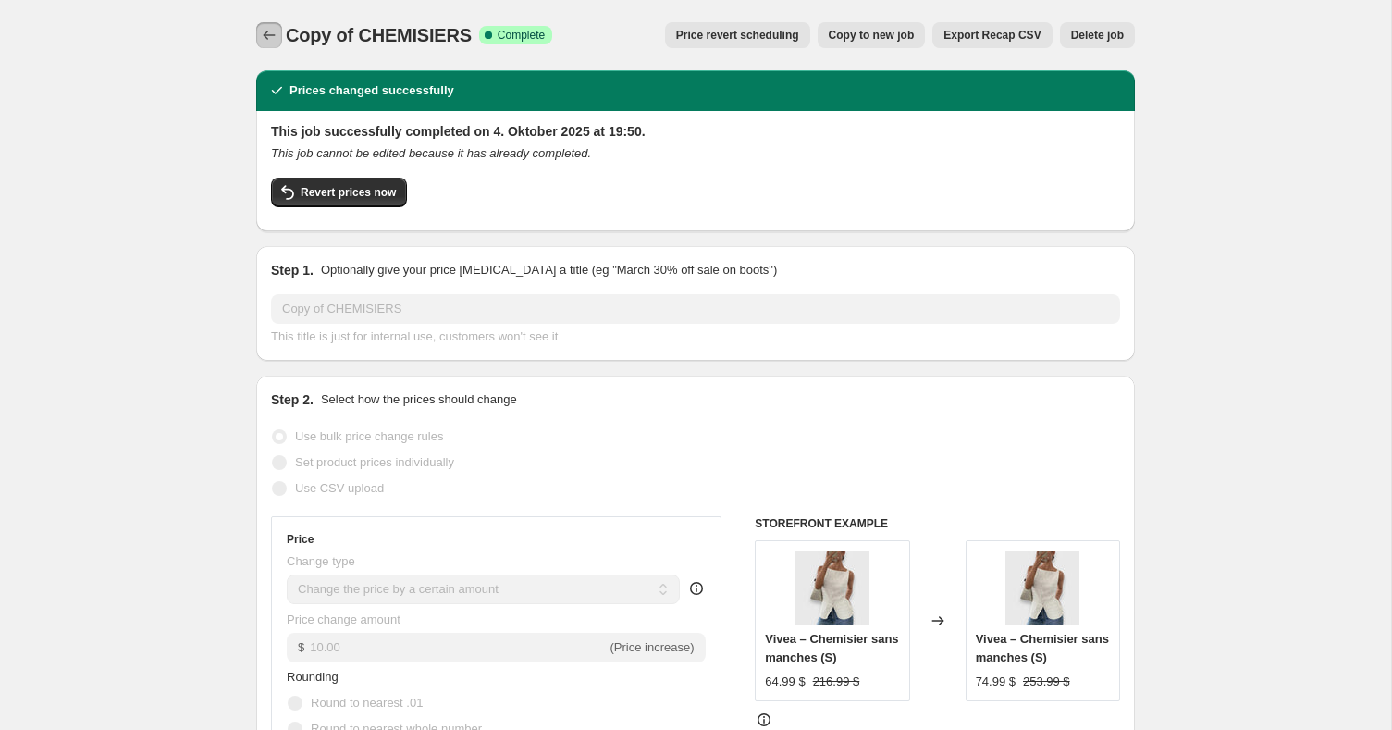
click at [257, 43] on button "Price change jobs" at bounding box center [269, 35] width 26 height 26
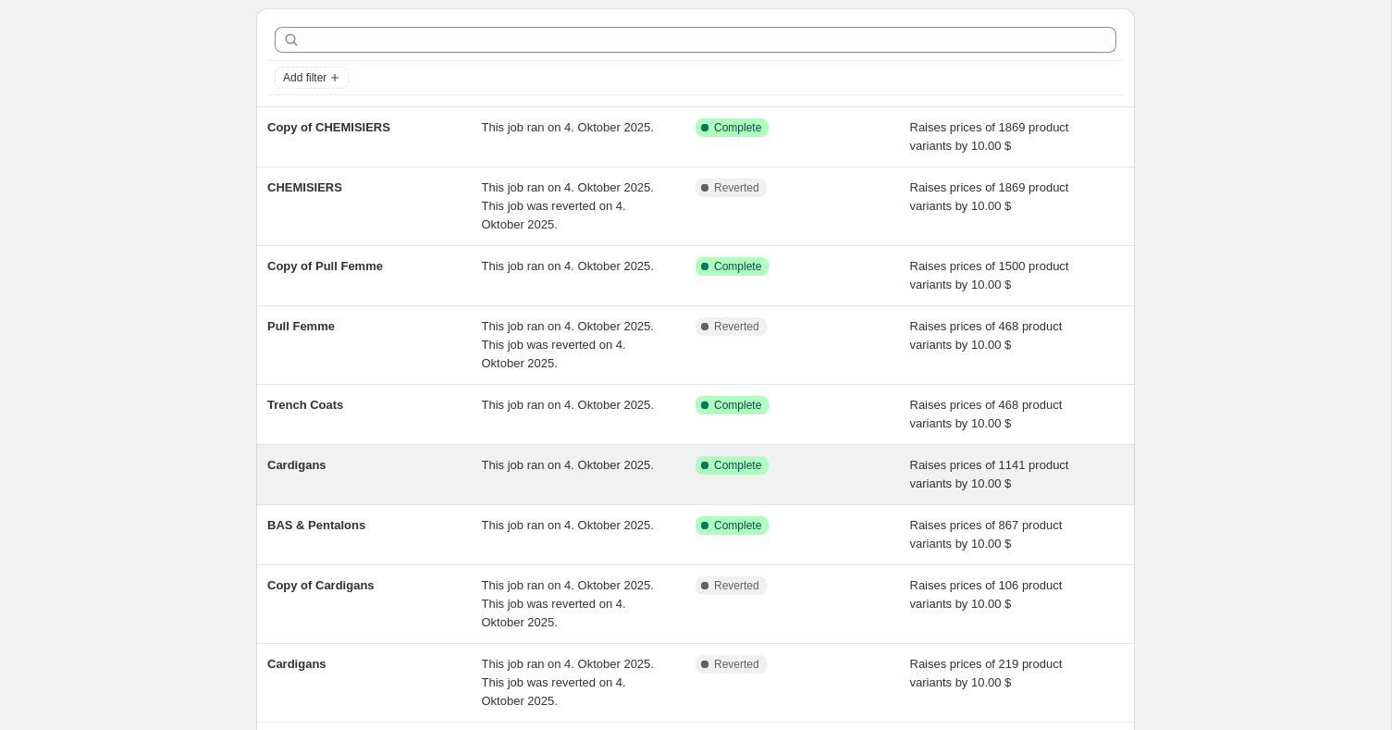
scroll to position [67, 0]
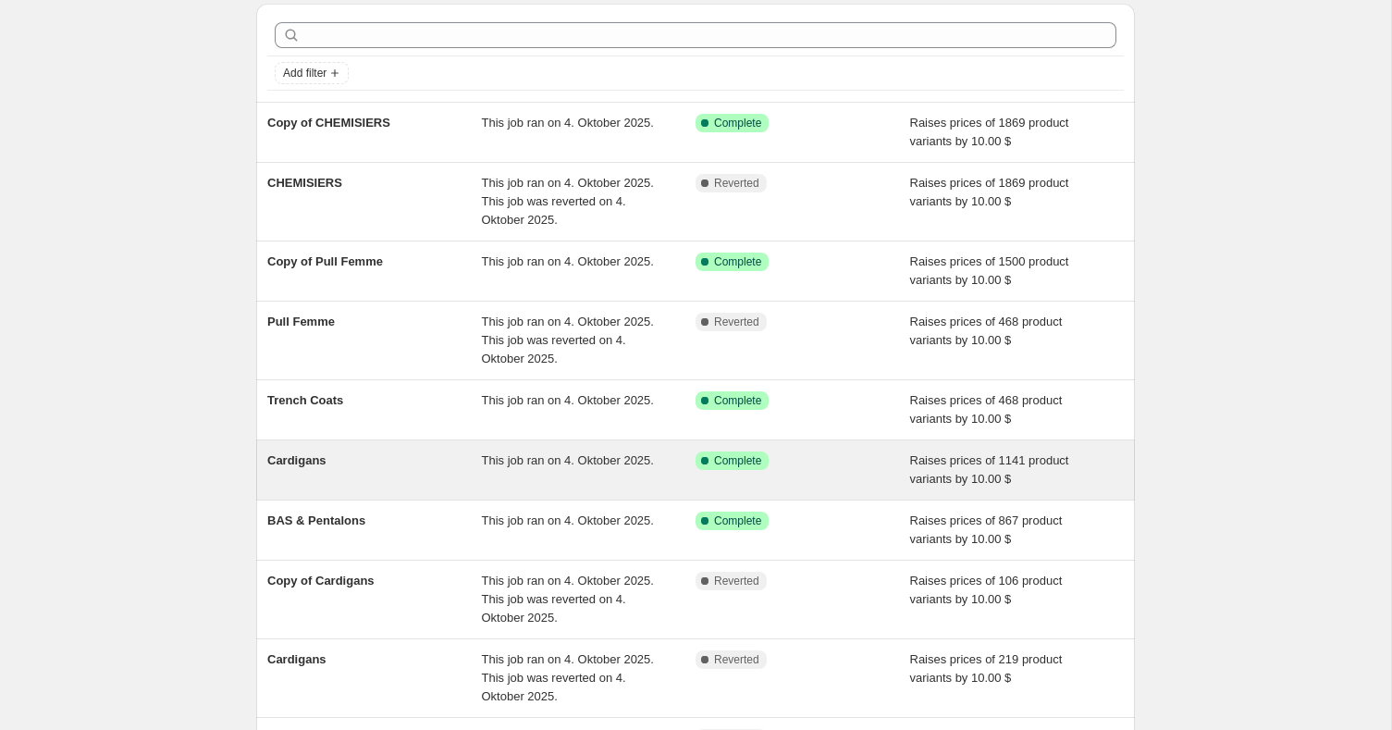
click at [833, 477] on div "Success Complete Complete" at bounding box center [803, 469] width 215 height 37
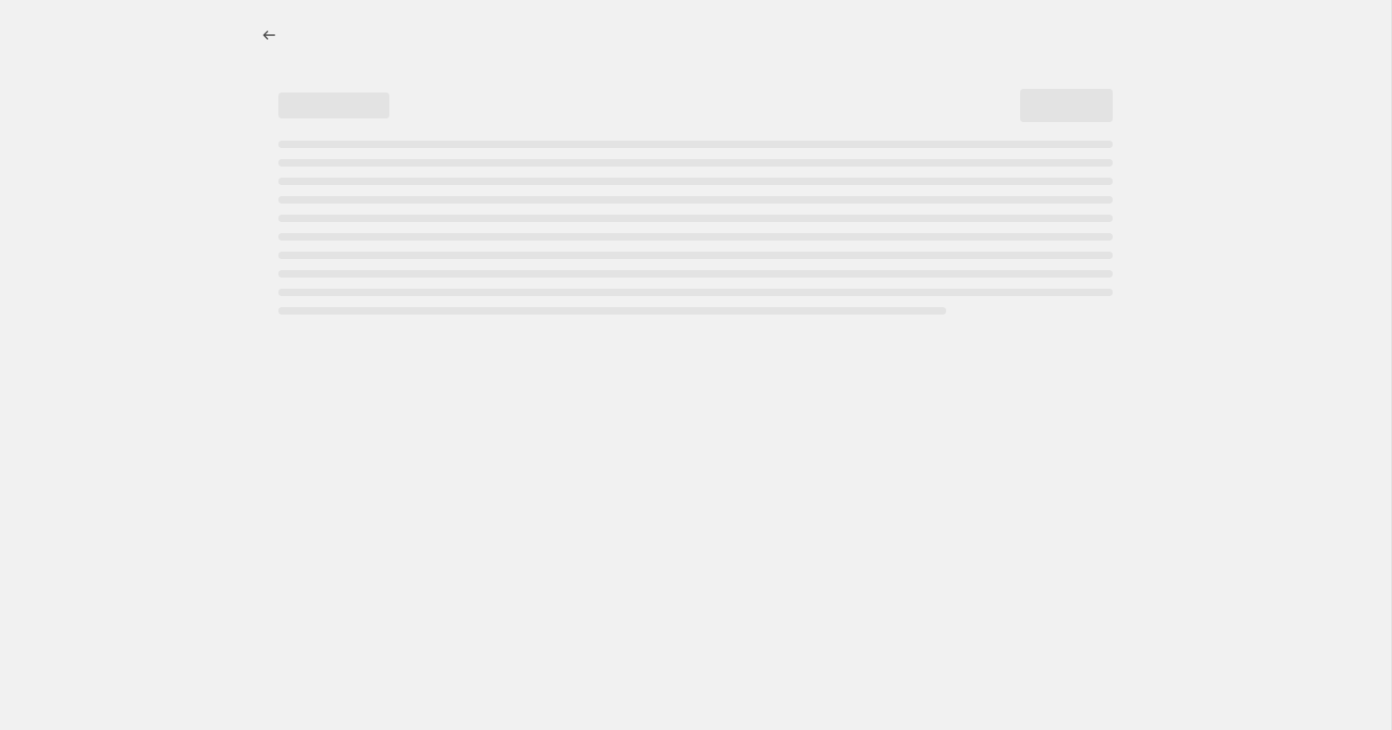
select select "by"
select select "percentage"
select select "collection"
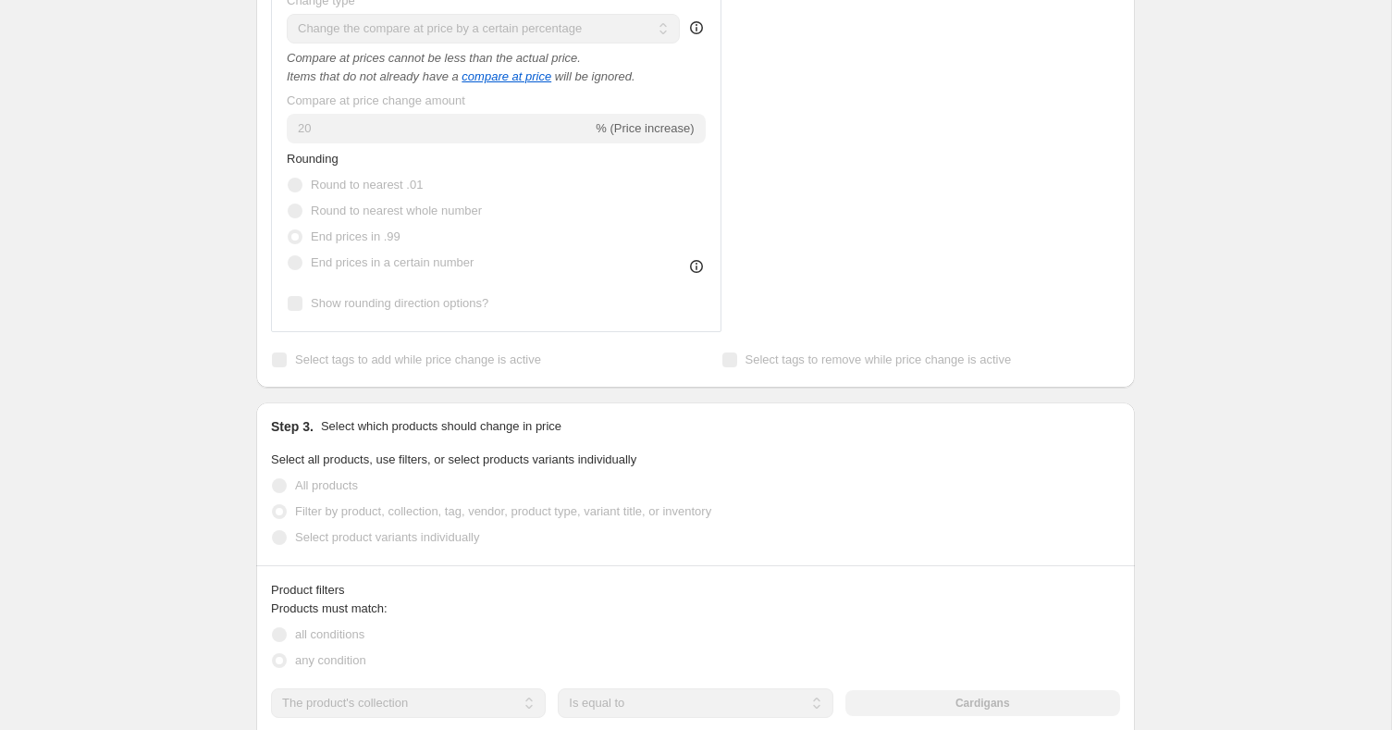
scroll to position [888, 0]
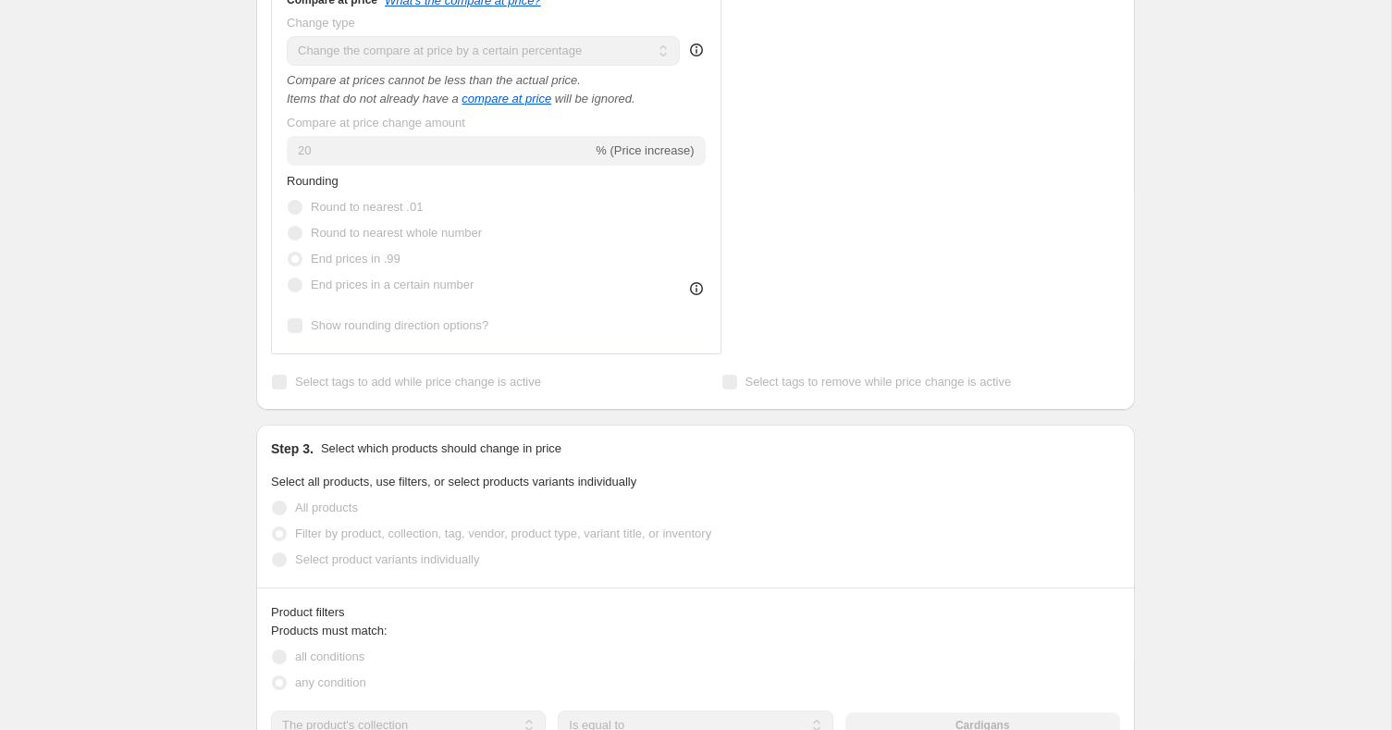
click at [426, 292] on label "End prices in a certain number" at bounding box center [380, 285] width 187 height 26
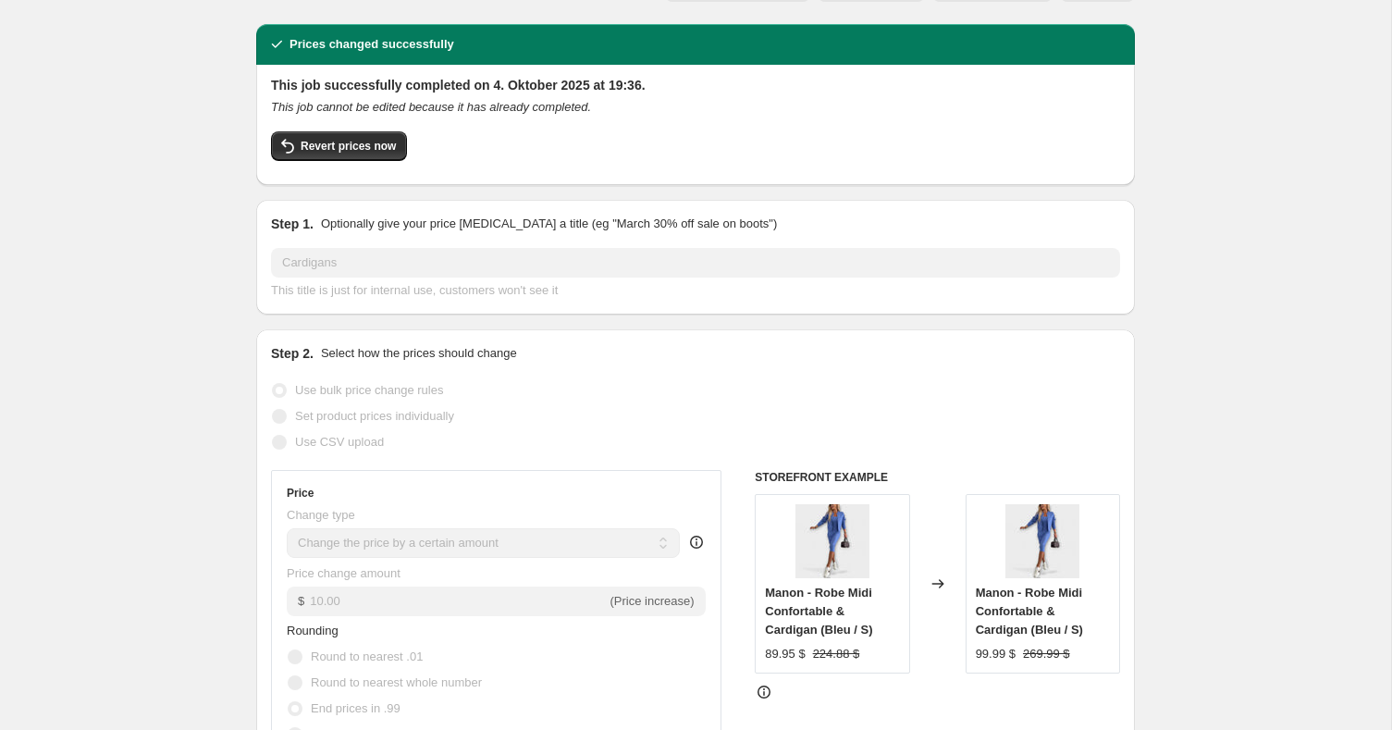
scroll to position [0, 0]
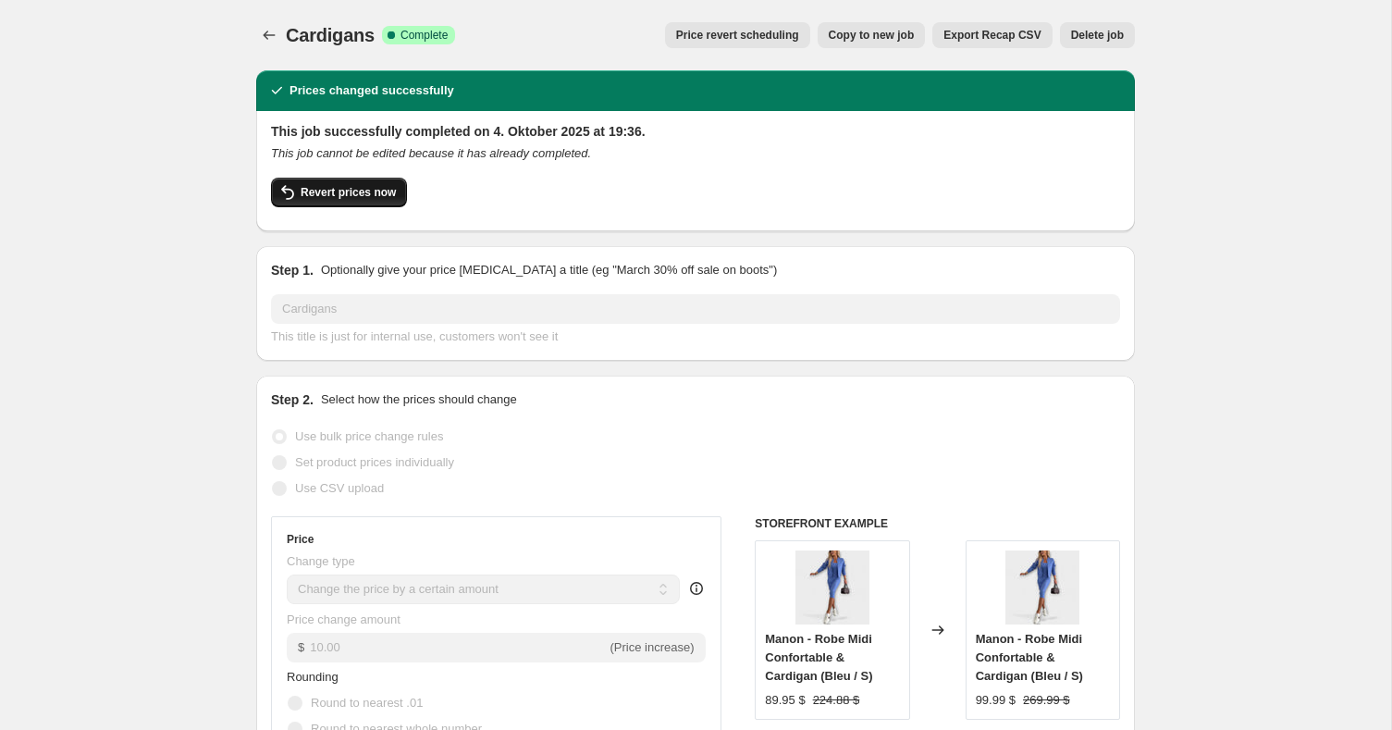
click at [365, 180] on button "Revert prices now" at bounding box center [339, 193] width 136 height 30
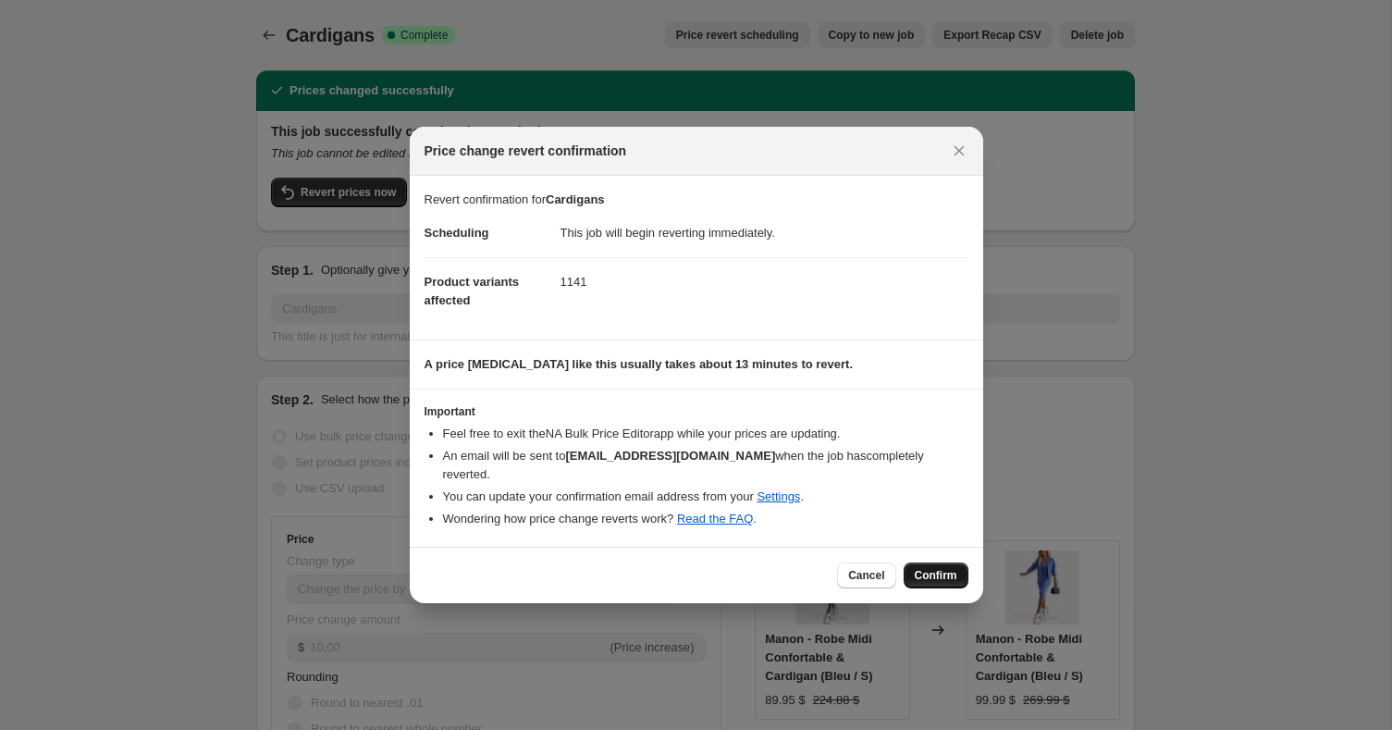
click at [939, 568] on span "Confirm" at bounding box center [936, 575] width 43 height 15
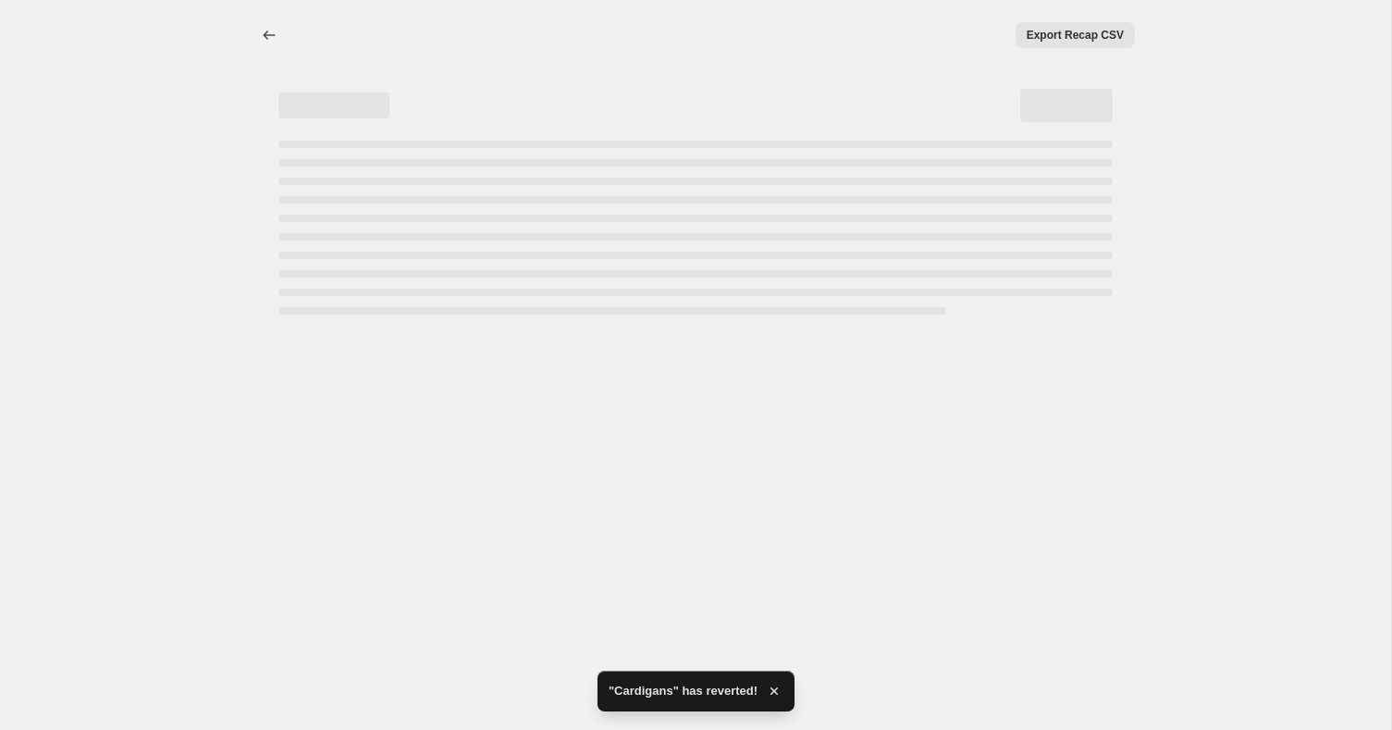
select select "by"
select select "percentage"
select select "collection"
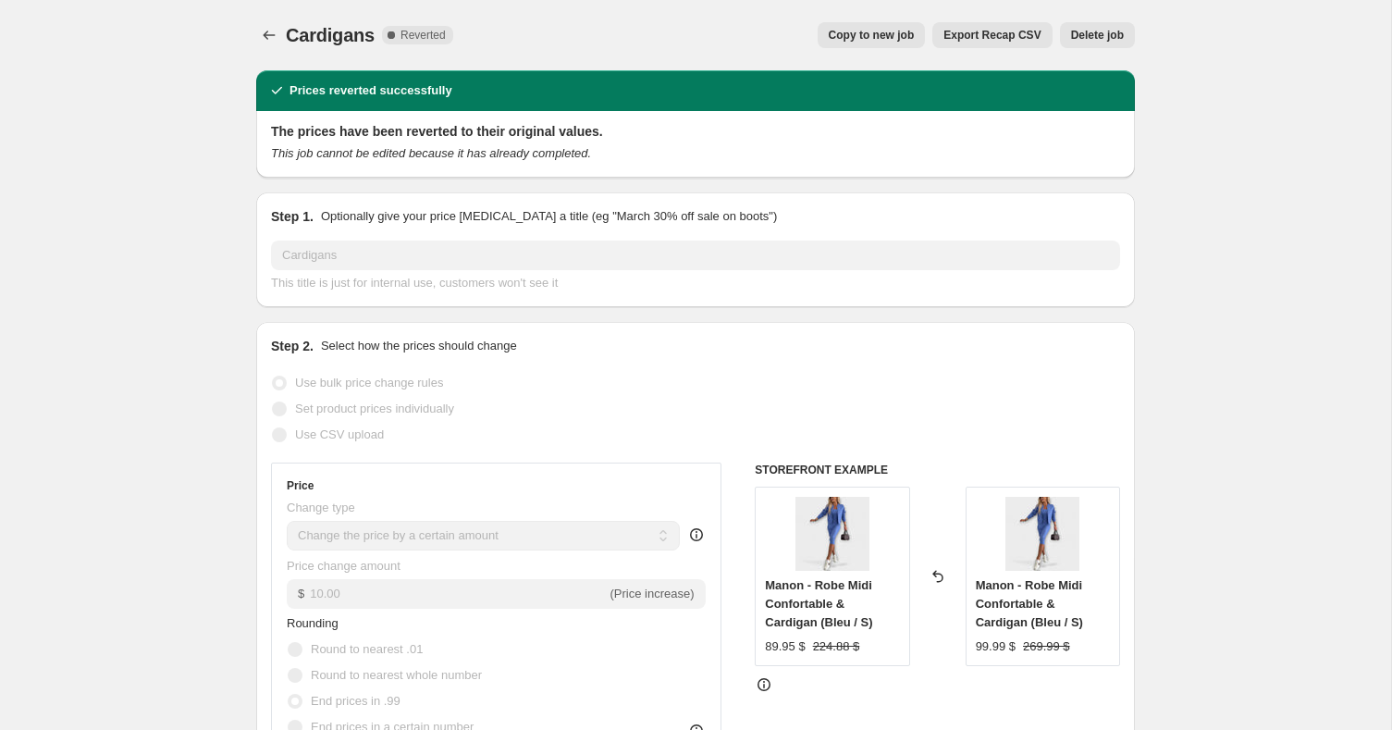
click at [406, 217] on p "Optionally give your price [MEDICAL_DATA] a title (eg "March 30% off sale on bo…" at bounding box center [549, 216] width 456 height 18
click at [847, 45] on button "Copy to new job" at bounding box center [872, 35] width 108 height 26
select select "by"
select select "percentage"
select select "collection"
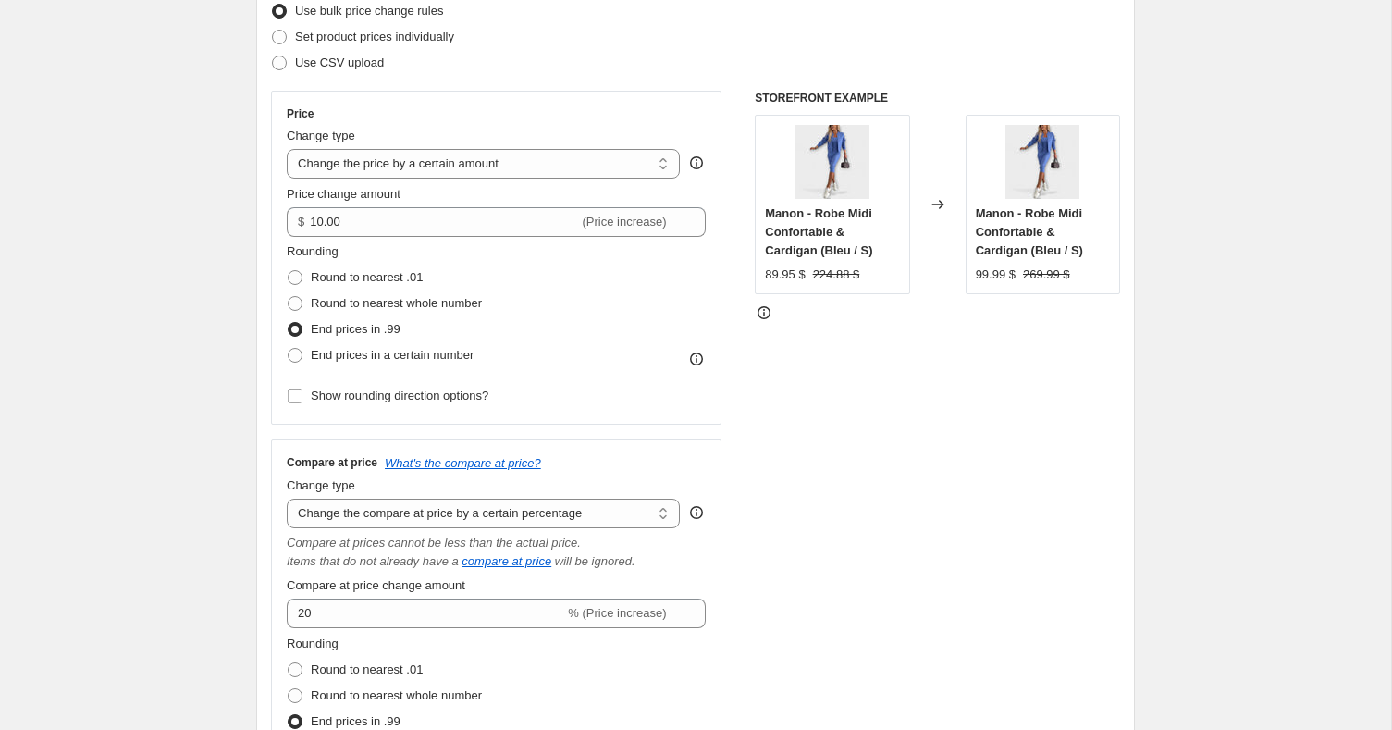
scroll to position [419, 0]
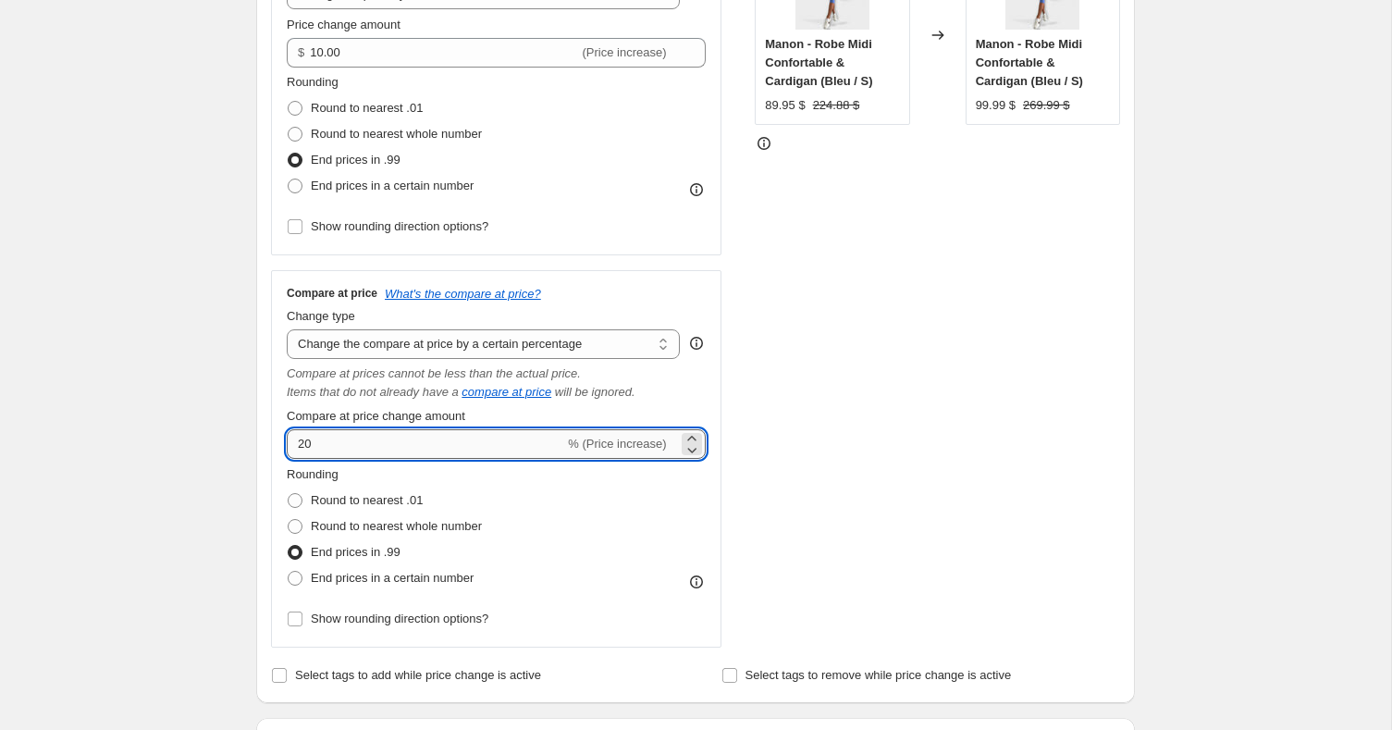
click at [322, 454] on input "20" at bounding box center [425, 444] width 277 height 30
type input "2"
type input "18"
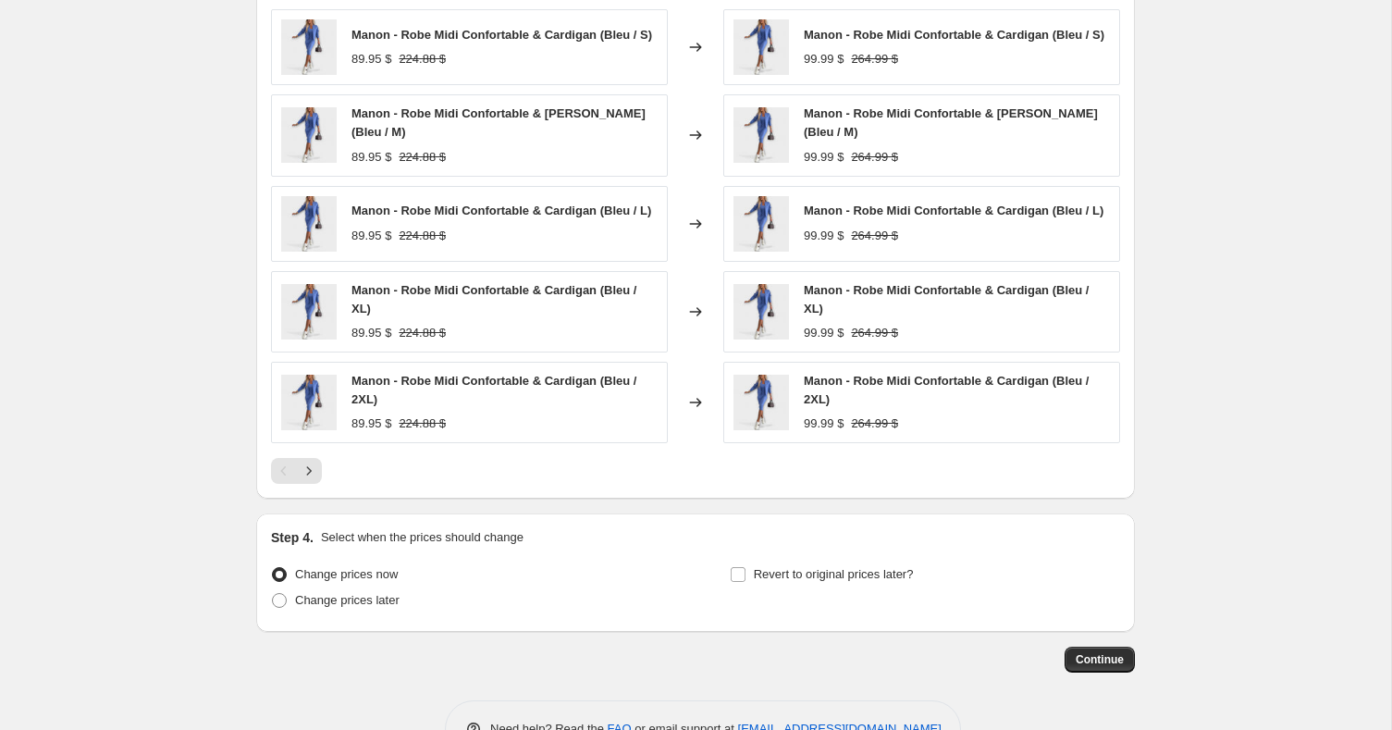
scroll to position [1628, 0]
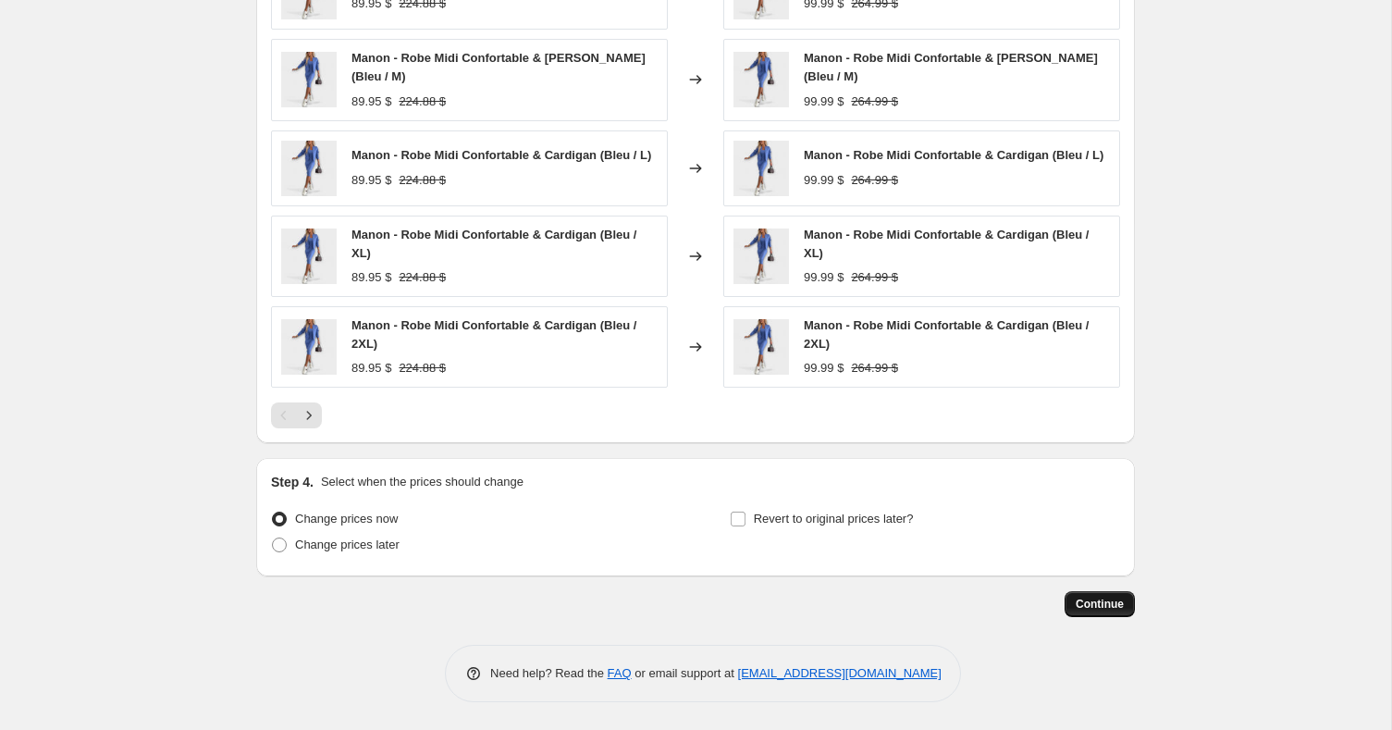
click at [1099, 609] on span "Continue" at bounding box center [1100, 604] width 48 height 15
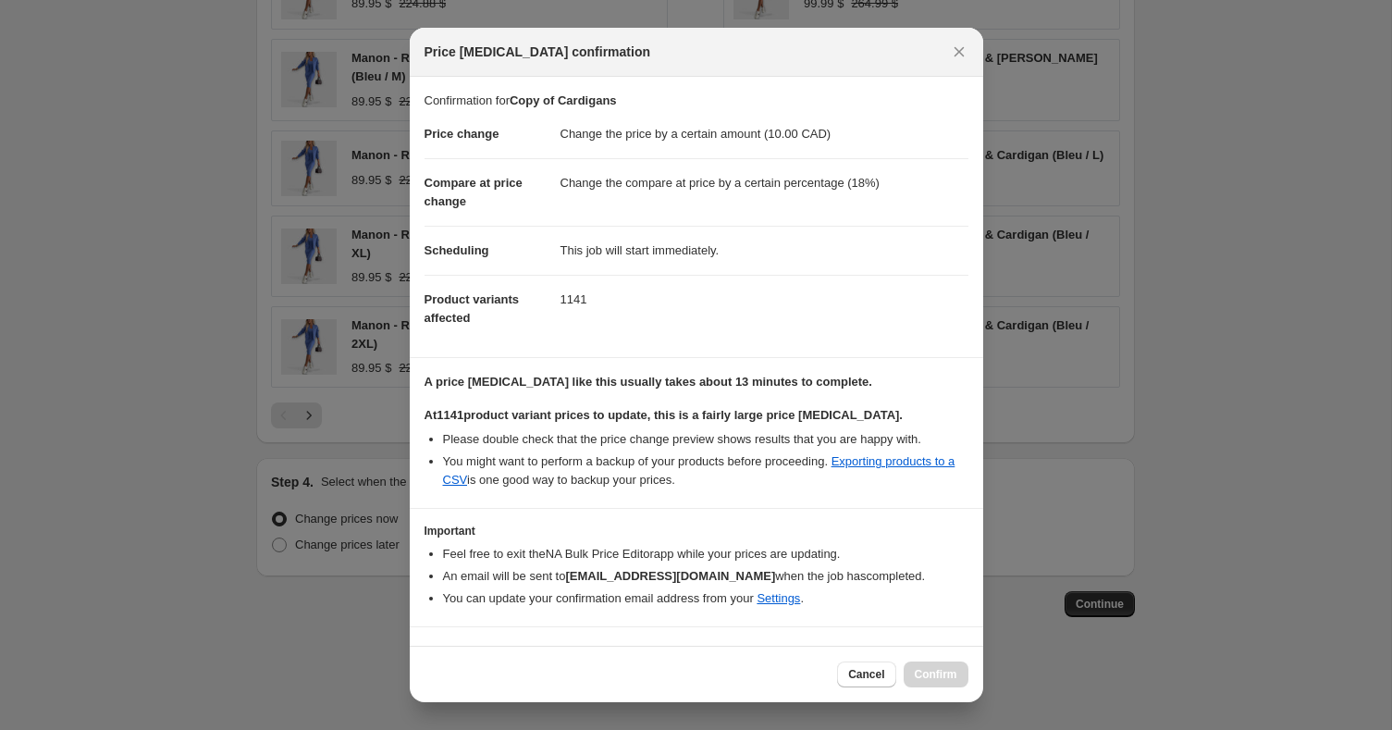
scroll to position [35, 0]
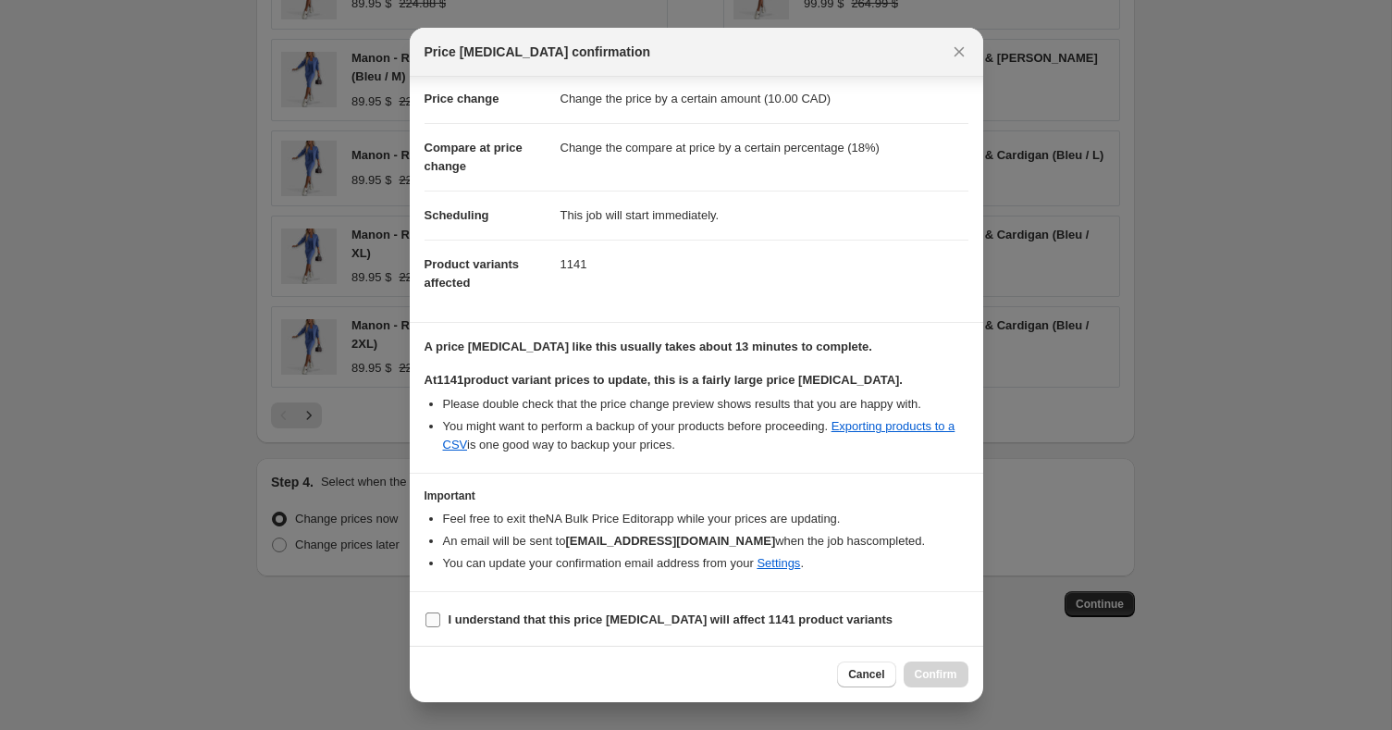
click at [604, 614] on b "I understand that this price change job will affect 1141 product variants" at bounding box center [671, 619] width 445 height 14
click at [440, 614] on input "I understand that this price change job will affect 1141 product variants" at bounding box center [432, 619] width 15 height 15
checkbox input "true"
click at [944, 679] on span "Confirm" at bounding box center [936, 674] width 43 height 15
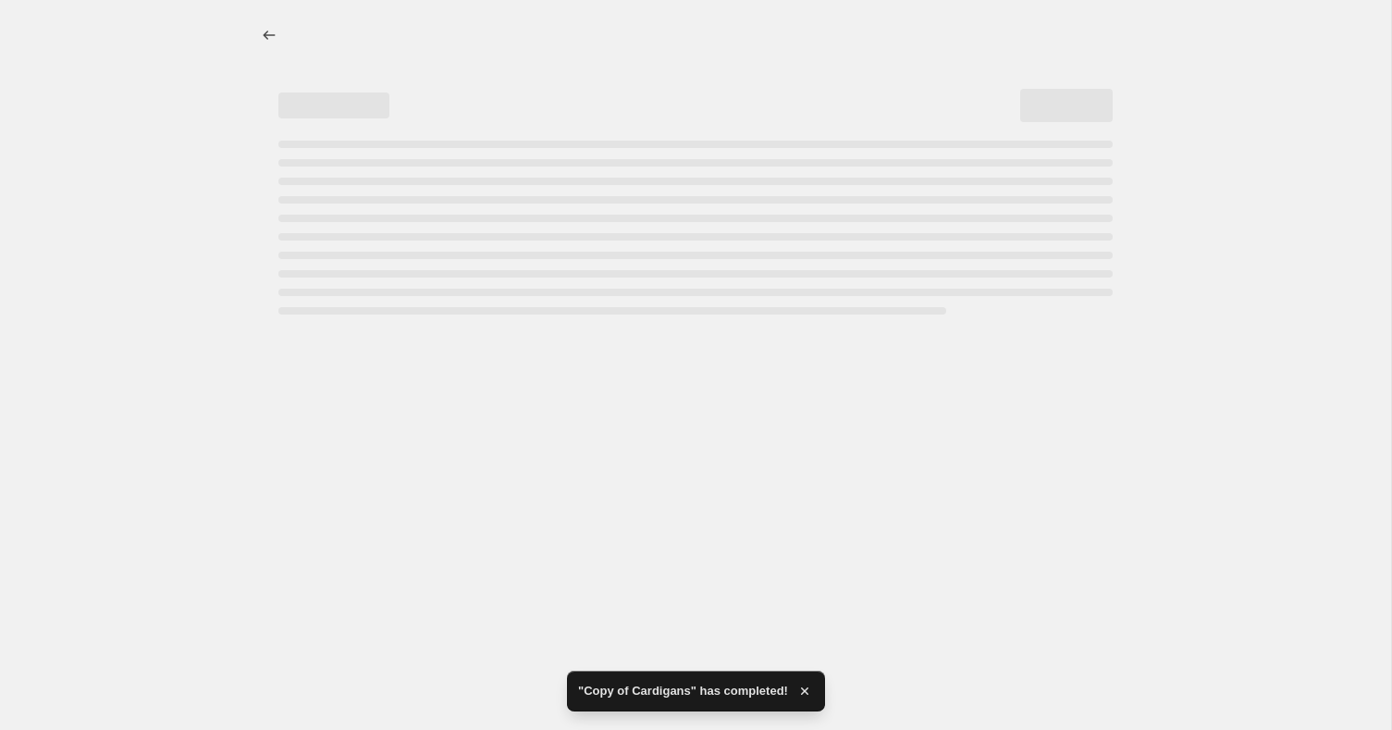
select select "by"
select select "percentage"
select select "collection"
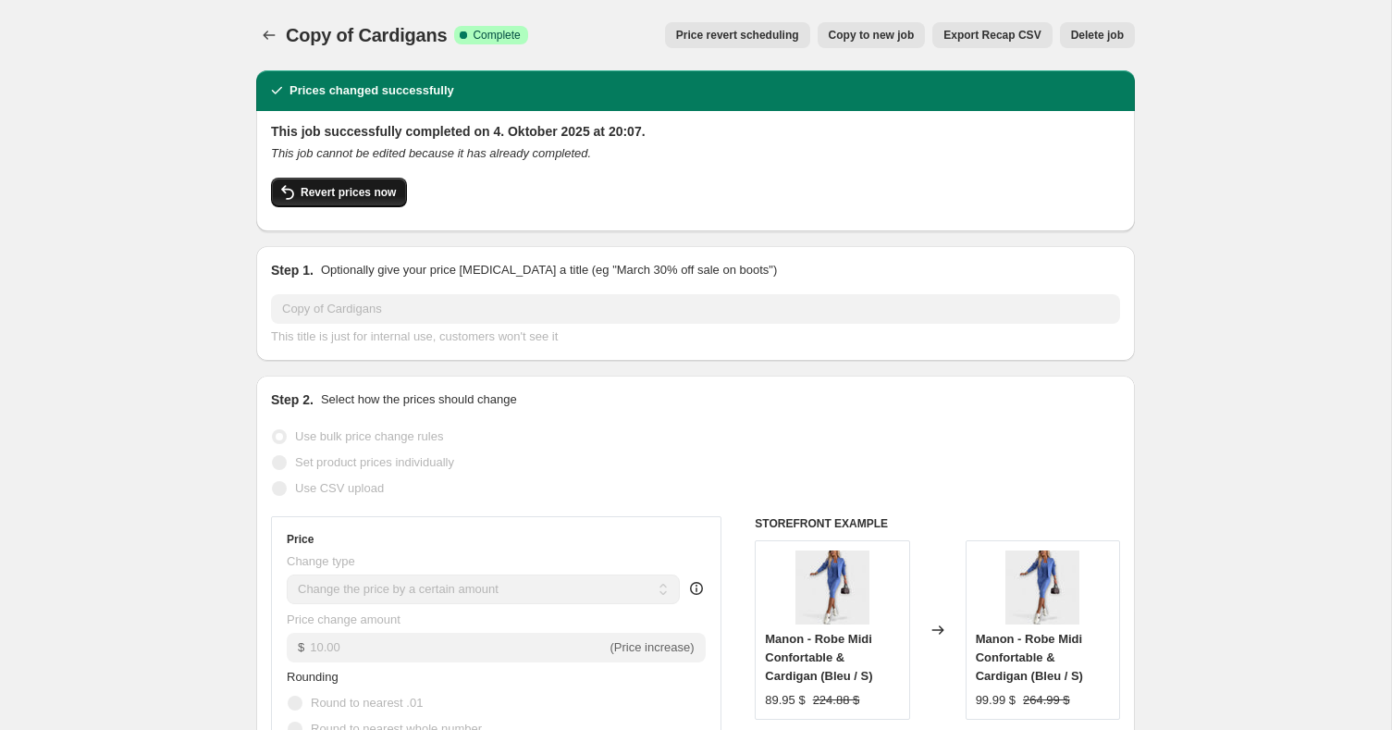
click at [345, 203] on button "Revert prices now" at bounding box center [339, 193] width 136 height 30
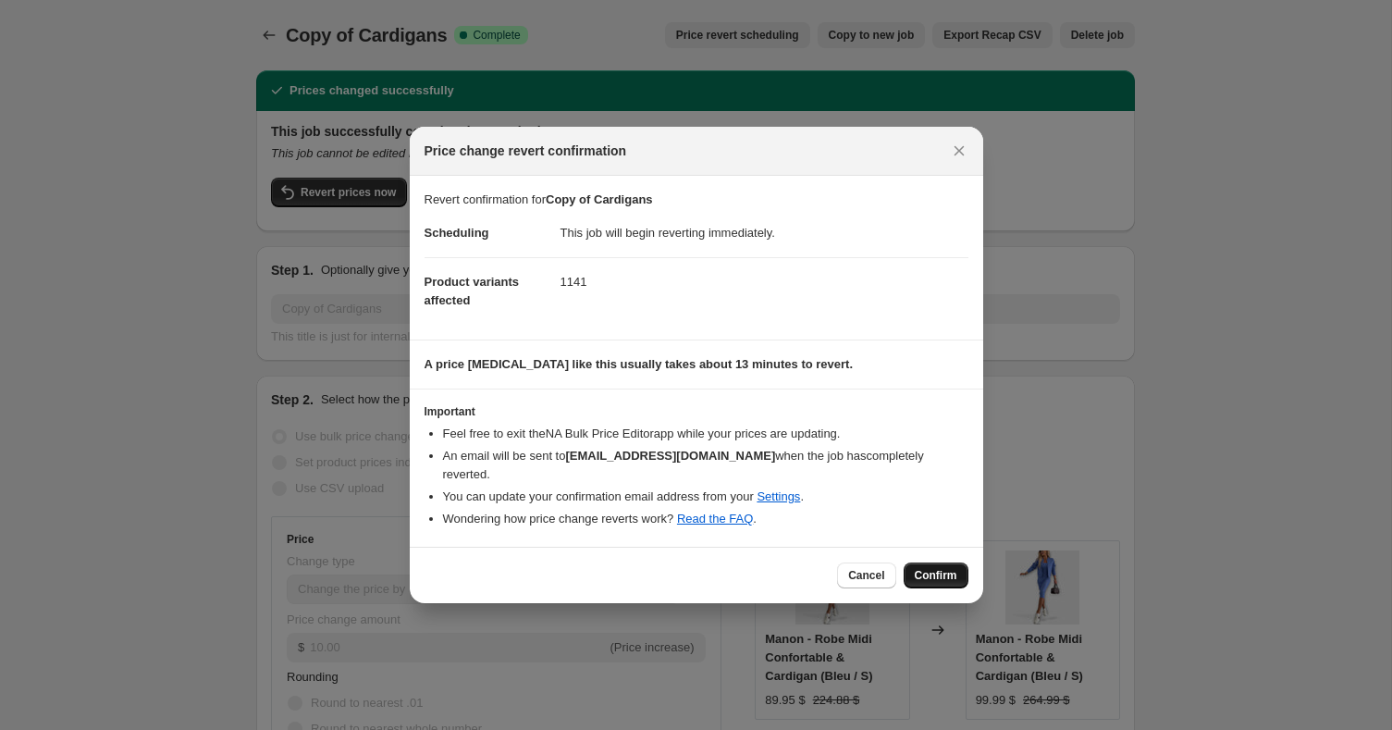
click at [949, 568] on span "Confirm" at bounding box center [936, 575] width 43 height 15
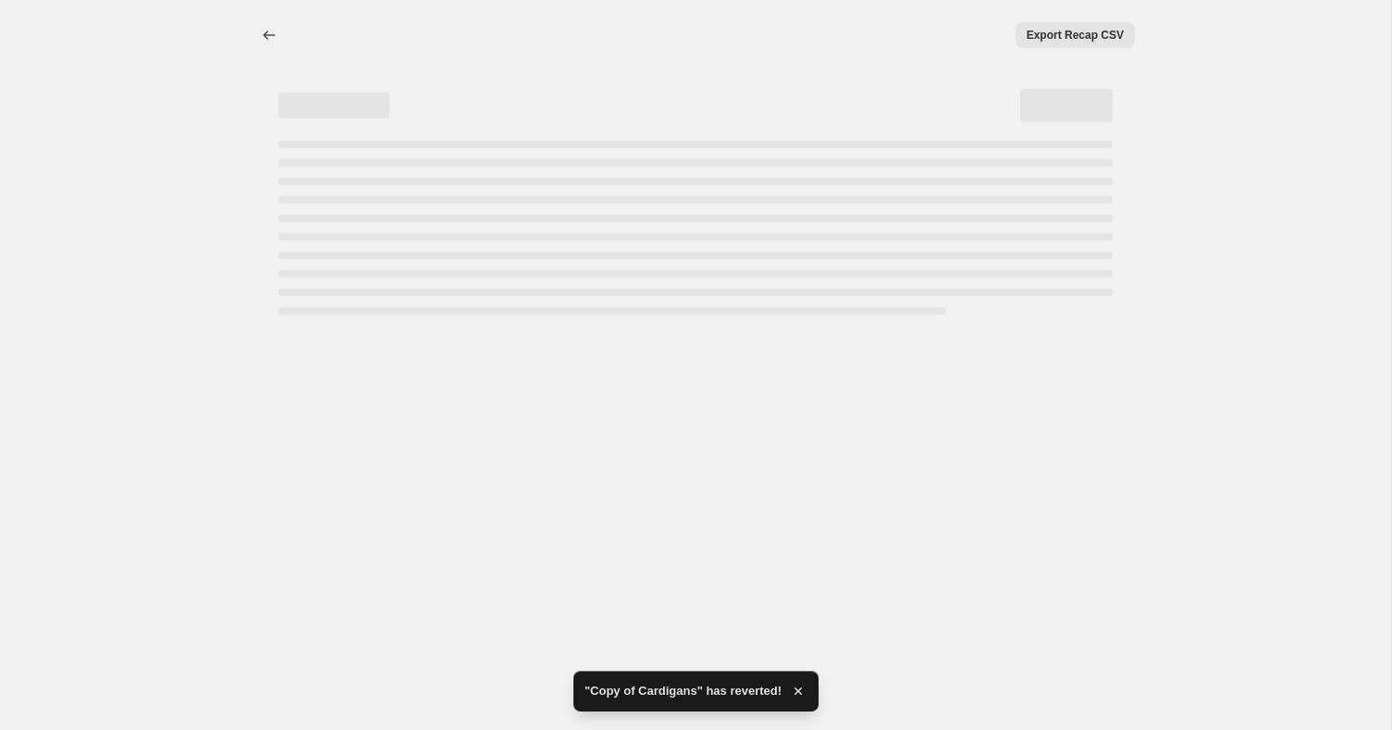
select select "by"
select select "percentage"
select select "collection"
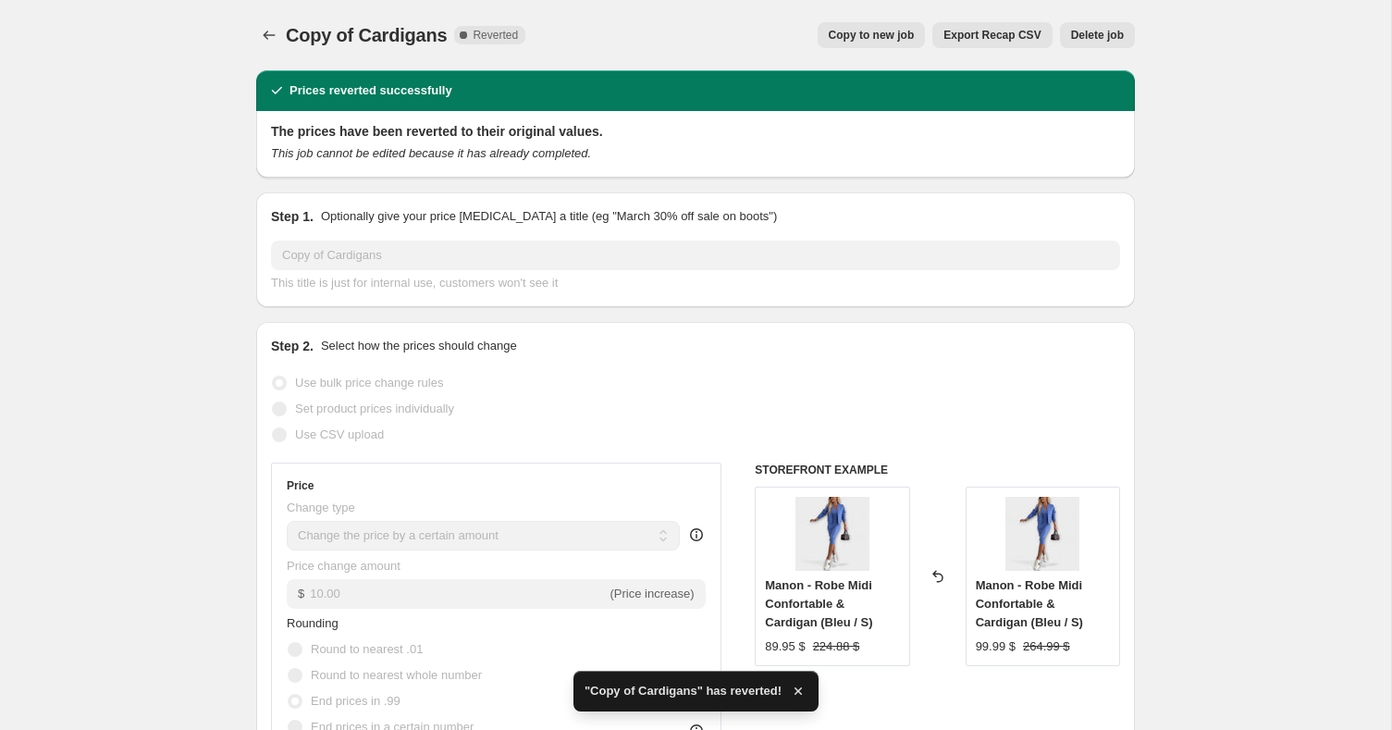
click at [886, 30] on span "Copy to new job" at bounding box center [872, 35] width 86 height 15
select select "by"
select select "percentage"
select select "collection"
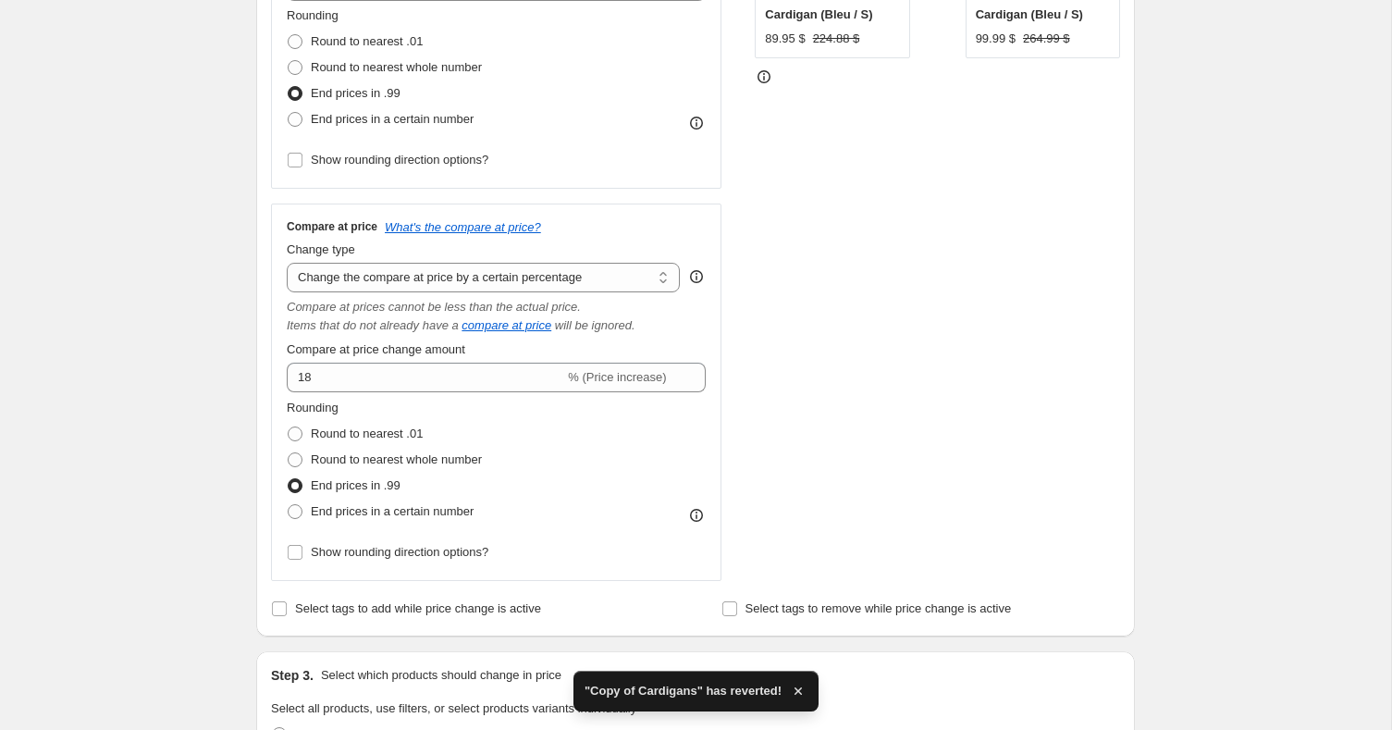
scroll to position [519, 0]
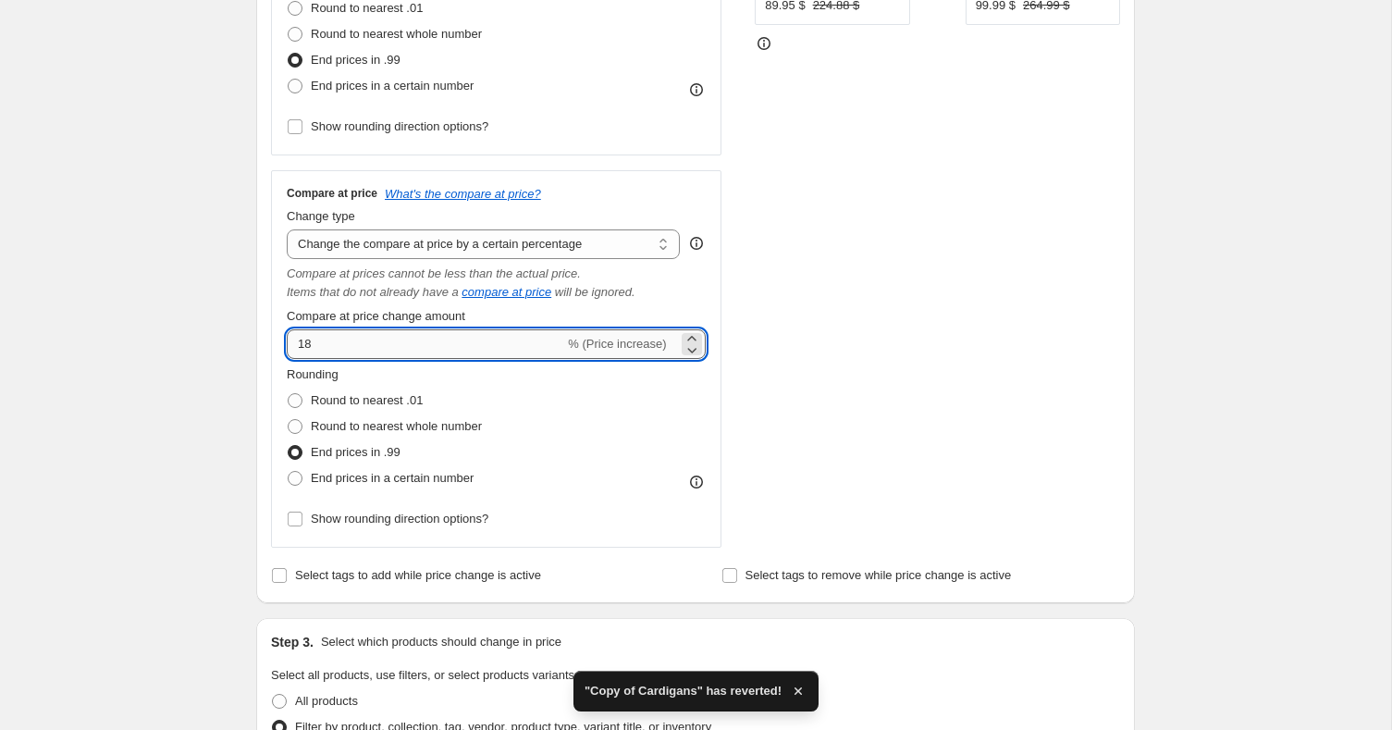
click at [413, 351] on input "18" at bounding box center [425, 344] width 277 height 30
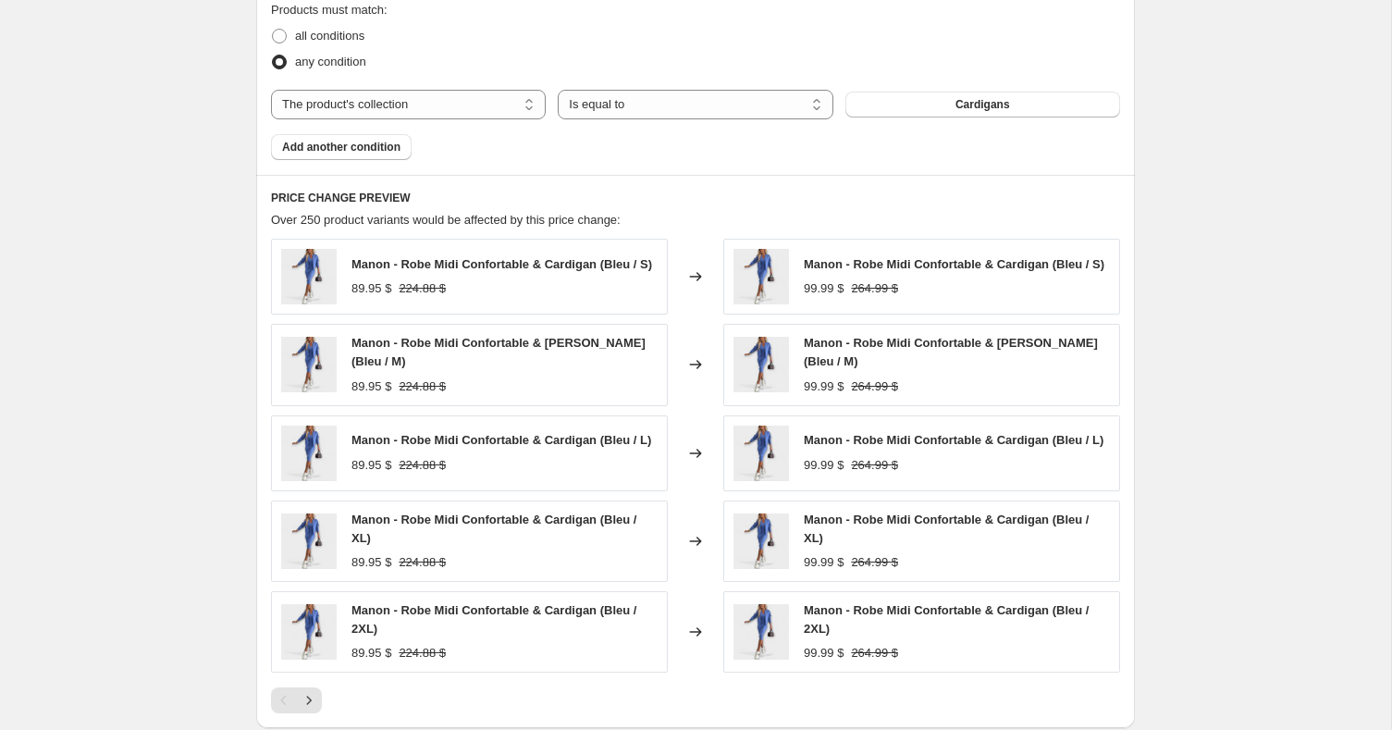
scroll to position [1628, 0]
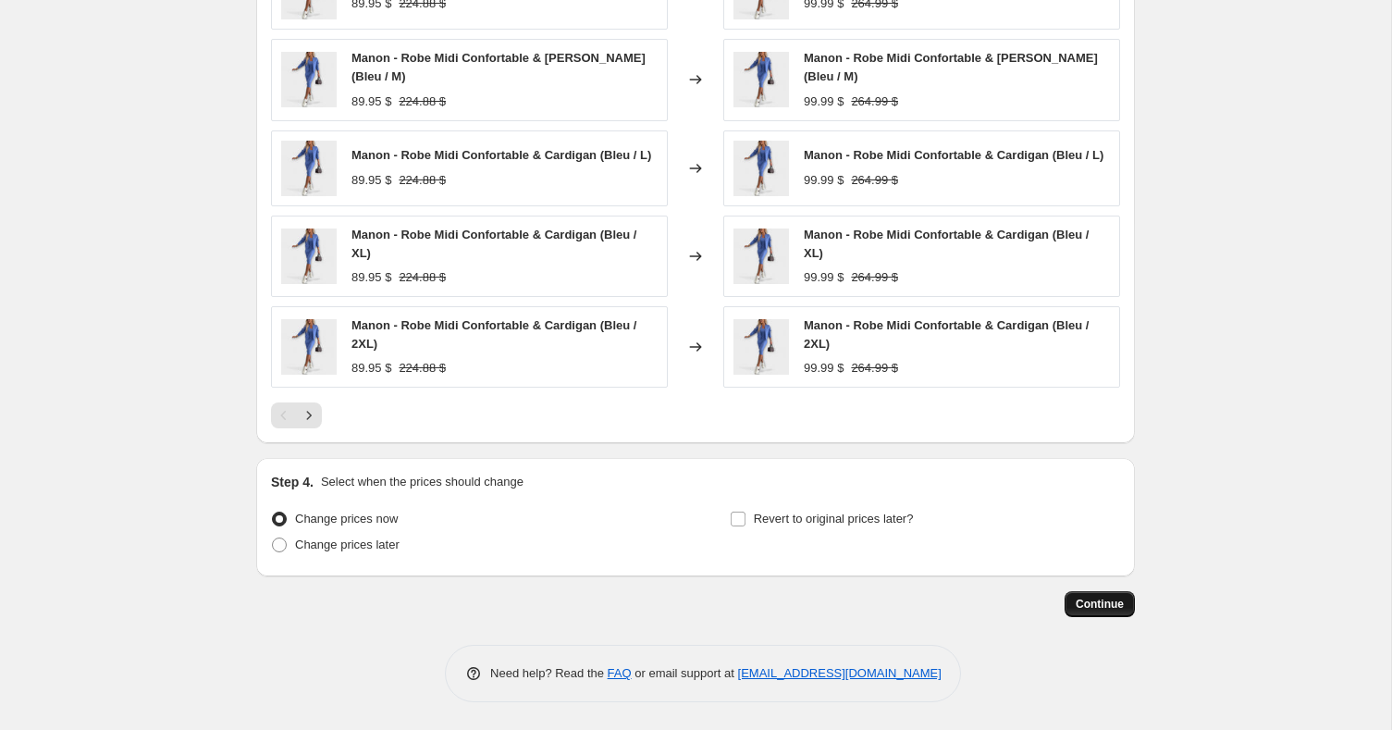
type input "17"
click at [1093, 595] on button "Continue" at bounding box center [1100, 604] width 70 height 26
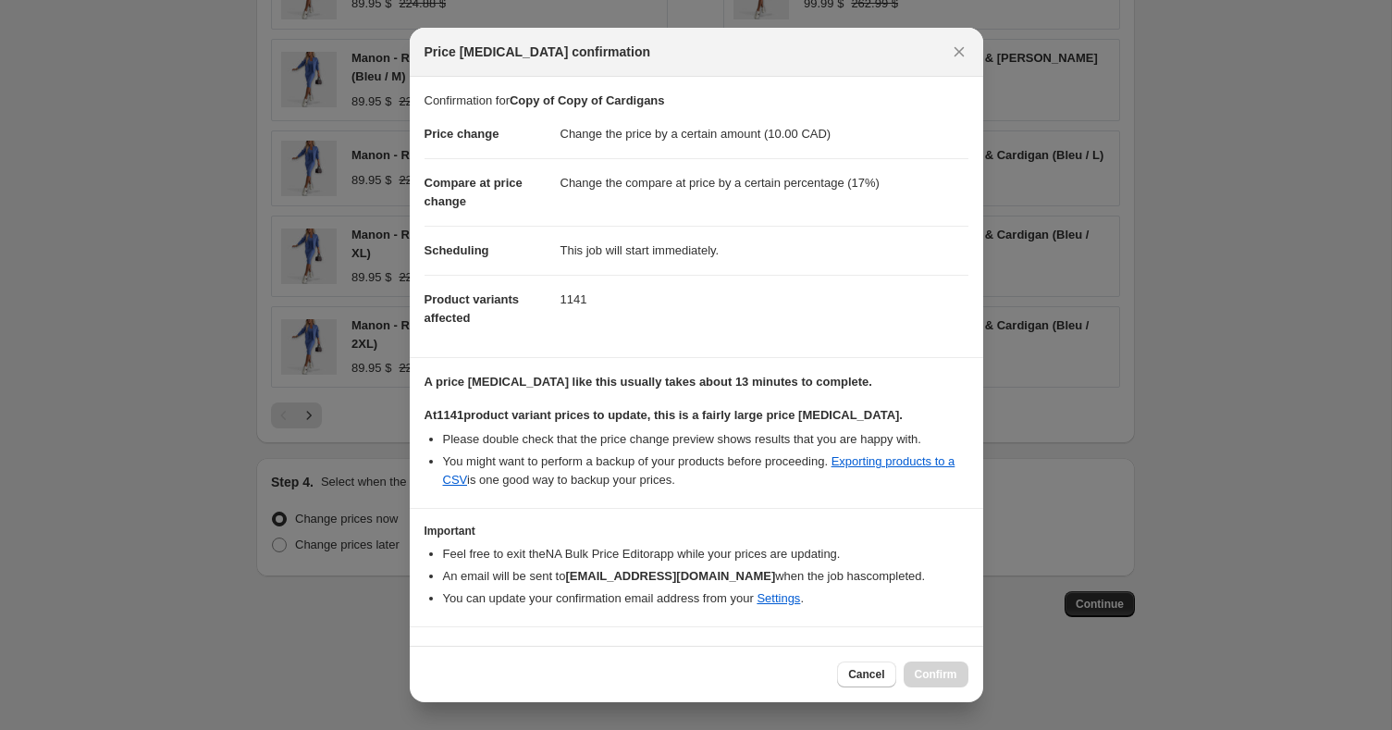
scroll to position [35, 0]
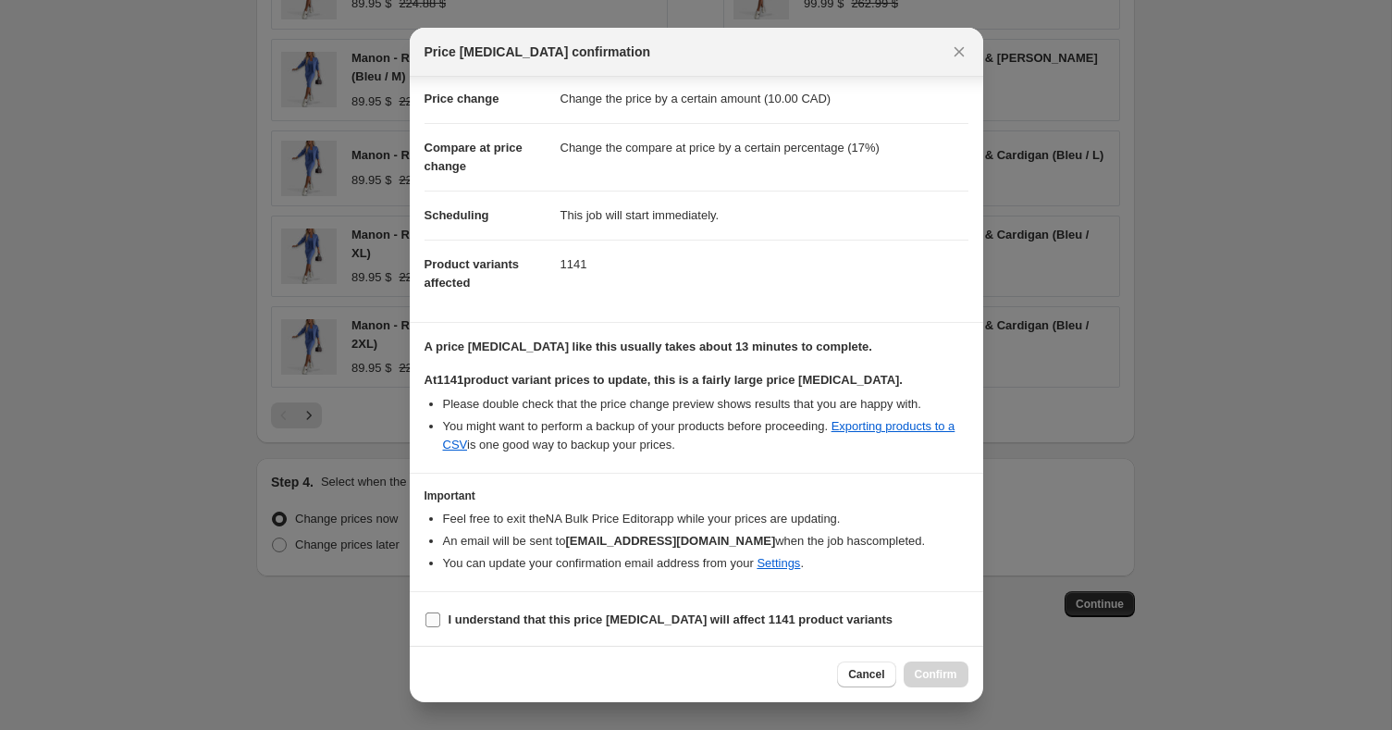
click at [630, 621] on b "I understand that this price change job will affect 1141 product variants" at bounding box center [671, 619] width 445 height 14
click at [440, 621] on input "I understand that this price change job will affect 1141 product variants" at bounding box center [432, 619] width 15 height 15
checkbox input "true"
click at [909, 672] on button "Confirm" at bounding box center [936, 674] width 65 height 26
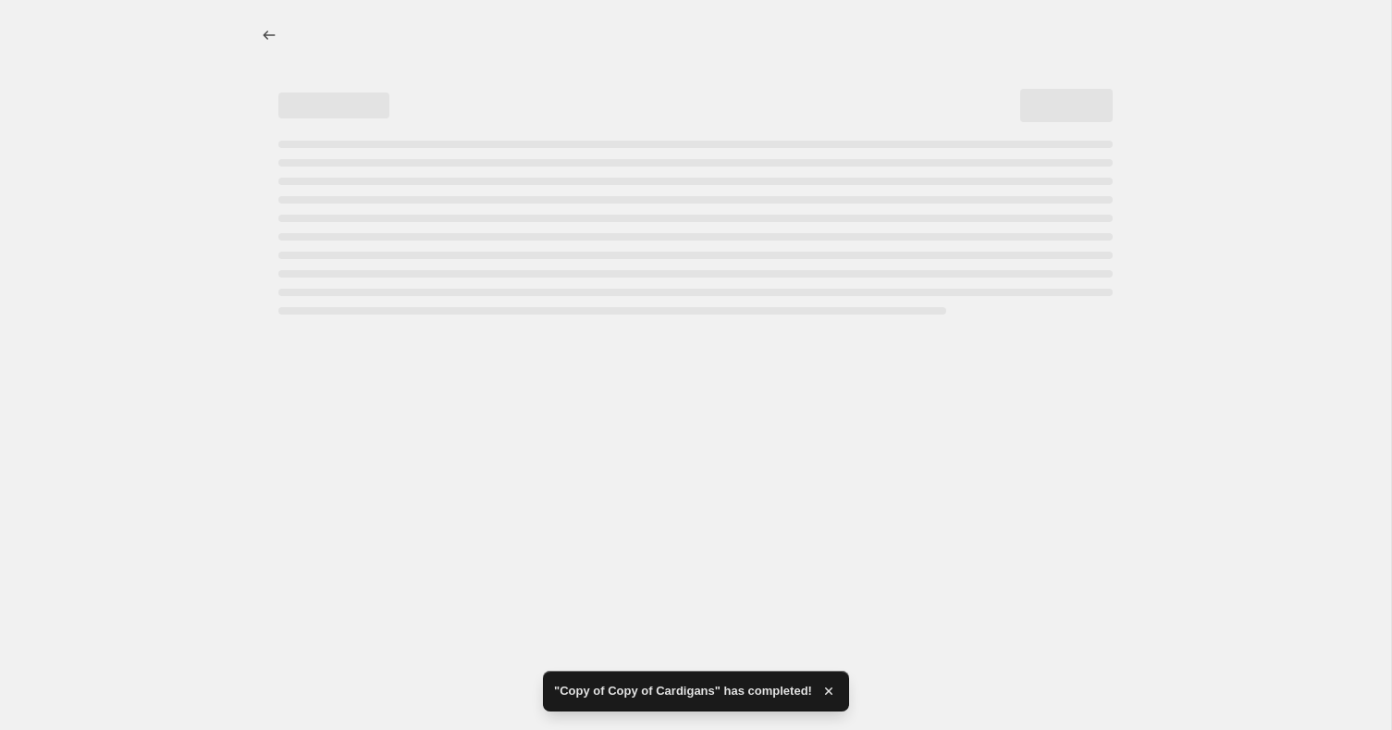
select select "by"
select select "percentage"
select select "collection"
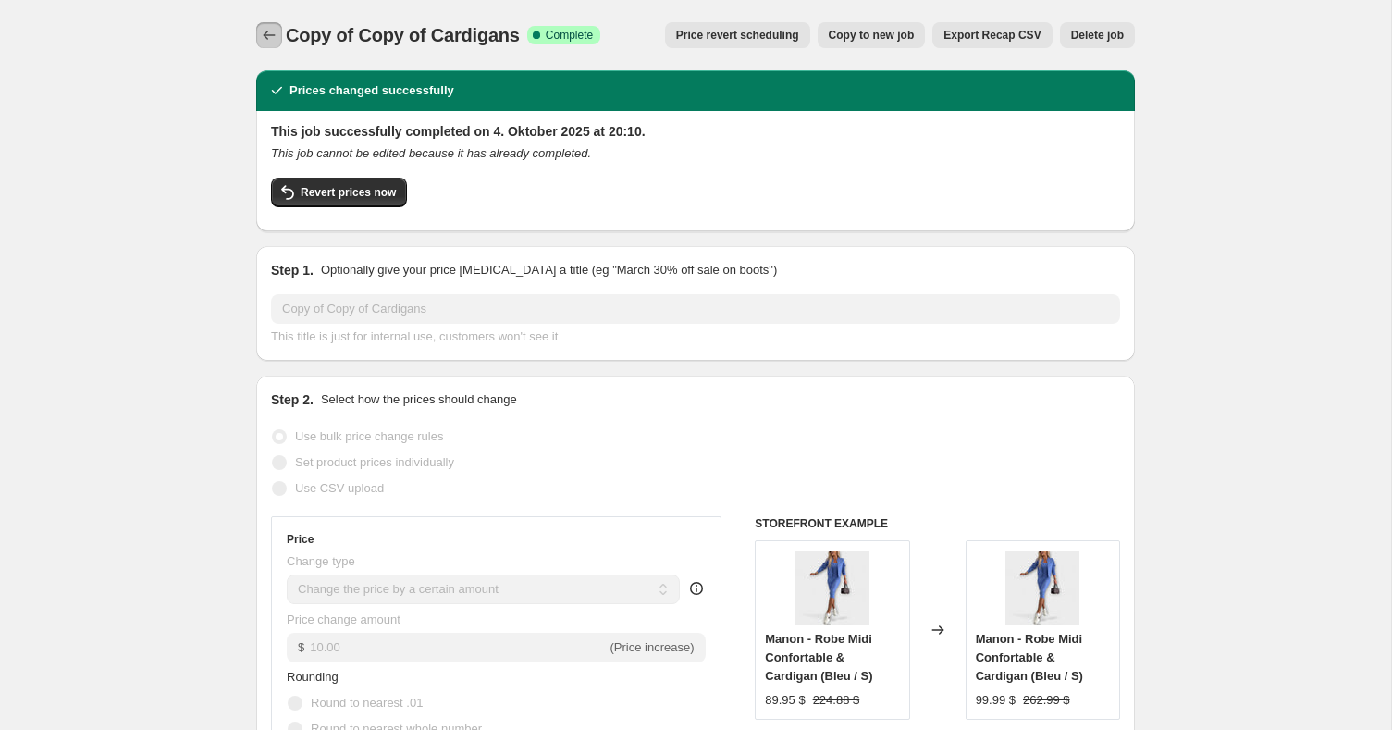
click at [260, 31] on icon "Price change jobs" at bounding box center [269, 35] width 18 height 18
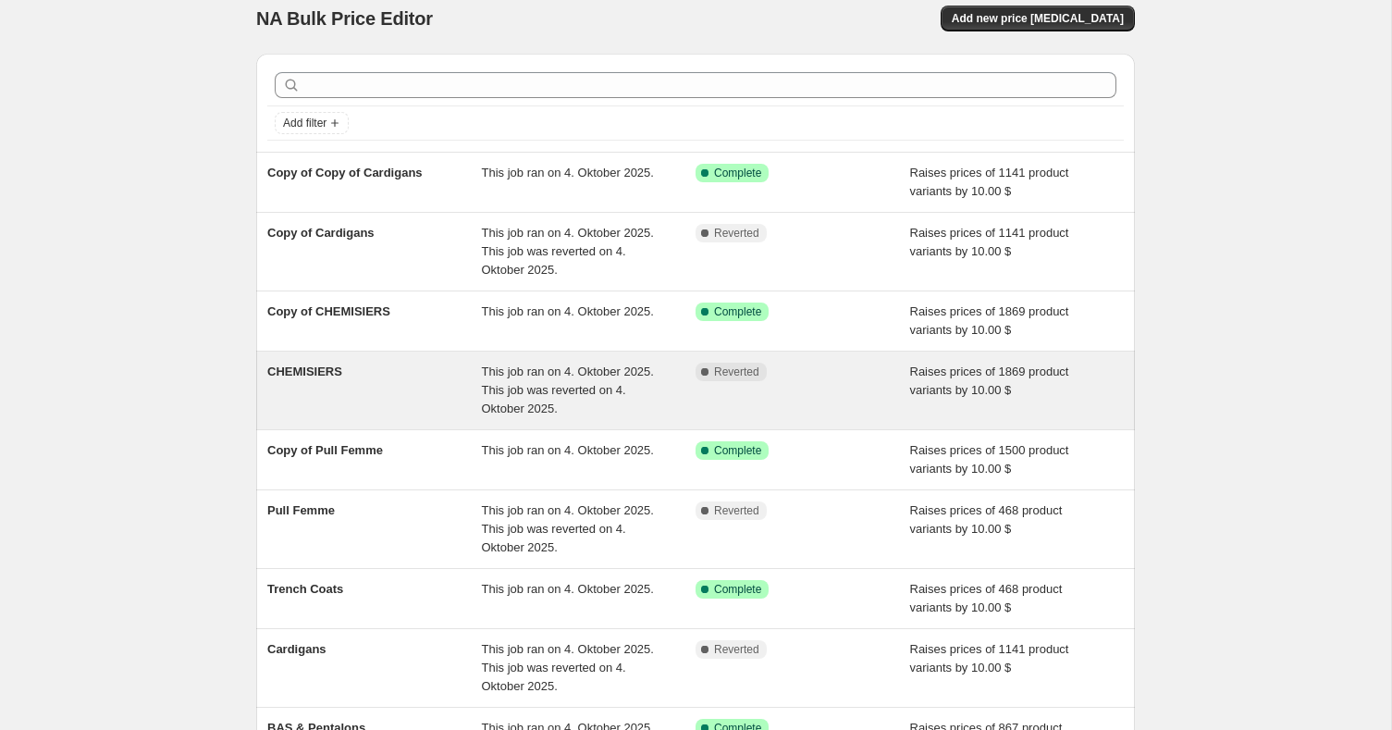
scroll to position [15, 0]
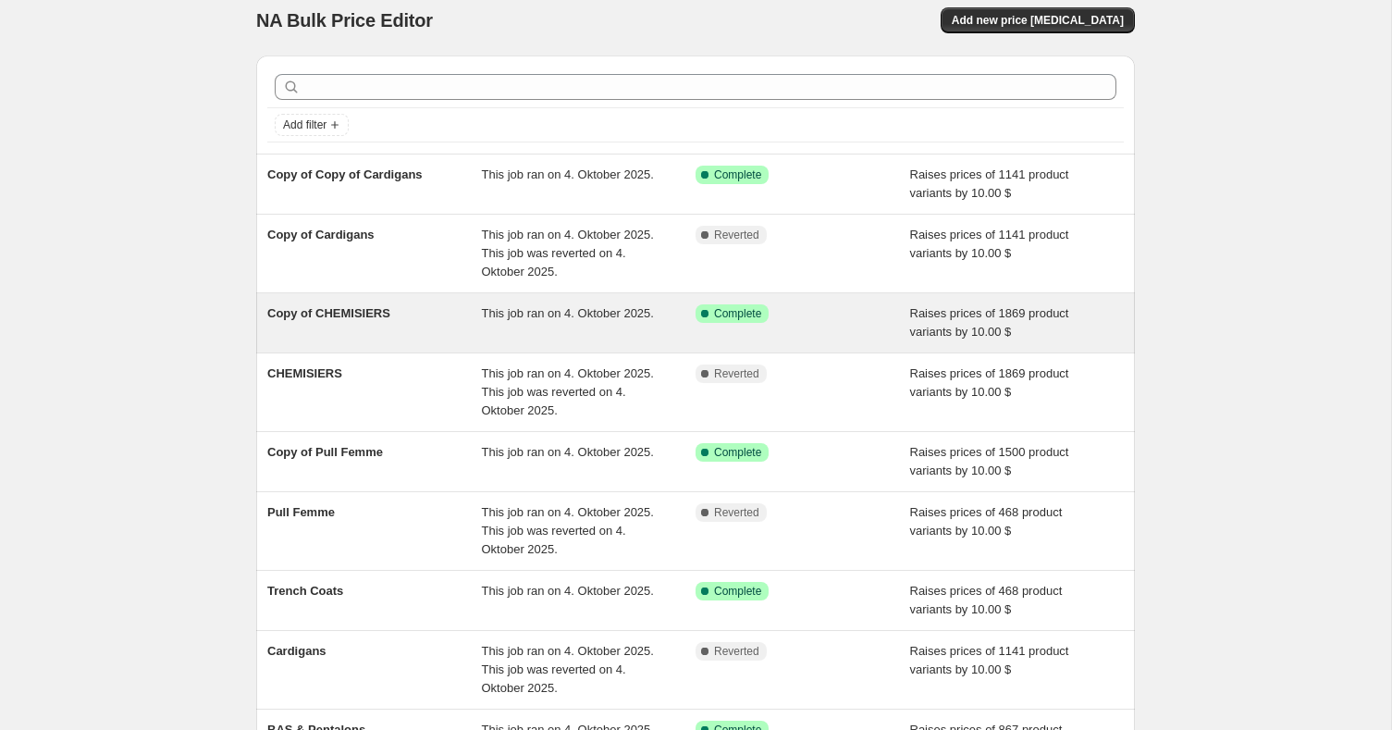
click at [430, 307] on div "Copy of CHEMISIERS" at bounding box center [374, 322] width 215 height 37
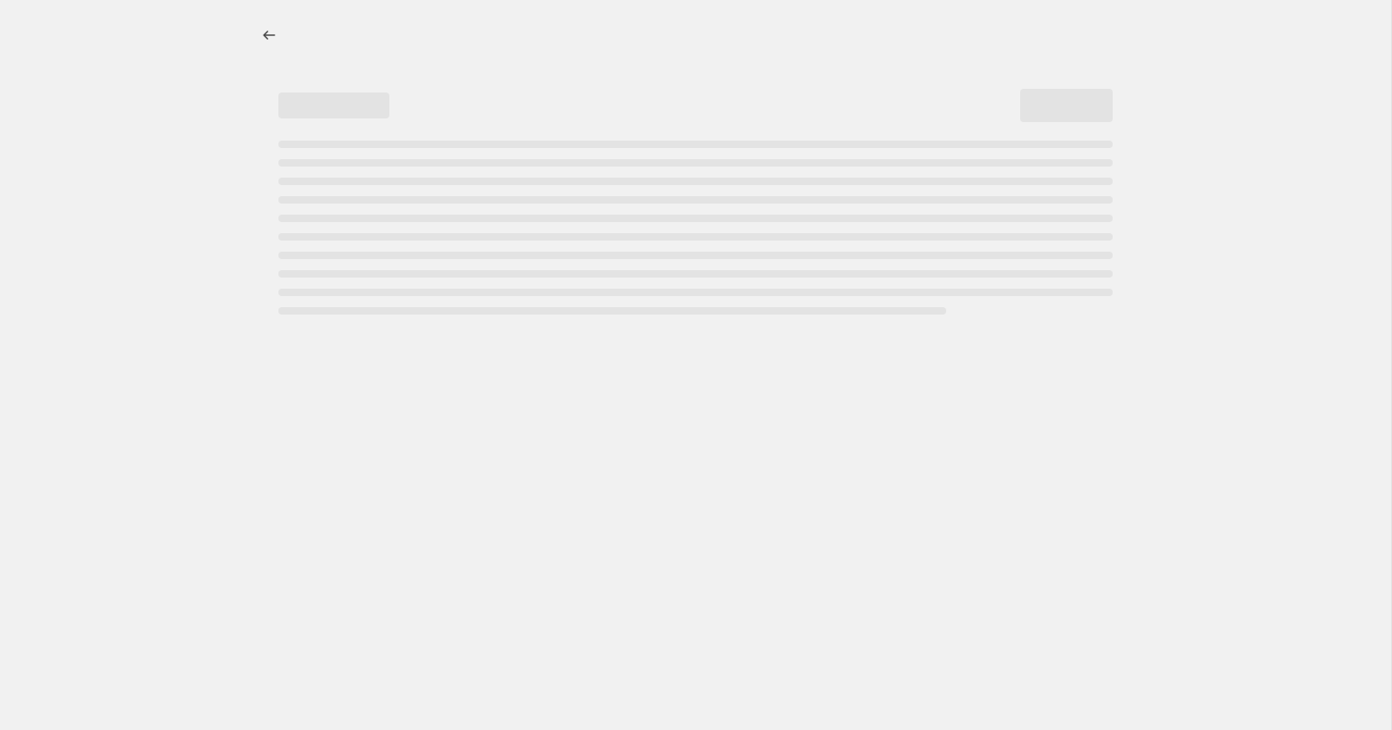
select select "by"
select select "percentage"
select select "collection"
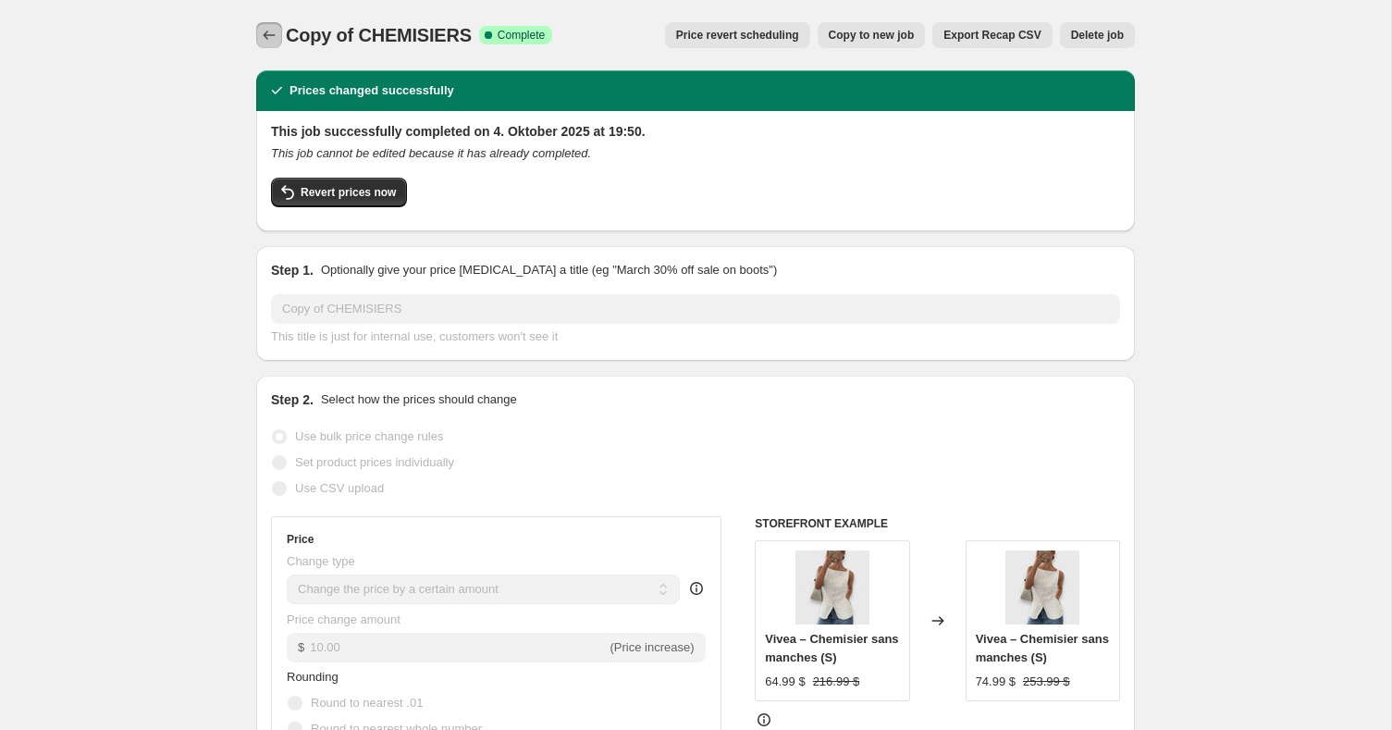
click at [266, 33] on icon "Price change jobs" at bounding box center [269, 35] width 18 height 18
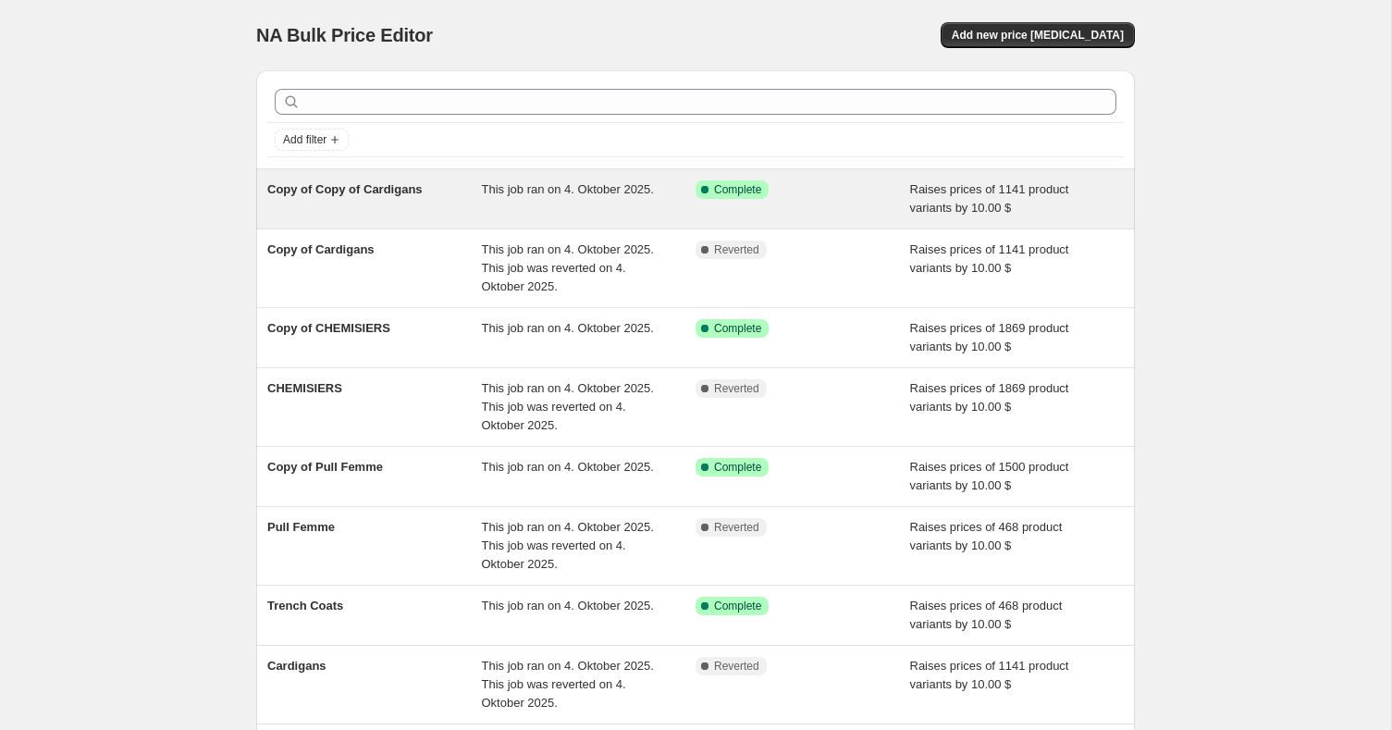
click at [470, 169] on div "Copy of Copy of Cardigans This job ran on 4. Oktober 2025. Success Complete Com…" at bounding box center [695, 198] width 879 height 59
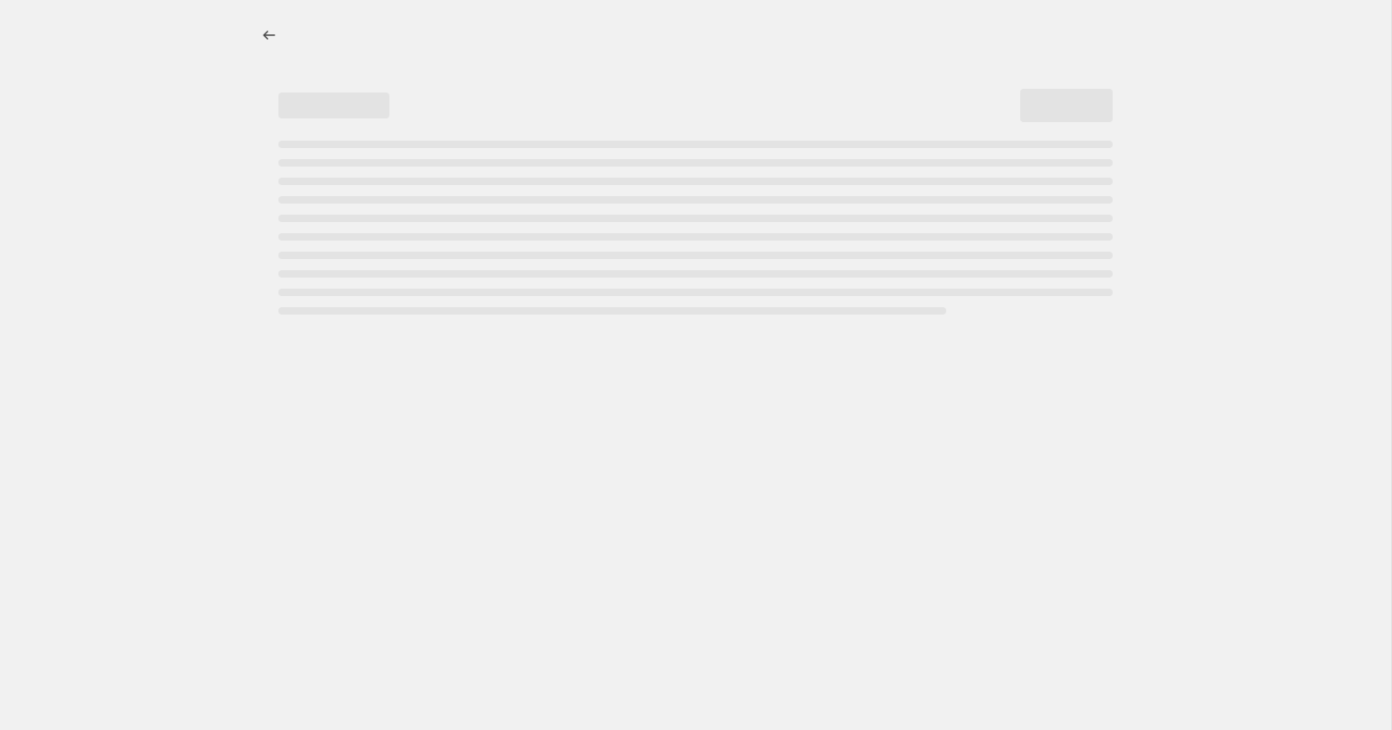
select select "by"
select select "percentage"
select select "collection"
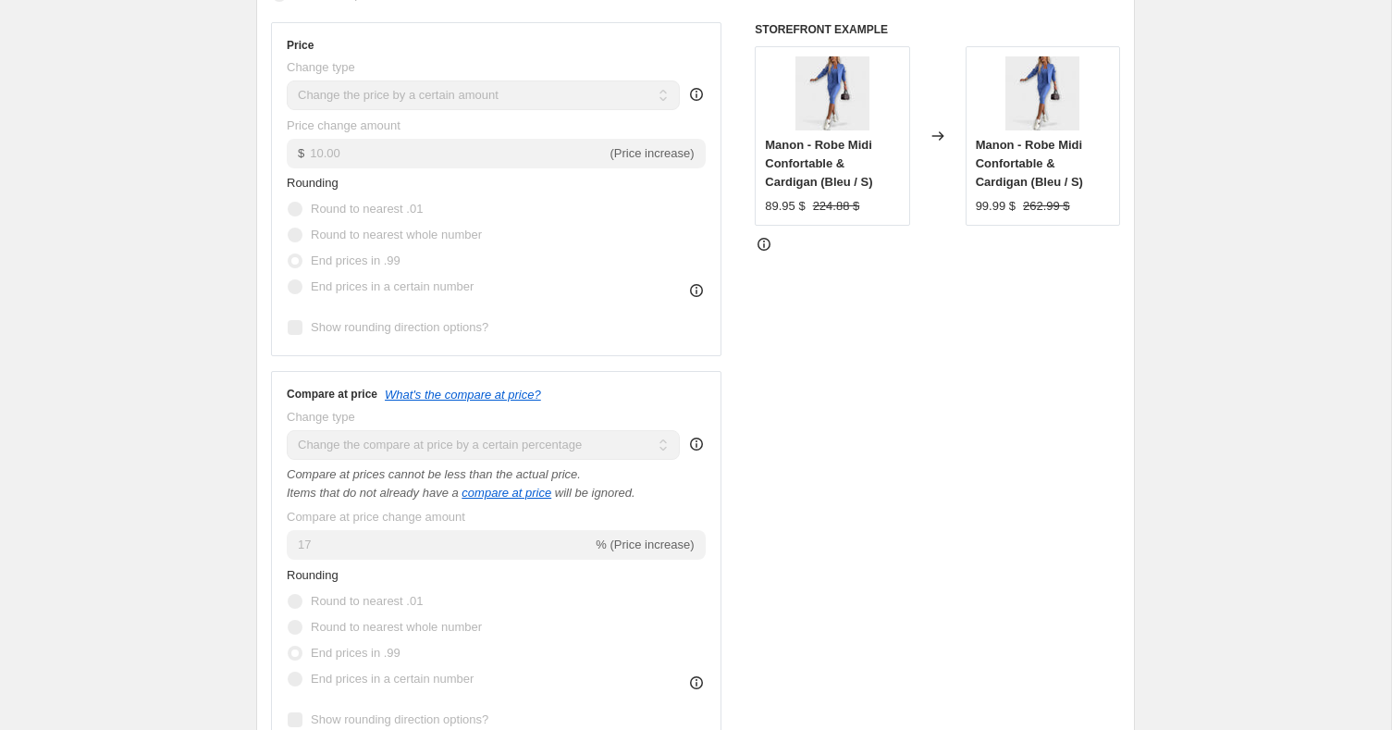
scroll to position [575, 0]
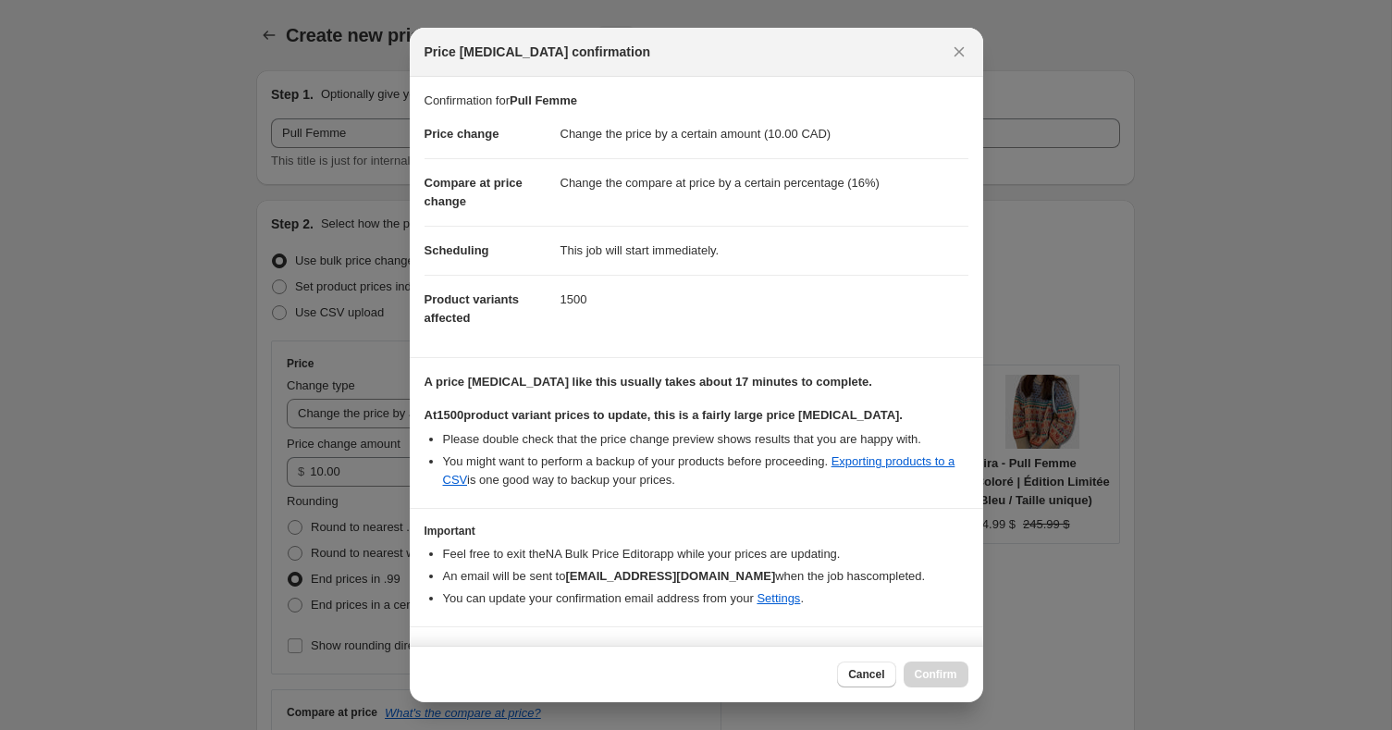
select select "by"
select select "percentage"
select select "collection"
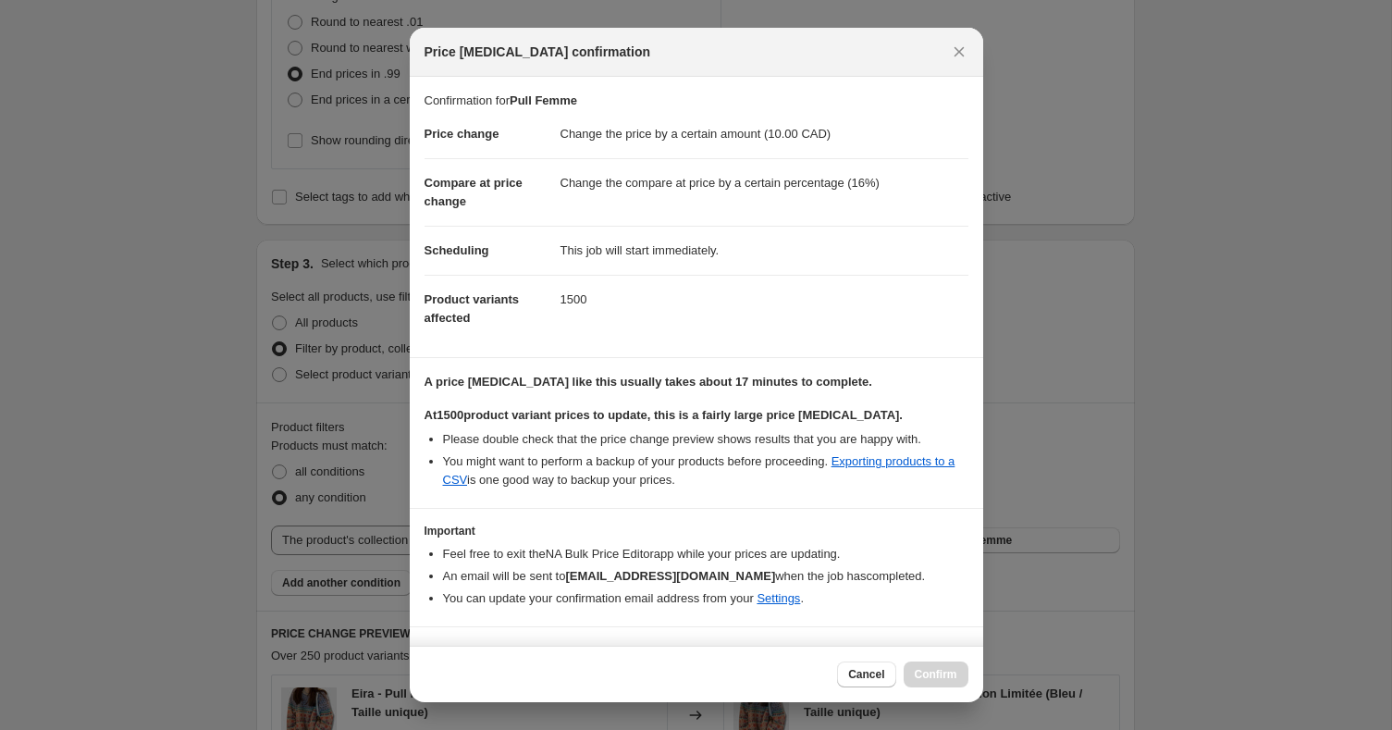
scroll to position [35, 0]
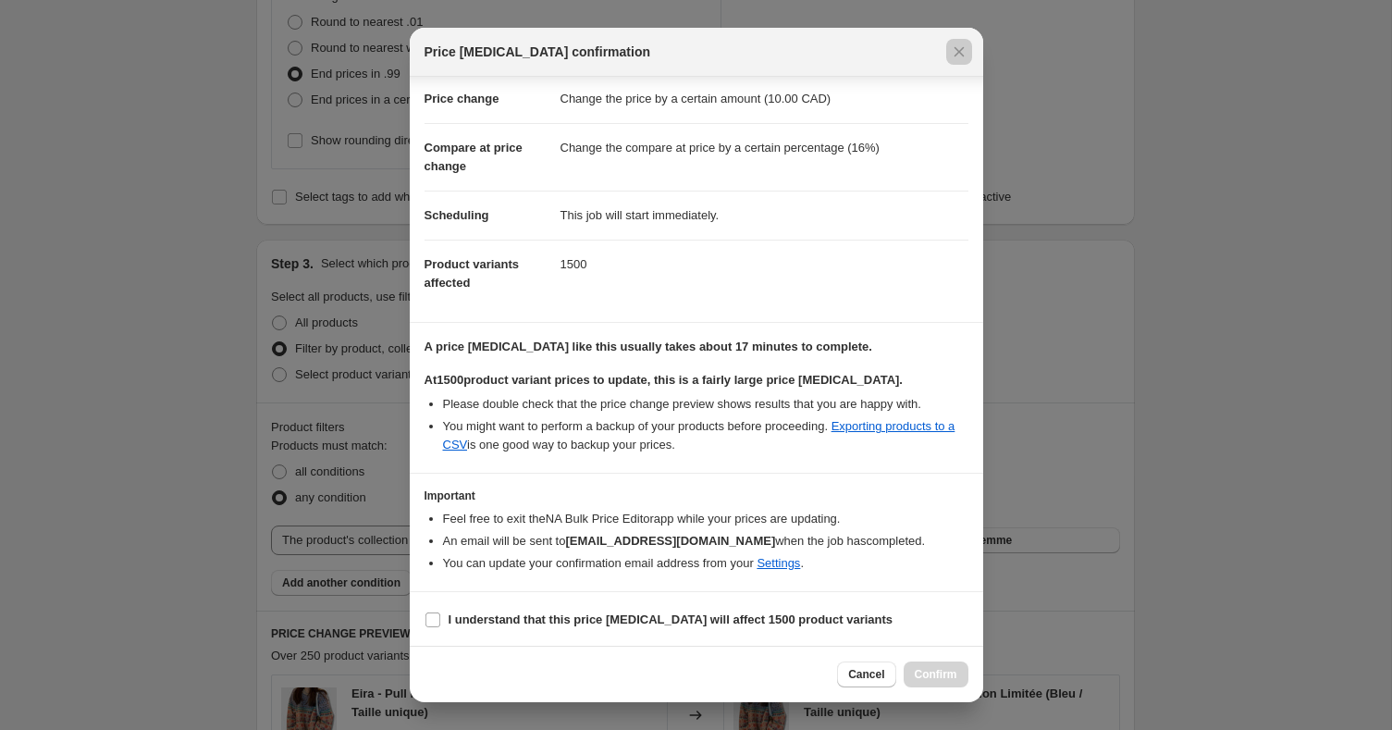
click at [1045, 278] on div at bounding box center [696, 365] width 1392 height 730
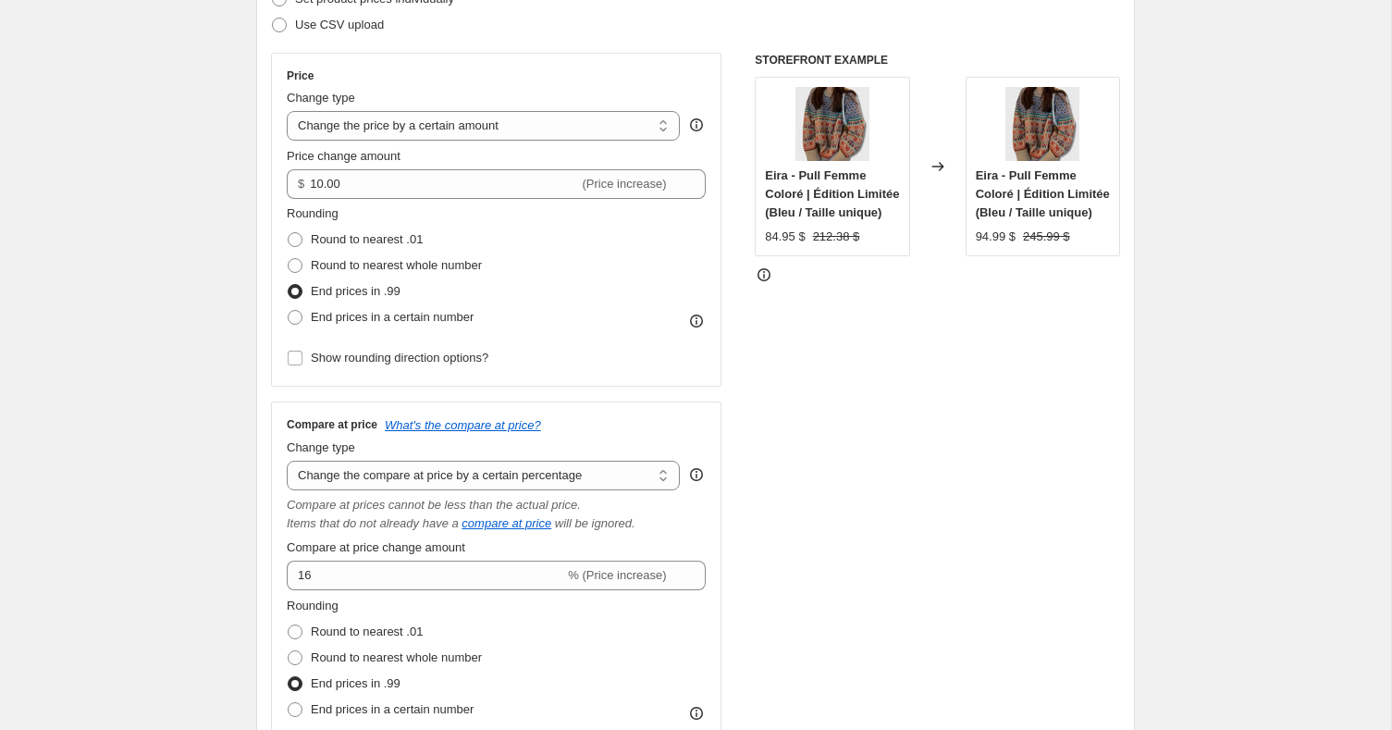
scroll to position [0, 0]
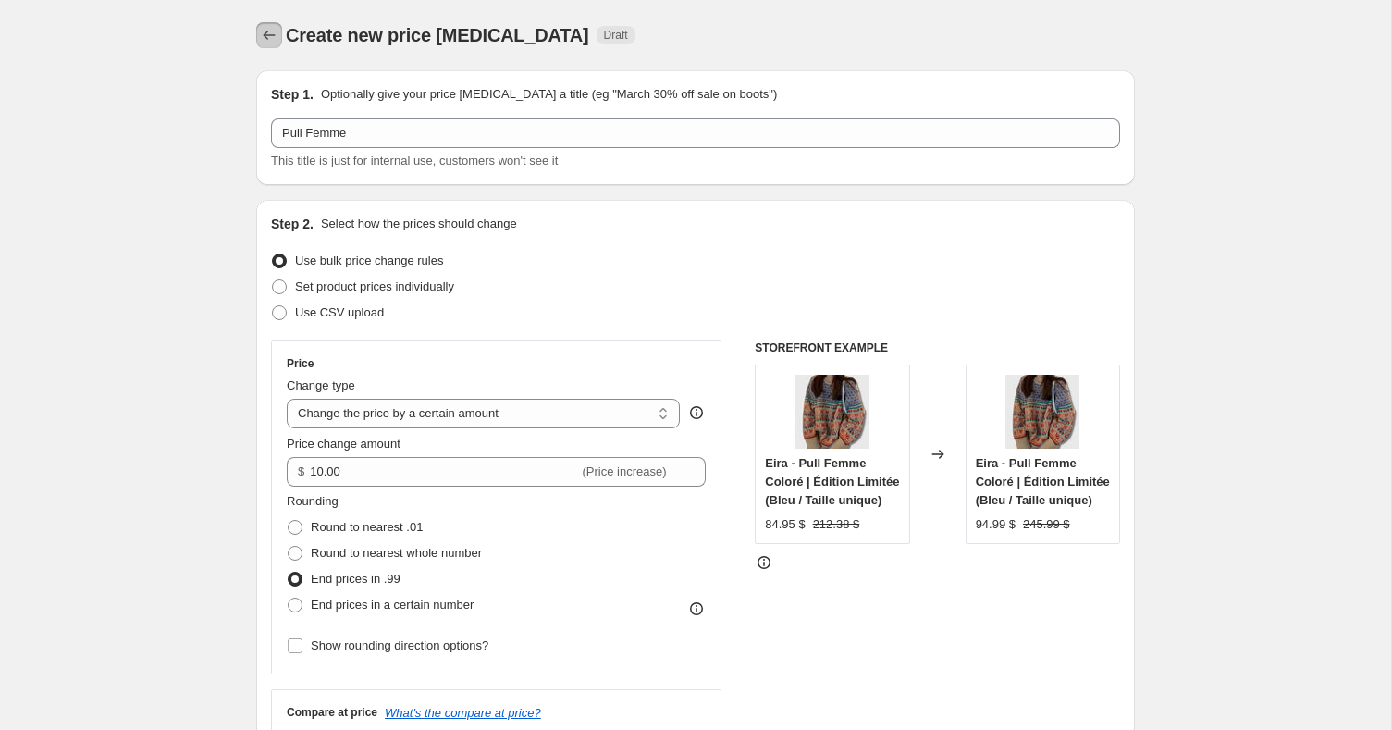
click at [260, 43] on icon "Price change jobs" at bounding box center [269, 35] width 18 height 18
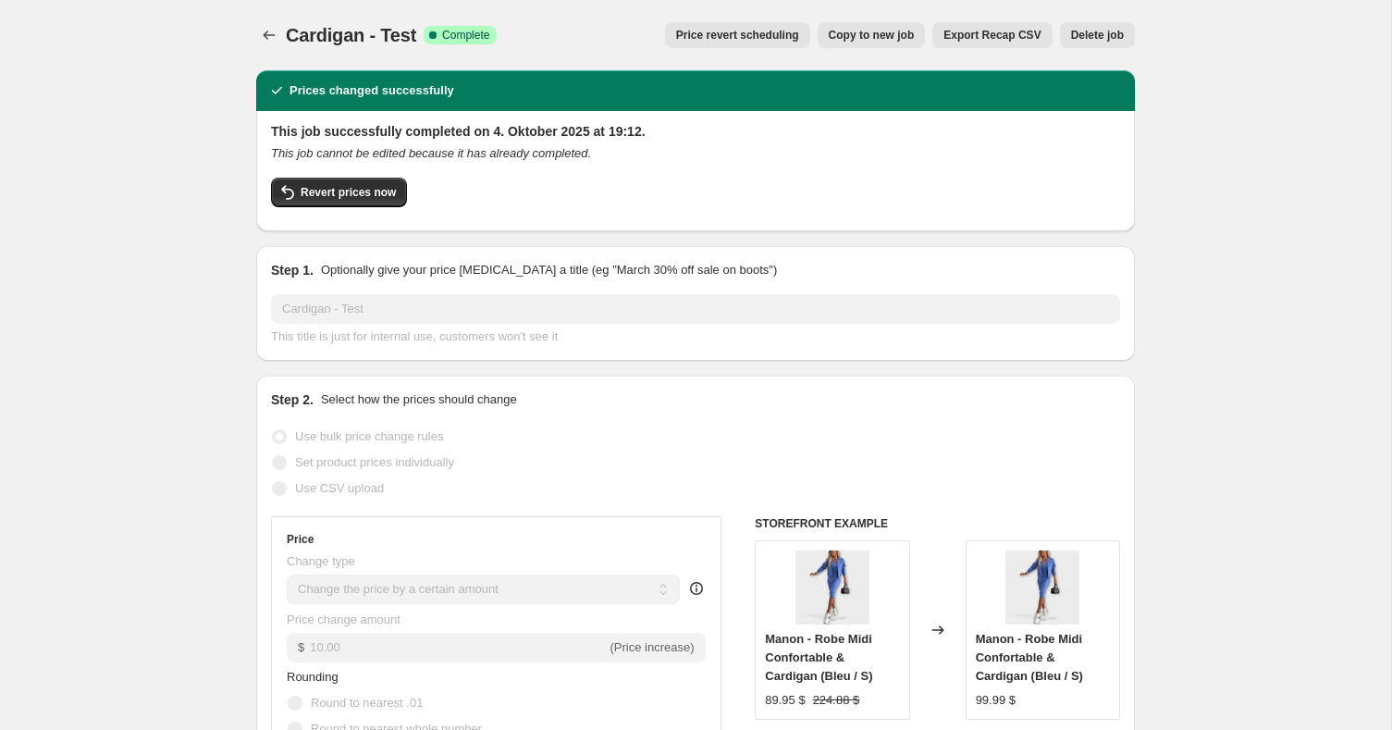
select select "by"
select select "percentage"
select select "collection"
click at [273, 43] on icon "Price change jobs" at bounding box center [269, 35] width 18 height 18
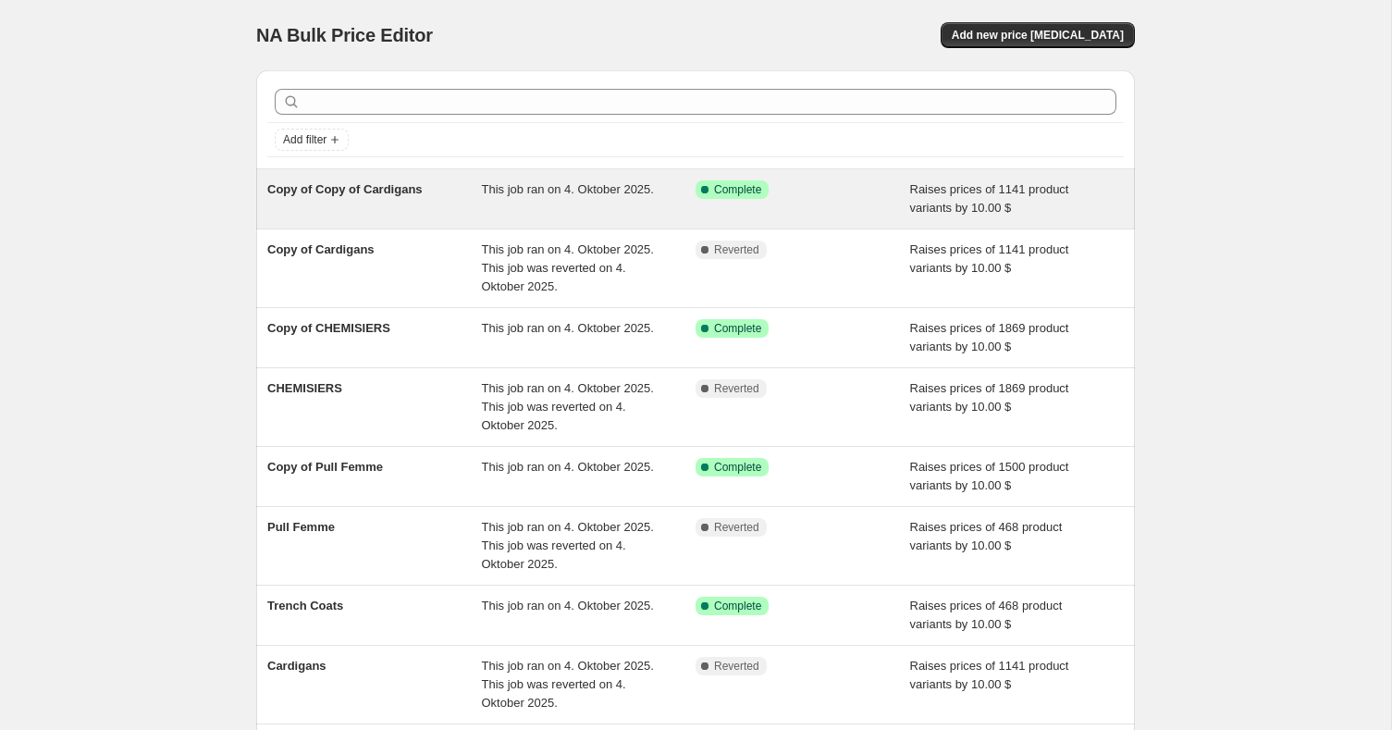
click at [809, 189] on div "Success Complete Complete" at bounding box center [789, 189] width 187 height 18
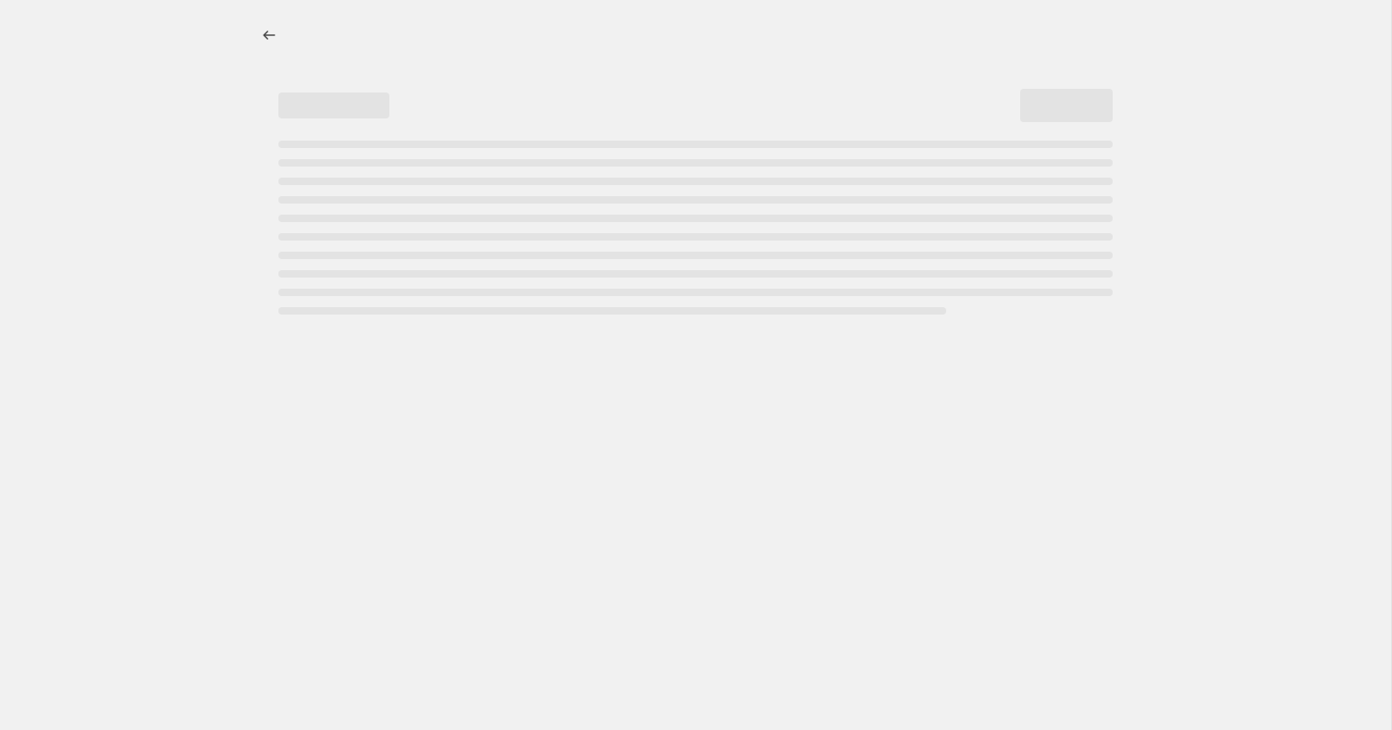
select select "by"
select select "percentage"
select select "collection"
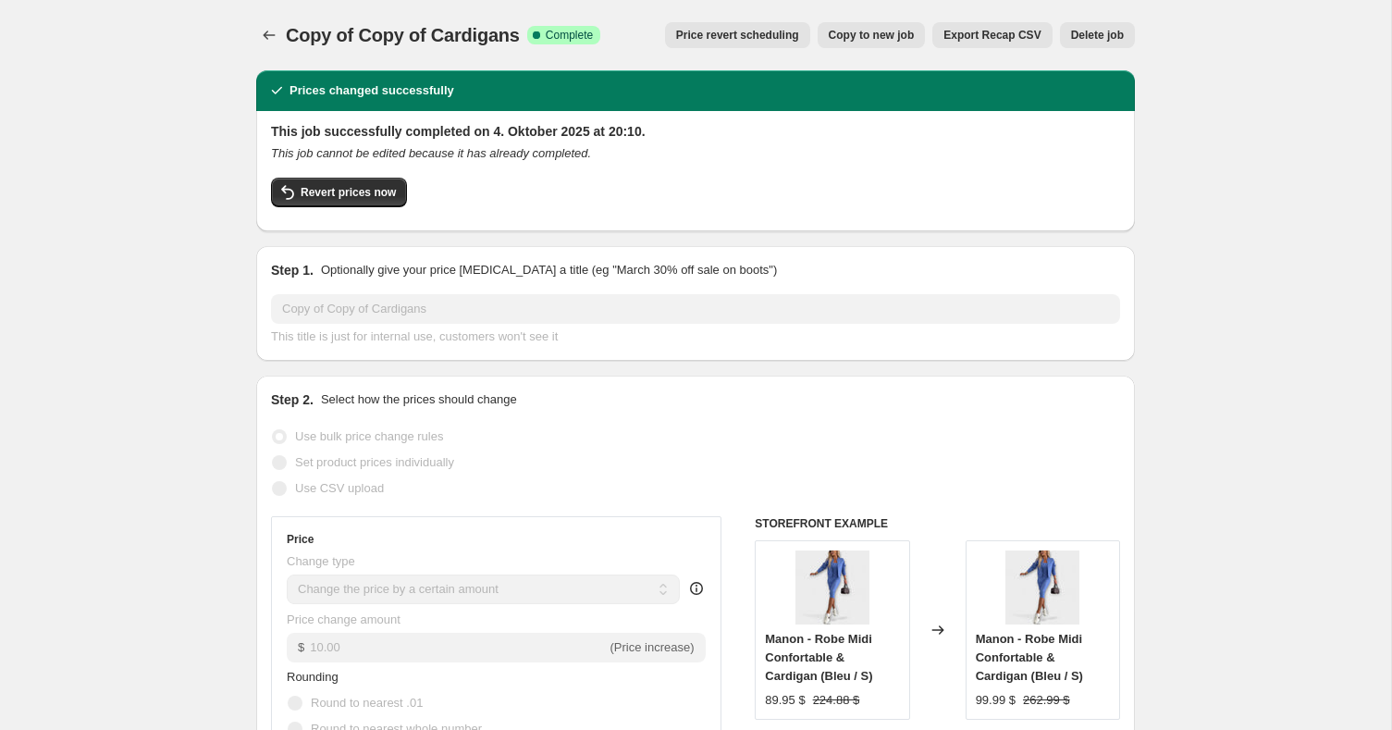
click at [571, 132] on h2 "This job successfully completed on 4. Oktober 2025 at 20:10." at bounding box center [695, 131] width 849 height 18
click at [927, 256] on div "Step 1. Optionally give your price [MEDICAL_DATA] a title (eg "March 30% off sa…" at bounding box center [695, 303] width 879 height 115
click at [343, 199] on button "Revert prices now" at bounding box center [339, 193] width 136 height 30
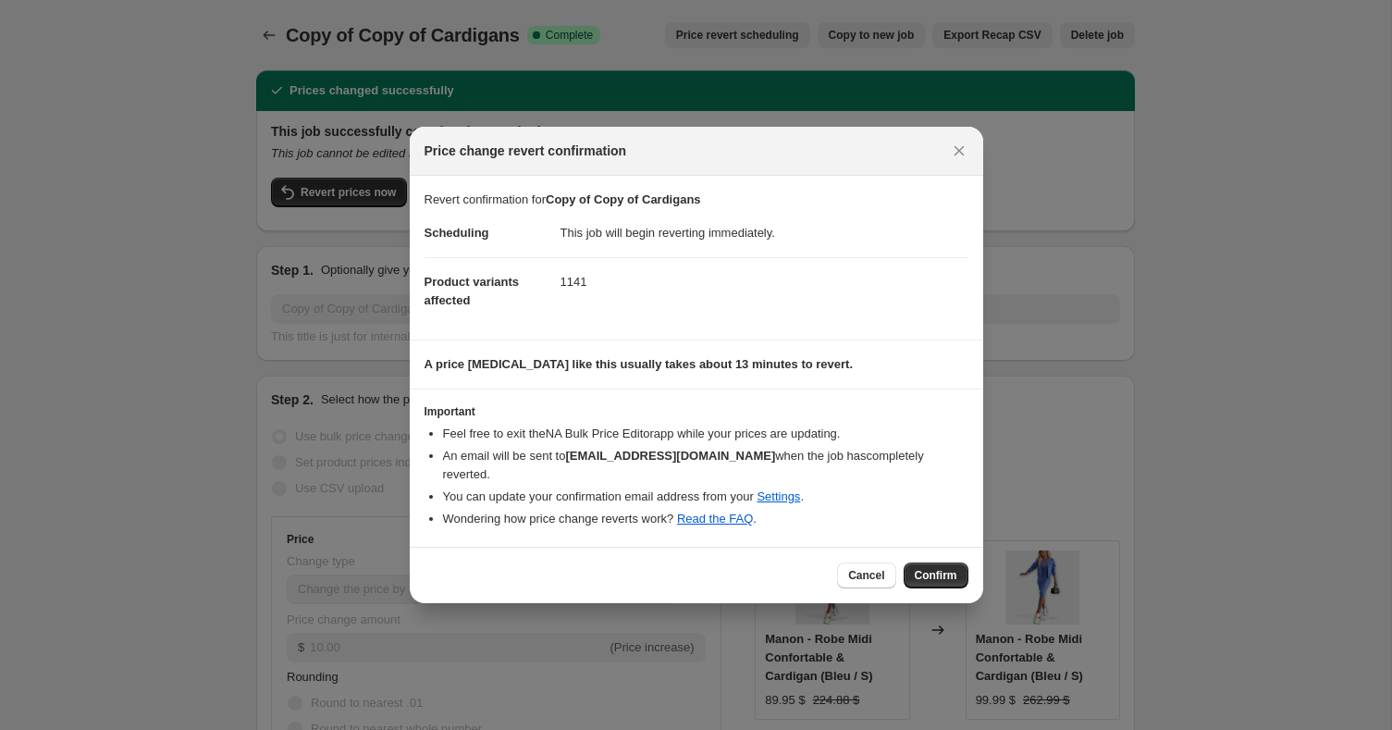
click at [938, 572] on span "Confirm" at bounding box center [936, 575] width 43 height 15
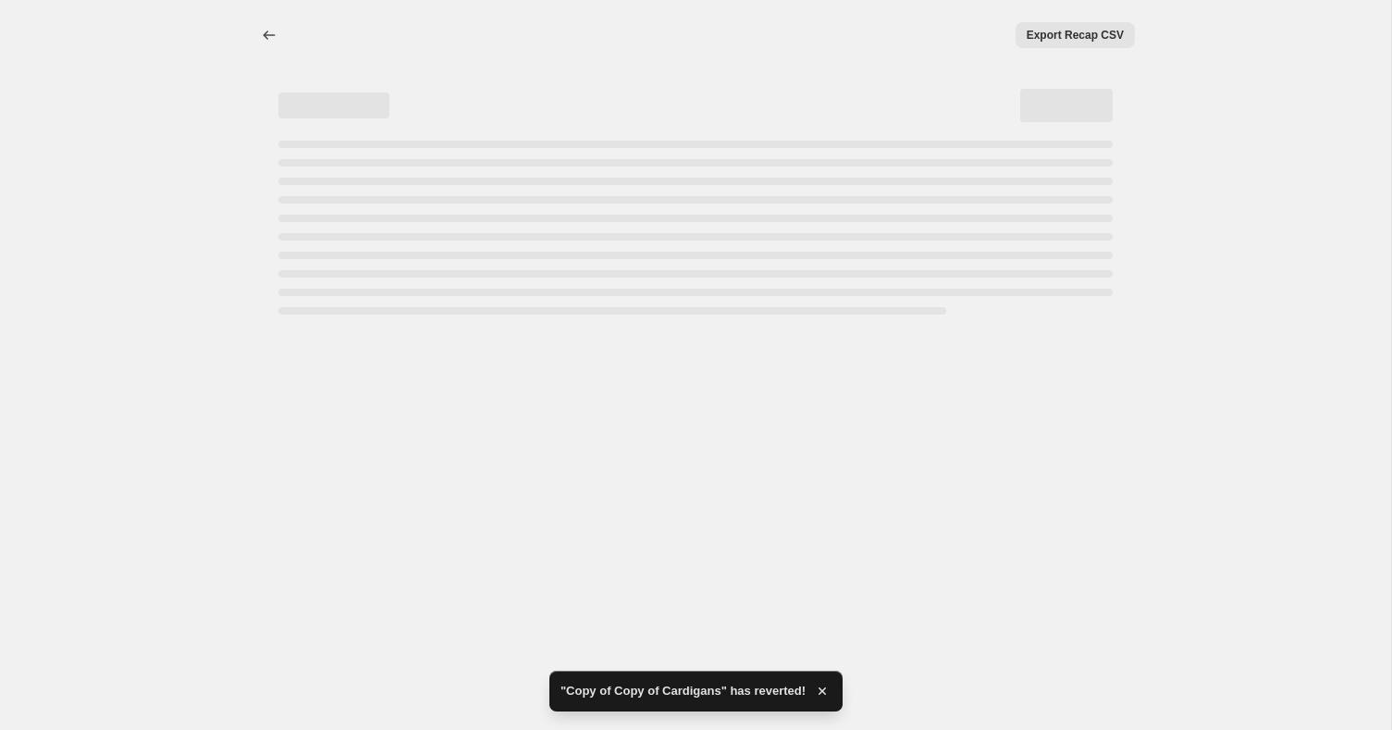
select select "by"
select select "percentage"
select select "collection"
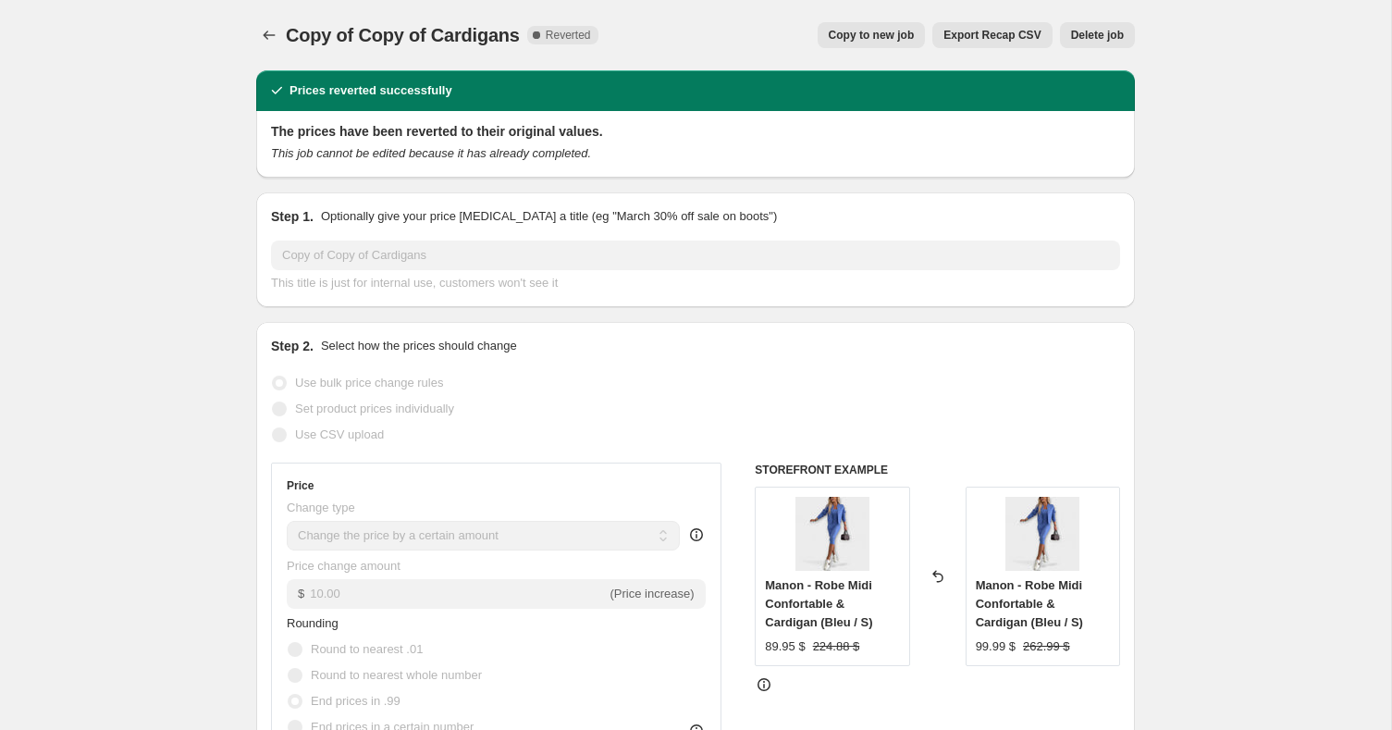
click at [265, 33] on icon "Price change jobs" at bounding box center [269, 35] width 18 height 18
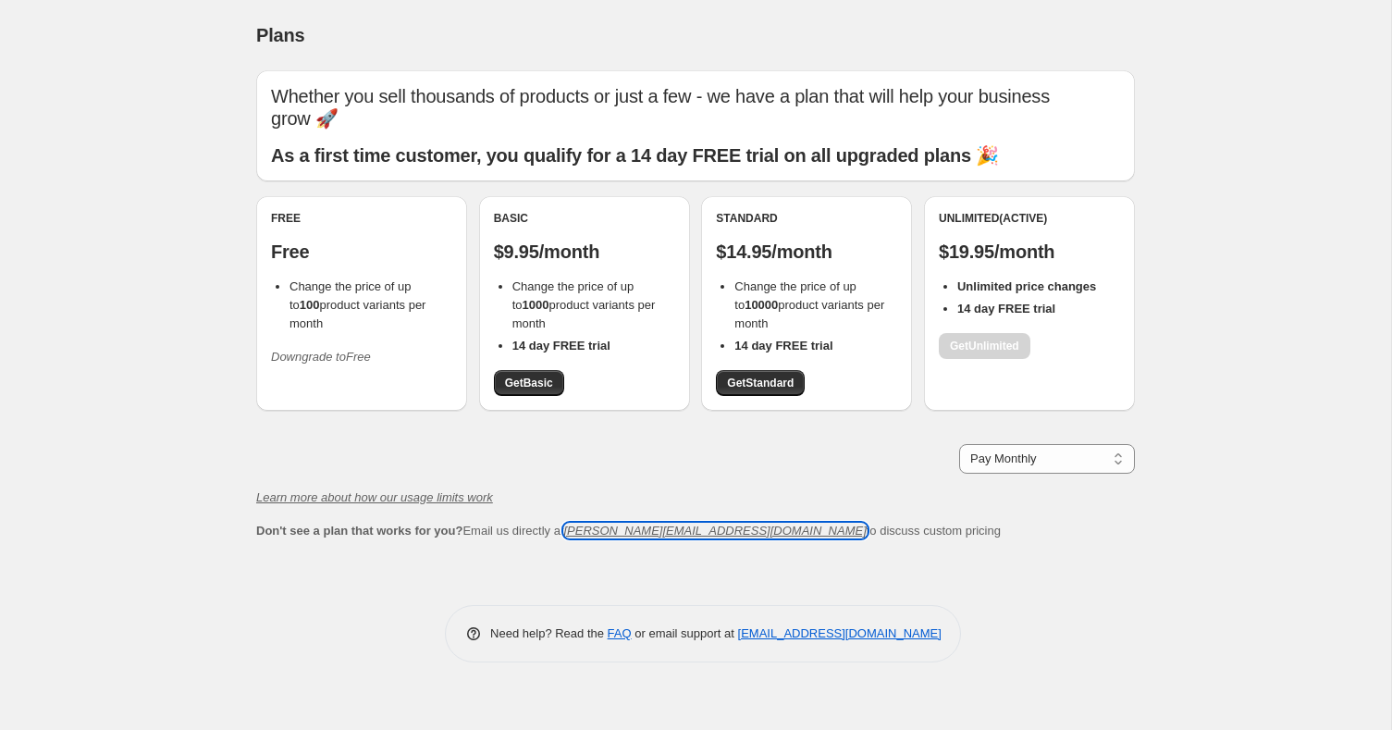
click at [711, 523] on icon "[PERSON_NAME][EMAIL_ADDRESS][DOMAIN_NAME]" at bounding box center [715, 530] width 302 height 14
drag, startPoint x: 731, startPoint y: 515, endPoint x: 587, endPoint y: 512, distance: 143.4
click at [587, 522] on div "Don't see a plan that works for you? Email us directly at chris@northern-apps.c…" at bounding box center [695, 531] width 879 height 18
click at [839, 656] on div "Plans. This page is ready Plans Whether you sell thousands of products or just …" at bounding box center [695, 345] width 923 height 690
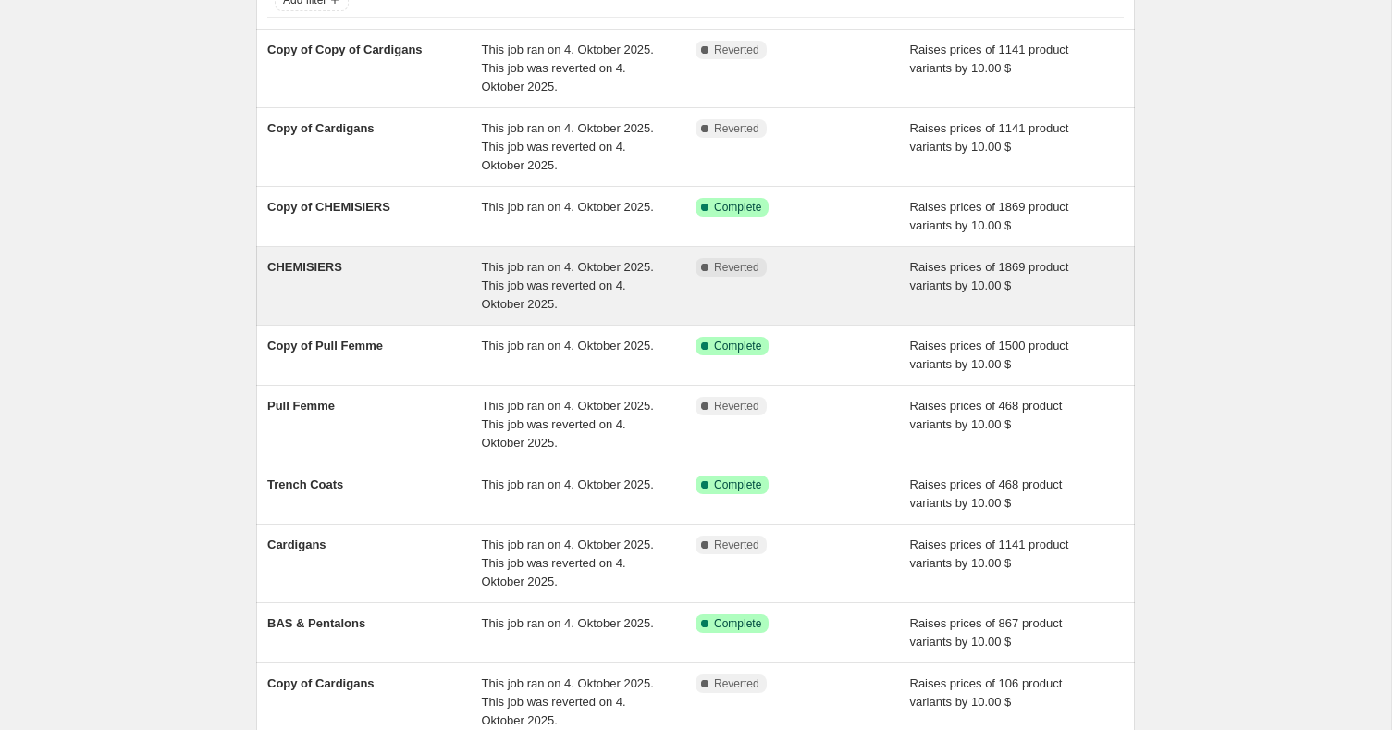
scroll to position [137, 0]
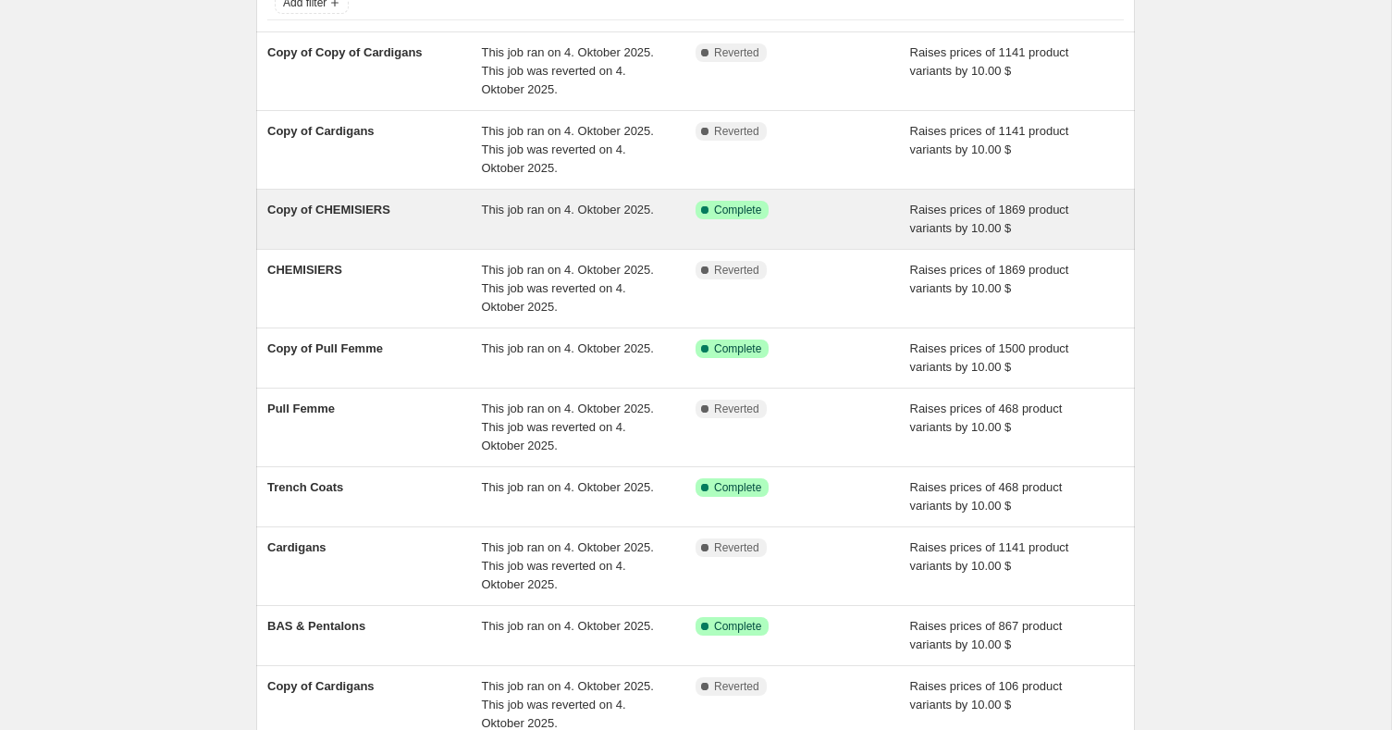
click at [856, 216] on div "Success Complete Complete" at bounding box center [789, 210] width 187 height 18
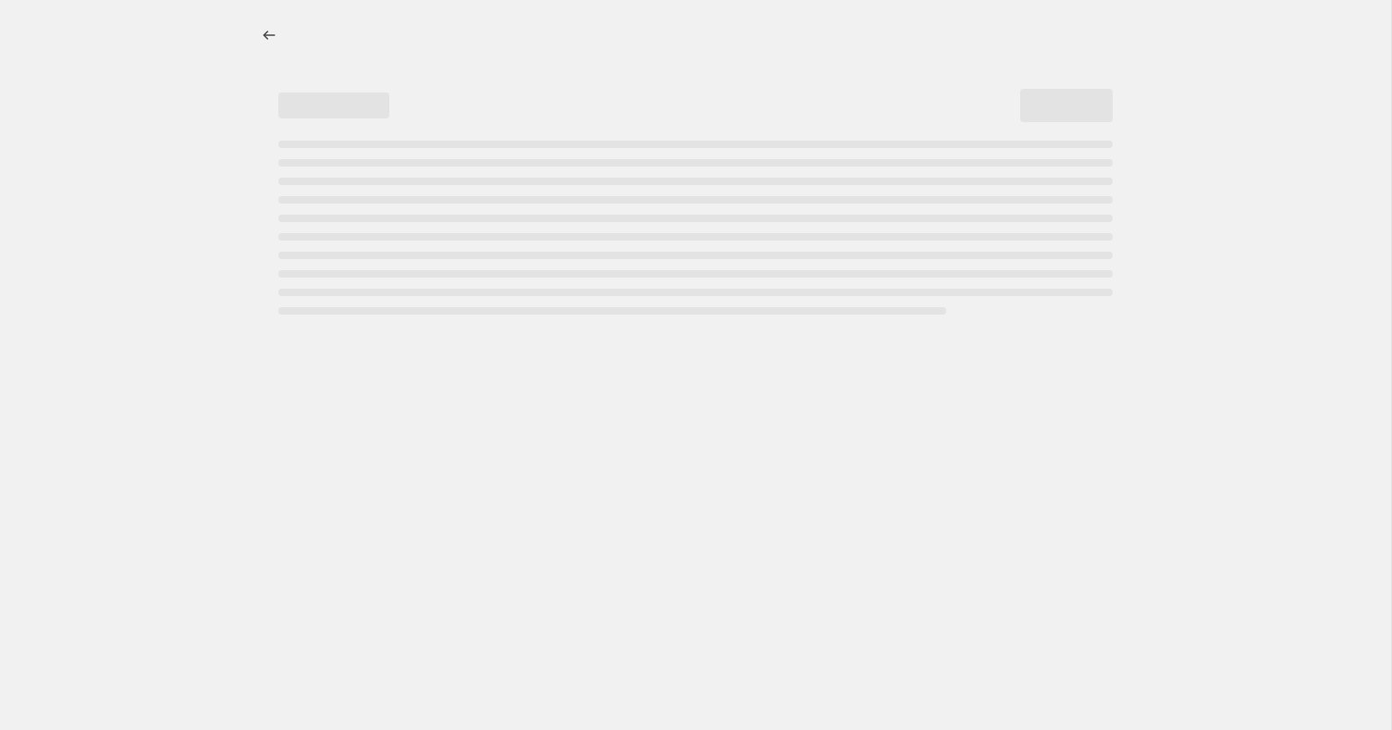
select select "by"
select select "percentage"
select select "collection"
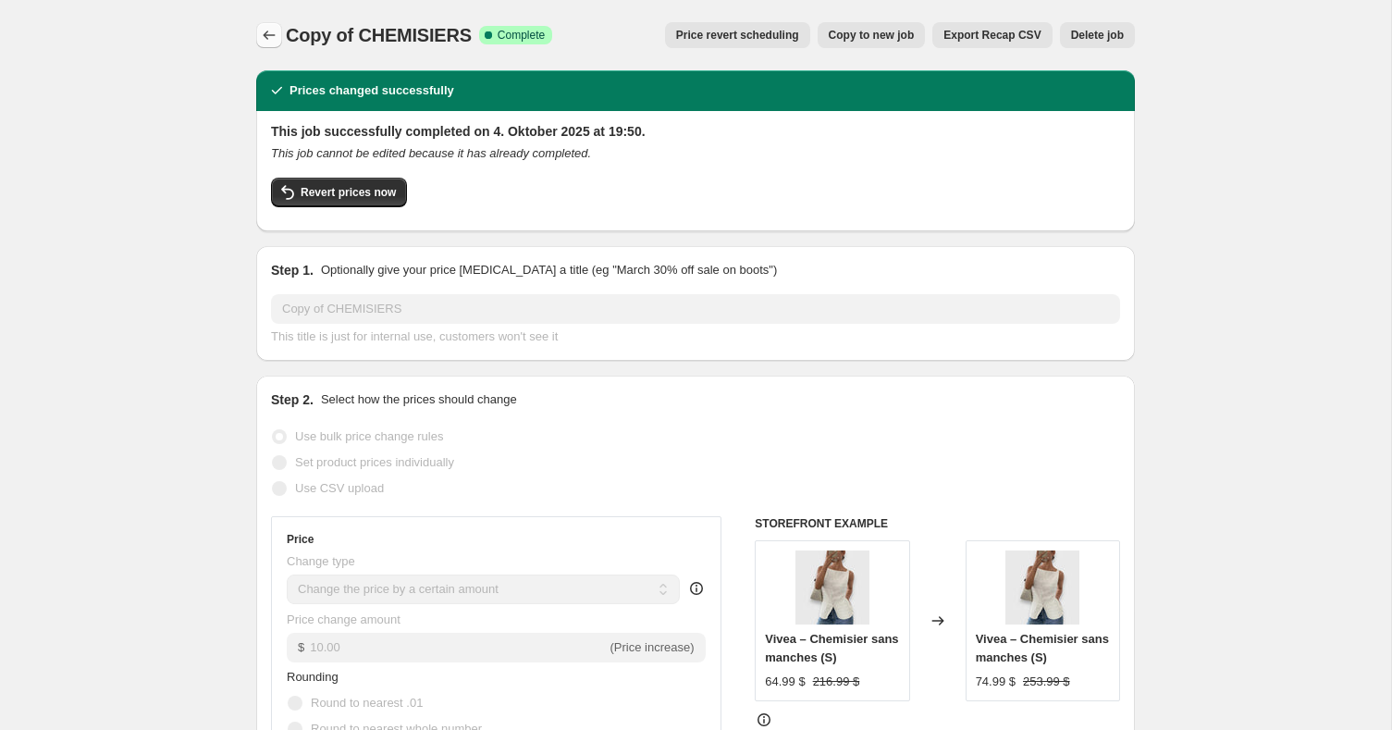
click at [268, 32] on icon "Price change jobs" at bounding box center [269, 35] width 18 height 18
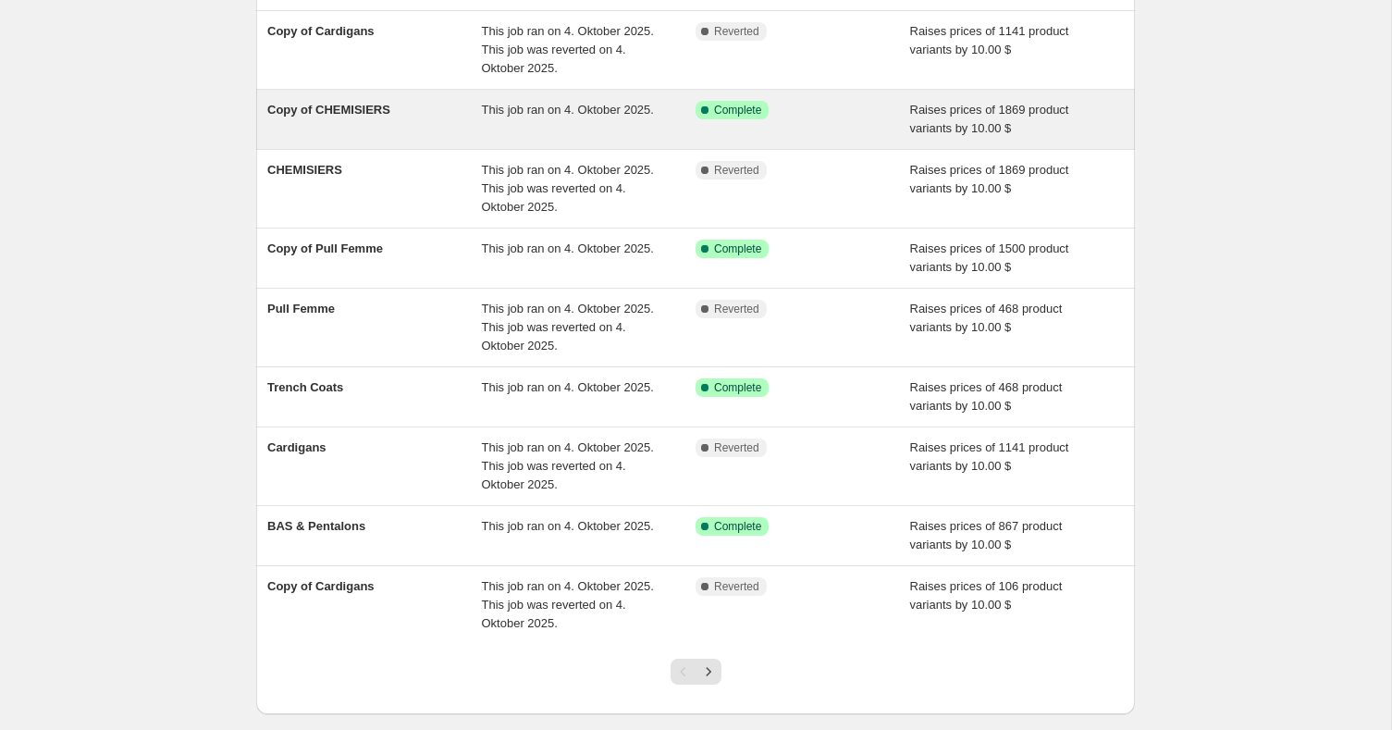
scroll to position [262, 0]
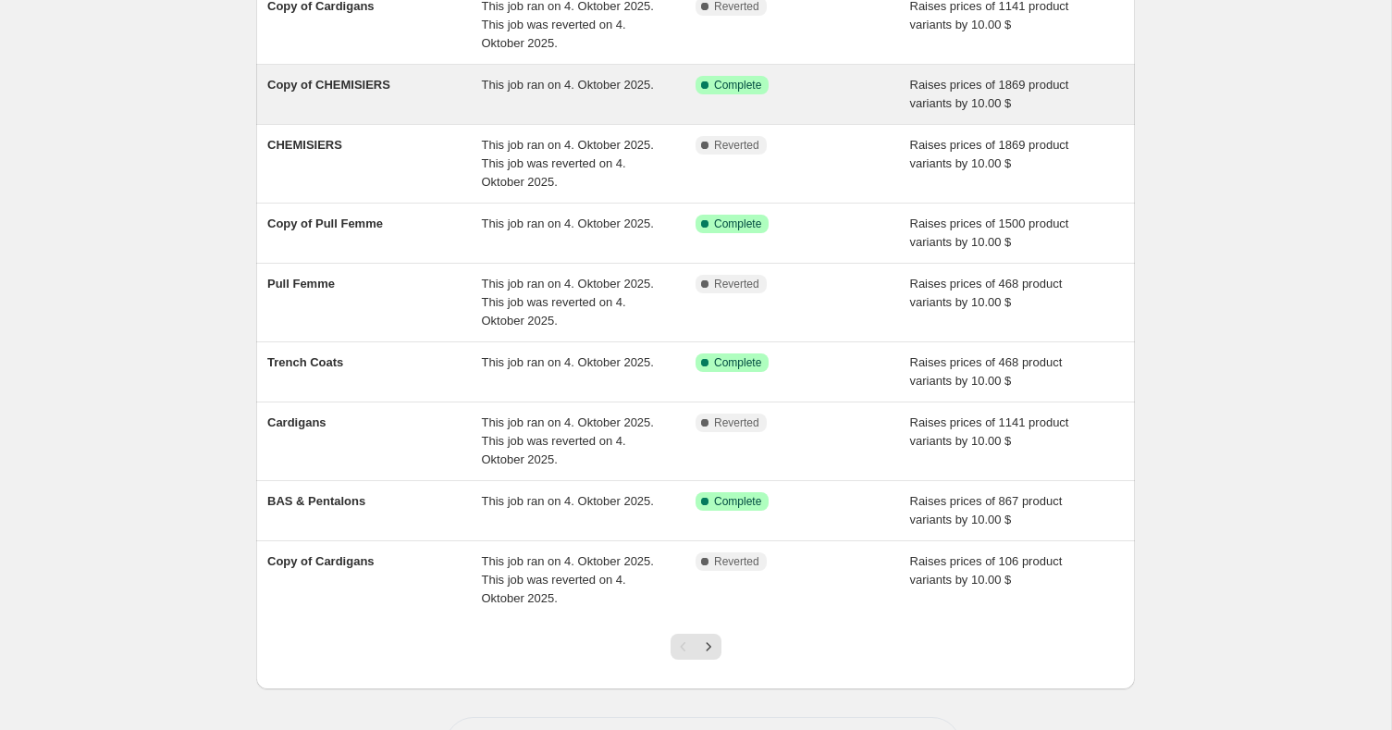
click at [437, 381] on div "Trench Coats" at bounding box center [374, 371] width 215 height 37
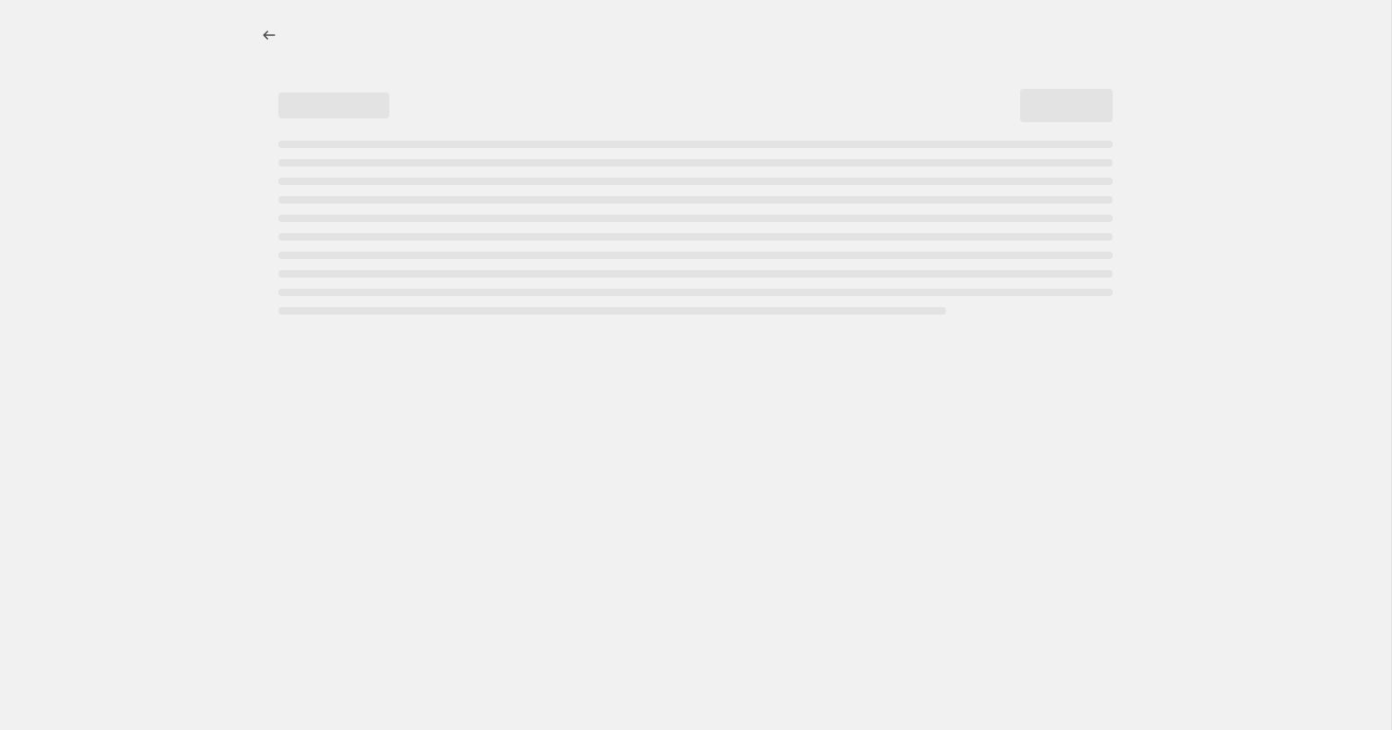
select select "by"
select select "percentage"
select select "collection"
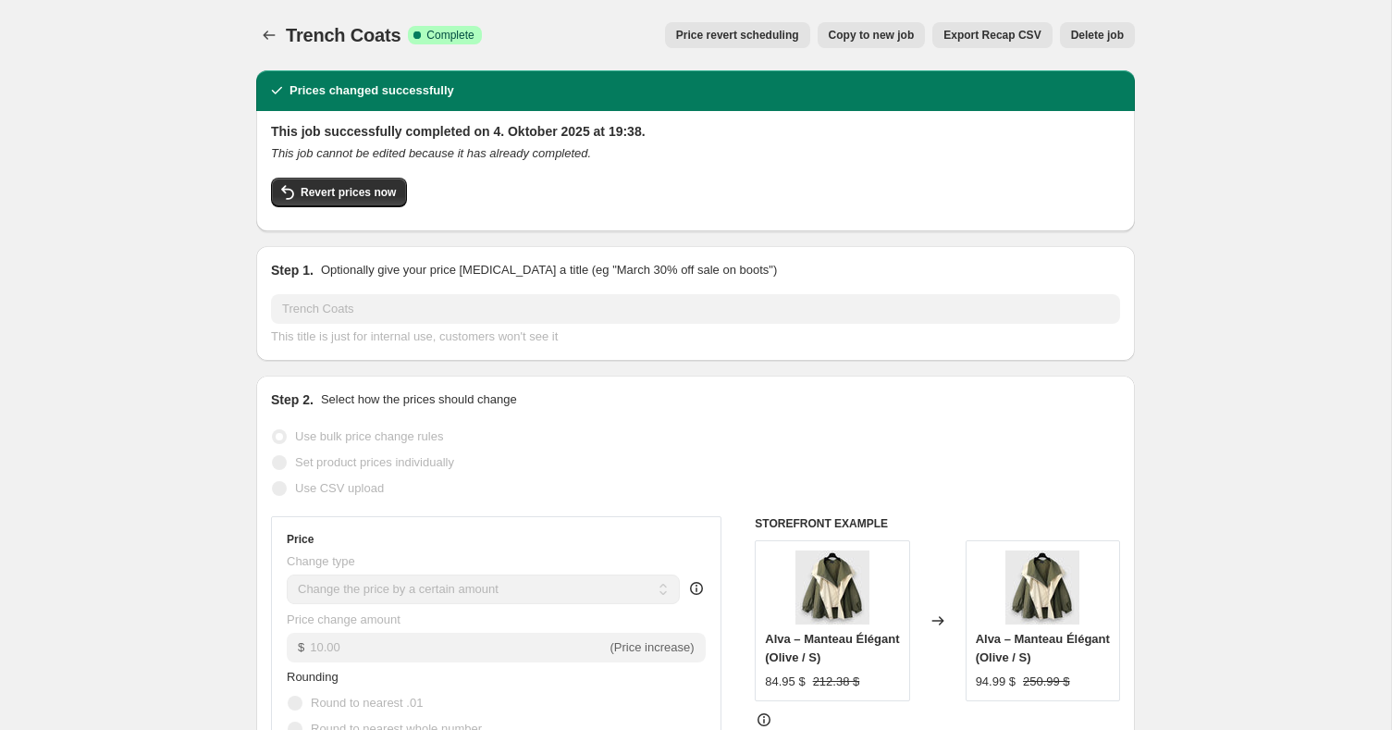
click at [279, 58] on div "Trench Coats. This page is ready Trench Coats Success Complete Complete Price r…" at bounding box center [695, 35] width 879 height 70
click at [269, 24] on button "Price change jobs" at bounding box center [269, 35] width 26 height 26
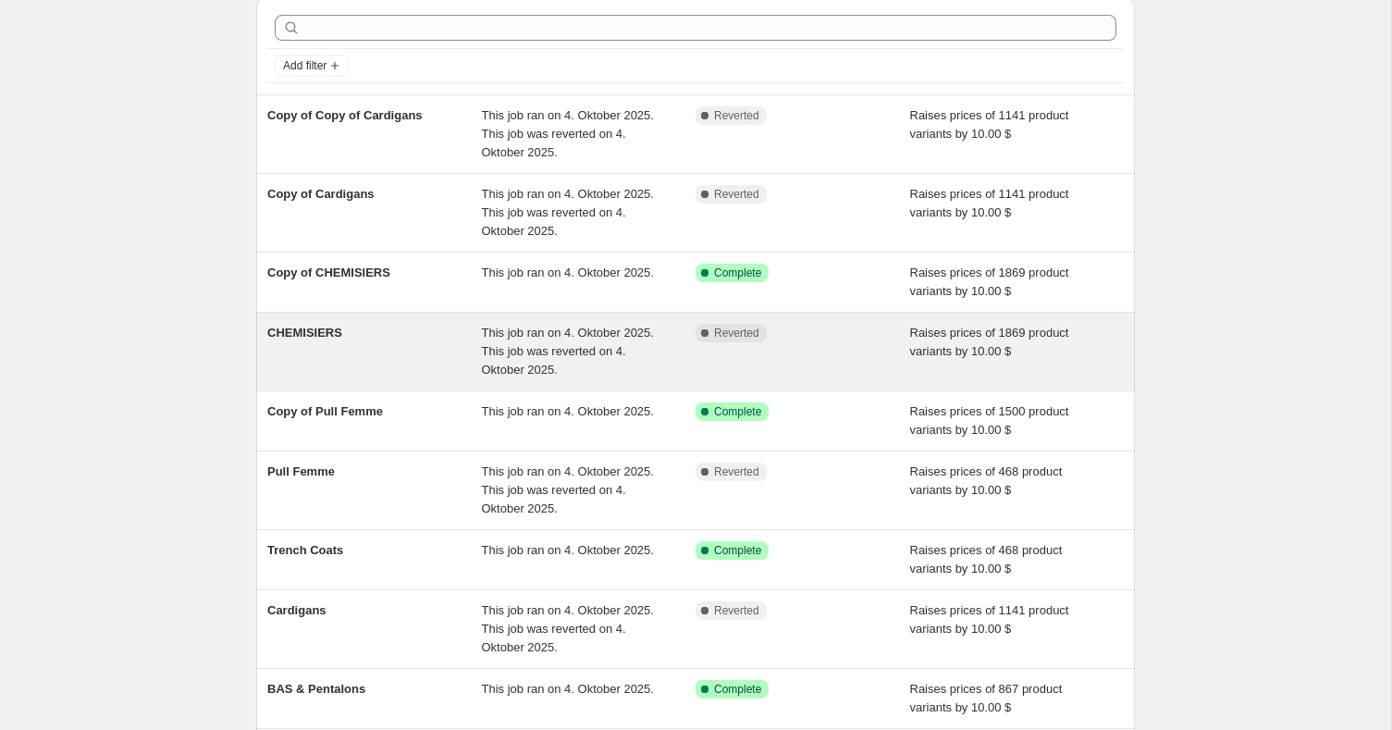
scroll to position [82, 0]
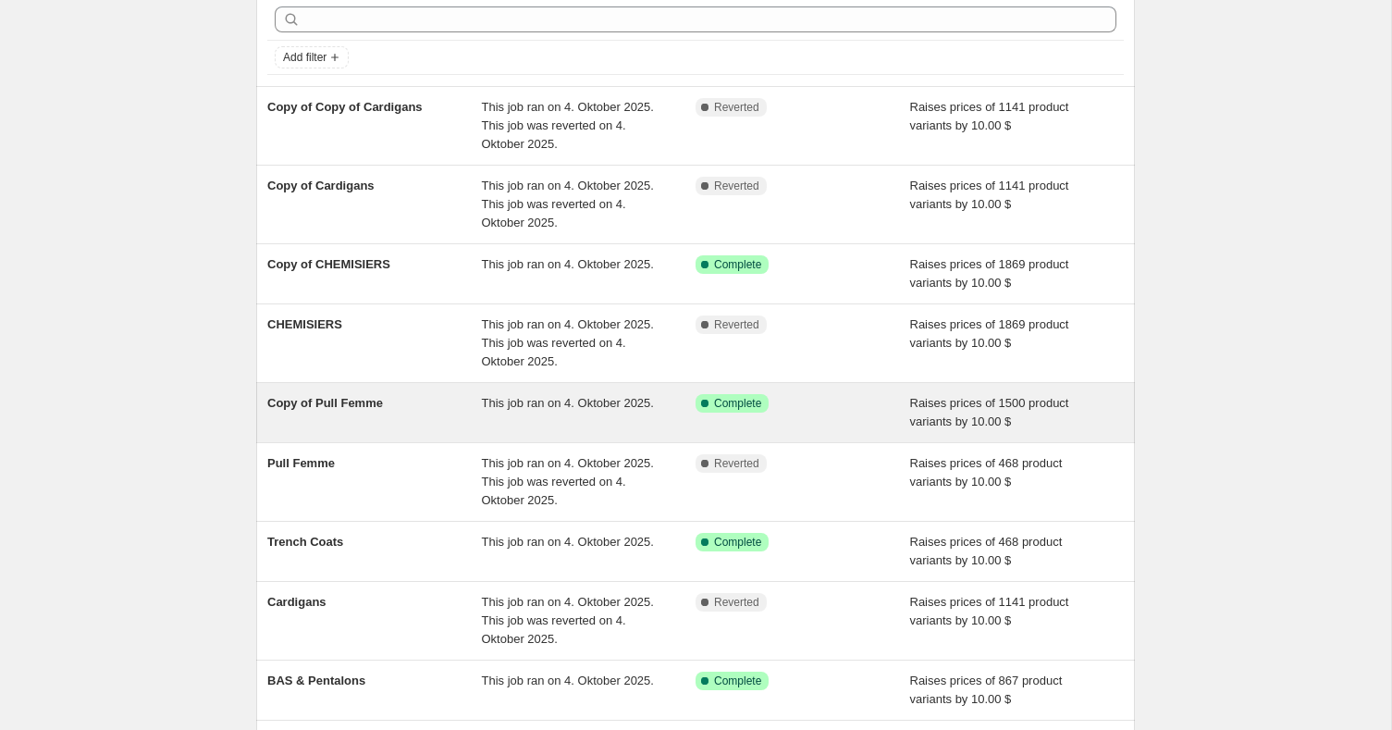
click at [403, 416] on div "Copy of Pull Femme" at bounding box center [374, 412] width 215 height 37
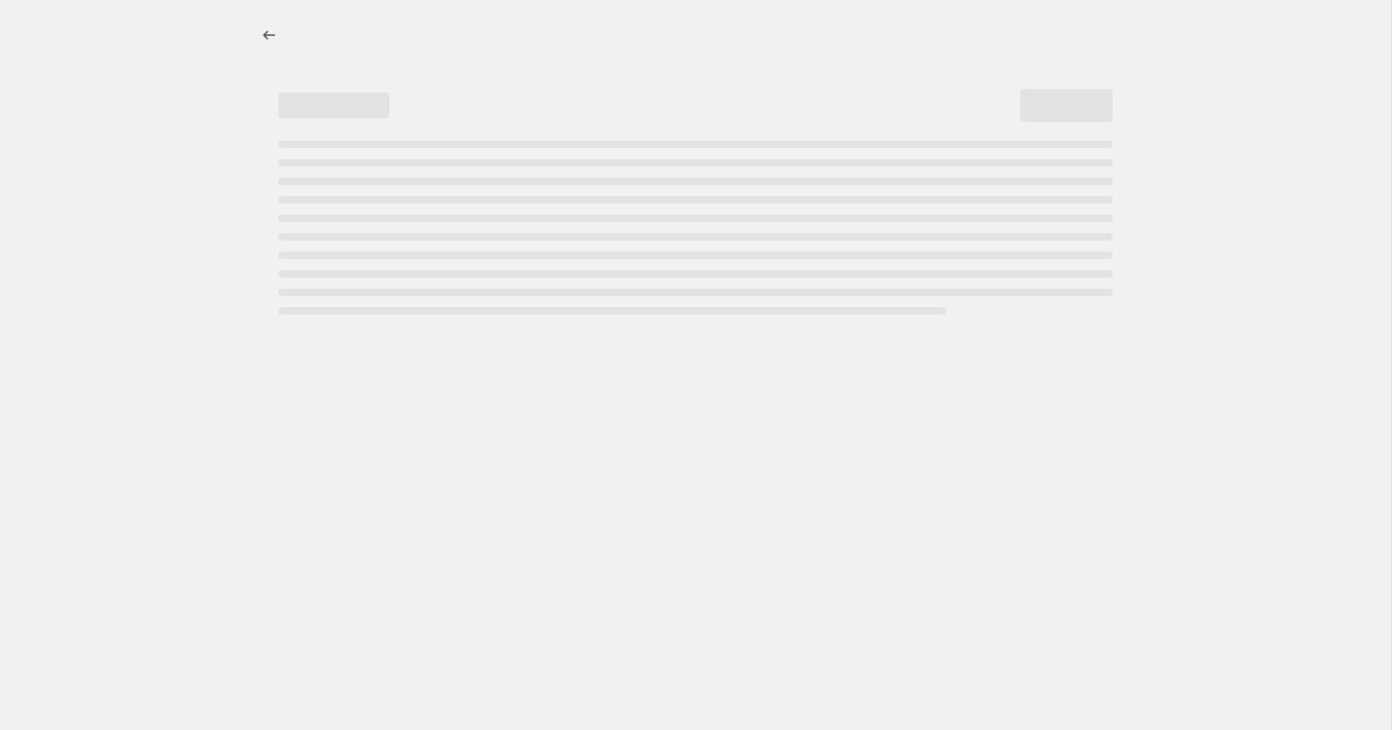
select select "by"
select select "percentage"
select select "collection"
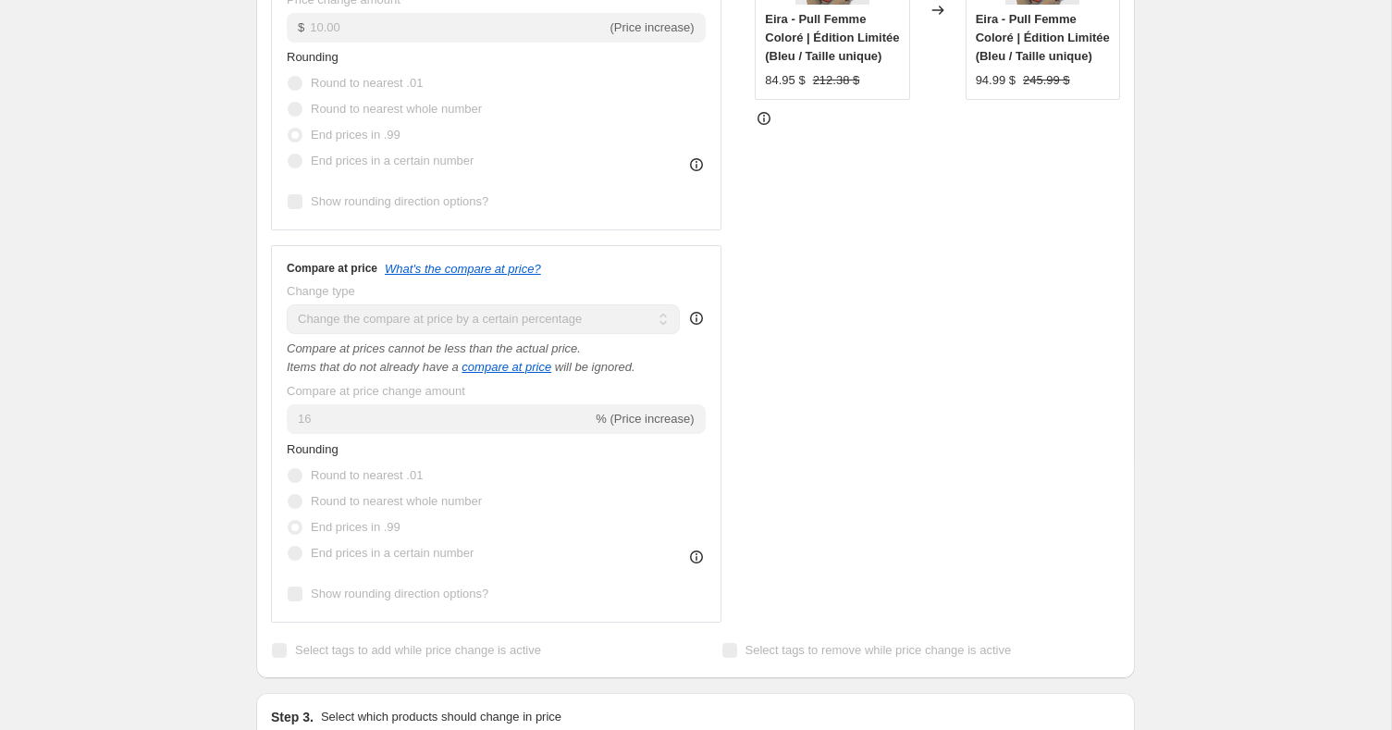
scroll to position [647, 0]
